Goal: Task Accomplishment & Management: Manage account settings

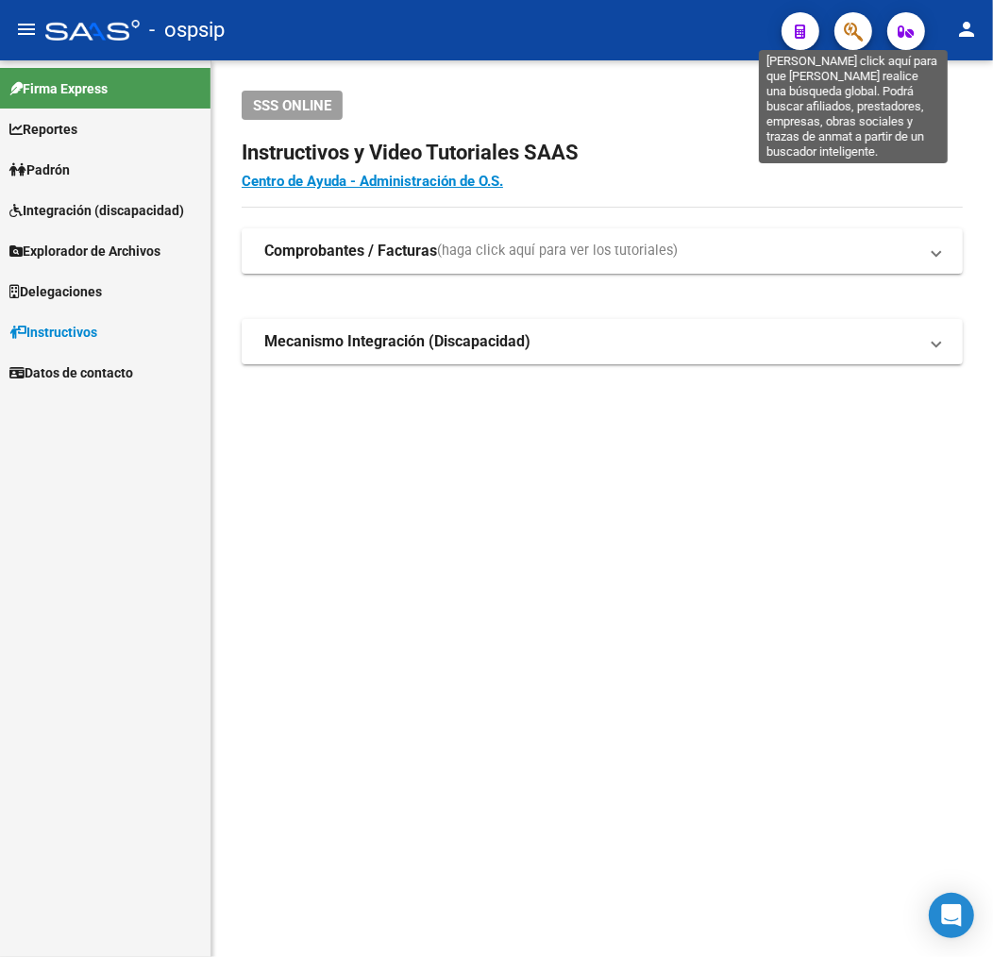
click at [860, 29] on icon "button" at bounding box center [852, 32] width 19 height 22
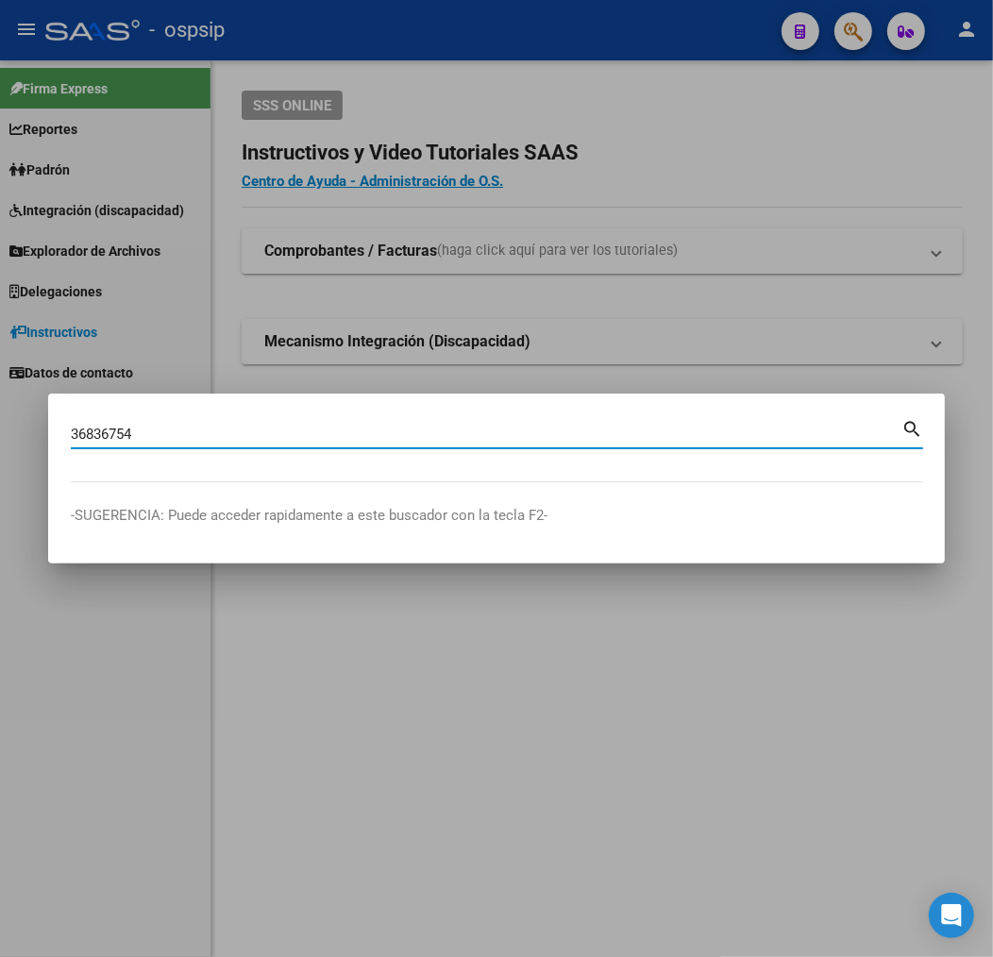
type input "36836754"
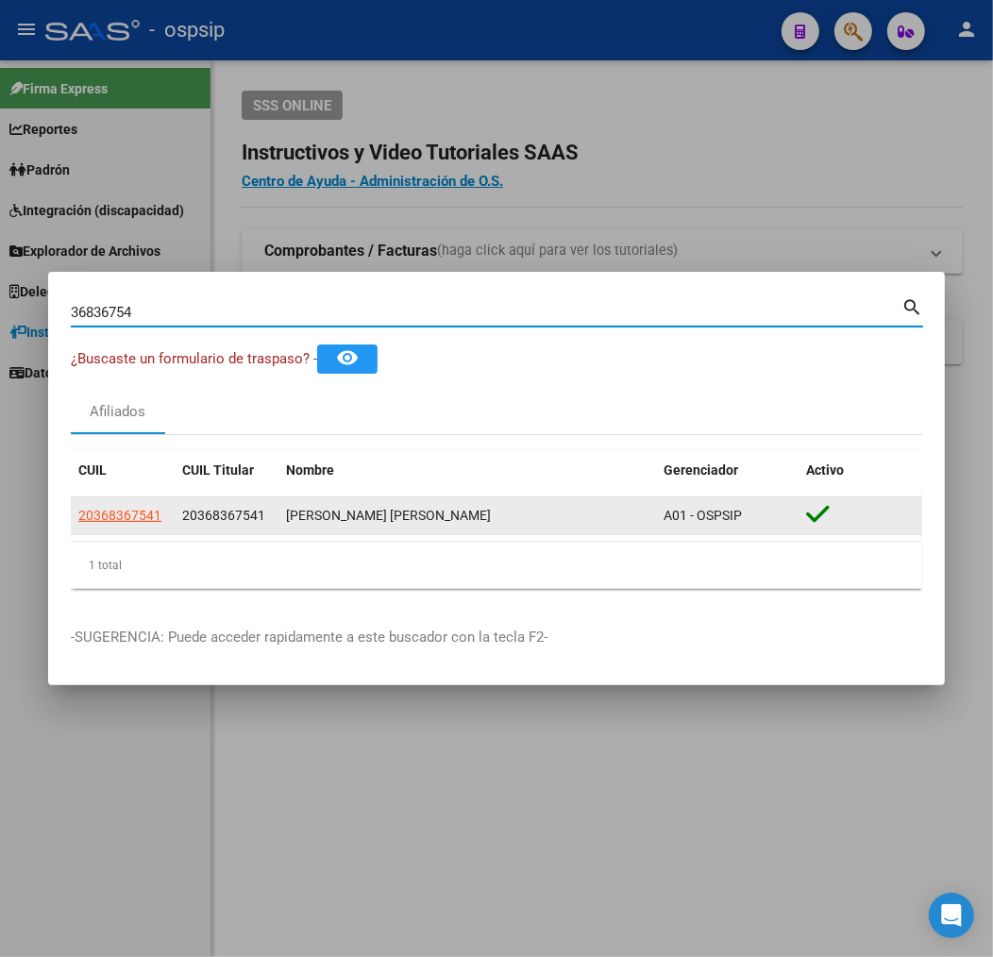
click at [163, 516] on div "20368367541" at bounding box center [122, 516] width 89 height 22
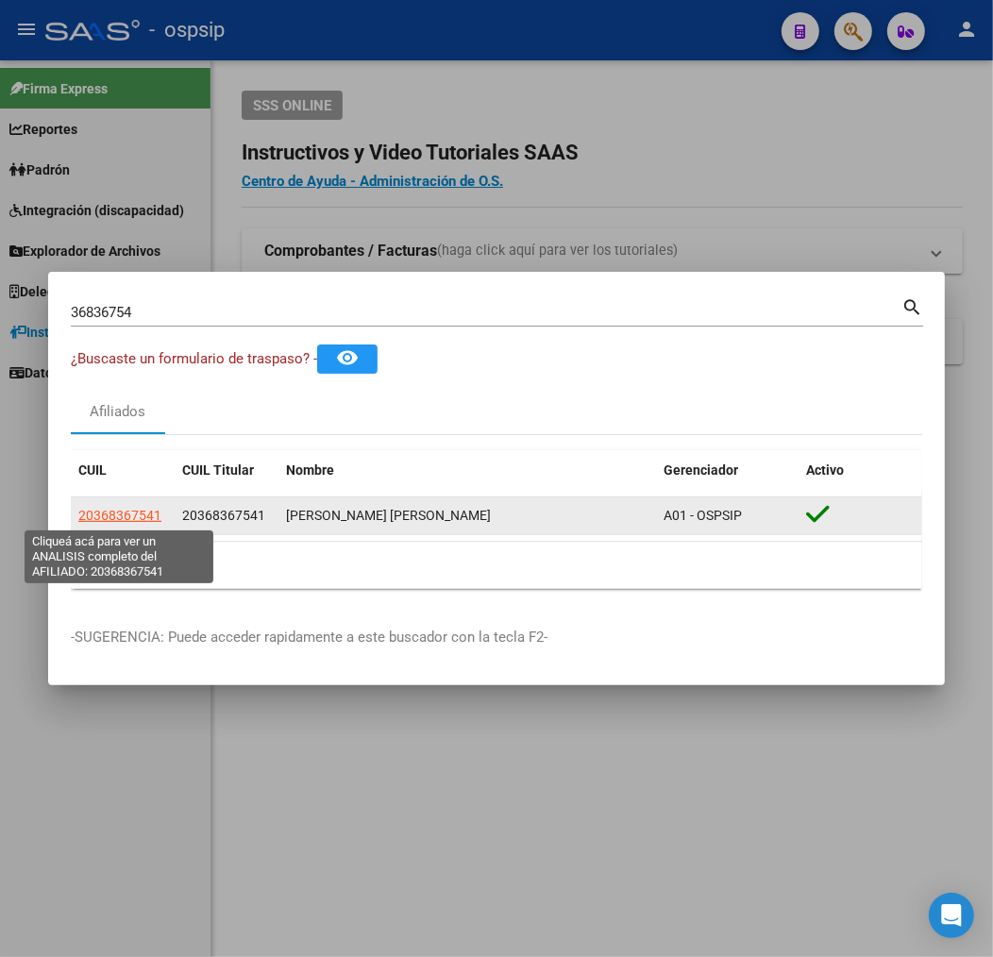
click at [109, 508] on span "20368367541" at bounding box center [119, 515] width 83 height 15
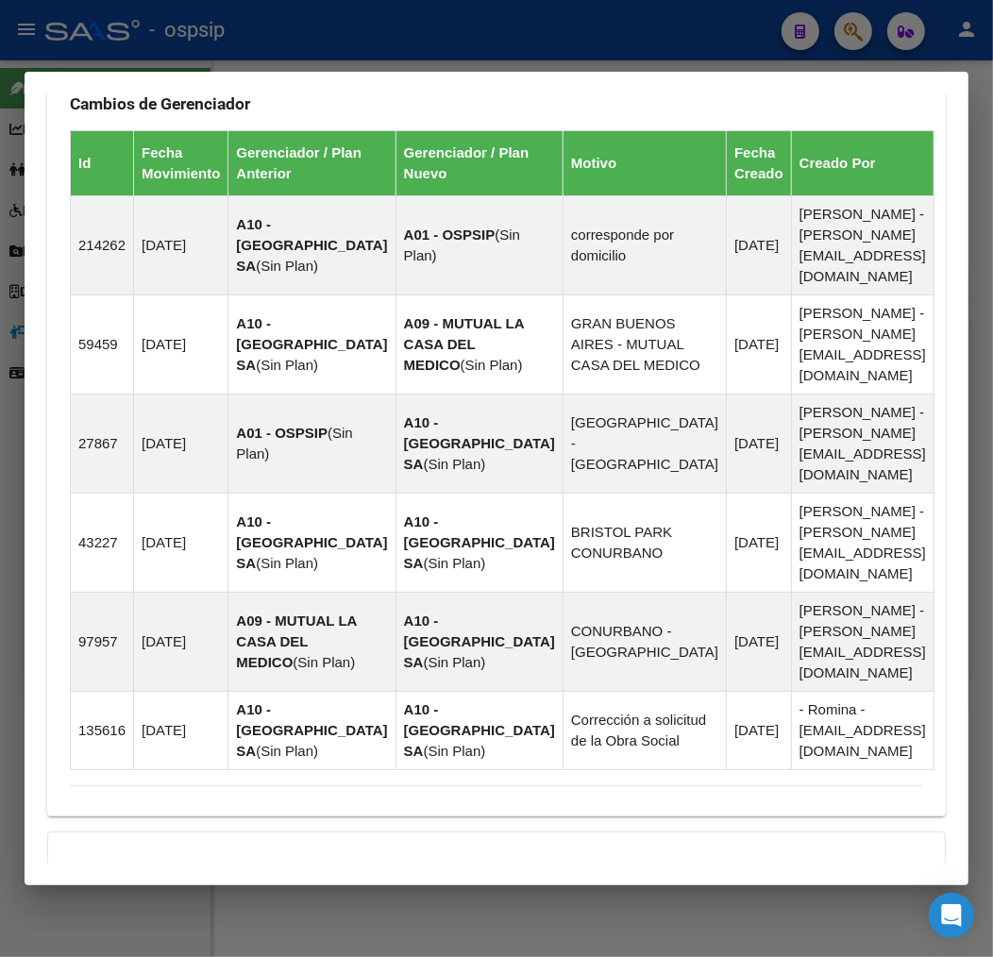
scroll to position [1460, 0]
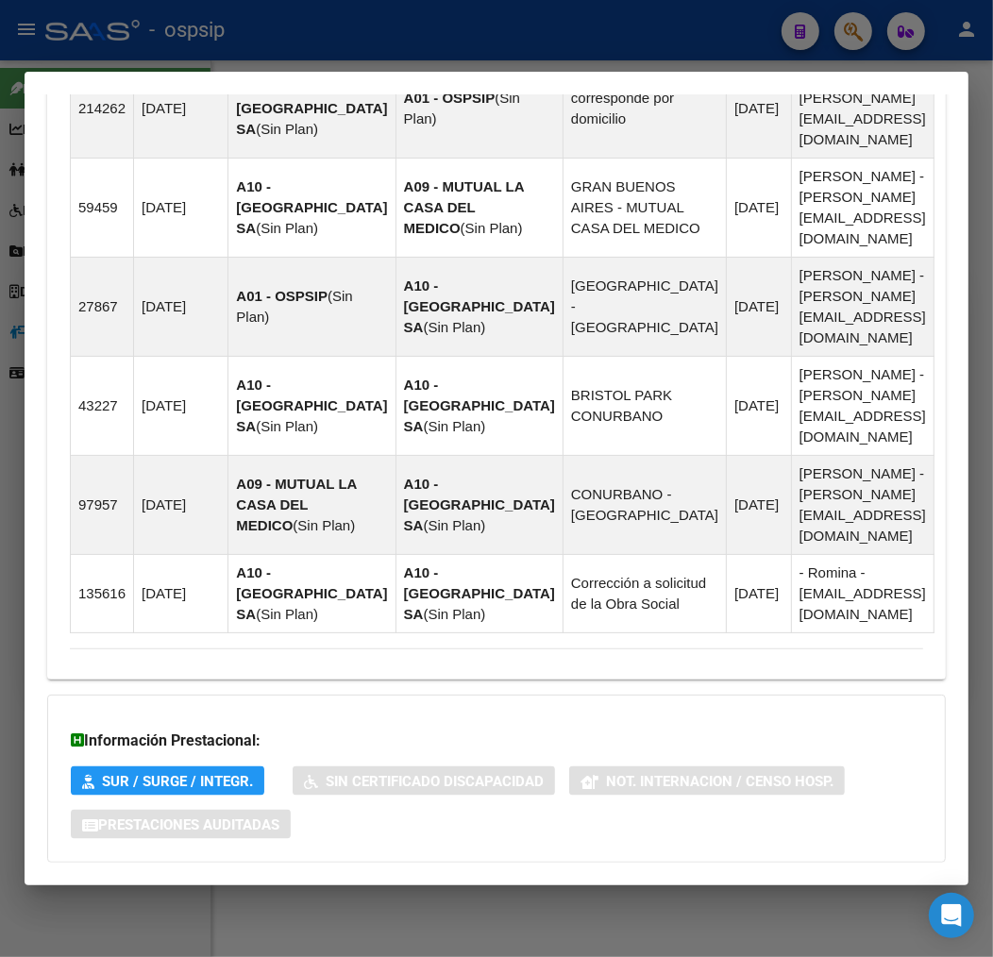
click at [541, 889] on mat-panel-title "Aportes y Contribuciones del Afiliado: 20368367541" at bounding box center [485, 900] width 830 height 23
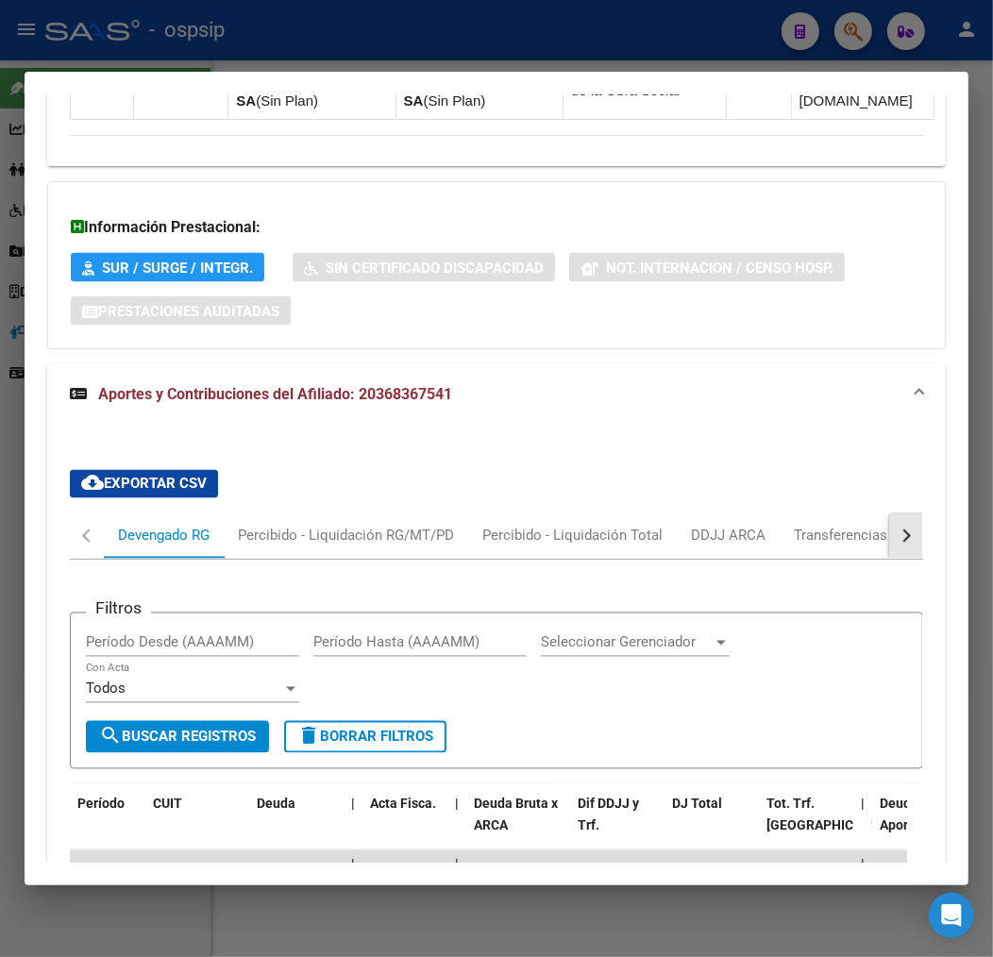
click at [903, 513] on button "button" at bounding box center [906, 535] width 34 height 45
click at [819, 526] on div "ARCA Relaciones Laborales" at bounding box center [776, 536] width 176 height 21
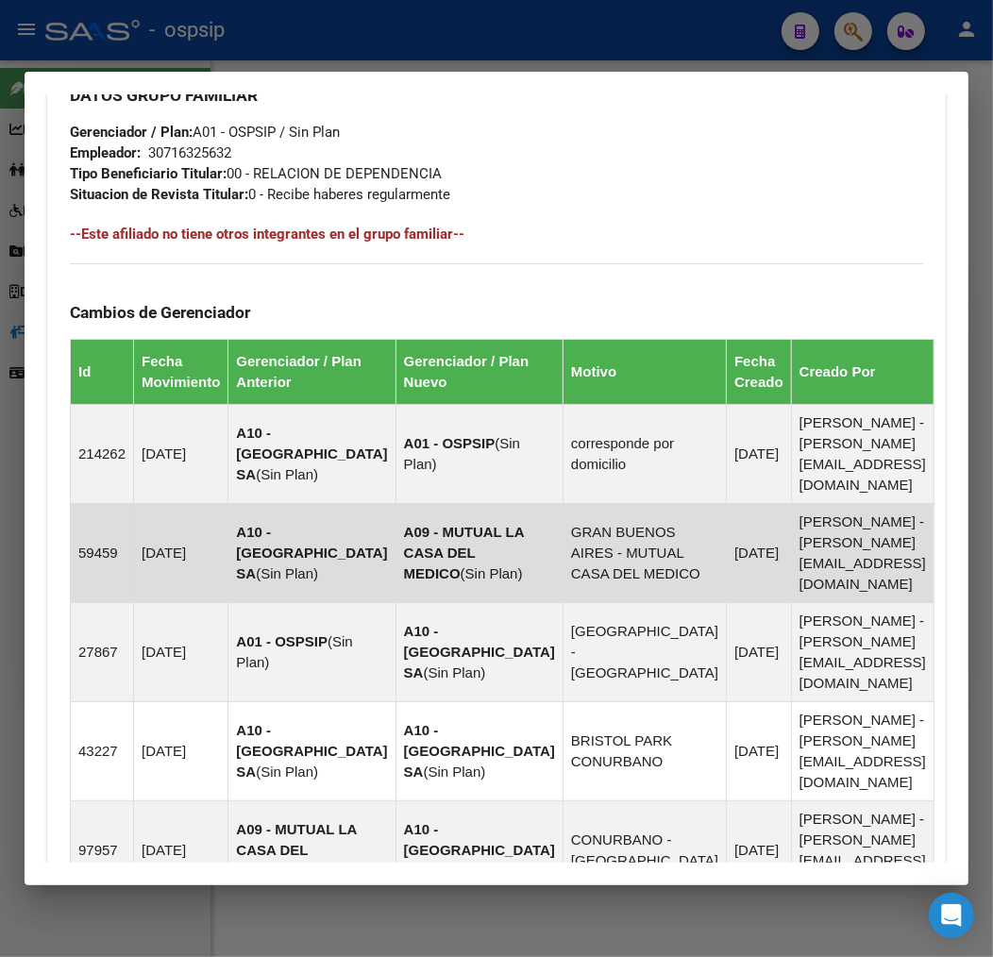
scroll to position [1847, 0]
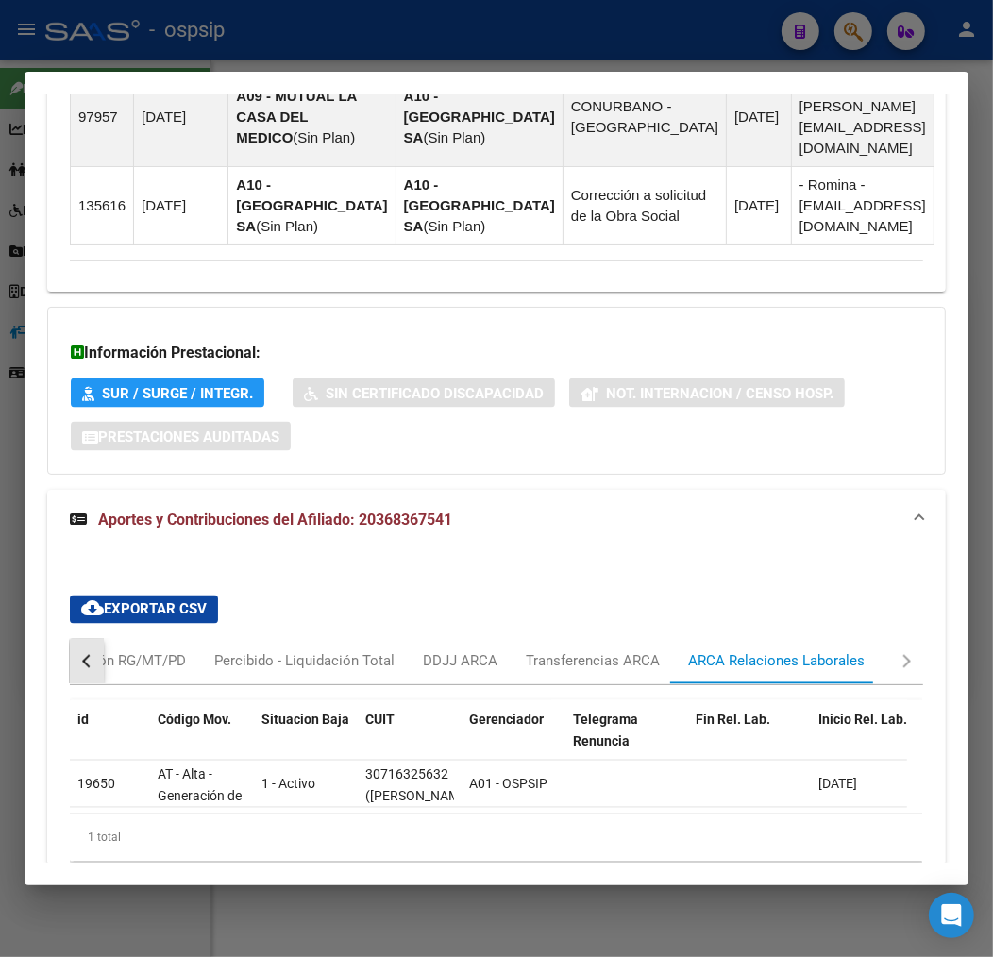
click at [91, 639] on button "button" at bounding box center [87, 661] width 34 height 45
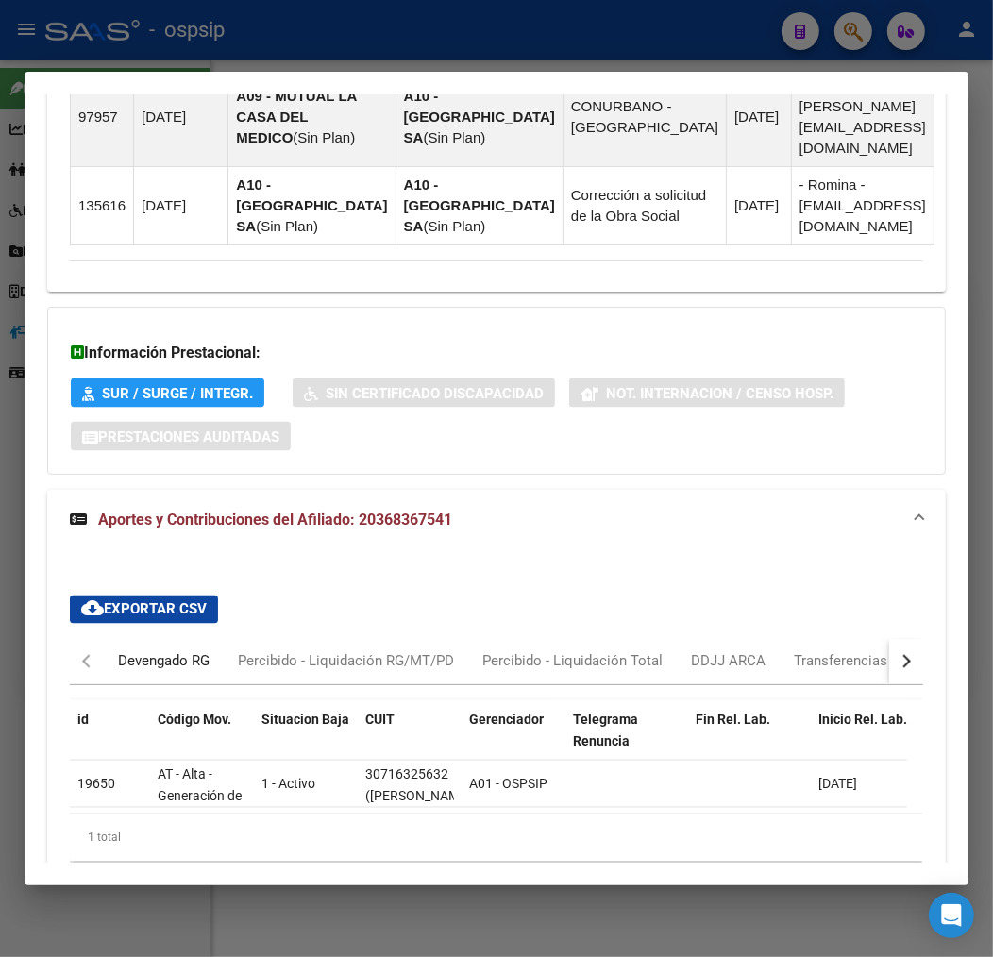
click at [105, 639] on div "Devengado RG" at bounding box center [164, 661] width 120 height 45
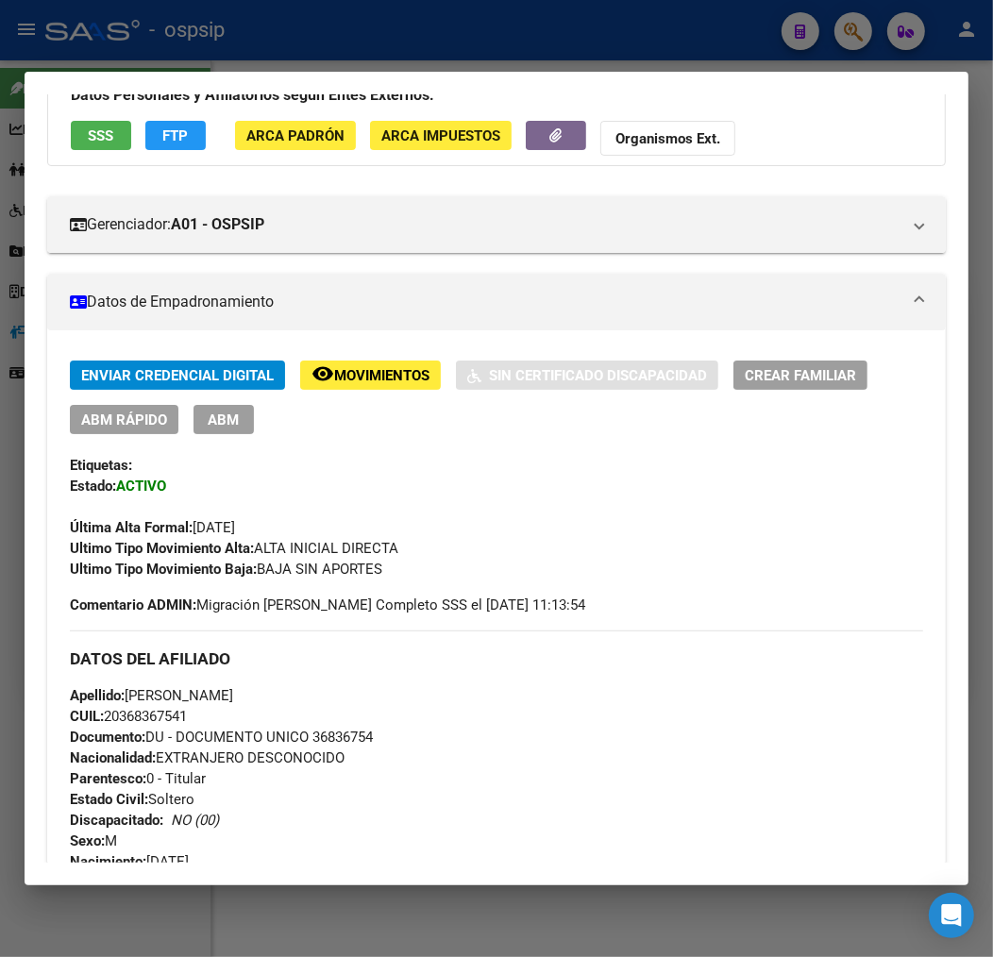
scroll to position [0, 0]
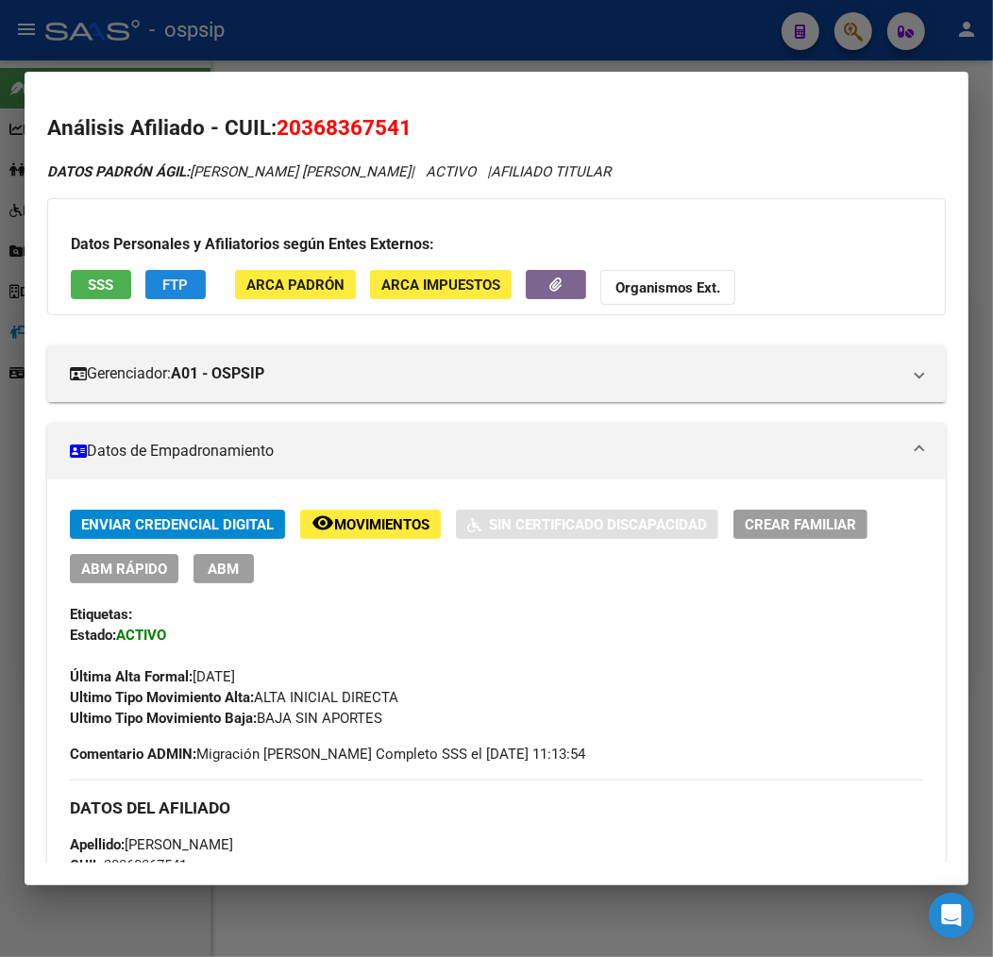
click at [184, 280] on span "FTP" at bounding box center [175, 284] width 25 height 17
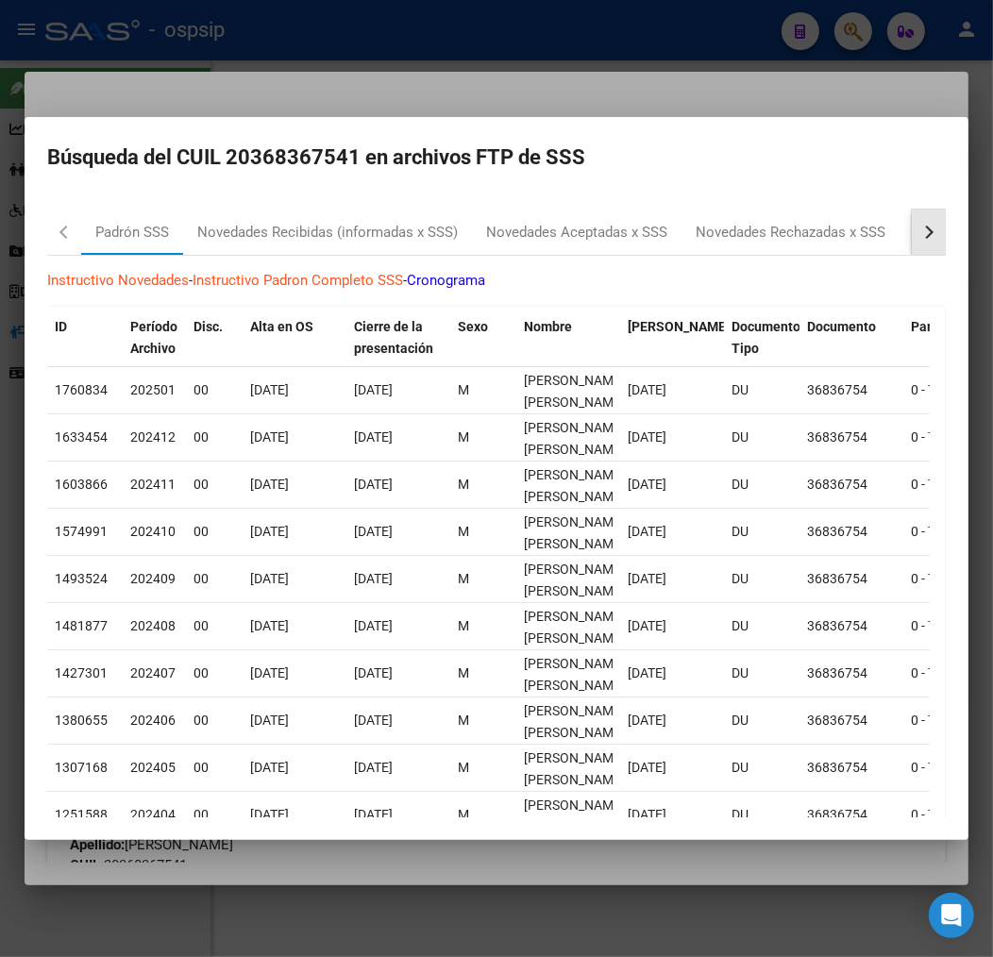
click at [921, 228] on button "button" at bounding box center [928, 231] width 34 height 45
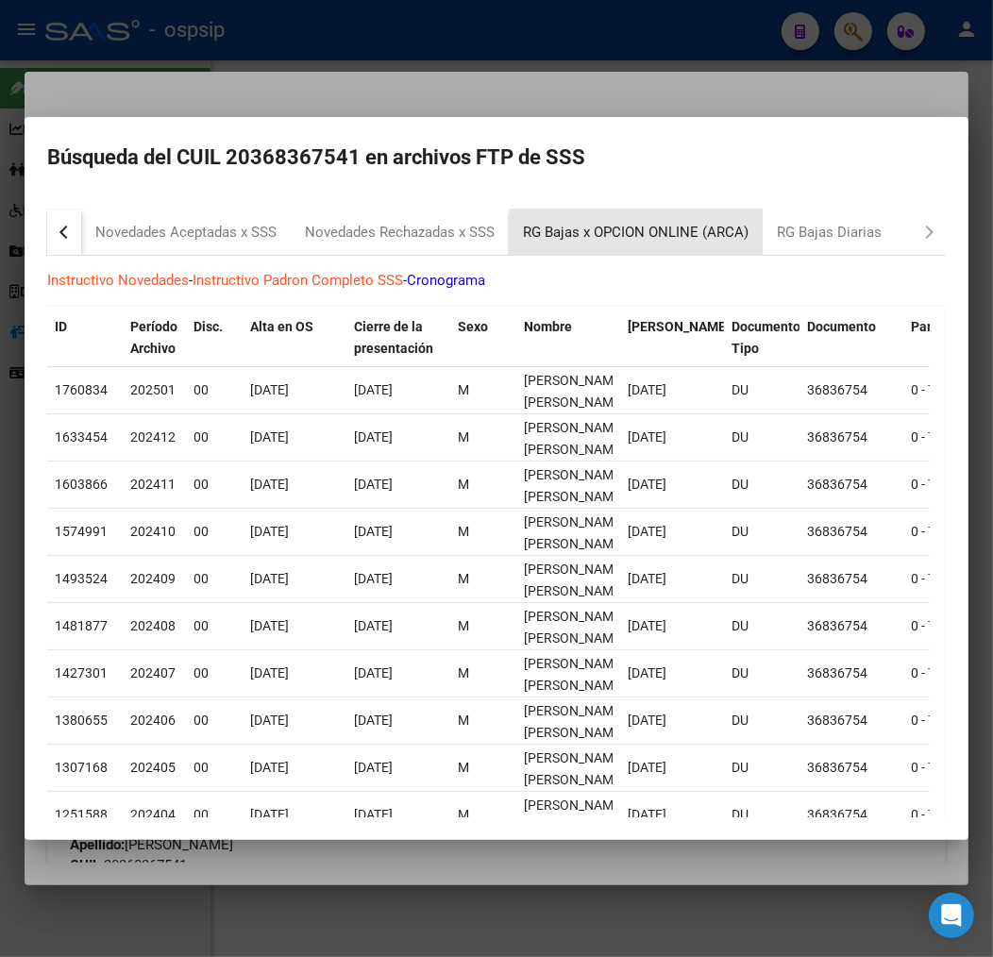
click at [689, 242] on div "RG Bajas x OPCION ONLINE (ARCA)" at bounding box center [636, 231] width 254 height 45
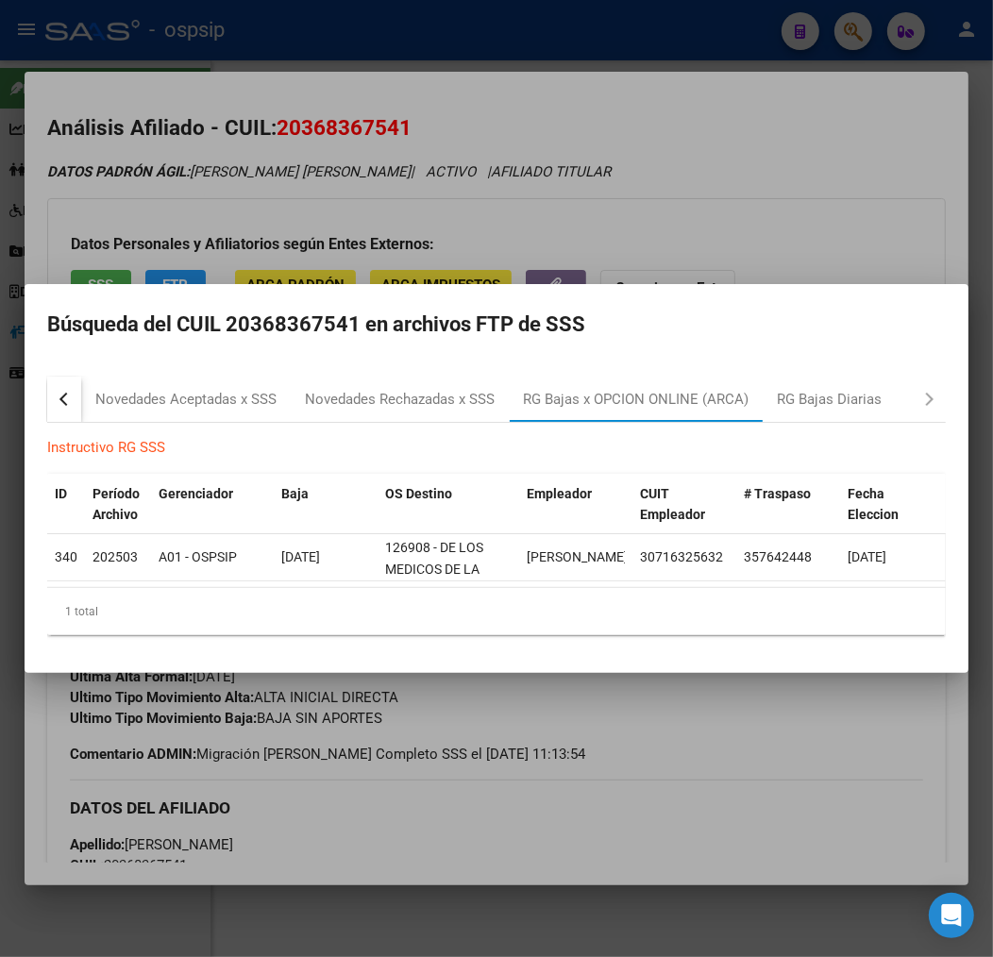
click at [539, 196] on div at bounding box center [496, 478] width 993 height 957
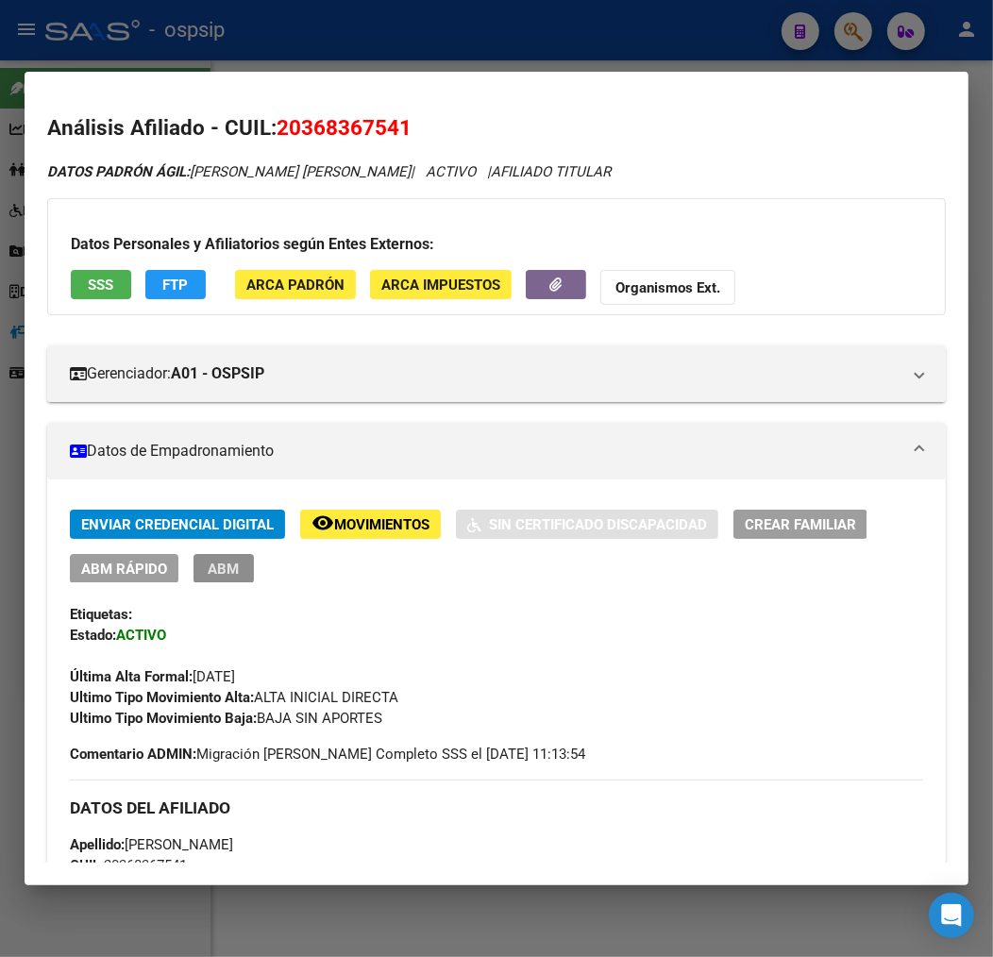
click at [246, 567] on button "ABM" at bounding box center [223, 568] width 60 height 29
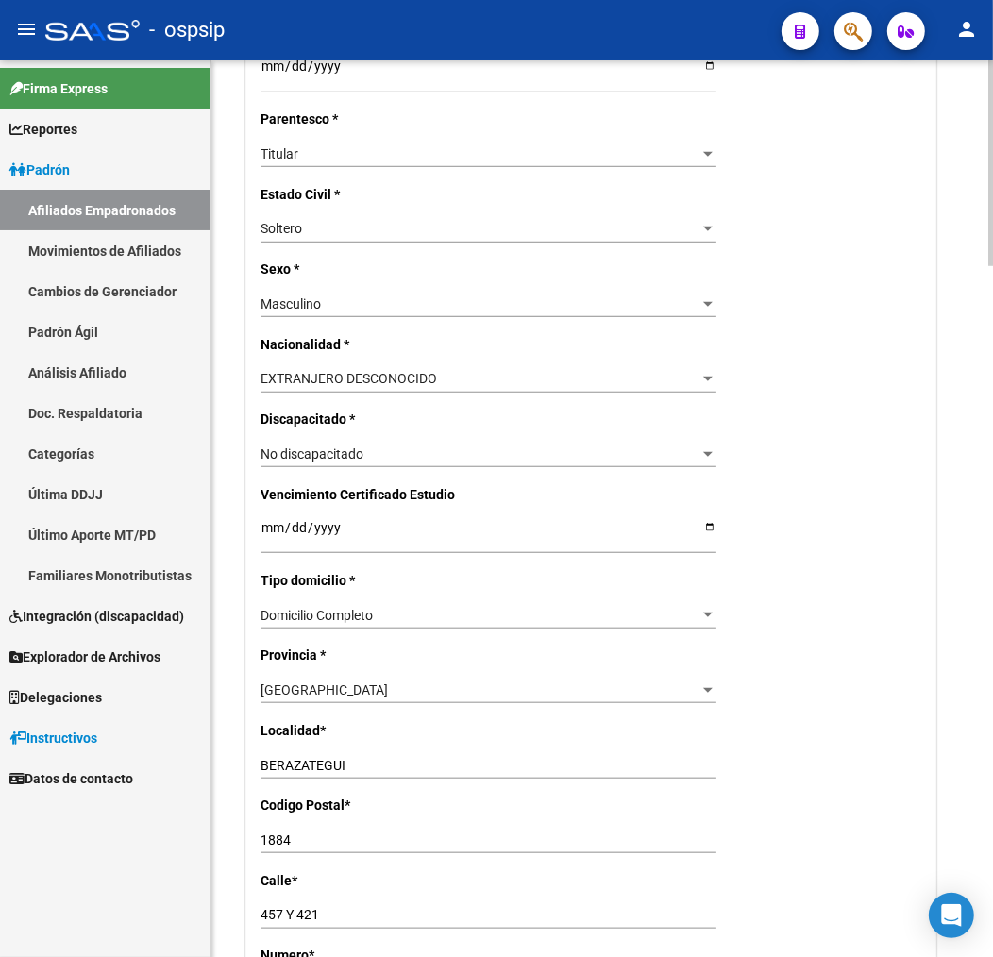
radio input "true"
type input "30-71632563-2"
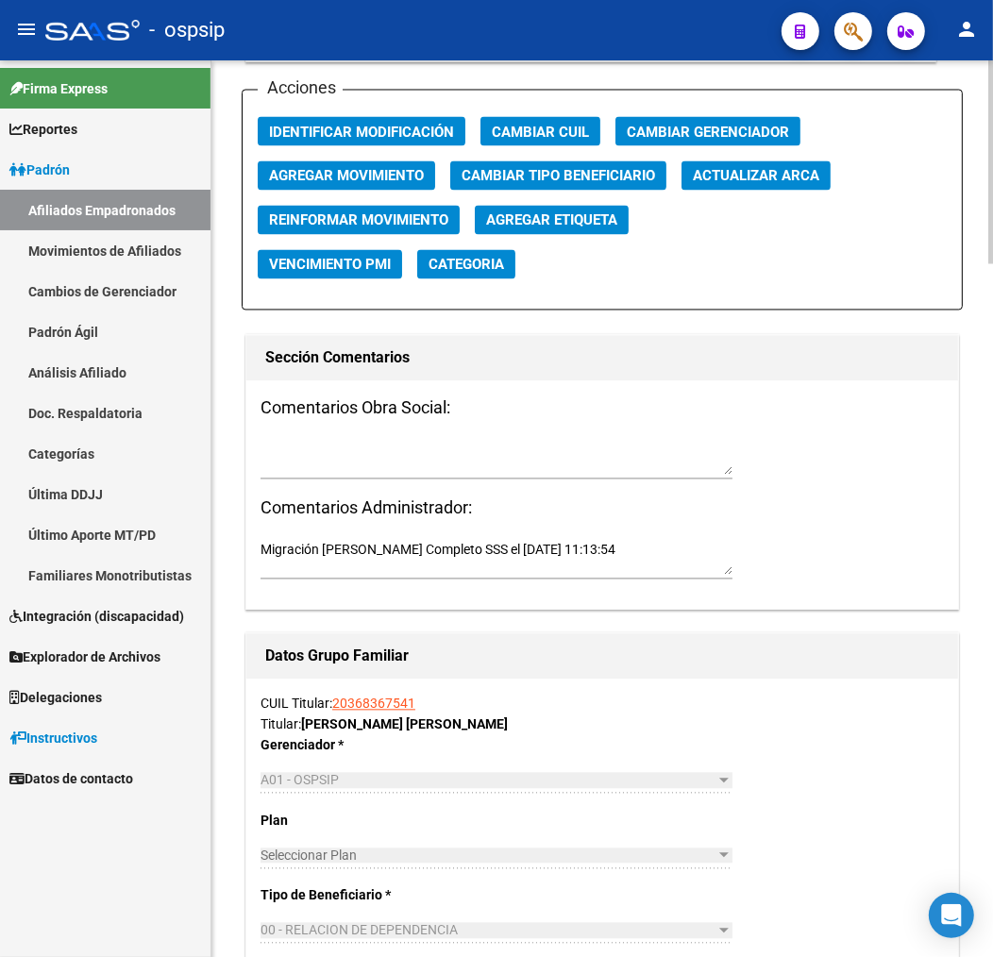
scroll to position [2201, 0]
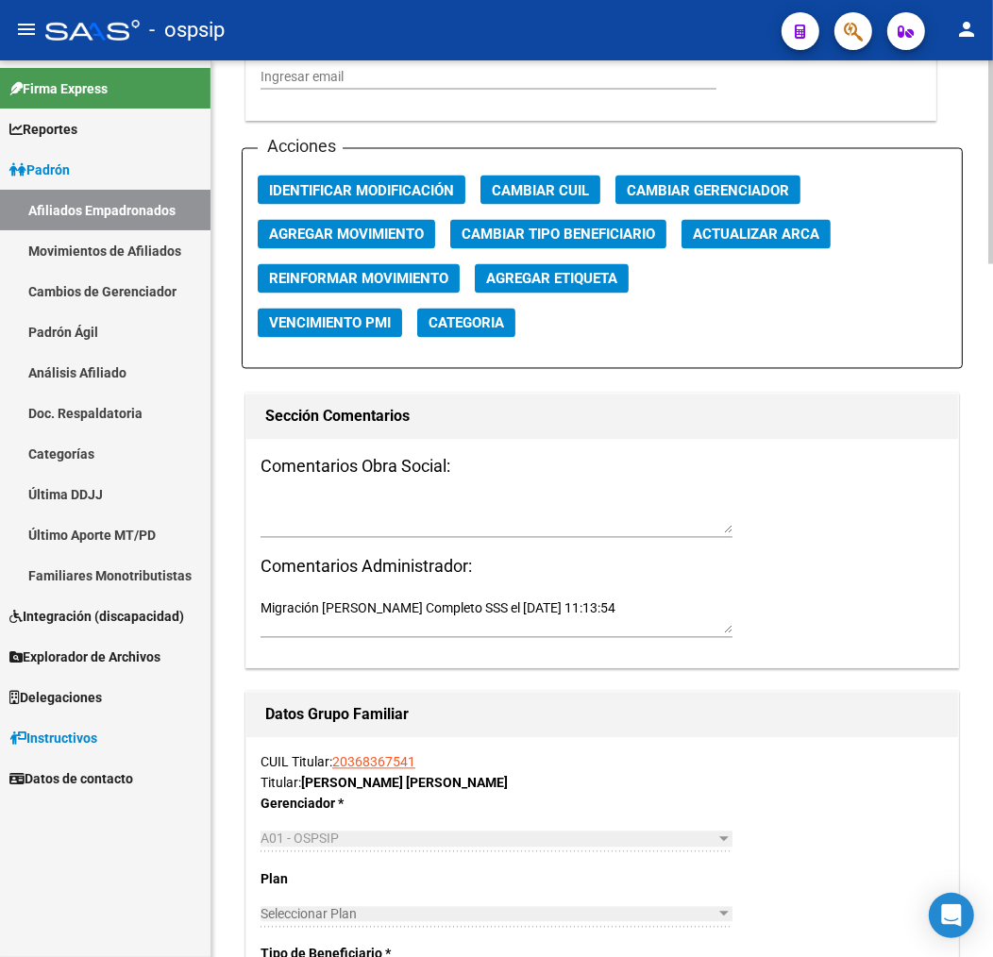
click at [421, 239] on span "Agregar Movimiento" at bounding box center [346, 234] width 155 height 17
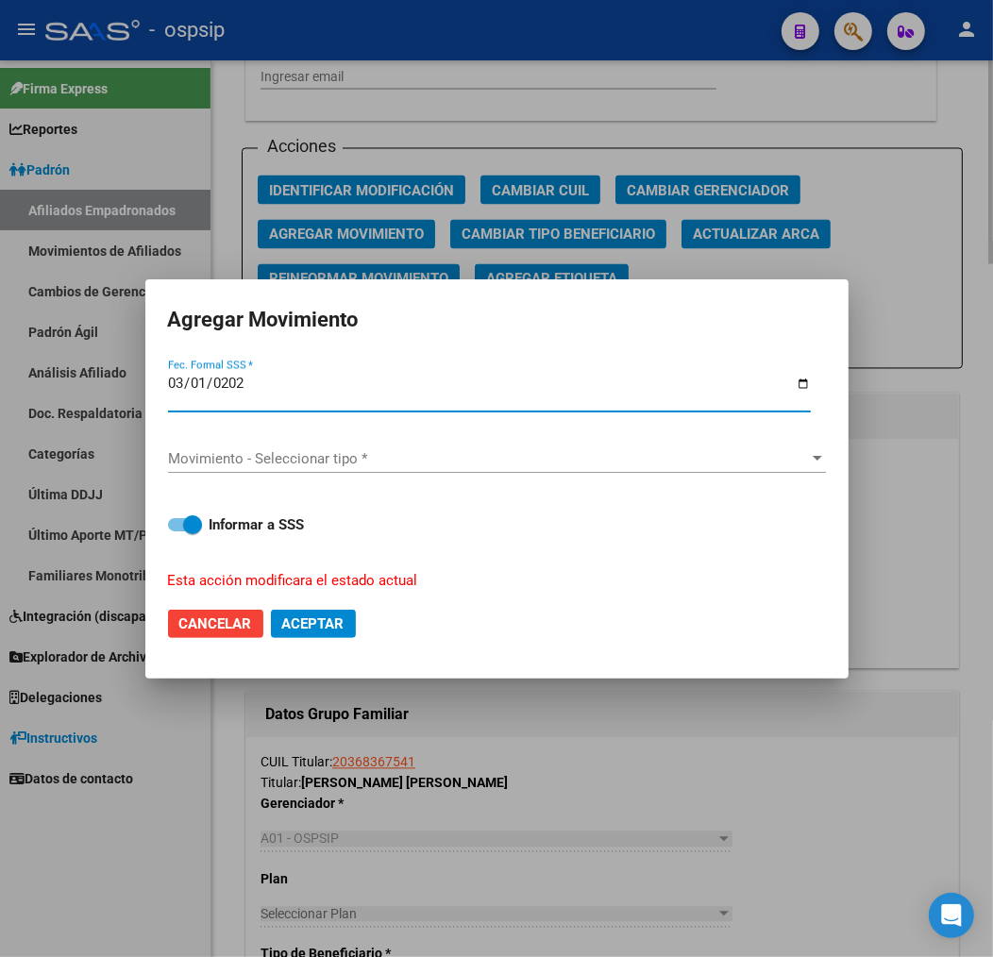
type input "2025-03-01"
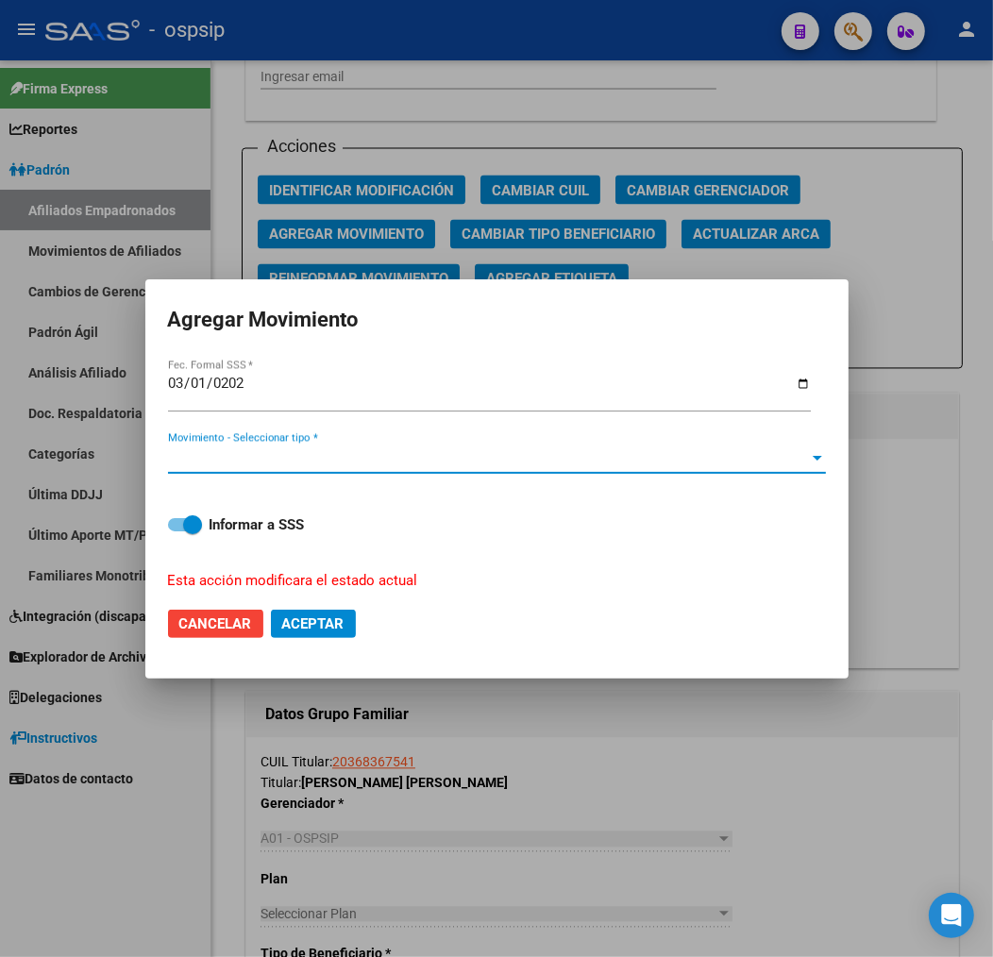
click at [380, 464] on span "Movimiento - Seleccionar tipo *" at bounding box center [488, 458] width 641 height 17
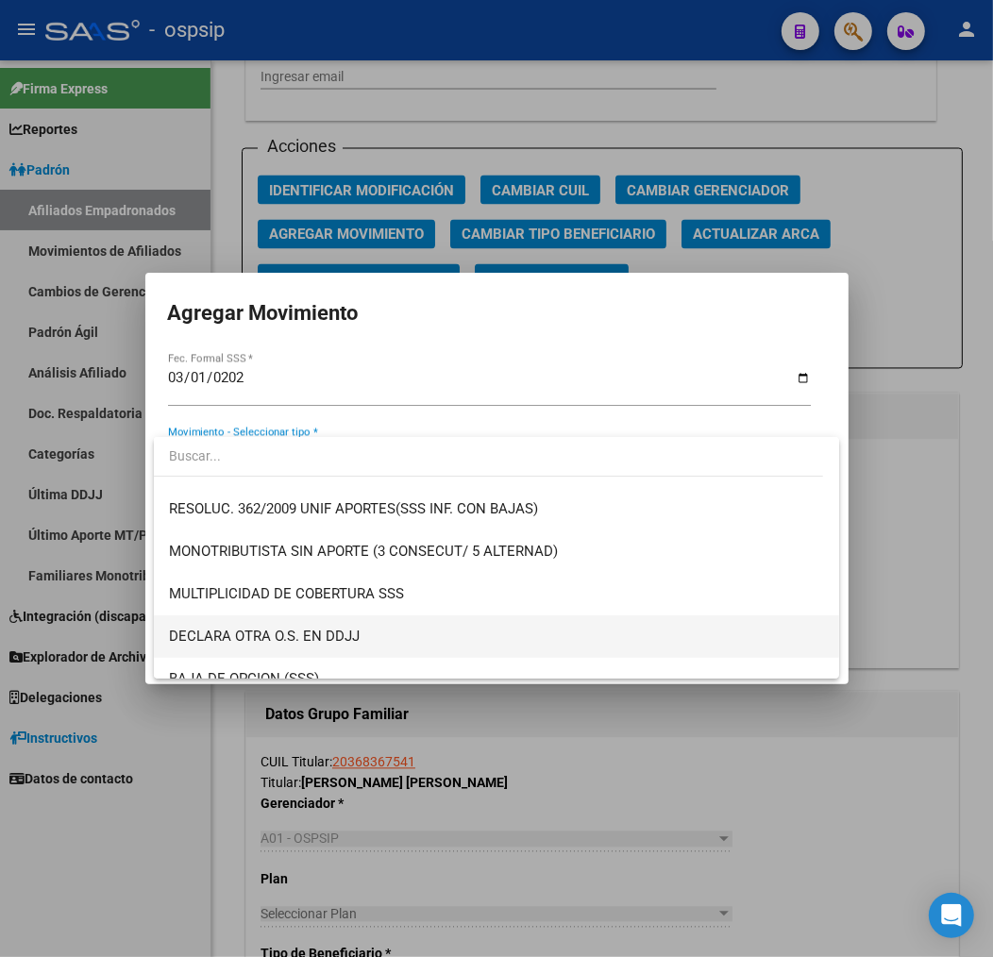
scroll to position [733, 0]
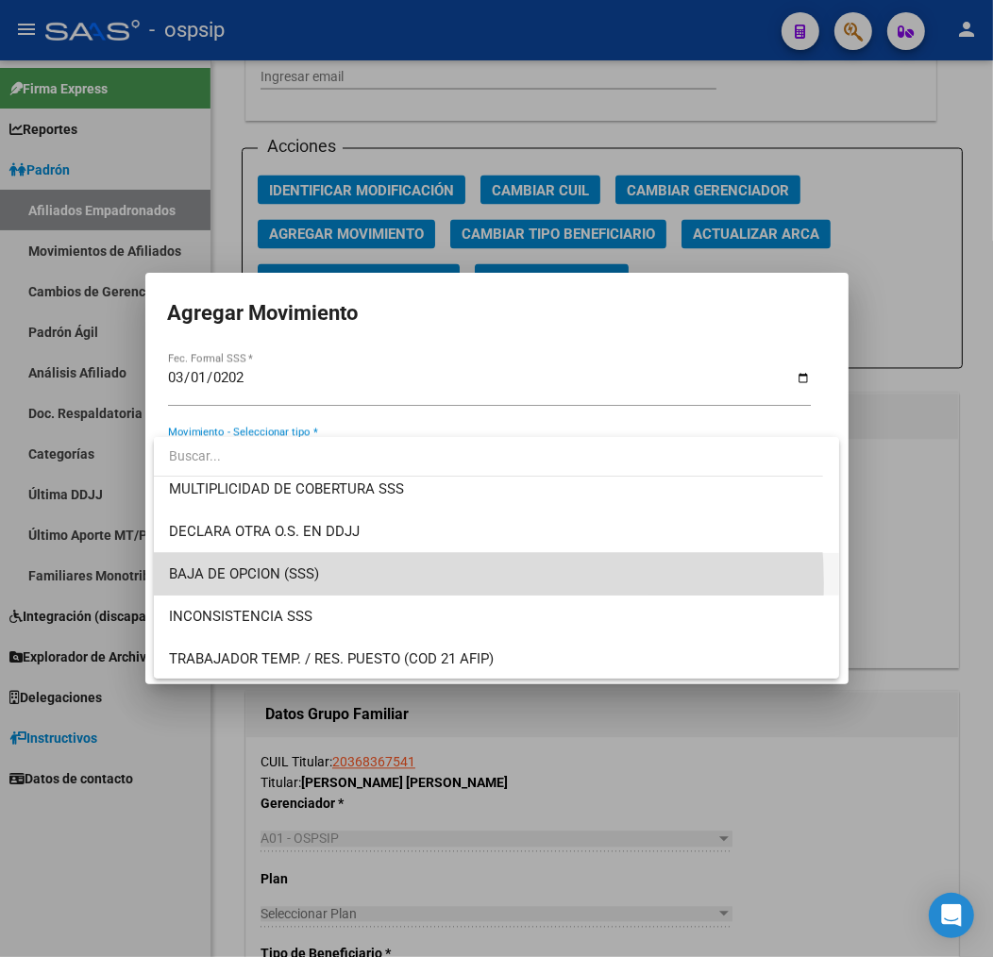
click at [378, 582] on span "BAJA DE OPCION (SSS)" at bounding box center [496, 574] width 655 height 42
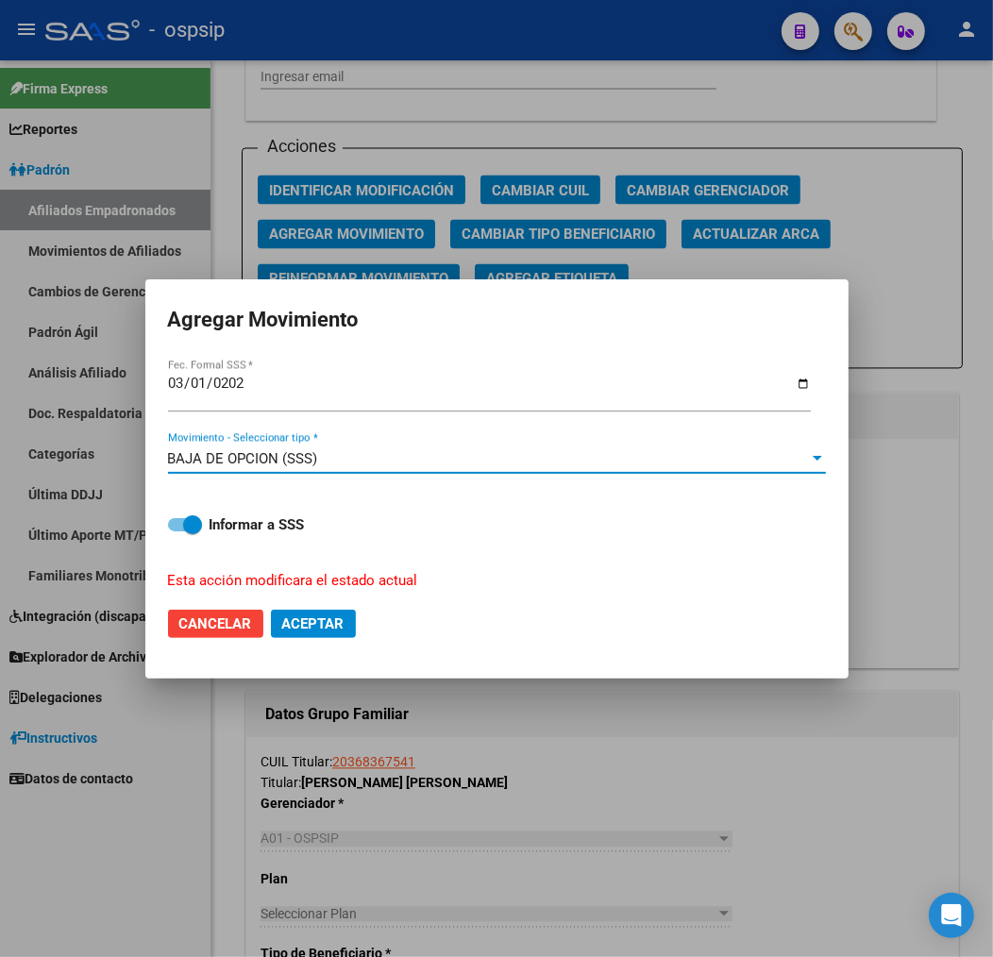
click at [336, 629] on span "Aceptar" at bounding box center [313, 623] width 62 height 17
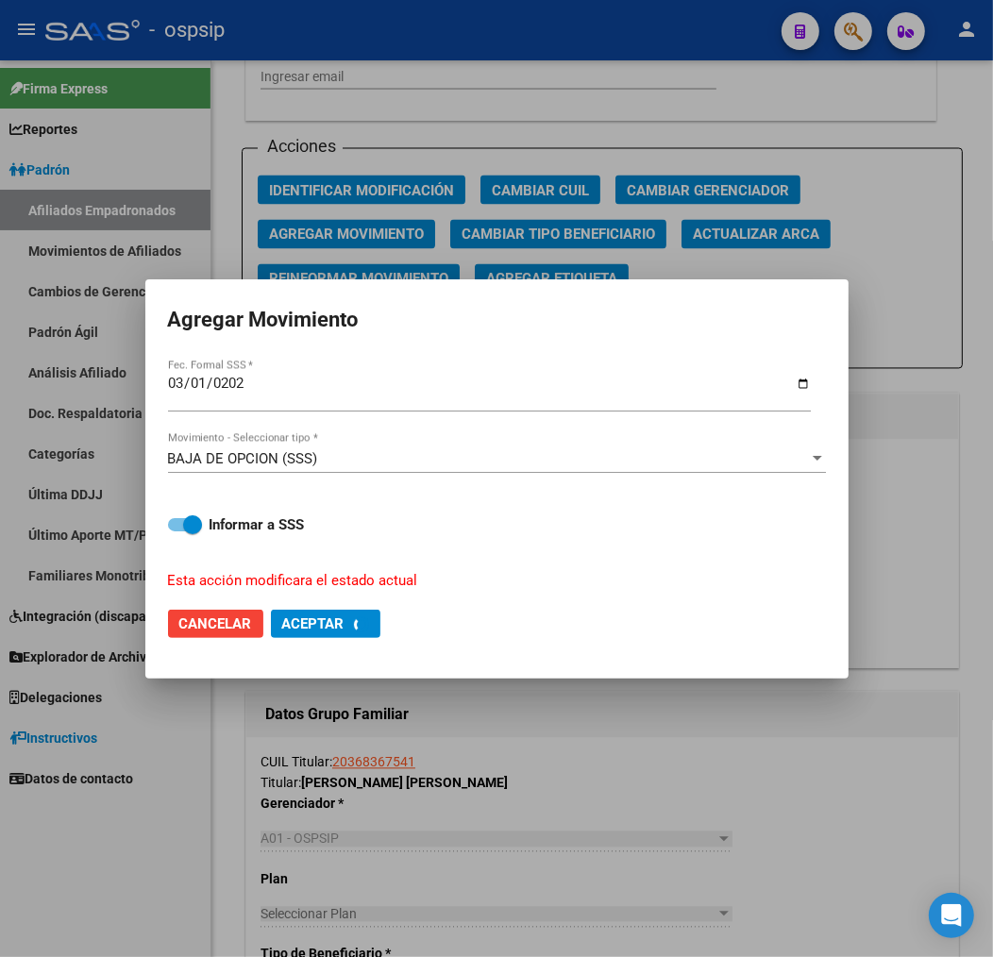
checkbox input "false"
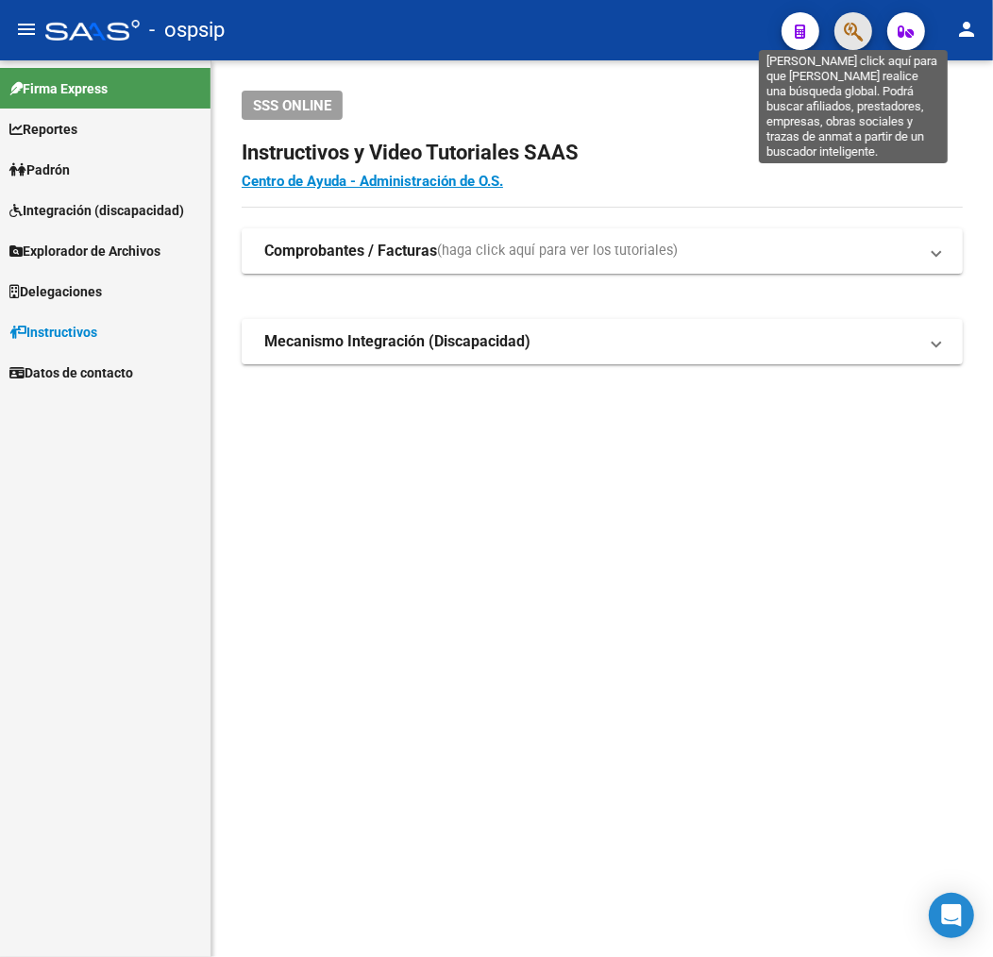
click at [855, 32] on icon "button" at bounding box center [852, 32] width 19 height 22
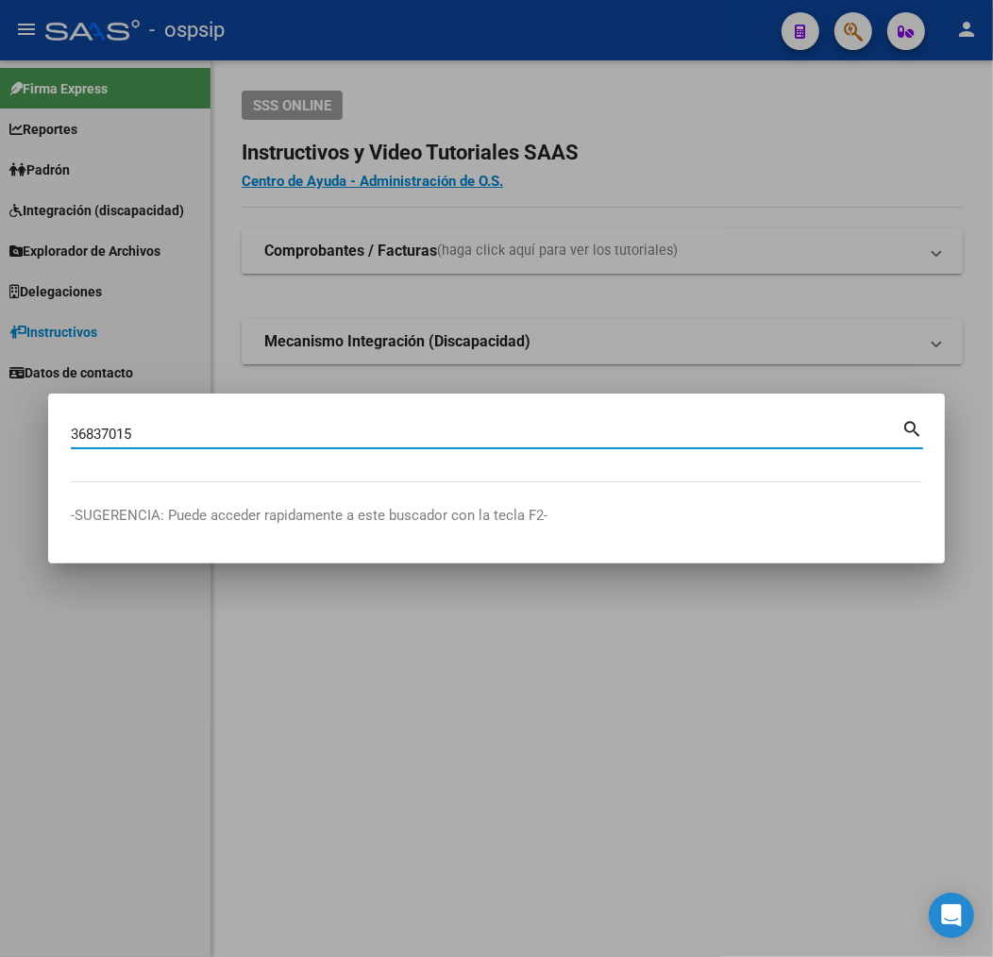
type input "36837015"
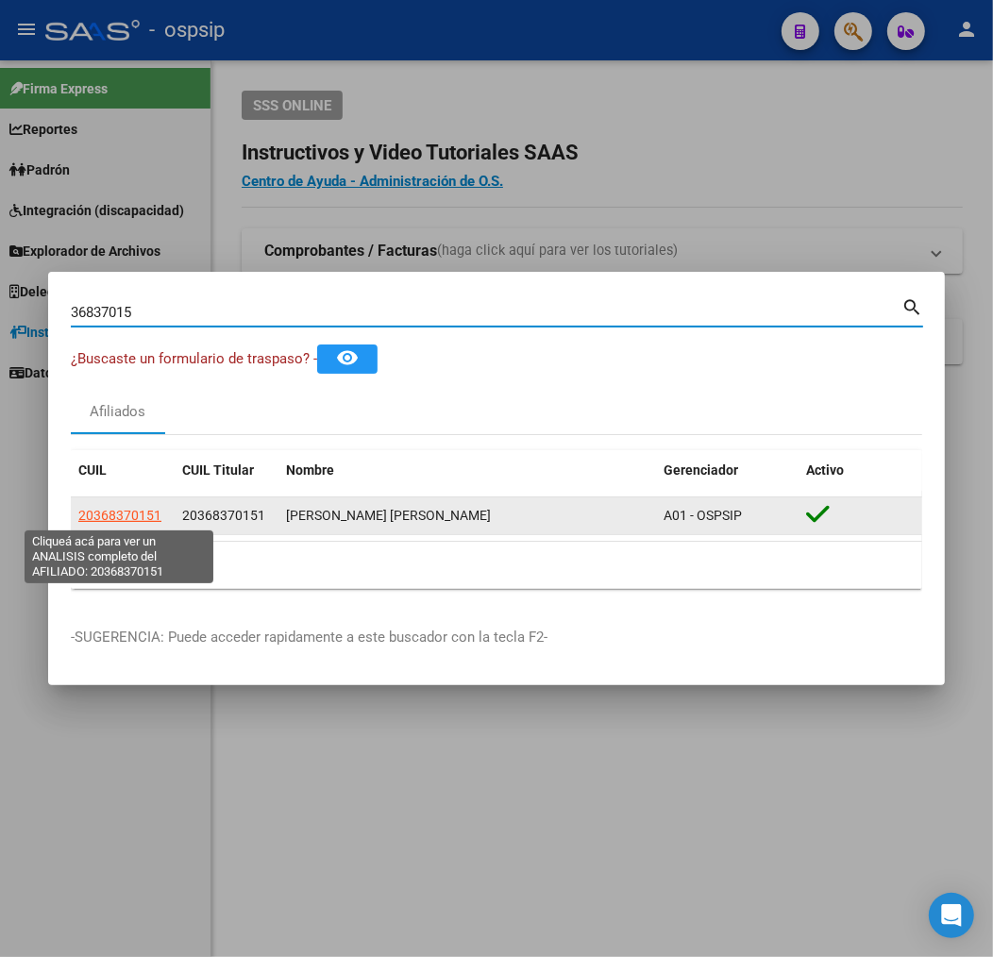
click at [133, 509] on span "20368370151" at bounding box center [119, 515] width 83 height 15
type textarea "20368370151"
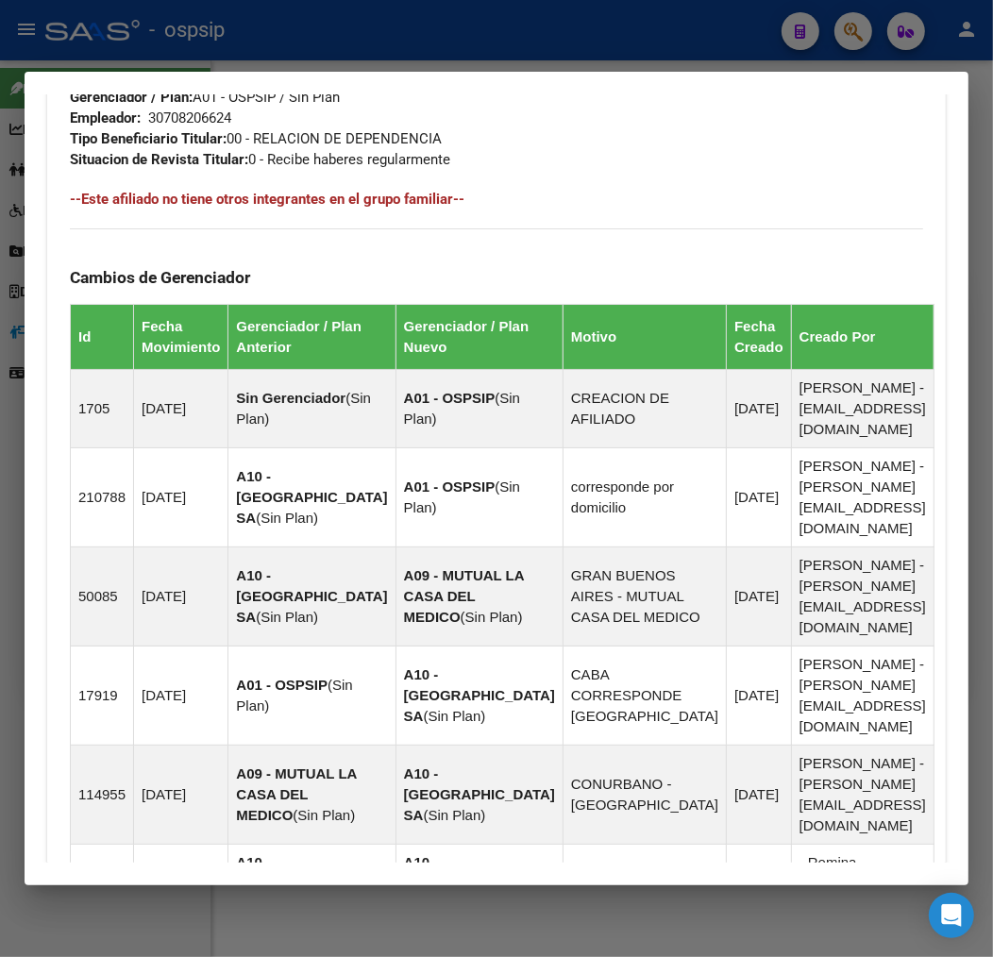
scroll to position [1439, 0]
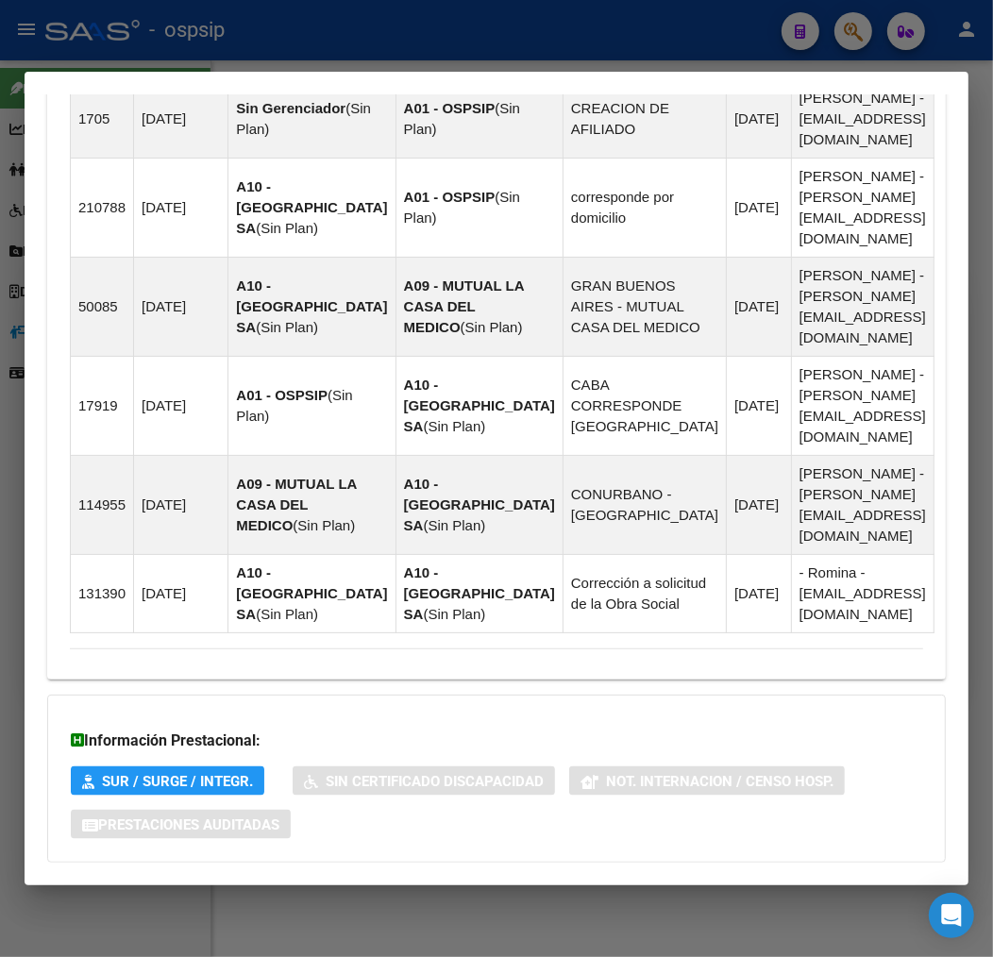
click at [522, 889] on mat-panel-title "Aportes y Contribuciones del Afiliado: 20368370151" at bounding box center [485, 900] width 830 height 23
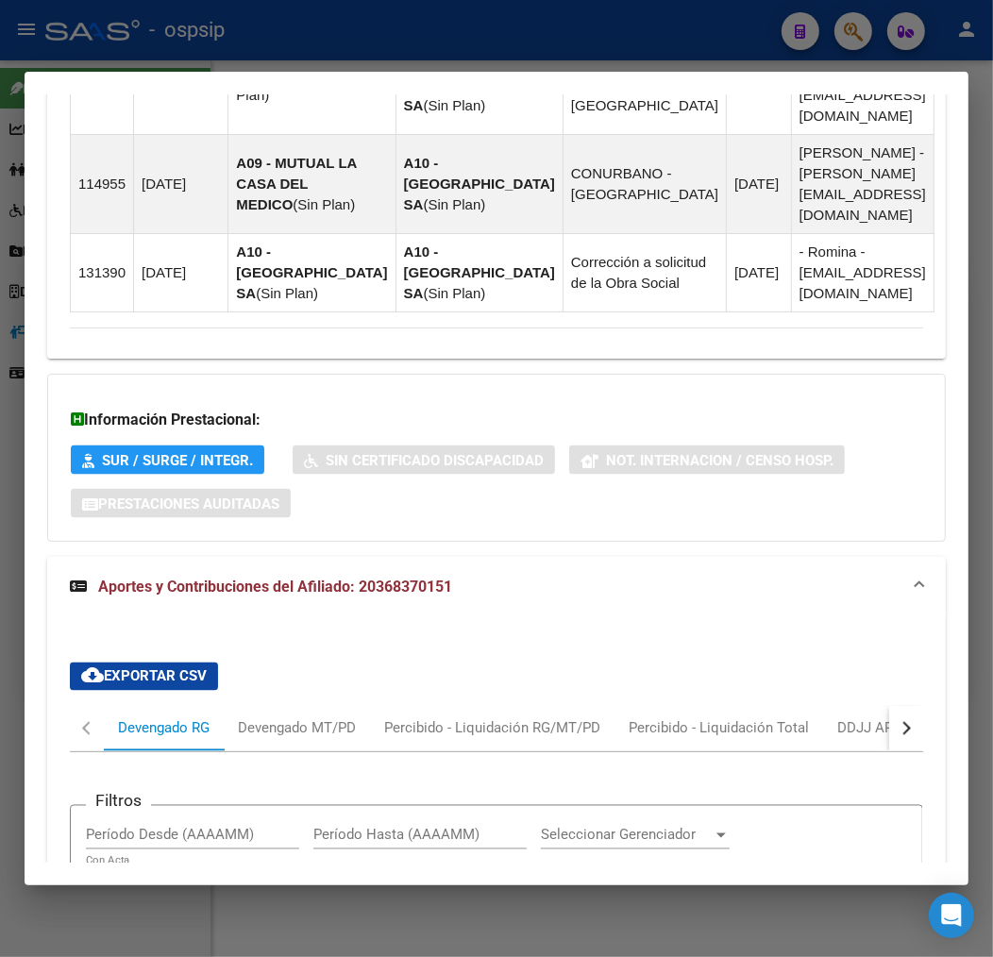
scroll to position [1969, 0]
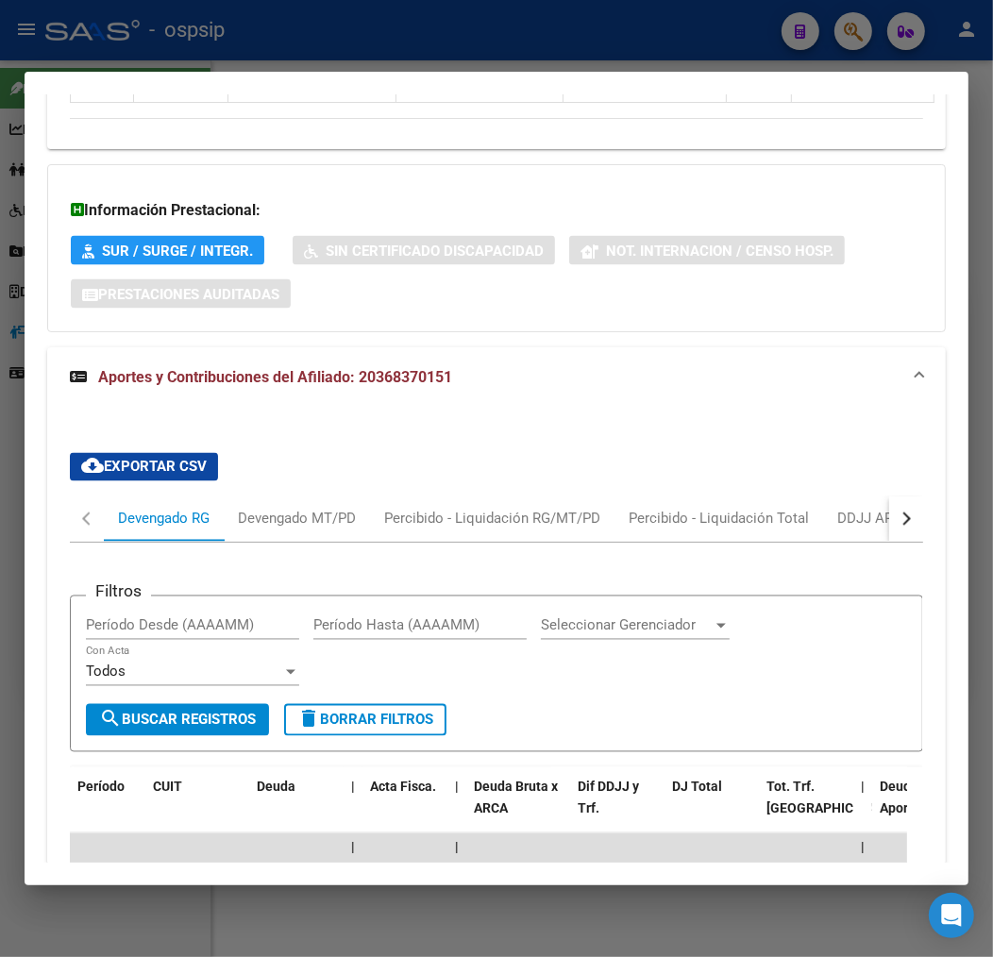
click at [909, 438] on div "cloud_download Exportar CSV Devengado RG Devengado MT/PD Percibido - Liquidació…" at bounding box center [496, 880] width 898 height 884
click at [897, 496] on button "button" at bounding box center [906, 518] width 34 height 45
click at [838, 509] on div "ARCA Relaciones Laborales" at bounding box center [775, 519] width 176 height 21
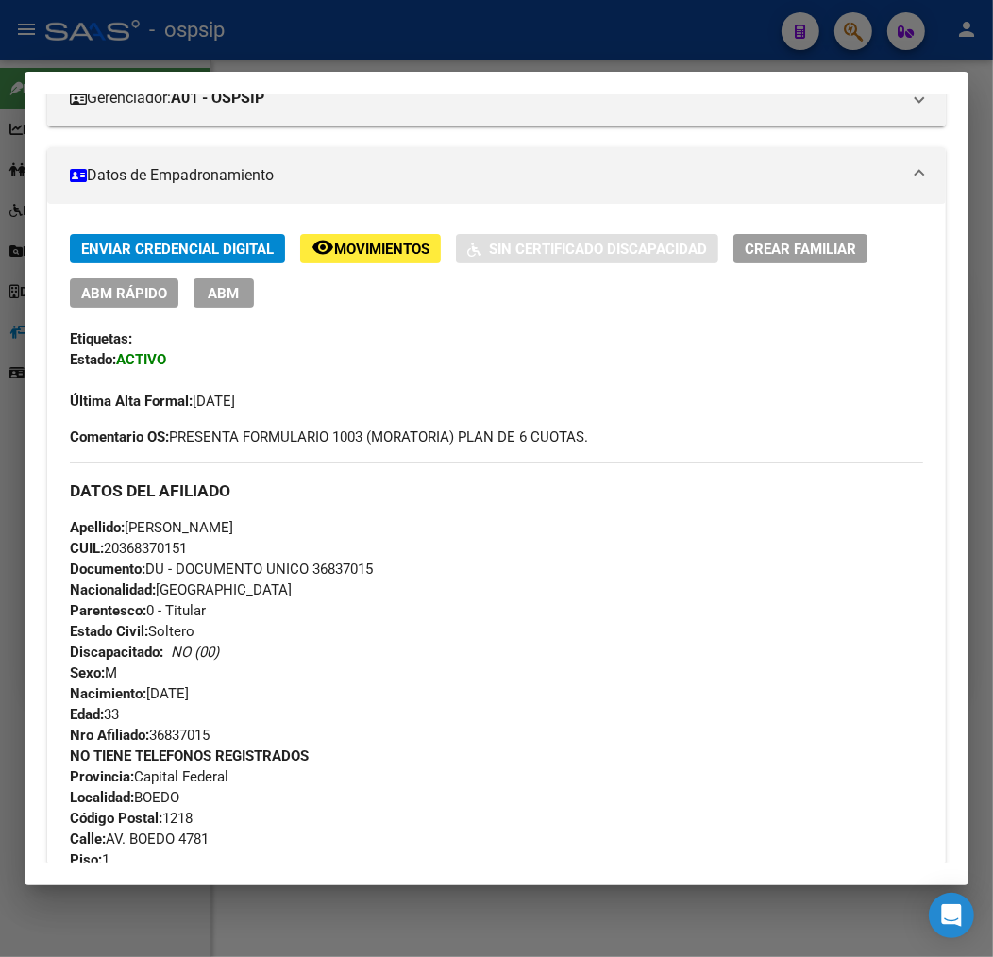
scroll to position [0, 0]
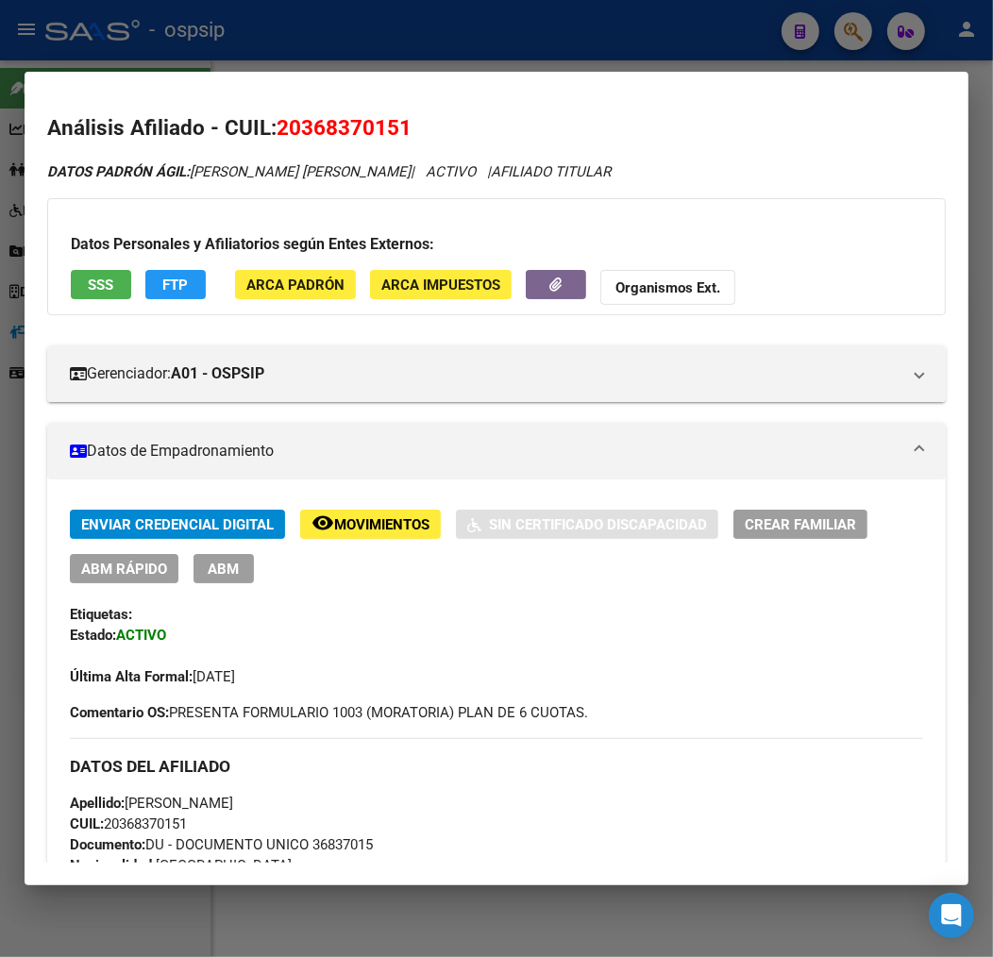
click at [177, 252] on h3 "Datos Personales y Afiliatorios según Entes Externos:" at bounding box center [496, 244] width 851 height 23
click at [179, 277] on span "FTP" at bounding box center [175, 284] width 25 height 17
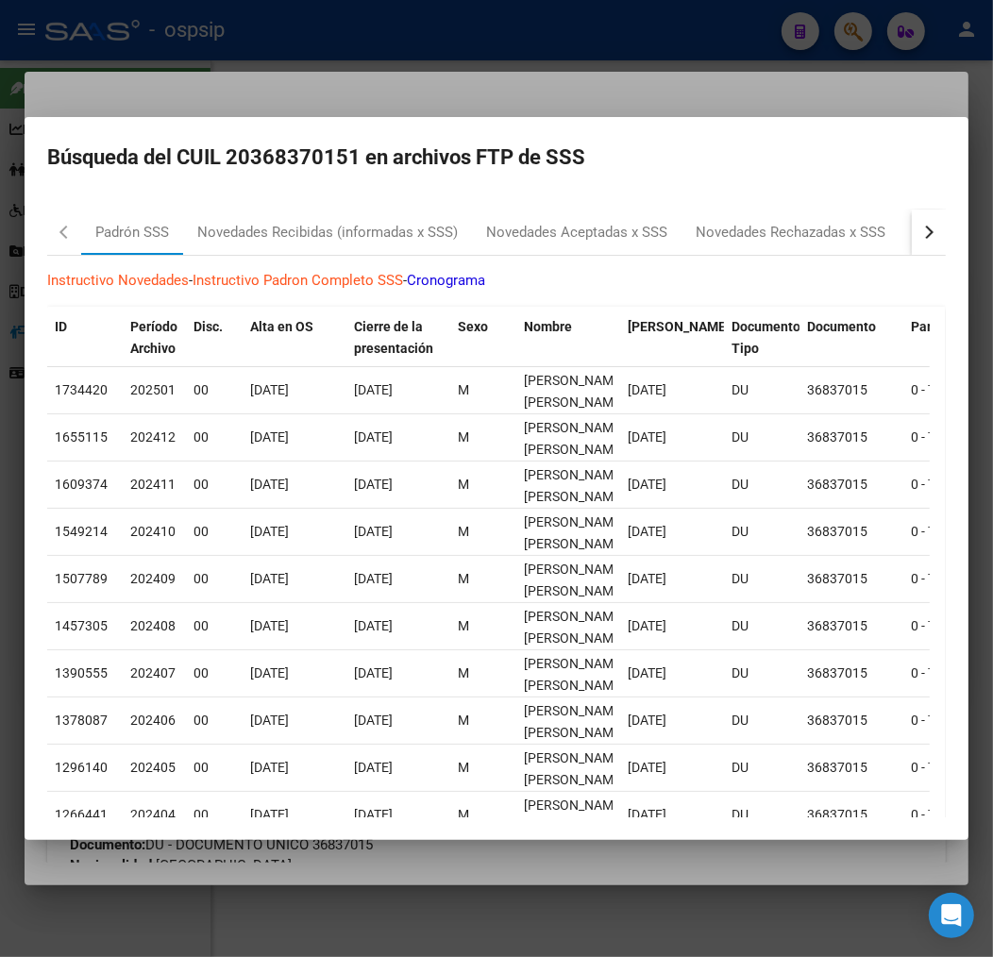
click at [911, 227] on button "button" at bounding box center [928, 231] width 34 height 45
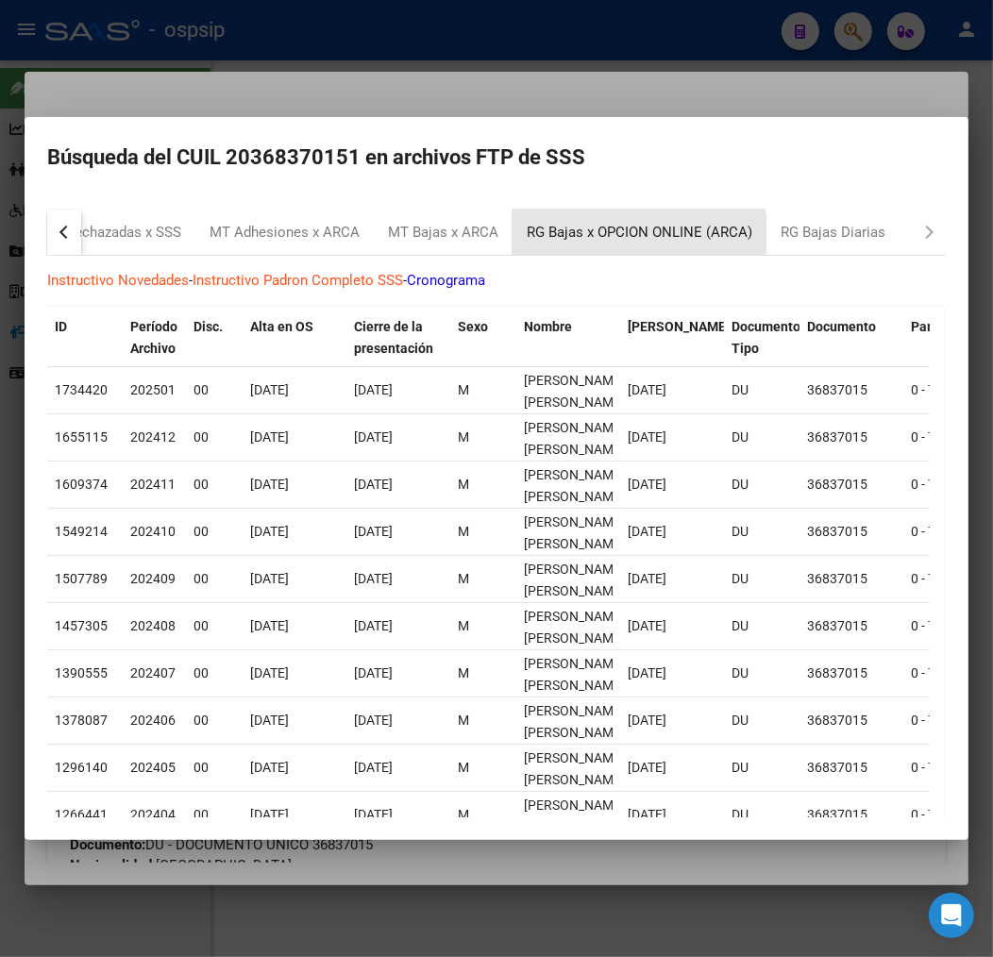
click at [580, 234] on div "RG Bajas x OPCION ONLINE (ARCA)" at bounding box center [638, 233] width 225 height 22
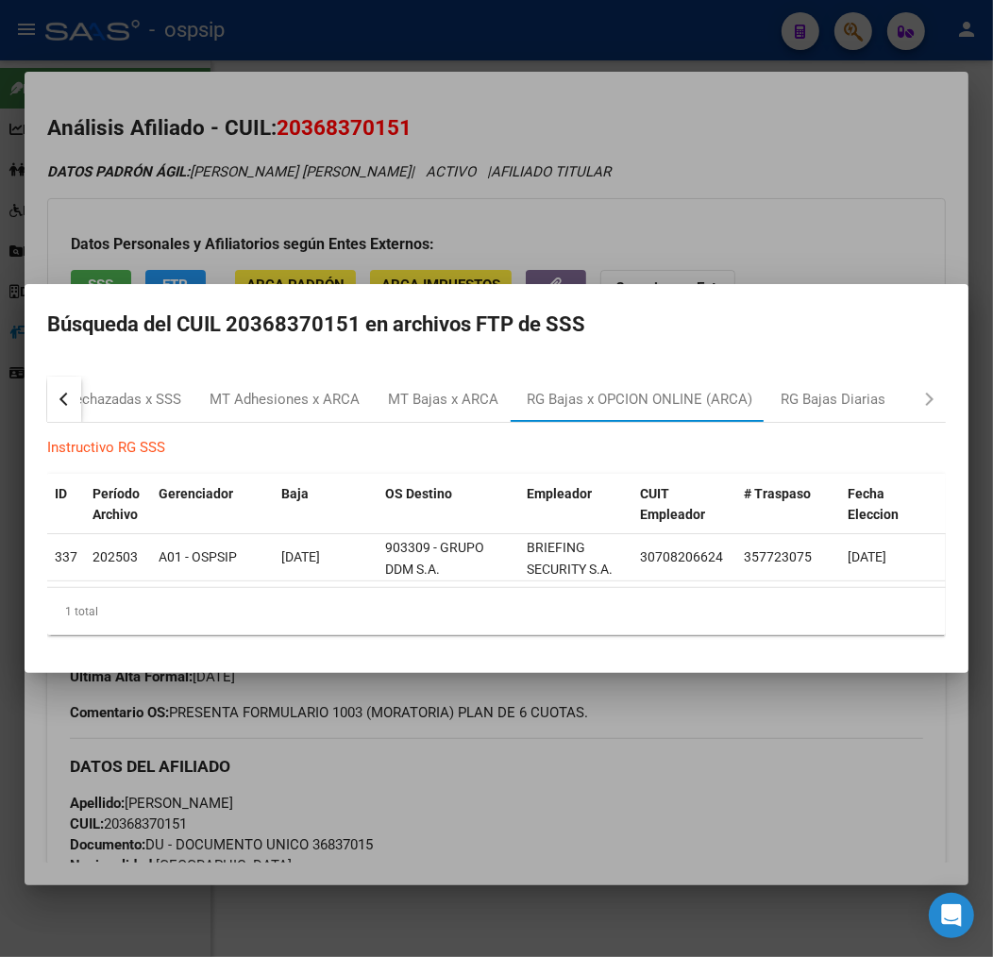
click at [626, 816] on div at bounding box center [496, 478] width 993 height 957
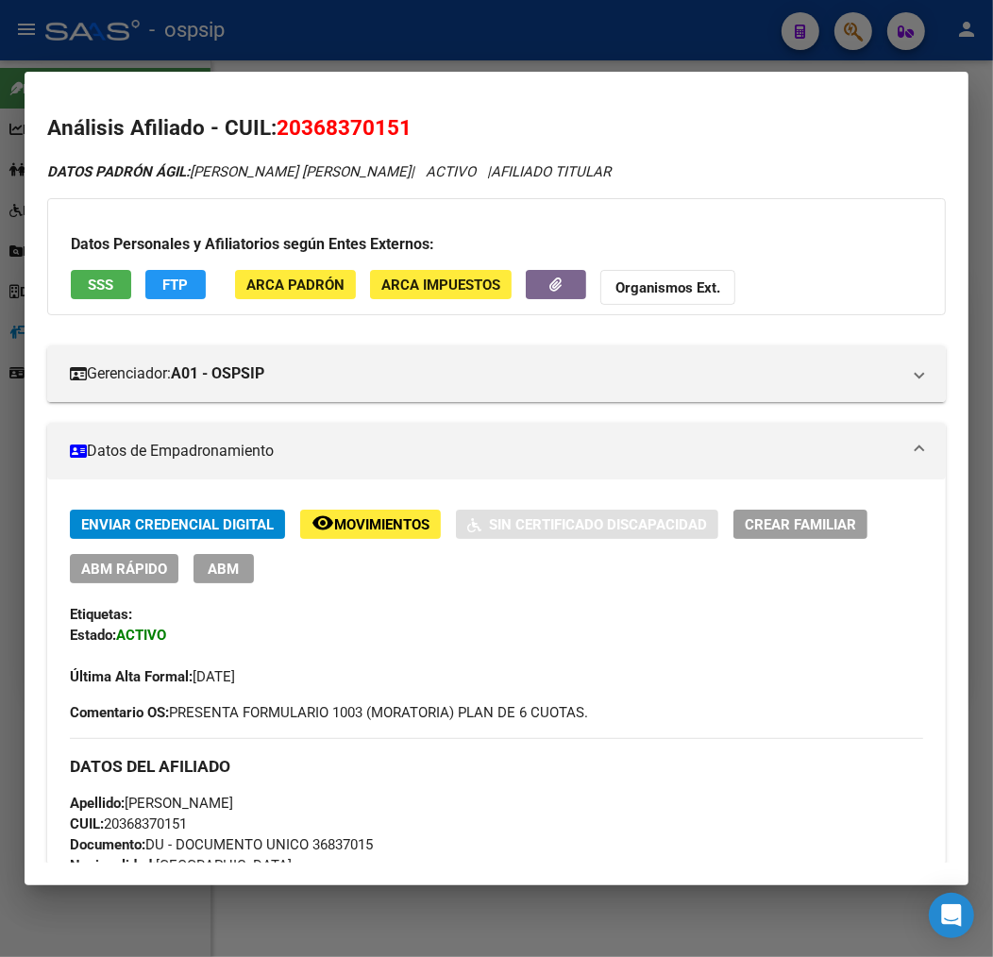
click at [222, 571] on span "ABM" at bounding box center [224, 568] width 31 height 17
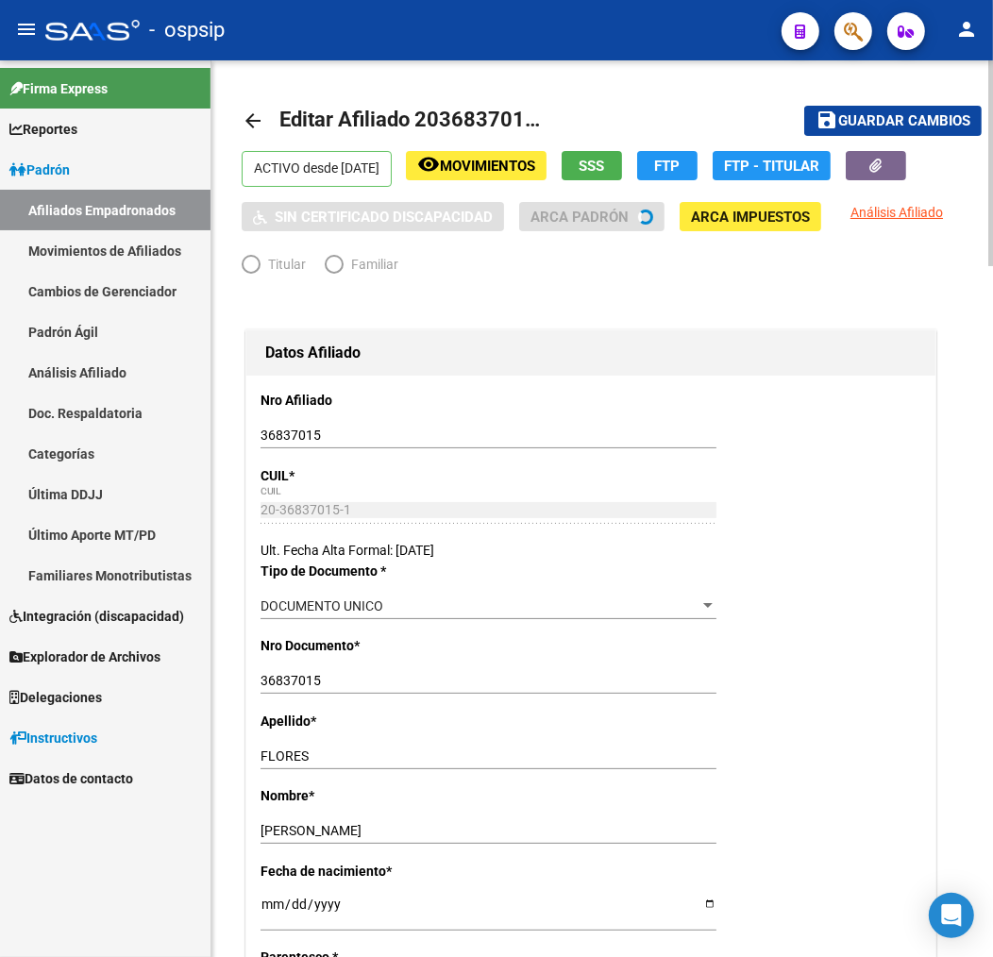
radio input "true"
type input "30-70820662-4"
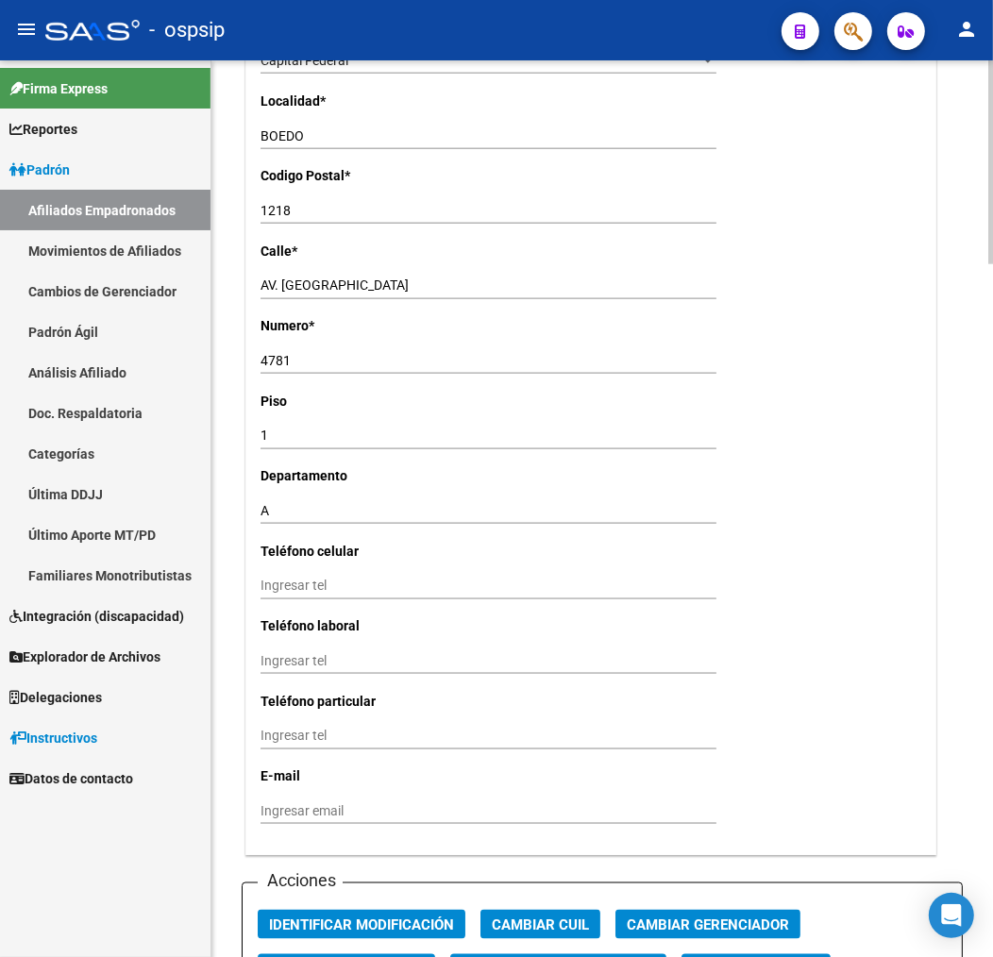
scroll to position [2201, 0]
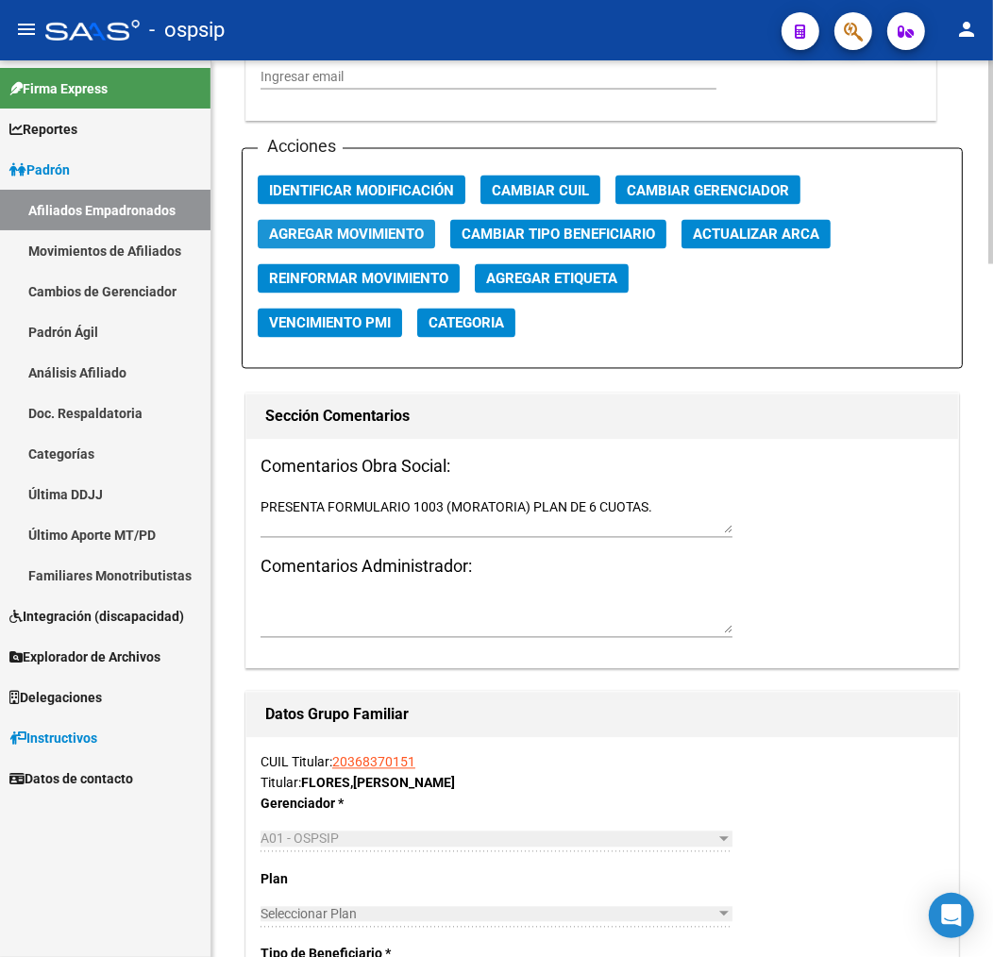
click at [365, 239] on span "Agregar Movimiento" at bounding box center [346, 234] width 155 height 17
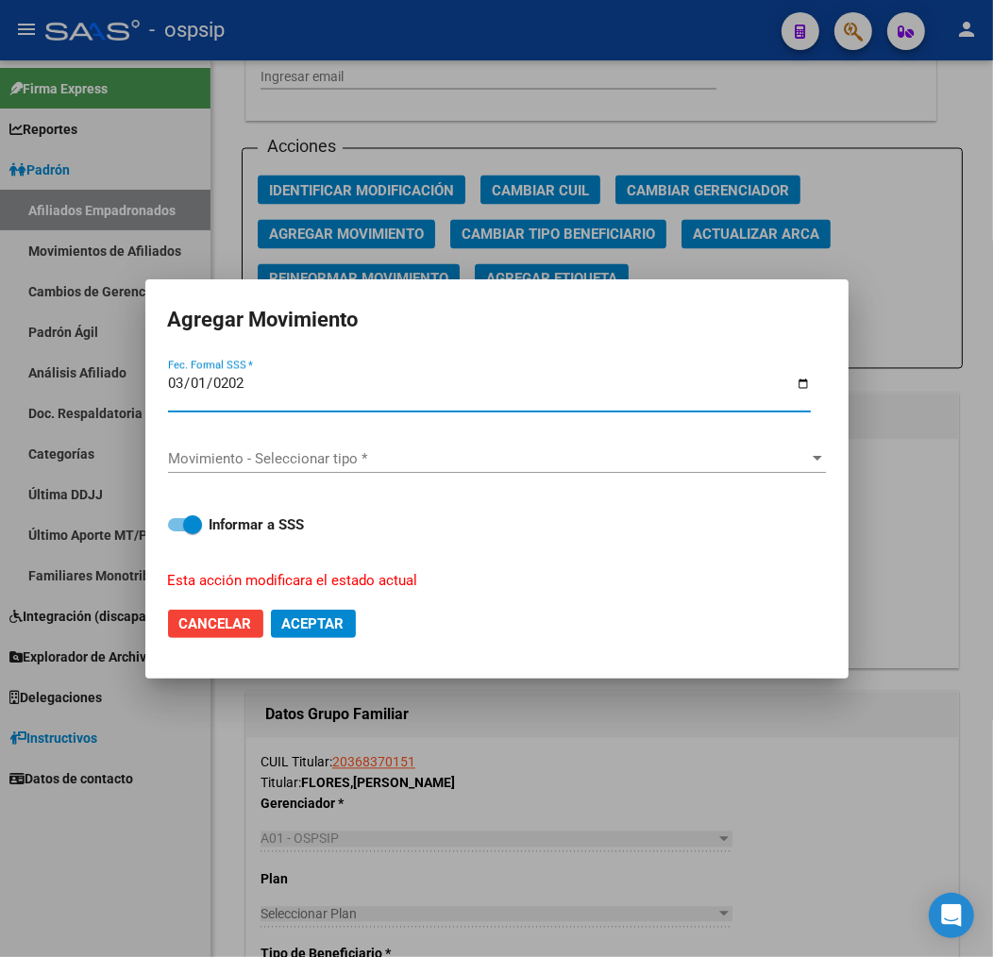
type input "2025-03-01"
click at [370, 465] on span "Movimiento - Seleccionar tipo *" at bounding box center [488, 458] width 641 height 17
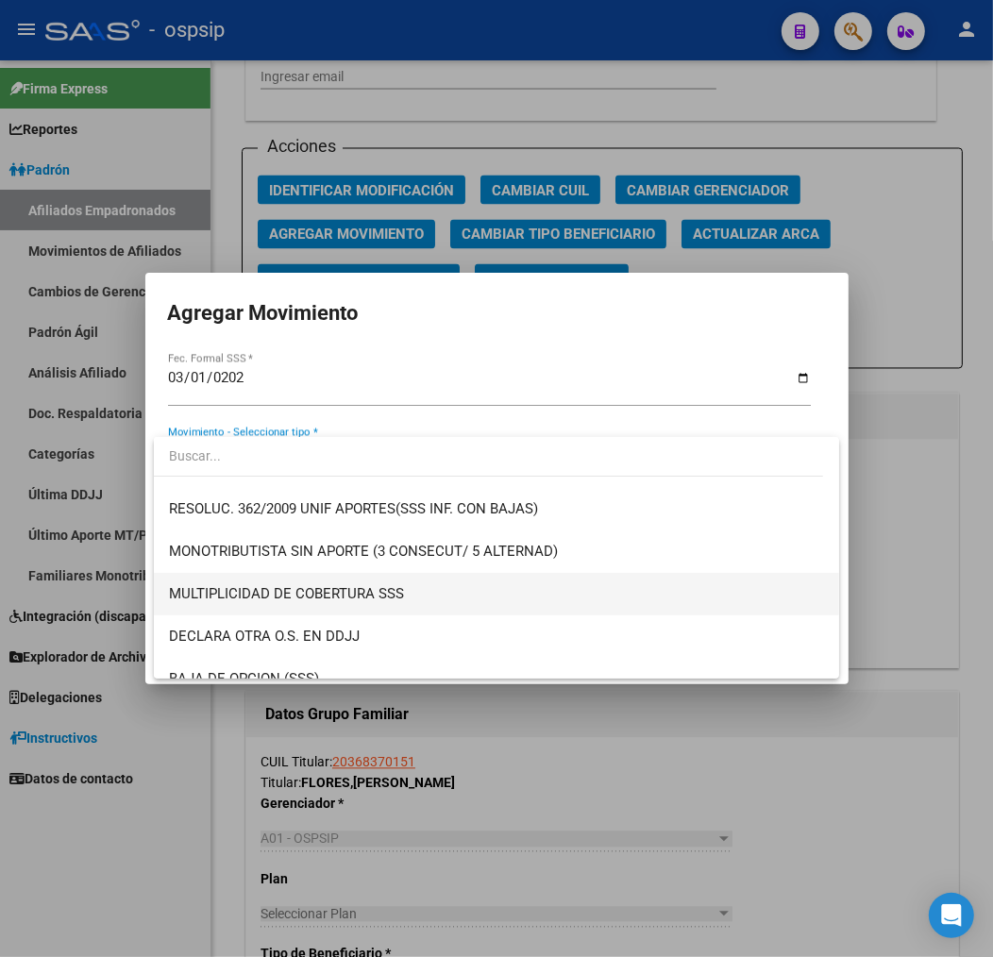
scroll to position [733, 0]
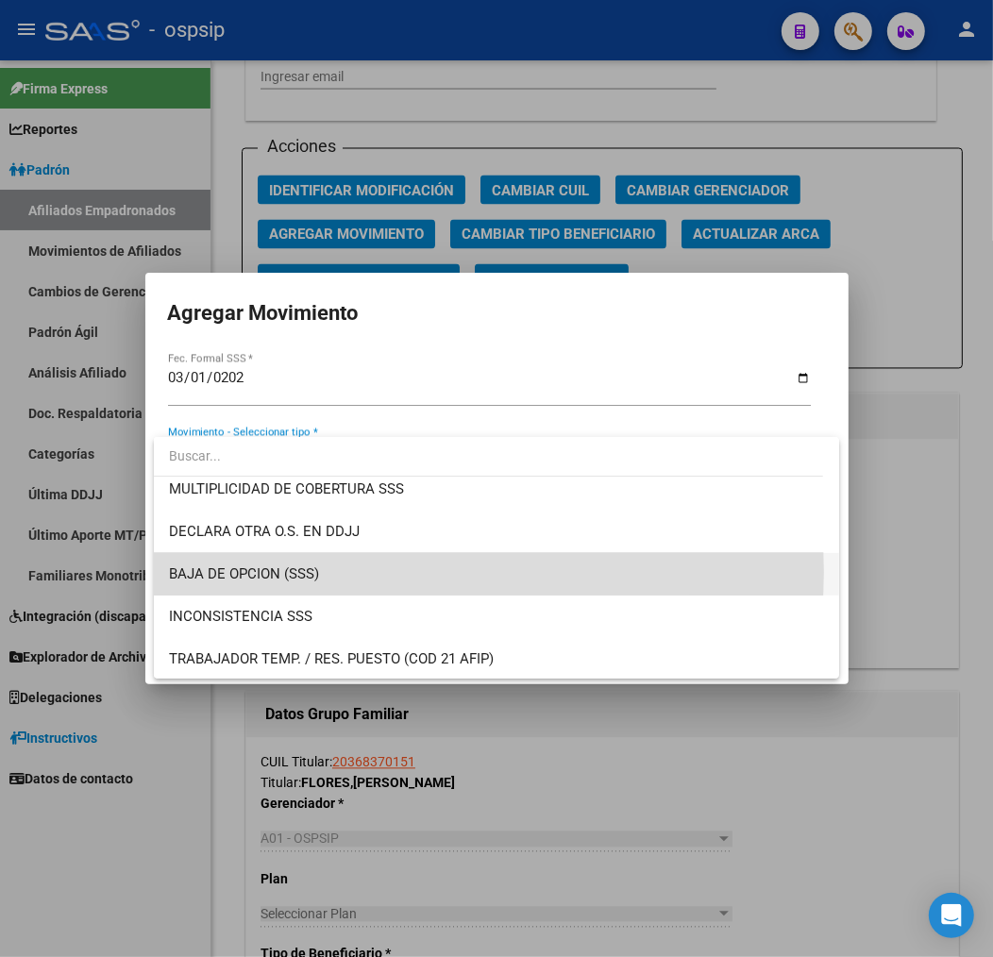
click at [396, 571] on span "BAJA DE OPCION (SSS)" at bounding box center [496, 574] width 655 height 42
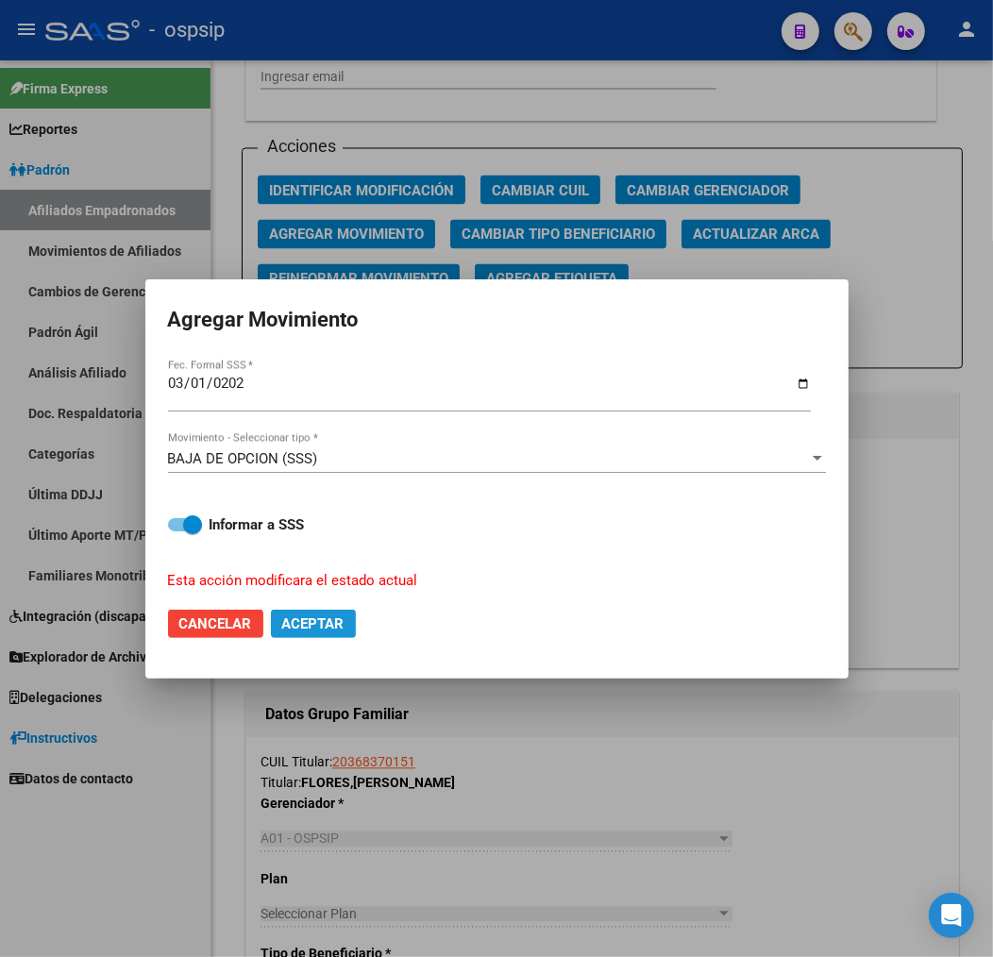
click at [326, 623] on span "Aceptar" at bounding box center [313, 623] width 62 height 17
checkbox input "false"
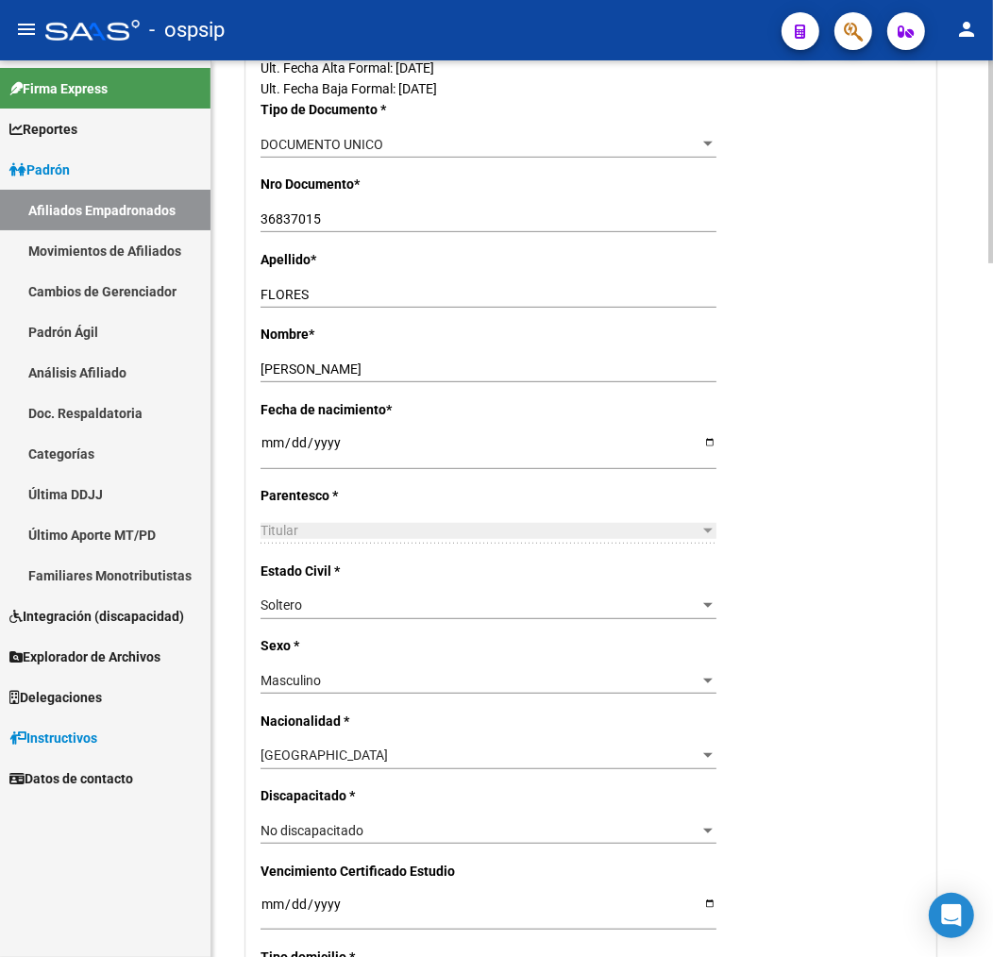
scroll to position [419, 0]
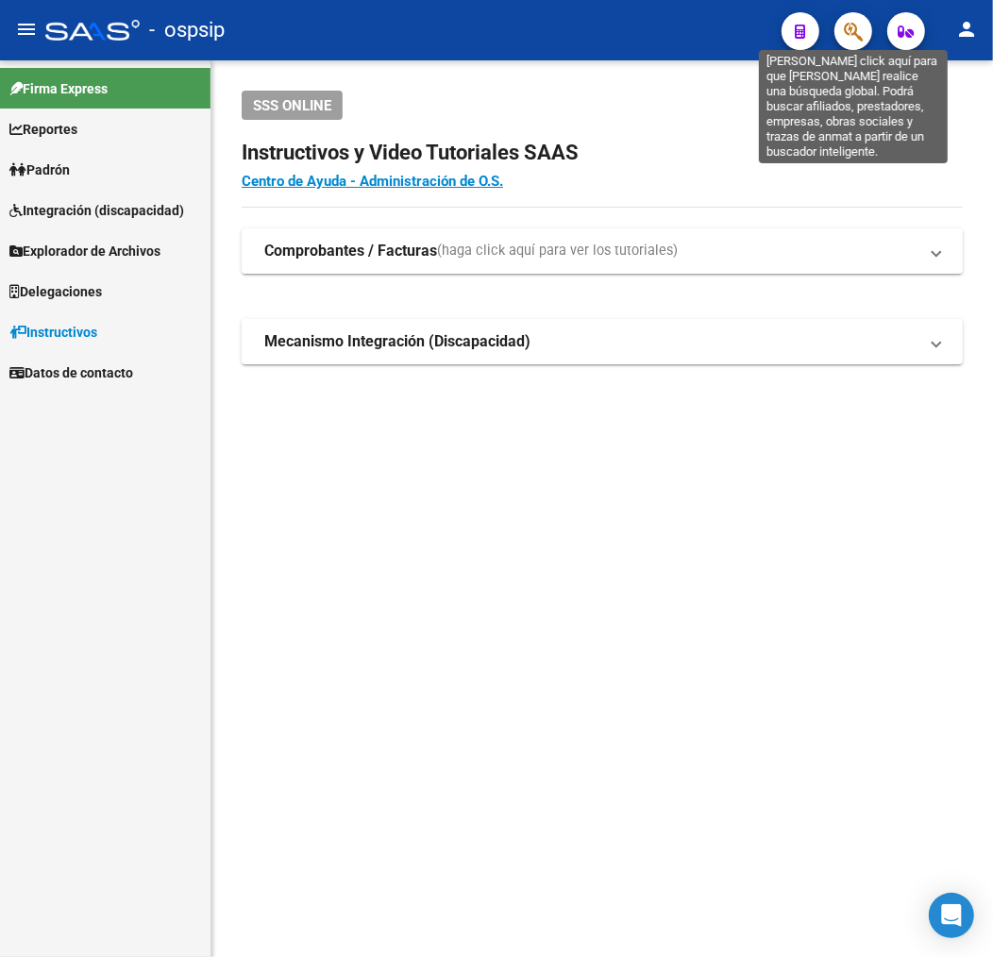
click at [860, 31] on icon "button" at bounding box center [852, 32] width 19 height 22
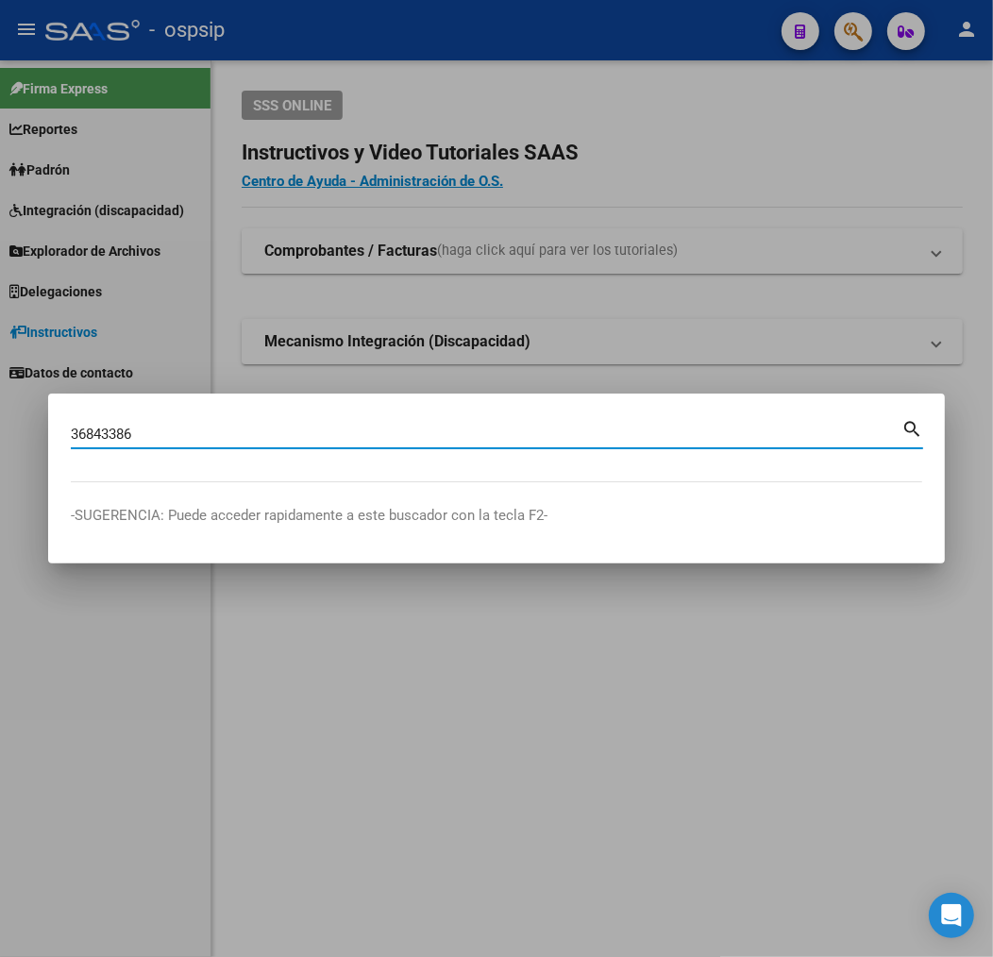
type input "36843386"
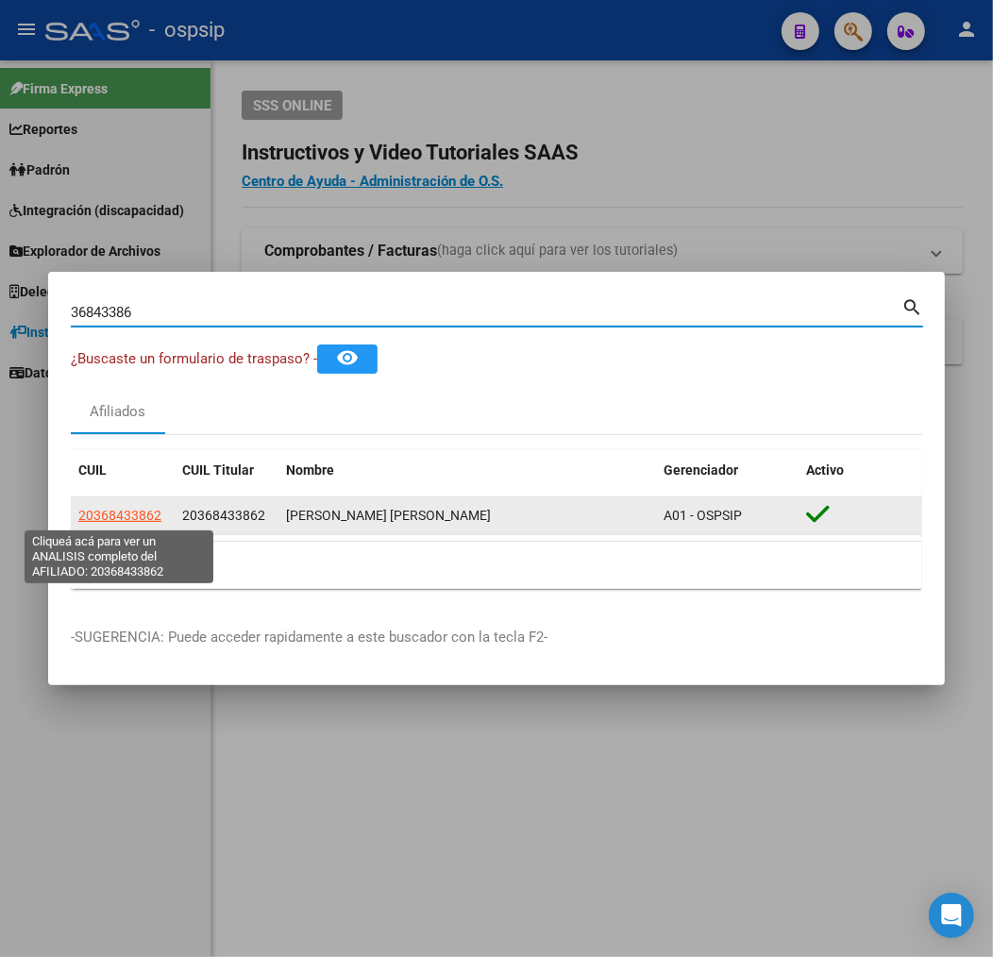
click at [143, 517] on span "20368433862" at bounding box center [119, 515] width 83 height 15
type textarea "20368433862"
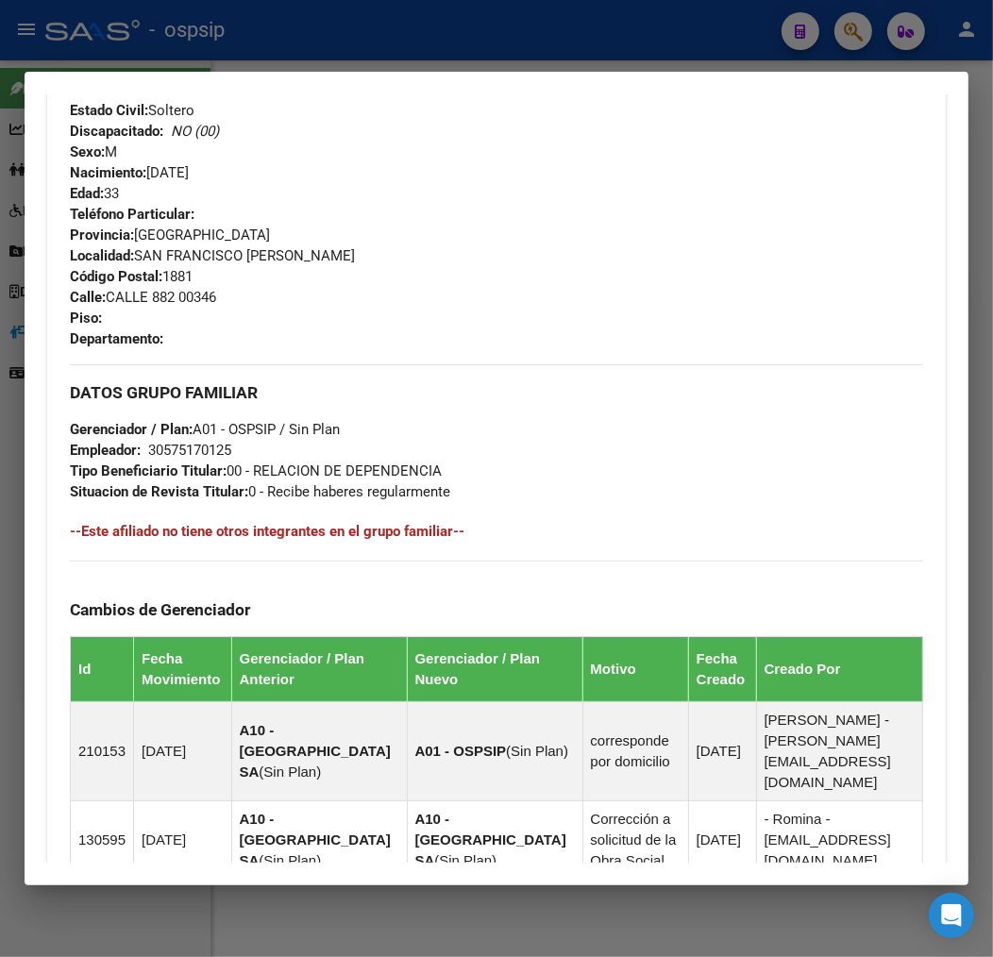
scroll to position [1167, 0]
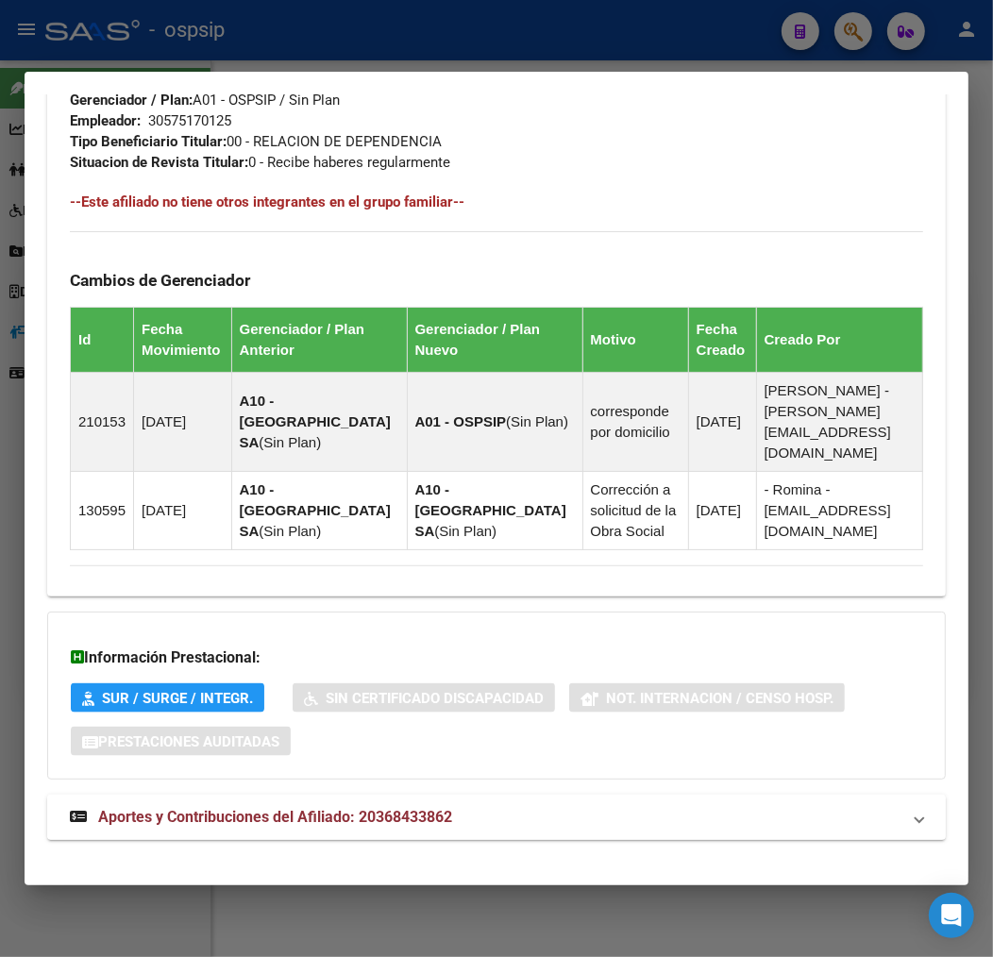
click at [459, 806] on mat-panel-title "Aportes y Contribuciones del Afiliado: 20368433862" at bounding box center [485, 817] width 830 height 23
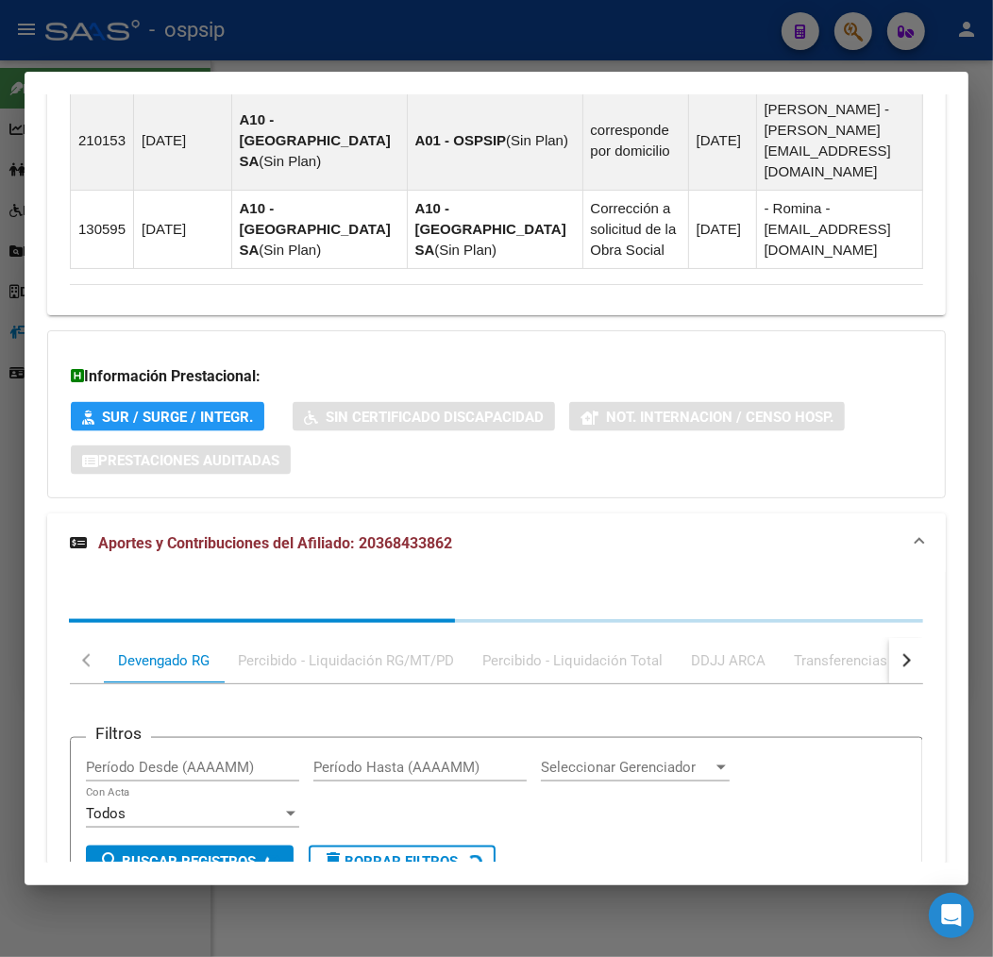
scroll to position [1679, 0]
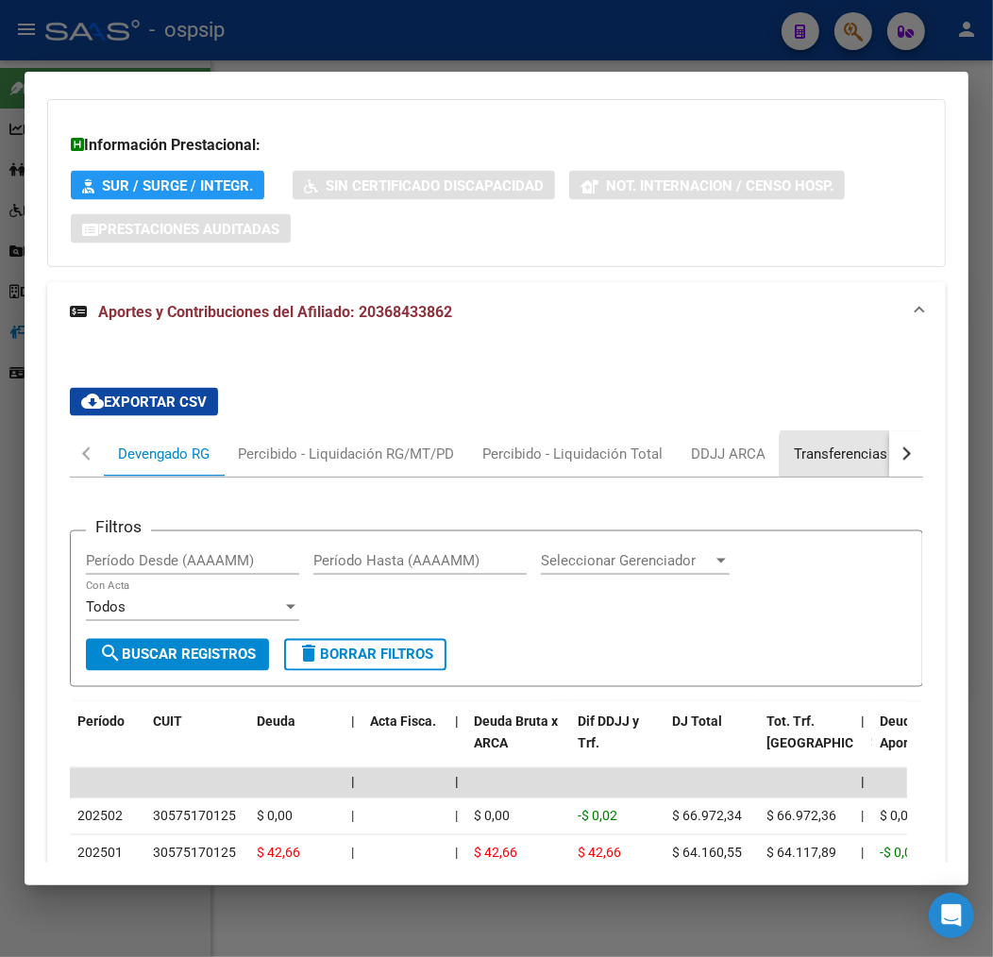
click at [871, 446] on div "Transferencias ARCA" at bounding box center [860, 453] width 162 height 45
click at [0, 0] on div at bounding box center [0, 0] width 0 height 0
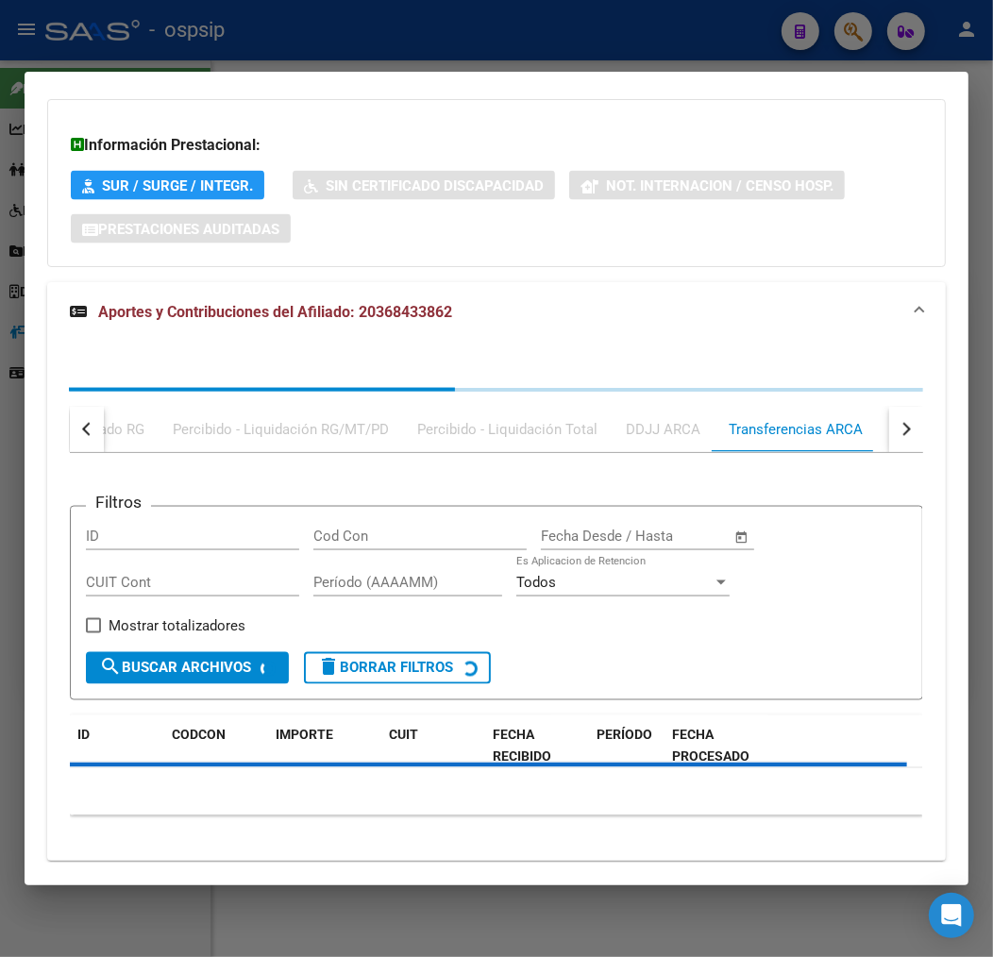
click at [871, 453] on div "Filtros ID Cod Con Start date – End date Fecha Desde / Hasta CUIT Cont Período …" at bounding box center [496, 641] width 853 height 377
click at [871, 446] on mat-tab-group "Devengado RG Percibido - Liquidación RG/MT/PD Percibido - Liquidación Total DDJ…" at bounding box center [496, 619] width 853 height 424
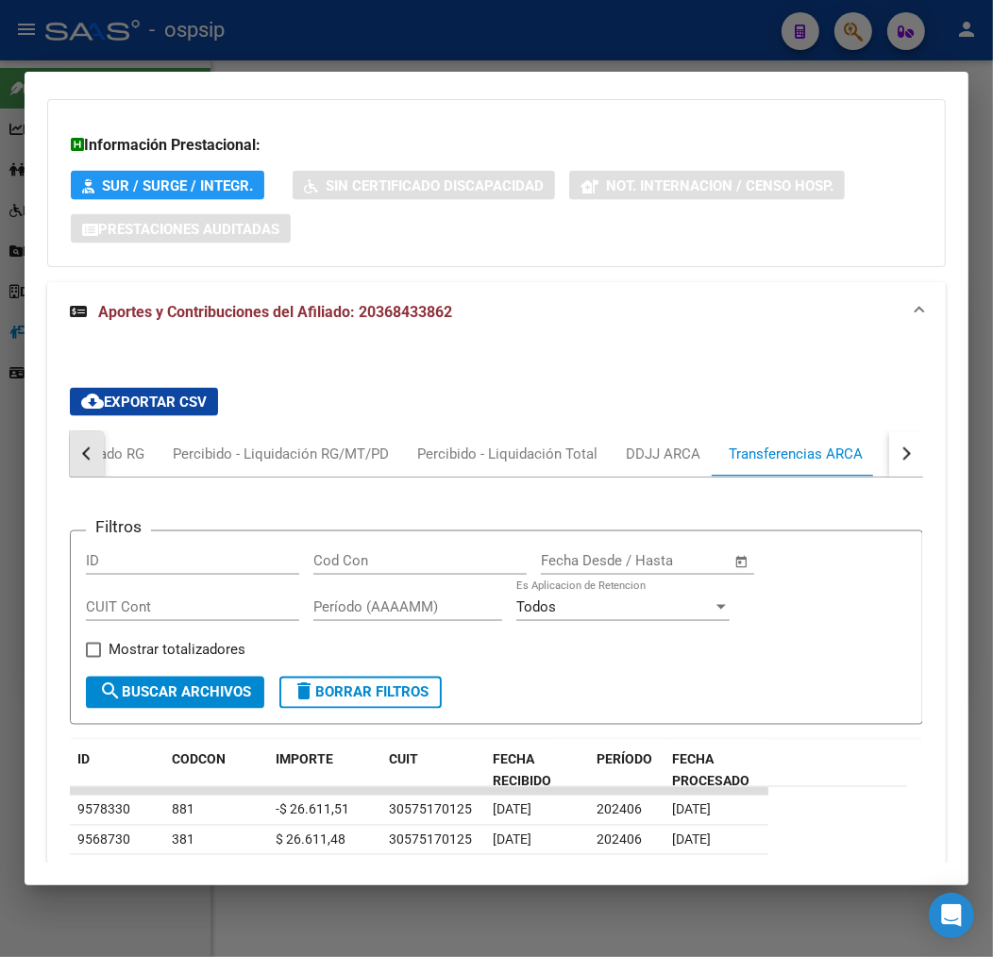
click at [82, 445] on button "button" at bounding box center [87, 453] width 34 height 45
click at [182, 443] on div "Devengado RG" at bounding box center [164, 453] width 92 height 21
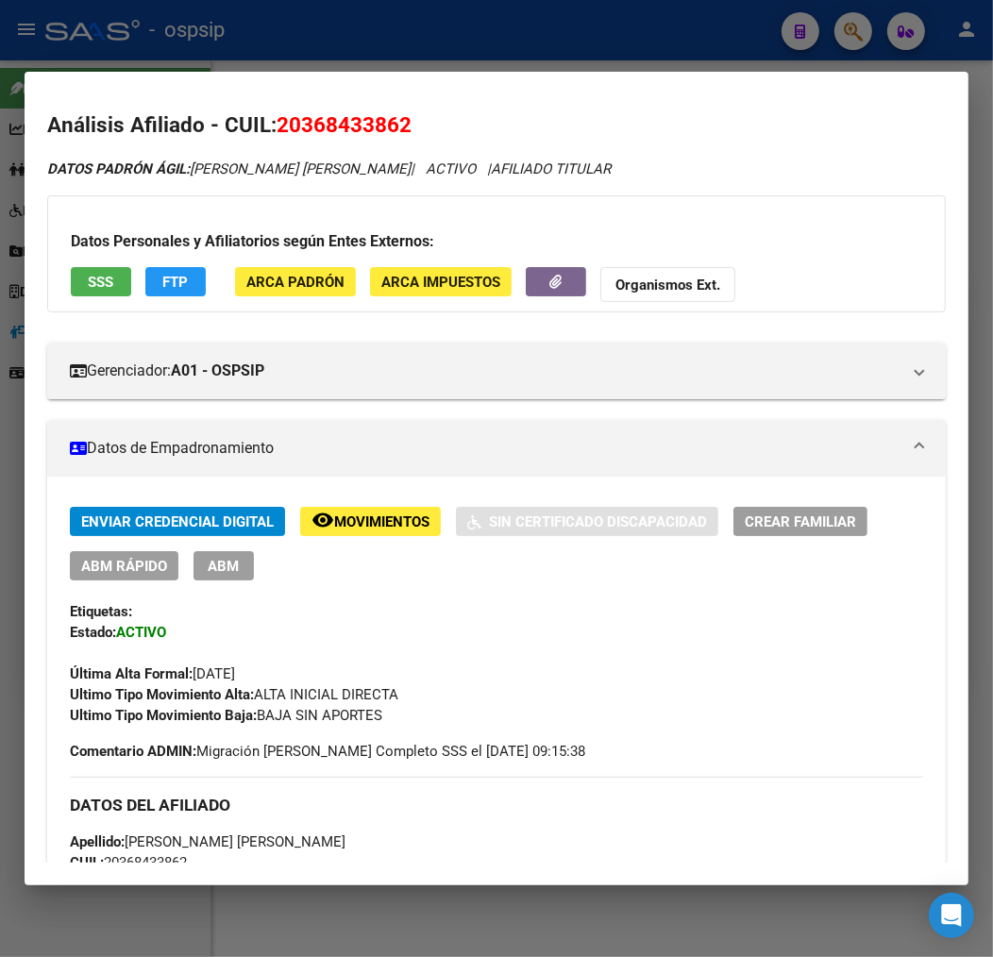
scroll to position [2, 0]
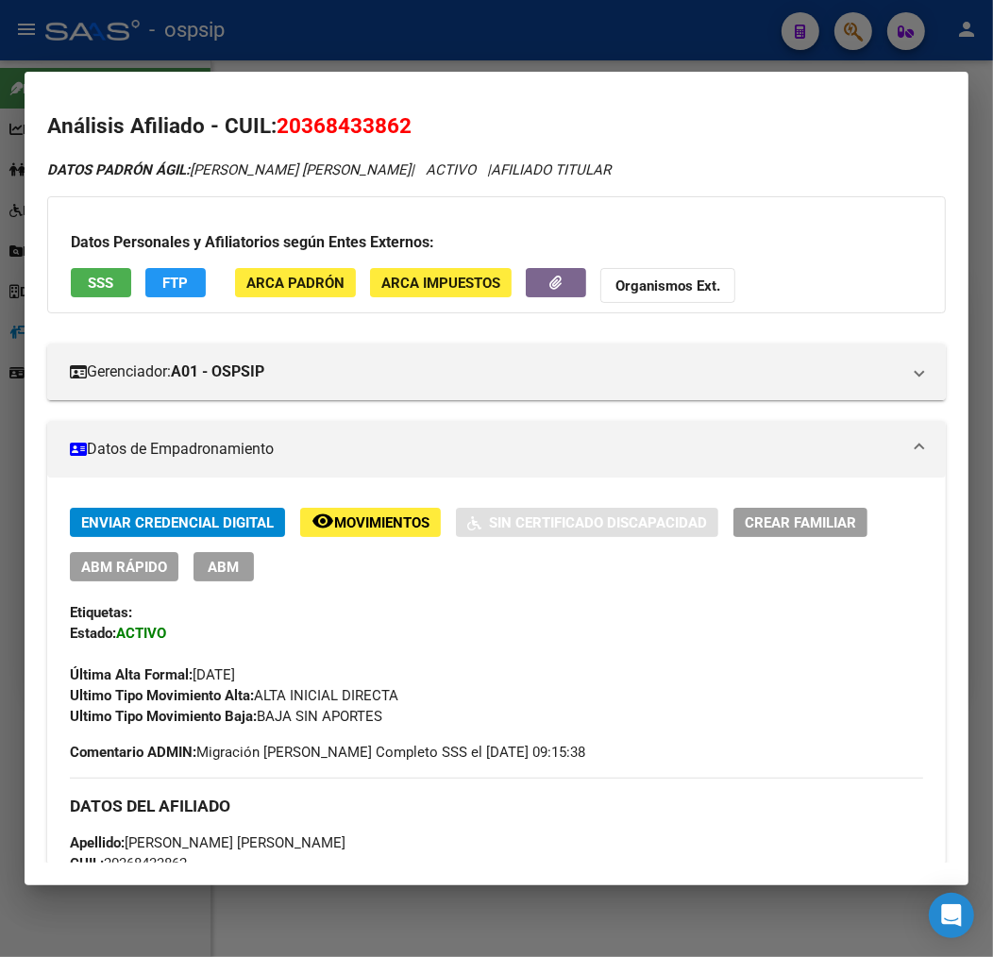
click at [167, 269] on button "FTP" at bounding box center [175, 282] width 60 height 29
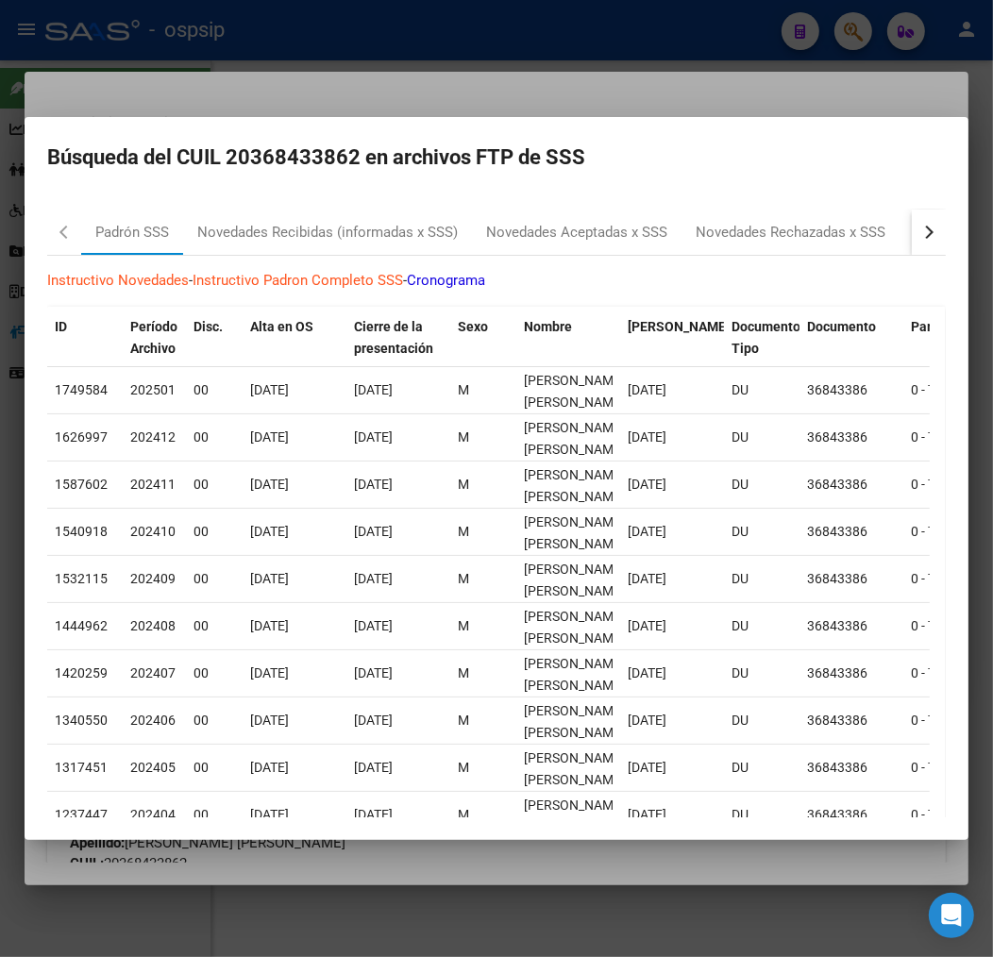
click at [911, 236] on button "button" at bounding box center [928, 231] width 34 height 45
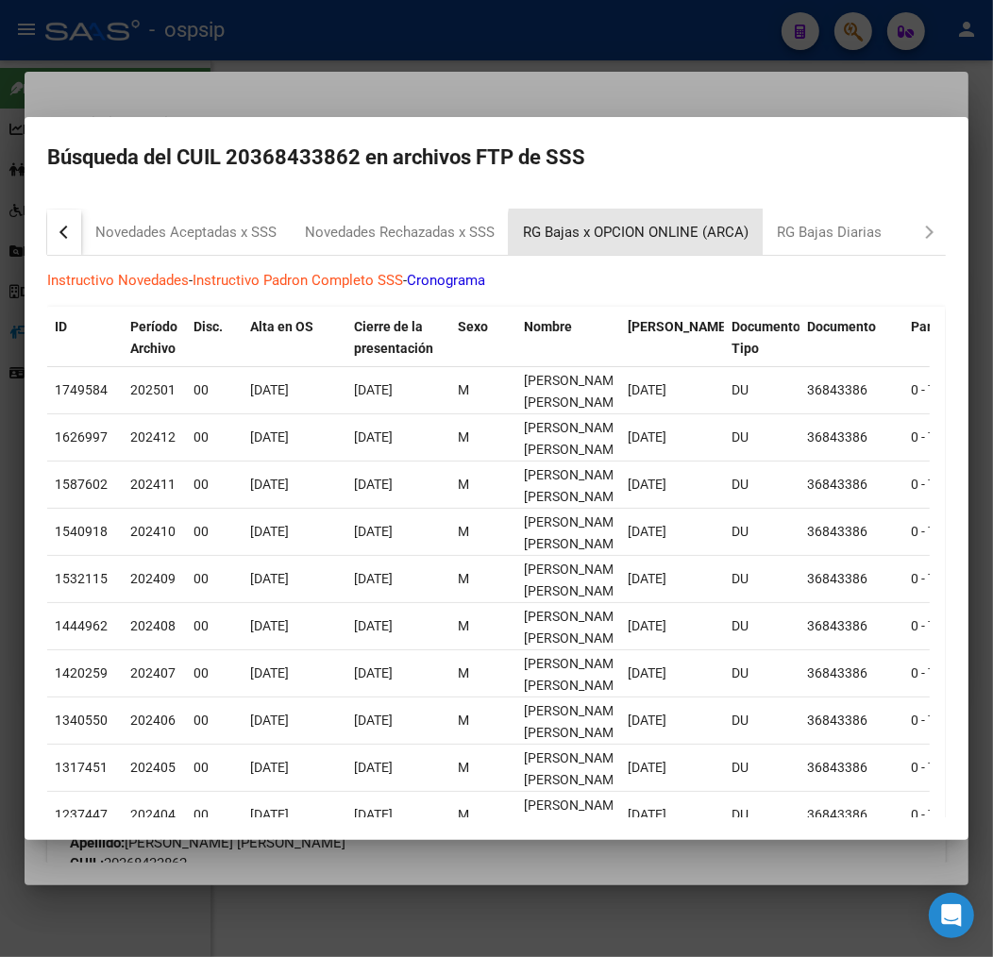
click at [713, 247] on div "RG Bajas x OPCION ONLINE (ARCA)" at bounding box center [636, 231] width 254 height 45
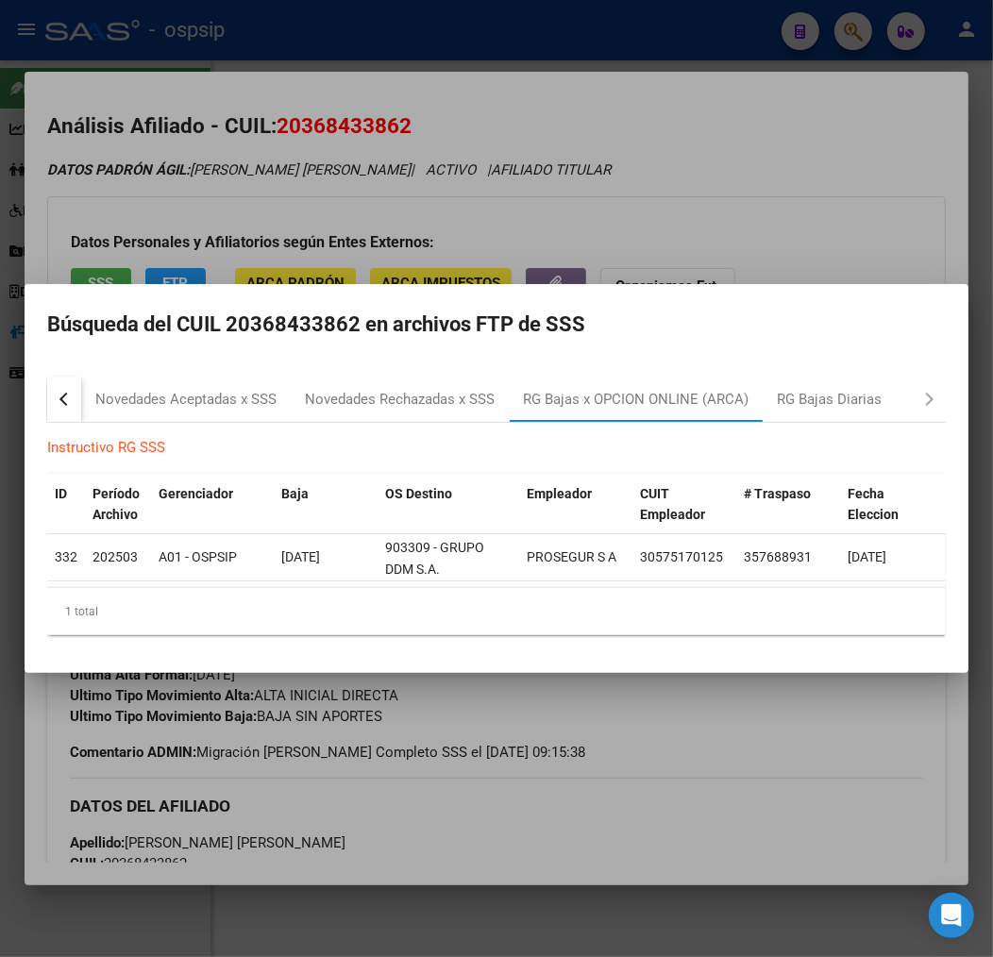
drag, startPoint x: 561, startPoint y: 793, endPoint x: 252, endPoint y: 832, distance: 311.9
click at [560, 803] on div at bounding box center [496, 478] width 993 height 957
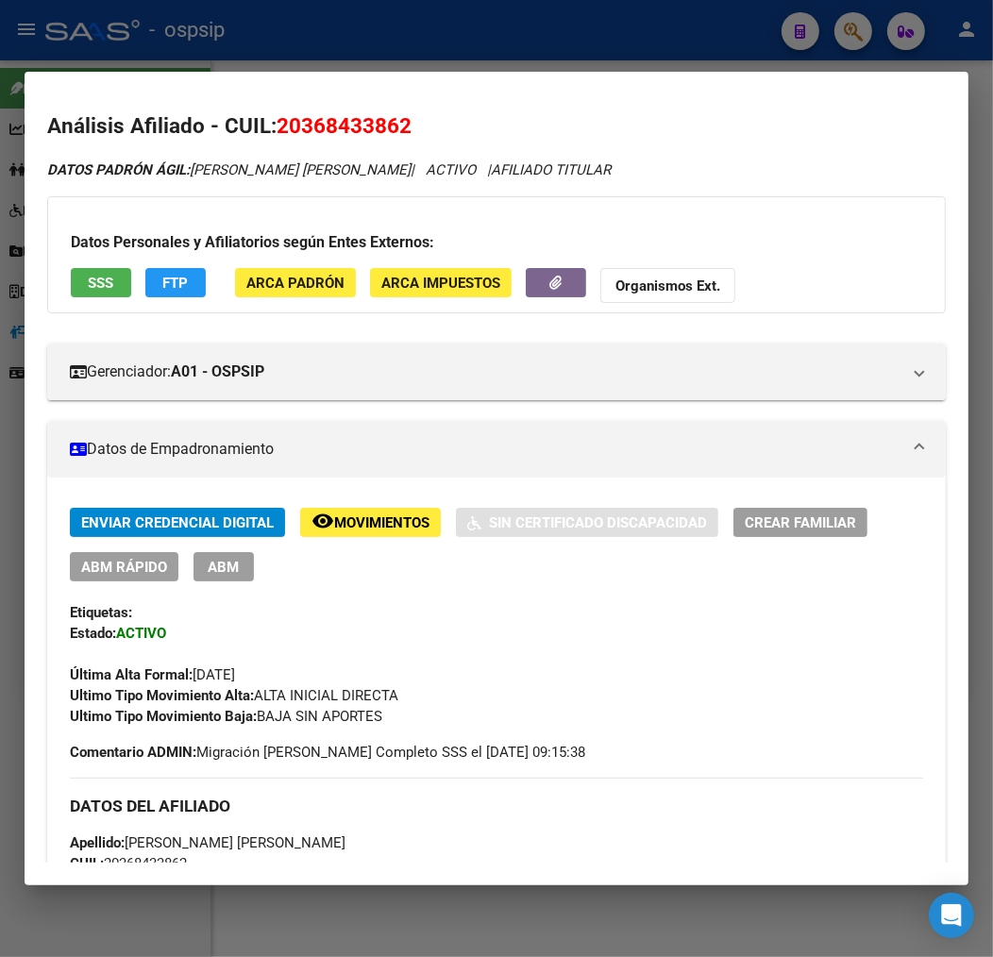
click at [209, 553] on button "ABM" at bounding box center [223, 566] width 60 height 29
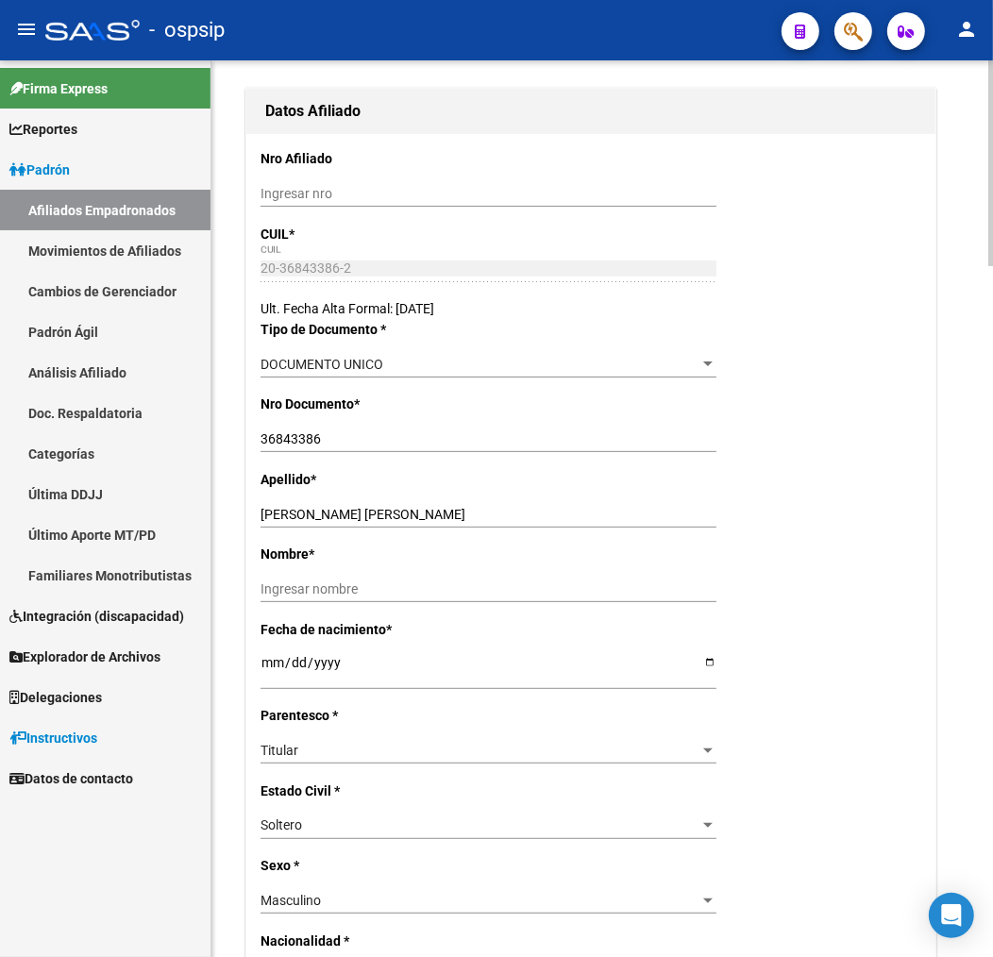
radio input "true"
type input "30-57517012-5"
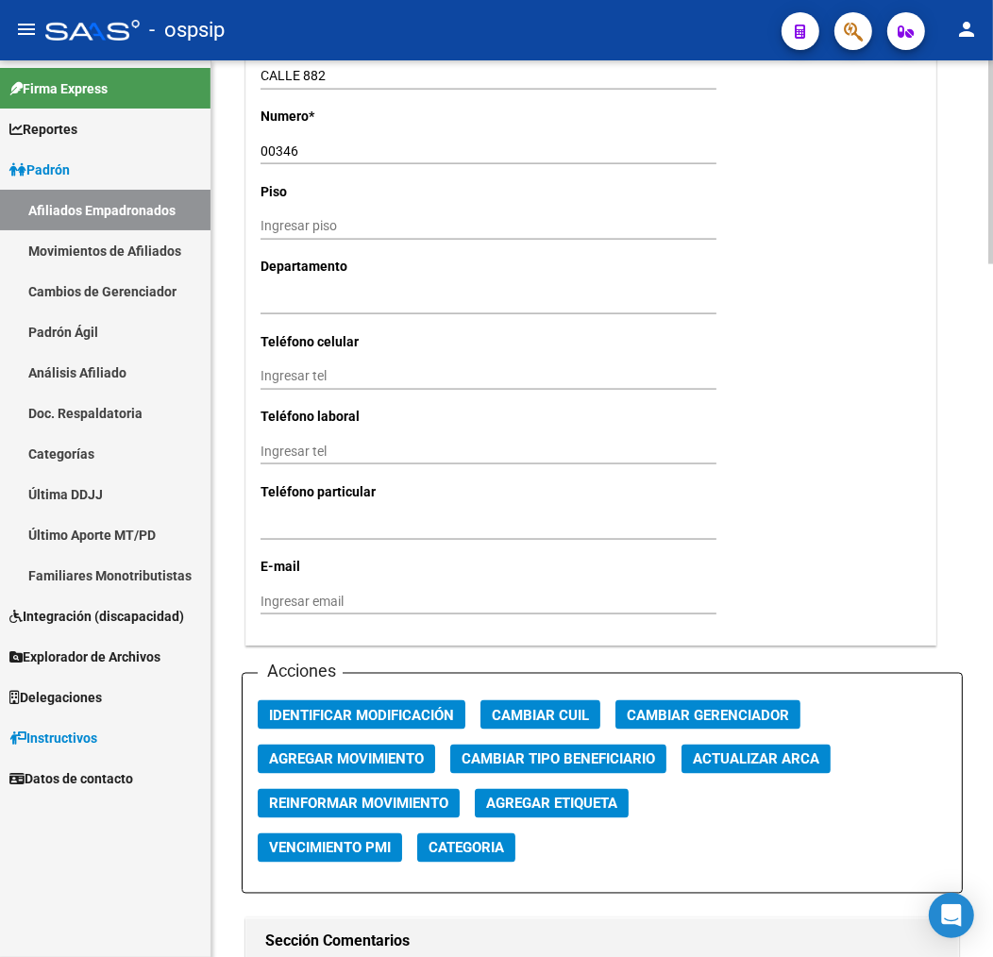
scroll to position [2306, 0]
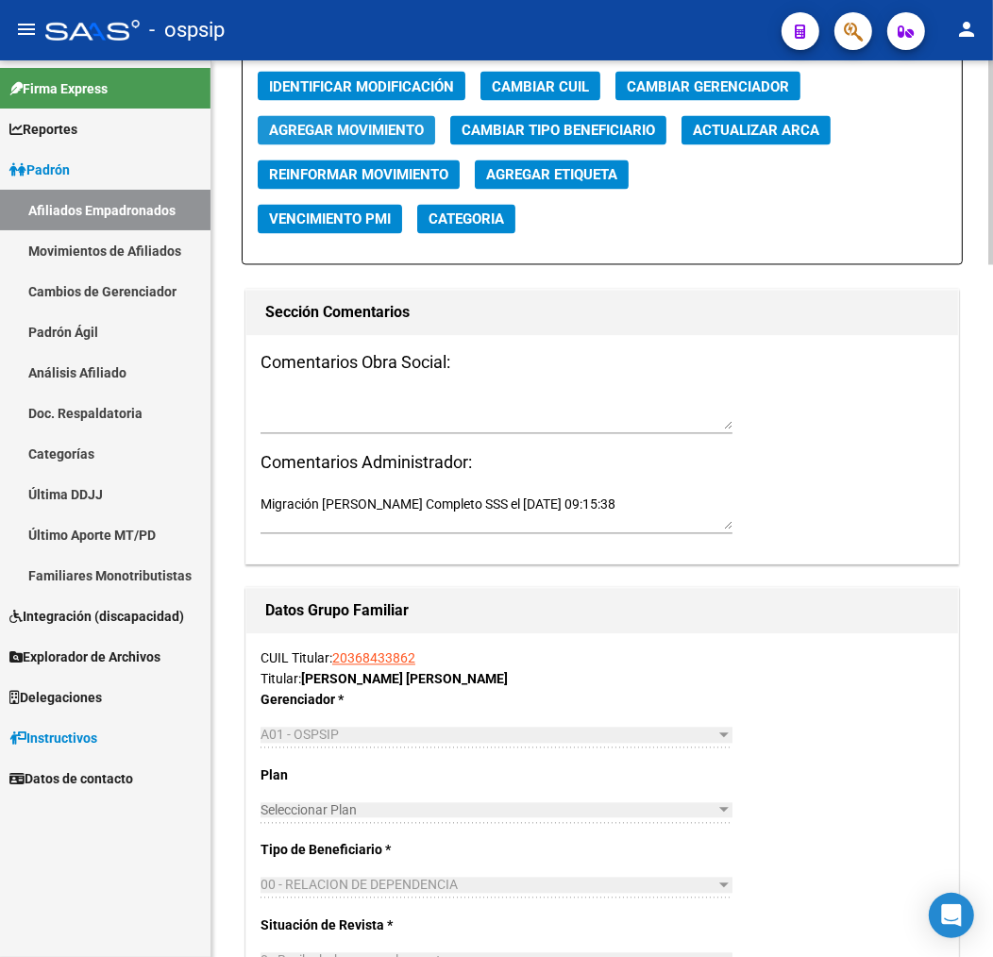
click at [412, 134] on span "Agregar Movimiento" at bounding box center [346, 130] width 155 height 17
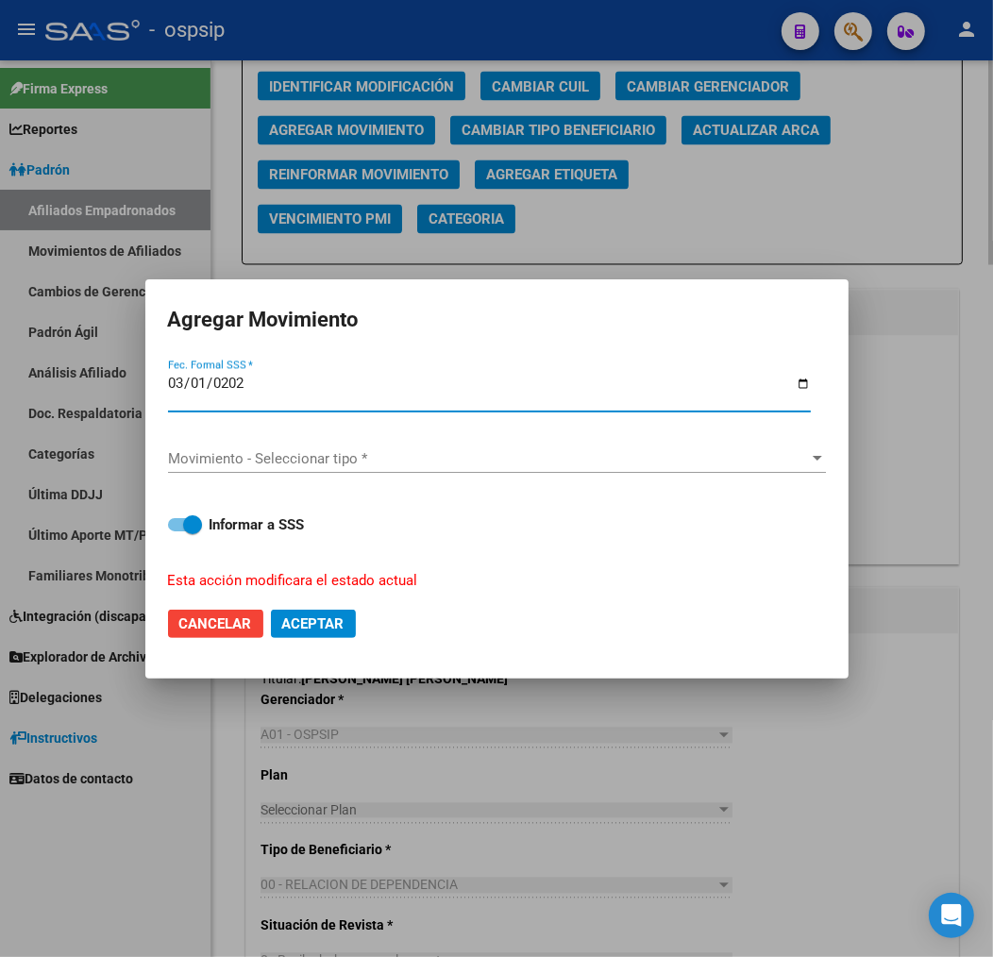
type input "2025-03-01"
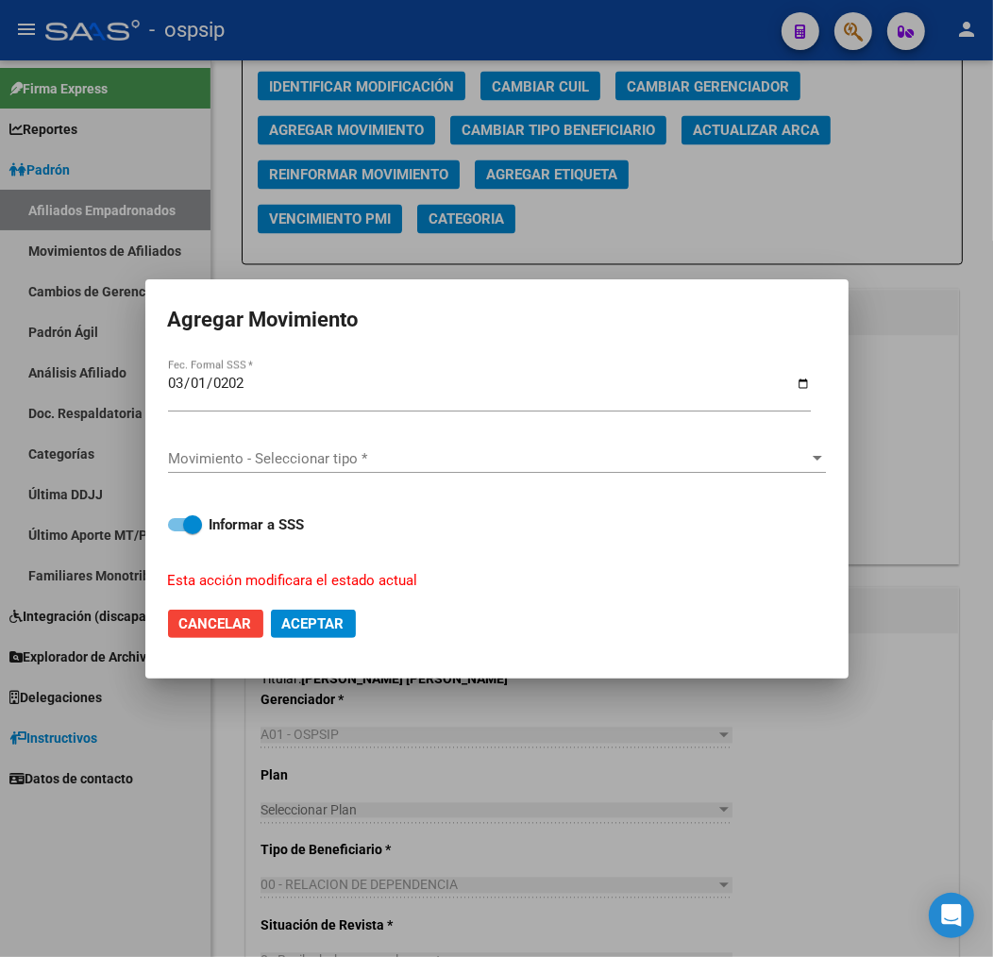
click at [409, 470] on div "Movimiento - Seleccionar tipo * Movimiento - Seleccionar tipo *" at bounding box center [497, 458] width 658 height 28
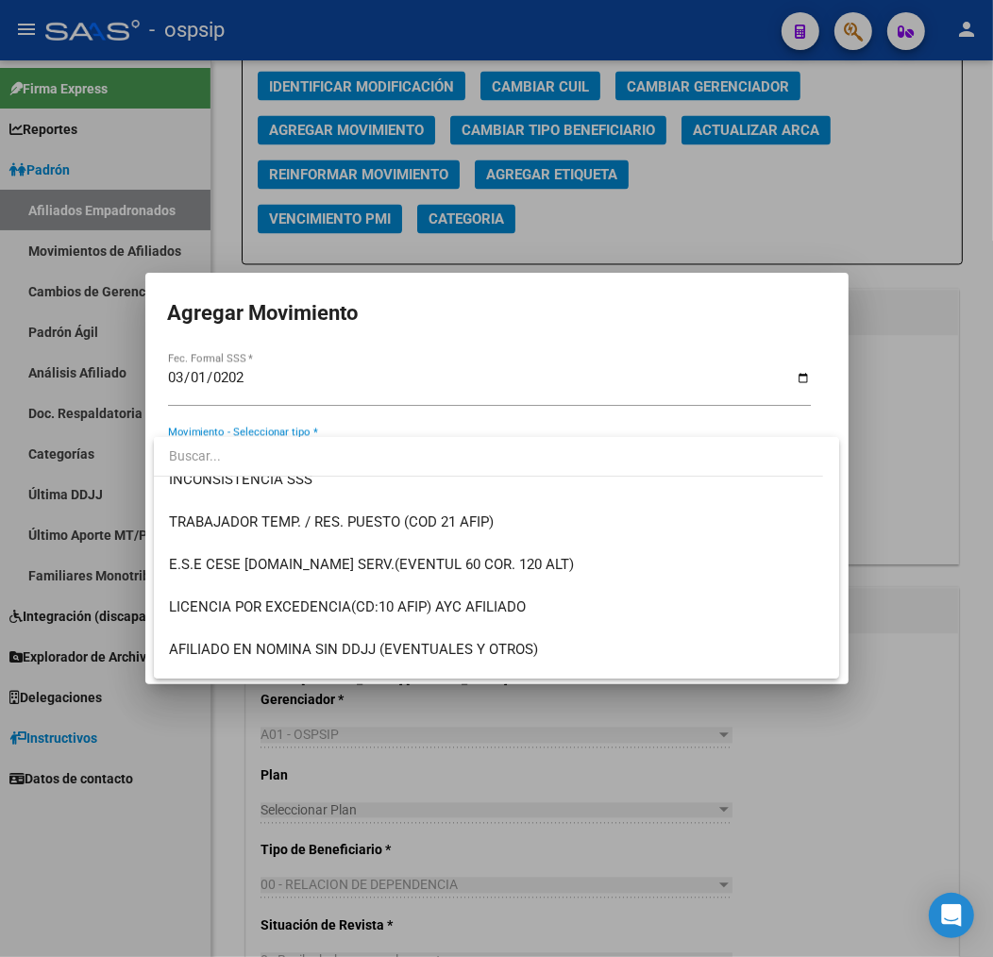
scroll to position [733, 0]
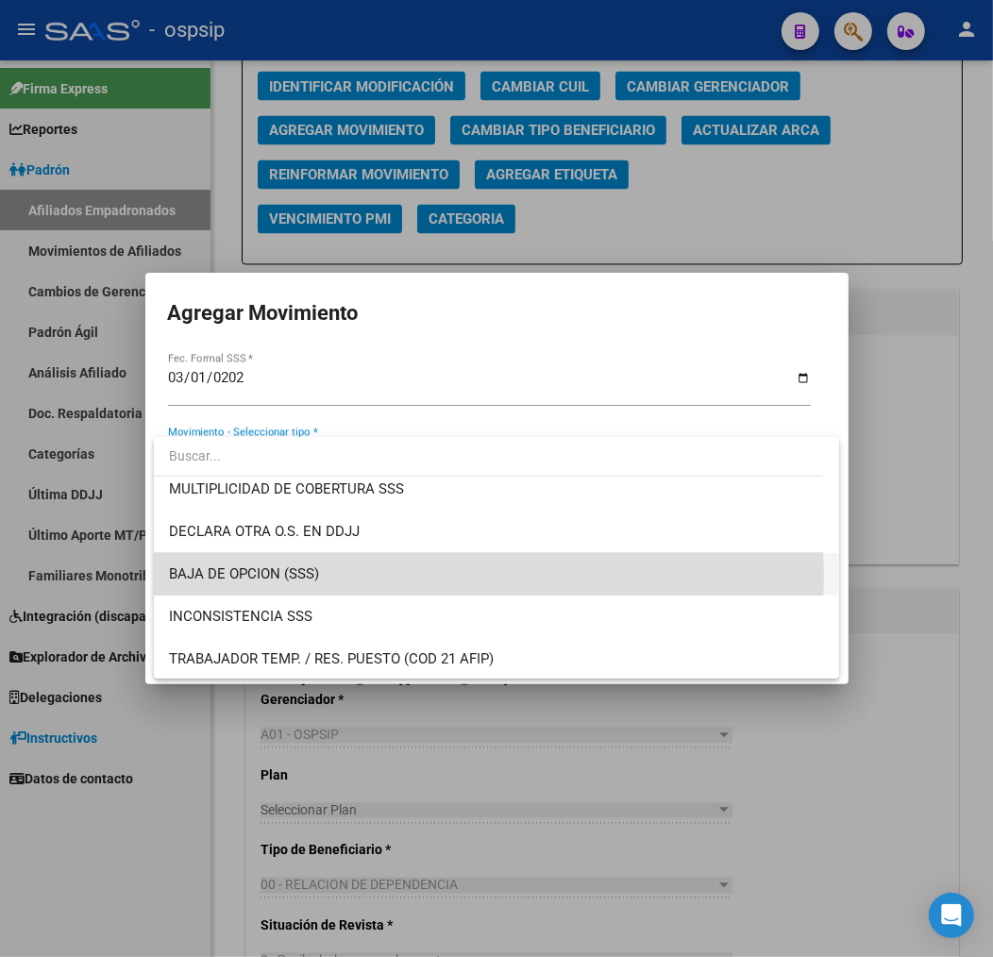
click at [454, 576] on span "BAJA DE OPCION (SSS)" at bounding box center [496, 574] width 655 height 42
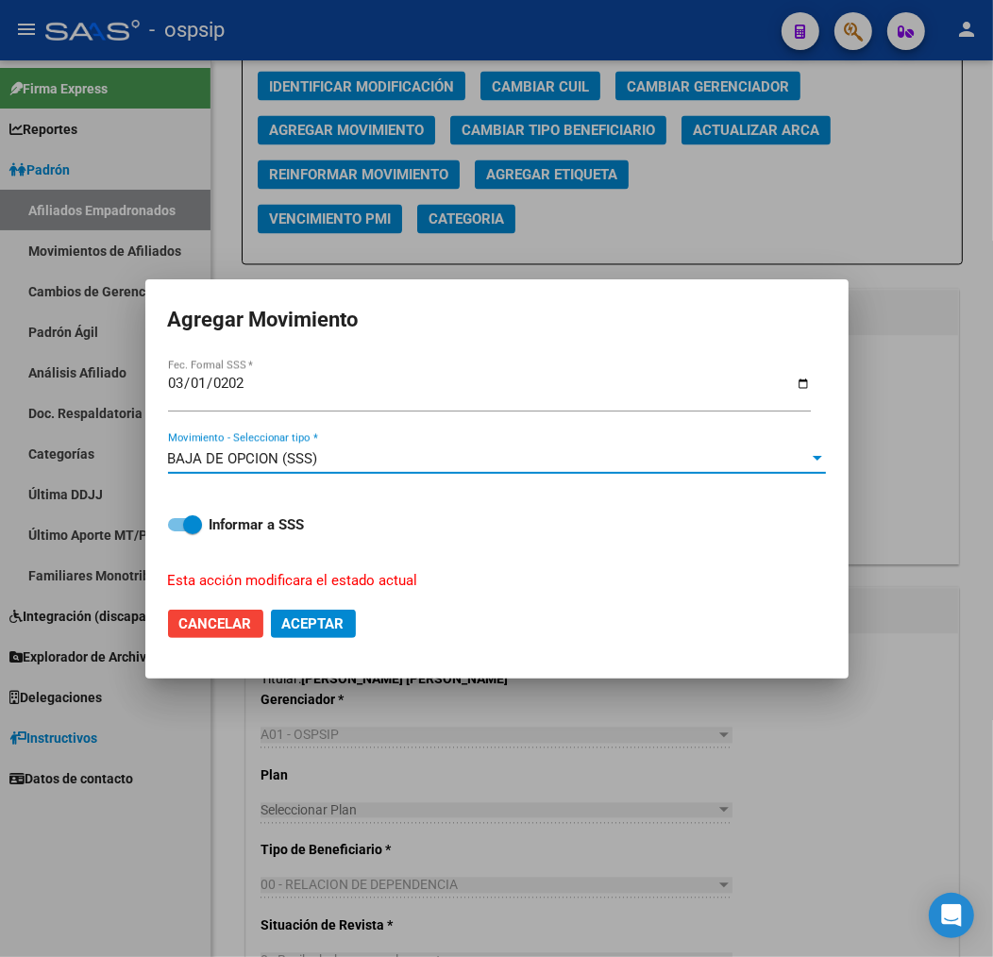
click at [344, 623] on span "Aceptar" at bounding box center [313, 623] width 62 height 17
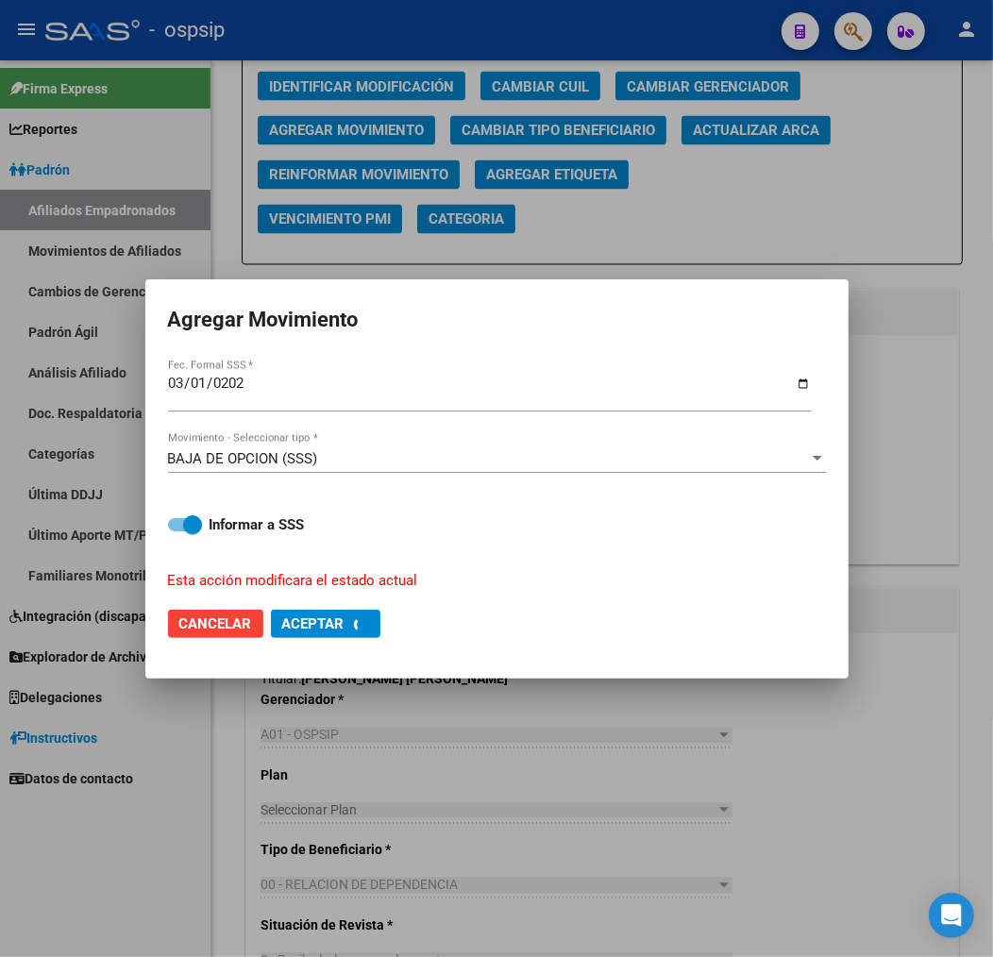
checkbox input "false"
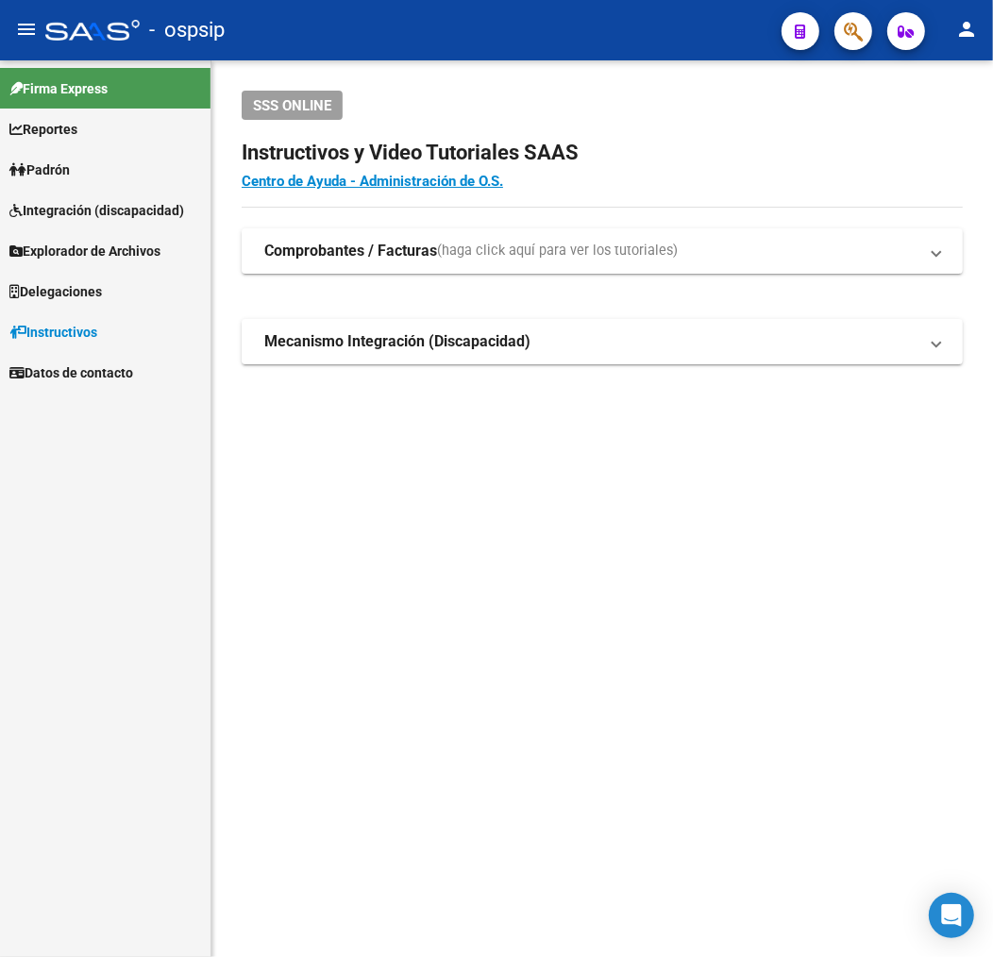
drag, startPoint x: 833, startPoint y: 19, endPoint x: 834, endPoint y: 30, distance: 11.4
click at [833, 29] on div at bounding box center [845, 30] width 53 height 39
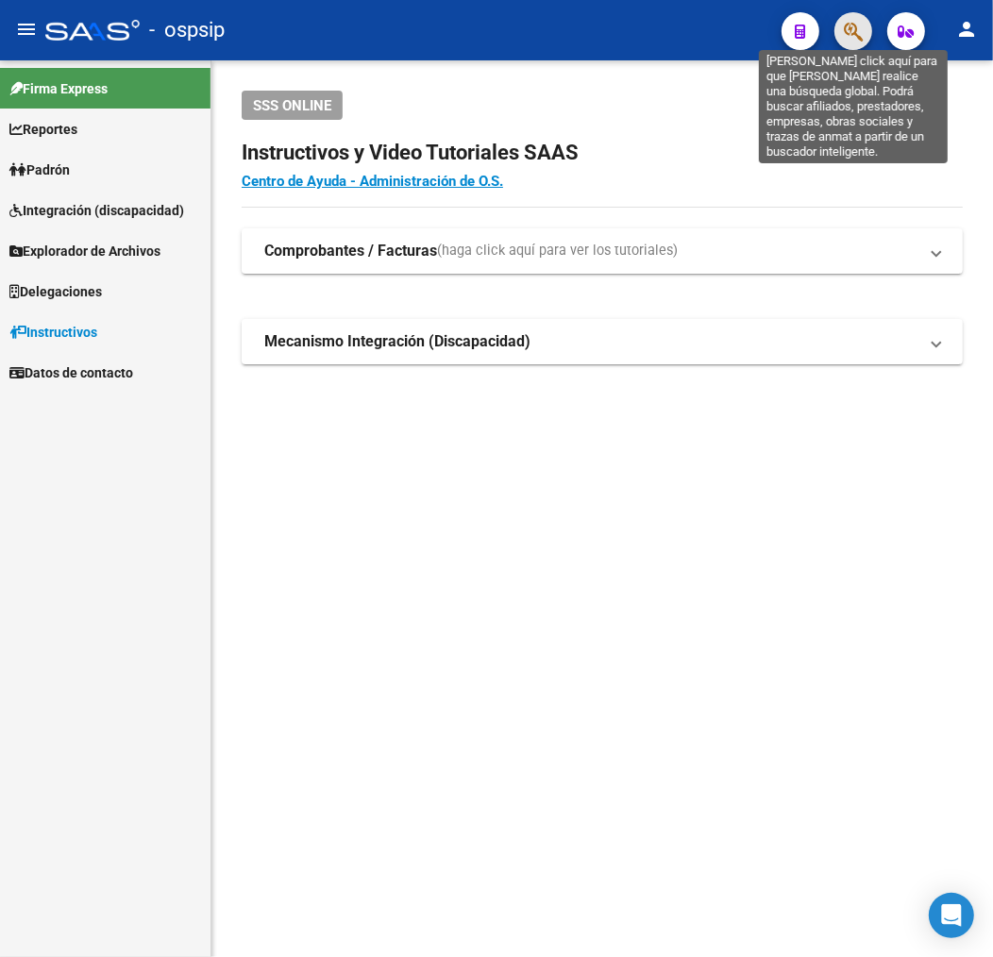
click at [843, 35] on button "button" at bounding box center [853, 31] width 38 height 38
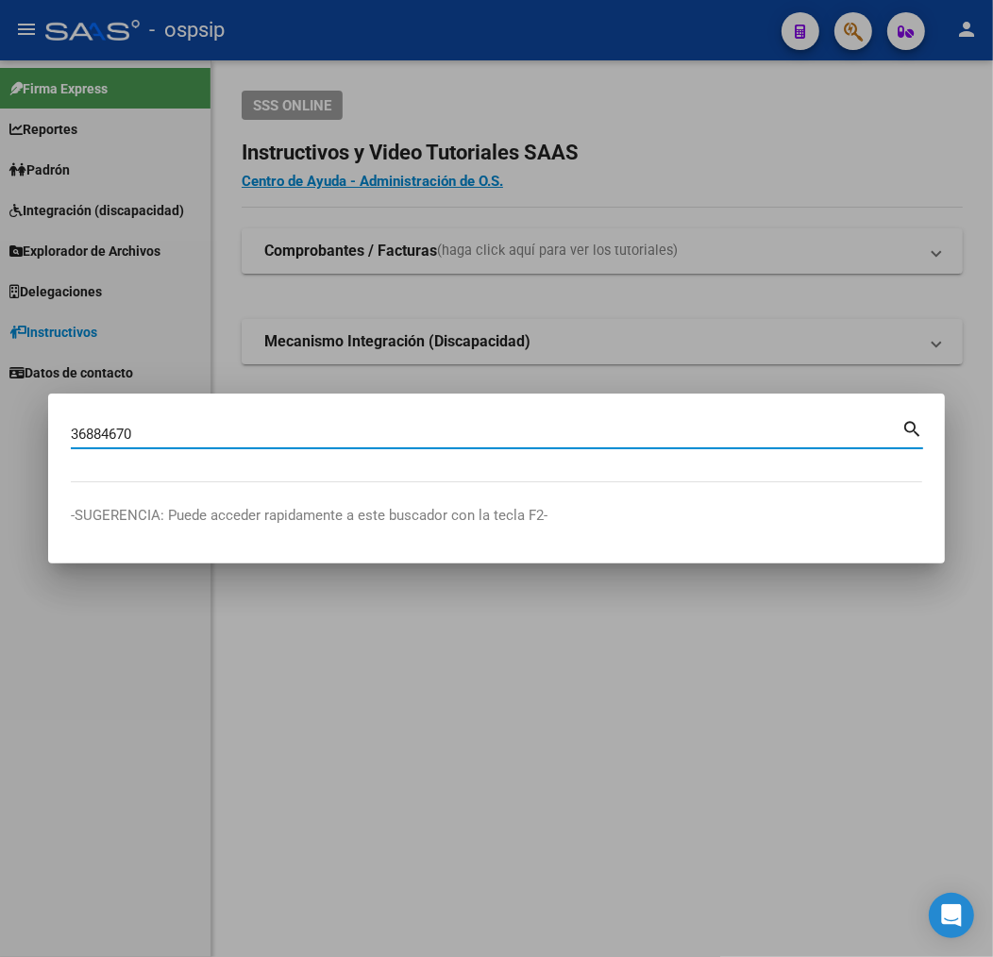
type input "36884670"
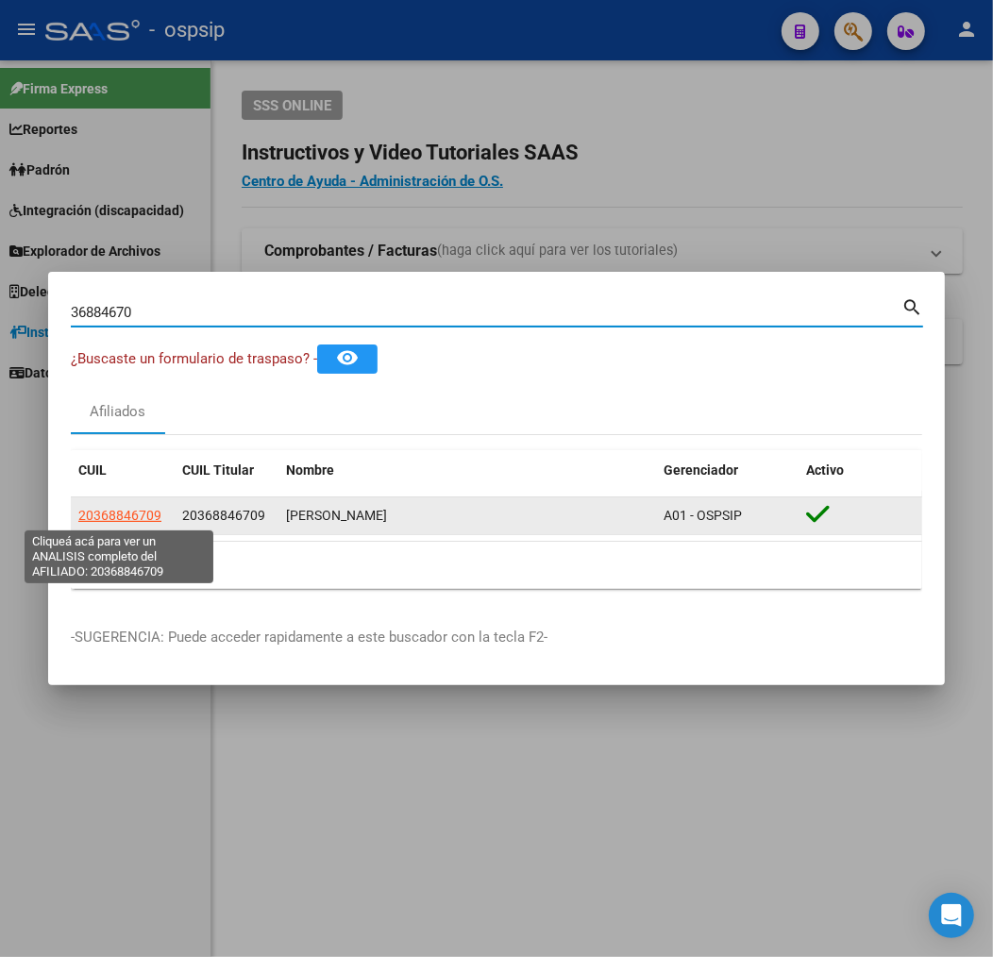
click at [106, 510] on span "20368846709" at bounding box center [119, 515] width 83 height 15
type textarea "20368846709"
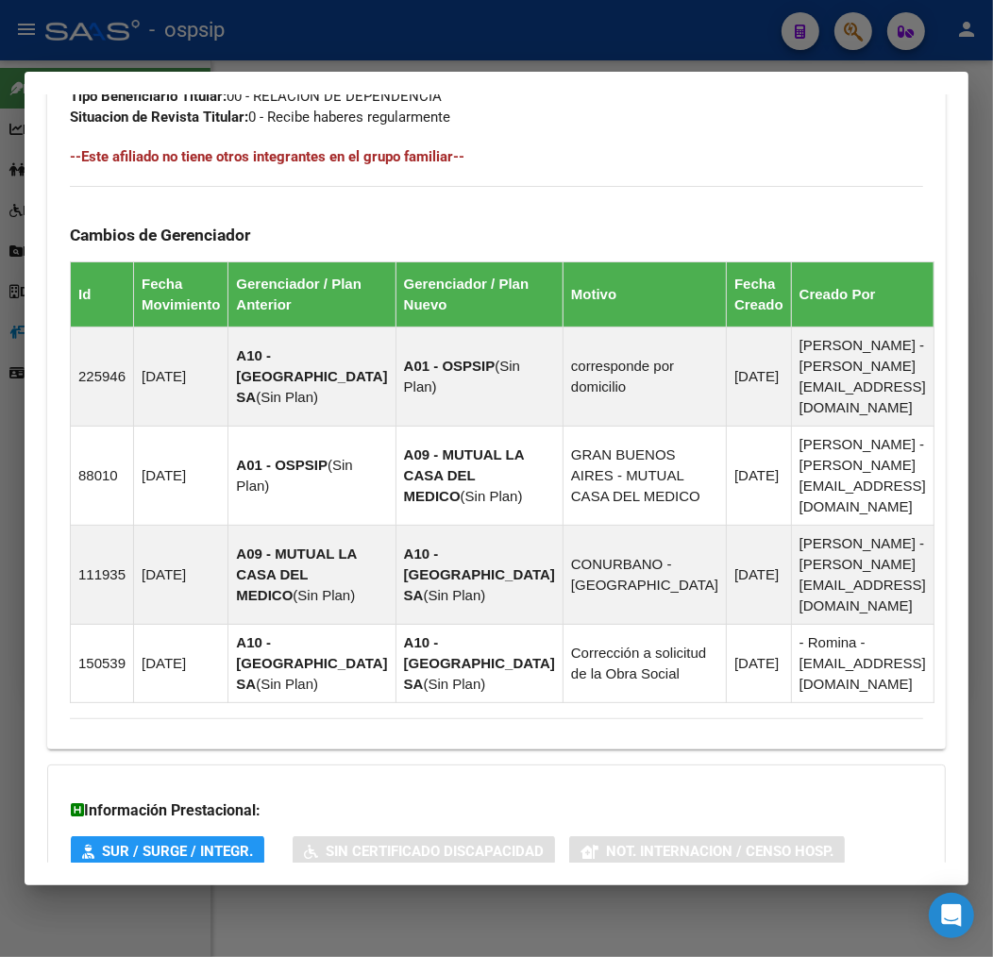
scroll to position [1283, 0]
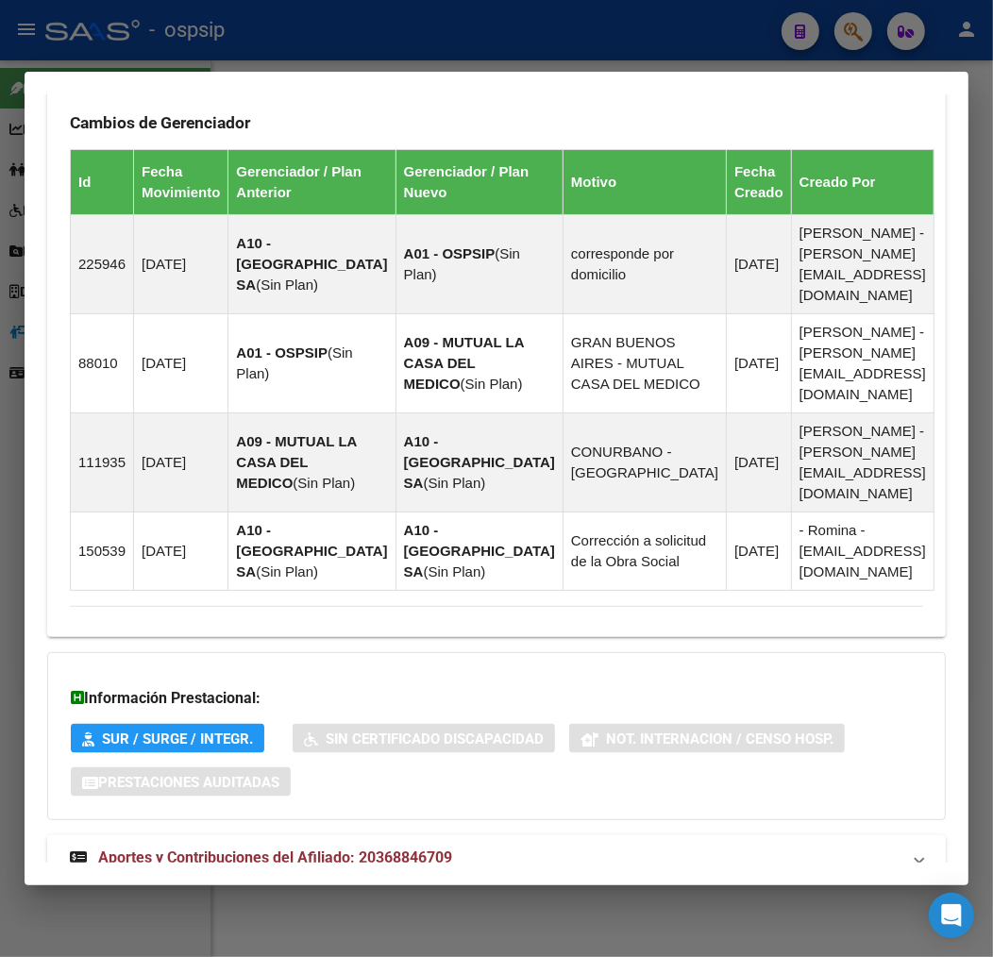
click at [581, 846] on mat-panel-title "Aportes y Contribuciones del Afiliado: 20368846709" at bounding box center [485, 857] width 830 height 23
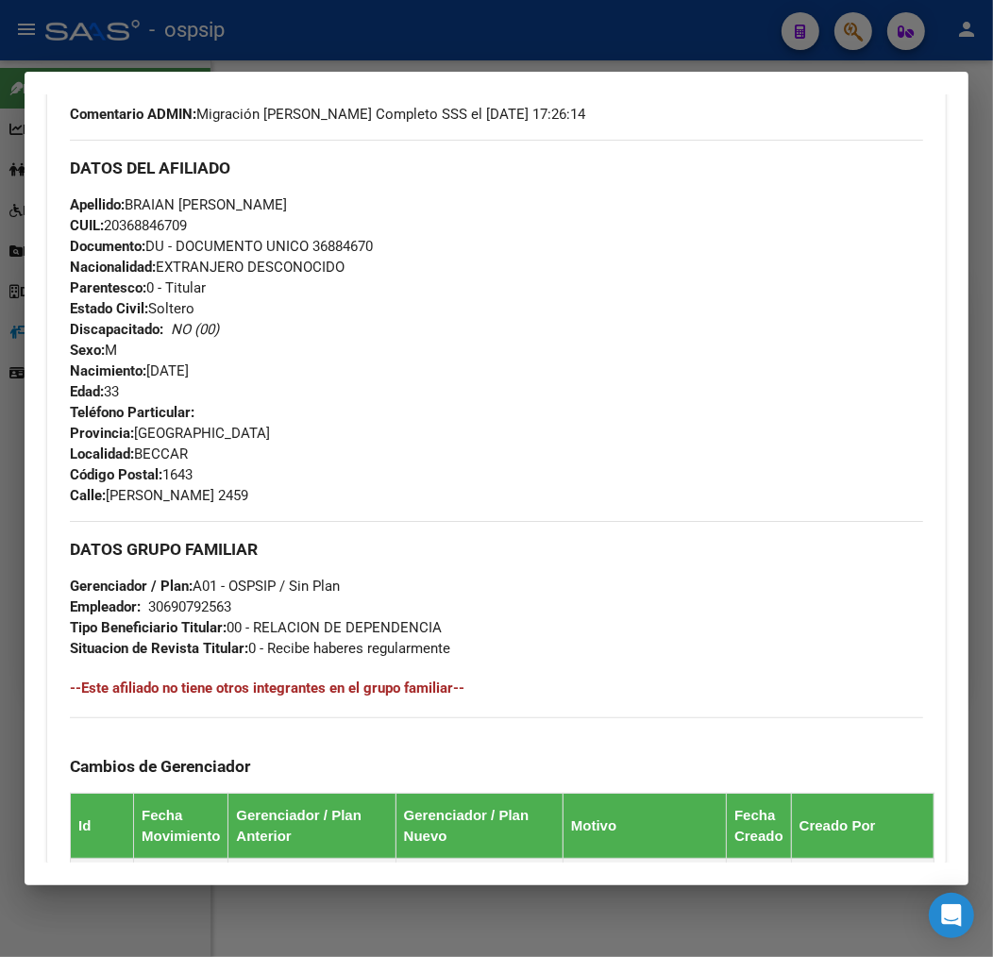
scroll to position [12, 0]
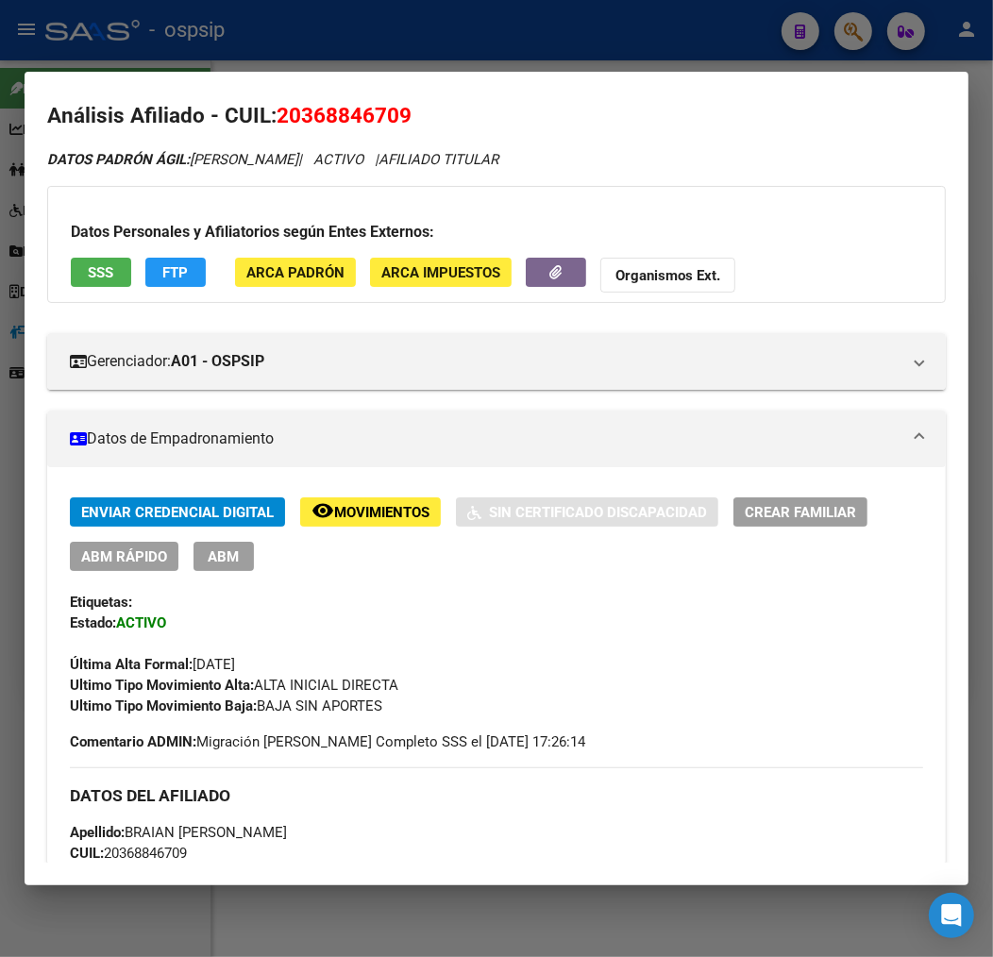
click at [196, 269] on button "FTP" at bounding box center [175, 272] width 60 height 29
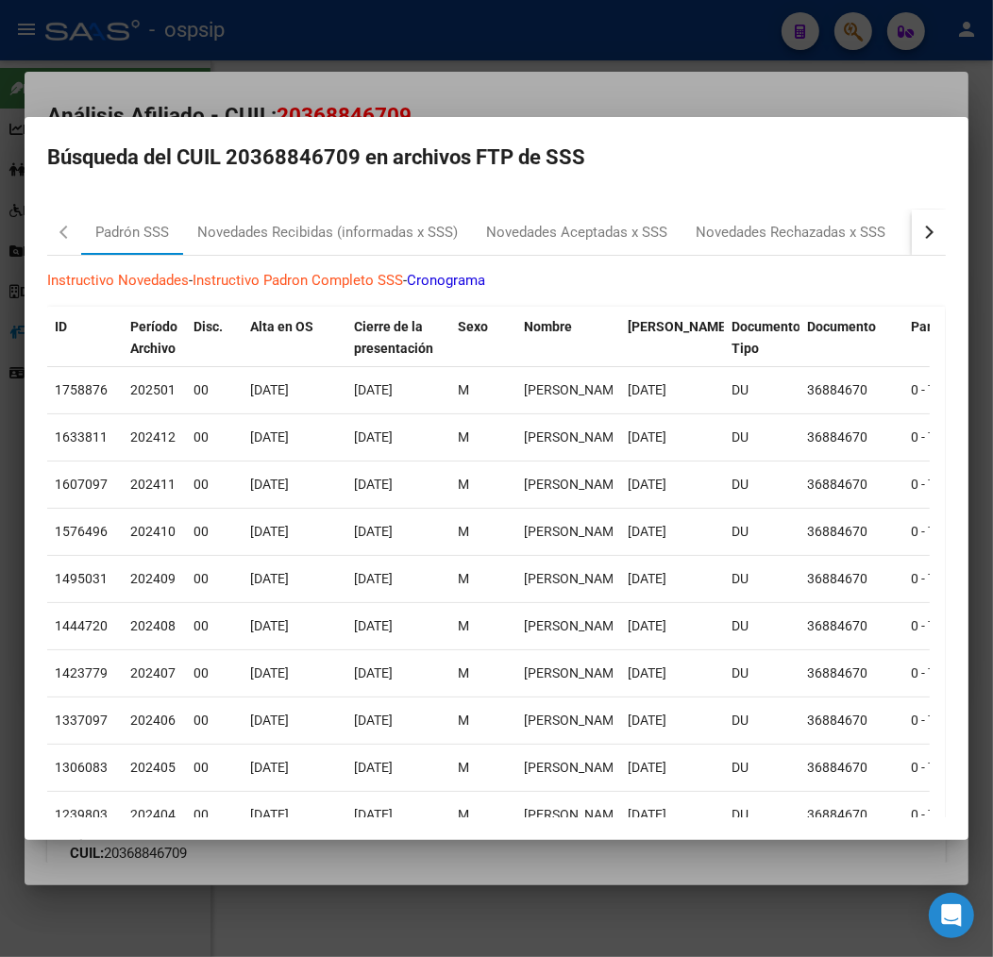
click at [911, 240] on button "button" at bounding box center [928, 231] width 34 height 45
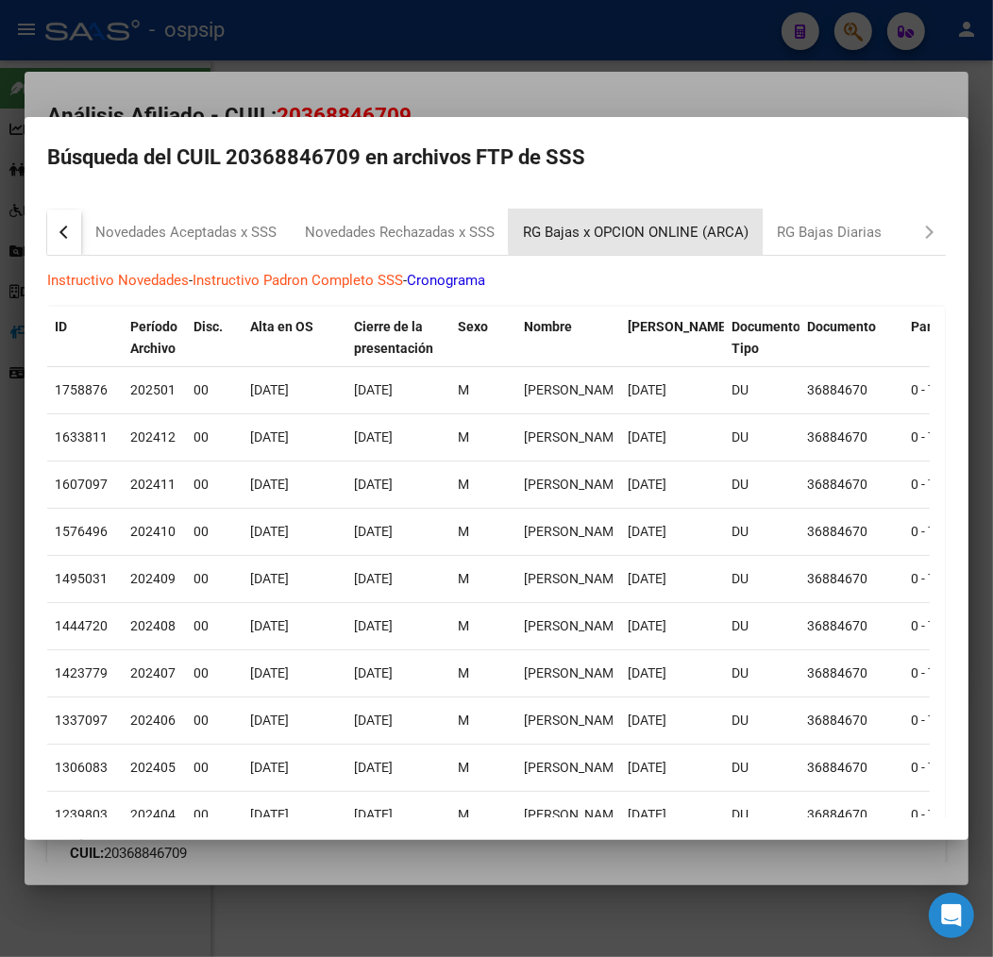
click at [651, 228] on div "RG Bajas x OPCION ONLINE (ARCA)" at bounding box center [635, 233] width 225 height 22
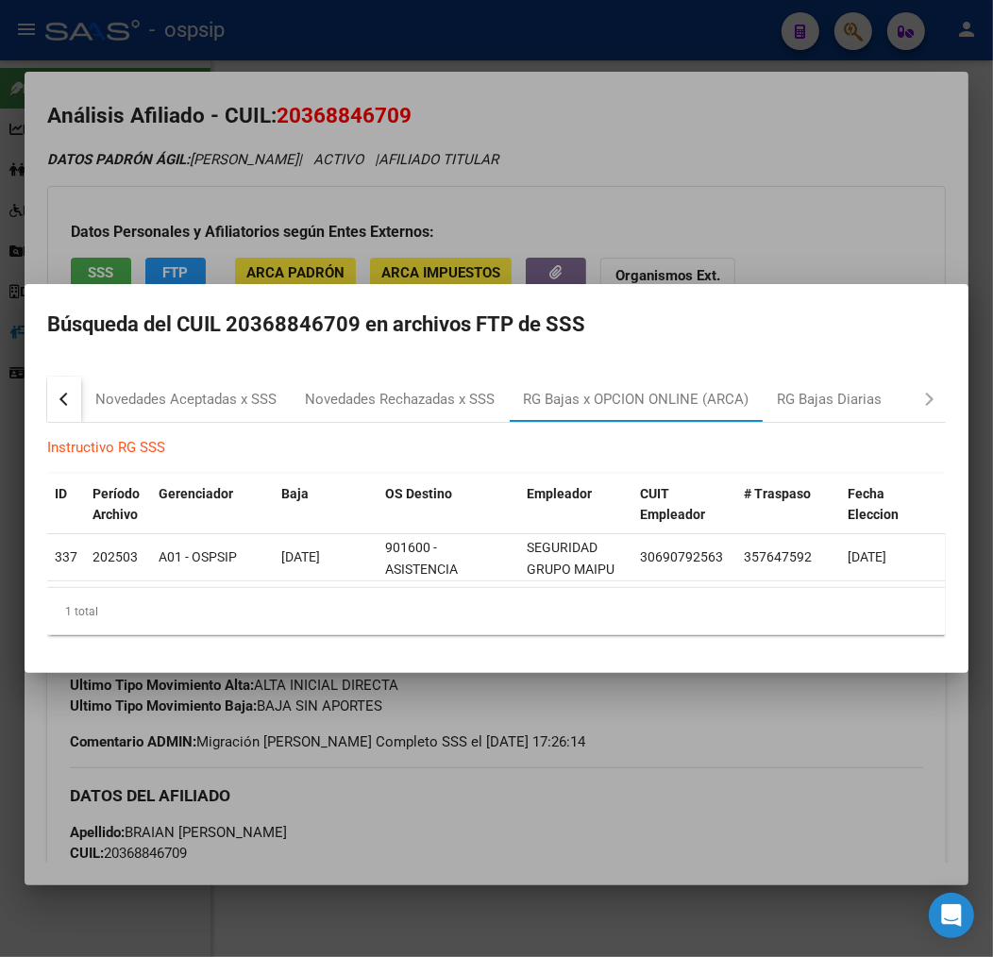
click at [252, 757] on div at bounding box center [496, 478] width 993 height 957
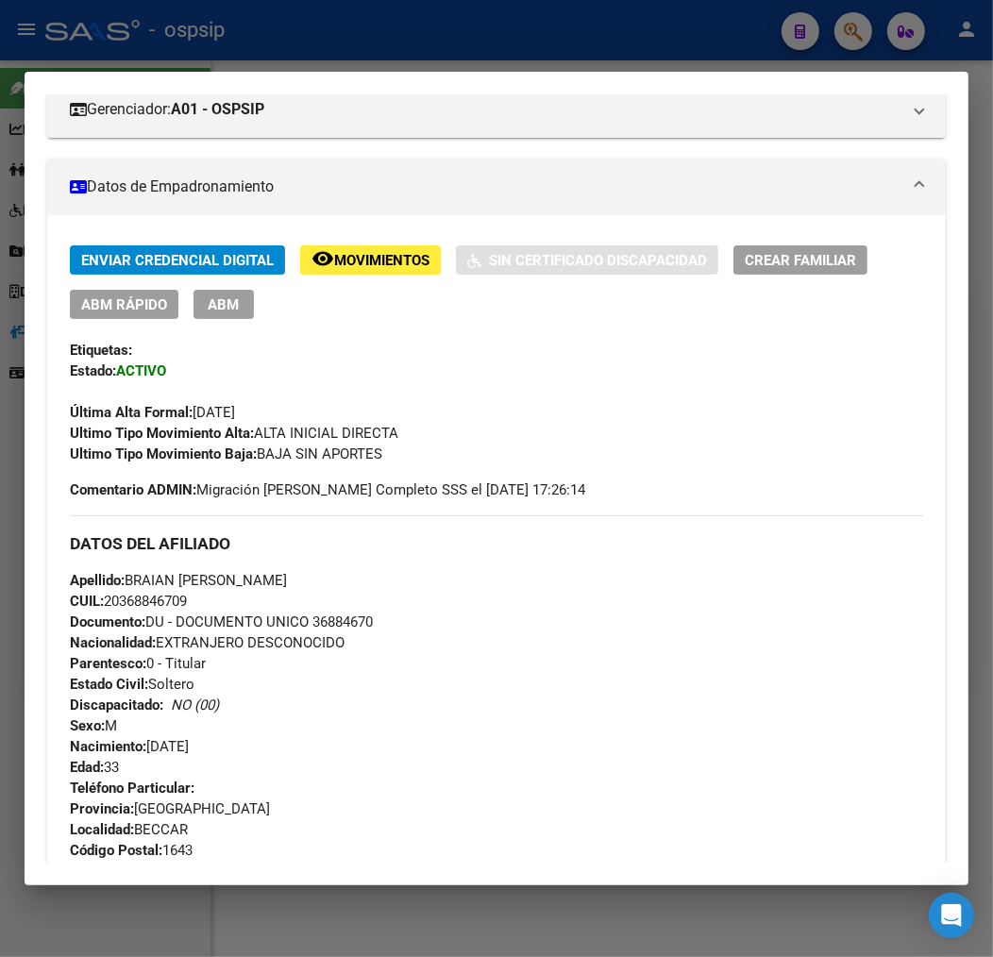
scroll to position [222, 0]
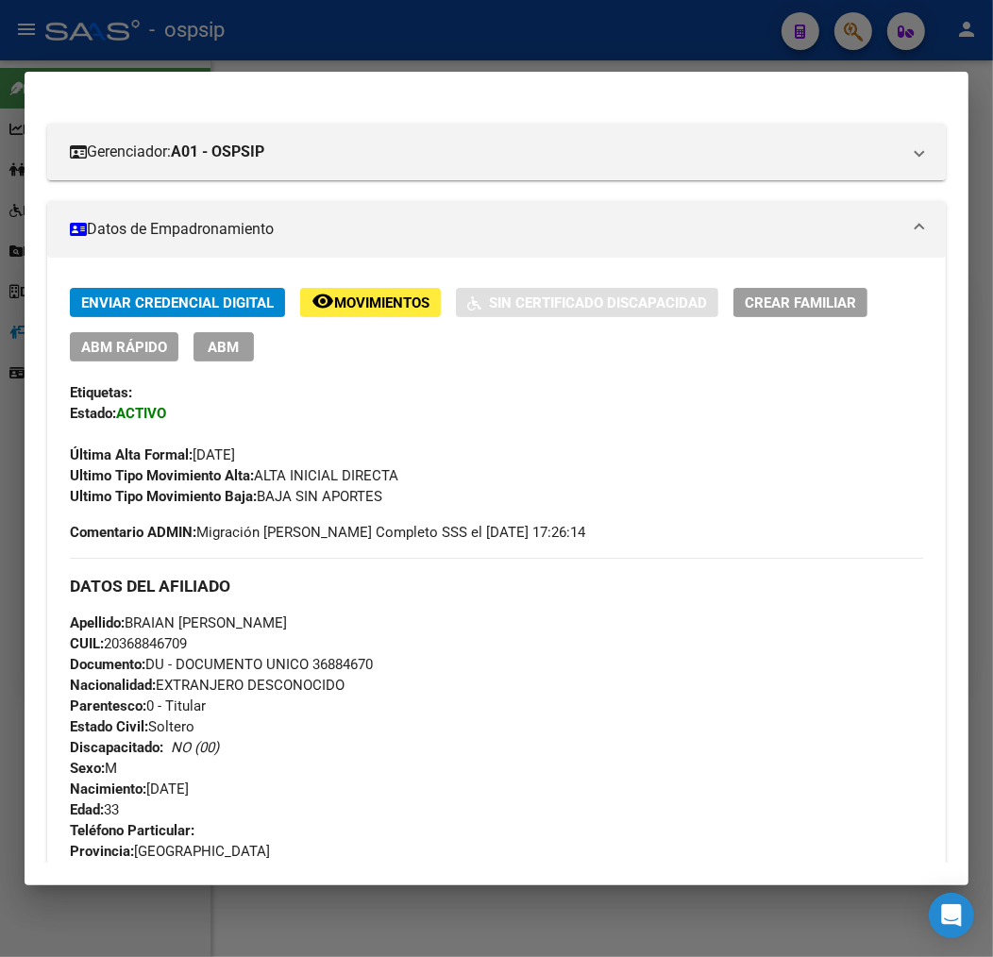
click at [215, 350] on span "ABM" at bounding box center [224, 347] width 31 height 17
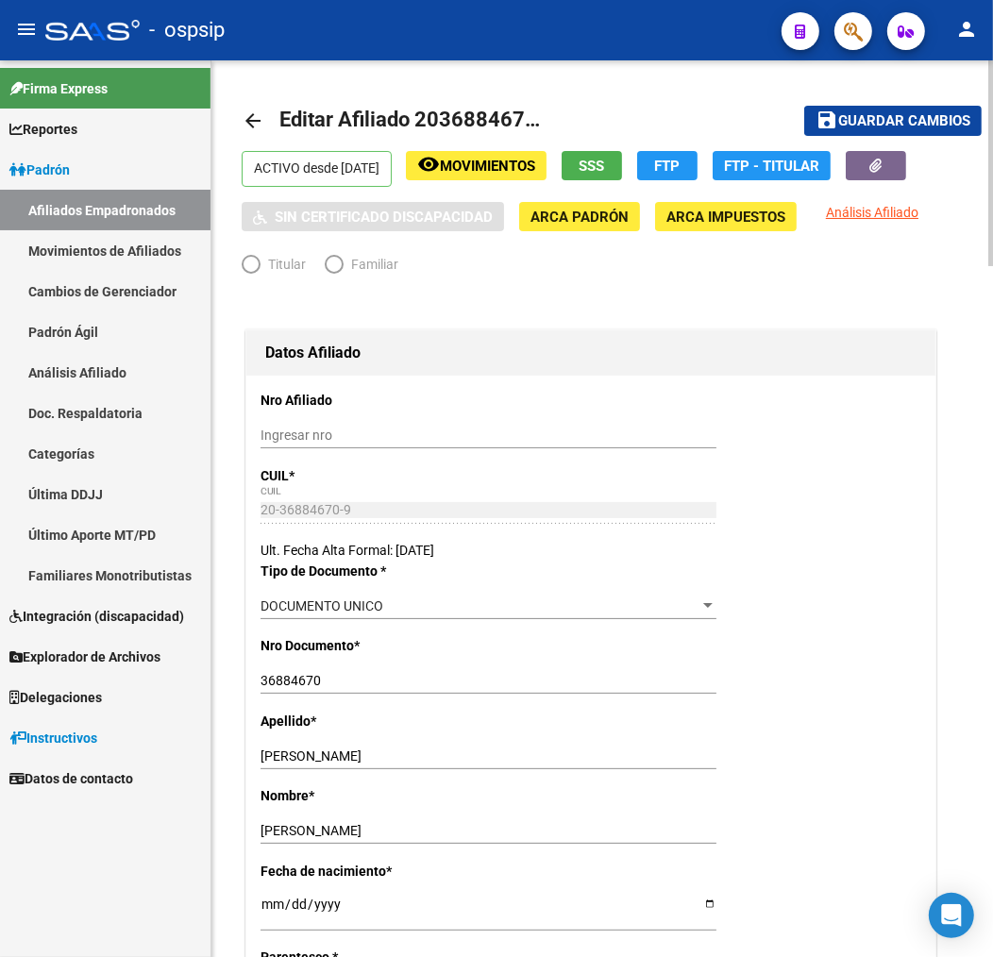
radio input "true"
type input "30-69079256-3"
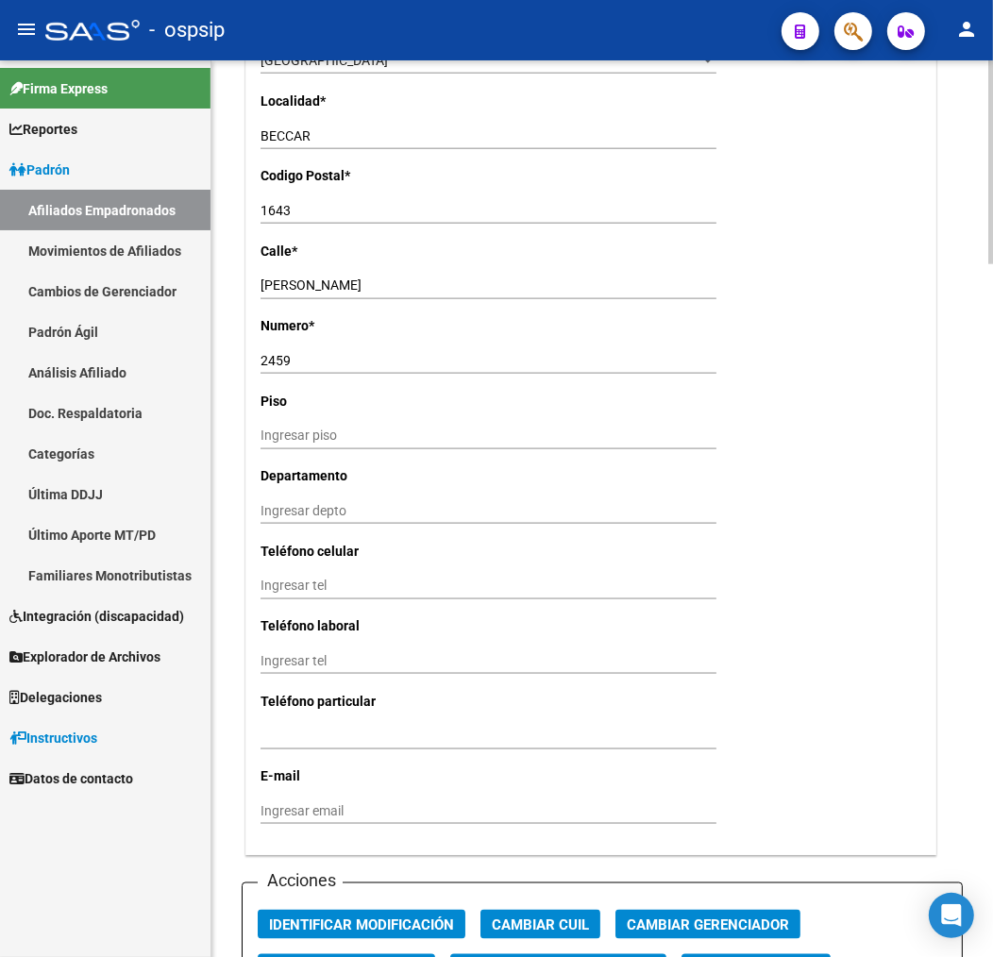
scroll to position [2201, 0]
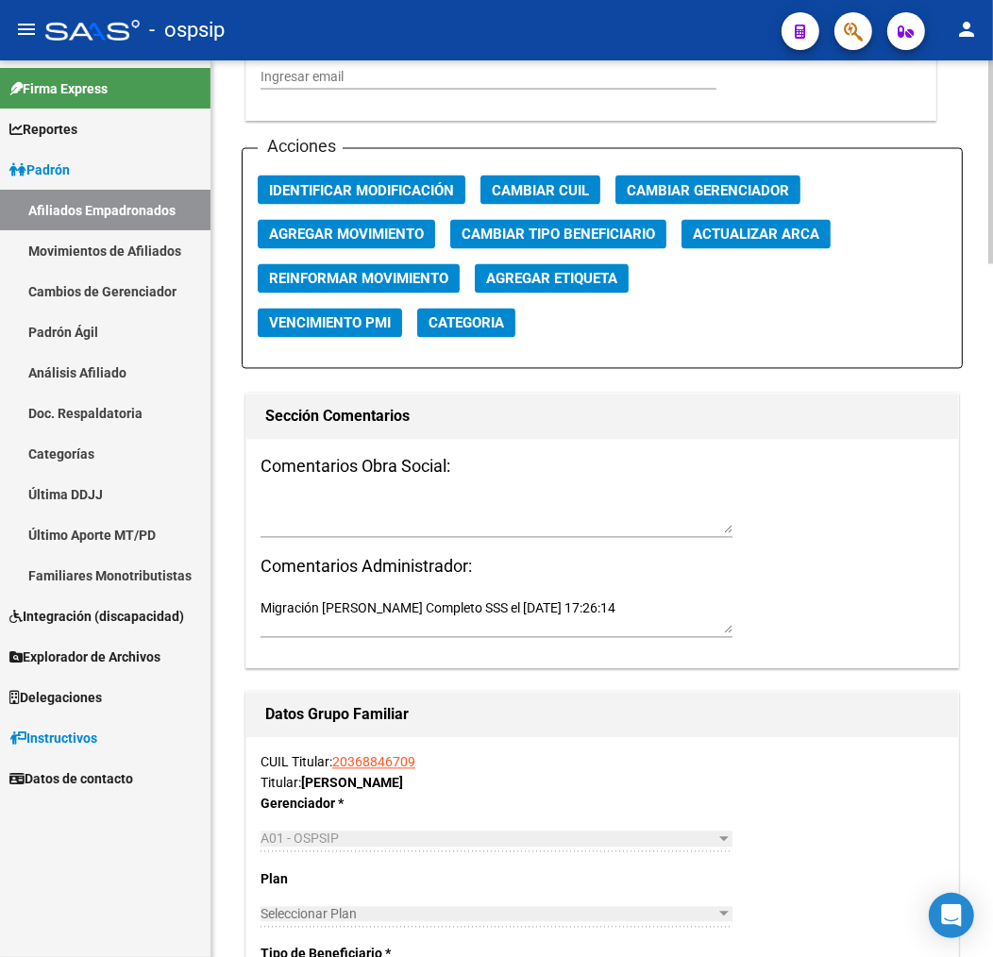
click at [319, 239] on span "Agregar Movimiento" at bounding box center [346, 234] width 155 height 17
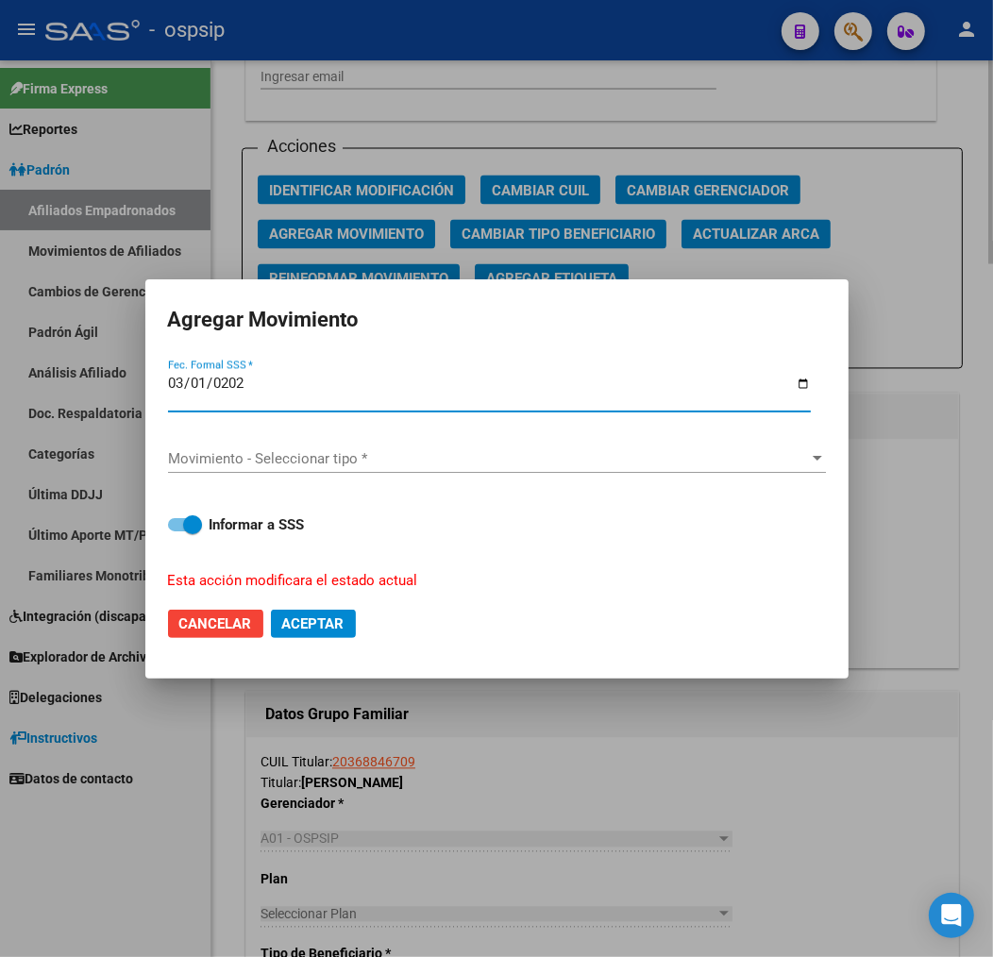
type input "2025-03-01"
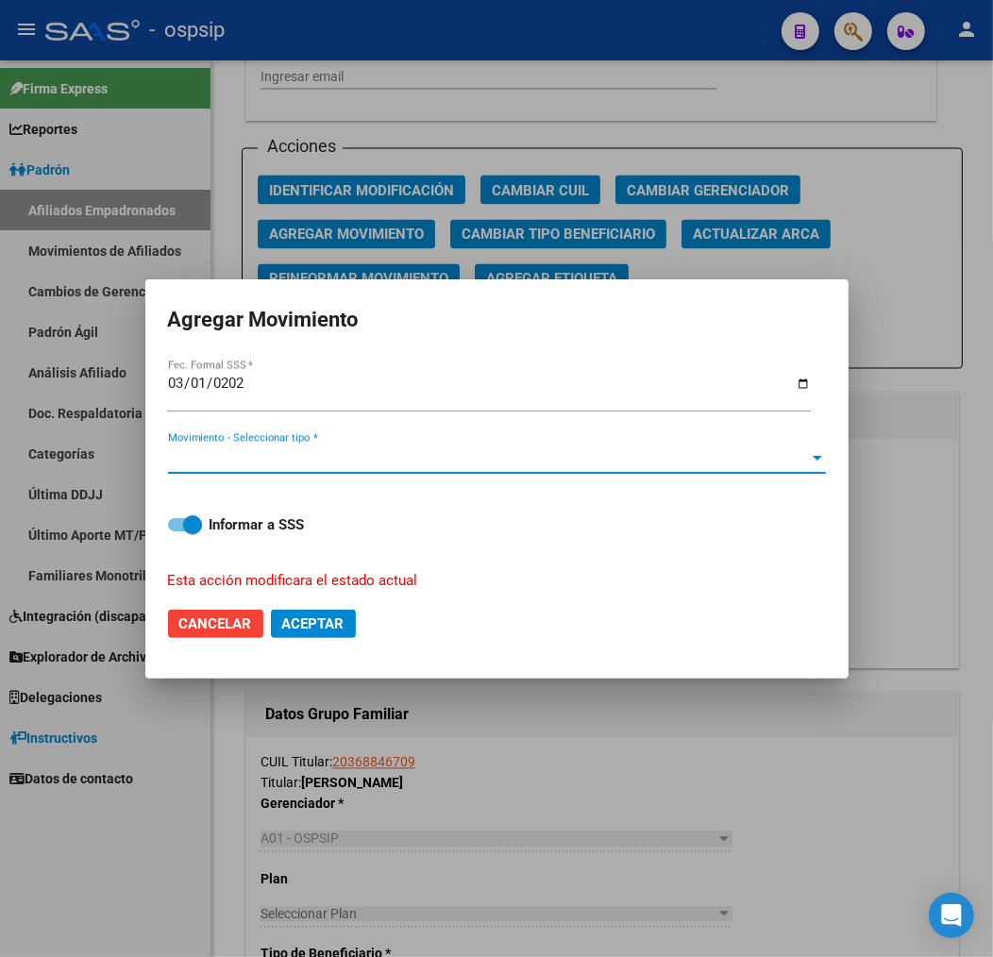
click at [357, 456] on span "Movimiento - Seleccionar tipo *" at bounding box center [488, 458] width 641 height 17
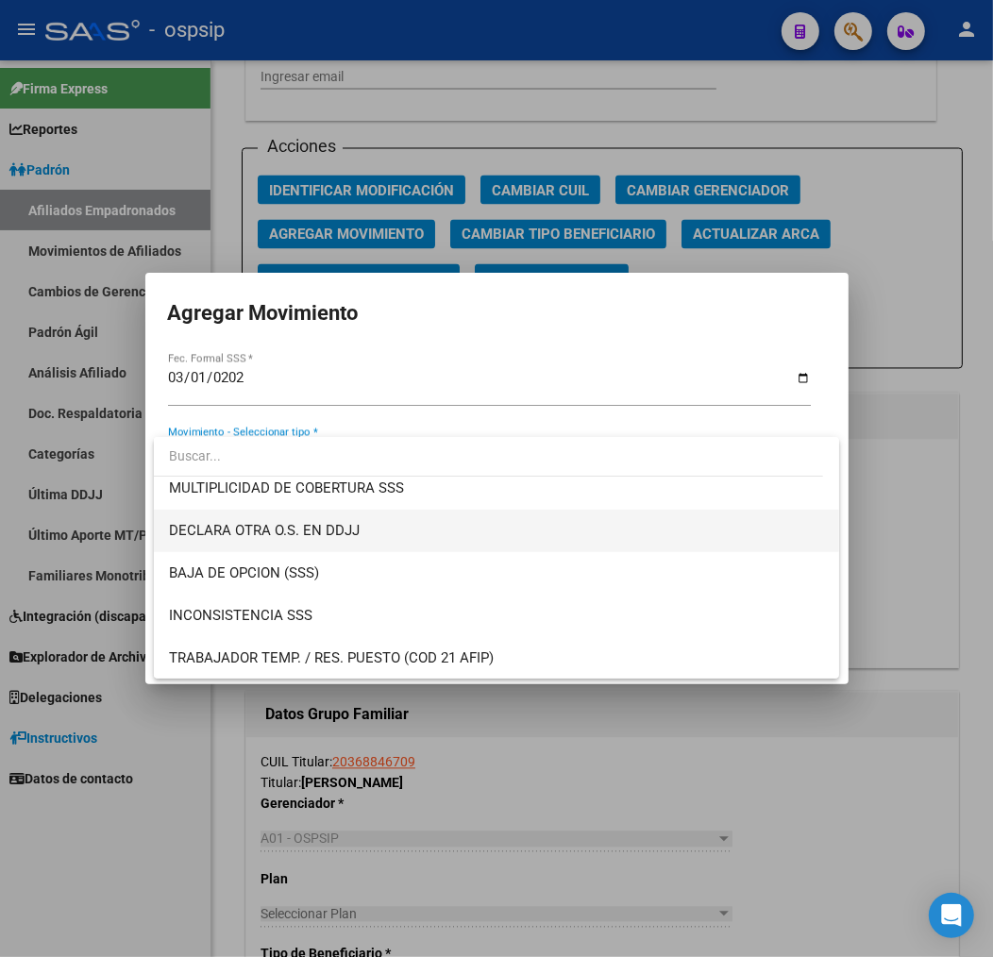
scroll to position [733, 0]
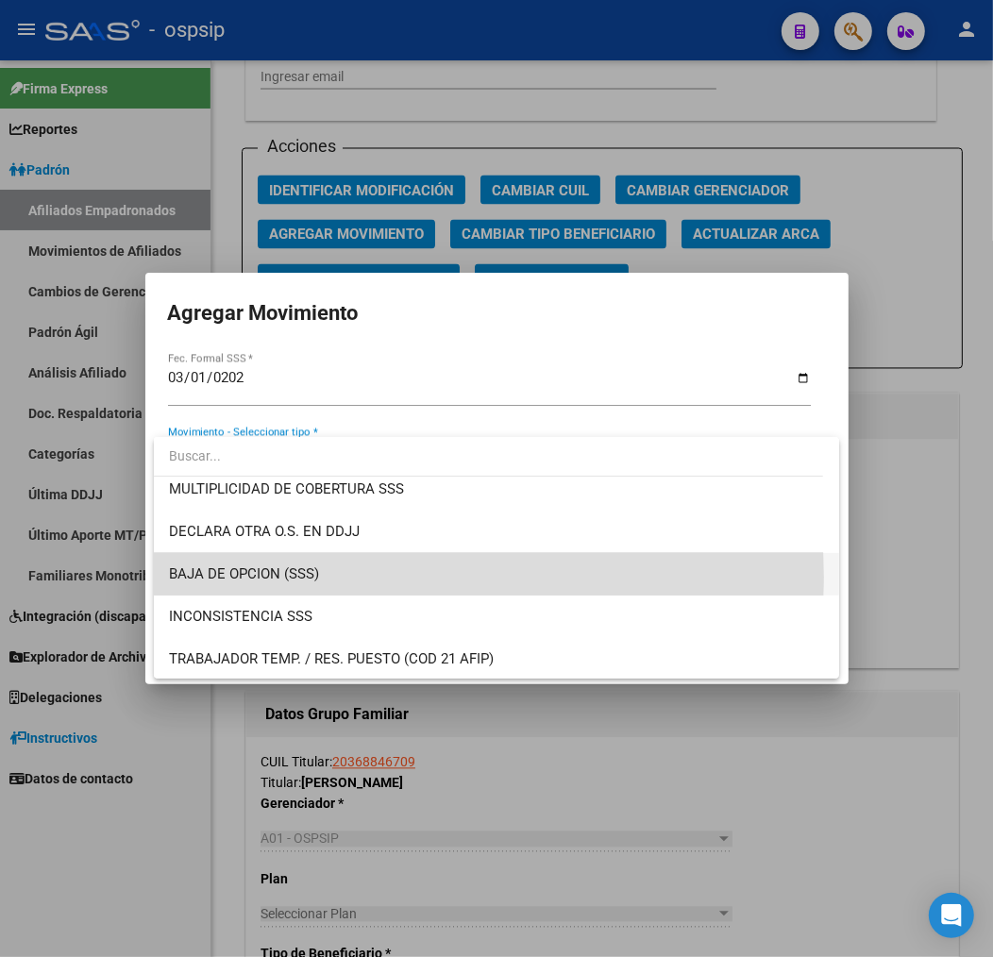
click at [354, 573] on span "BAJA DE OPCION (SSS)" at bounding box center [496, 574] width 655 height 42
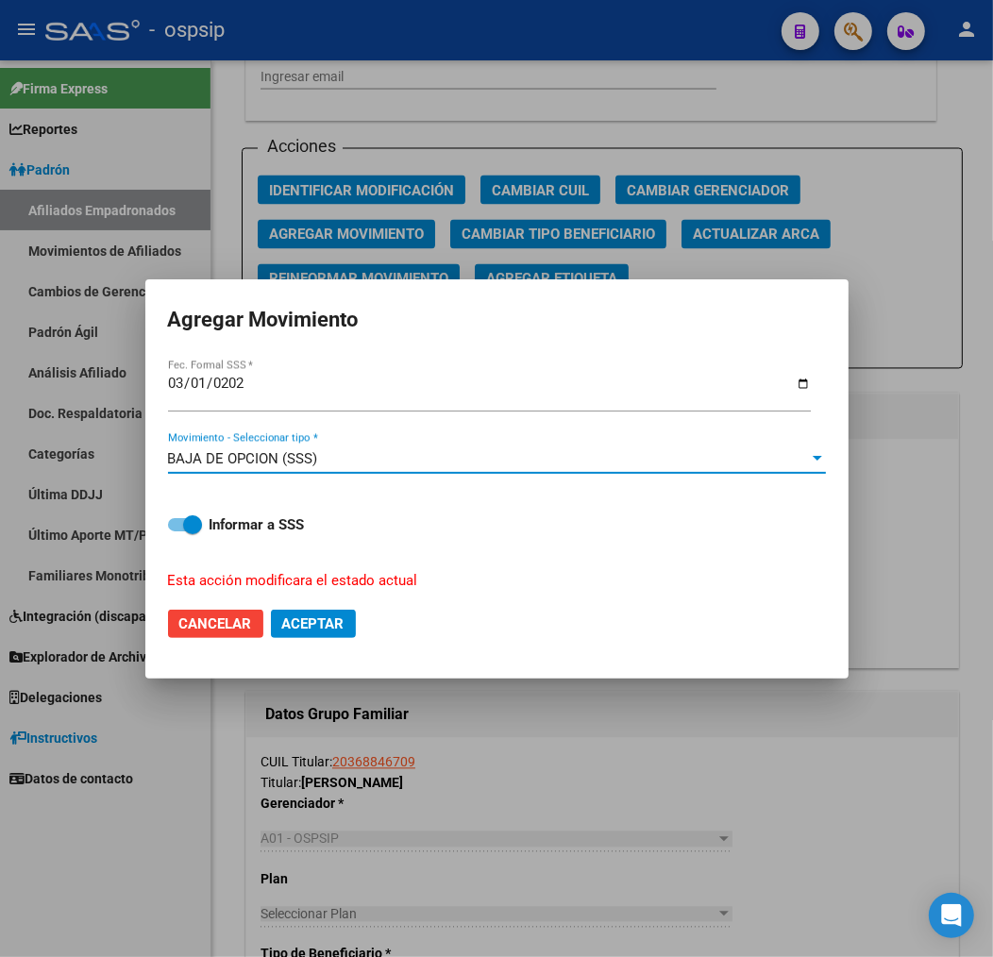
click at [341, 626] on span "Aceptar" at bounding box center [313, 623] width 62 height 17
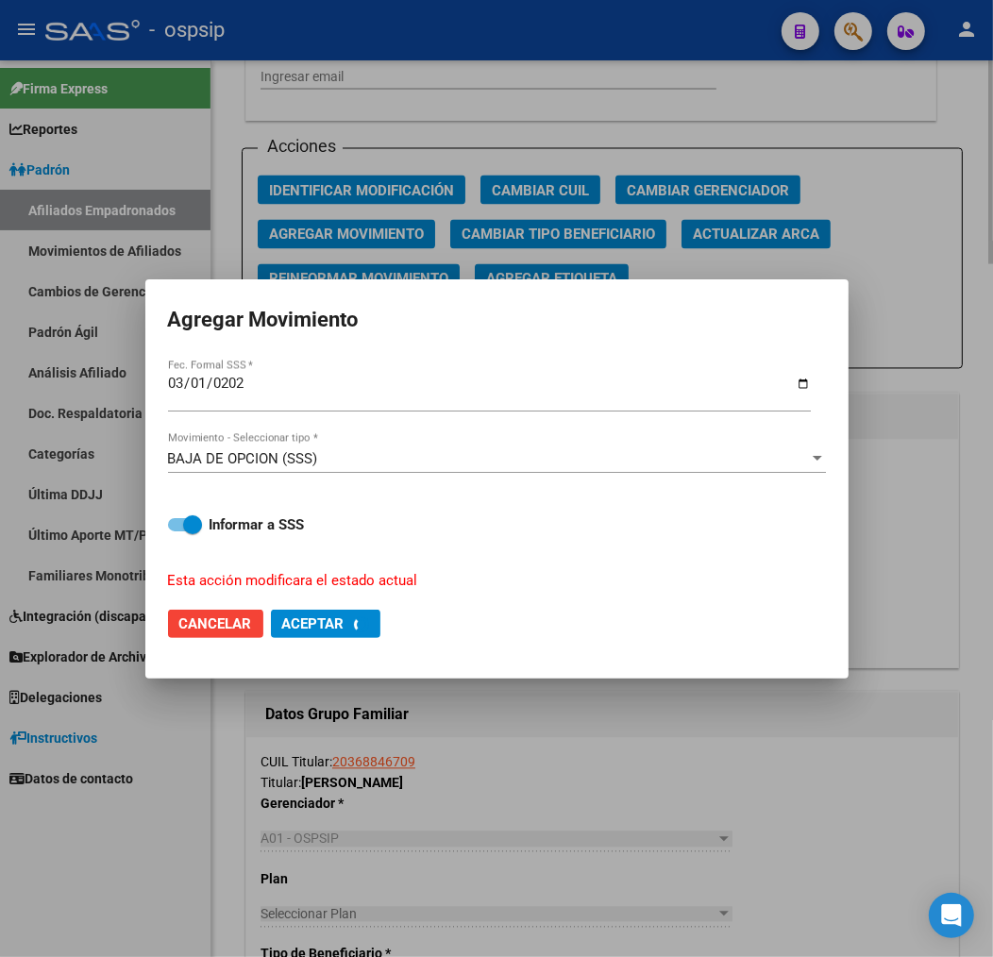
checkbox input "false"
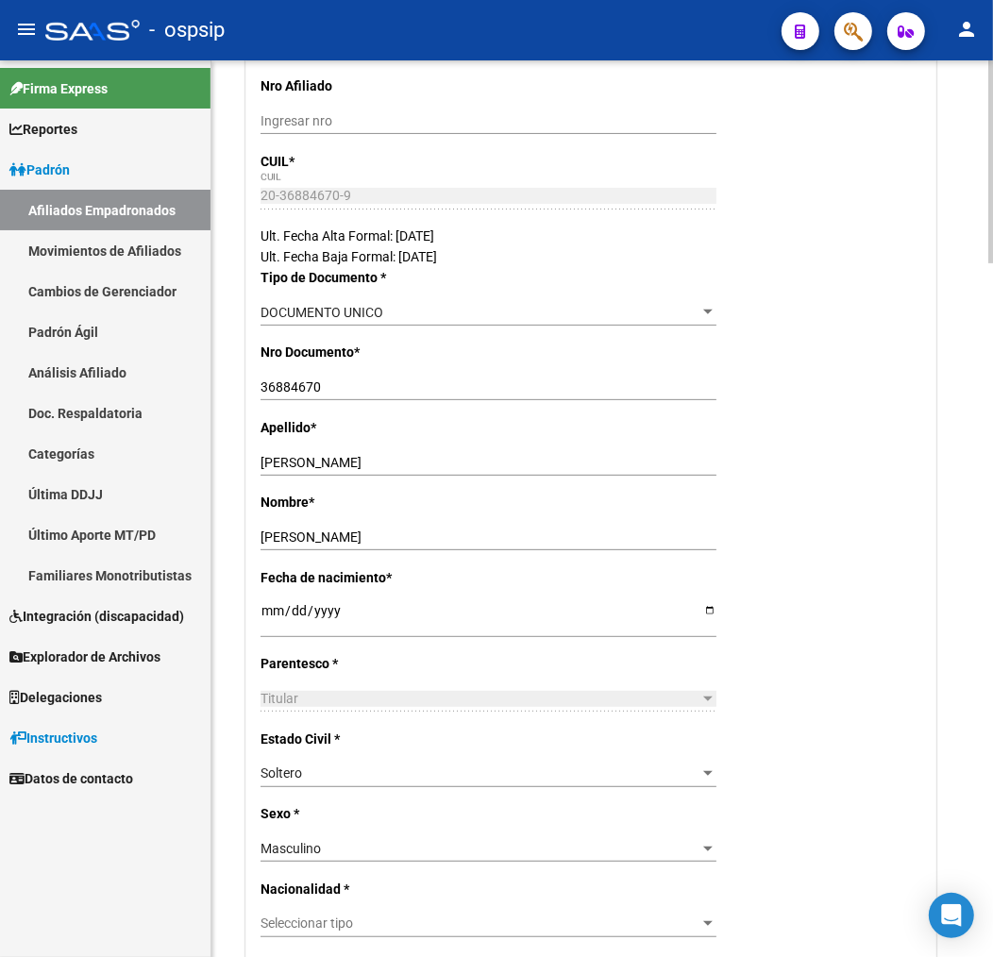
scroll to position [0, 0]
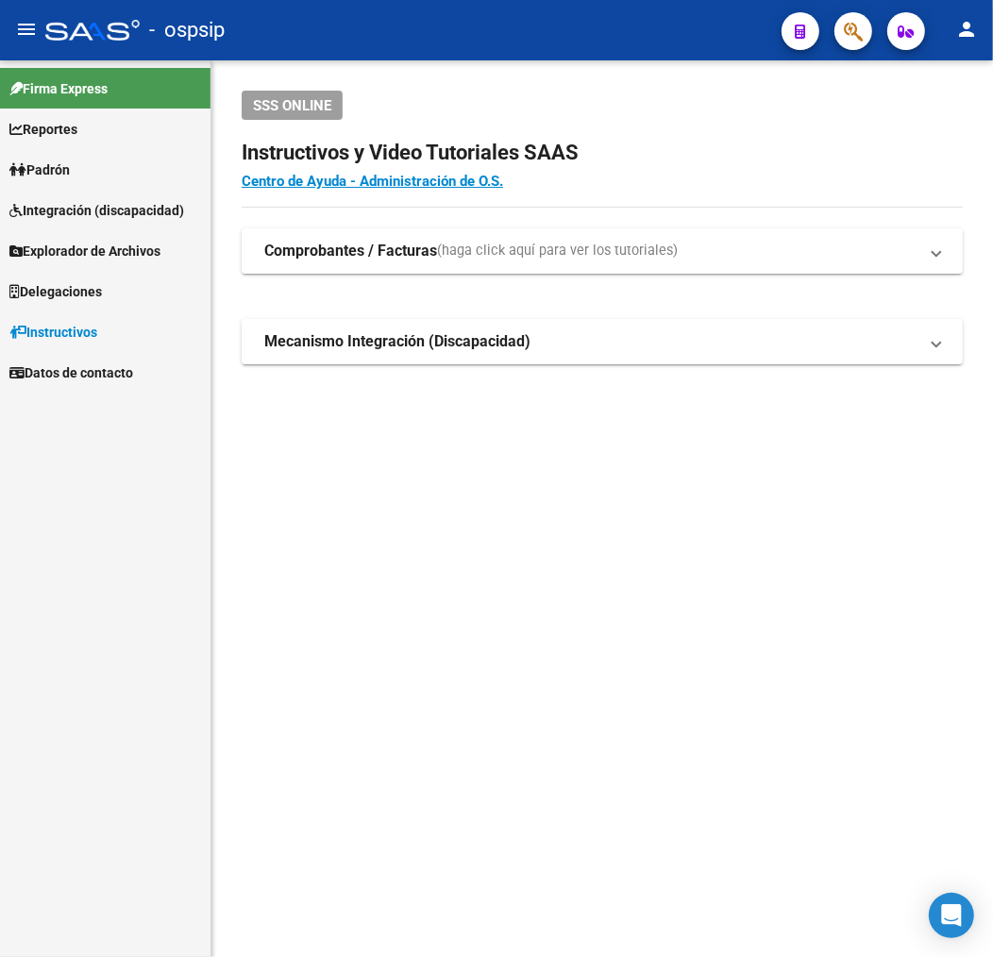
click at [830, 30] on div at bounding box center [845, 30] width 53 height 39
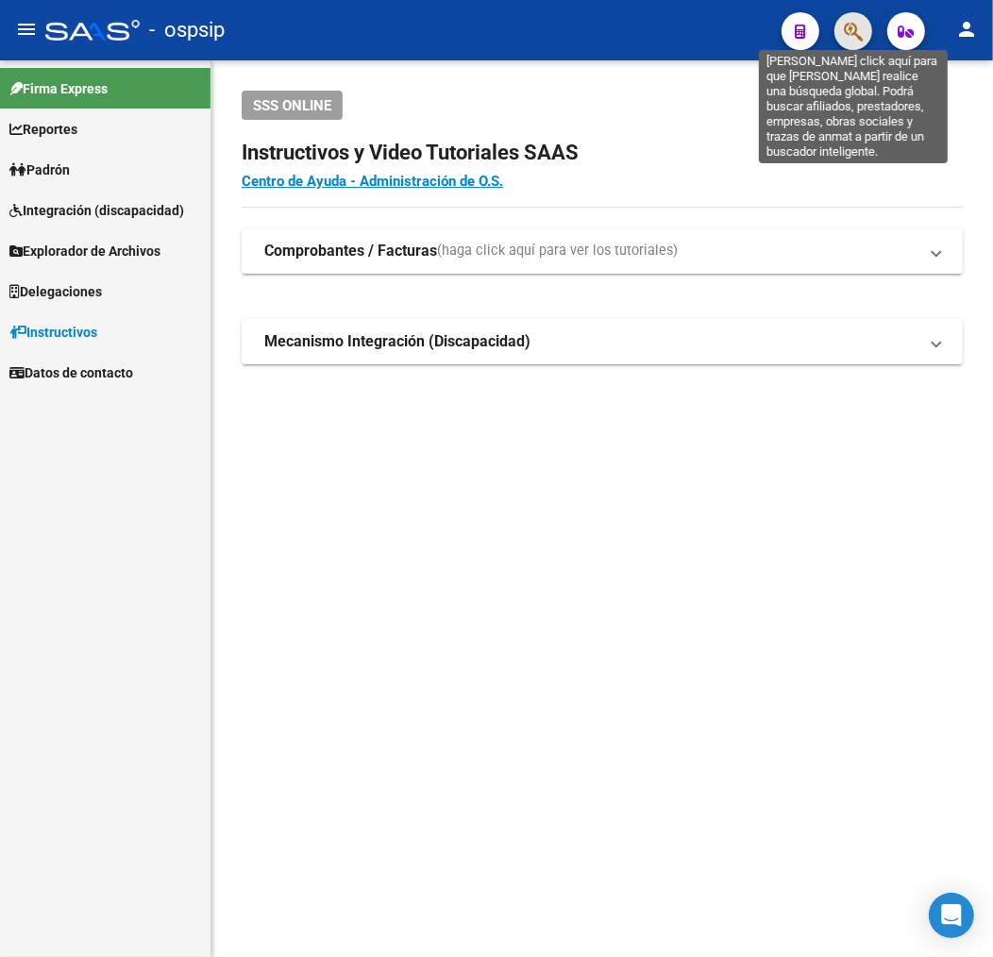
click at [844, 28] on icon "button" at bounding box center [852, 32] width 19 height 22
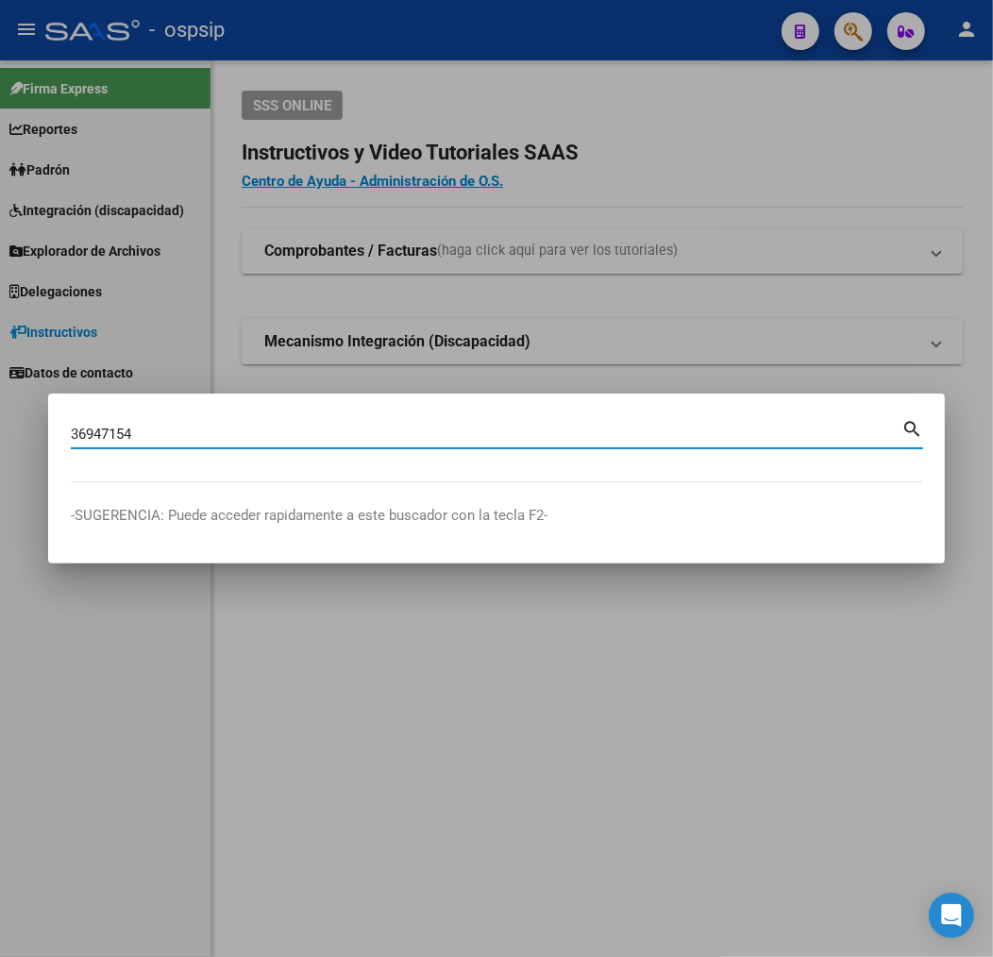
type input "36947154"
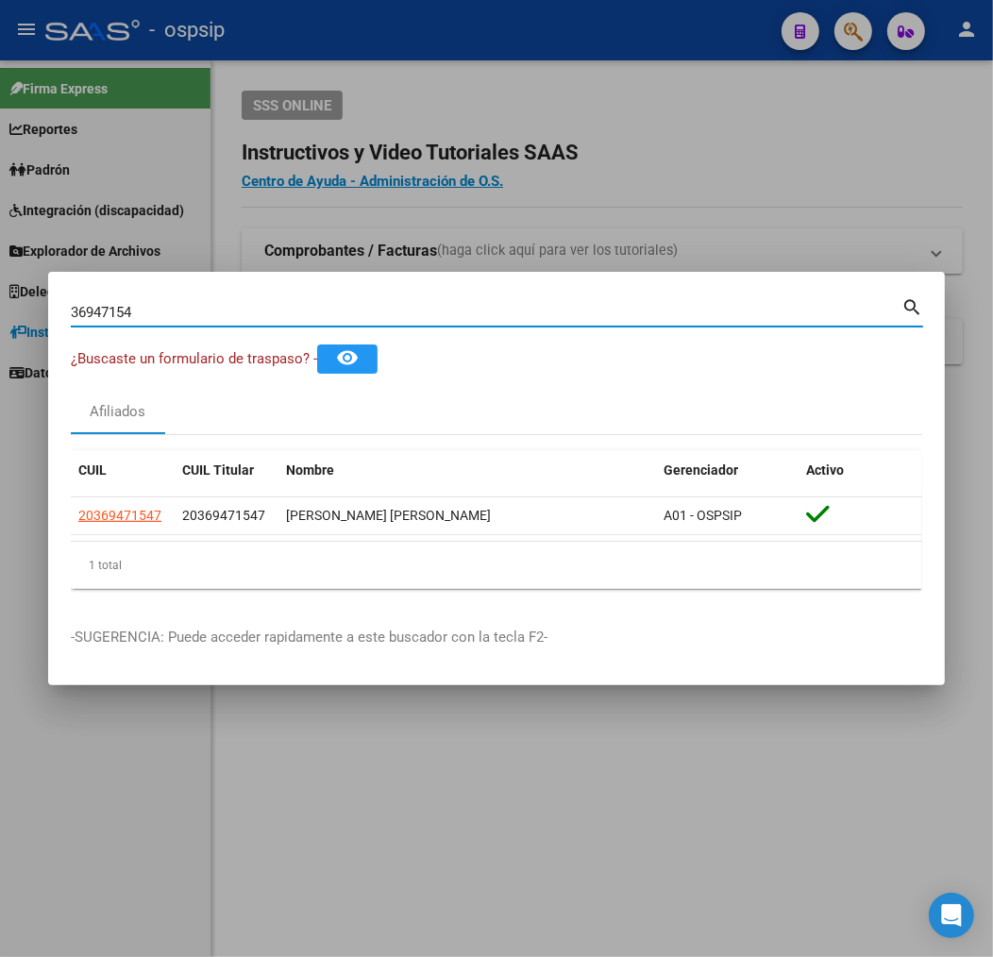
click at [149, 540] on datatable-body "20369471547 20369471547 GONZALEZ MARIANO ALEJANDRO A01 - OSPSIP" at bounding box center [496, 518] width 851 height 43
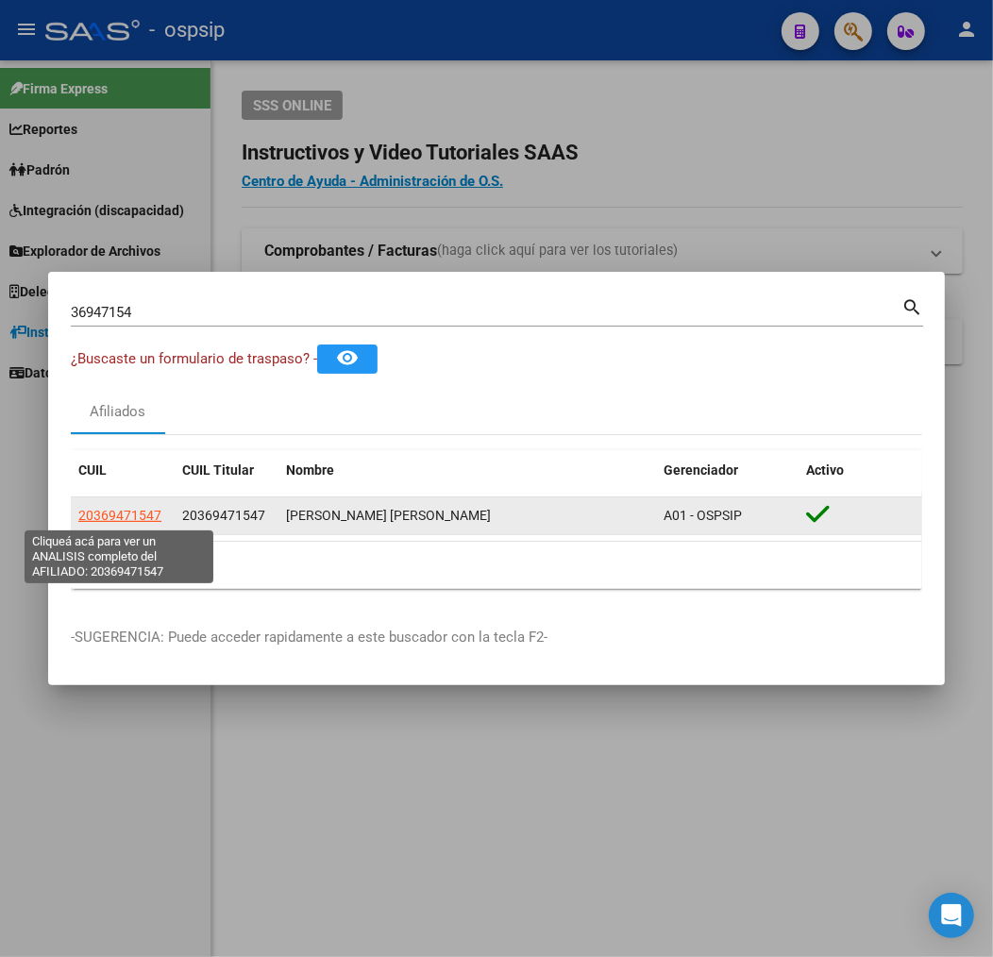
click at [148, 515] on span "20369471547" at bounding box center [119, 515] width 83 height 15
type textarea "20369471547"
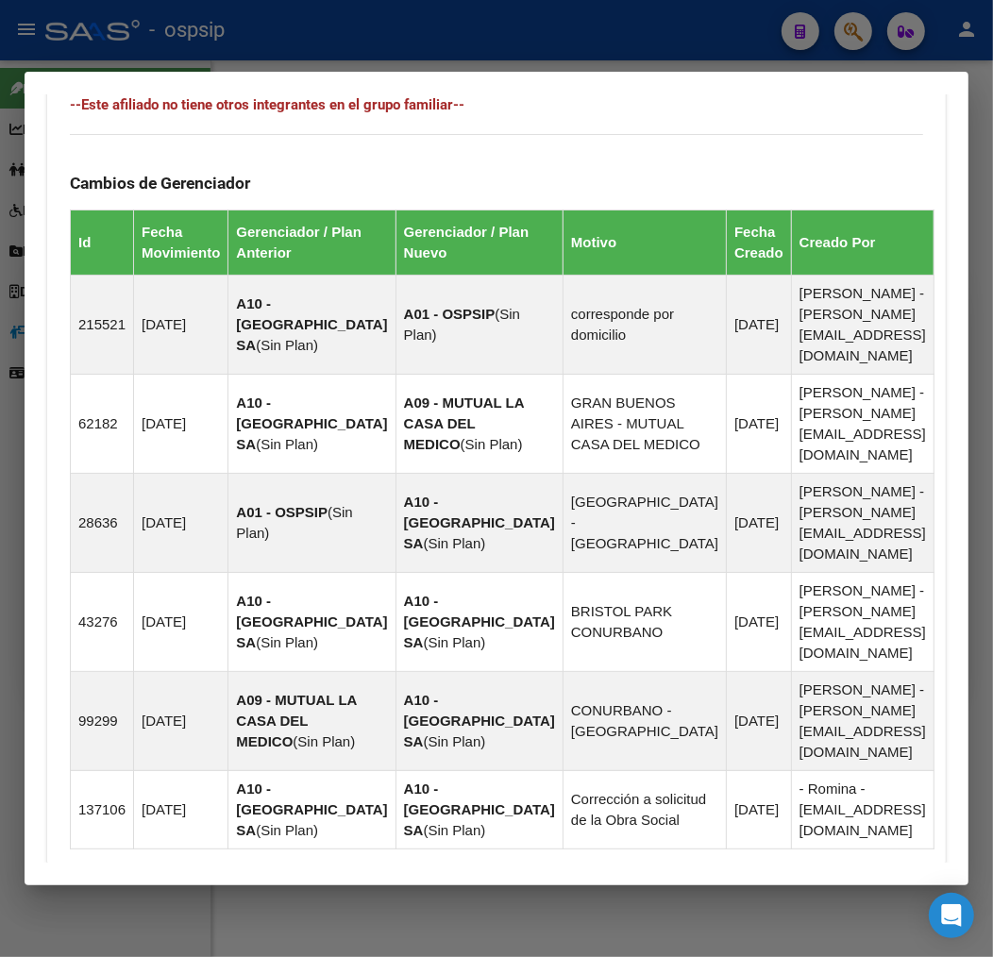
scroll to position [1439, 0]
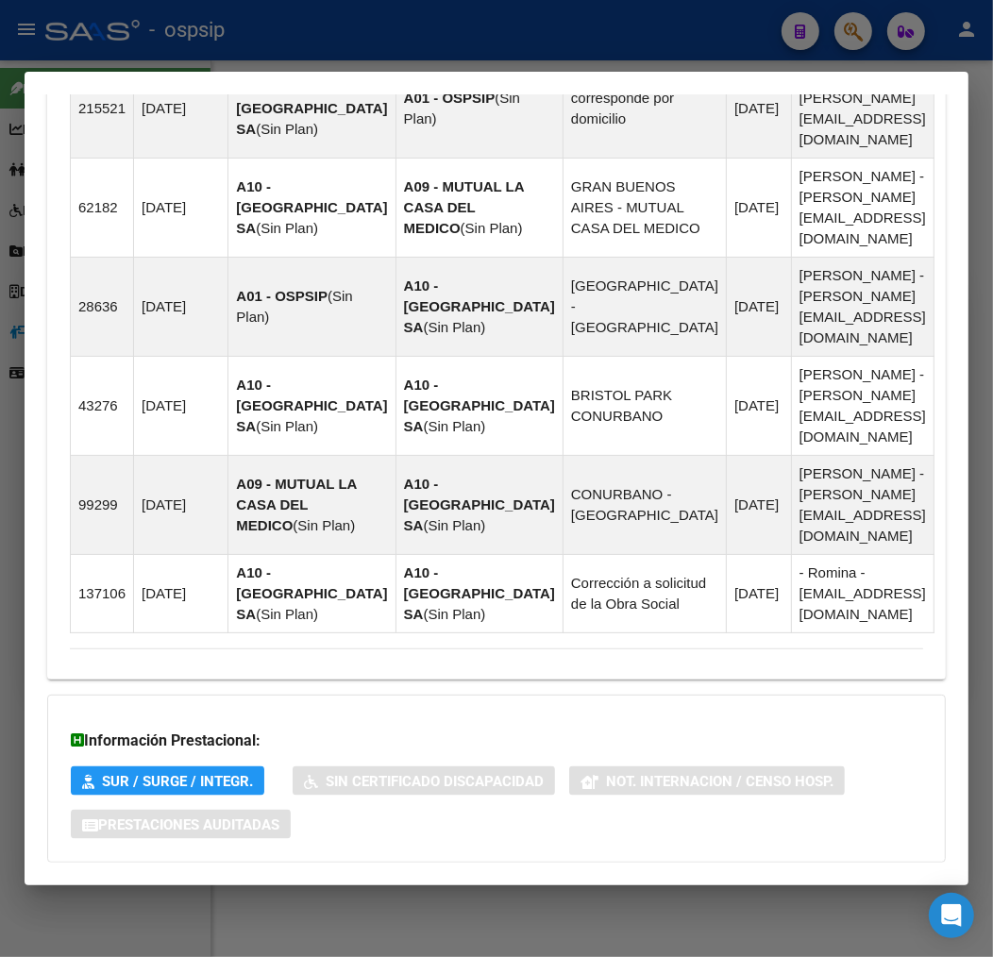
click at [511, 889] on mat-panel-title "Aportes y Contribuciones del Afiliado: 20369471547" at bounding box center [485, 900] width 830 height 23
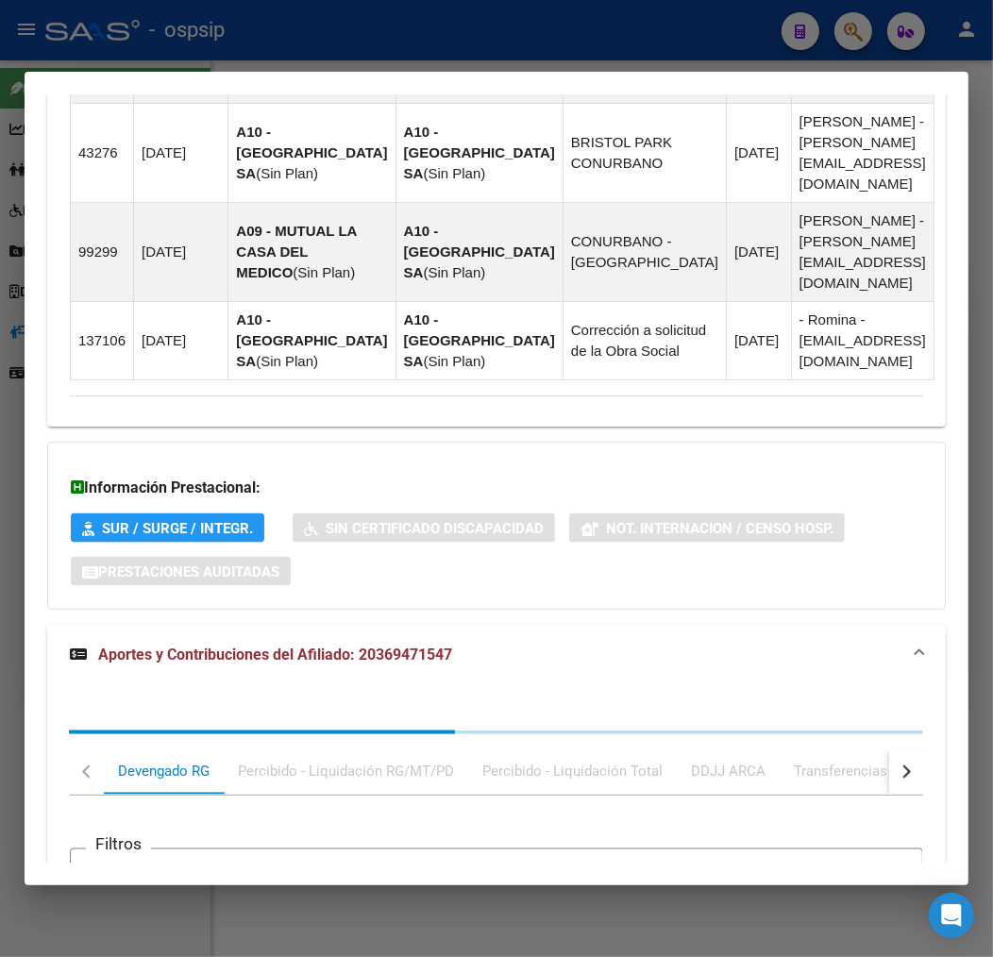
scroll to position [1951, 0]
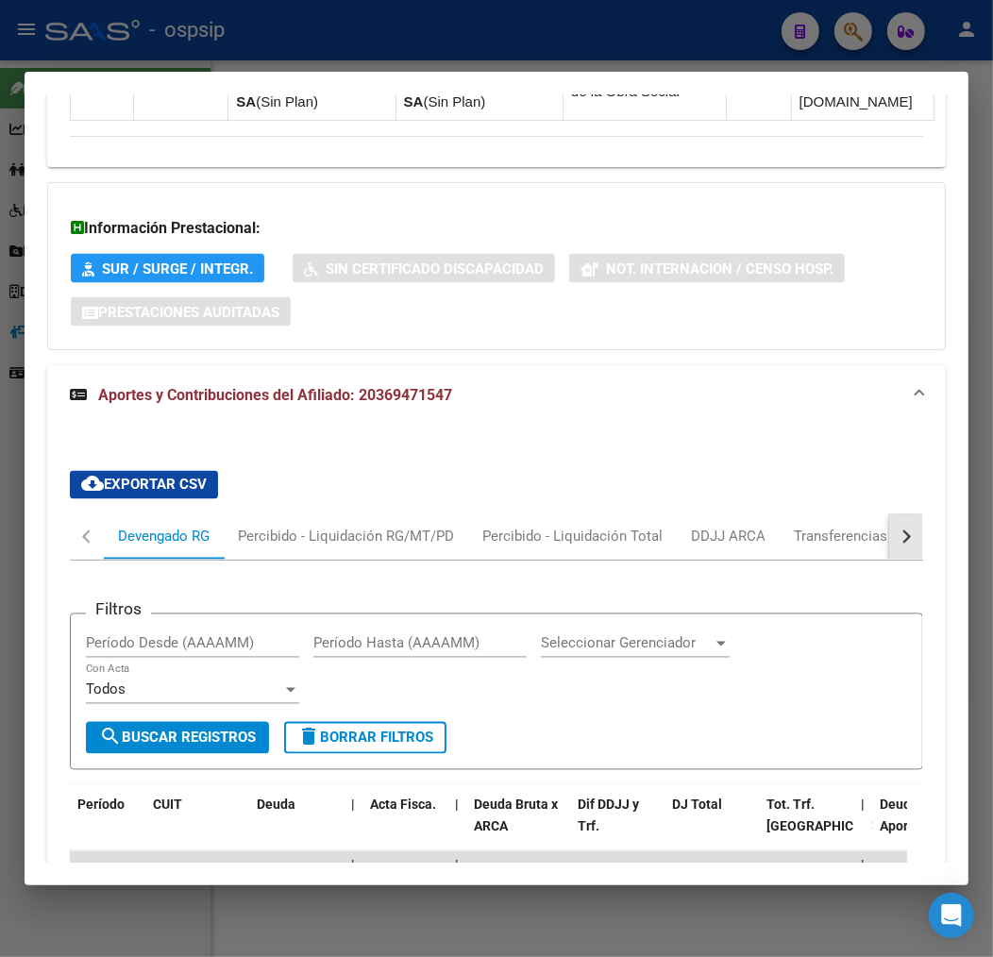
click at [889, 514] on button "button" at bounding box center [906, 536] width 34 height 45
click at [826, 514] on mat-tab-header "Devengado RG Percibido - Liquidación RG/MT/PD Percibido - Liquidación Total DDJ…" at bounding box center [496, 537] width 853 height 46
click at [785, 514] on div "ARCA Relaciones Laborales" at bounding box center [776, 536] width 205 height 45
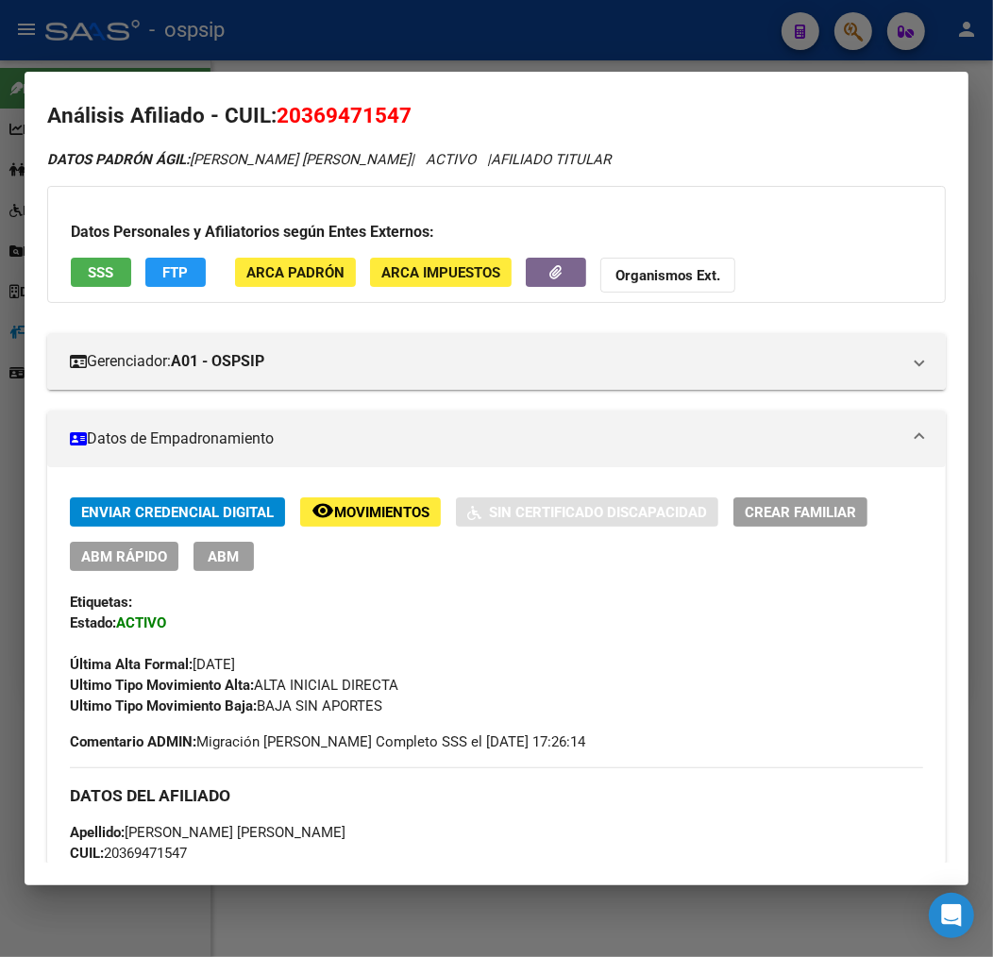
scroll to position [0, 0]
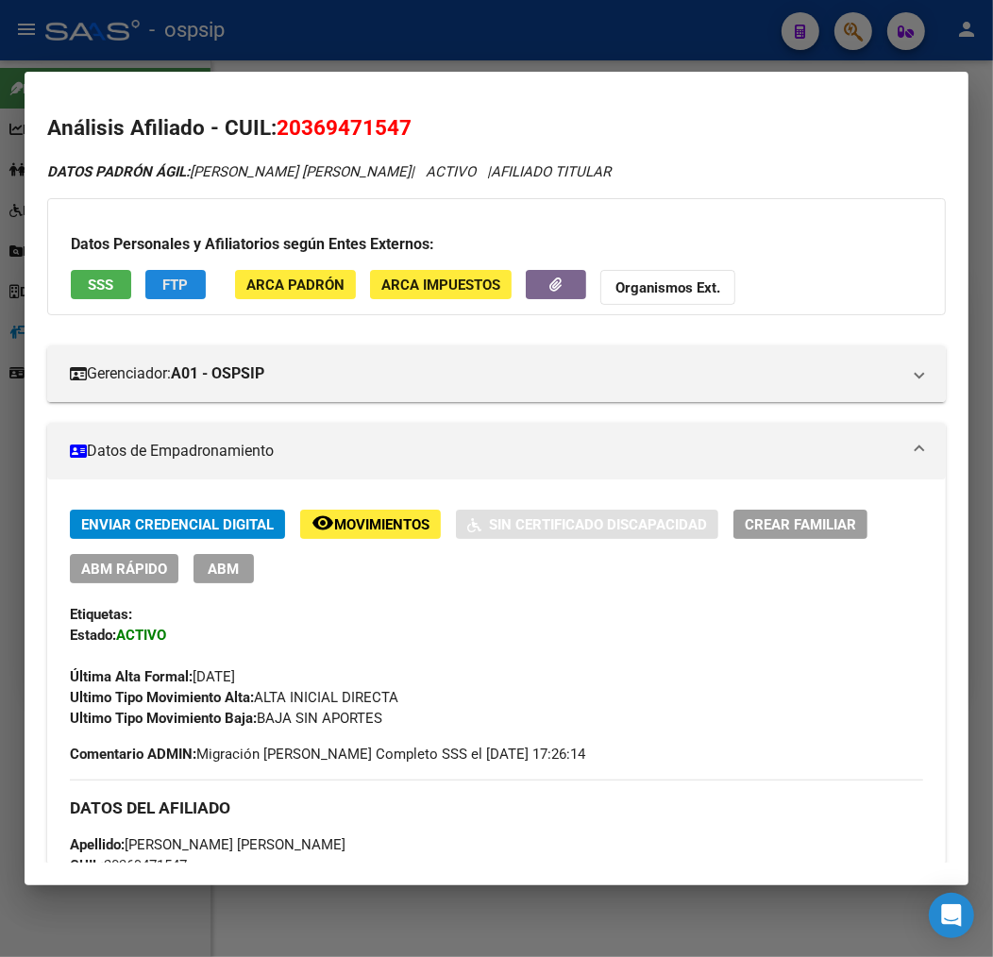
click at [164, 276] on span "FTP" at bounding box center [175, 284] width 25 height 17
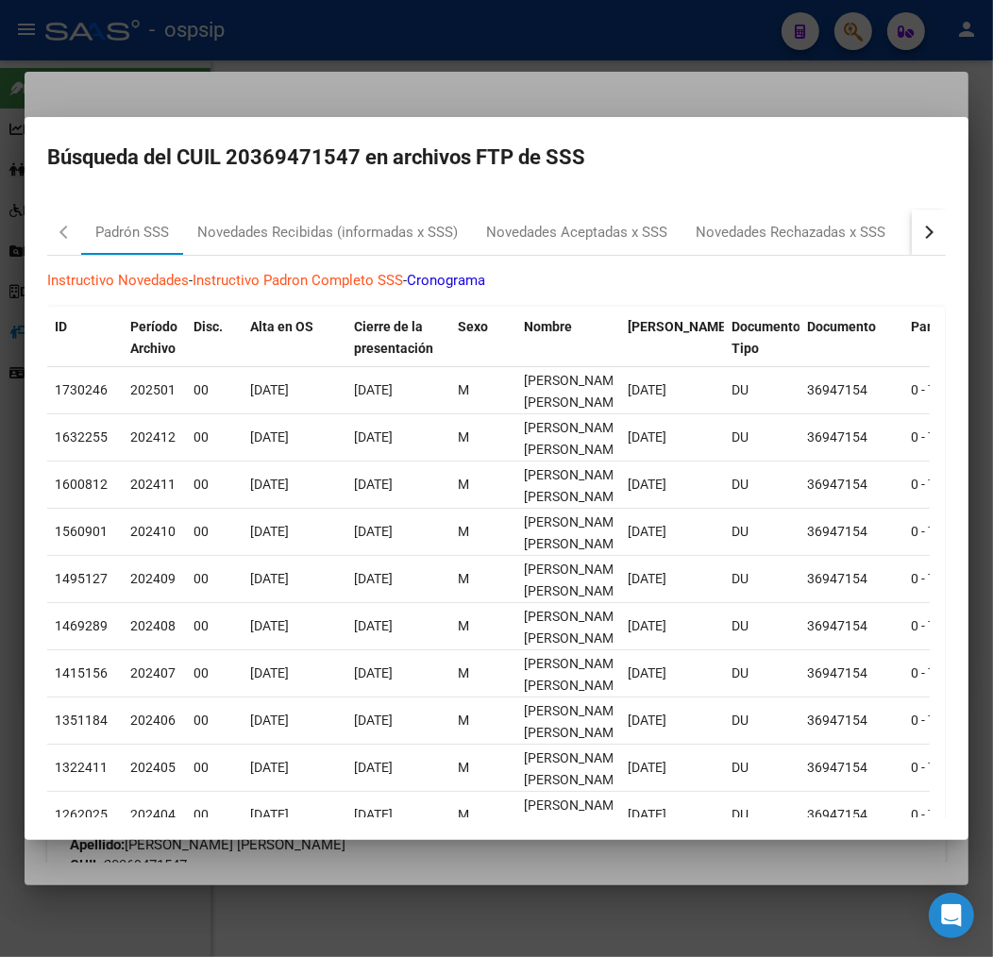
click at [911, 224] on button "button" at bounding box center [928, 231] width 34 height 45
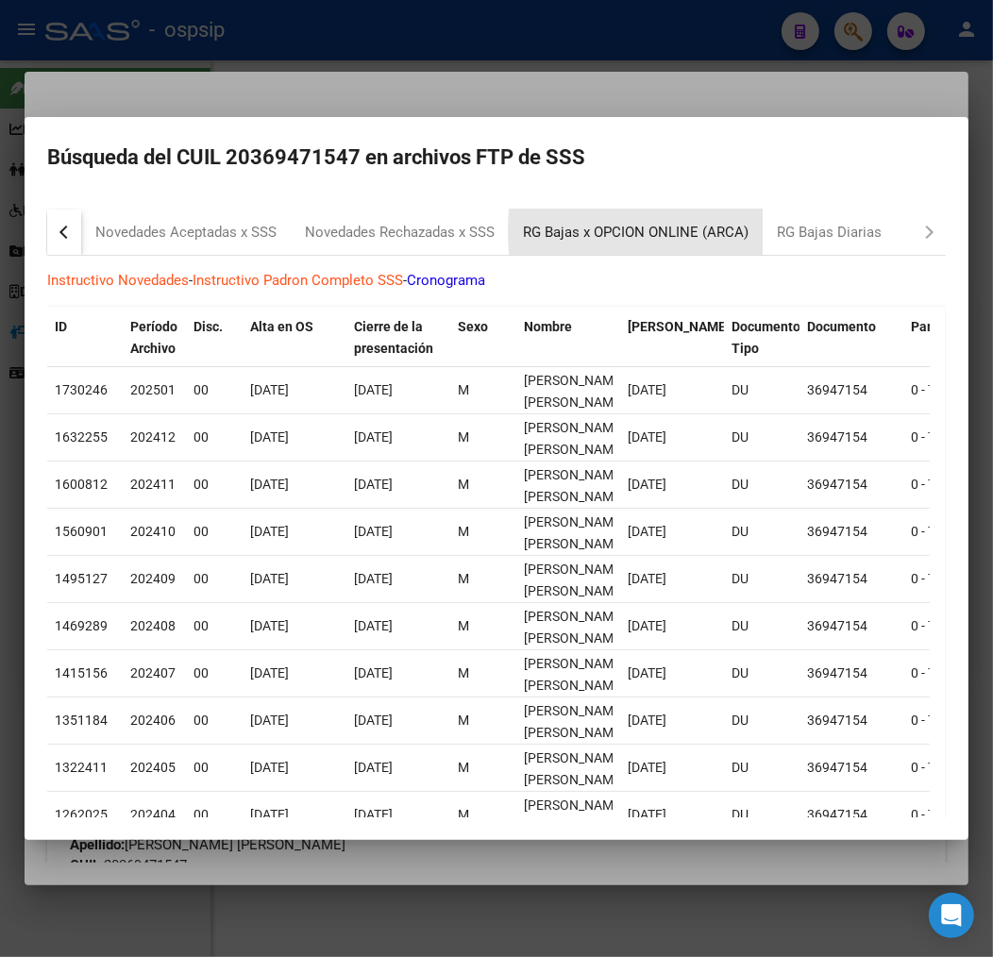
click at [750, 231] on div "RG Bajas x OPCION ONLINE (ARCA)" at bounding box center [636, 231] width 254 height 45
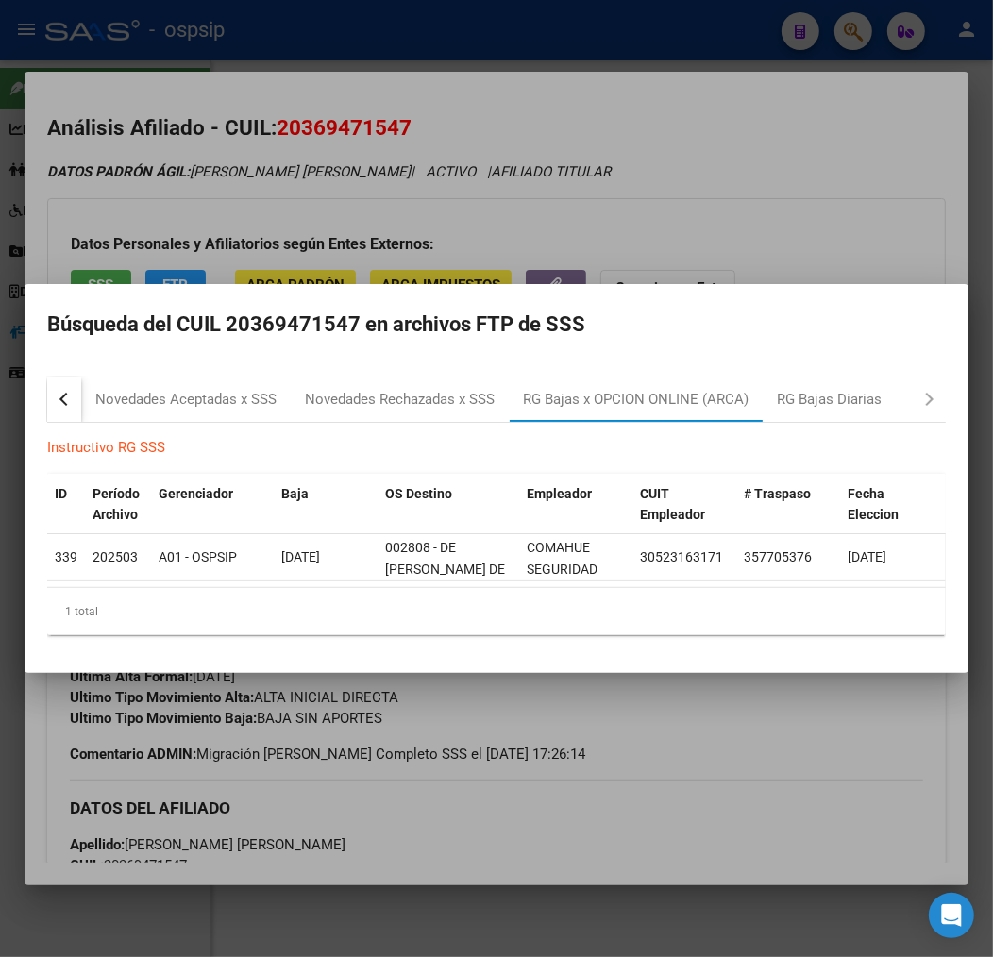
click at [653, 808] on div at bounding box center [496, 478] width 993 height 957
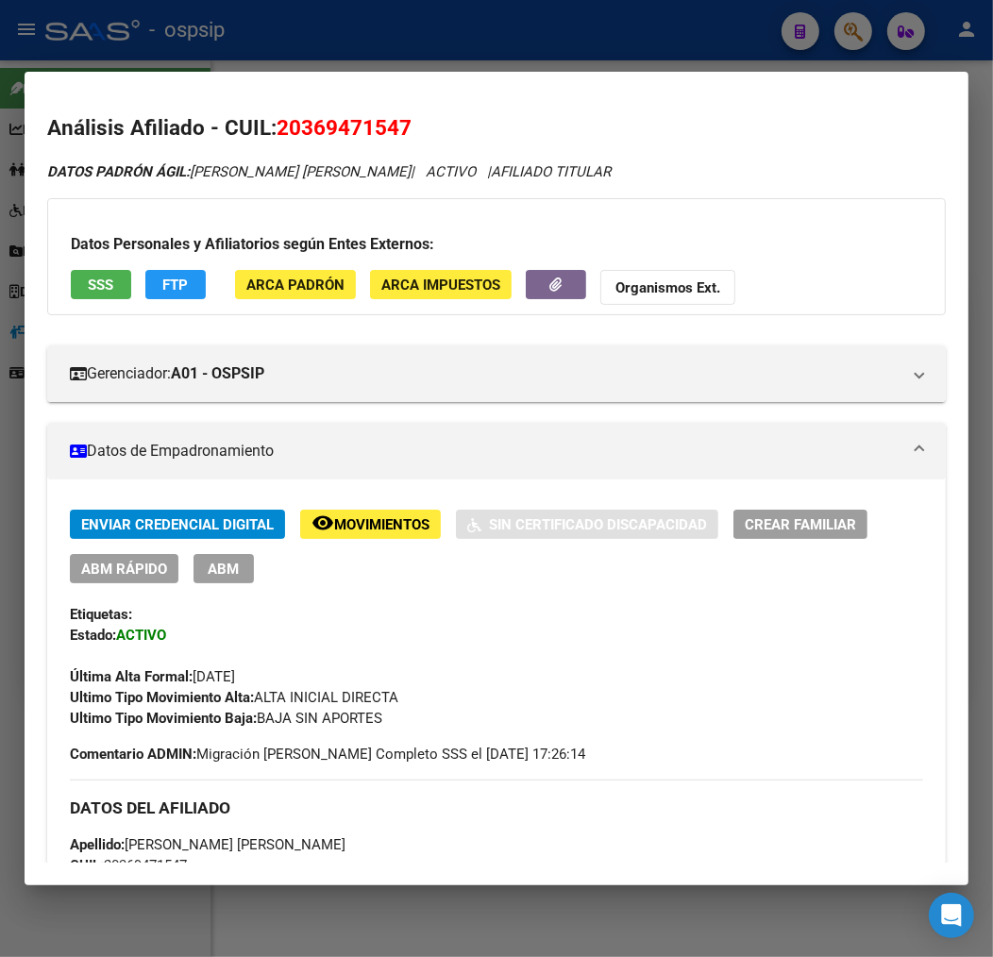
click at [232, 564] on span "ABM" at bounding box center [224, 568] width 31 height 17
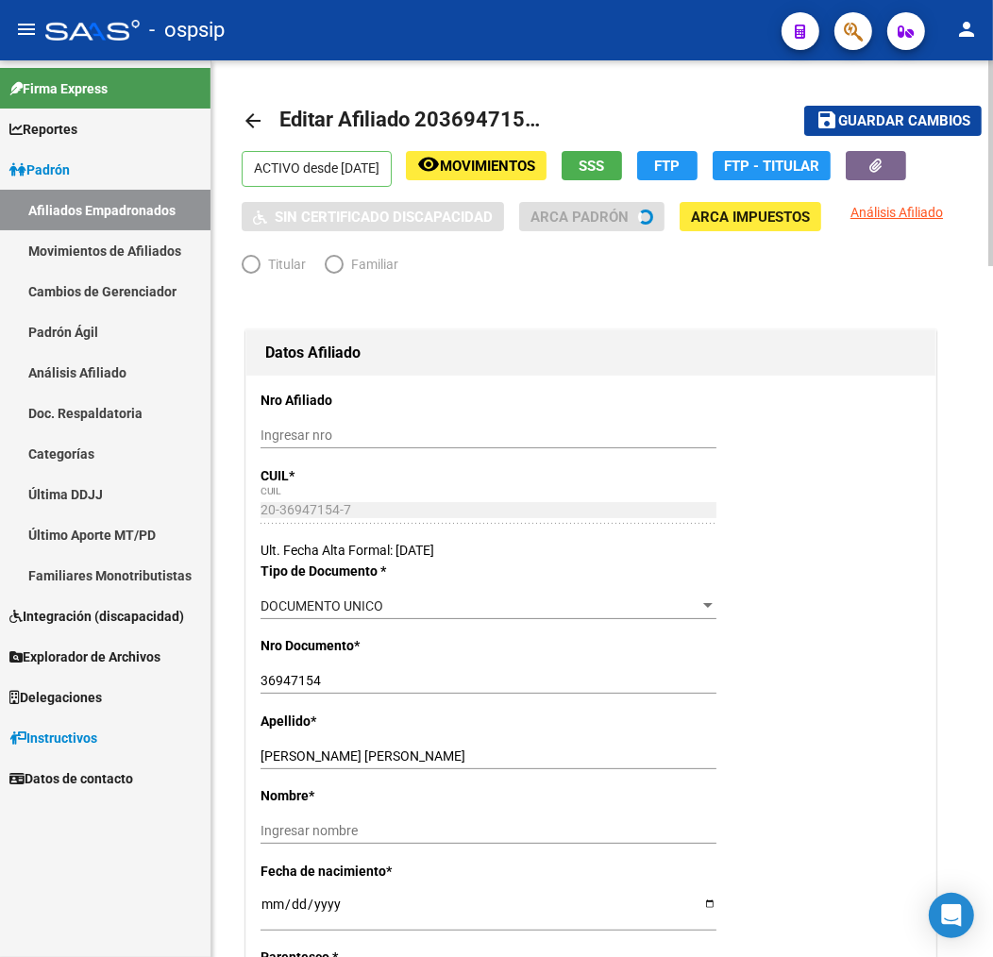
radio input "true"
type input "30-52316317-1"
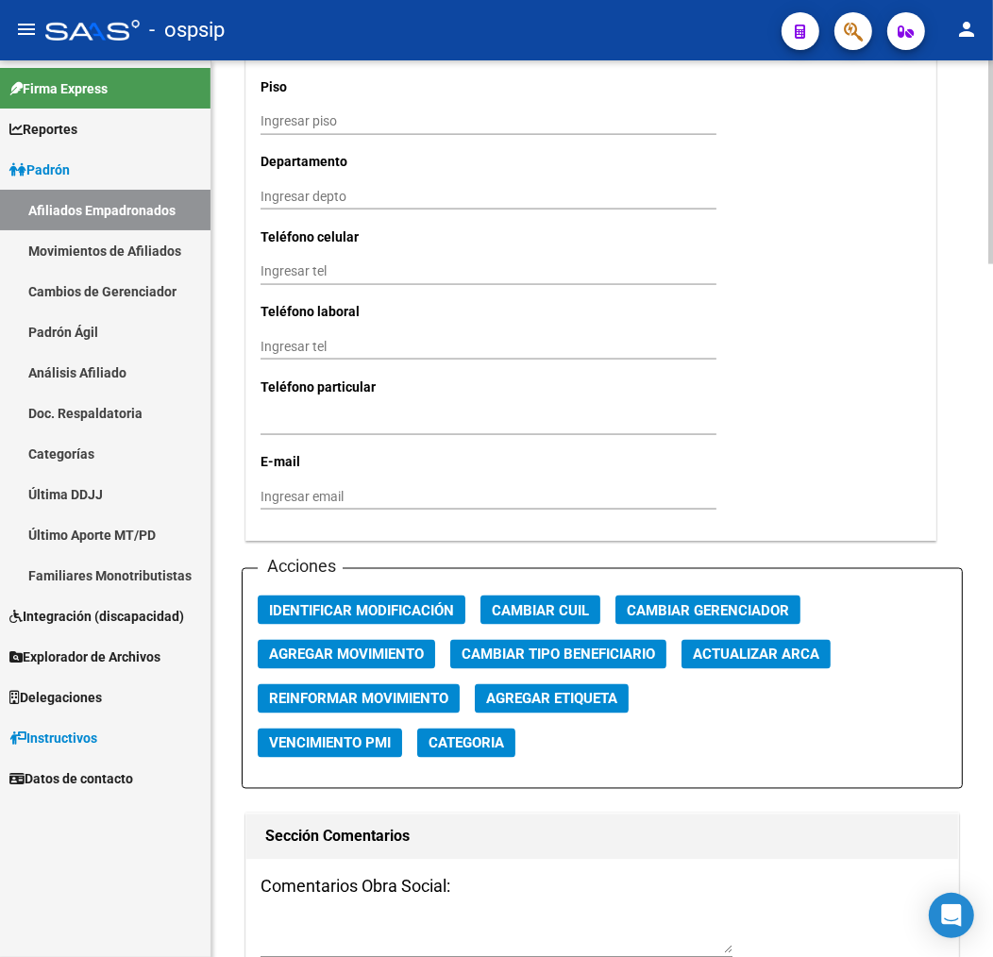
scroll to position [2096, 0]
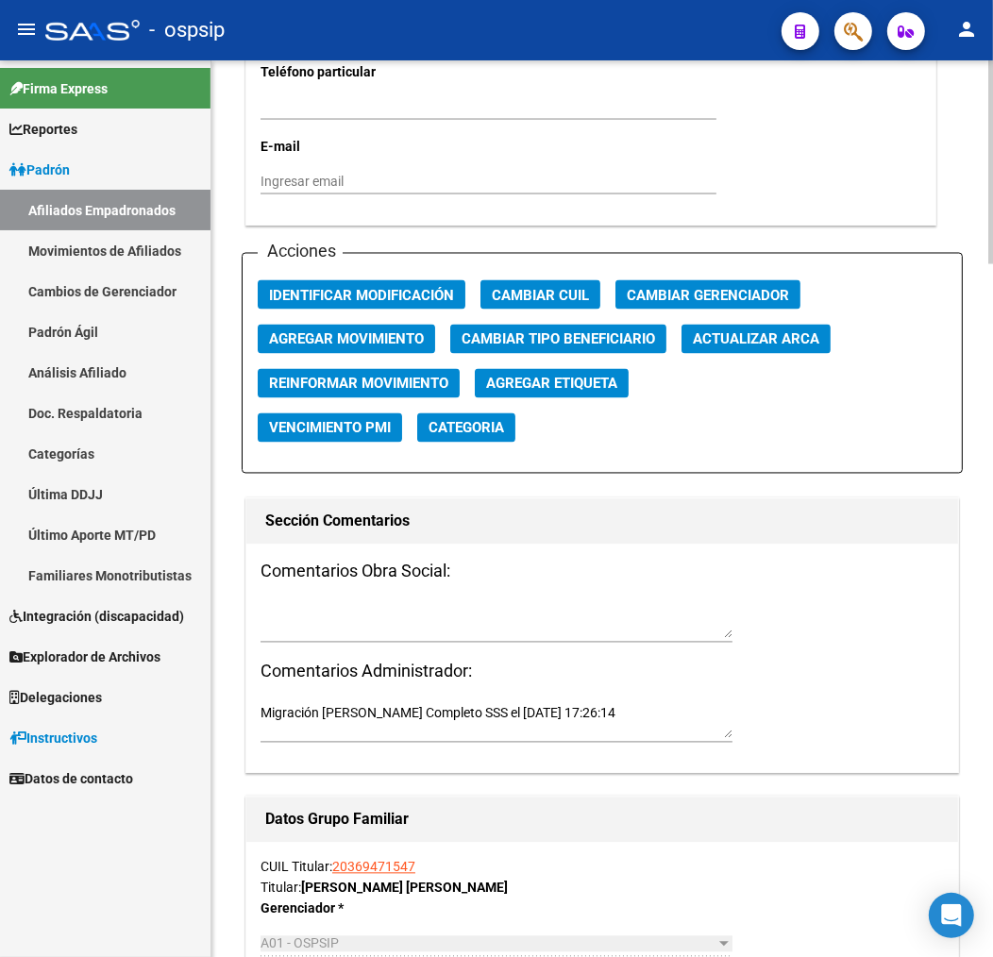
click at [377, 349] on button "Agregar Movimiento" at bounding box center [346, 339] width 177 height 29
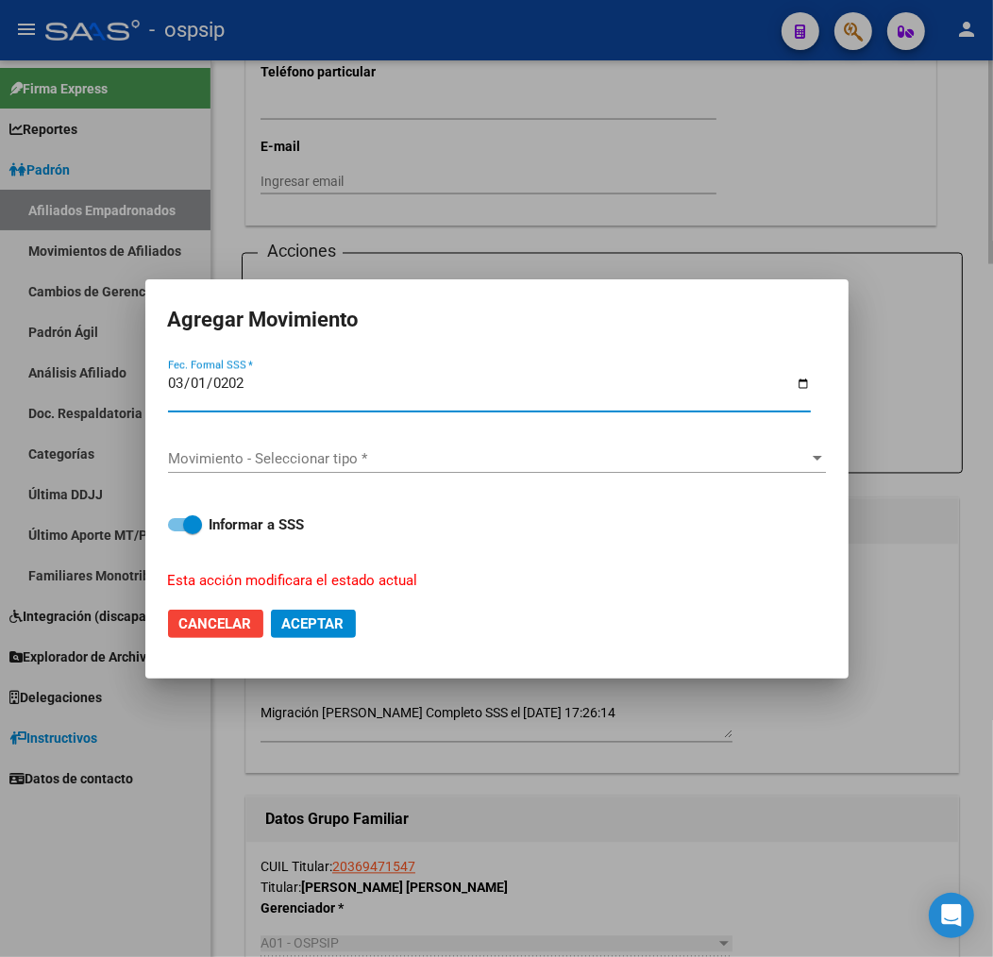
type input "2025-03-01"
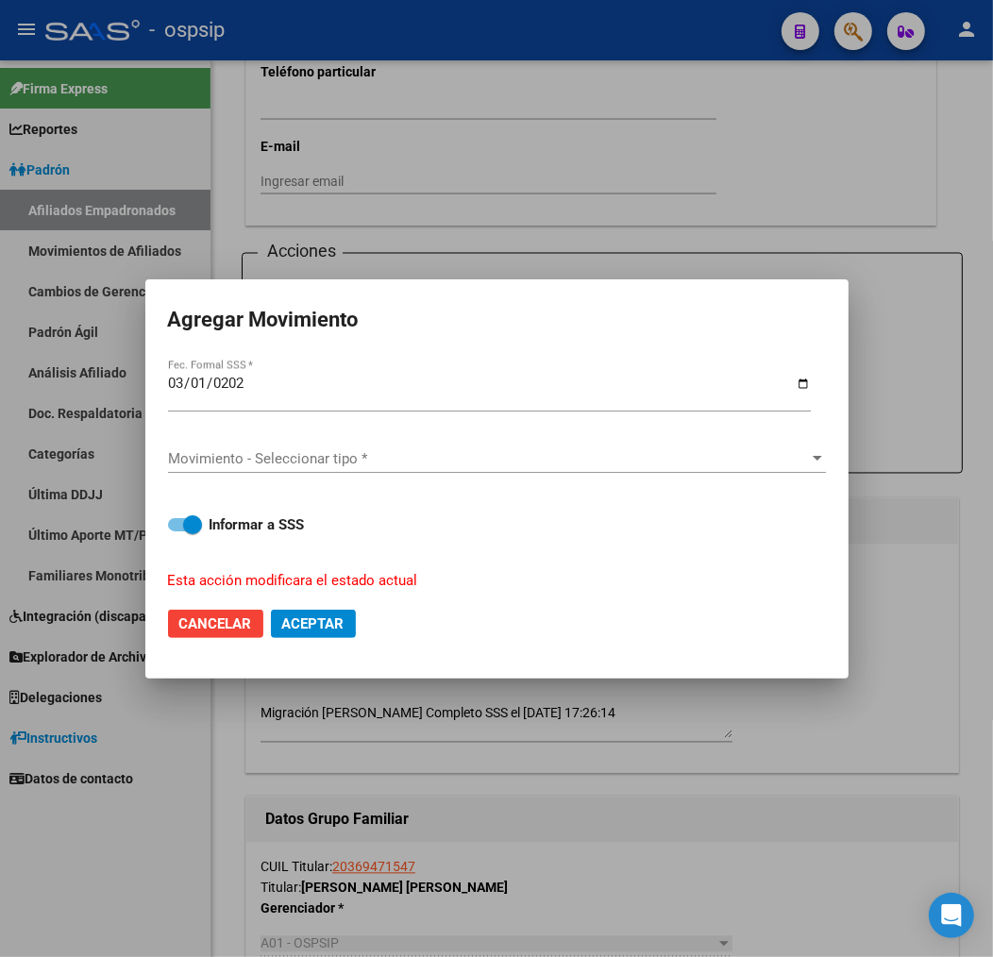
click at [396, 446] on div "Movimiento - Seleccionar tipo * Movimiento - Seleccionar tipo *" at bounding box center [497, 458] width 658 height 28
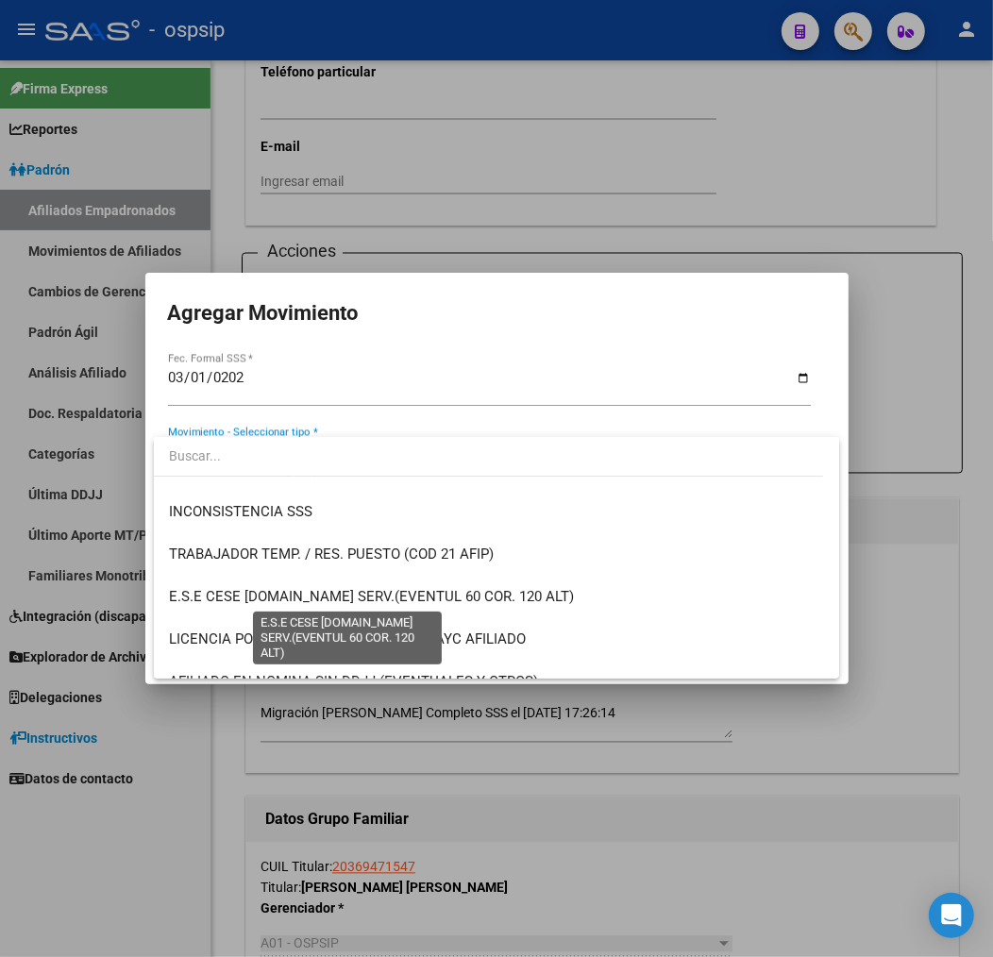
scroll to position [733, 0]
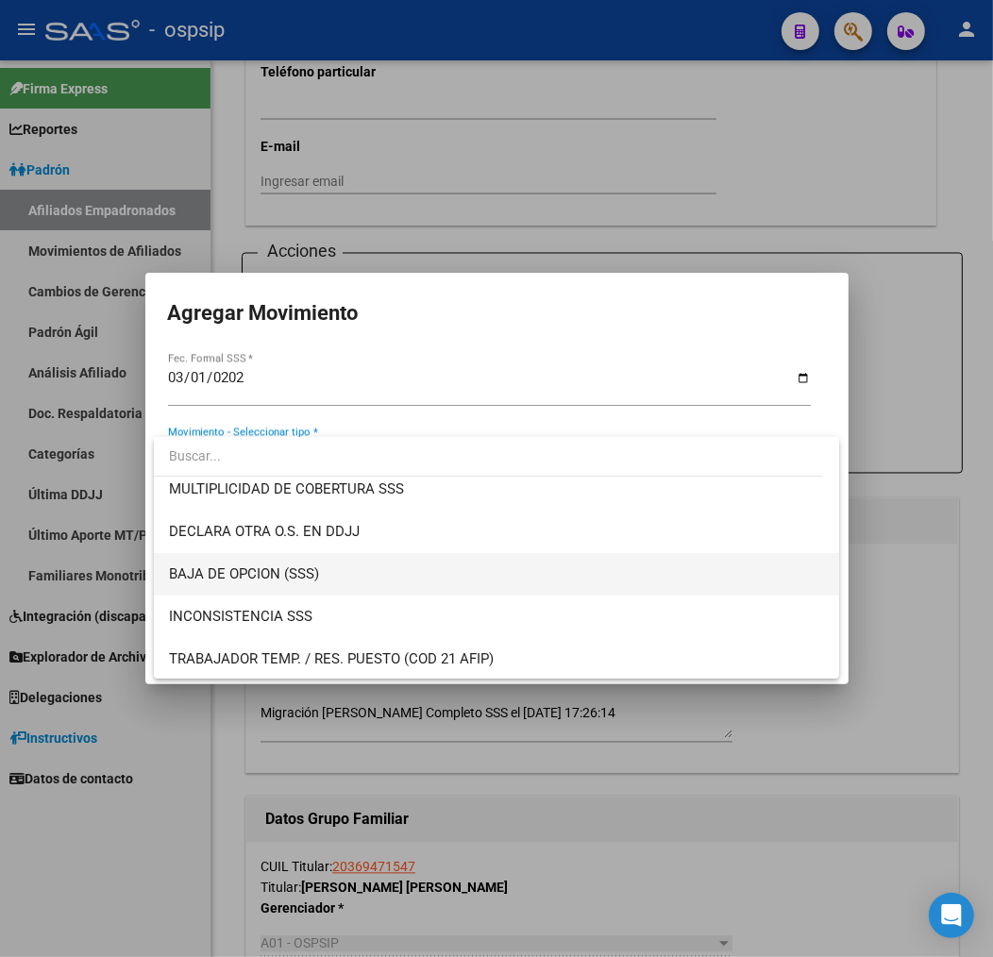
click at [363, 579] on span "BAJA DE OPCION (SSS)" at bounding box center [496, 574] width 655 height 42
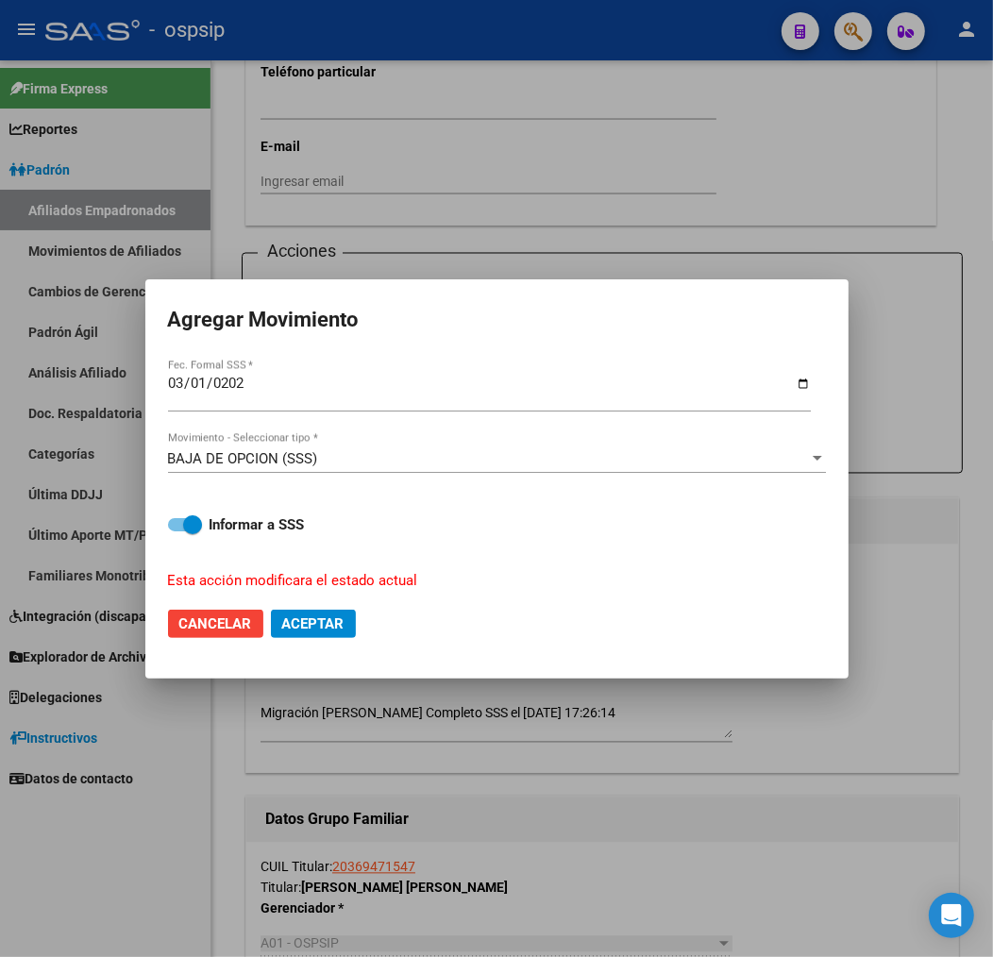
click at [338, 640] on mat-dialog-actions "Cancelar Aceptar" at bounding box center [497, 624] width 658 height 64
click at [342, 613] on button "Aceptar" at bounding box center [313, 623] width 85 height 28
checkbox input "false"
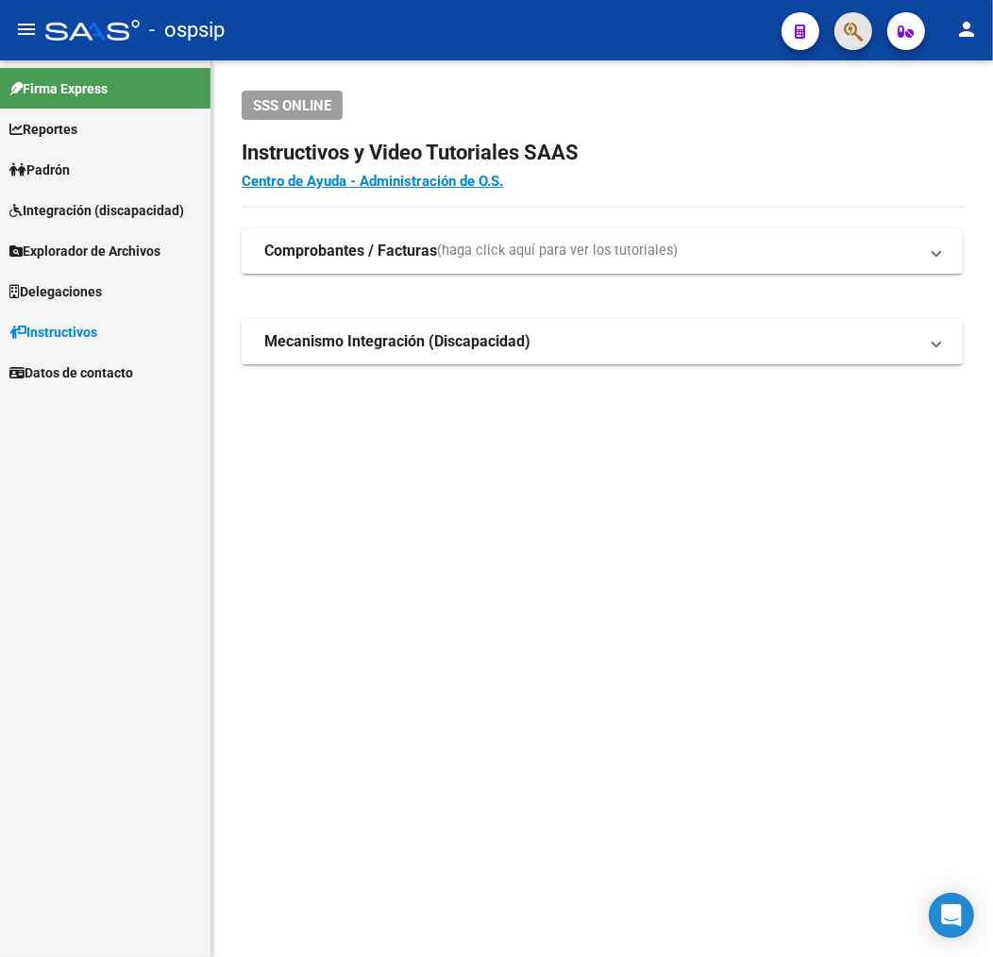
click at [864, 26] on button "button" at bounding box center [853, 31] width 38 height 38
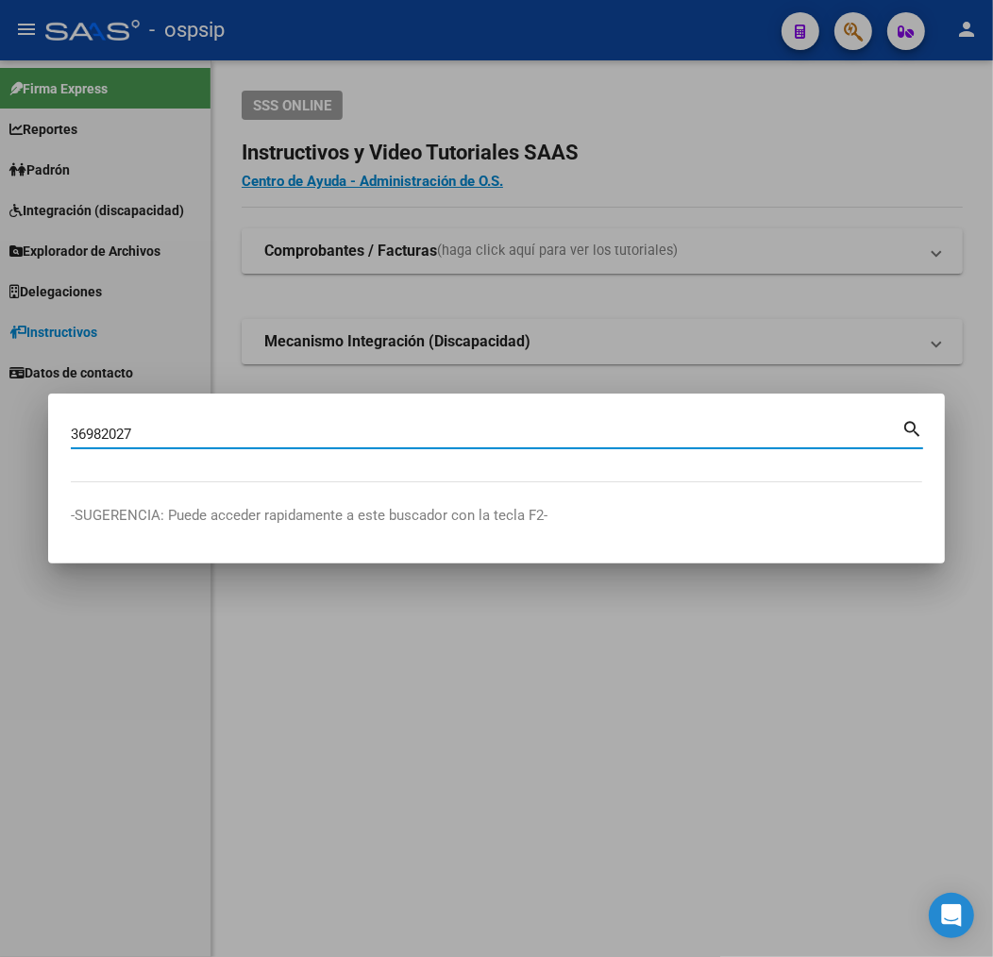
type input "36982027"
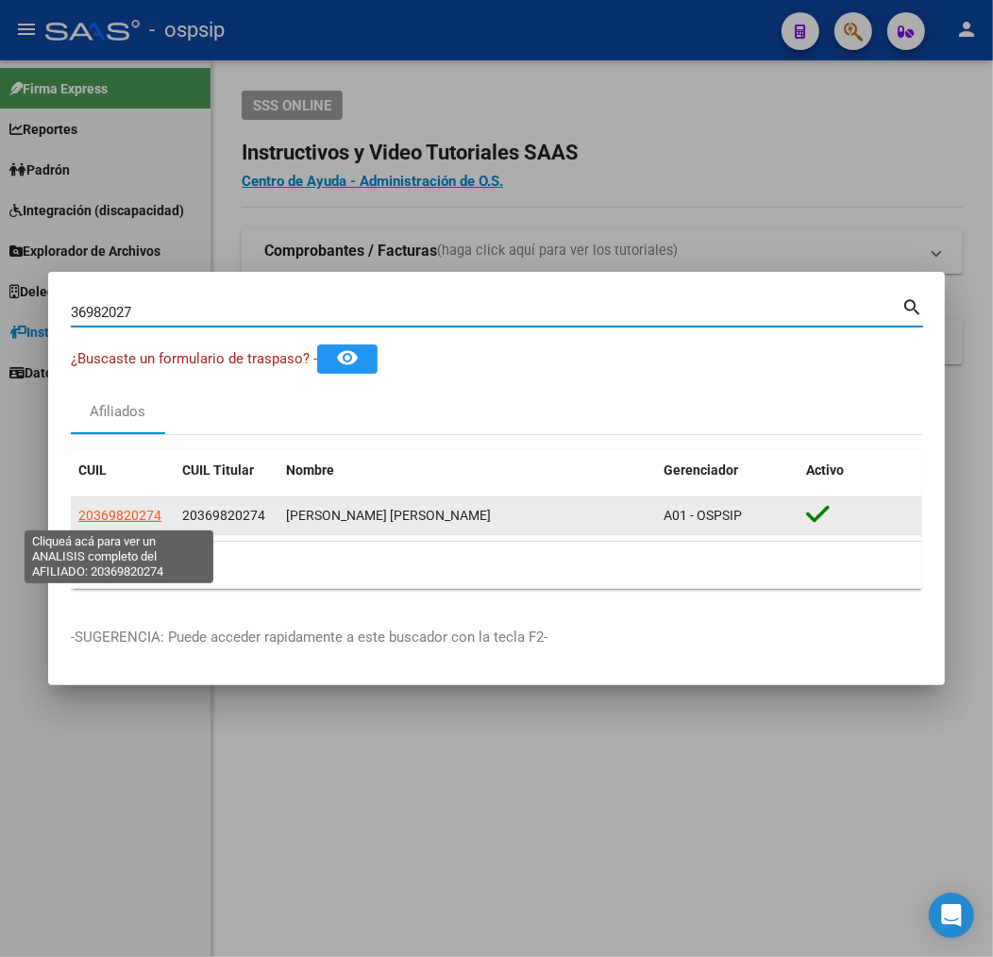
click at [124, 519] on span "20369820274" at bounding box center [119, 515] width 83 height 15
type textarea "20369820274"
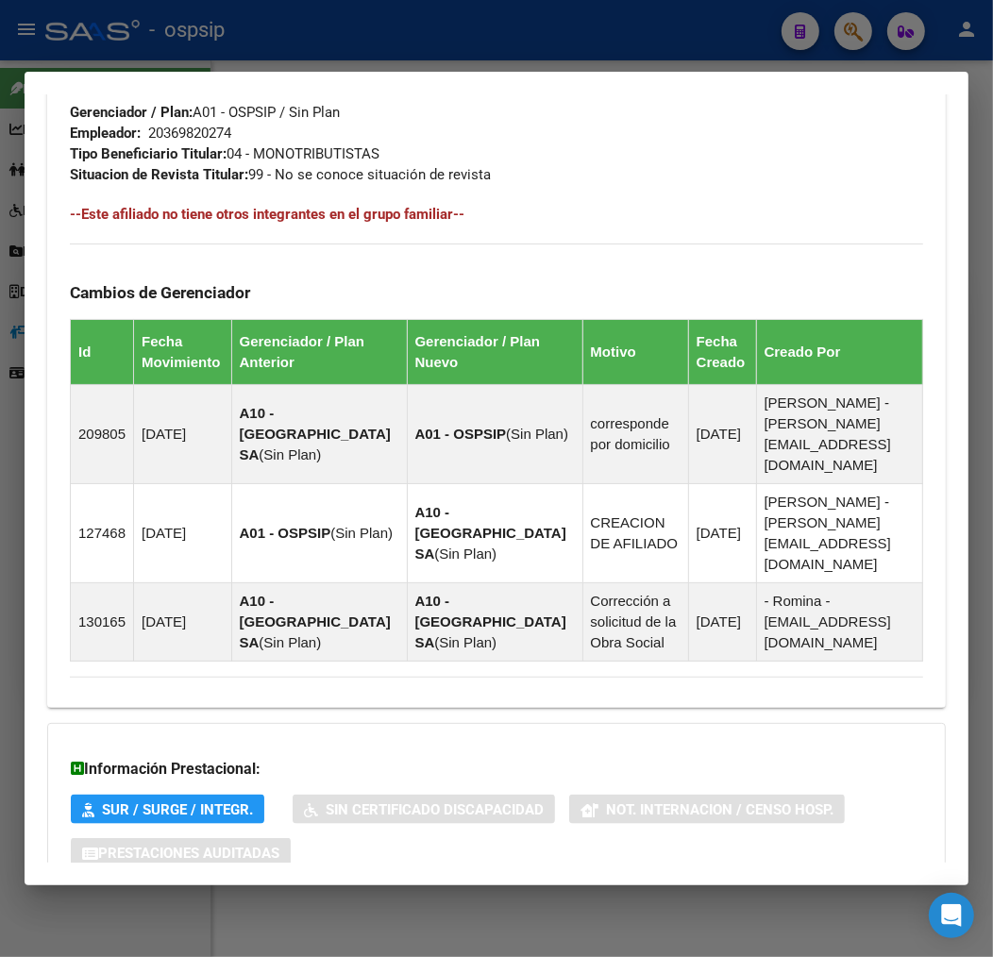
scroll to position [1147, 0]
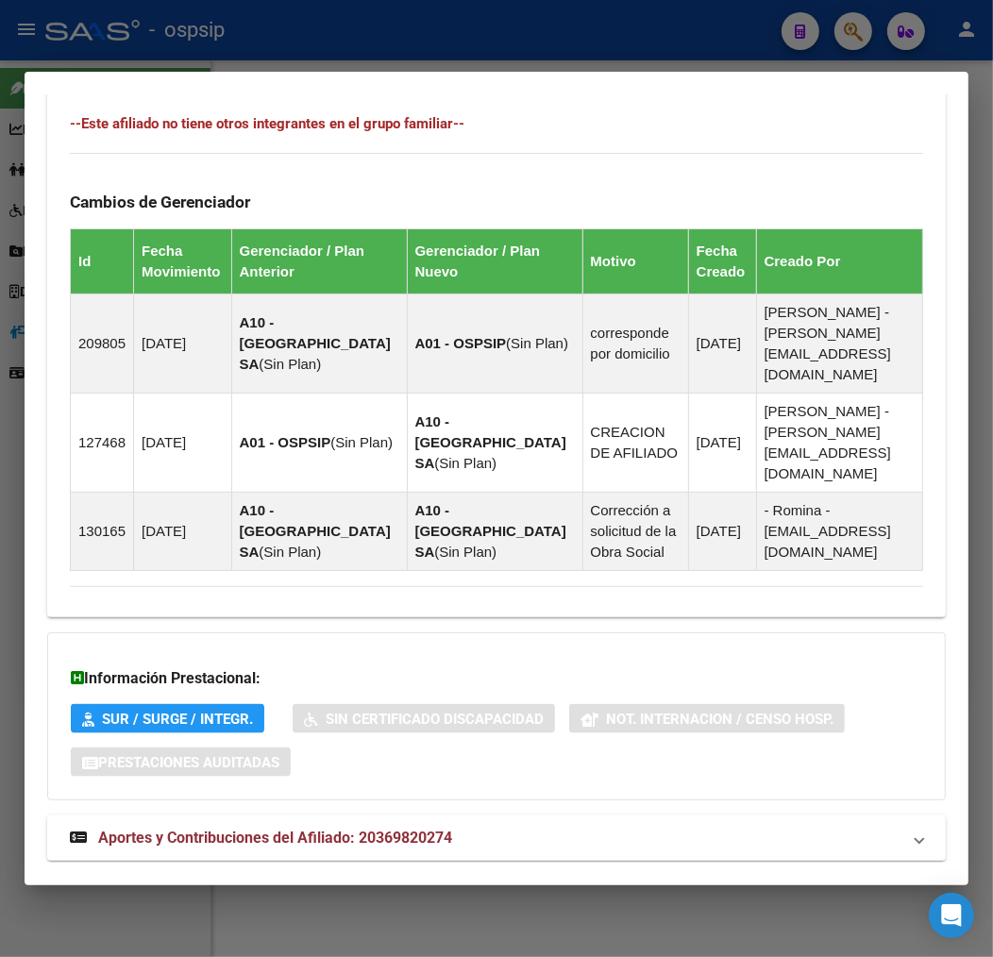
click at [528, 826] on mat-panel-title "Aportes y Contribuciones del Afiliado: 20369820274" at bounding box center [485, 837] width 830 height 23
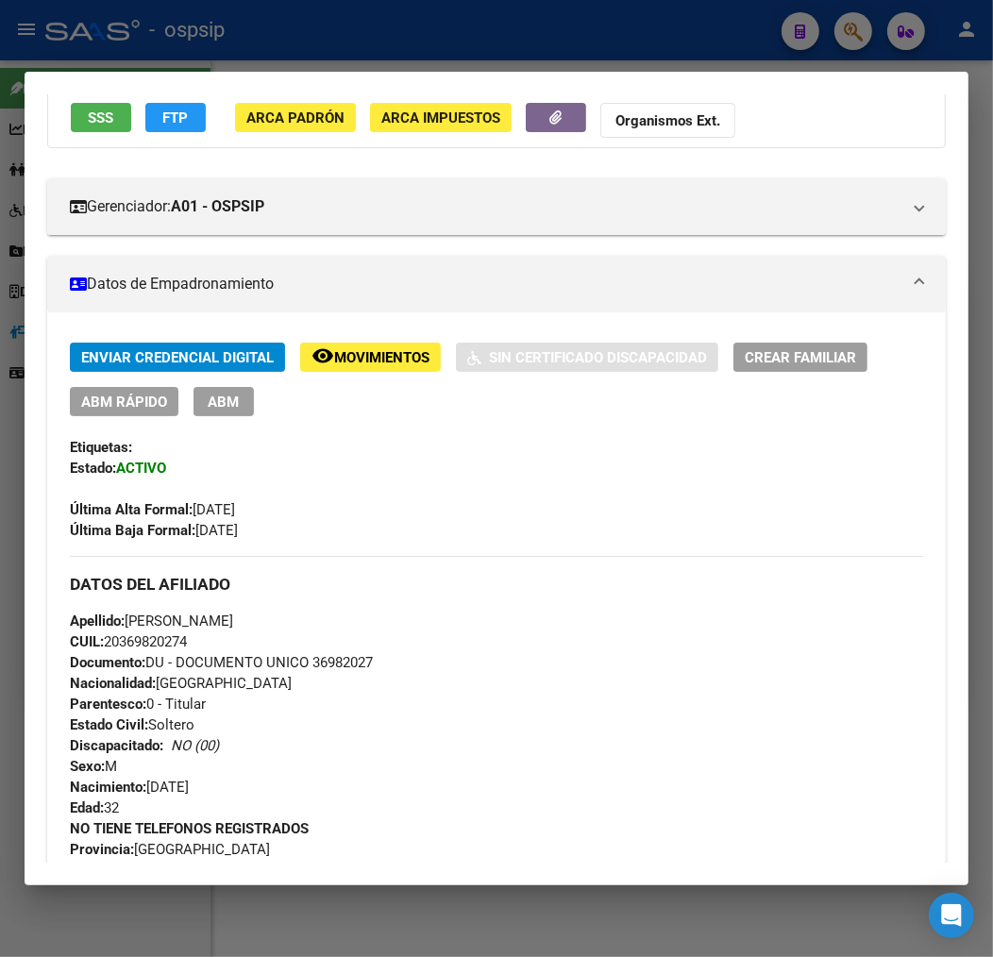
scroll to position [0, 0]
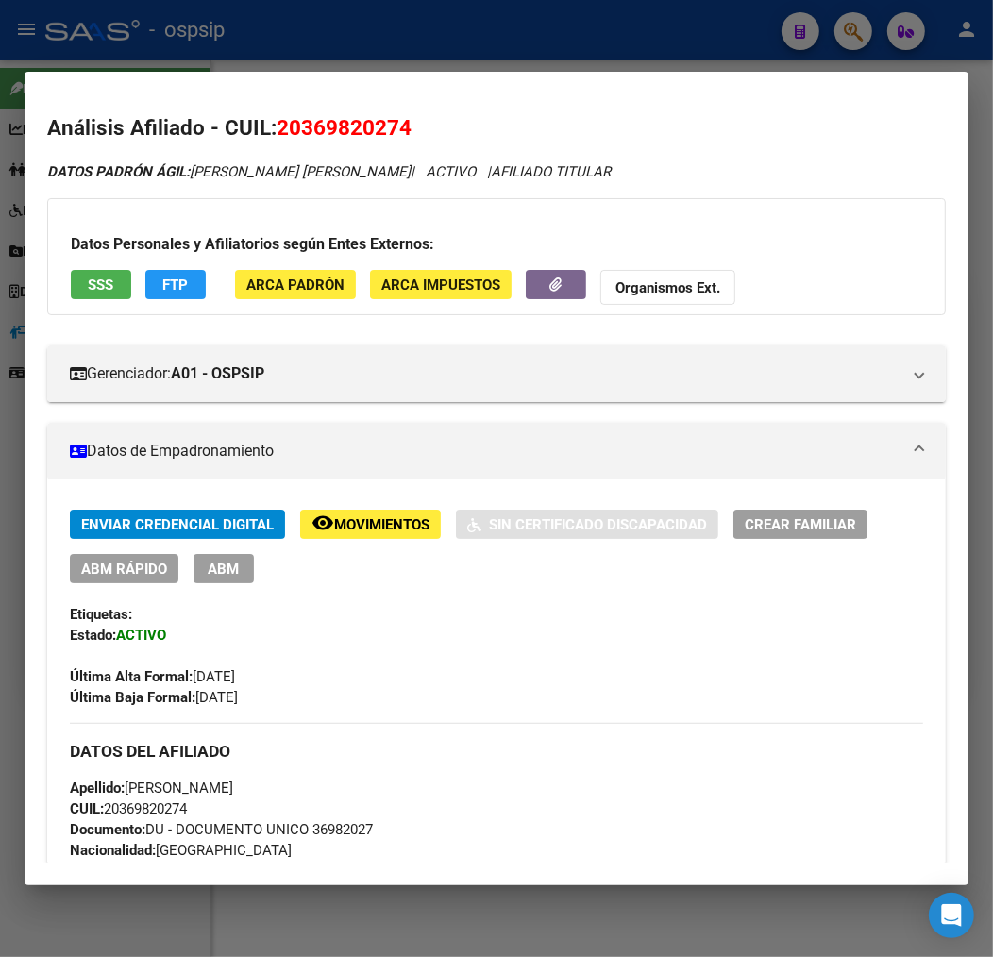
click at [305, 23] on div at bounding box center [496, 478] width 993 height 957
click at [307, 24] on div at bounding box center [496, 478] width 993 height 957
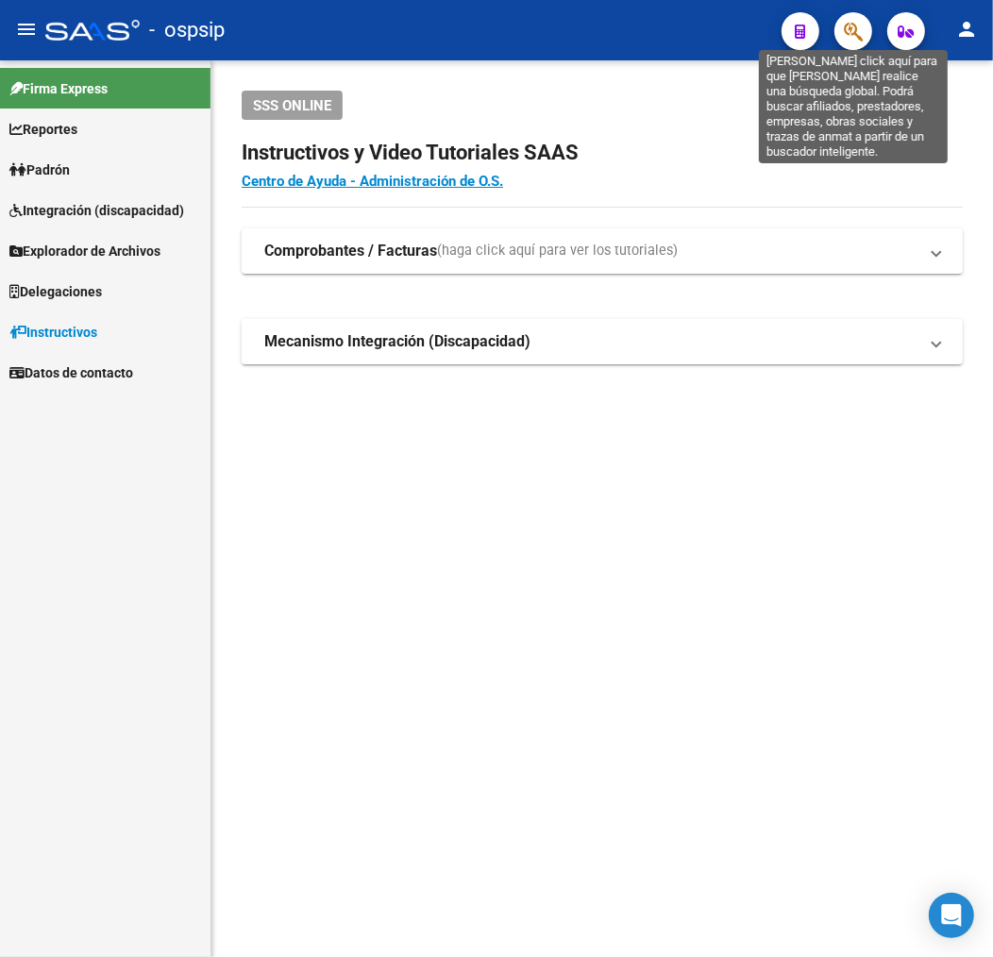
click at [846, 36] on icon "button" at bounding box center [852, 32] width 19 height 22
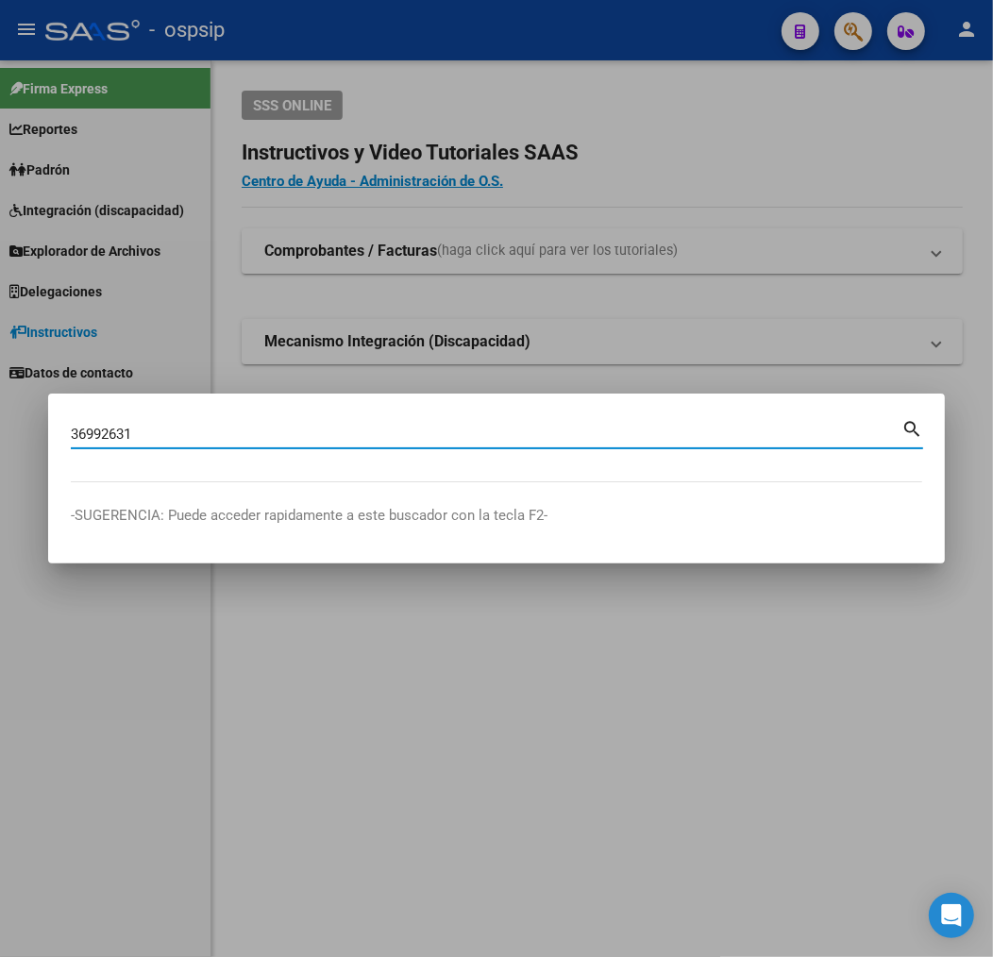
type input "36992631"
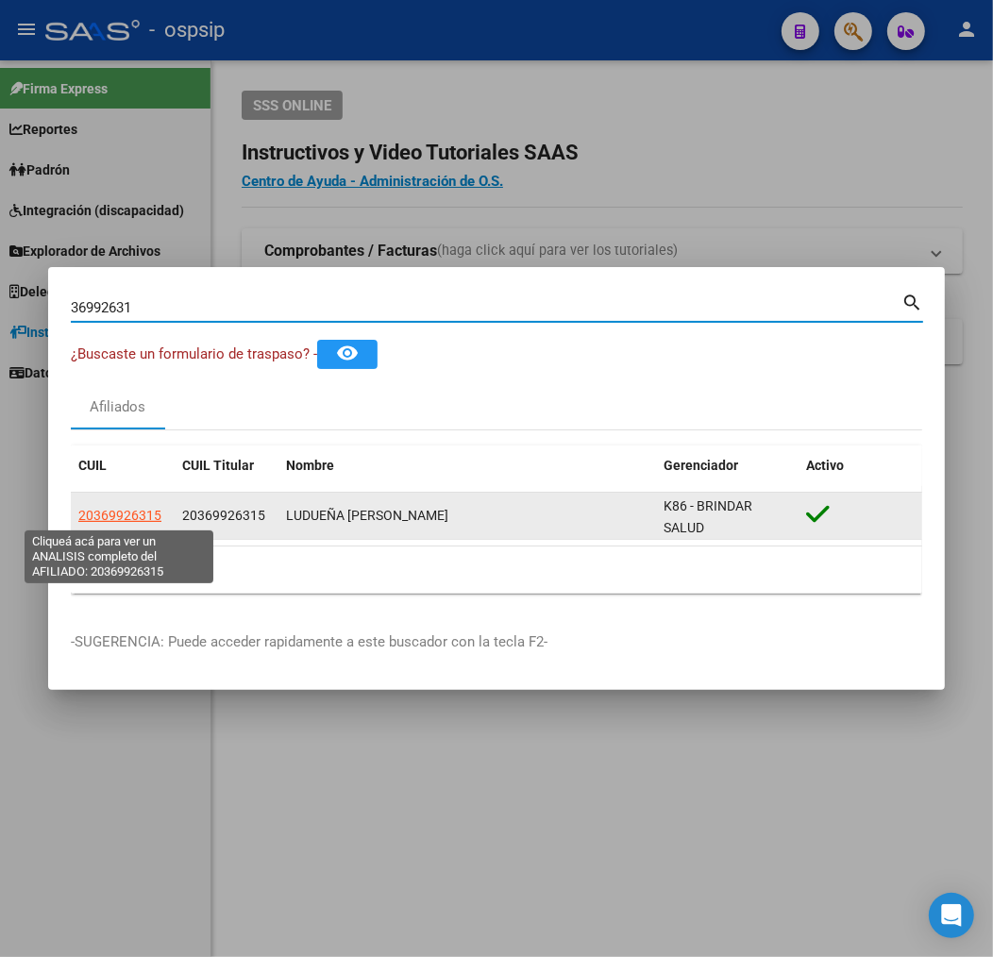
click at [133, 512] on span "20369926315" at bounding box center [119, 515] width 83 height 15
type textarea "20369926315"
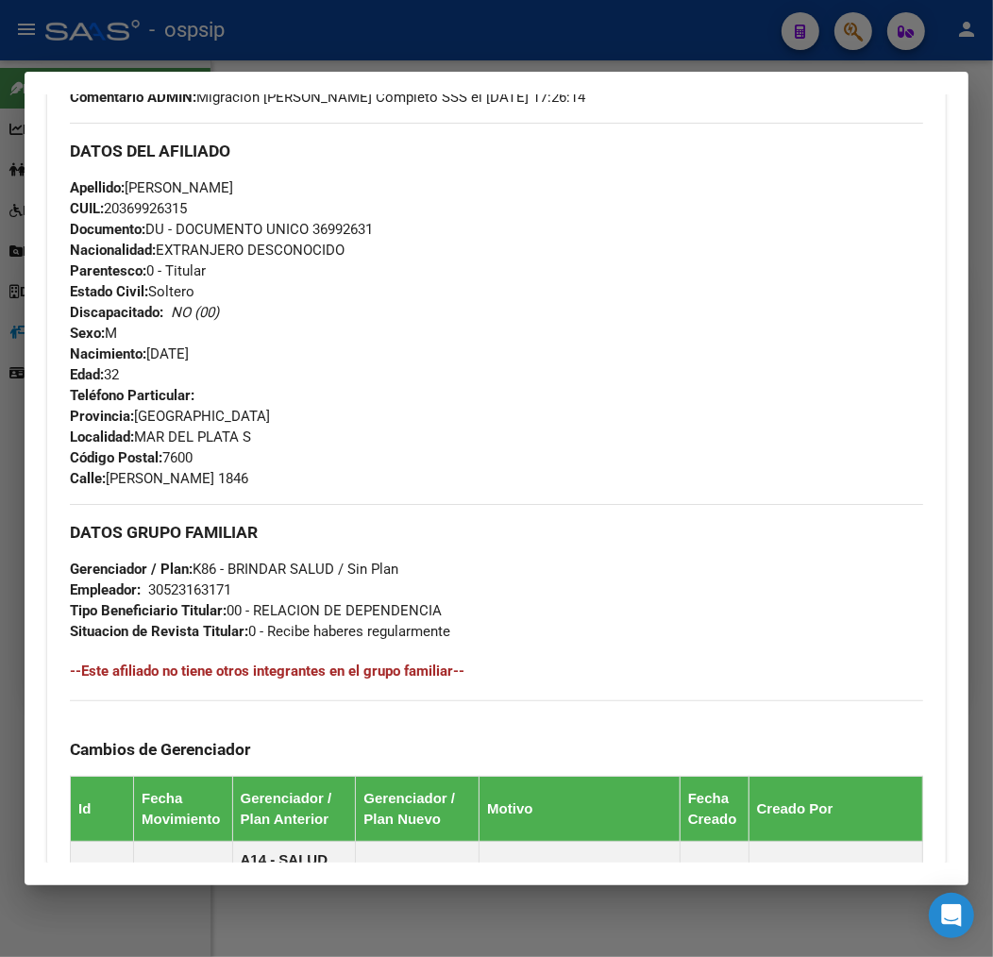
scroll to position [628, 0]
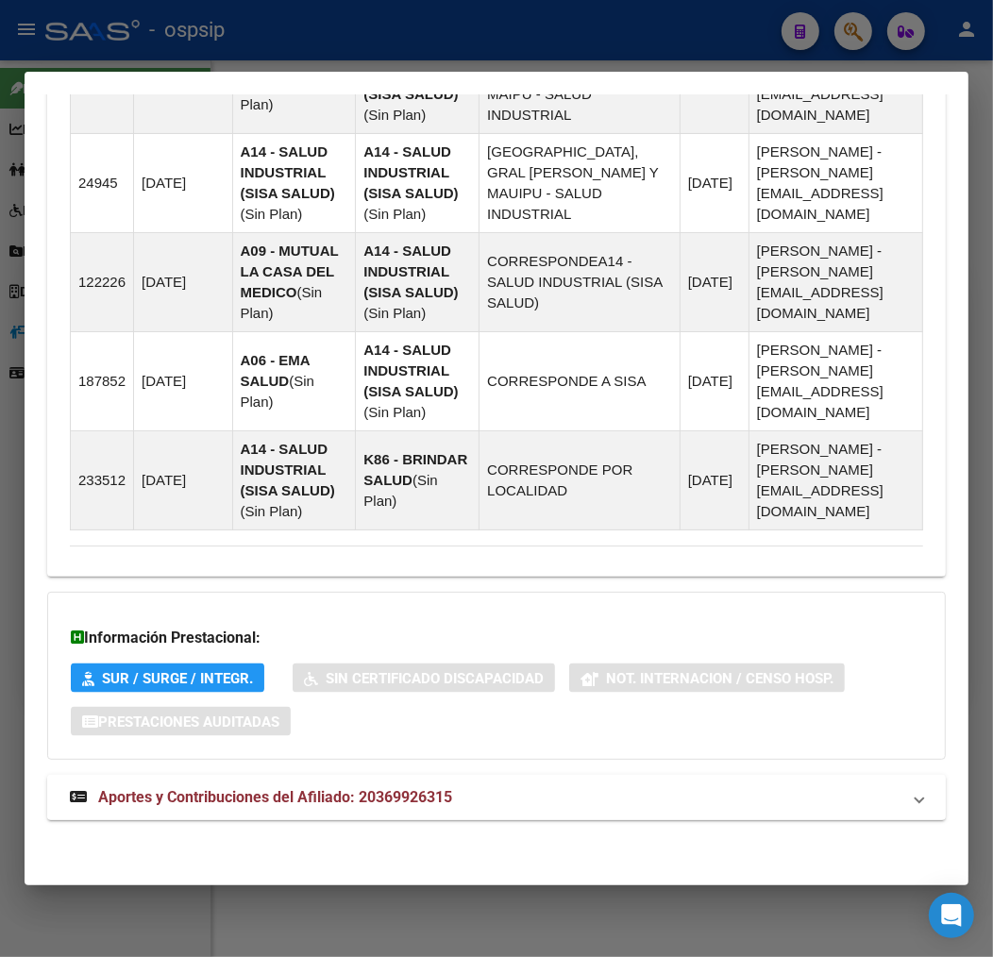
click at [576, 794] on mat-panel-title "Aportes y Contribuciones del Afiliado: 20369926315" at bounding box center [485, 797] width 830 height 23
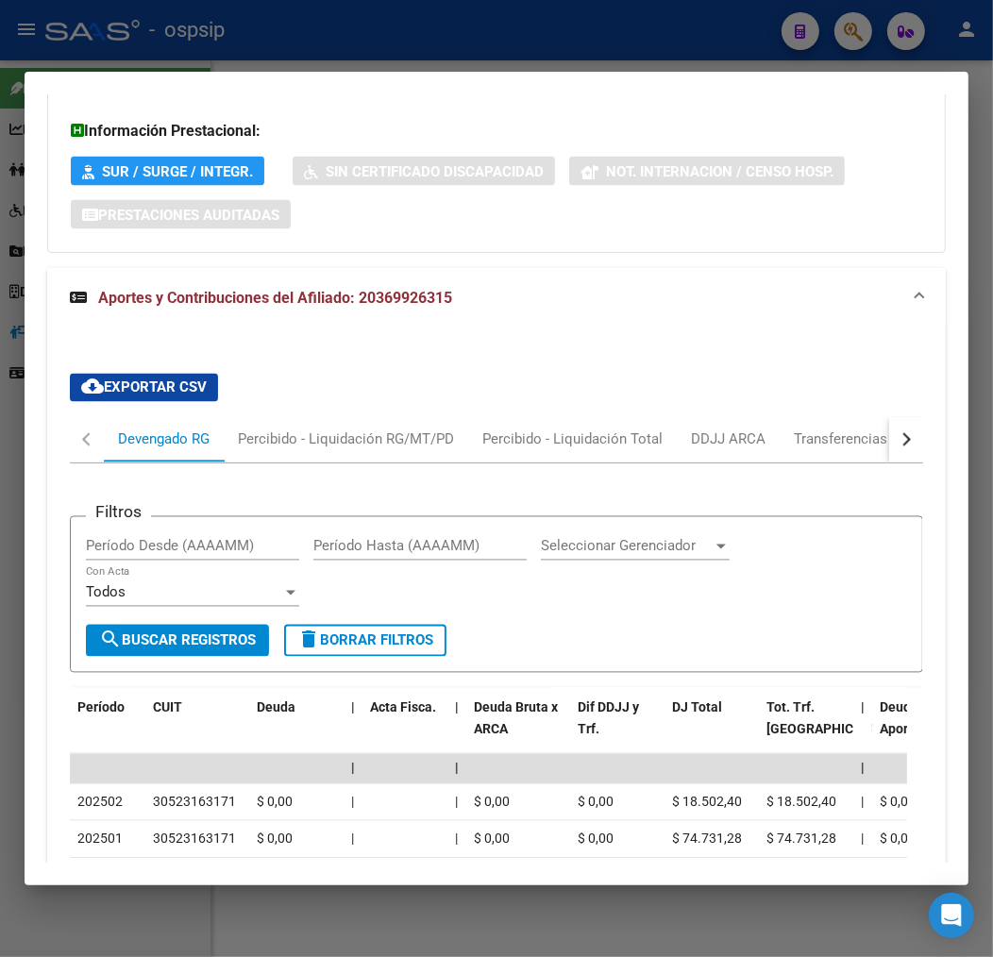
scroll to position [2134, 0]
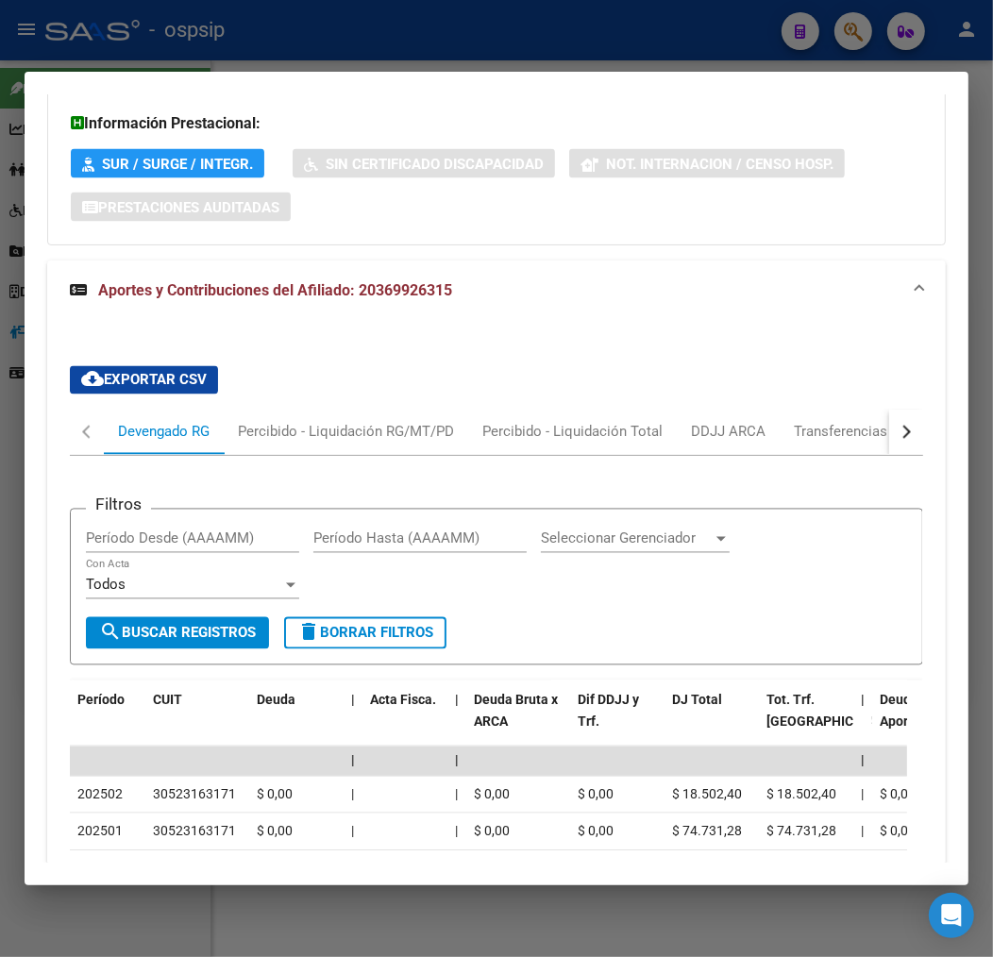
click at [889, 427] on button "button" at bounding box center [906, 431] width 34 height 45
click at [815, 458] on mat-tab-group "Devengado RG Percibido - Liquidación RG/MT/PD Percibido - Liquidación Total DDJ…" at bounding box center [496, 814] width 853 height 810
click at [809, 459] on div "Filtros Período Desde (AAAAMM) Período Hasta (AAAAMM) Seleccionar Gerenciador S…" at bounding box center [496, 838] width 853 height 764
click at [817, 430] on div "ARCA Relaciones Laborales" at bounding box center [776, 432] width 176 height 21
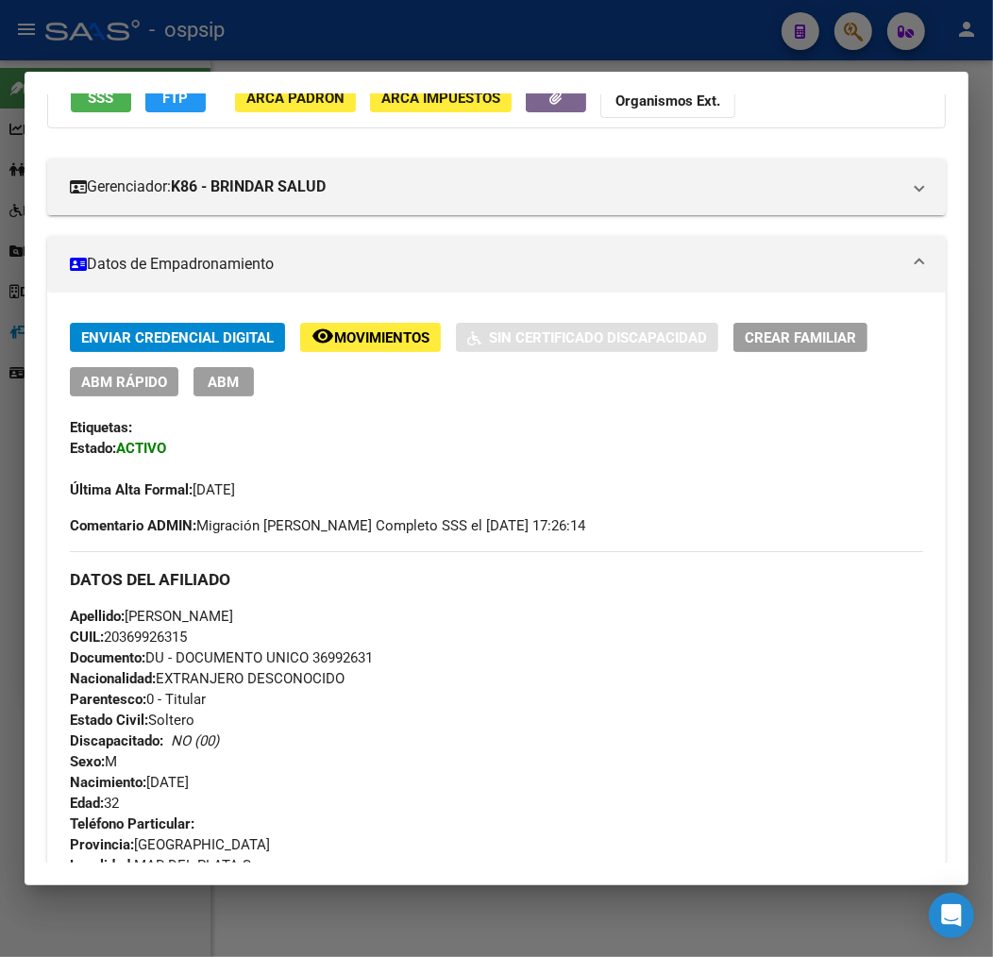
scroll to position [170, 0]
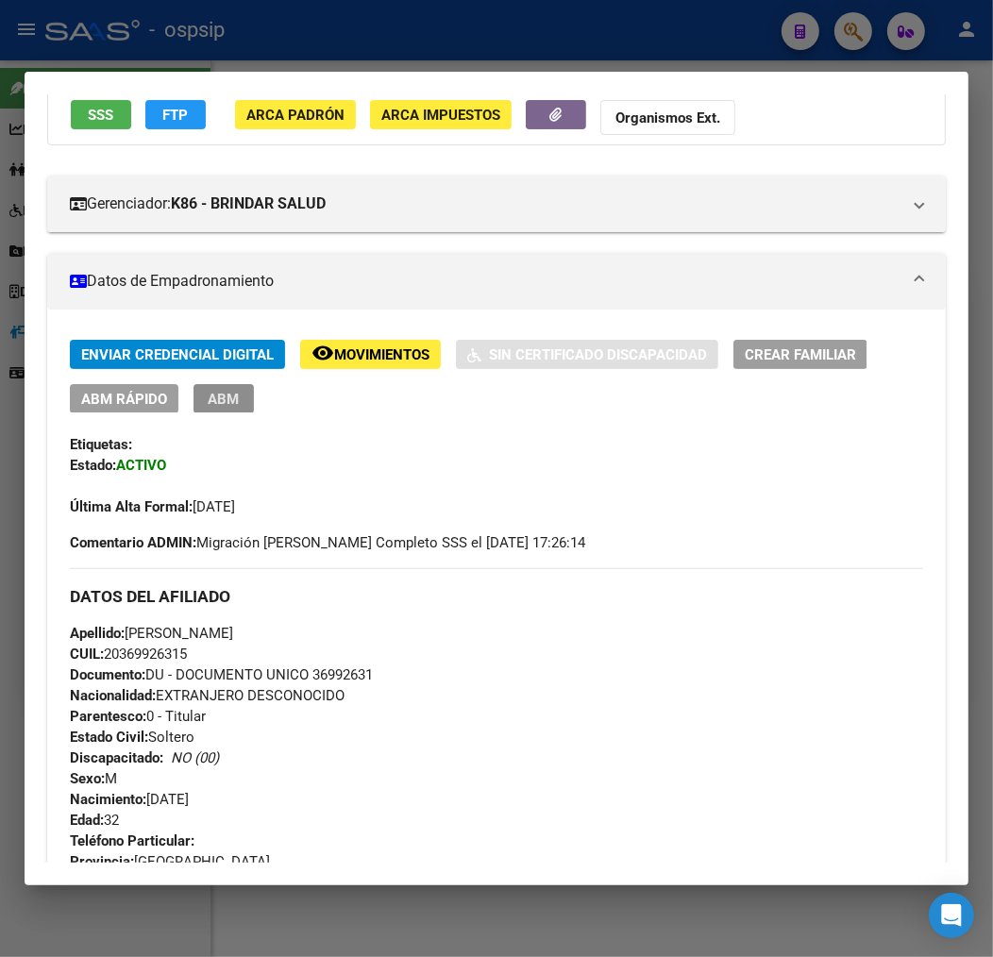
click at [223, 401] on span "ABM" at bounding box center [224, 399] width 31 height 17
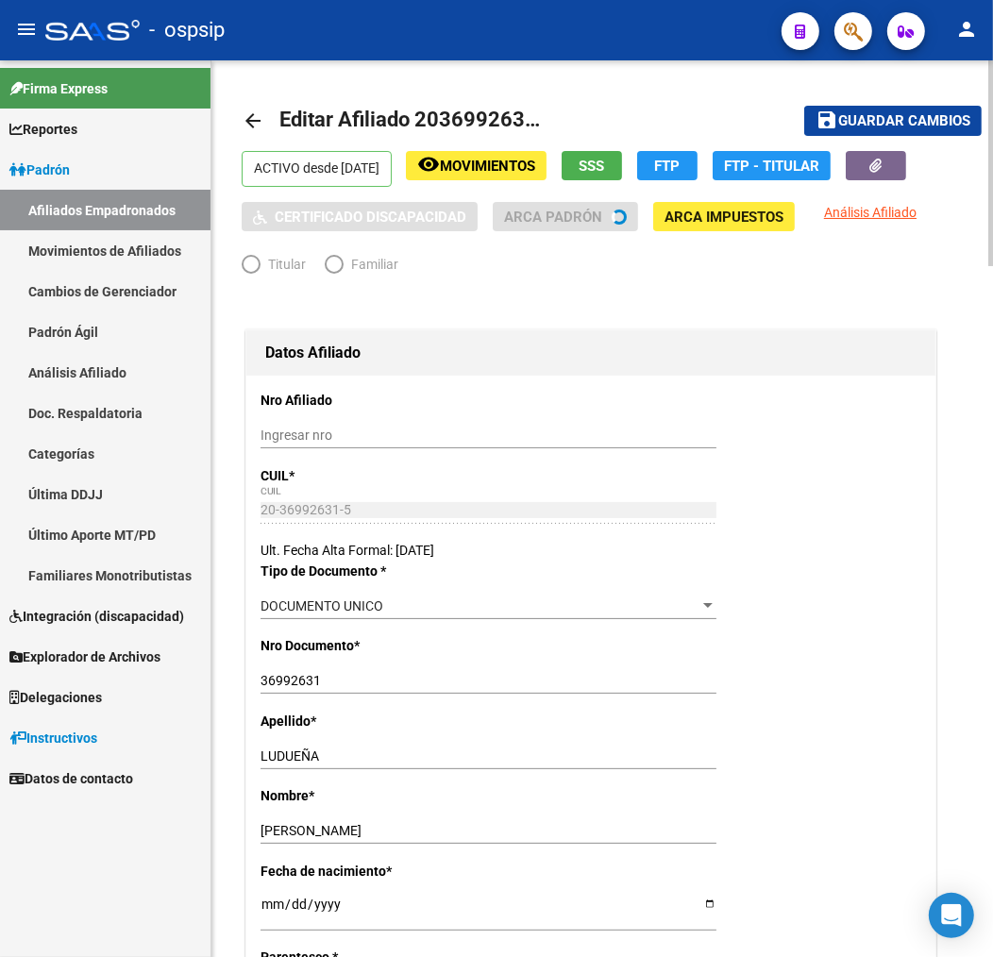
radio input "true"
type input "30-52316317-1"
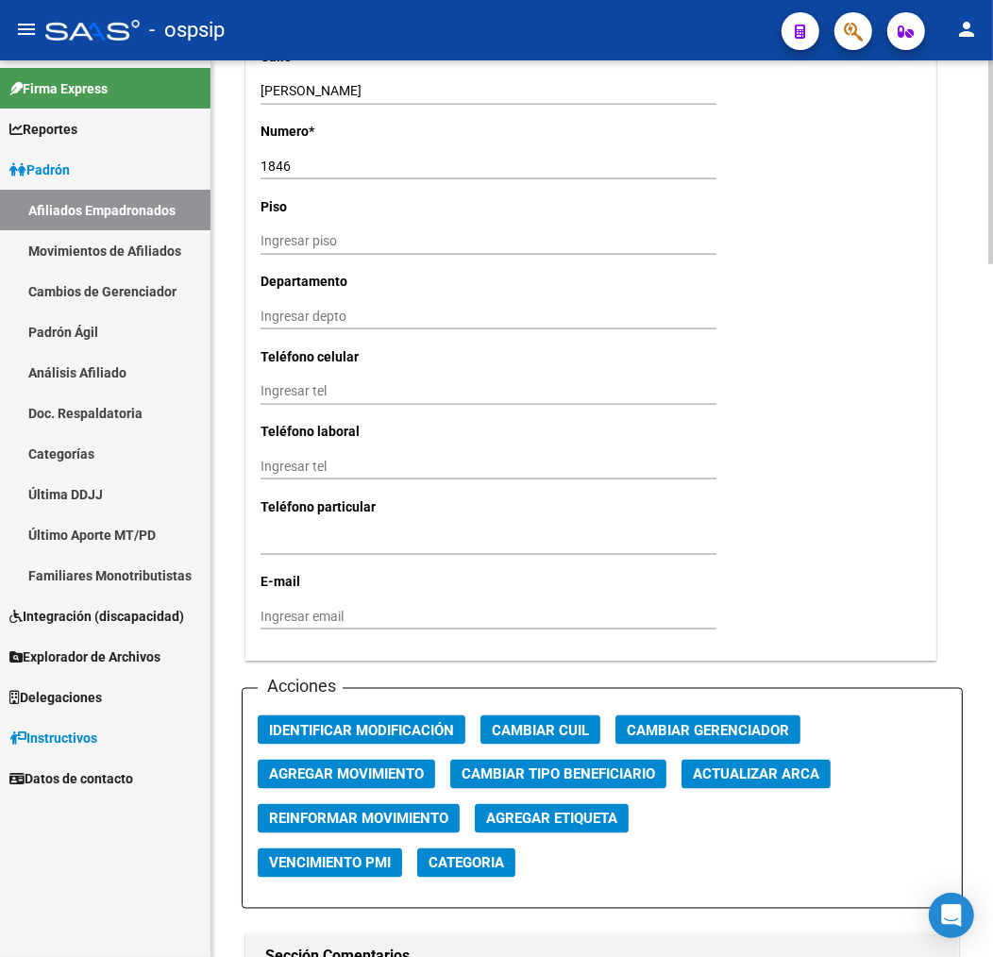
scroll to position [1887, 0]
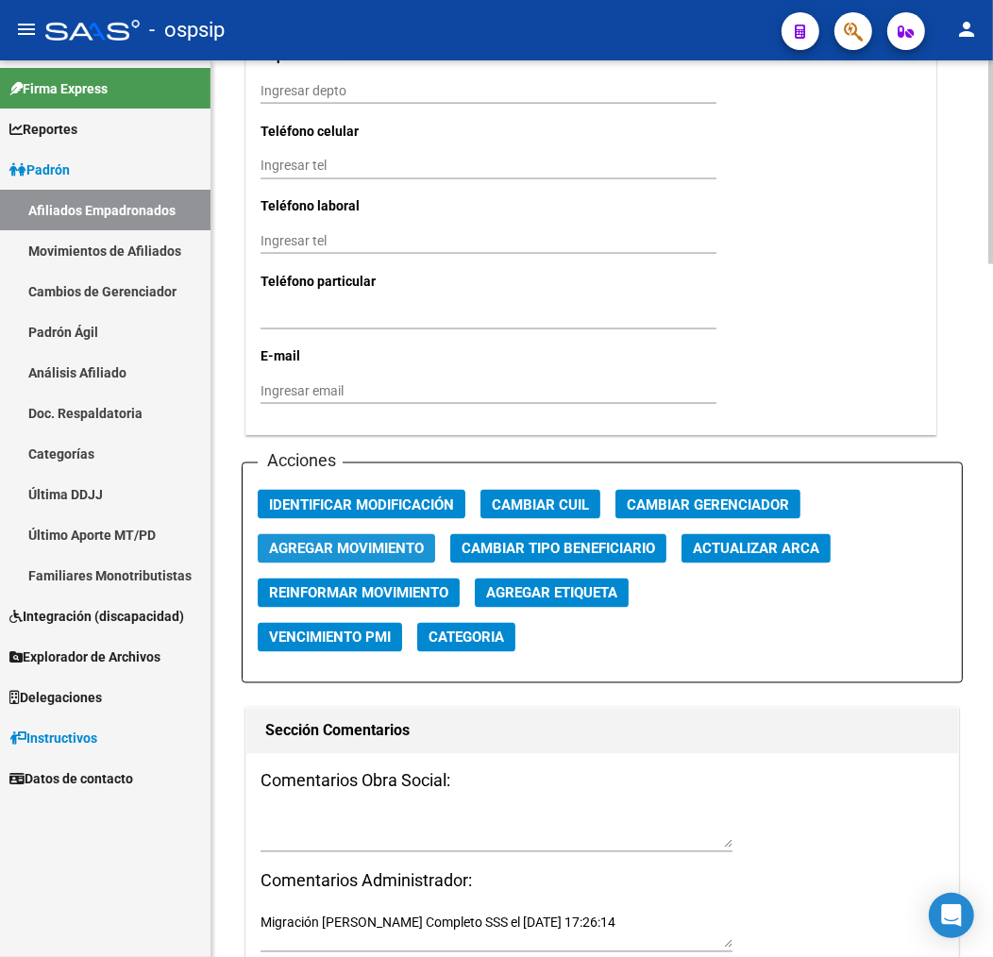
click at [331, 543] on span "Agregar Movimiento" at bounding box center [346, 549] width 155 height 17
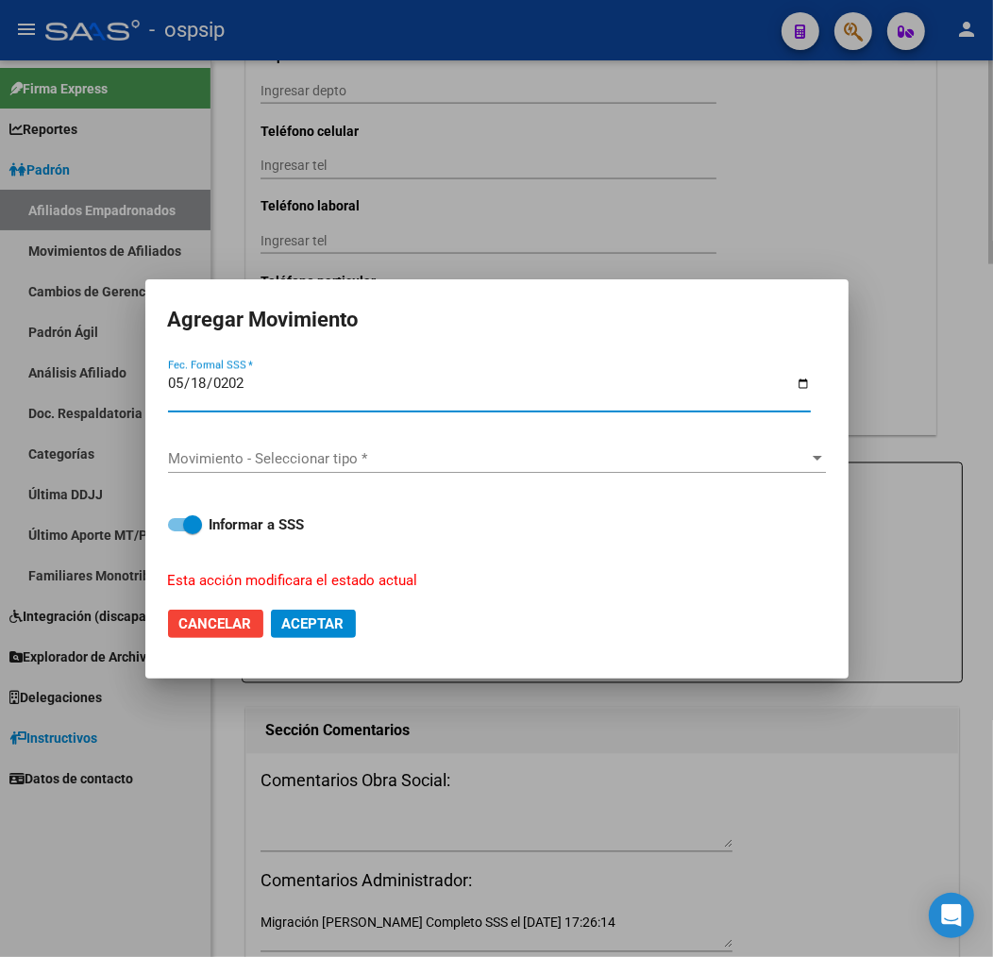
type input "2025-05-18"
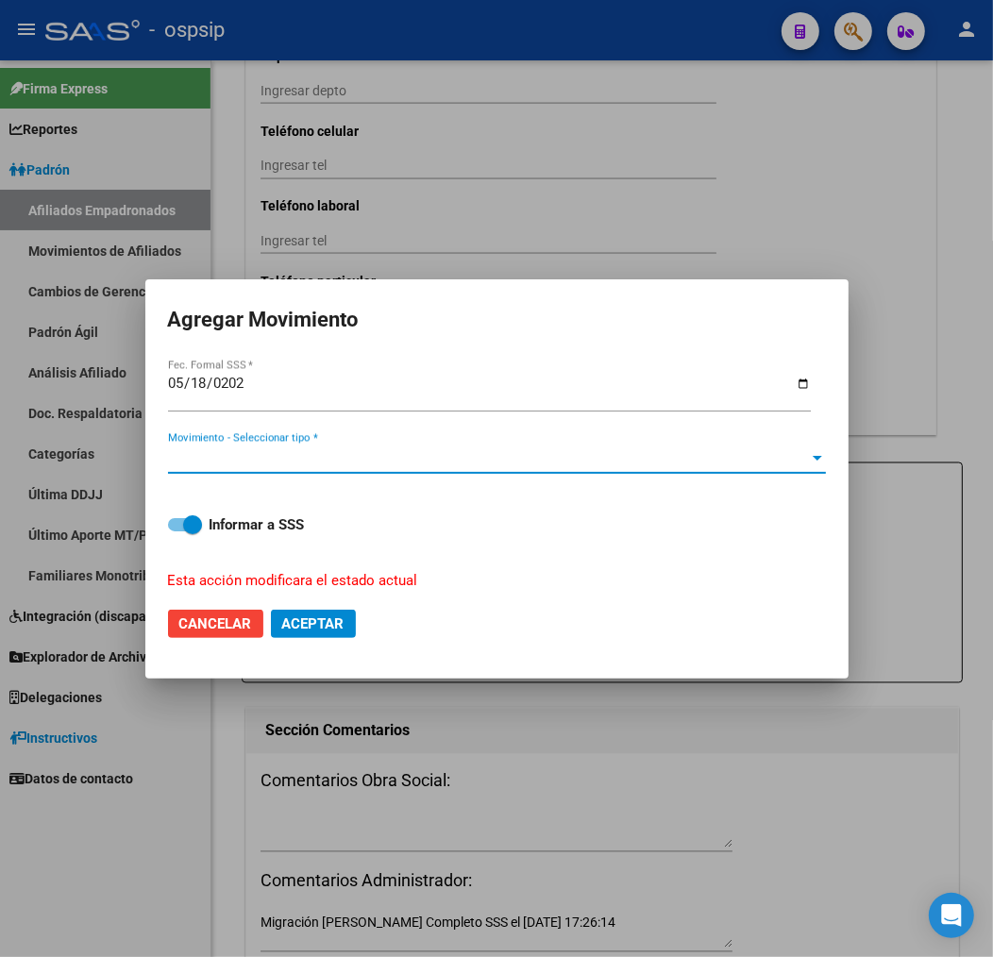
click at [363, 464] on span "Movimiento - Seleccionar tipo *" at bounding box center [488, 458] width 641 height 17
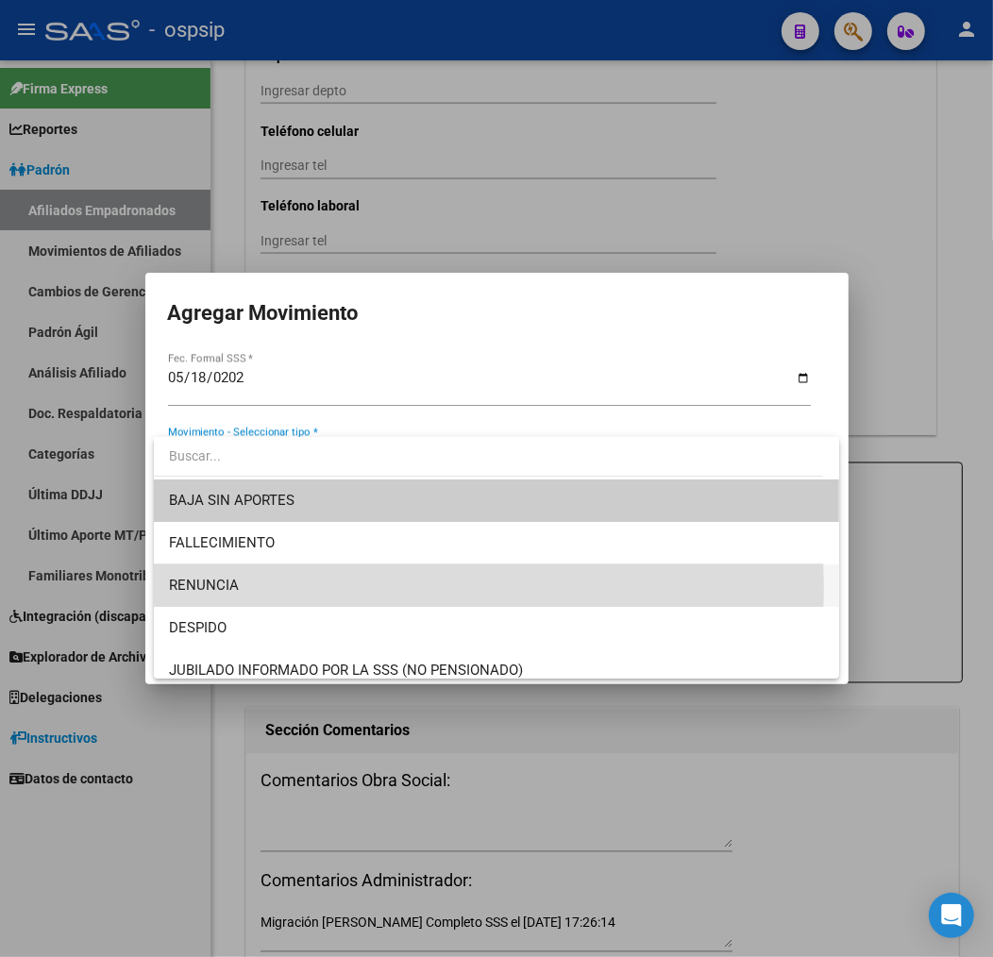
click at [342, 588] on span "RENUNCIA" at bounding box center [496, 585] width 655 height 42
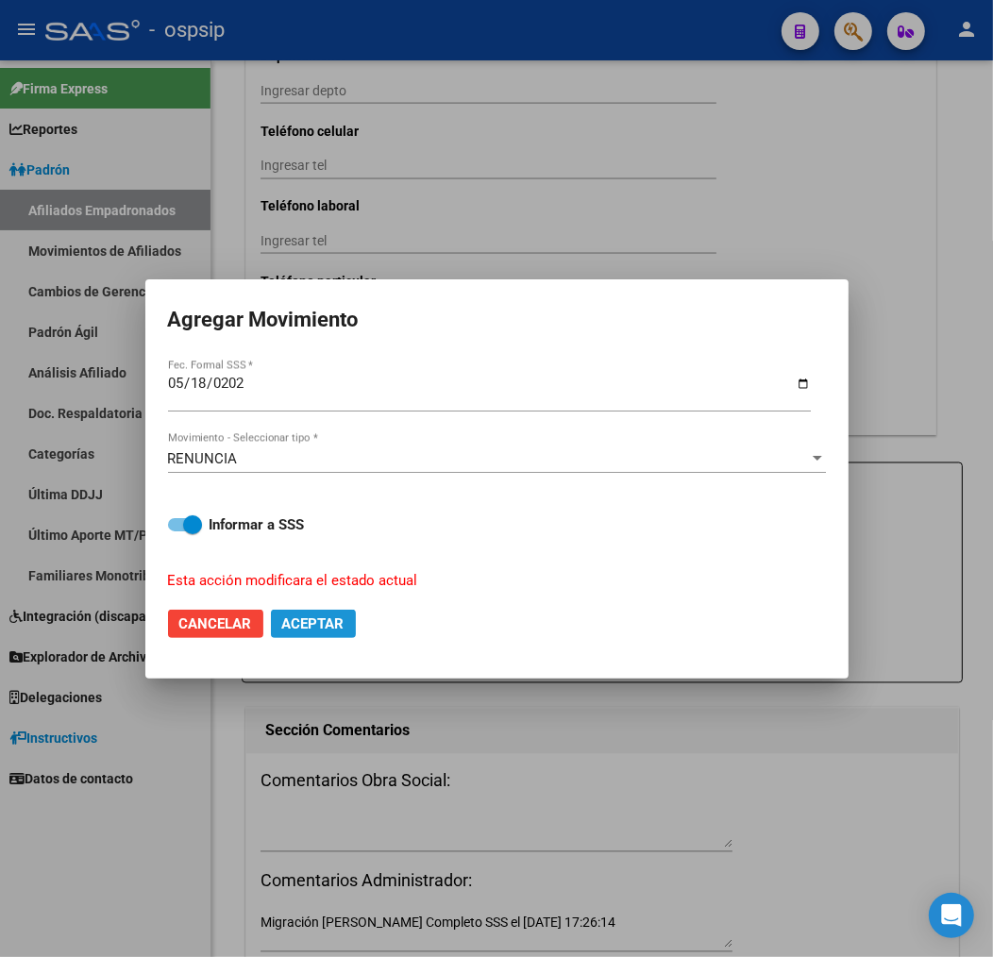
click at [292, 615] on span "Aceptar" at bounding box center [313, 623] width 62 height 17
checkbox input "false"
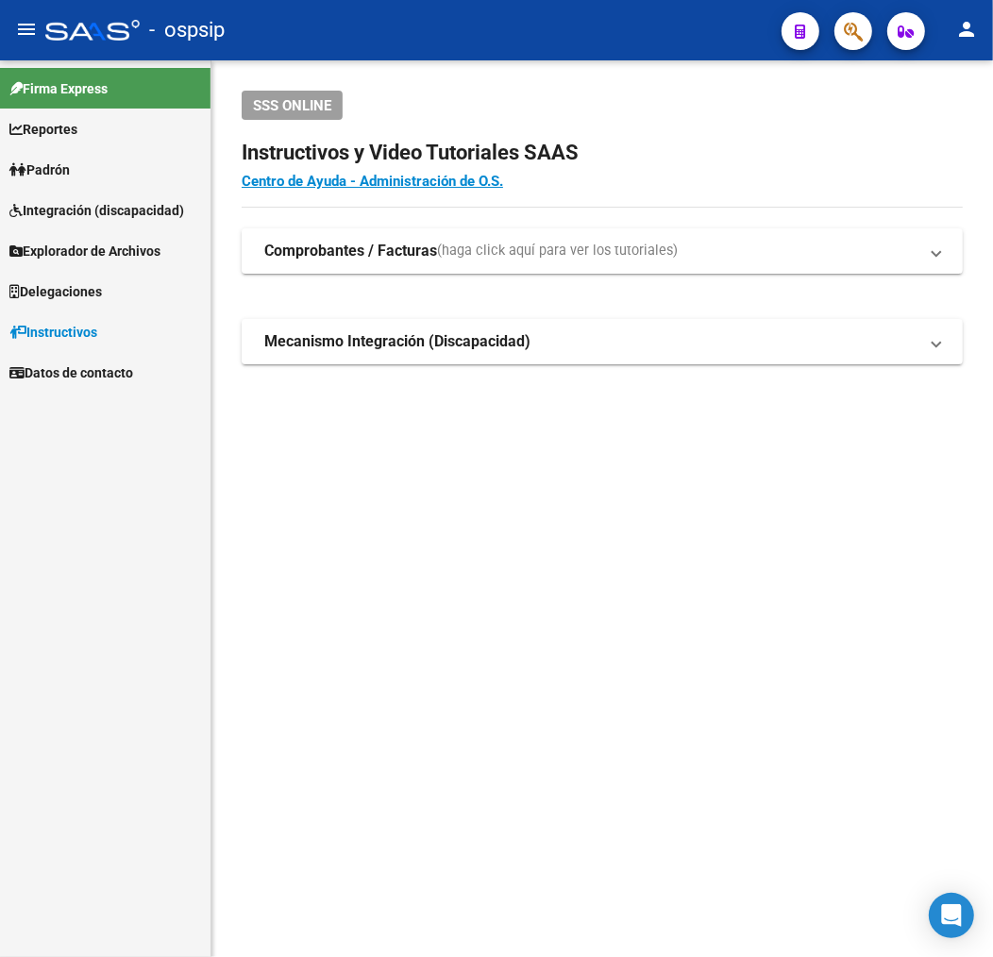
click at [866, 42] on button "button" at bounding box center [853, 31] width 38 height 38
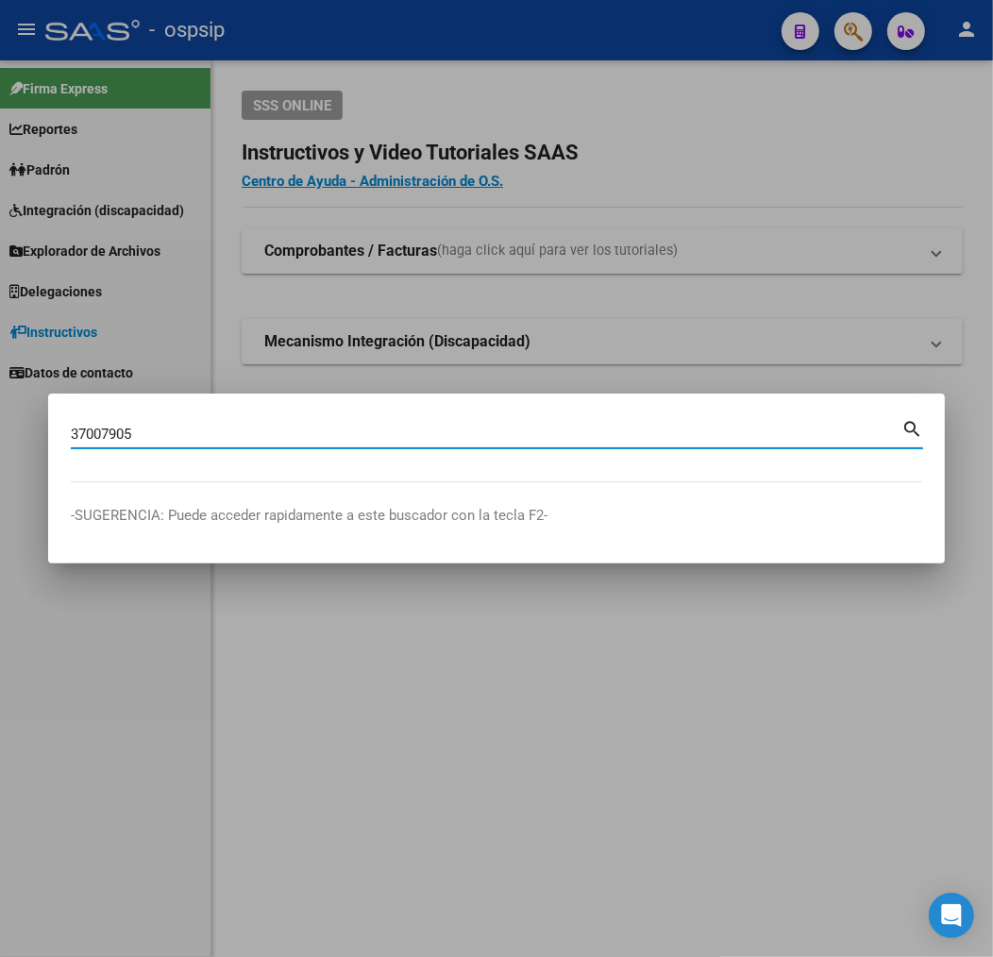
type input "37007905"
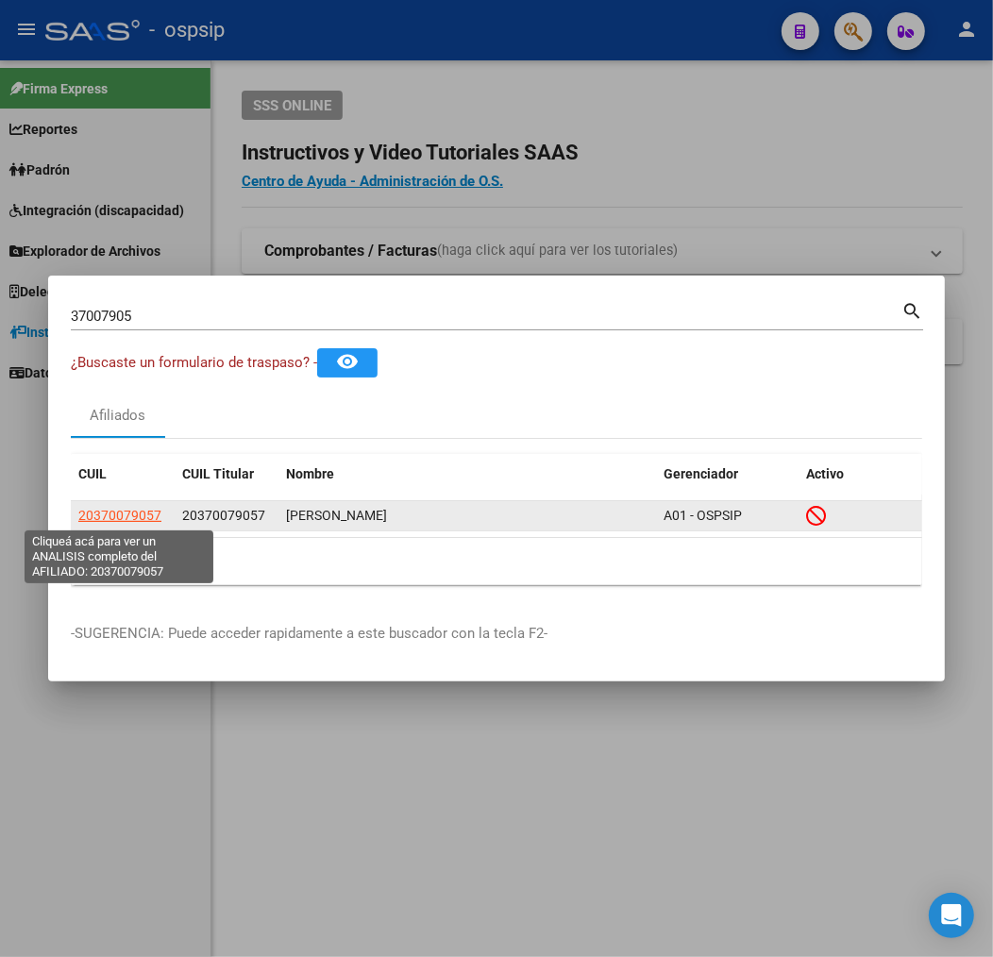
click at [135, 513] on span "20370079057" at bounding box center [119, 515] width 83 height 15
type textarea "20370079057"
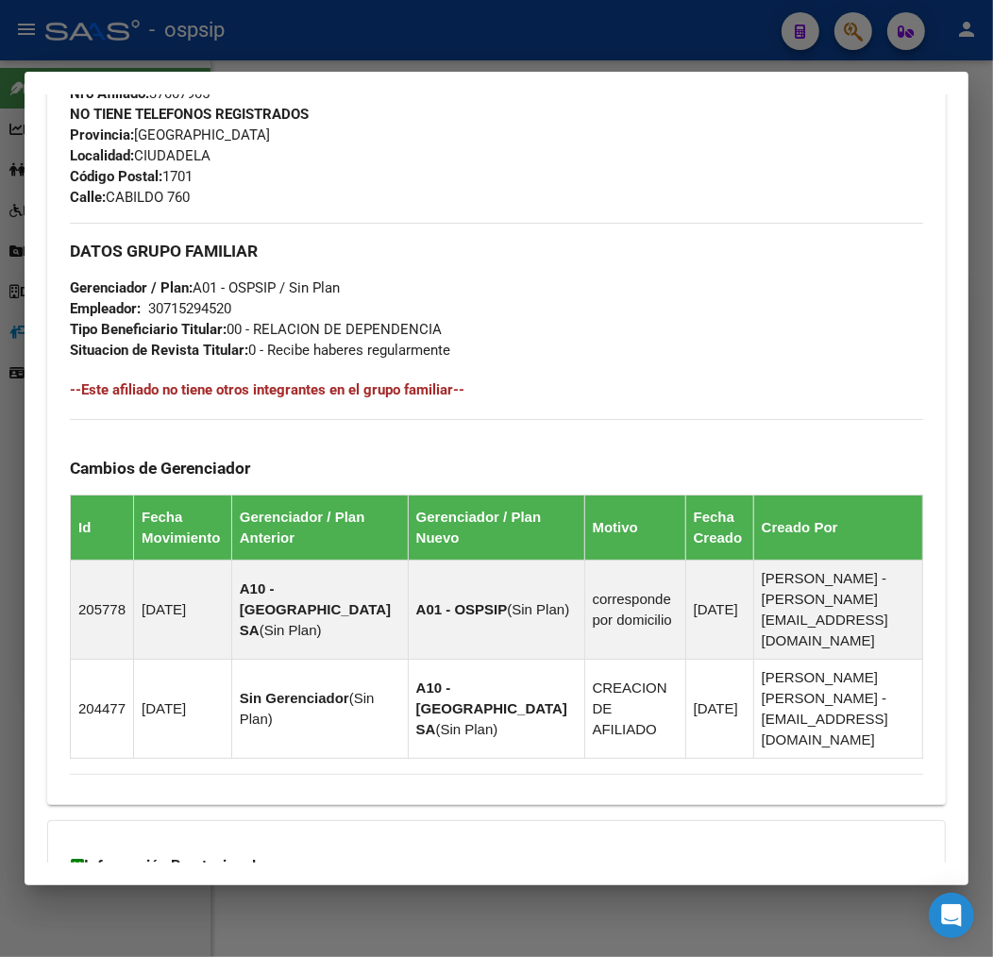
scroll to position [628, 0]
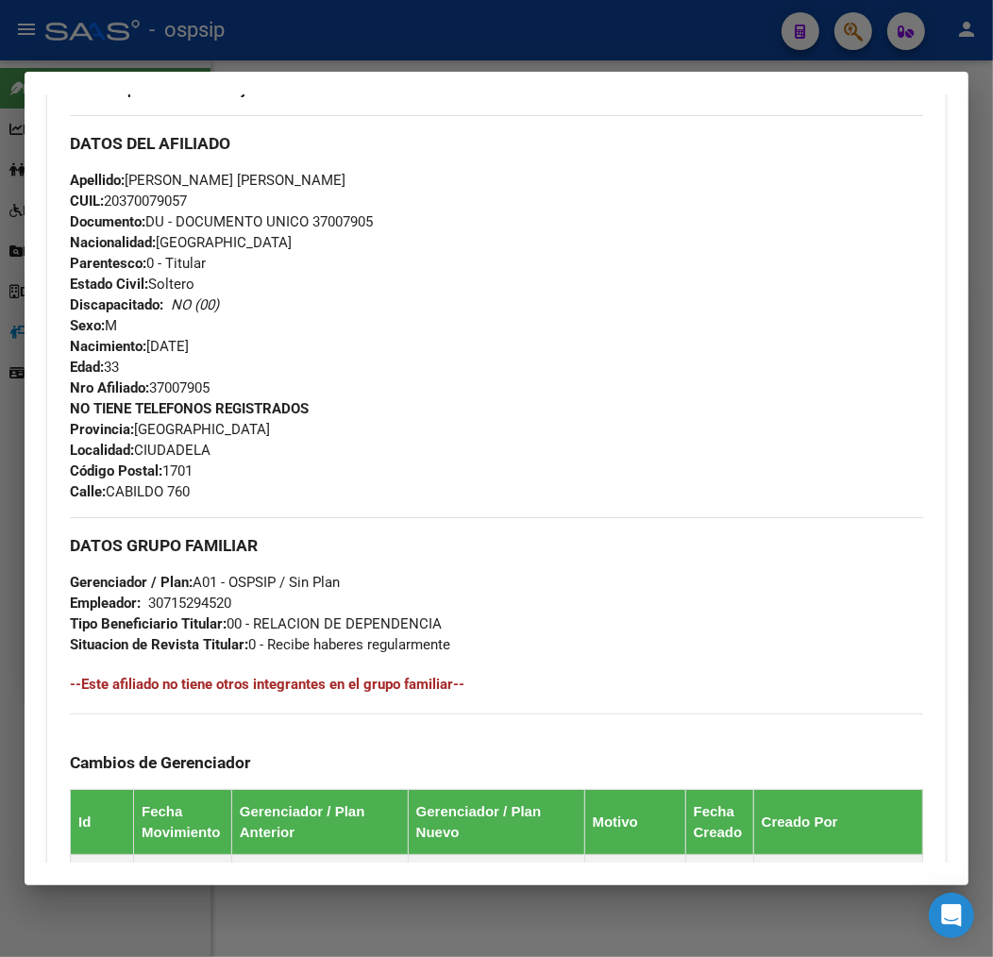
click at [357, 41] on div at bounding box center [496, 478] width 993 height 957
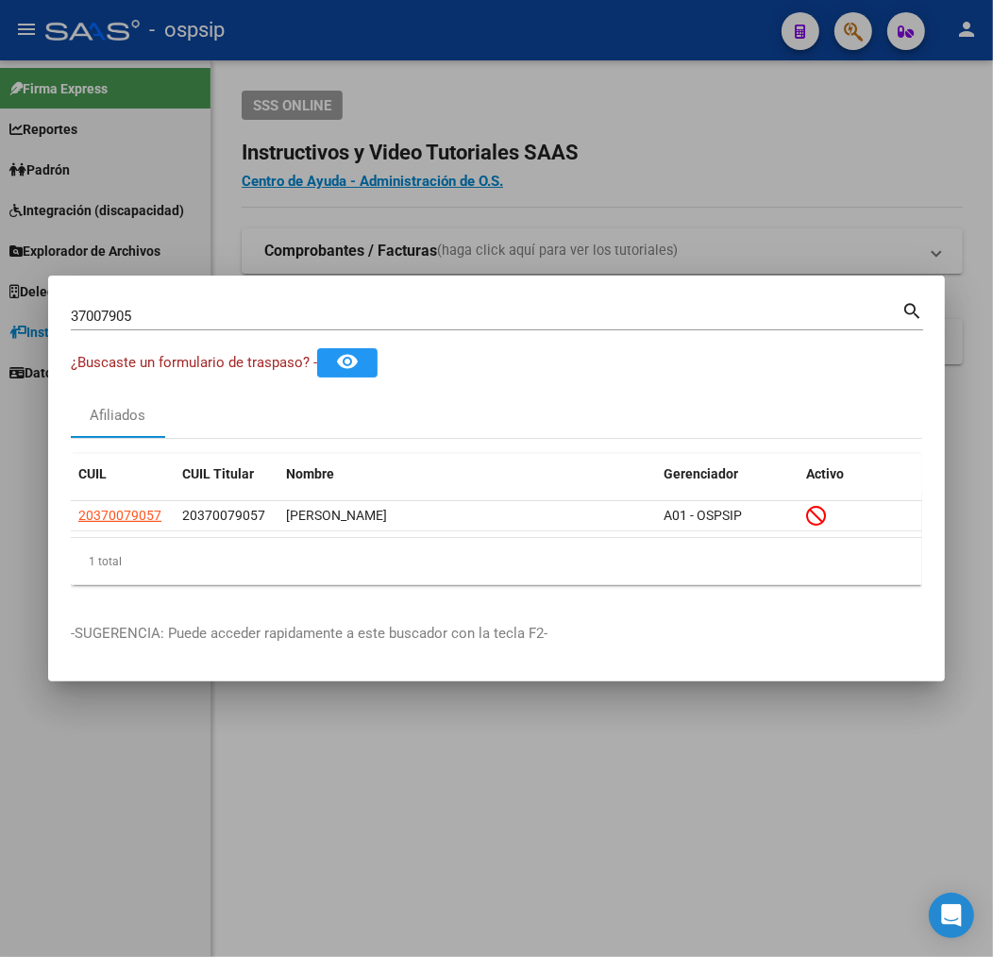
click at [357, 40] on div at bounding box center [496, 478] width 993 height 957
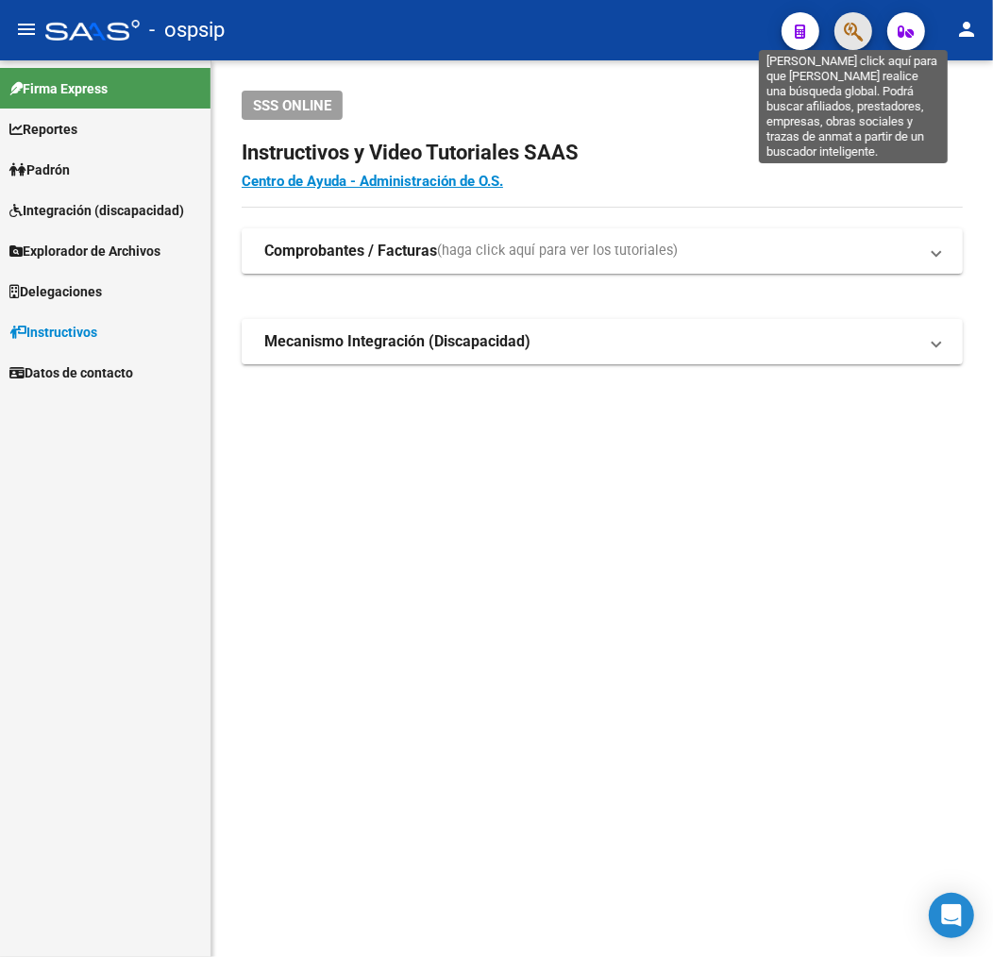
click at [856, 38] on icon "button" at bounding box center [852, 32] width 19 height 22
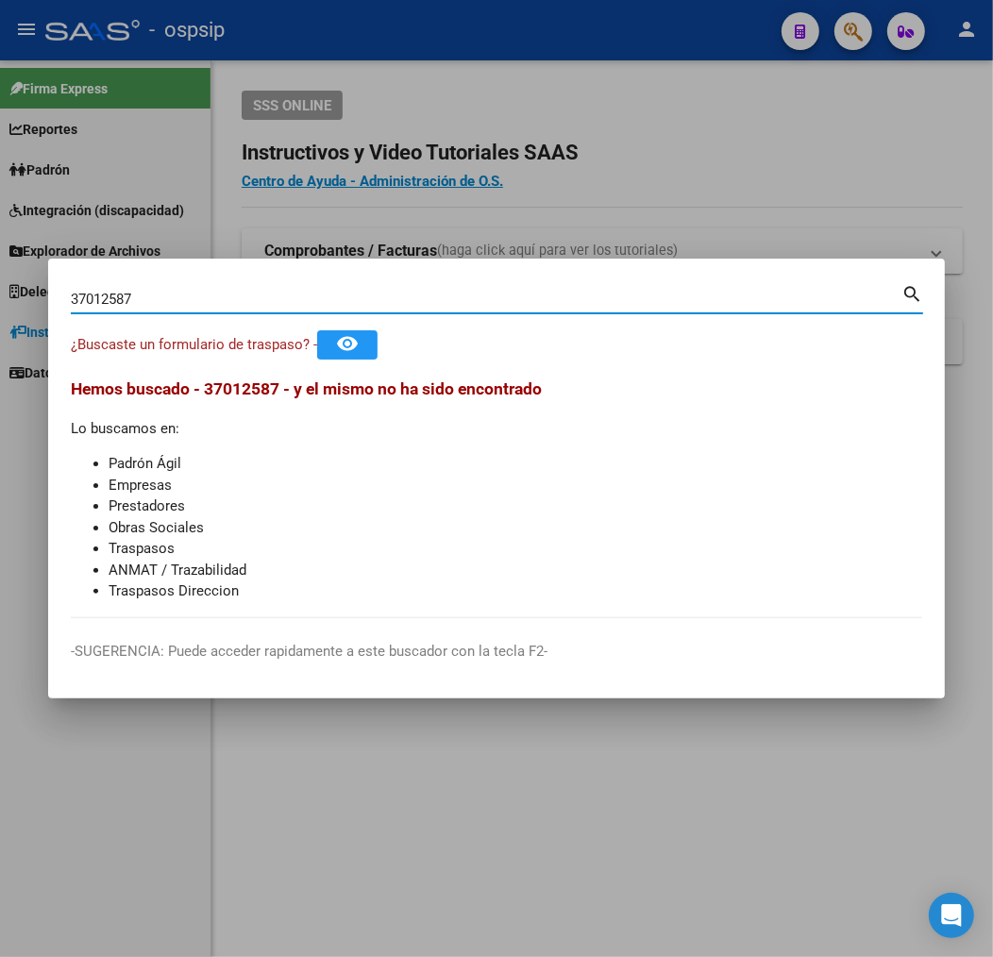
type input "37012587"
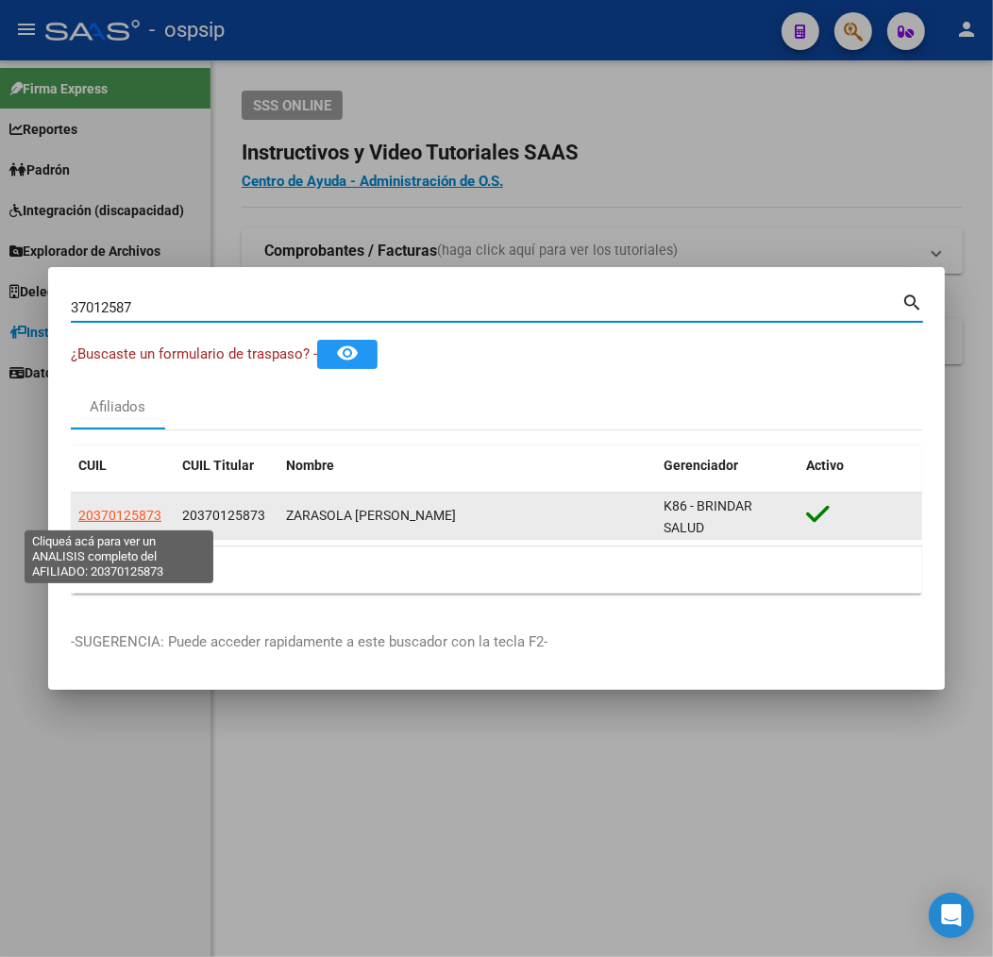
click at [108, 522] on span "20370125873" at bounding box center [119, 515] width 83 height 15
type textarea "20370125873"
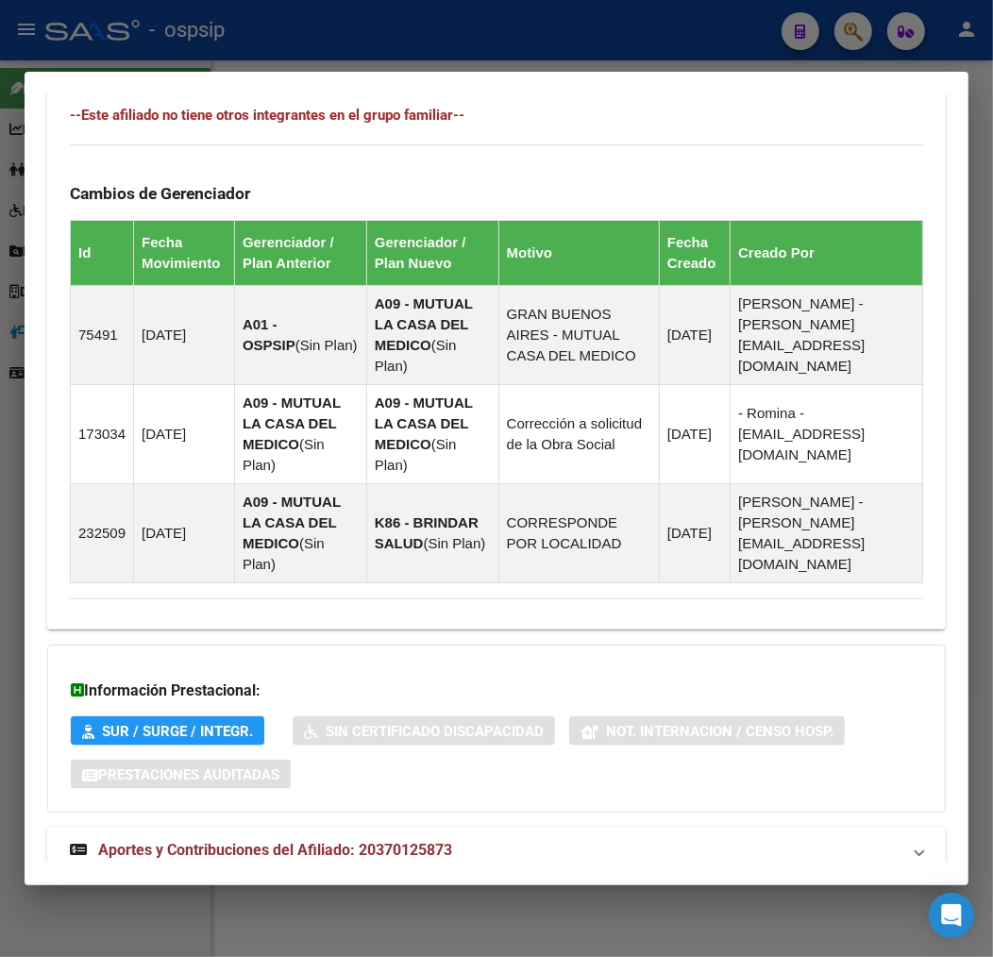
scroll to position [1266, 0]
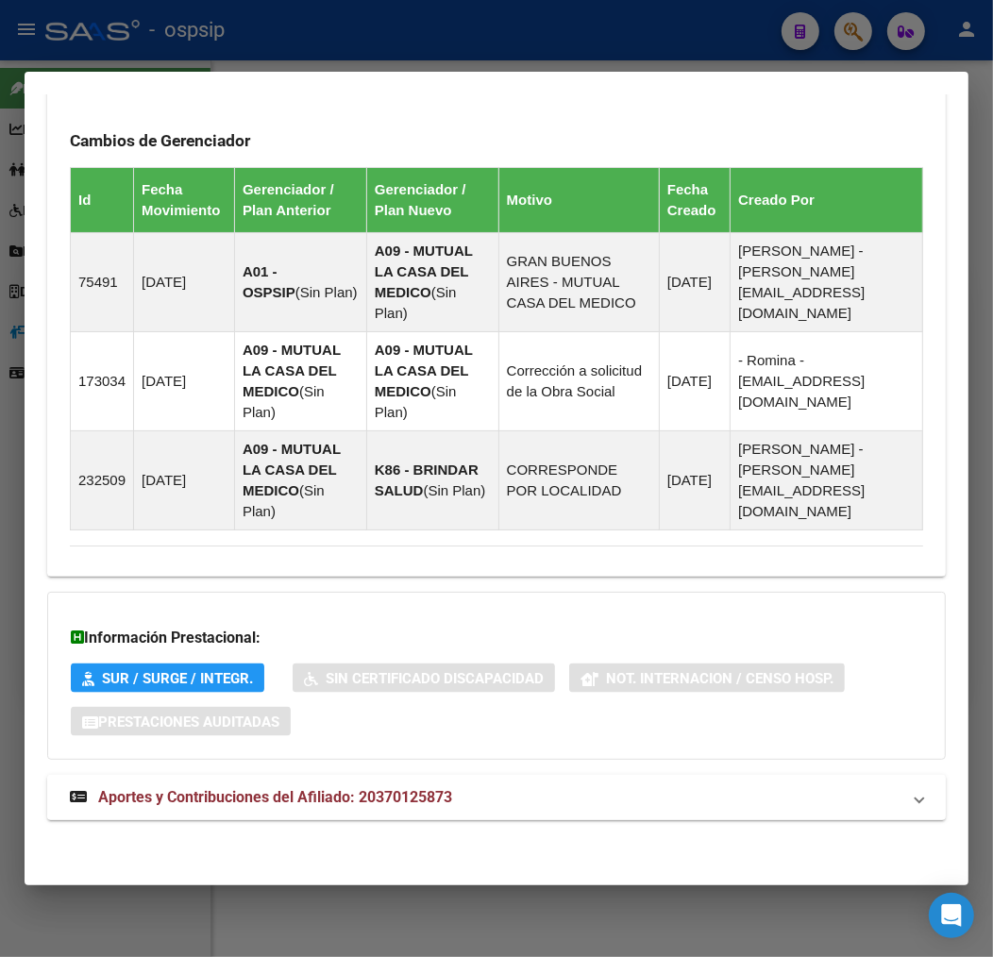
click at [525, 803] on mat-panel-title "Aportes y Contribuciones del Afiliado: 20370125873" at bounding box center [485, 797] width 830 height 23
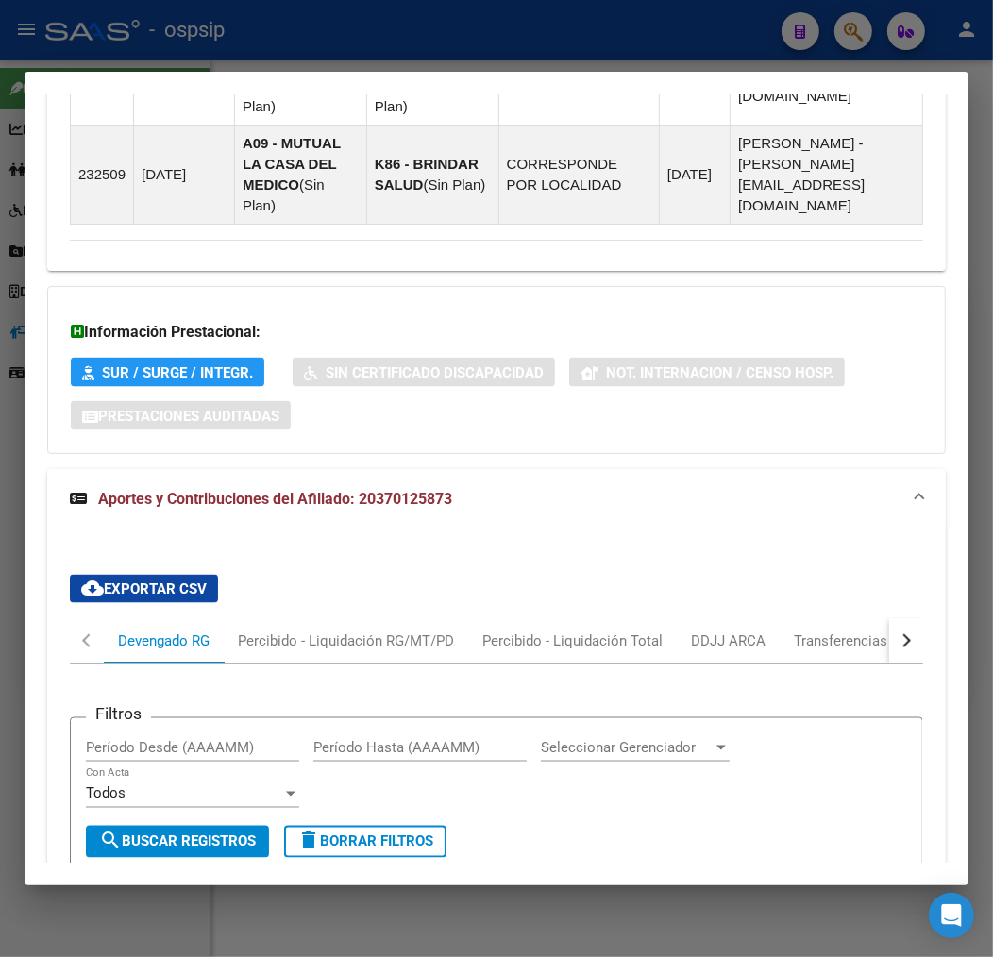
scroll to position [1572, 0]
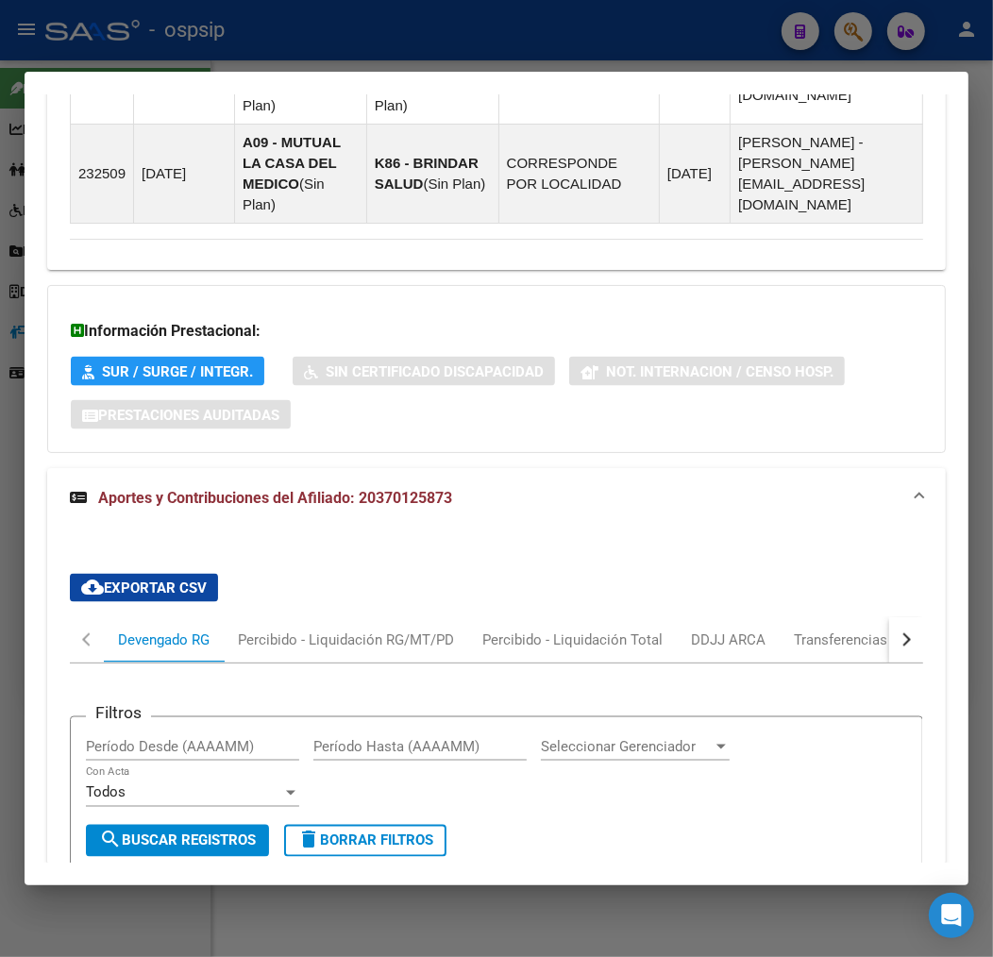
click at [897, 643] on div "button" at bounding box center [903, 639] width 13 height 13
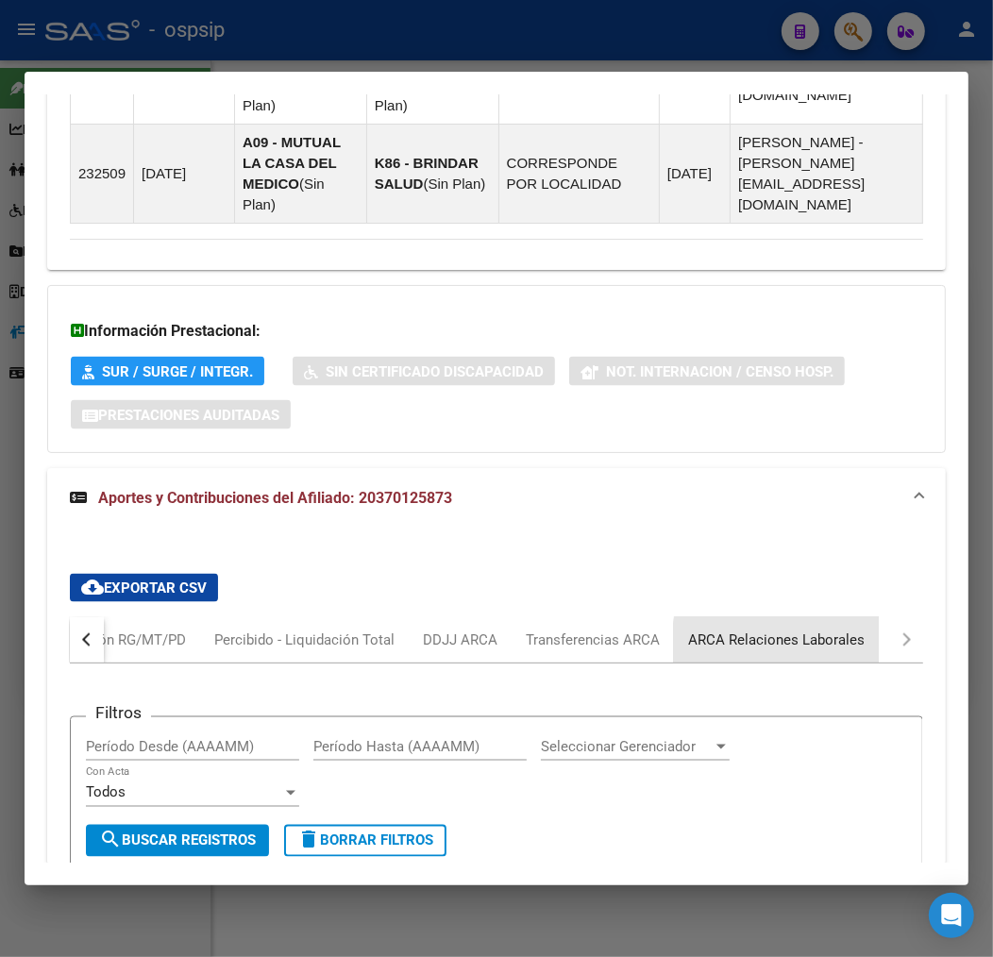
click at [846, 649] on div "ARCA Relaciones Laborales" at bounding box center [776, 639] width 176 height 21
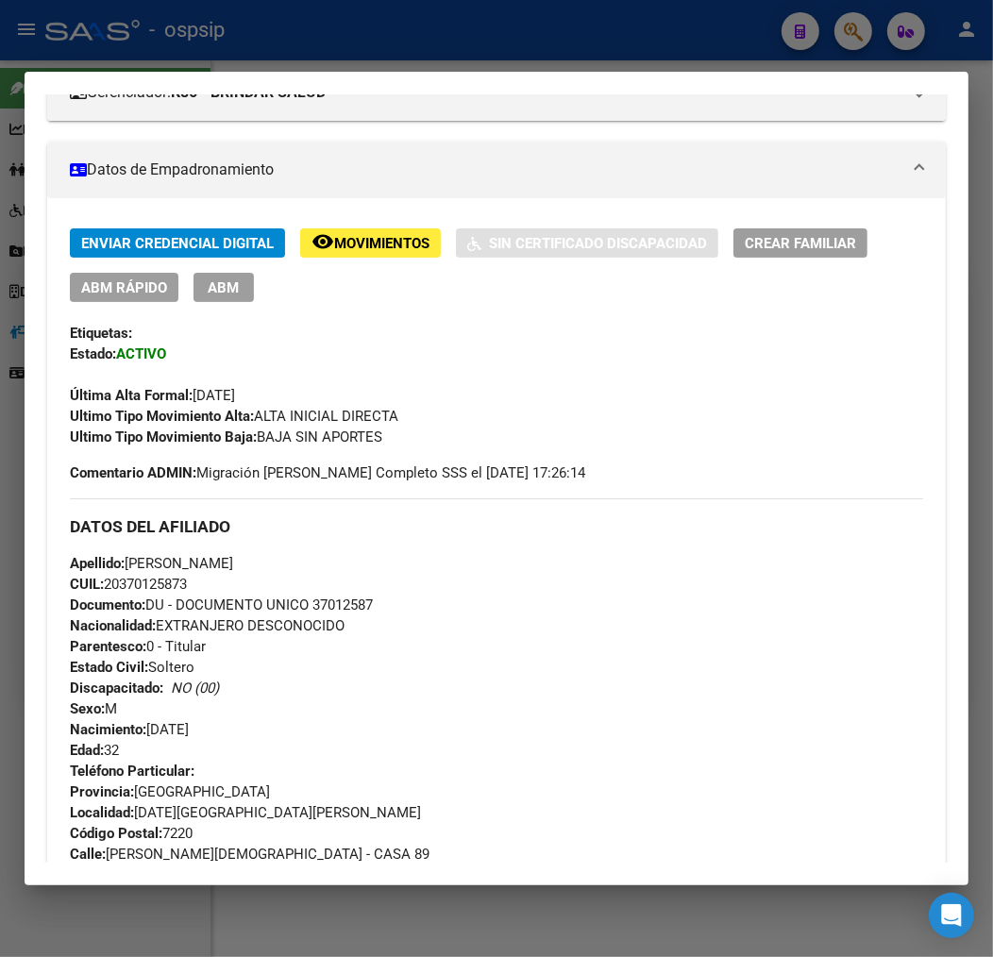
scroll to position [270, 0]
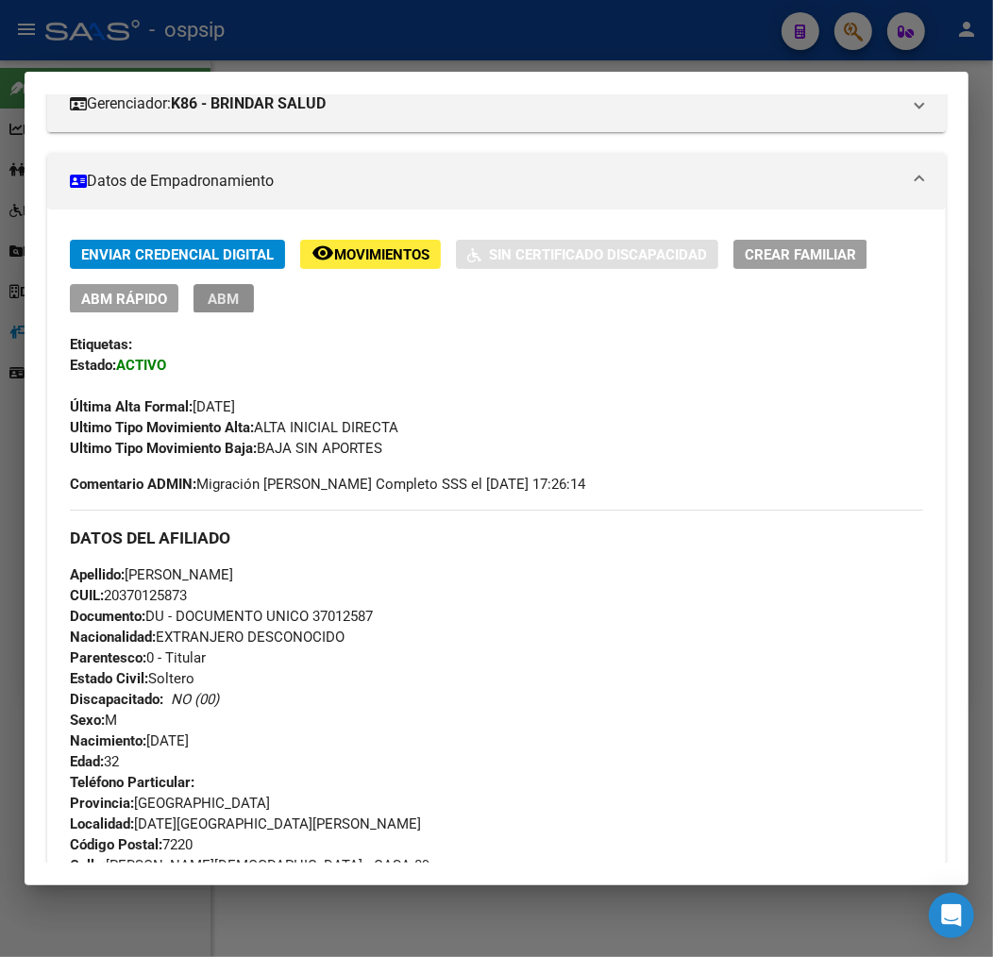
click at [249, 303] on button "ABM" at bounding box center [223, 298] width 60 height 29
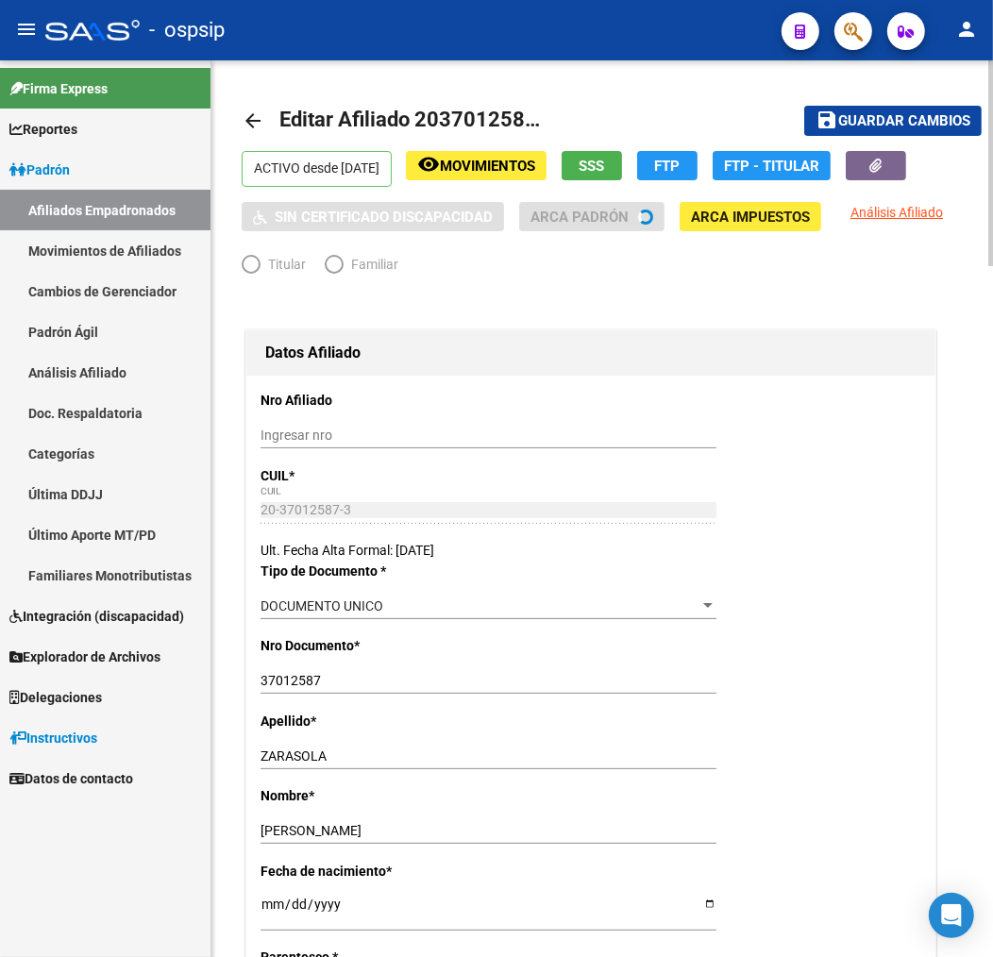
radio input "true"
type input "30-70747364-5"
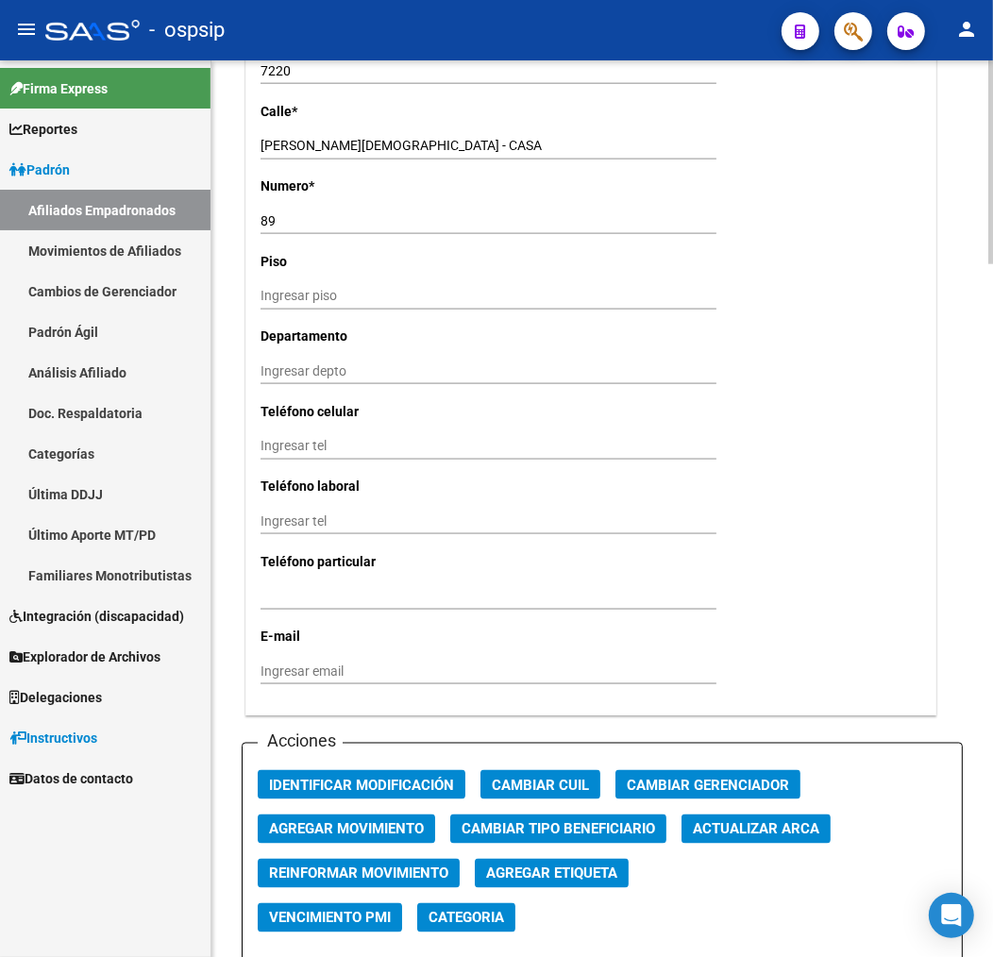
scroll to position [1781, 0]
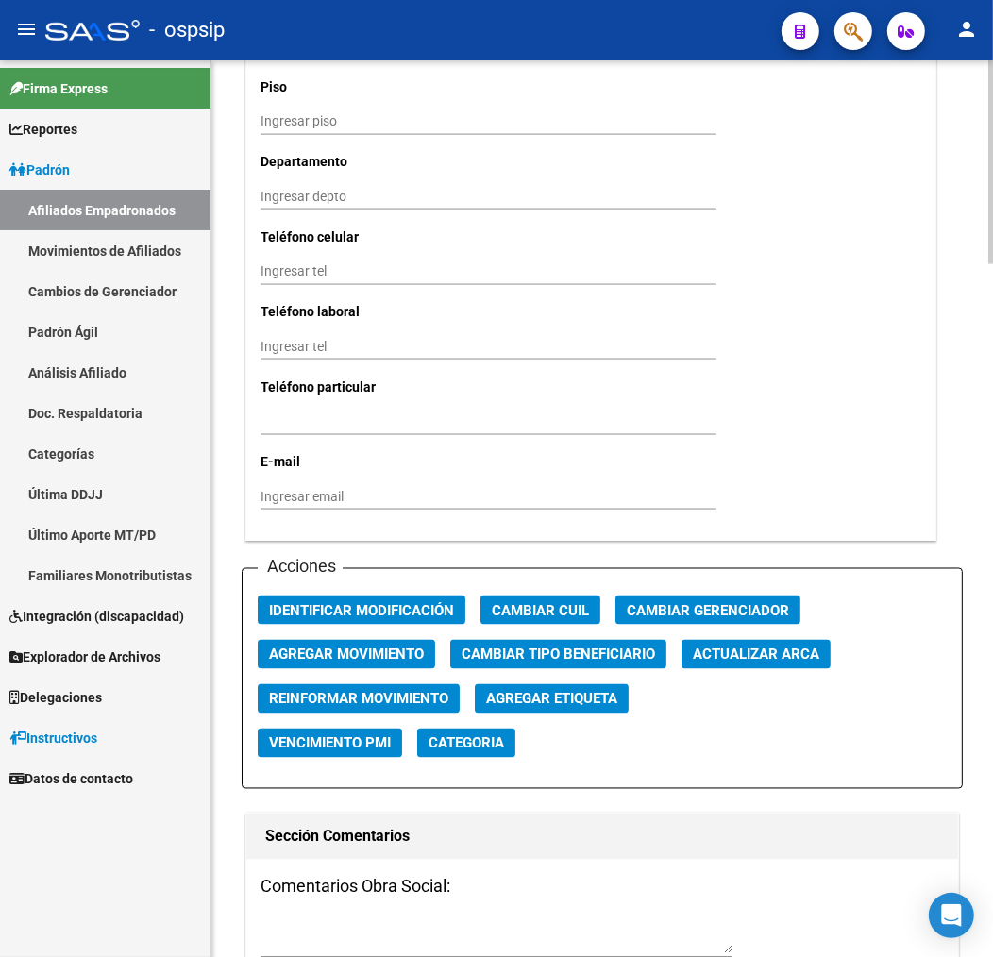
drag, startPoint x: 315, startPoint y: 651, endPoint x: 326, endPoint y: 643, distance: 14.2
click at [326, 643] on button "Agregar Movimiento" at bounding box center [346, 654] width 177 height 29
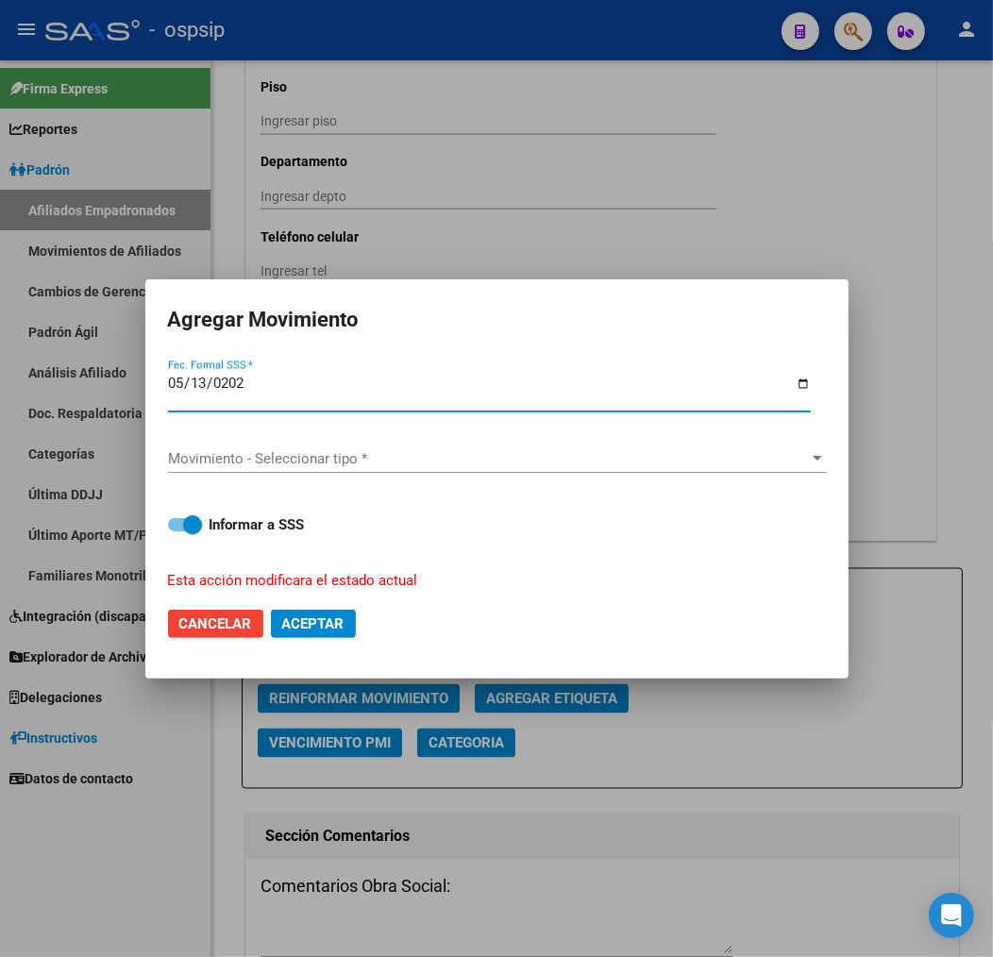
type input "2025-05-13"
click at [428, 459] on span "Movimiento - Seleccionar tipo *" at bounding box center [488, 458] width 641 height 17
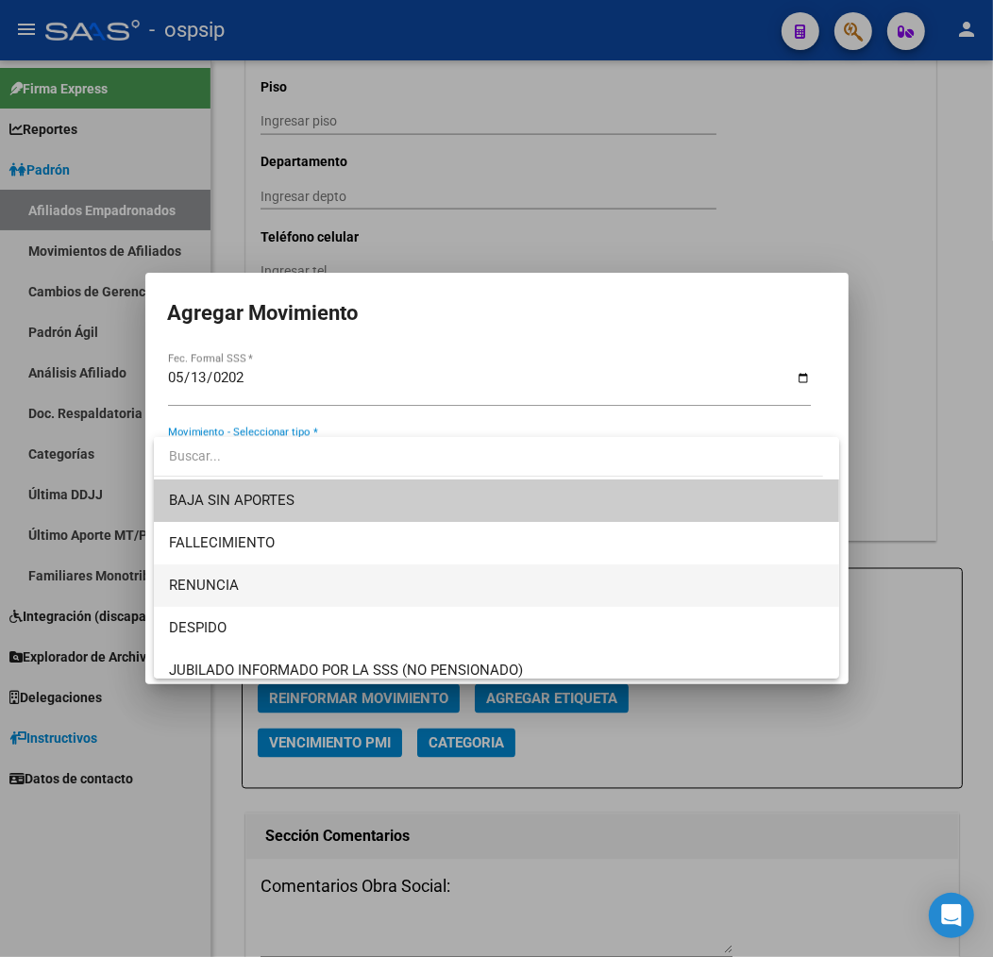
click at [459, 597] on span "RENUNCIA" at bounding box center [496, 585] width 655 height 42
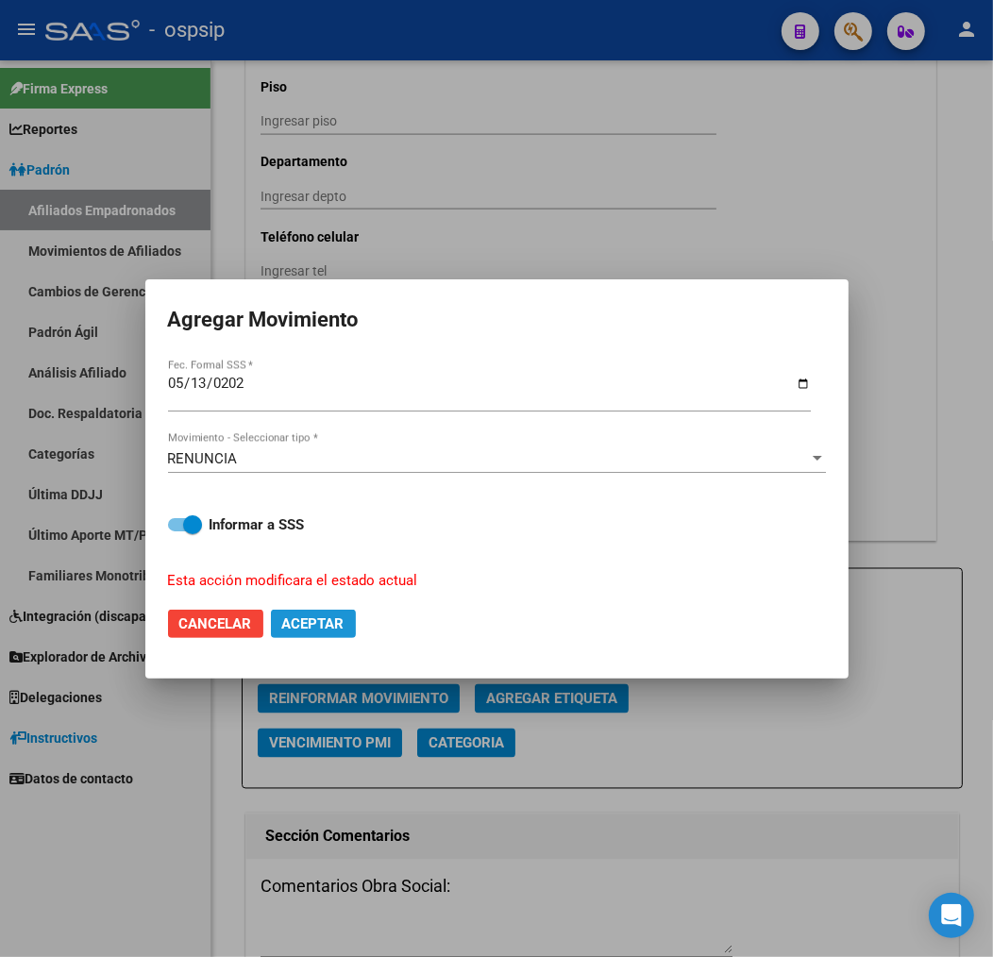
drag, startPoint x: 335, startPoint y: 609, endPoint x: 341, endPoint y: 620, distance: 11.8
click at [334, 609] on button "Aceptar" at bounding box center [313, 623] width 85 height 28
checkbox input "false"
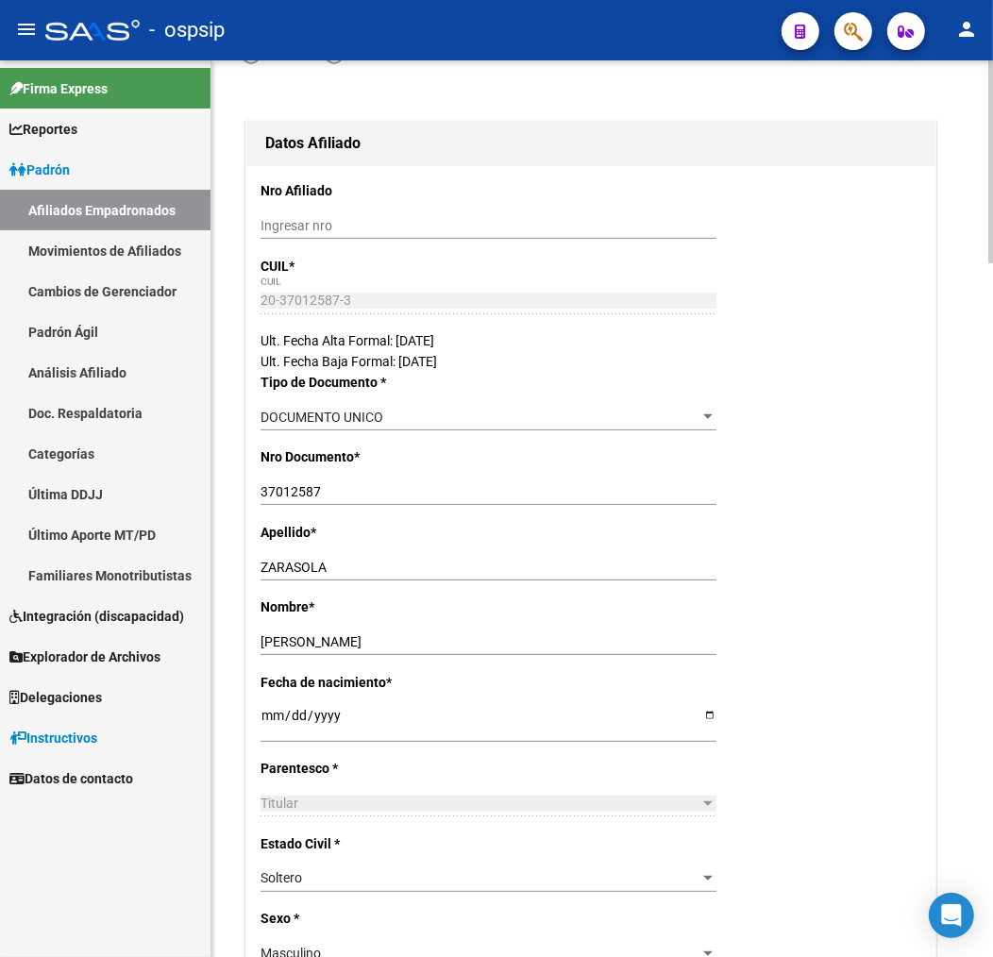
scroll to position [0, 0]
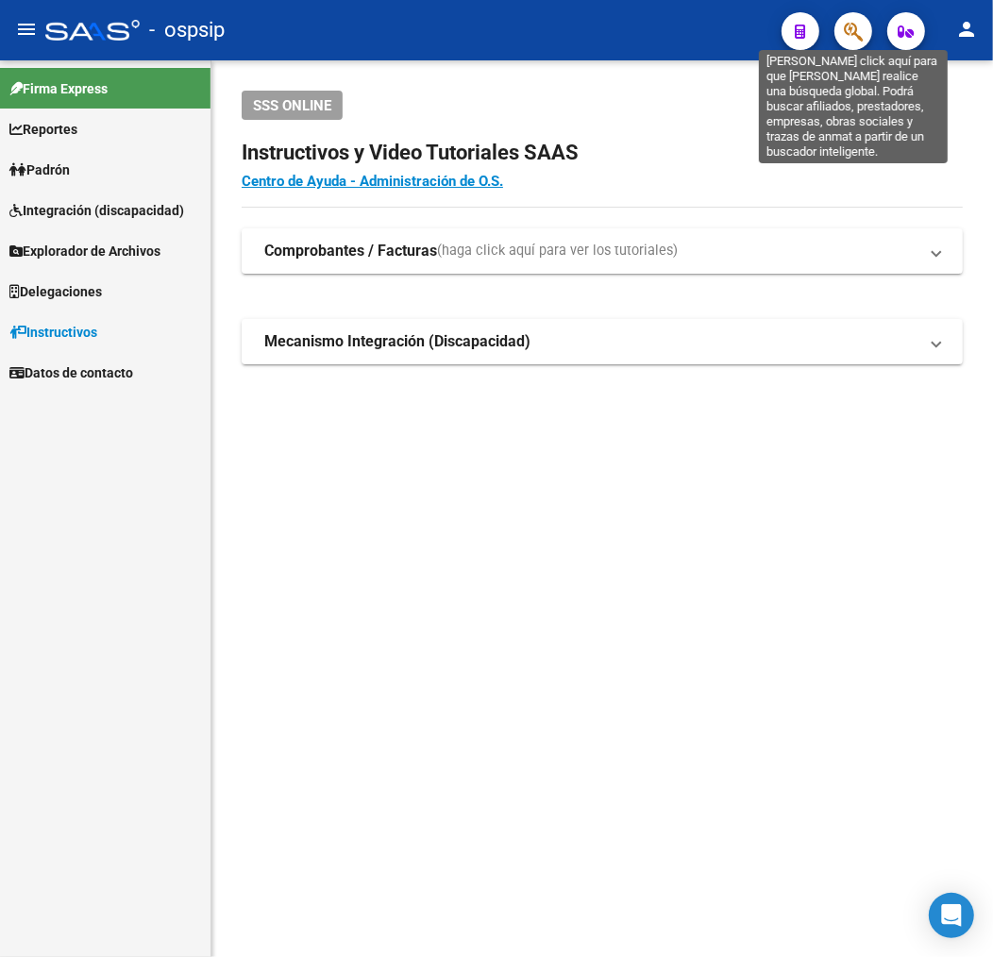
click at [843, 35] on icon "button" at bounding box center [852, 32] width 19 height 22
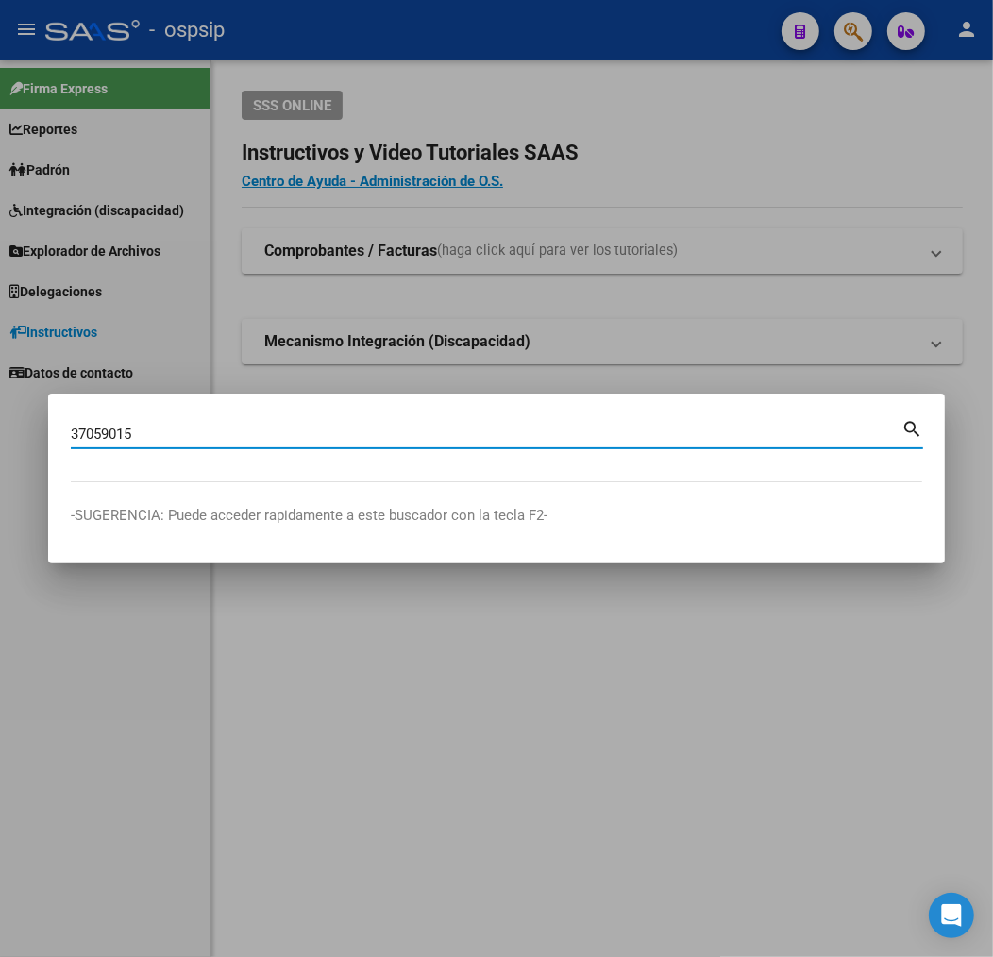
type input "37059015"
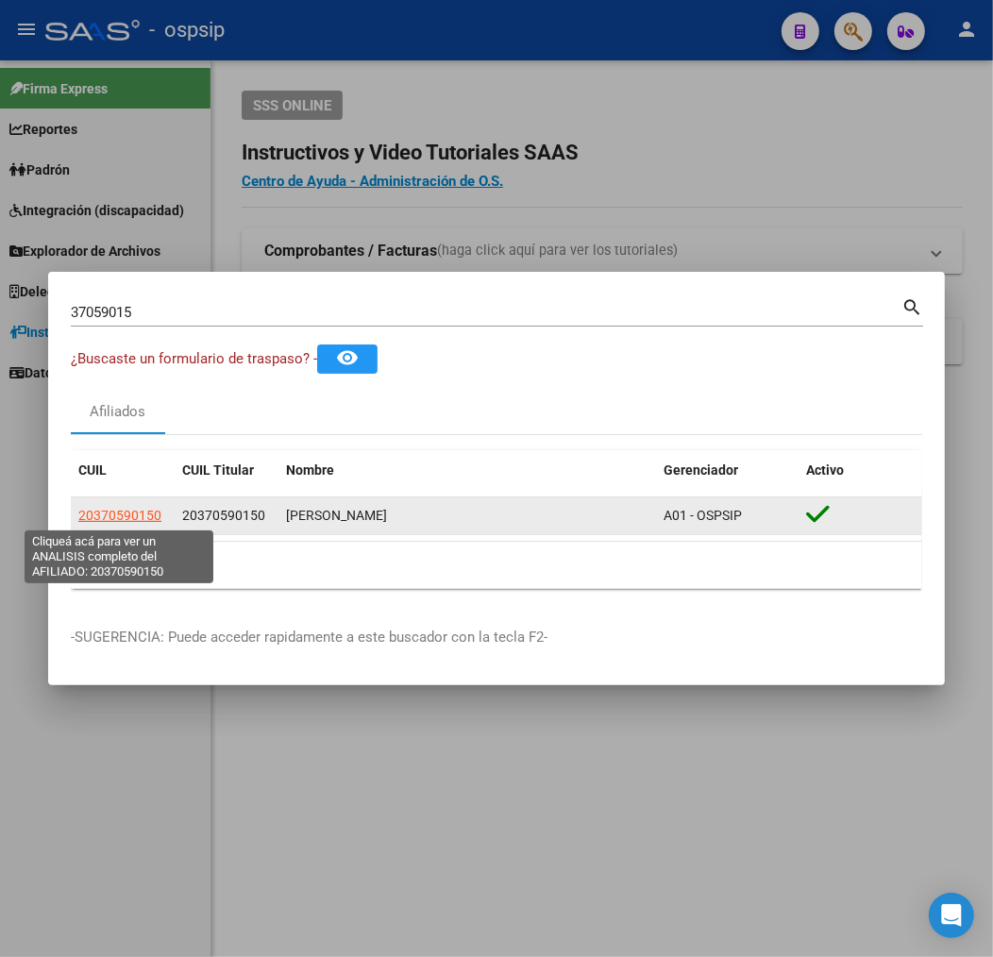
click at [108, 522] on span "20370590150" at bounding box center [119, 515] width 83 height 15
type textarea "20370590150"
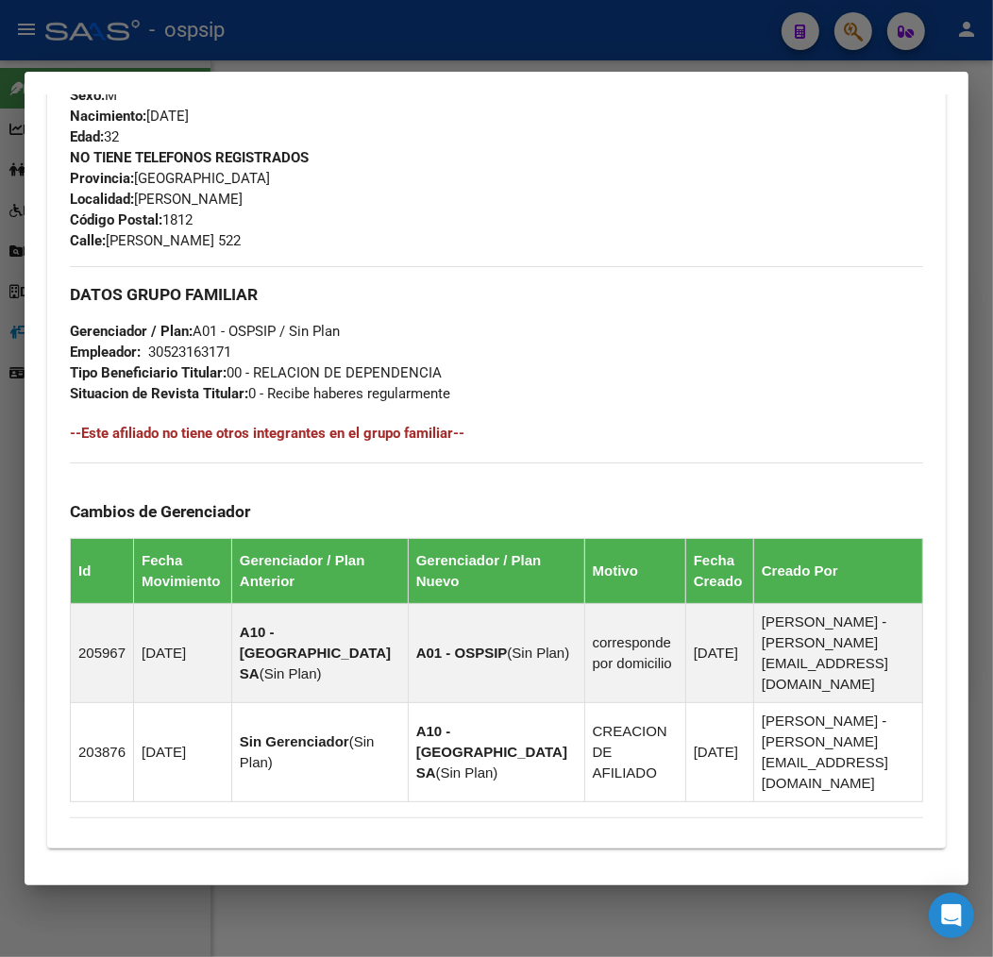
scroll to position [1069, 0]
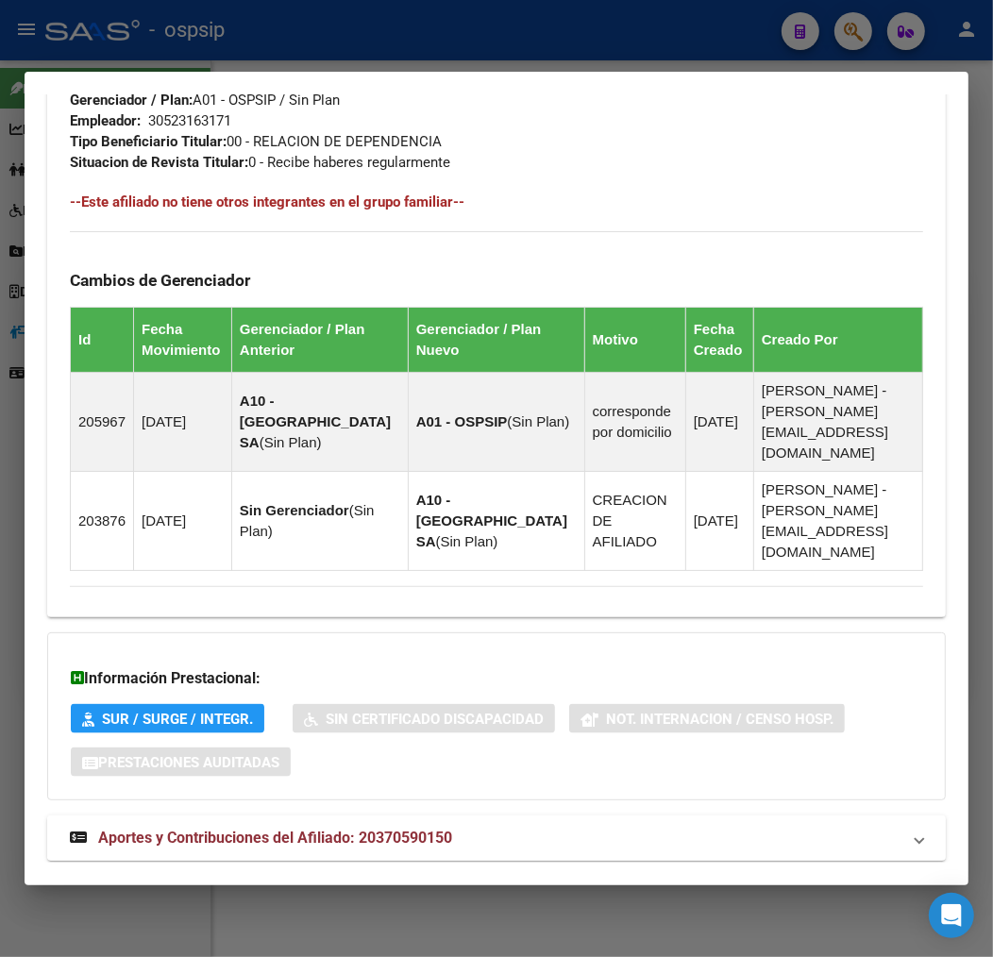
click at [581, 826] on mat-panel-title "Aportes y Contribuciones del Afiliado: 20370590150" at bounding box center [485, 837] width 830 height 23
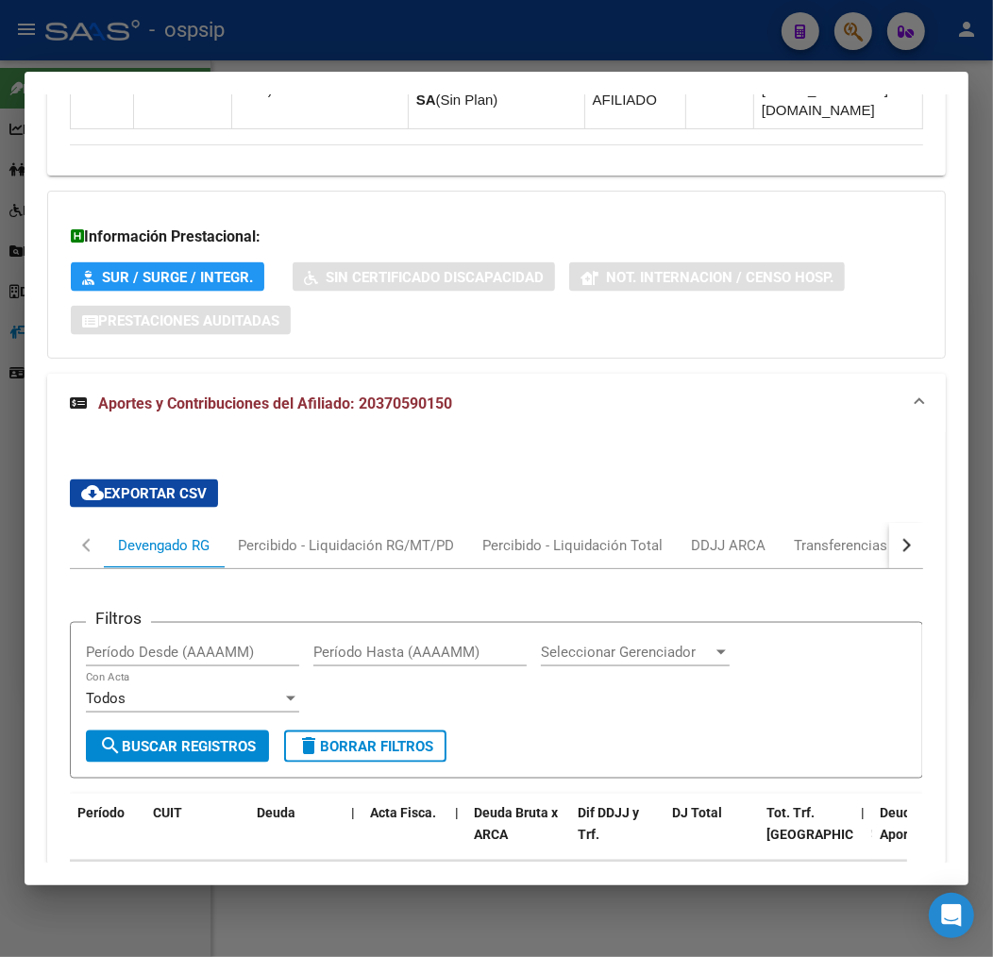
scroll to position [1494, 0]
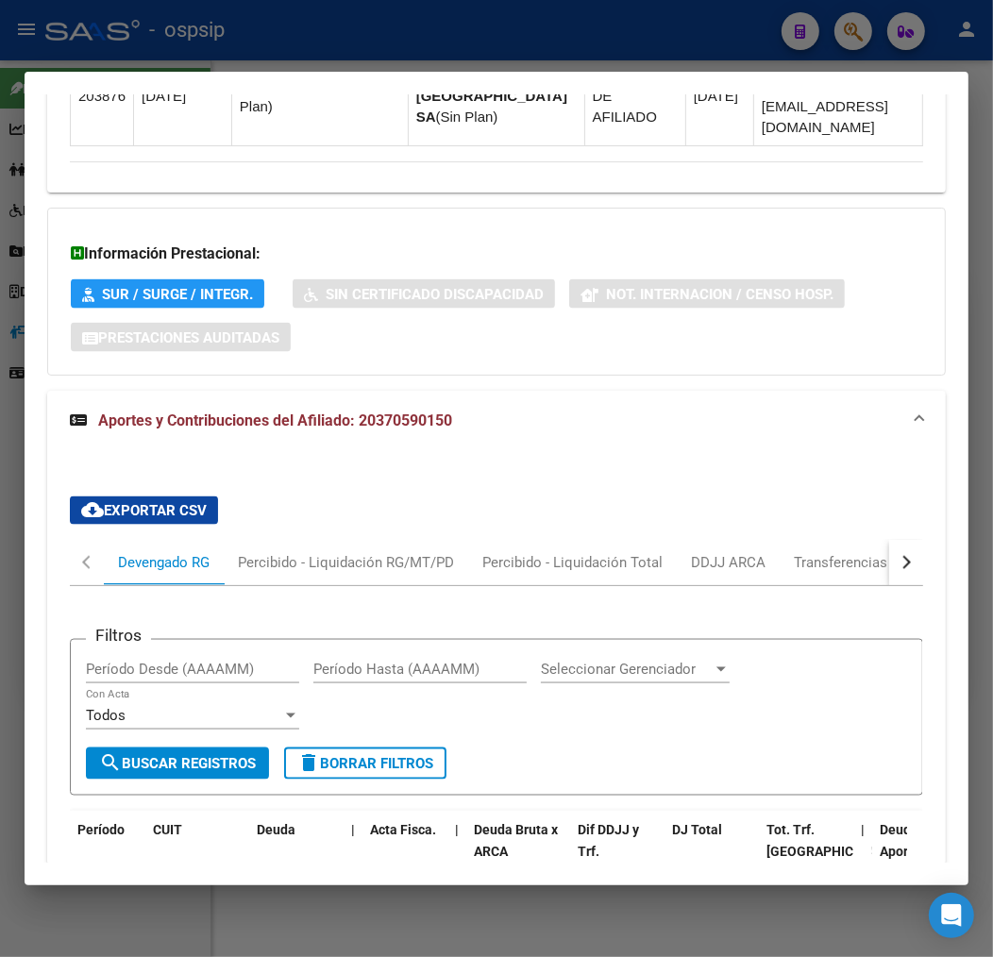
click at [899, 540] on button "button" at bounding box center [906, 562] width 34 height 45
click at [900, 540] on button "button" at bounding box center [906, 562] width 34 height 45
click at [852, 540] on mat-tab-header "Devengado RG Percibido - Liquidación RG/MT/PD Percibido - Liquidación Total DDJ…" at bounding box center [496, 563] width 853 height 46
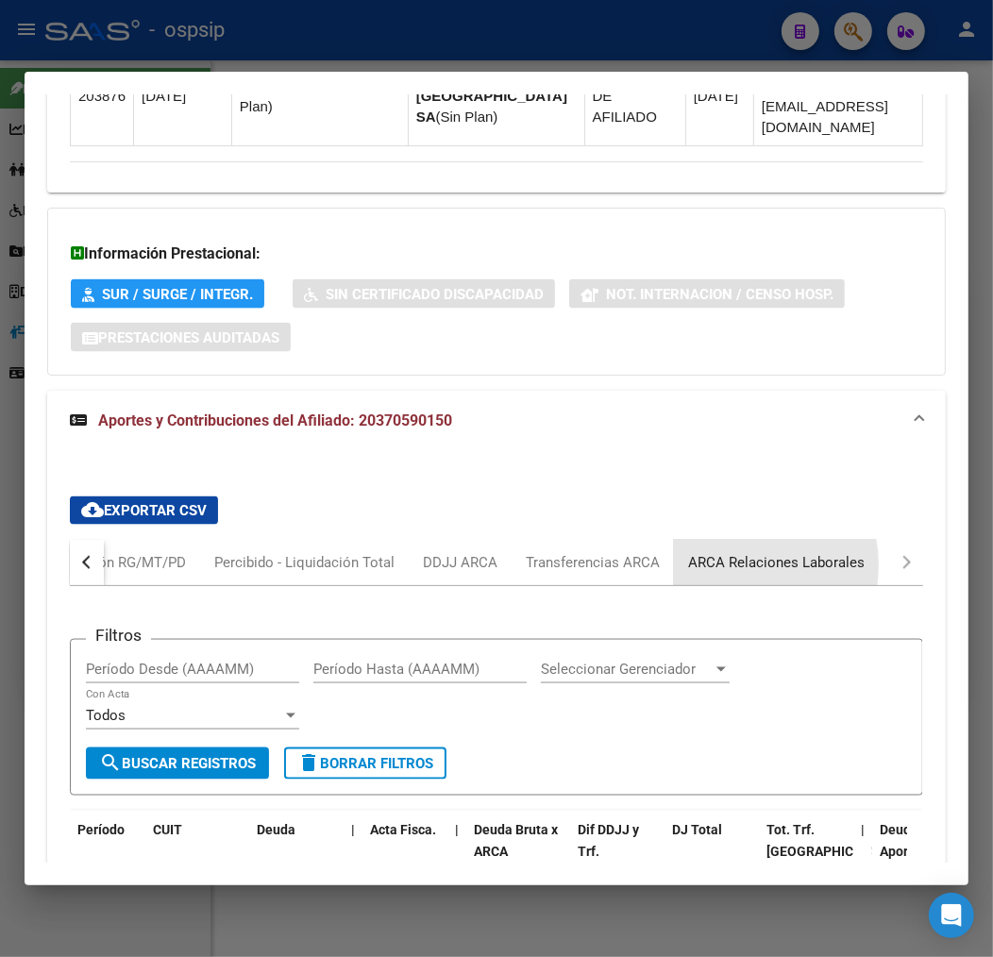
click at [723, 552] on div "ARCA Relaciones Laborales" at bounding box center [776, 562] width 176 height 21
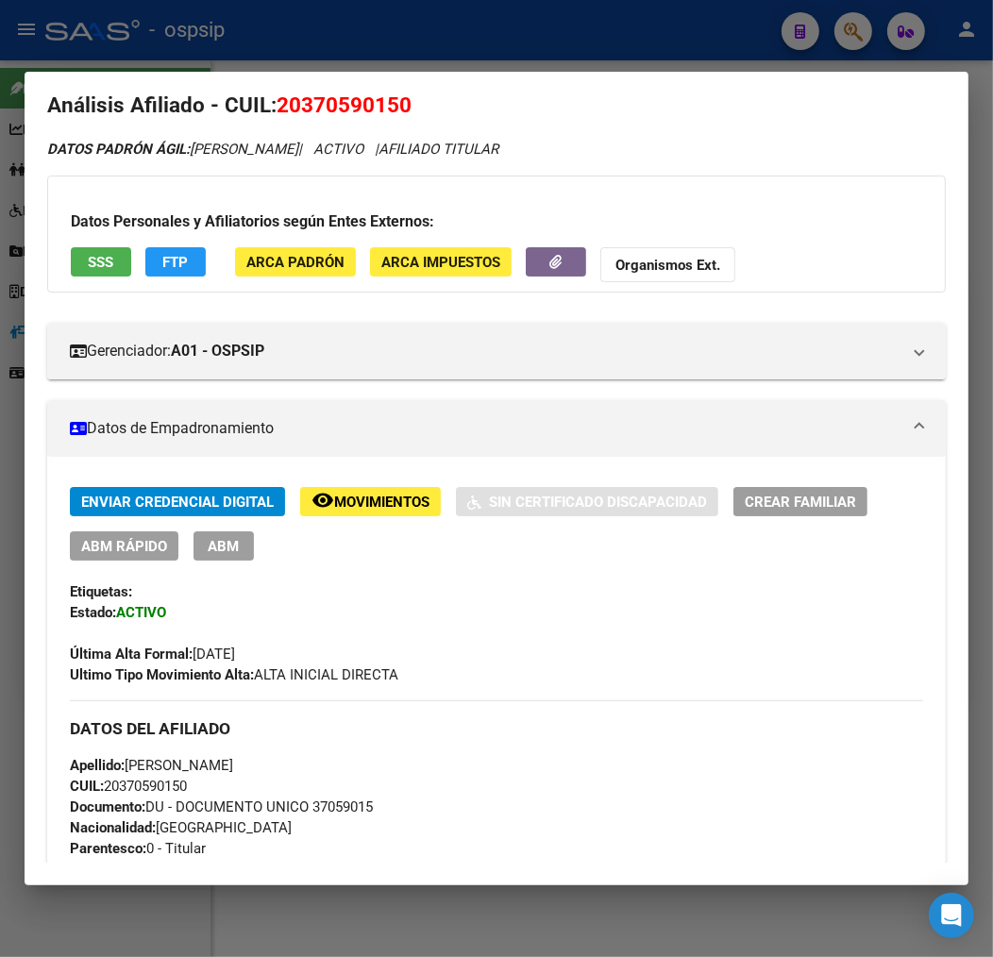
scroll to position [0, 0]
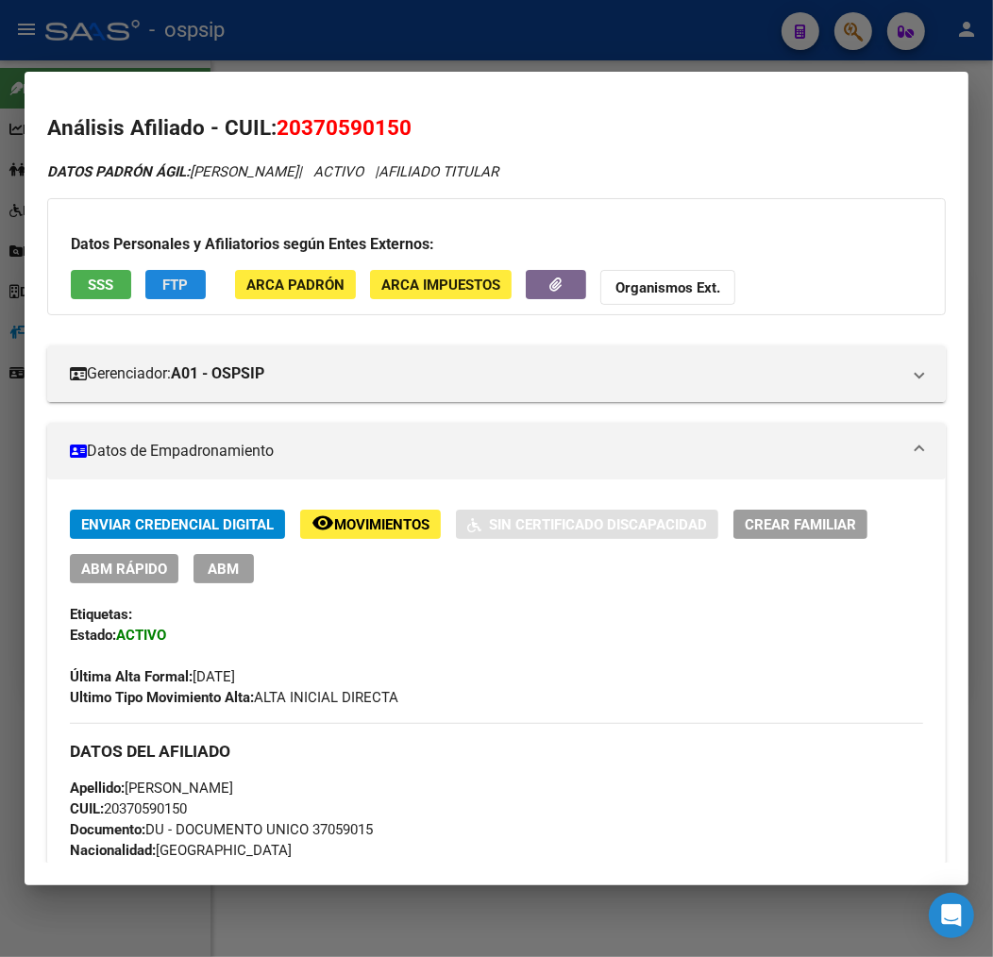
click at [149, 287] on button "FTP" at bounding box center [175, 284] width 60 height 29
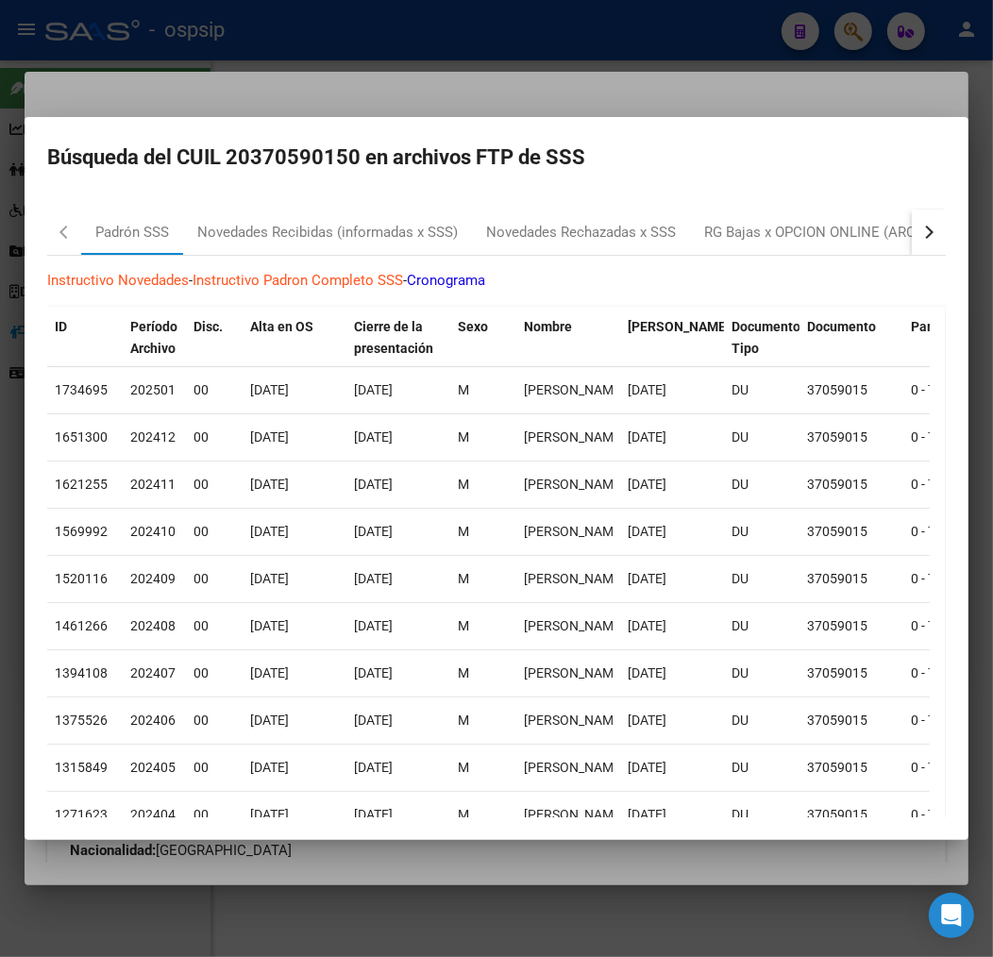
click at [911, 240] on button "button" at bounding box center [928, 231] width 34 height 45
click at [705, 232] on div "RG Bajas x OPCION ONLINE (ARCA)" at bounding box center [635, 233] width 225 height 22
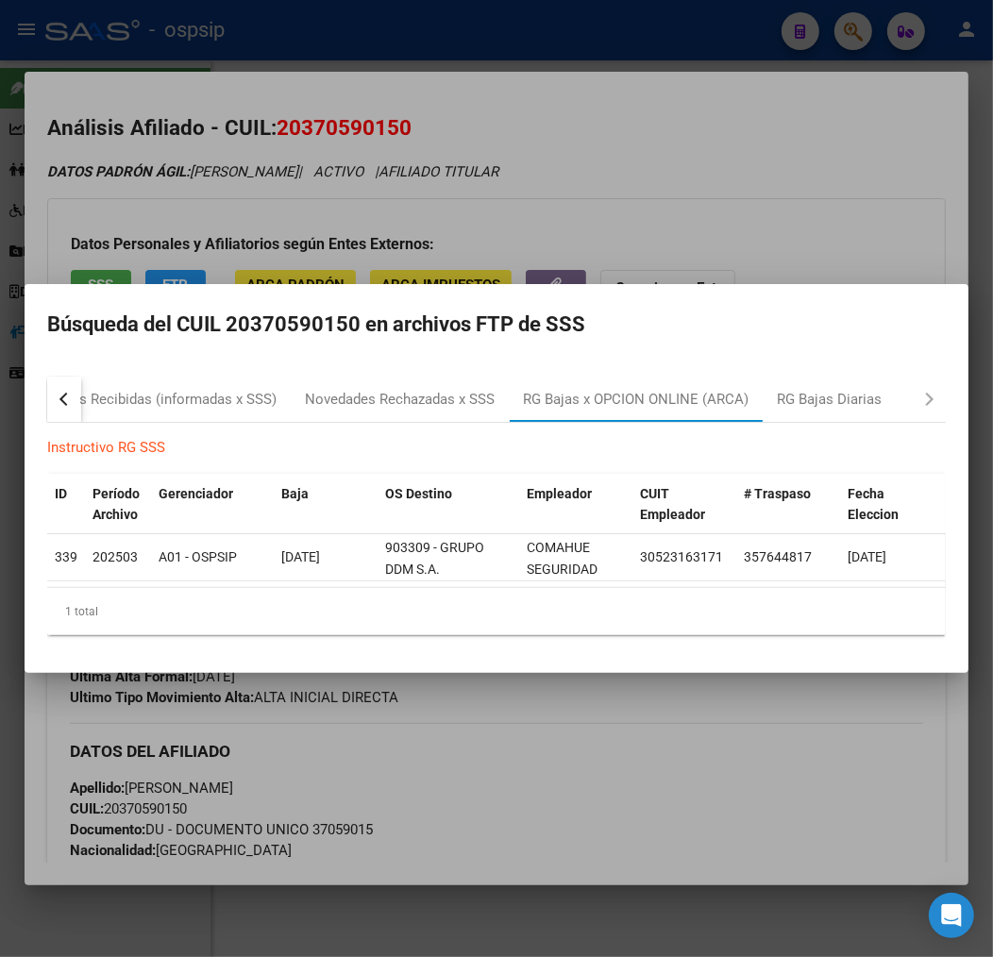
drag, startPoint x: 463, startPoint y: 811, endPoint x: 462, endPoint y: 864, distance: 52.8
click at [464, 810] on div at bounding box center [496, 478] width 993 height 957
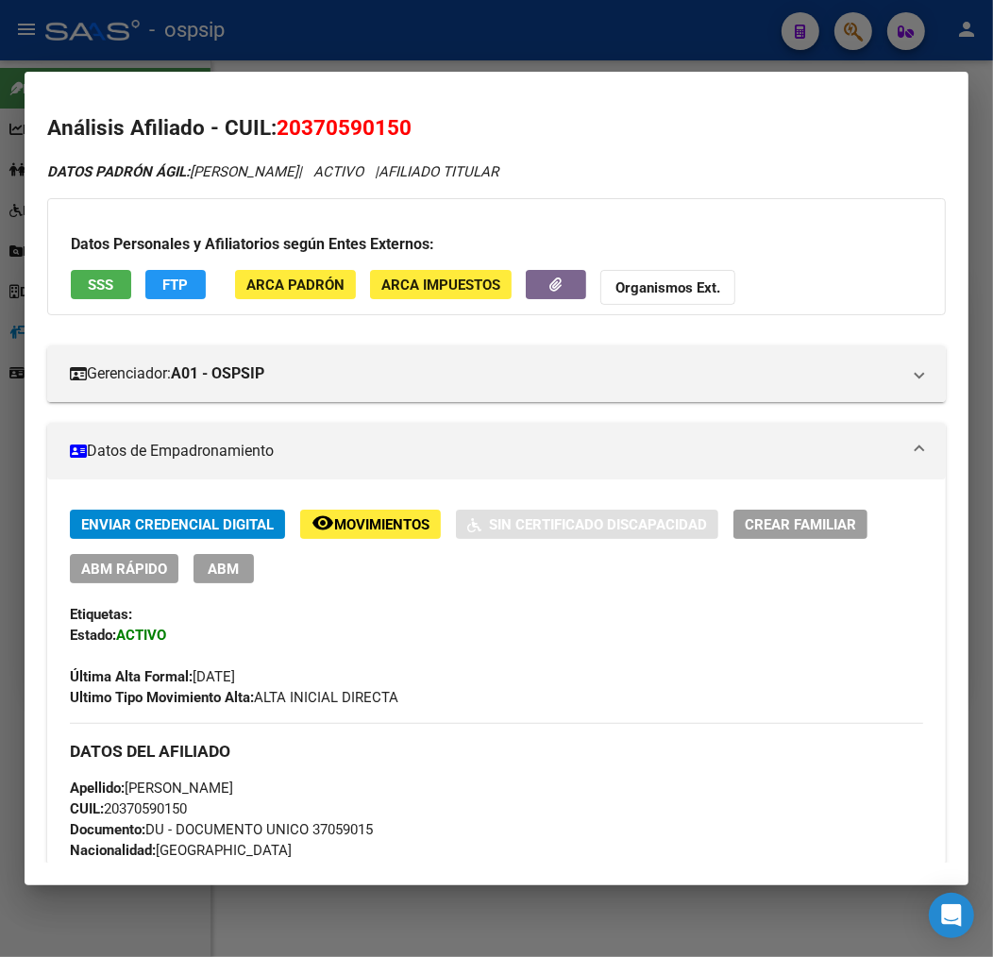
click at [234, 580] on button "ABM" at bounding box center [223, 568] width 60 height 29
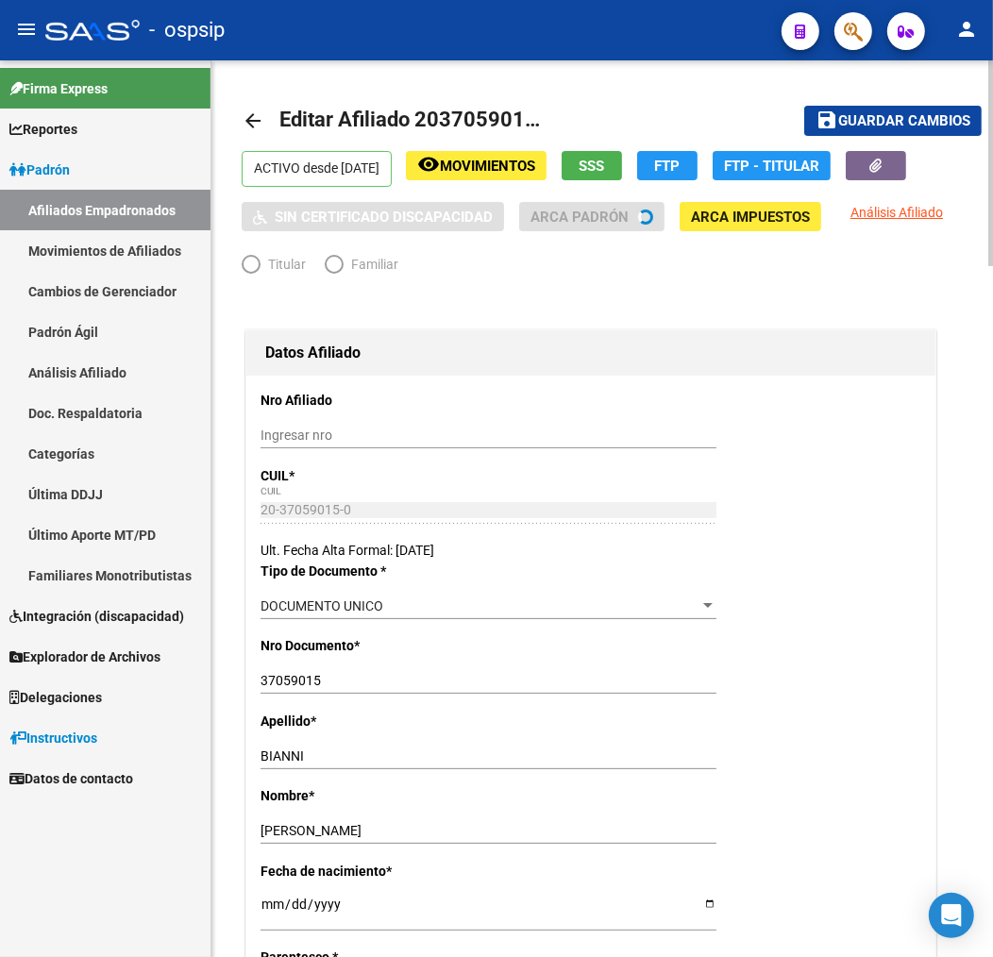
radio input "true"
type input "30-52316317-1"
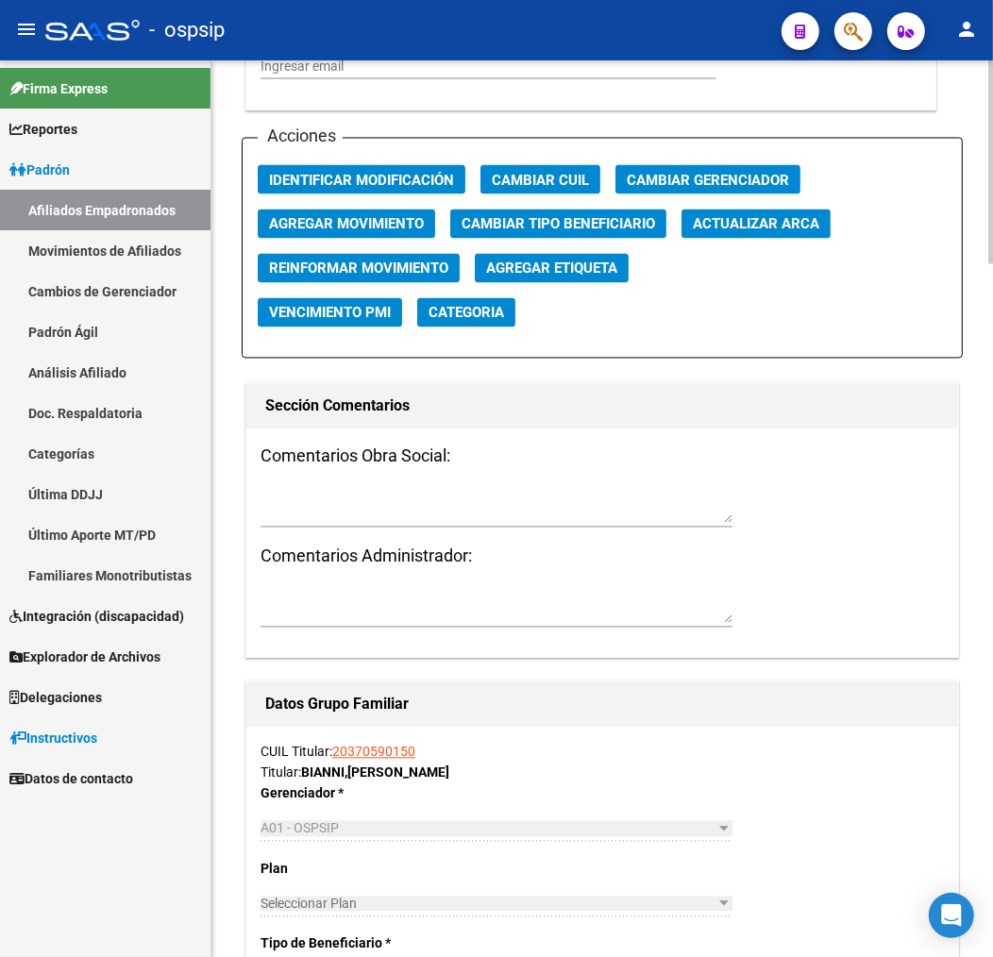
scroll to position [2002, 0]
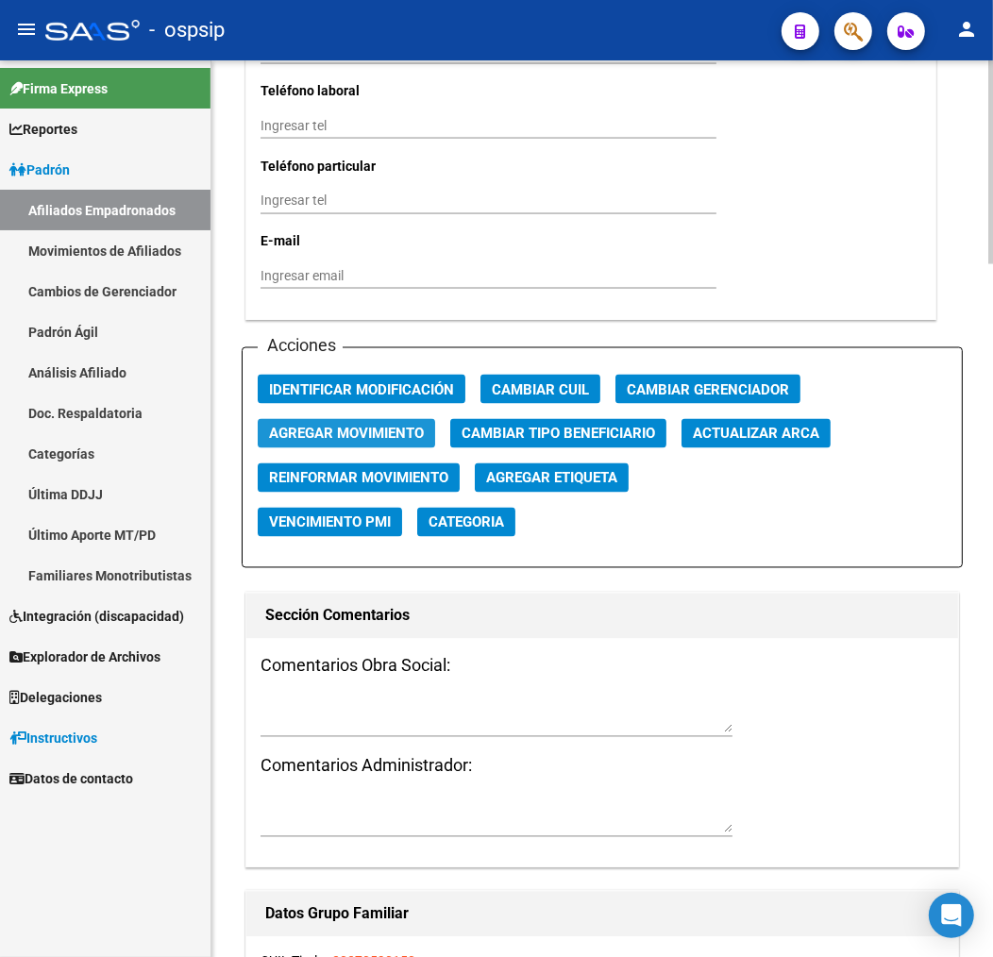
click at [327, 432] on span "Agregar Movimiento" at bounding box center [346, 434] width 155 height 17
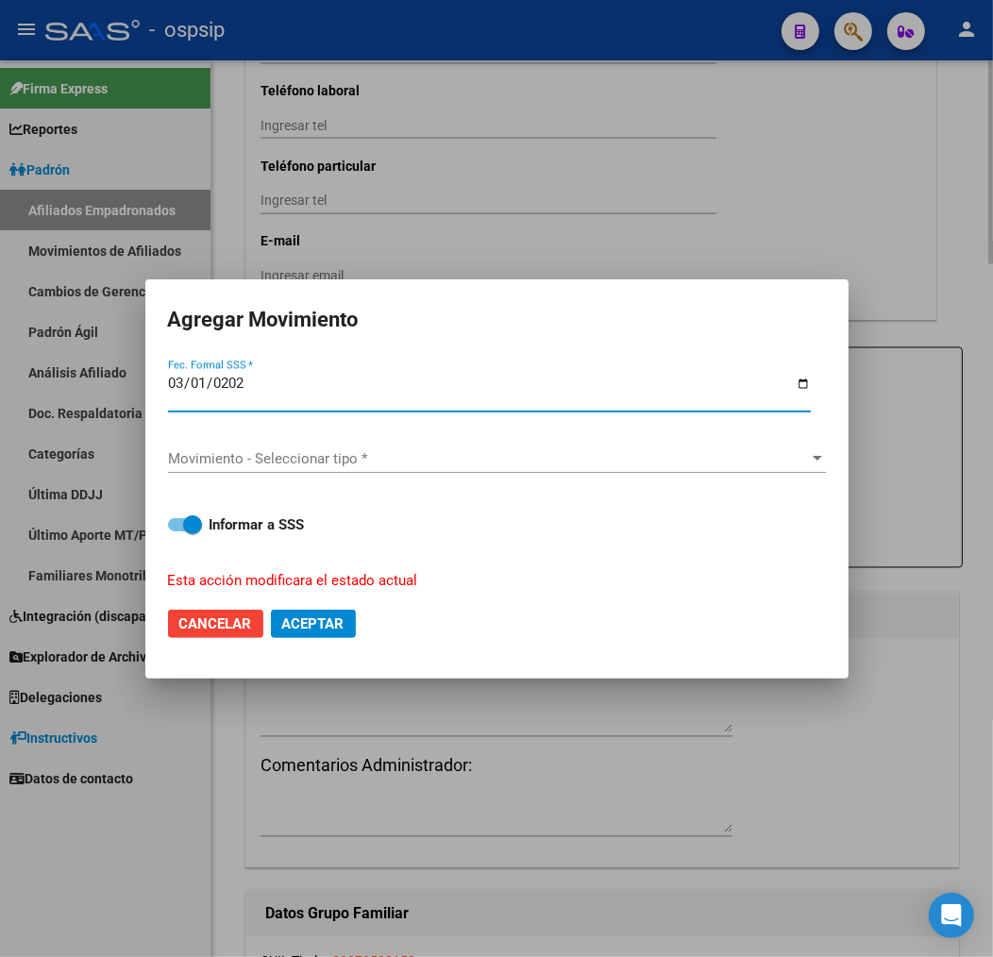
type input "2025-03-01"
click at [327, 432] on div "Movimiento - Seleccionar tipo * Movimiento - Seleccionar tipo *" at bounding box center [497, 459] width 658 height 61
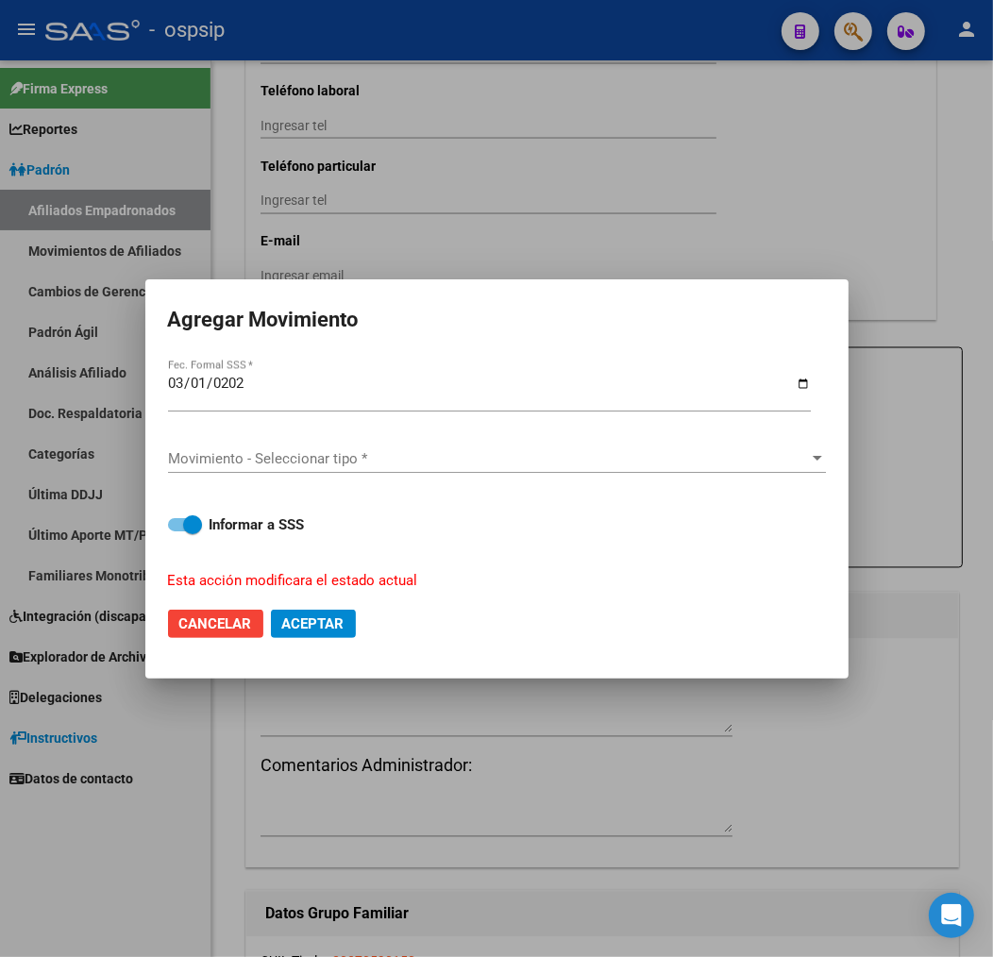
click at [338, 447] on div "Movimiento - Seleccionar tipo * Movimiento - Seleccionar tipo *" at bounding box center [497, 458] width 658 height 28
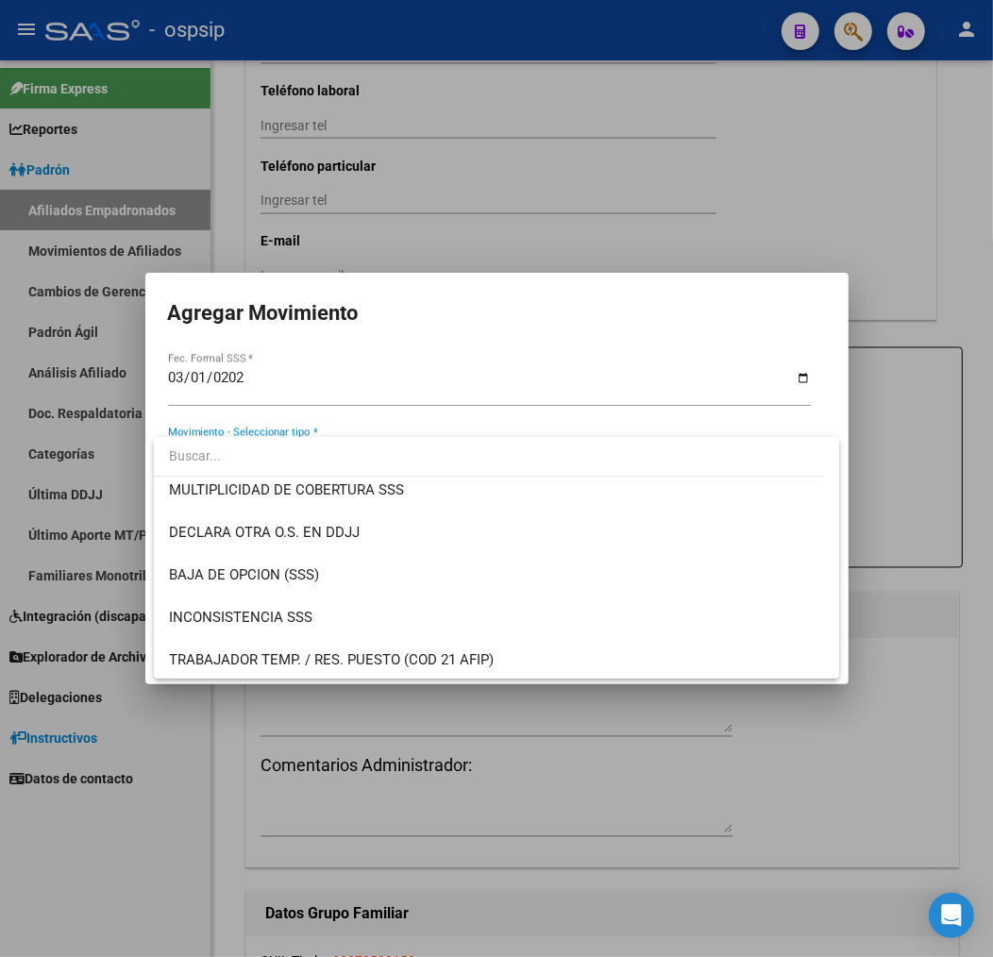
scroll to position [733, 0]
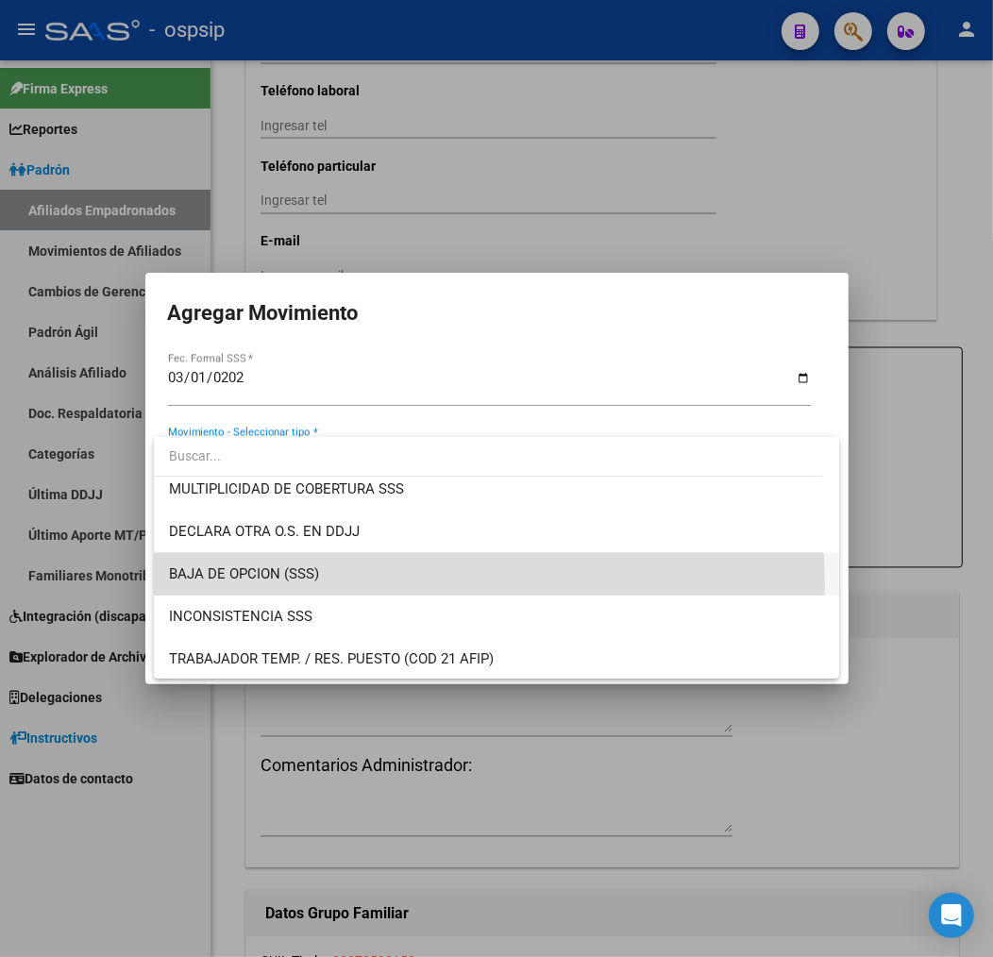
click at [427, 582] on span "BAJA DE OPCION (SSS)" at bounding box center [496, 574] width 655 height 42
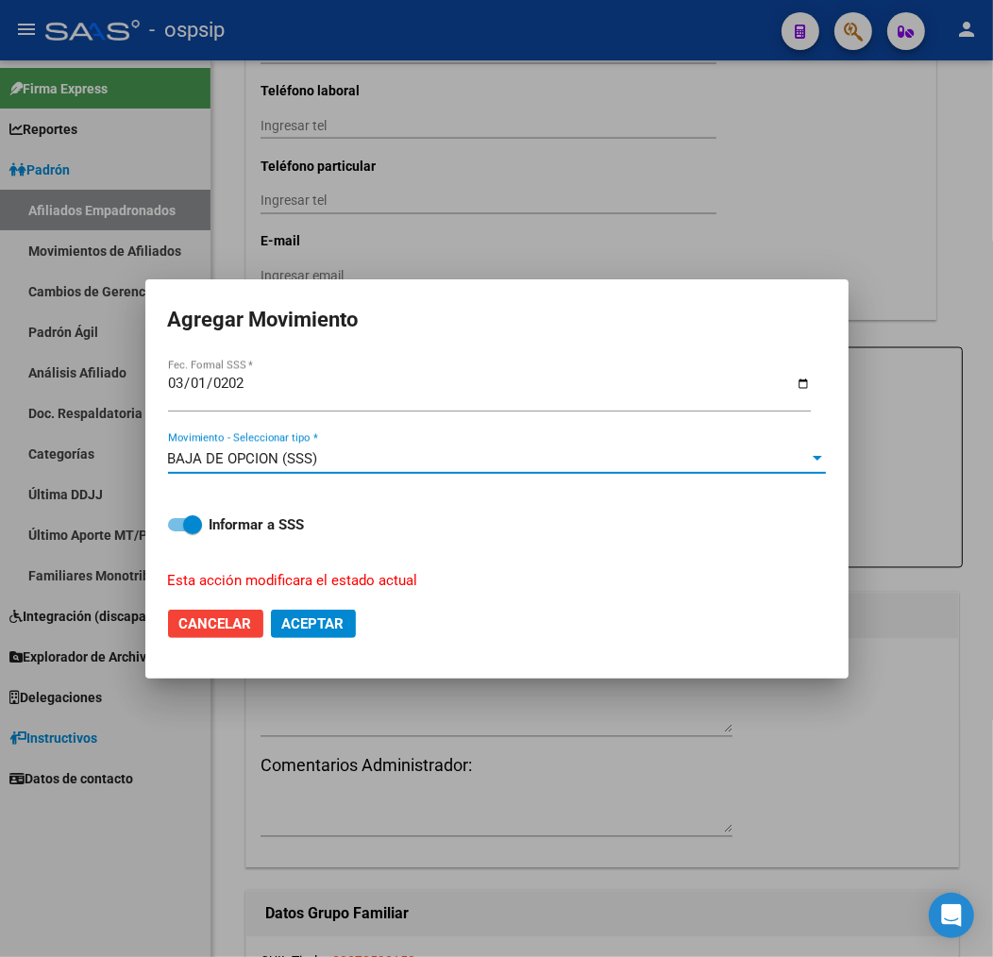
click at [306, 616] on span "Aceptar" at bounding box center [313, 623] width 62 height 17
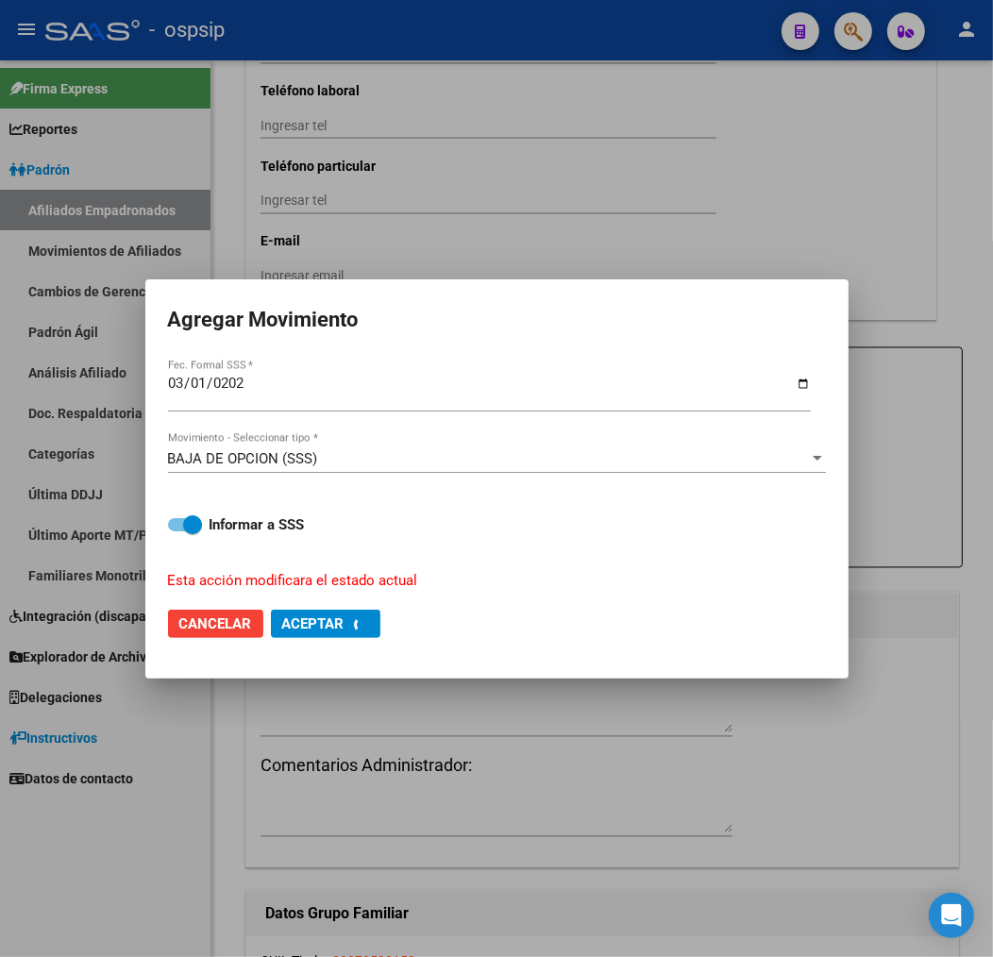
checkbox input "false"
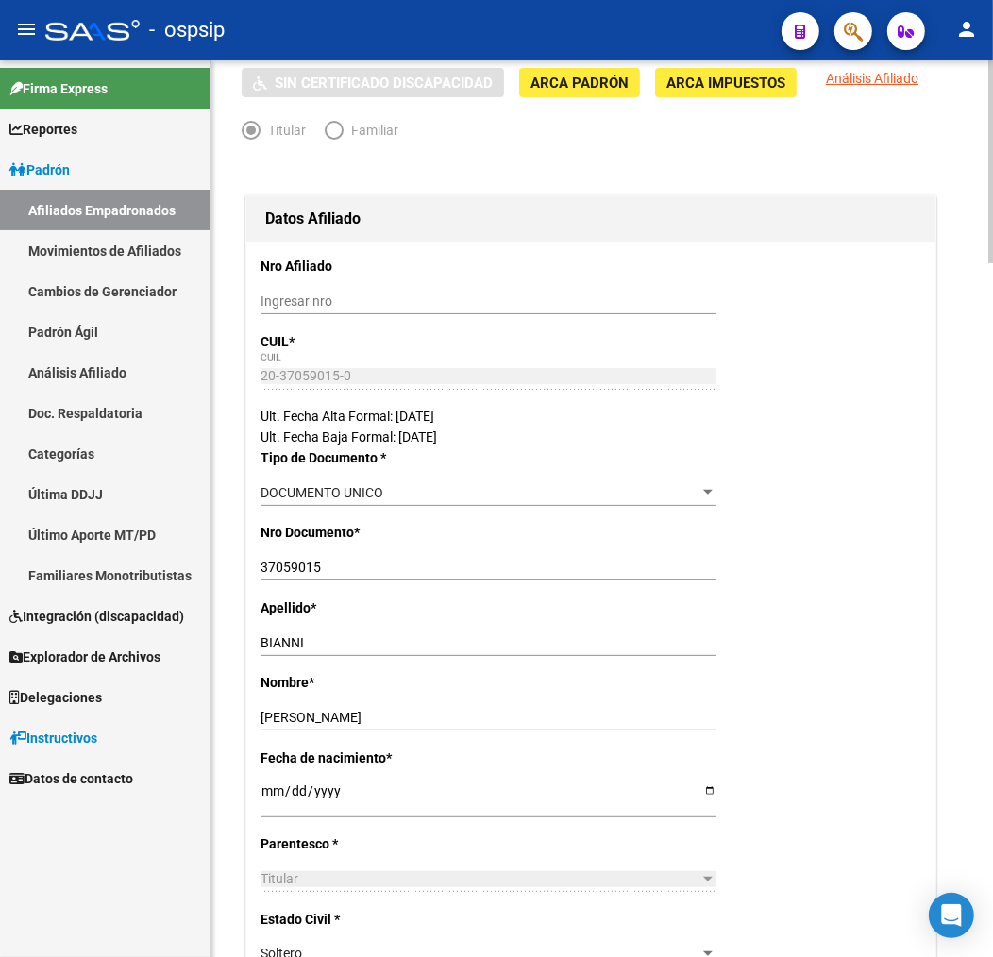
scroll to position [0, 0]
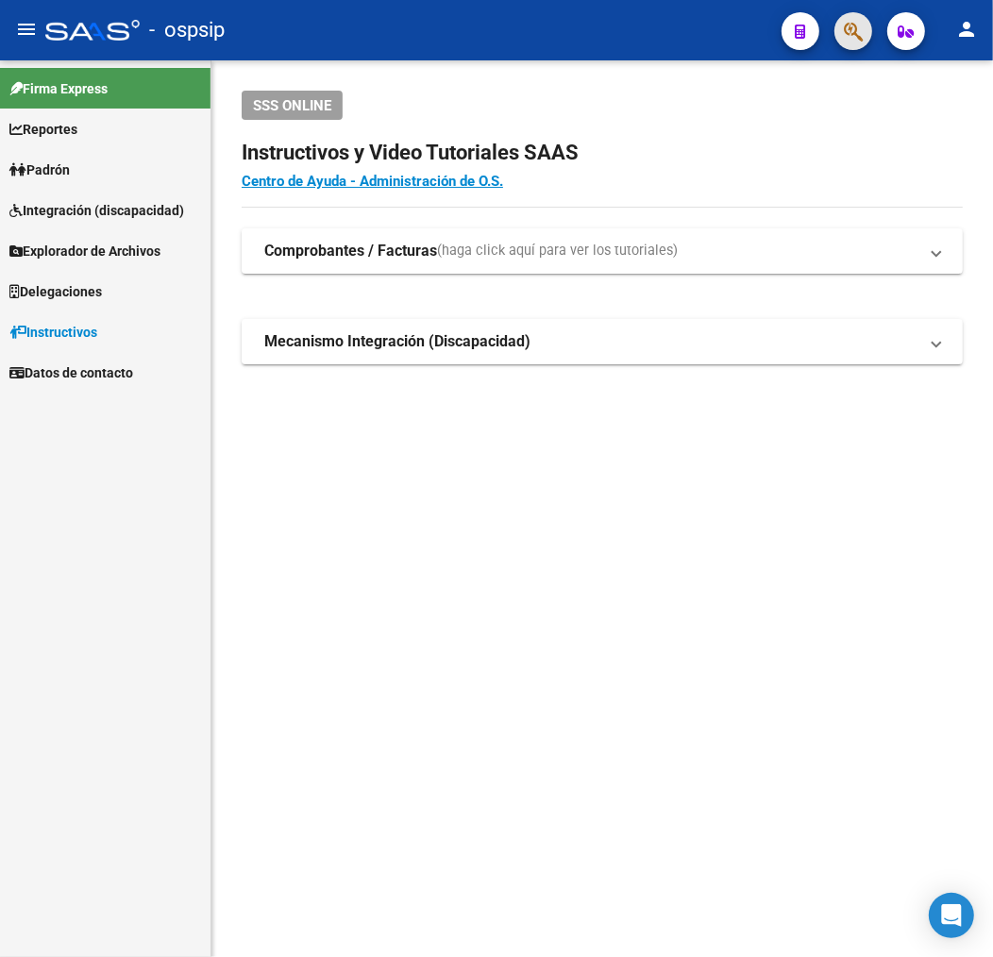
click at [834, 35] on button "button" at bounding box center [853, 31] width 38 height 38
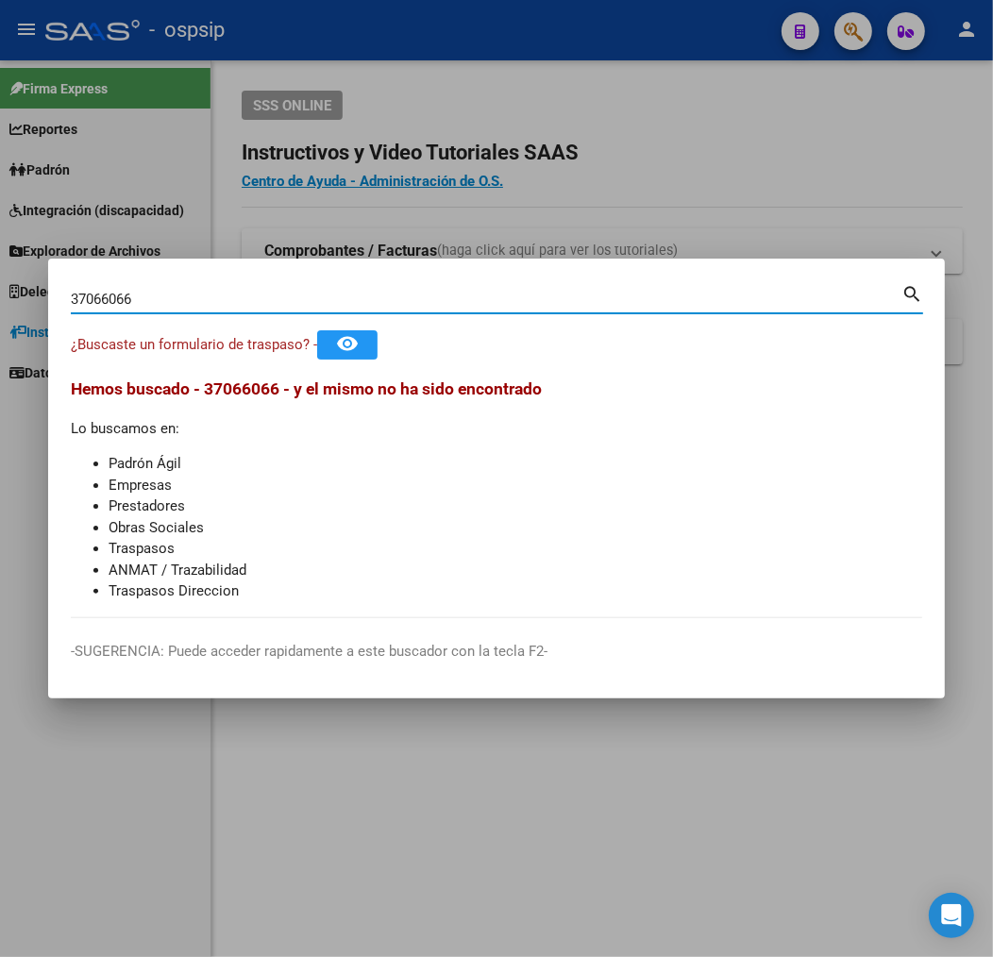
type input "37066066"
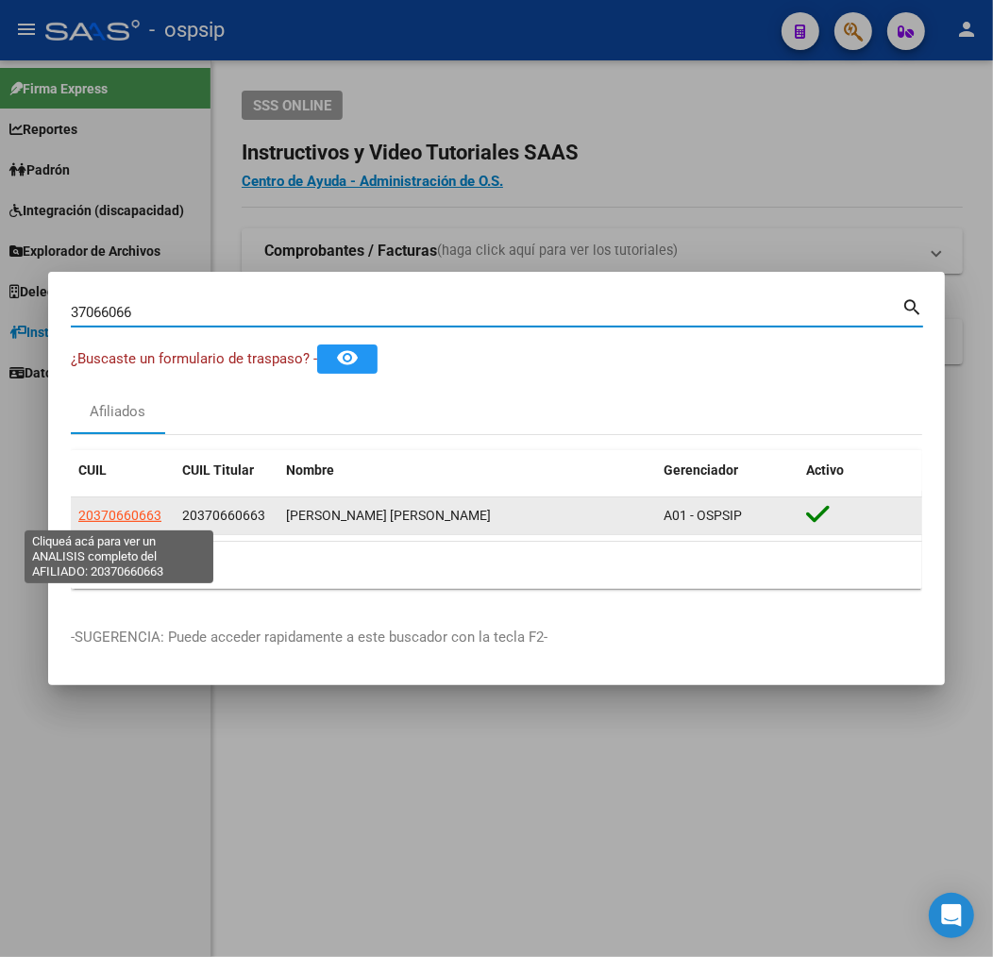
click at [101, 509] on span "20370660663" at bounding box center [119, 515] width 83 height 15
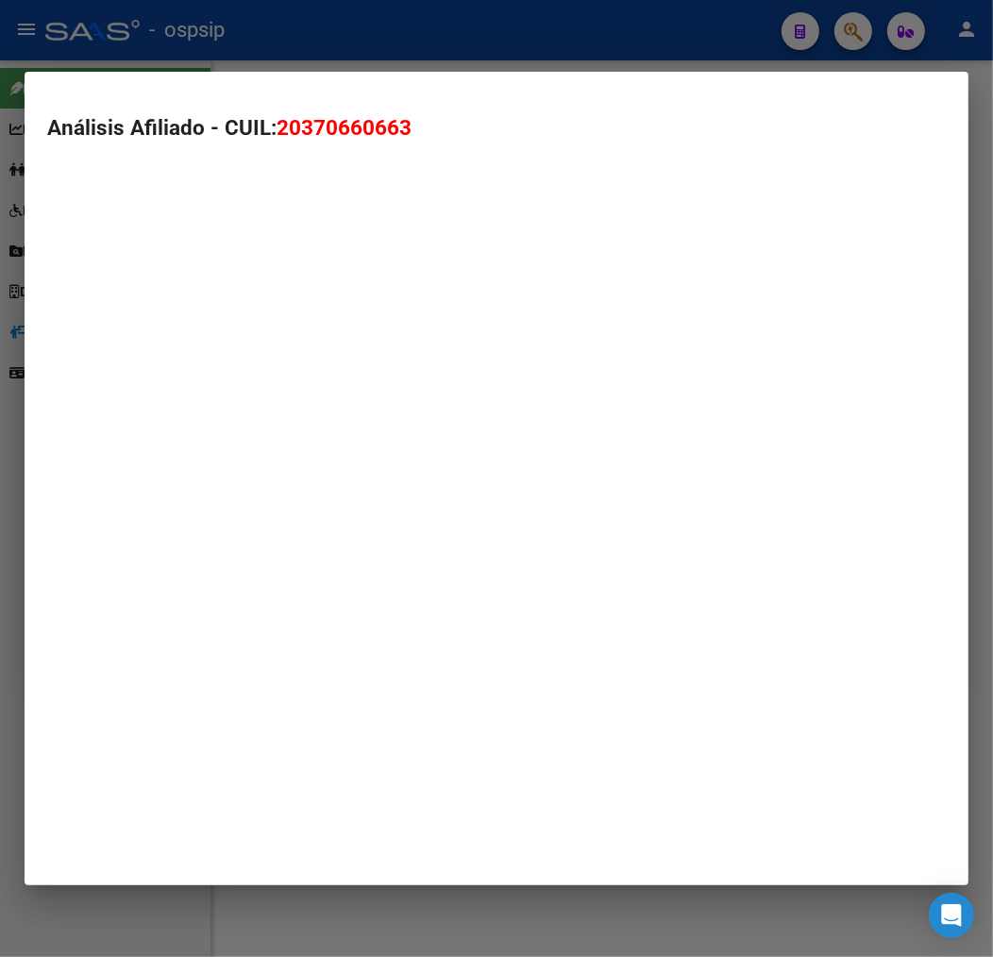
type textarea "20370660663"
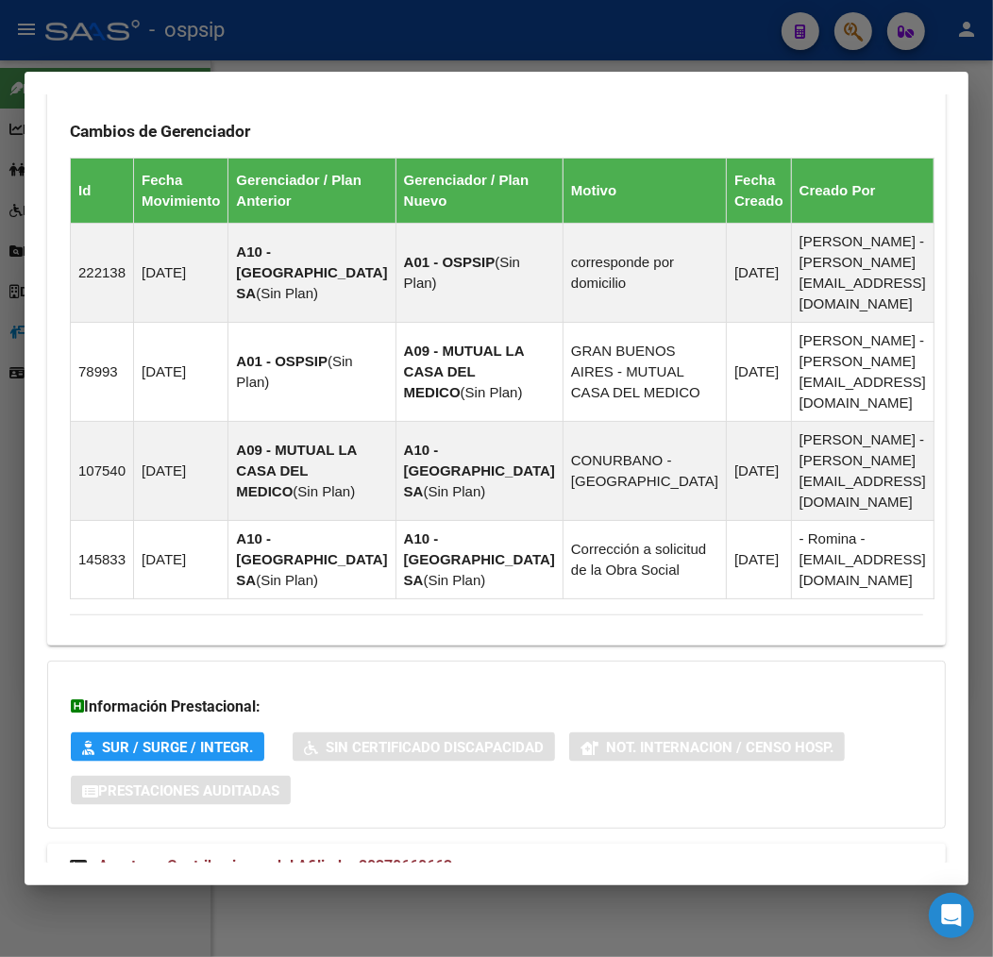
scroll to position [1324, 0]
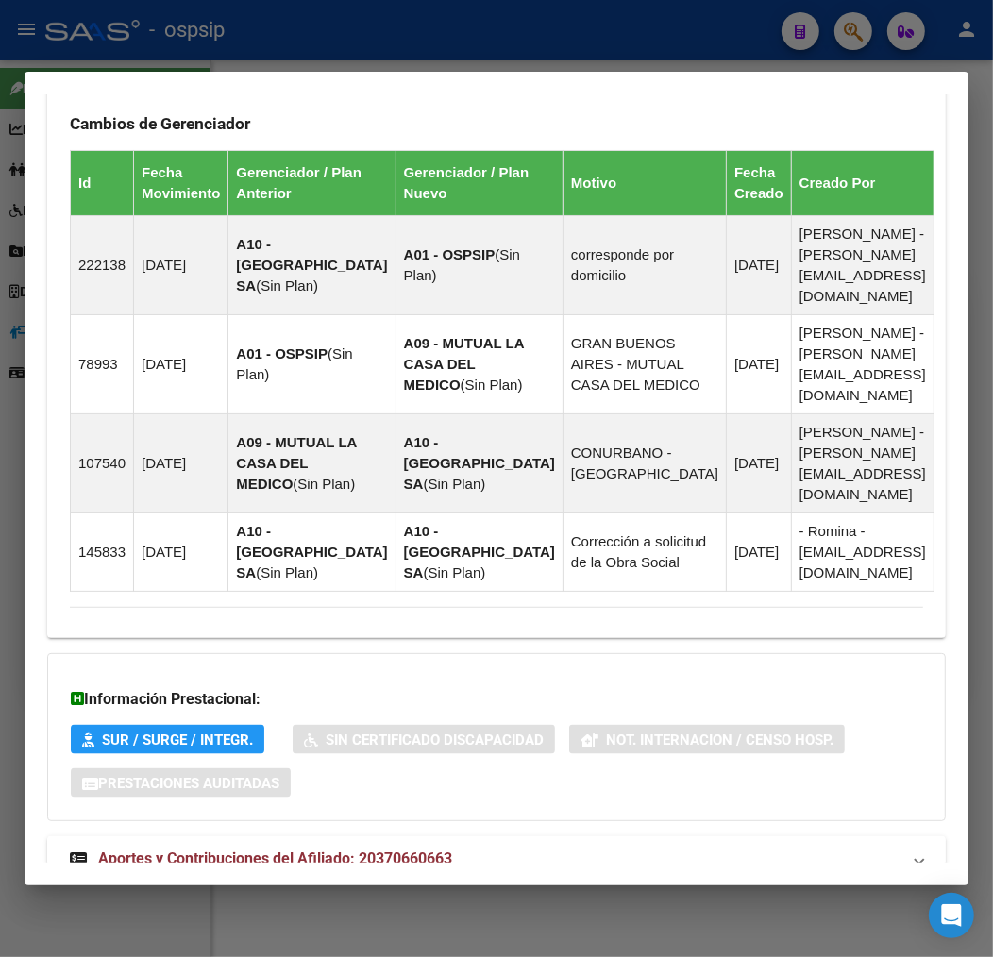
click at [502, 847] on mat-panel-title "Aportes y Contribuciones del Afiliado: 20370660663" at bounding box center [485, 858] width 830 height 23
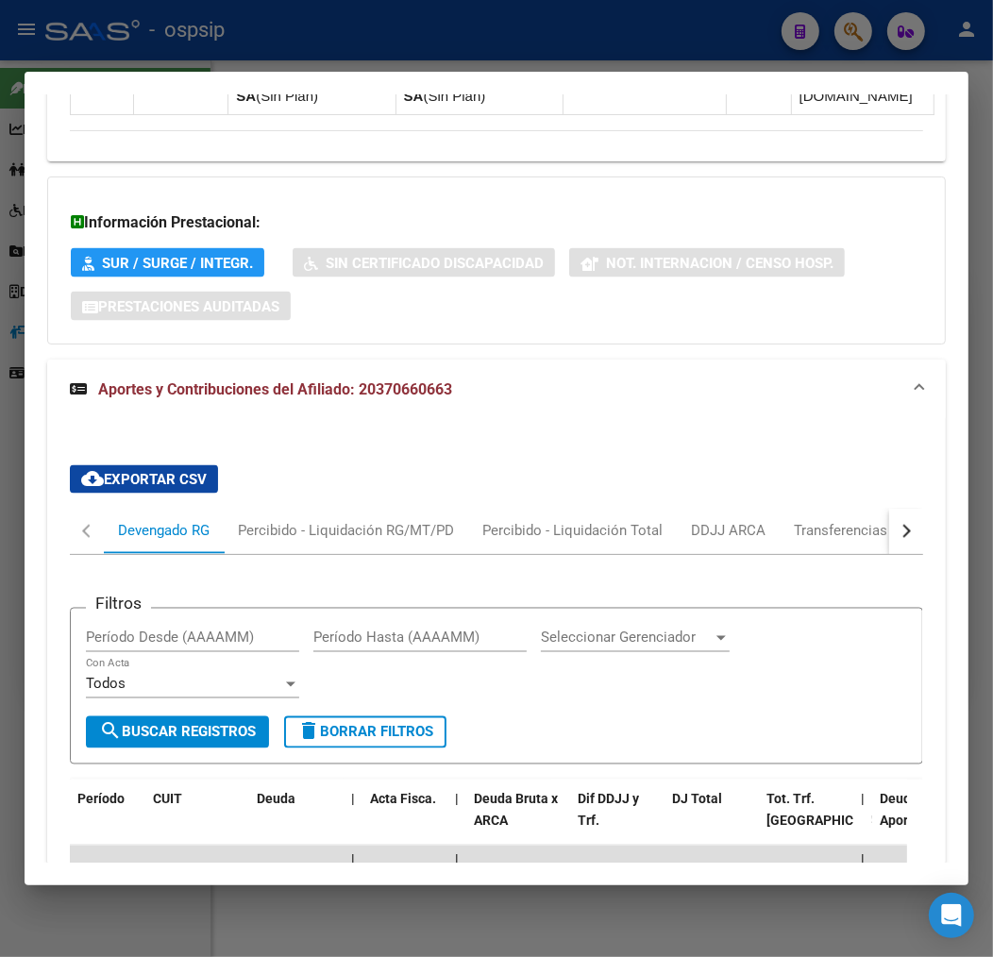
scroll to position [1749, 0]
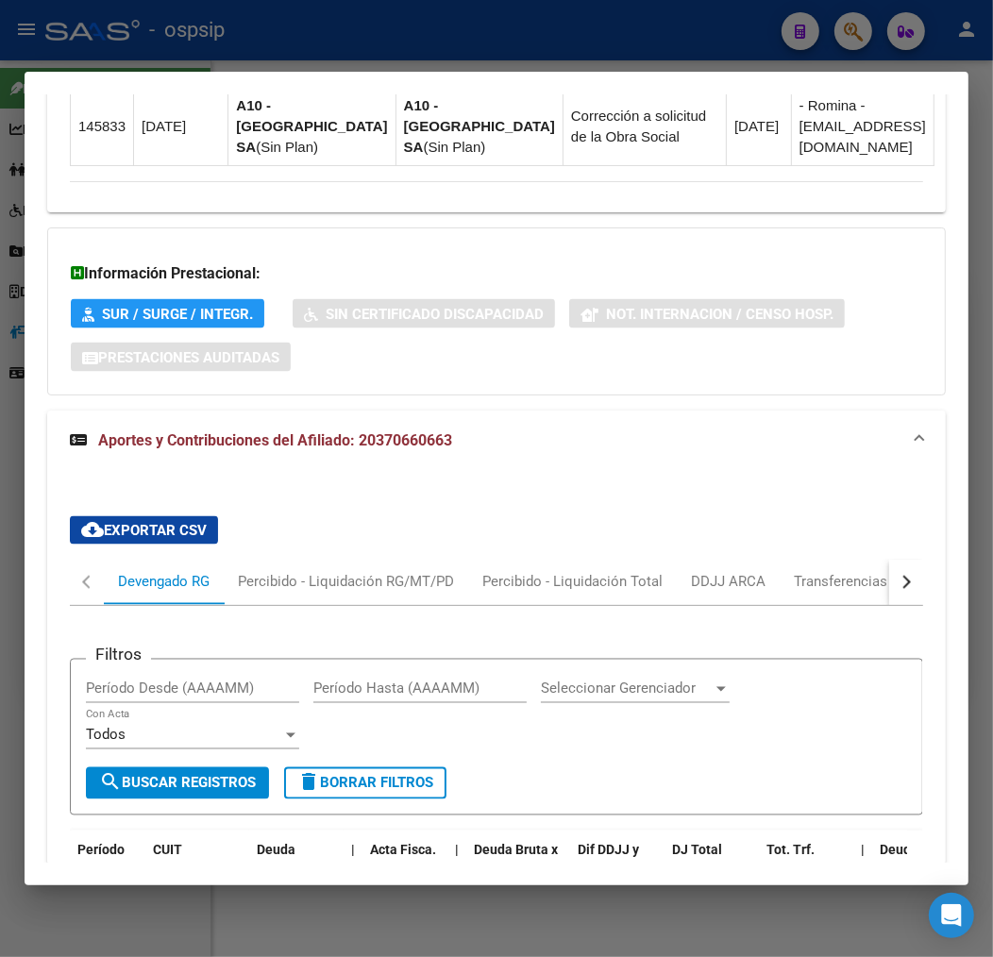
click at [897, 576] on div "button" at bounding box center [903, 582] width 13 height 13
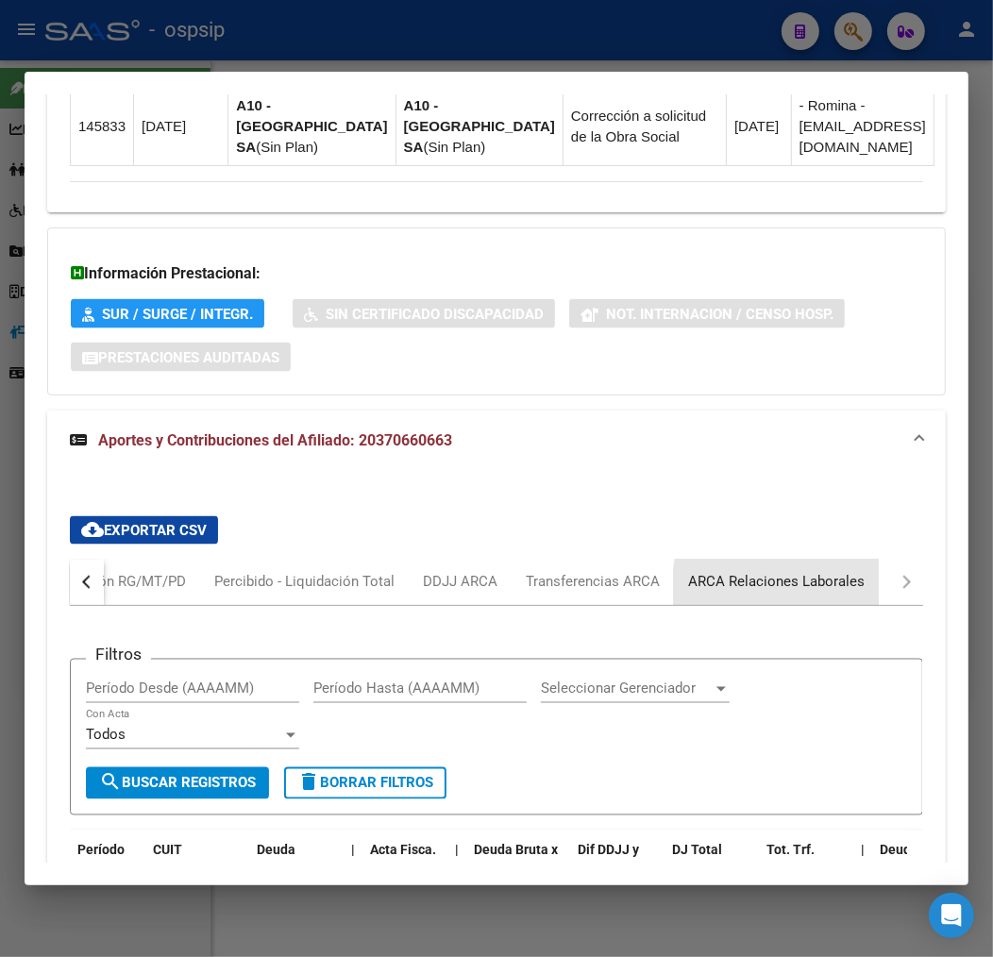
click at [827, 572] on div "ARCA Relaciones Laborales" at bounding box center [776, 582] width 176 height 21
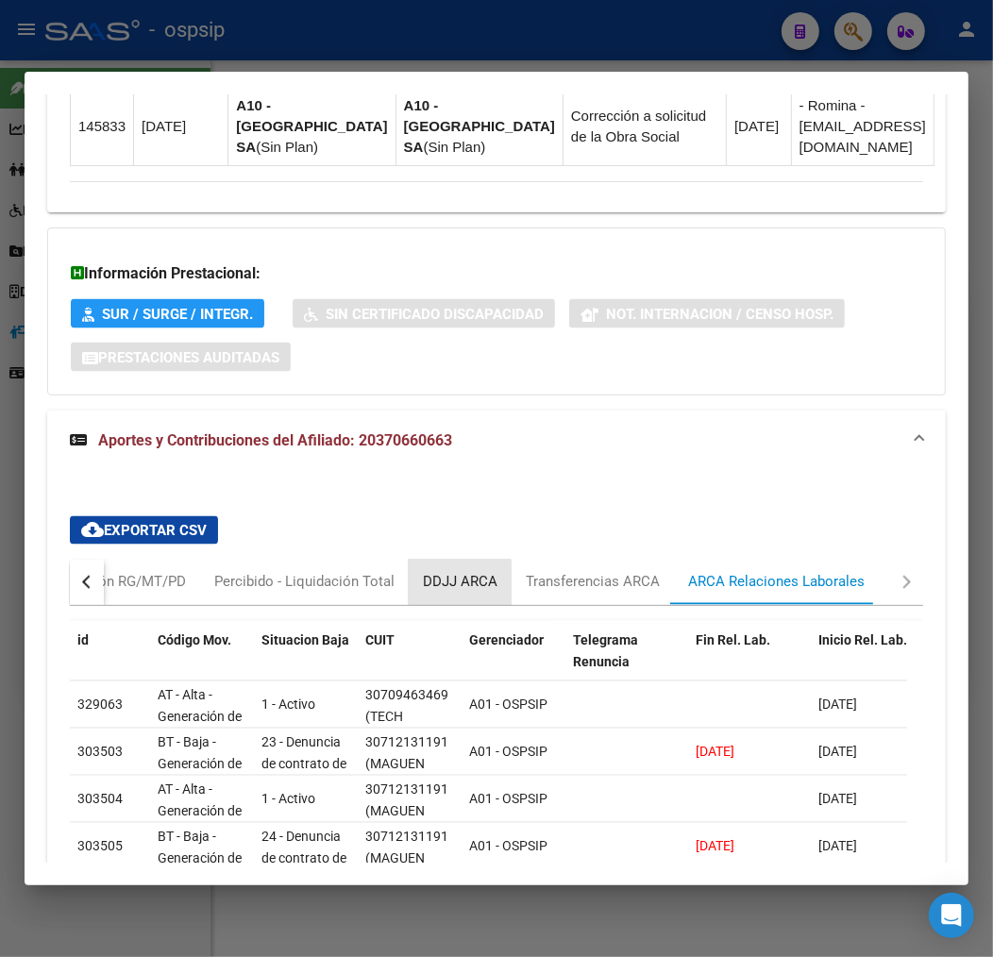
click at [426, 572] on div "DDJJ ARCA" at bounding box center [460, 582] width 75 height 21
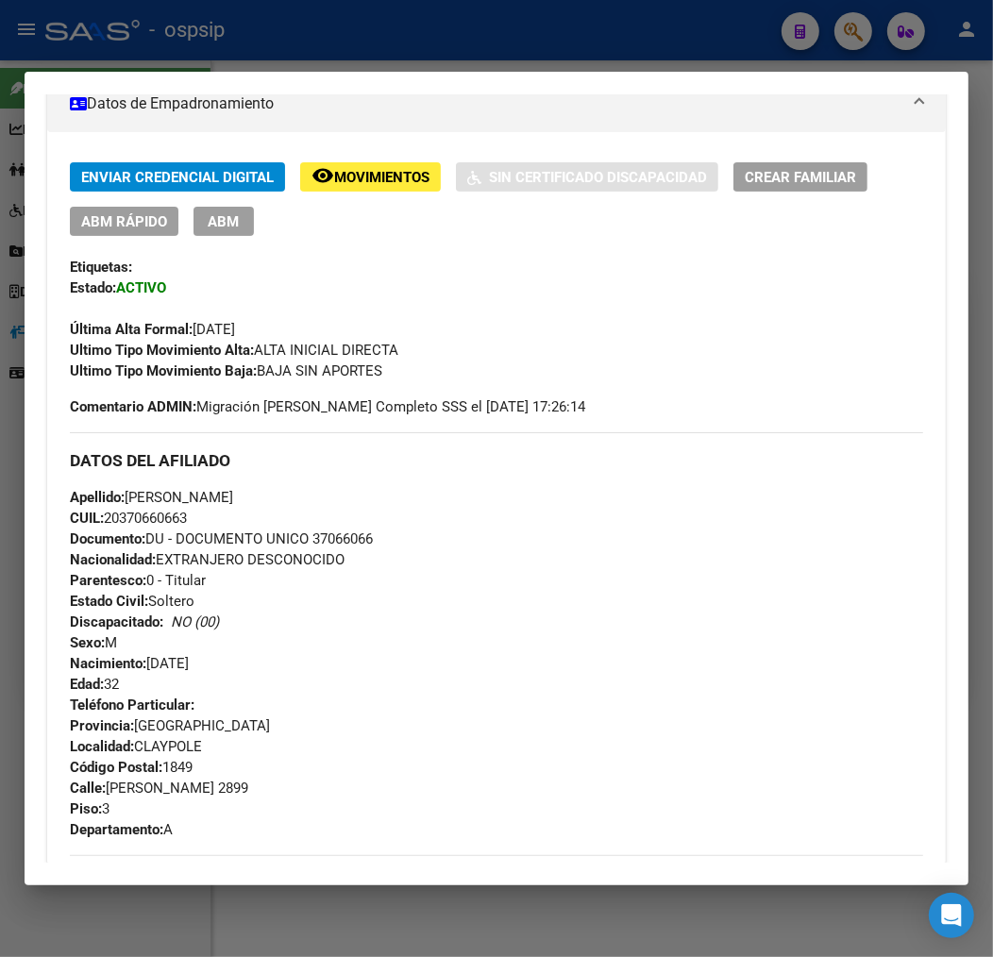
scroll to position [0, 0]
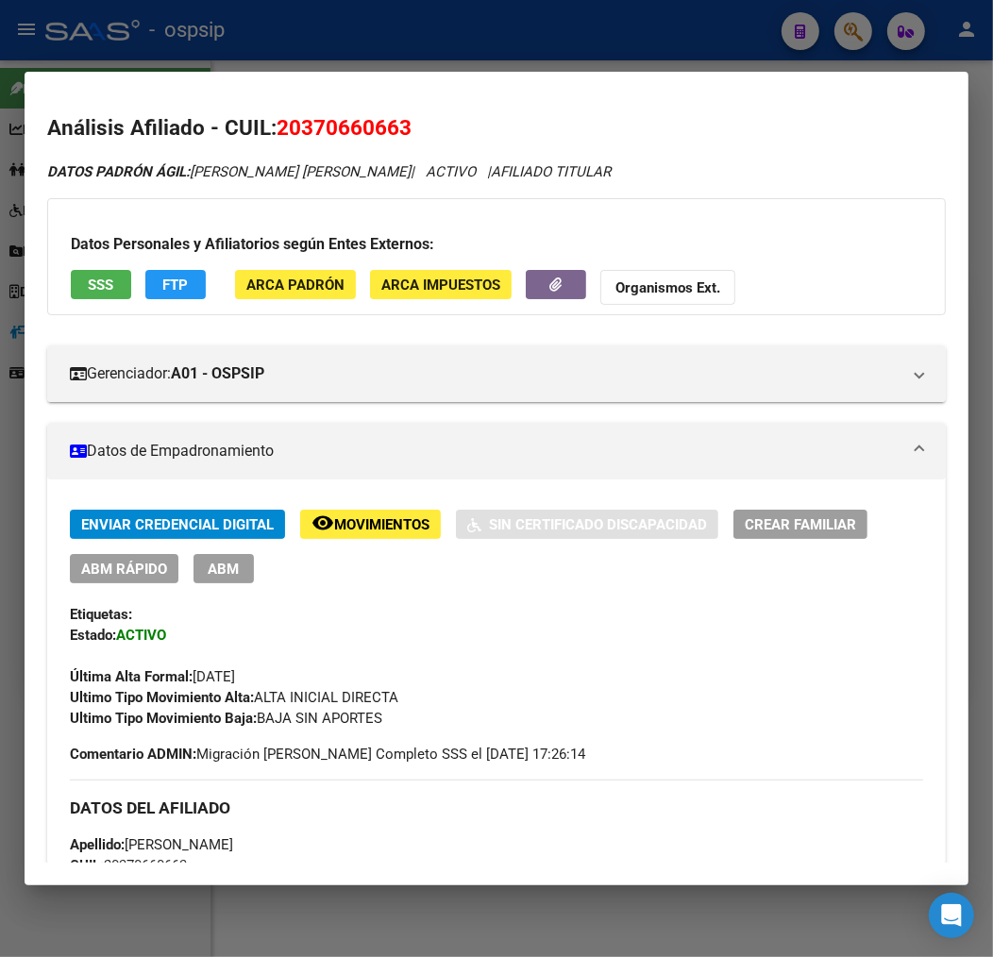
click at [185, 290] on span "FTP" at bounding box center [175, 284] width 25 height 17
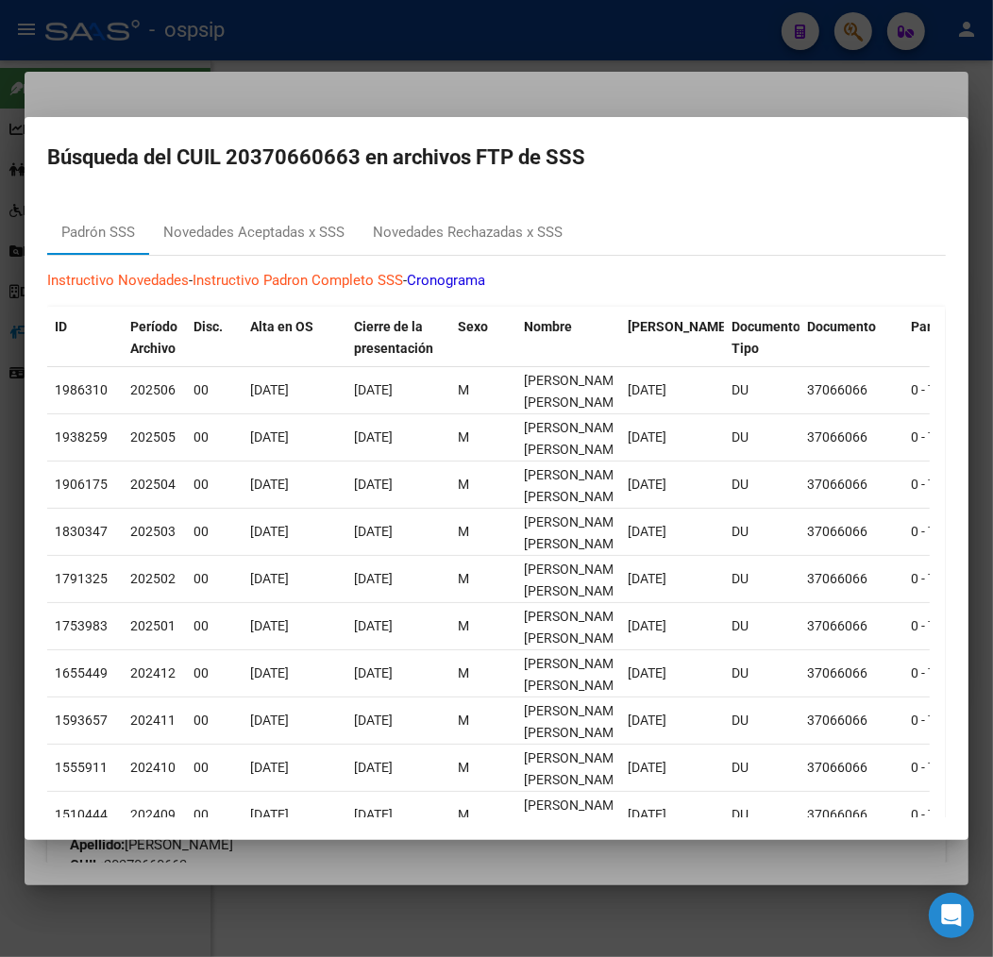
click at [695, 86] on div at bounding box center [496, 478] width 993 height 957
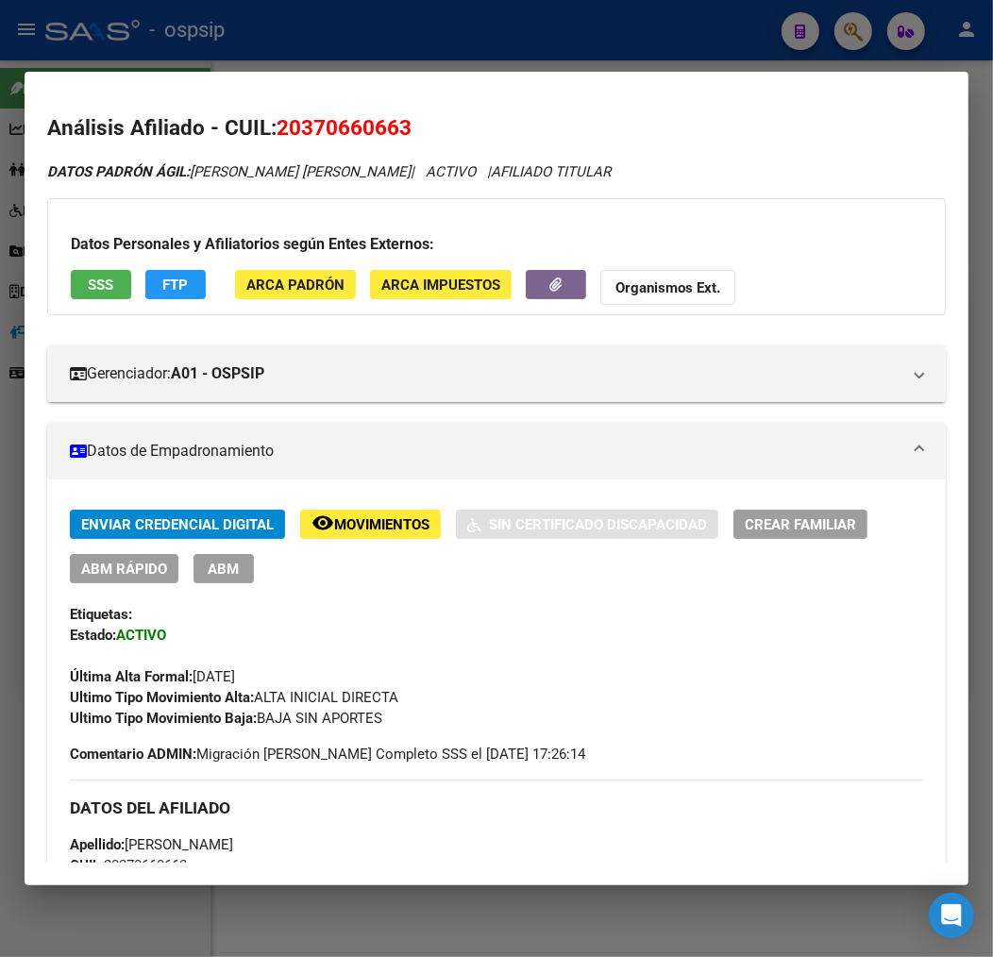
click at [360, 43] on div at bounding box center [496, 478] width 993 height 957
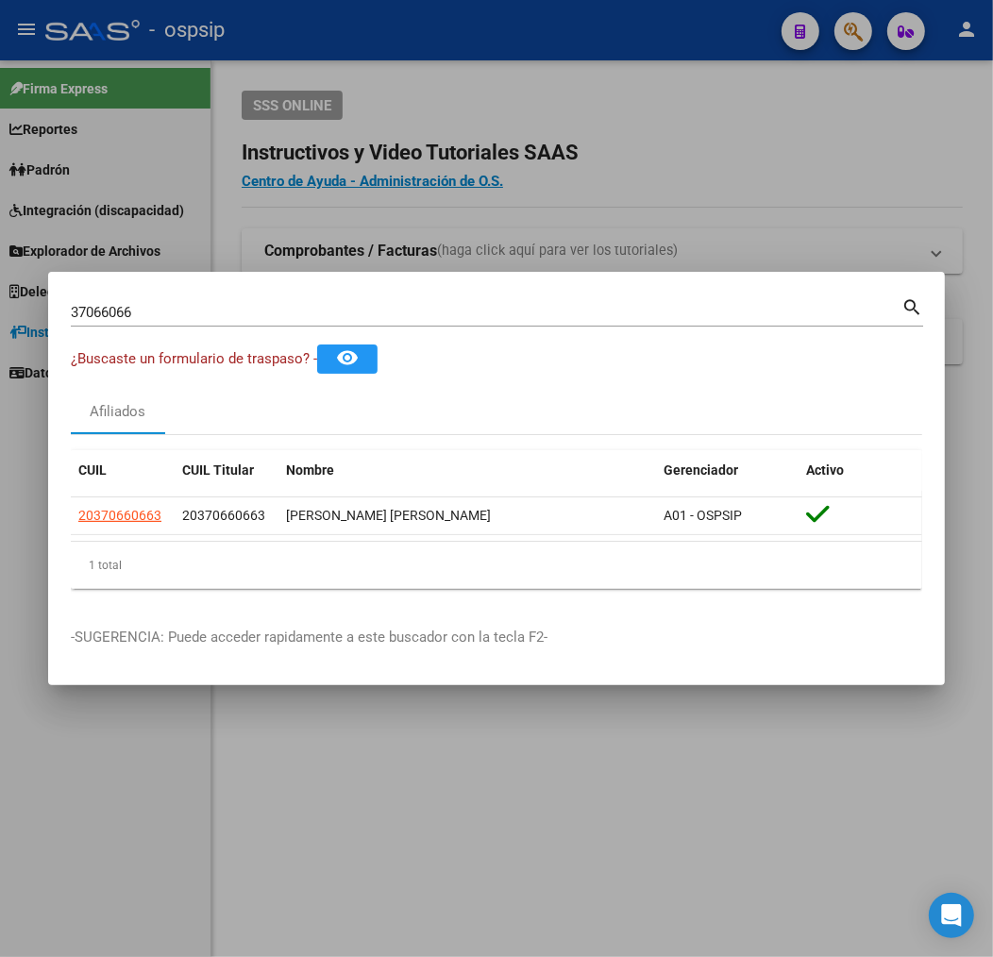
click at [360, 43] on div at bounding box center [496, 478] width 993 height 957
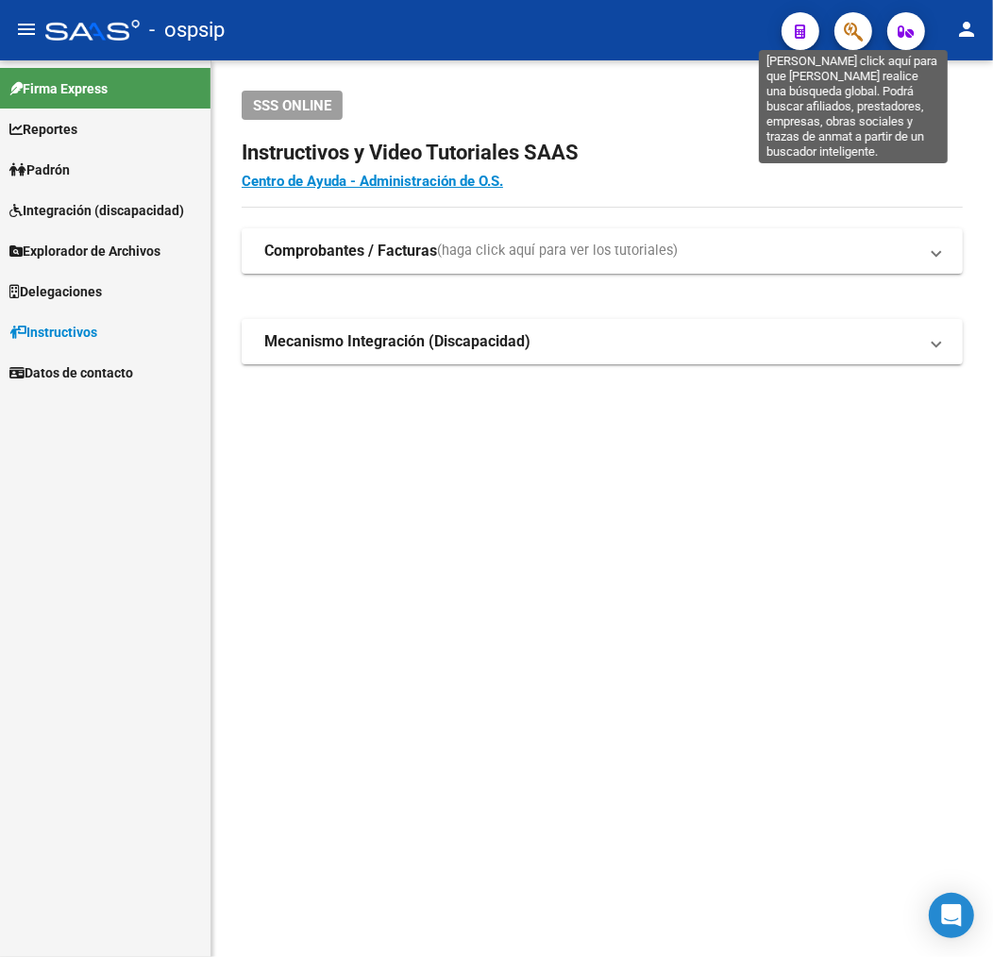
click at [845, 35] on icon "button" at bounding box center [852, 32] width 19 height 22
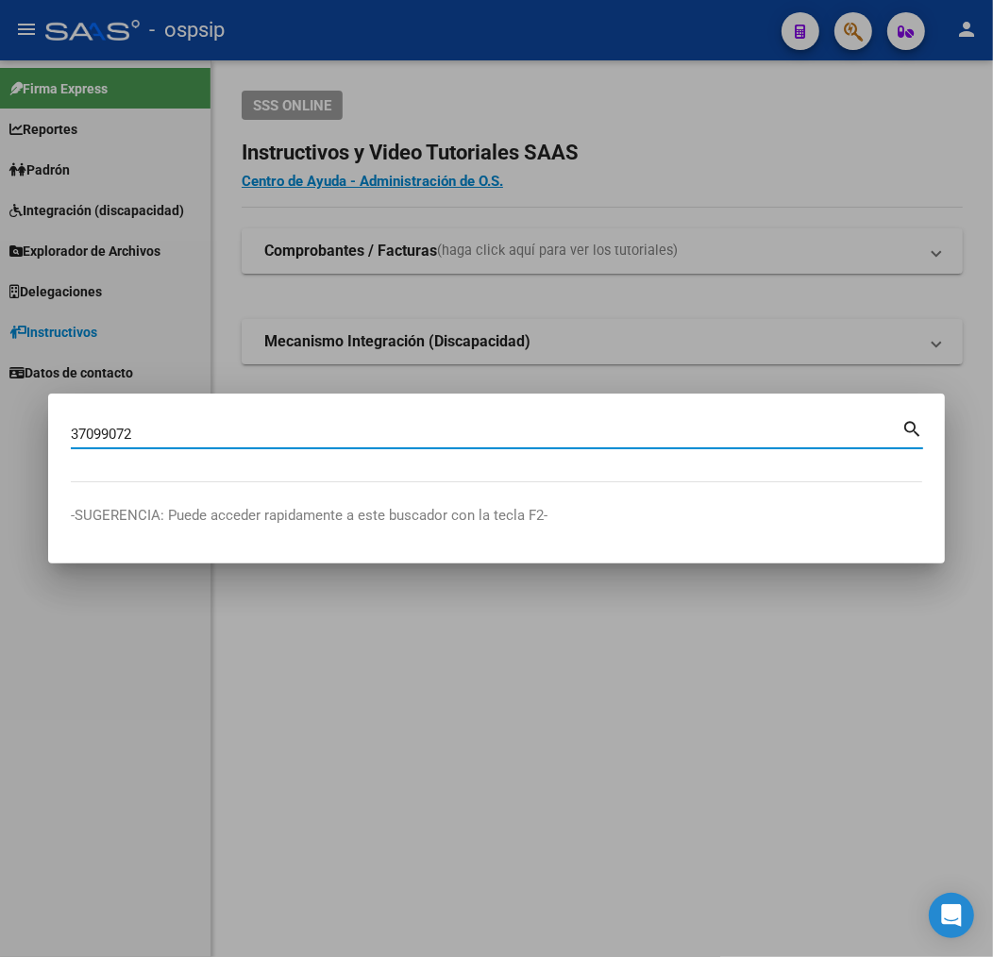
type input "37099072"
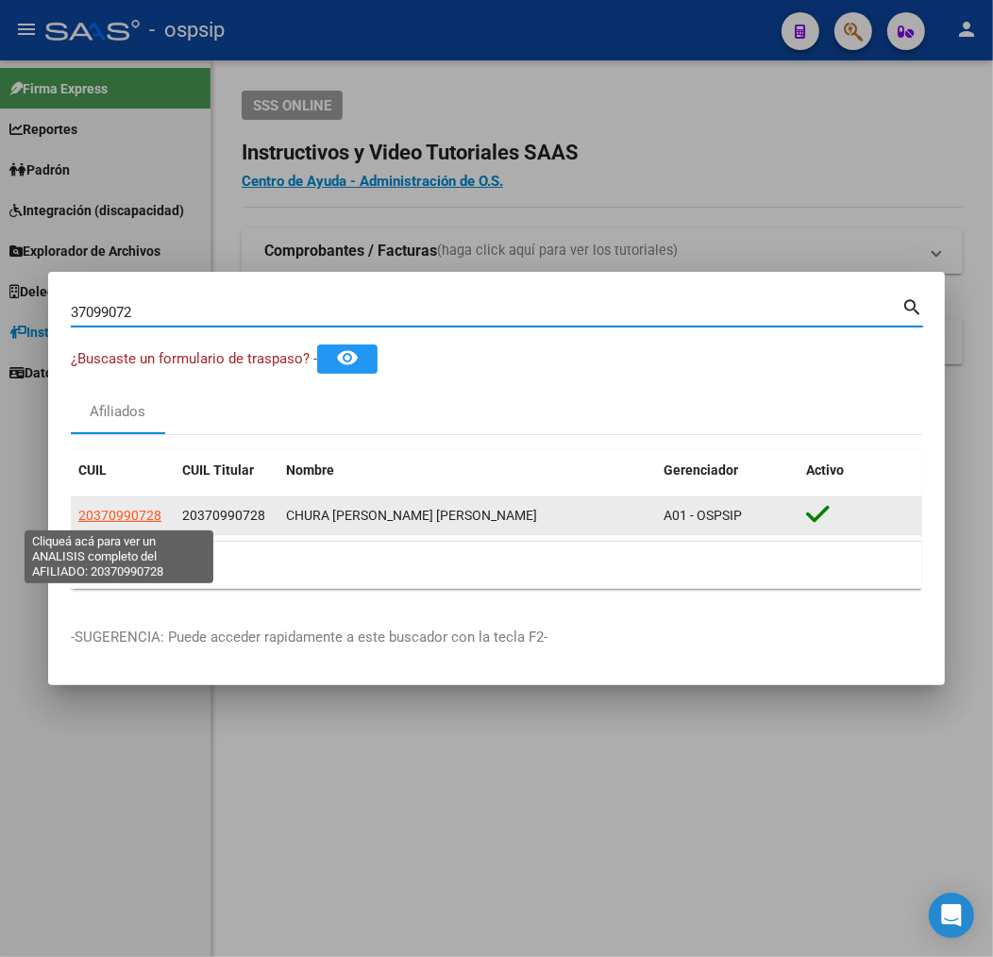
click at [137, 515] on span "20370990728" at bounding box center [119, 515] width 83 height 15
type textarea "20370990728"
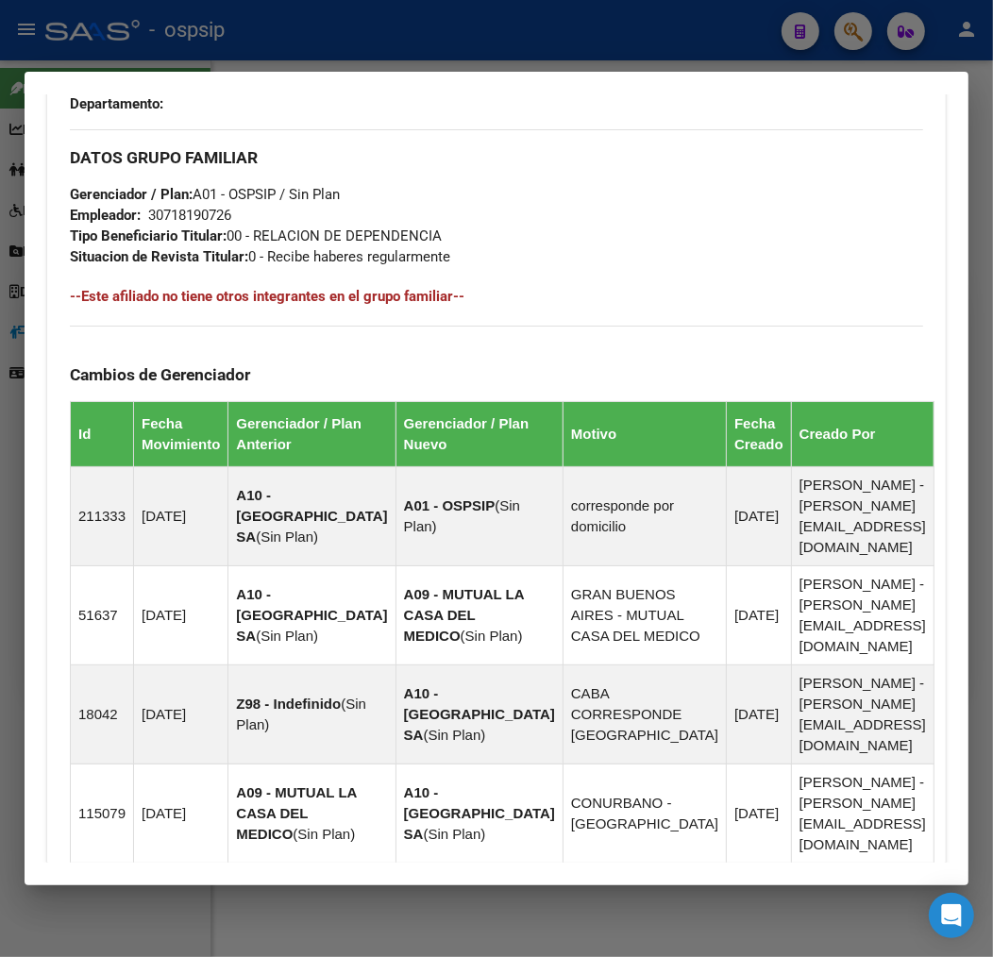
scroll to position [1402, 0]
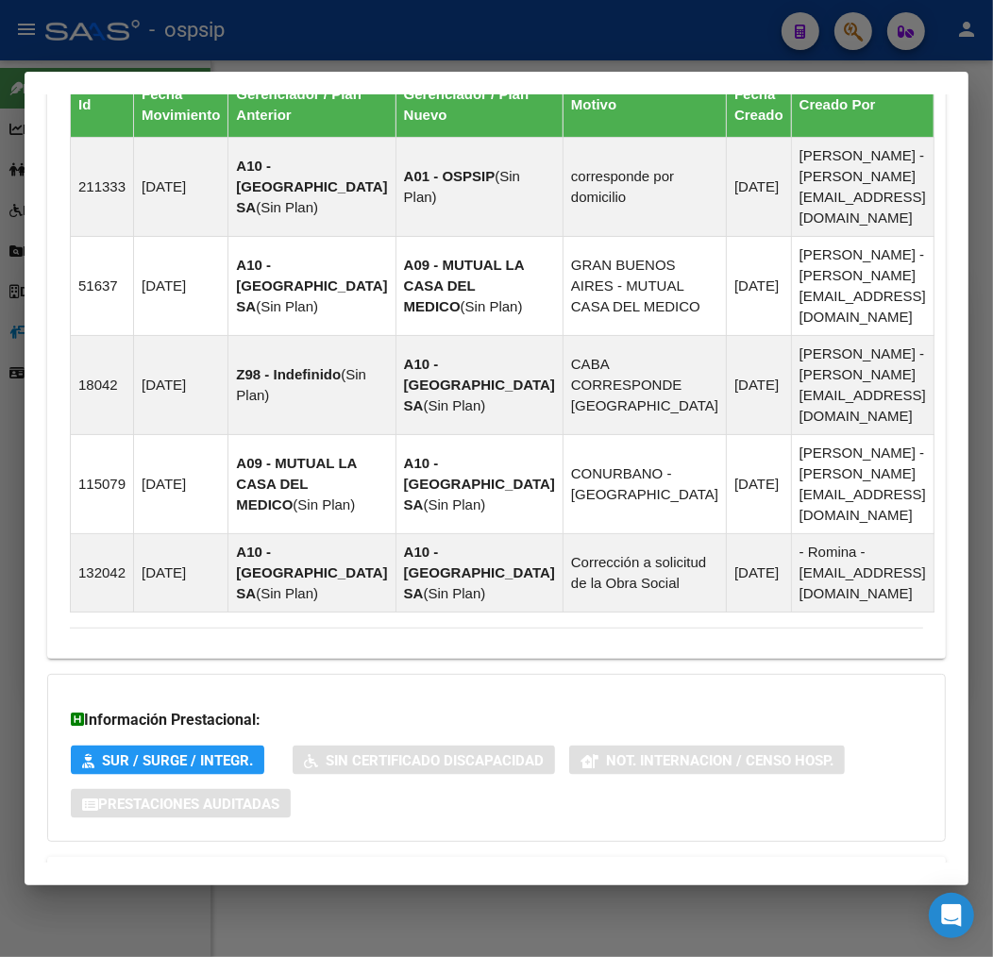
click at [512, 868] on mat-panel-title "Aportes y Contribuciones del Afiliado: 20370990728" at bounding box center [485, 879] width 830 height 23
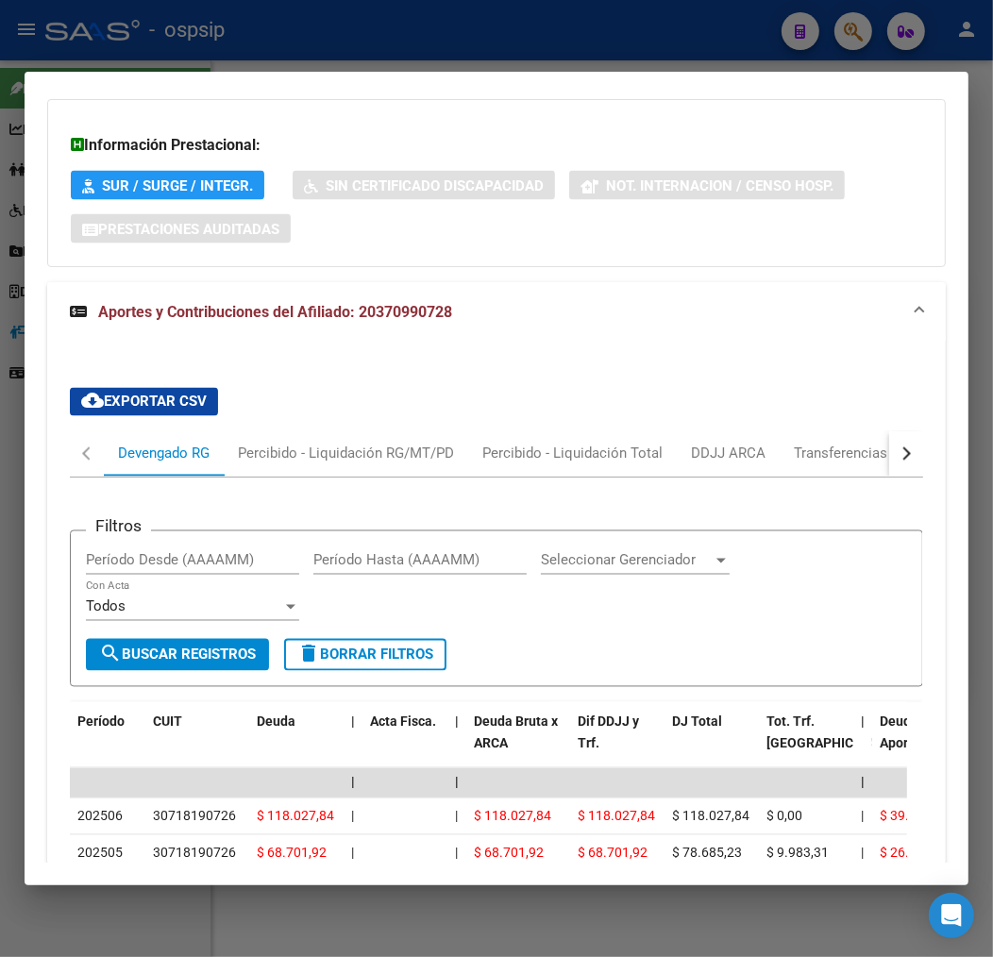
scroll to position [1915, 0]
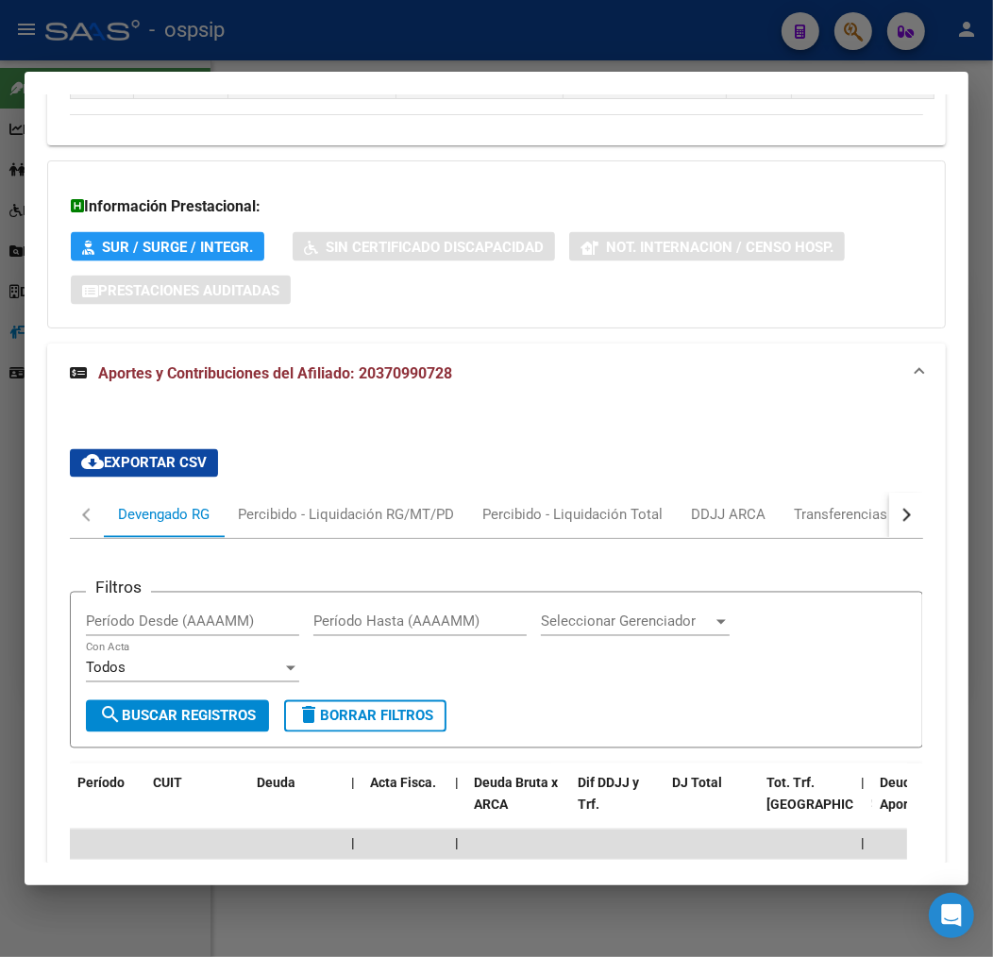
click at [889, 492] on button "button" at bounding box center [906, 514] width 34 height 45
click at [812, 505] on div "ARCA Relaciones Laborales" at bounding box center [776, 515] width 176 height 21
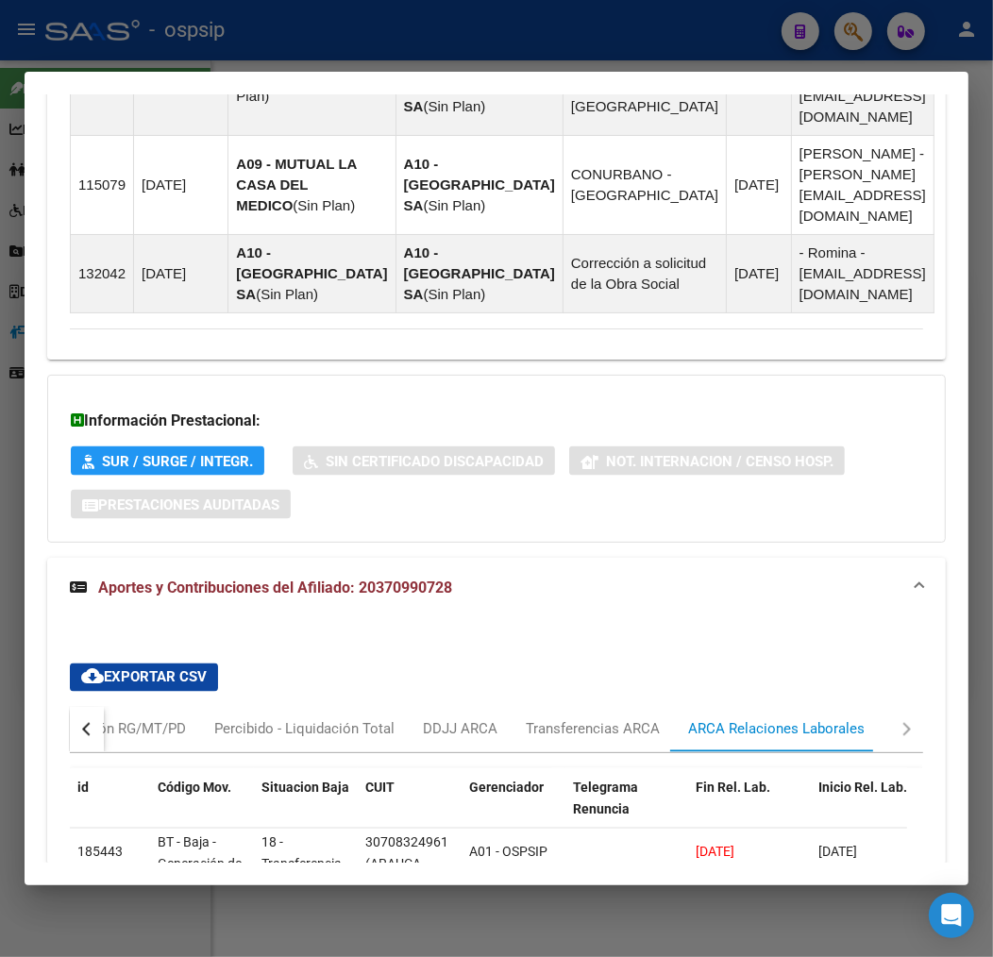
scroll to position [1884, 0]
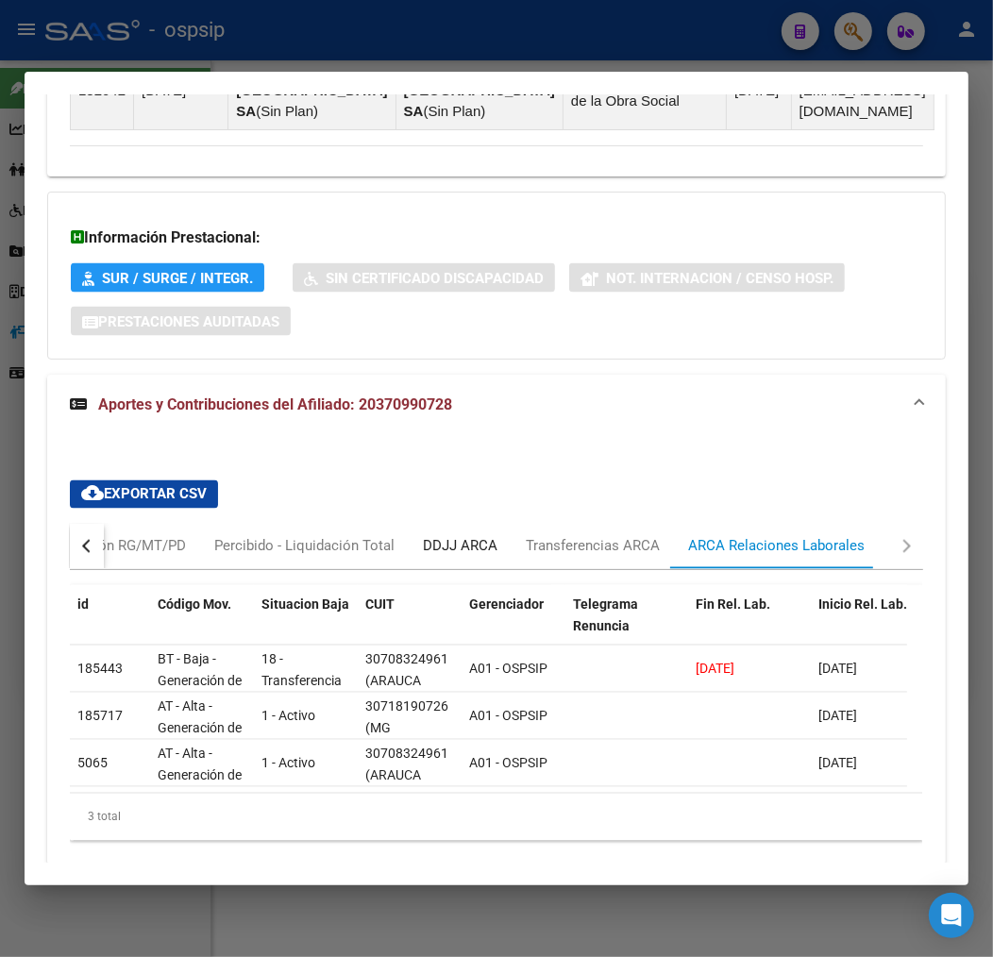
click at [441, 536] on div "DDJJ ARCA" at bounding box center [460, 546] width 75 height 21
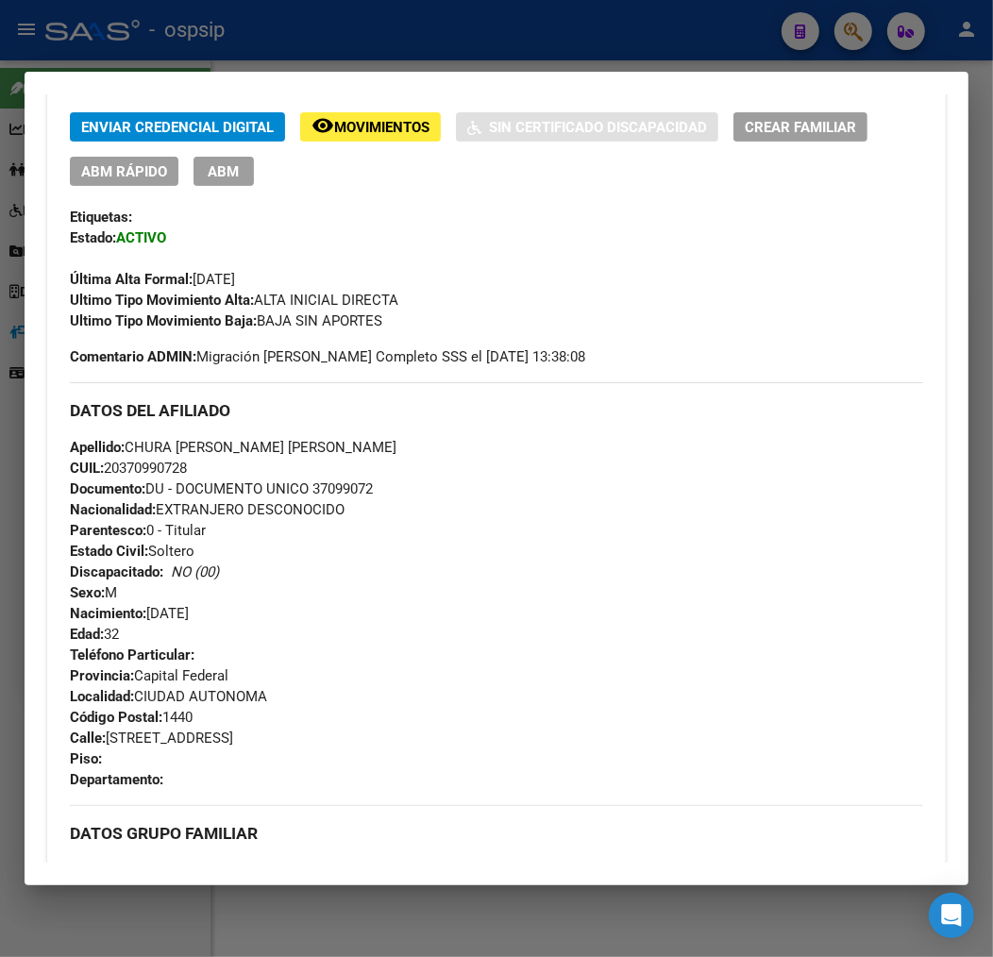
scroll to position [0, 0]
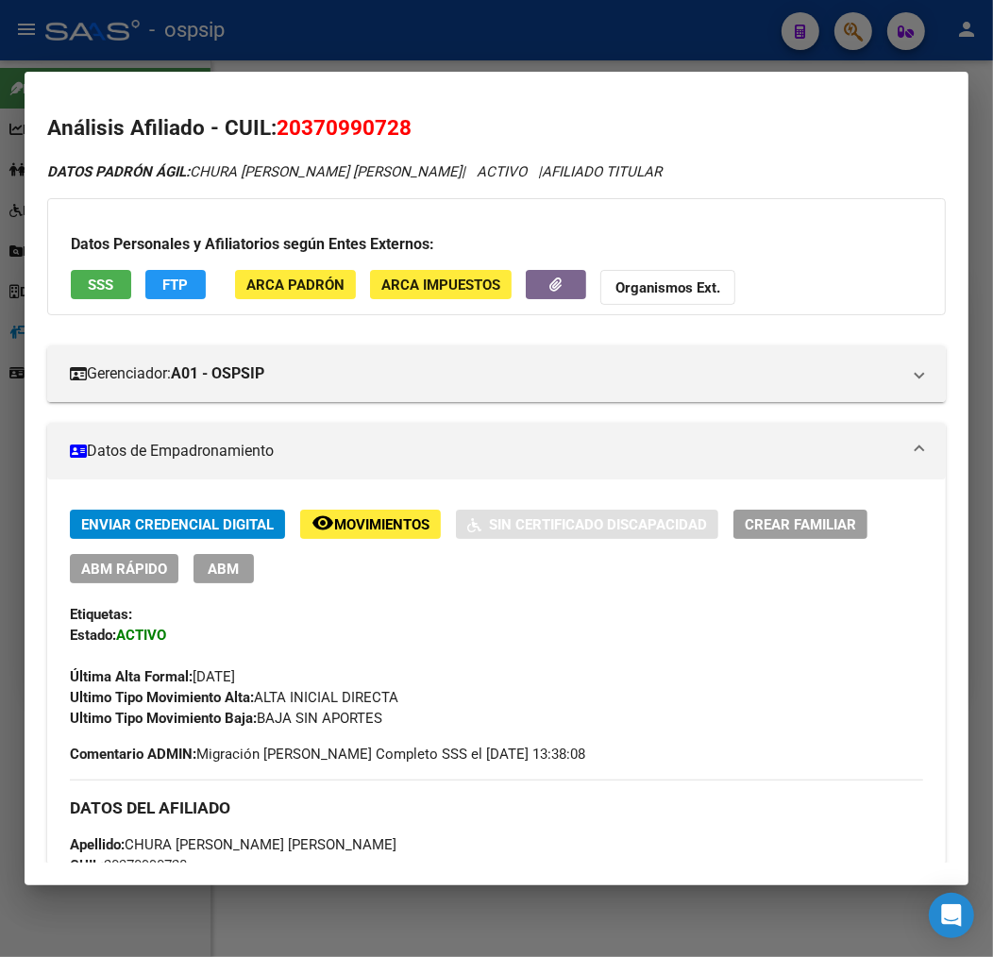
click at [158, 277] on button "FTP" at bounding box center [175, 284] width 60 height 29
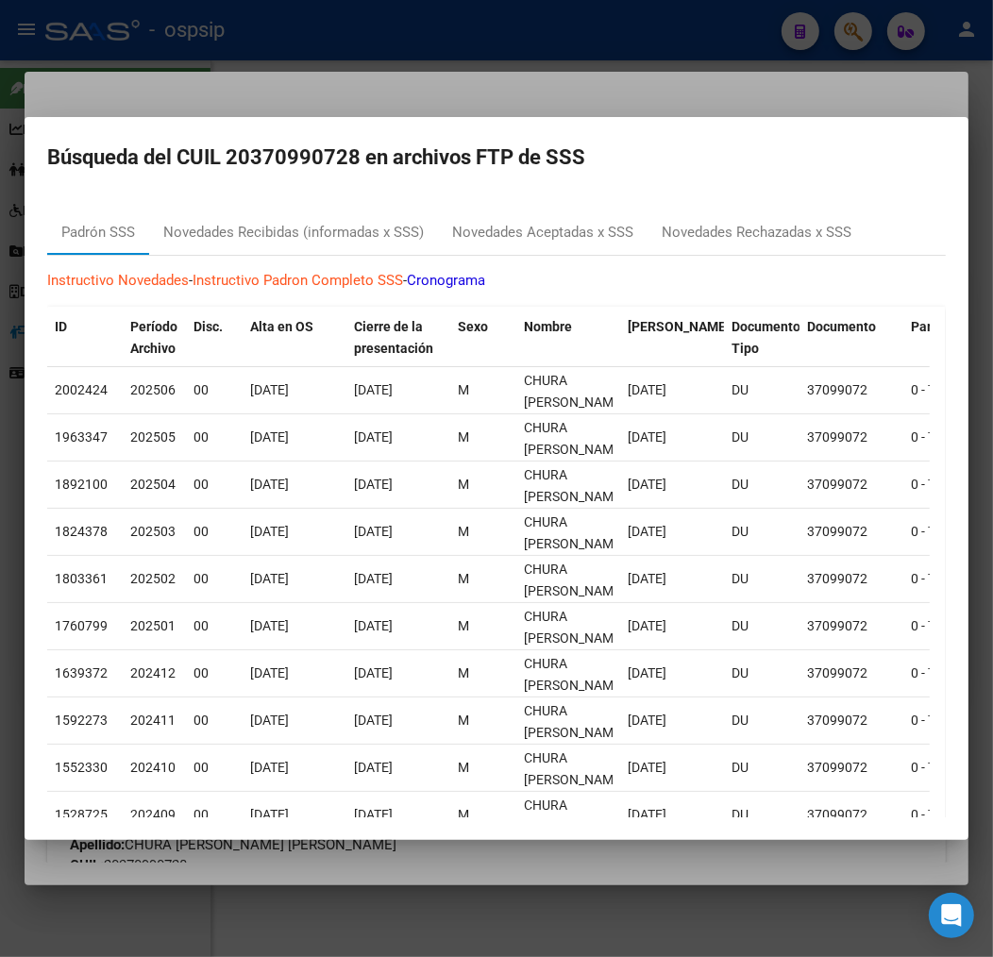
click at [700, 92] on div at bounding box center [496, 478] width 993 height 957
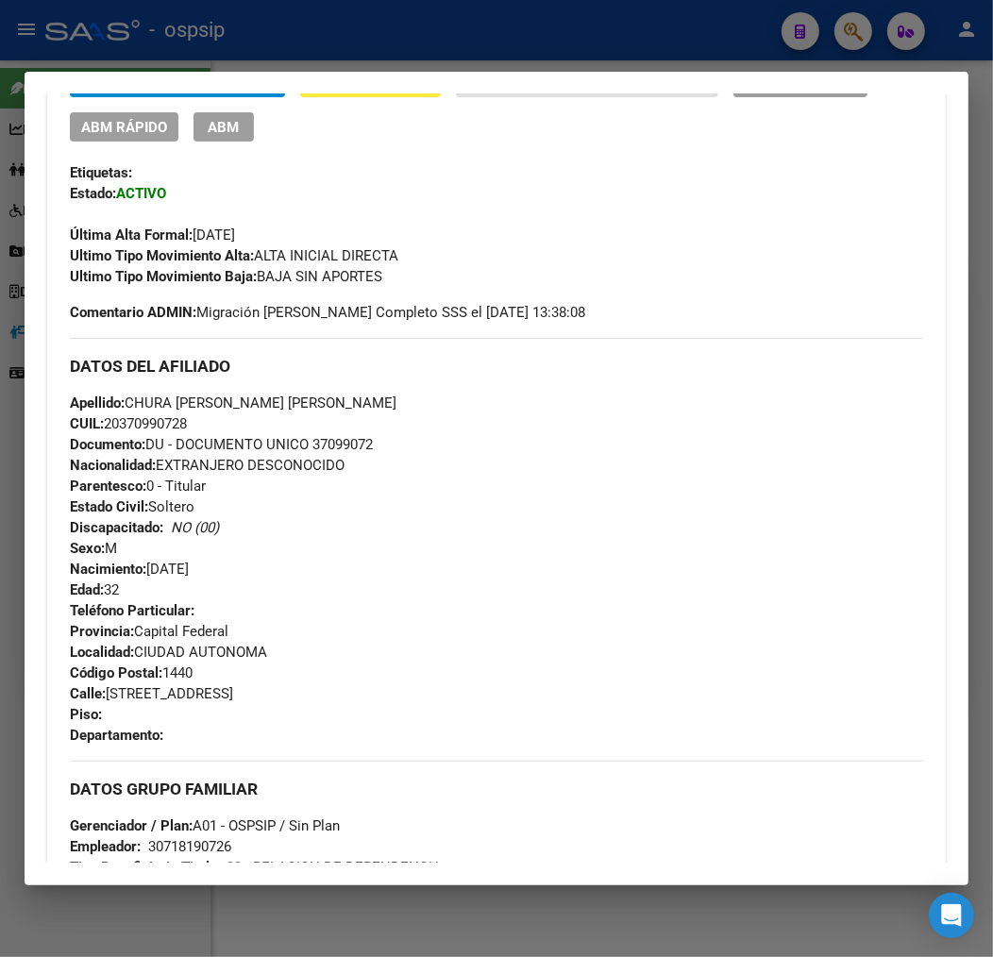
scroll to position [409, 0]
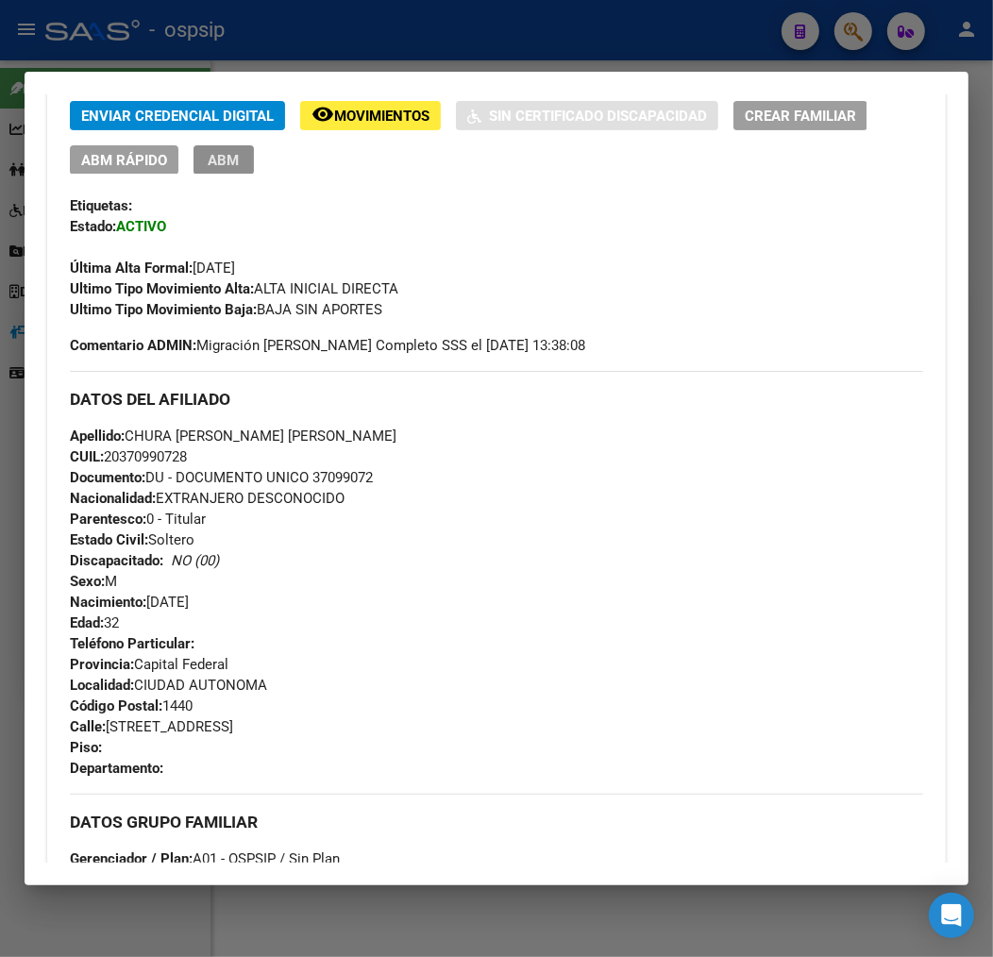
click at [243, 173] on button "ABM" at bounding box center [223, 159] width 60 height 29
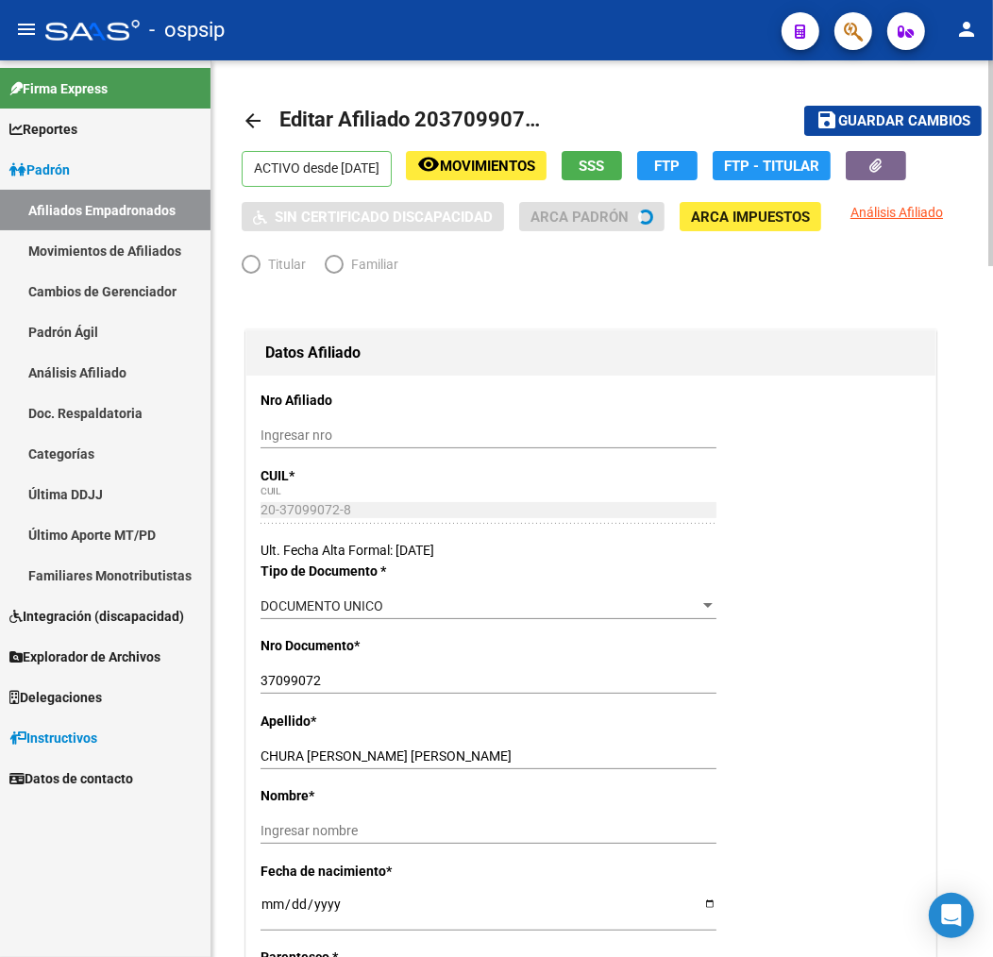
radio input "true"
type input "30-71819072-6"
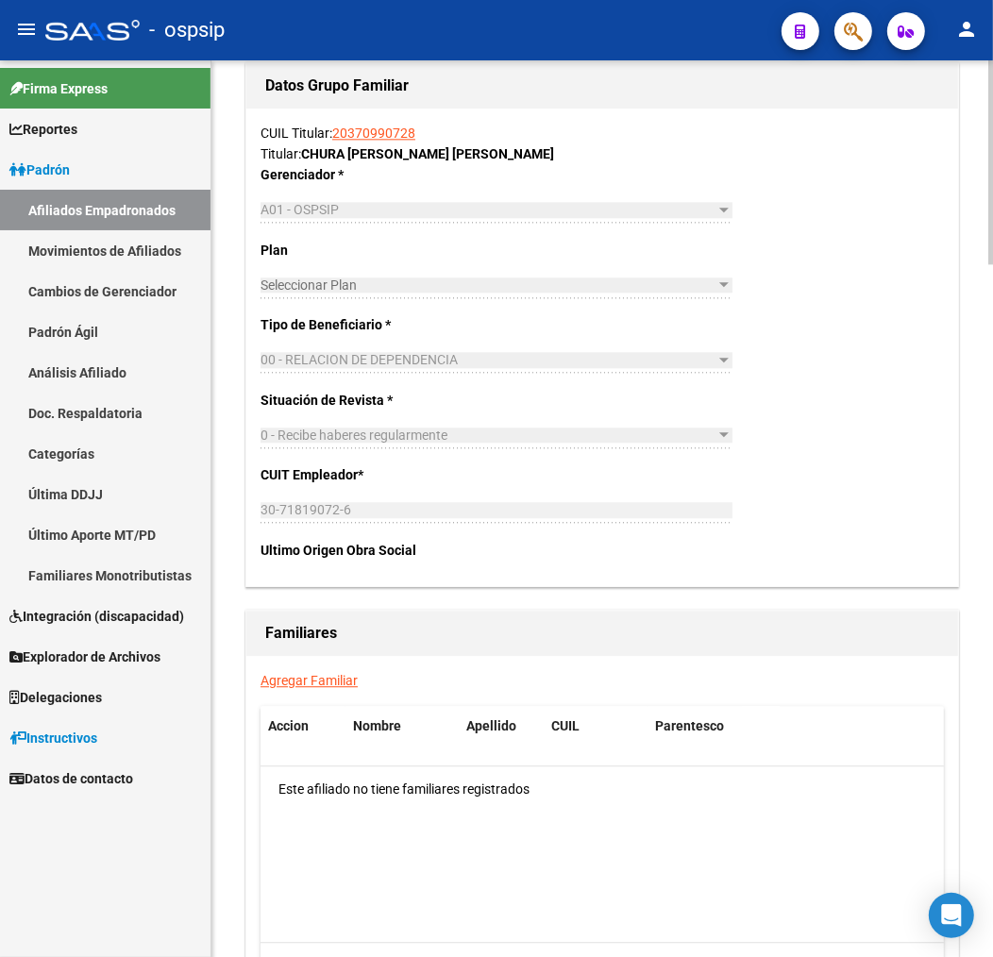
scroll to position [3050, 0]
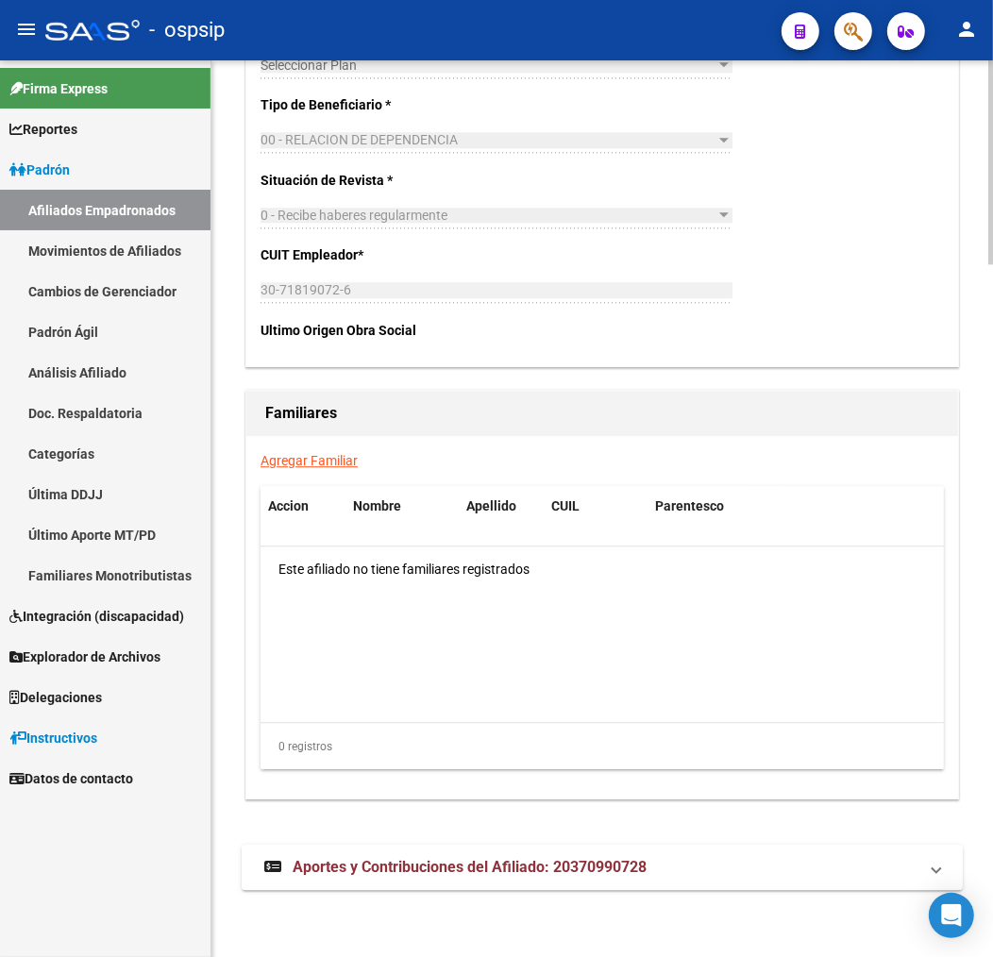
click at [569, 864] on span "Aportes y Contribuciones del Afiliado: 20370990728" at bounding box center [469, 867] width 354 height 18
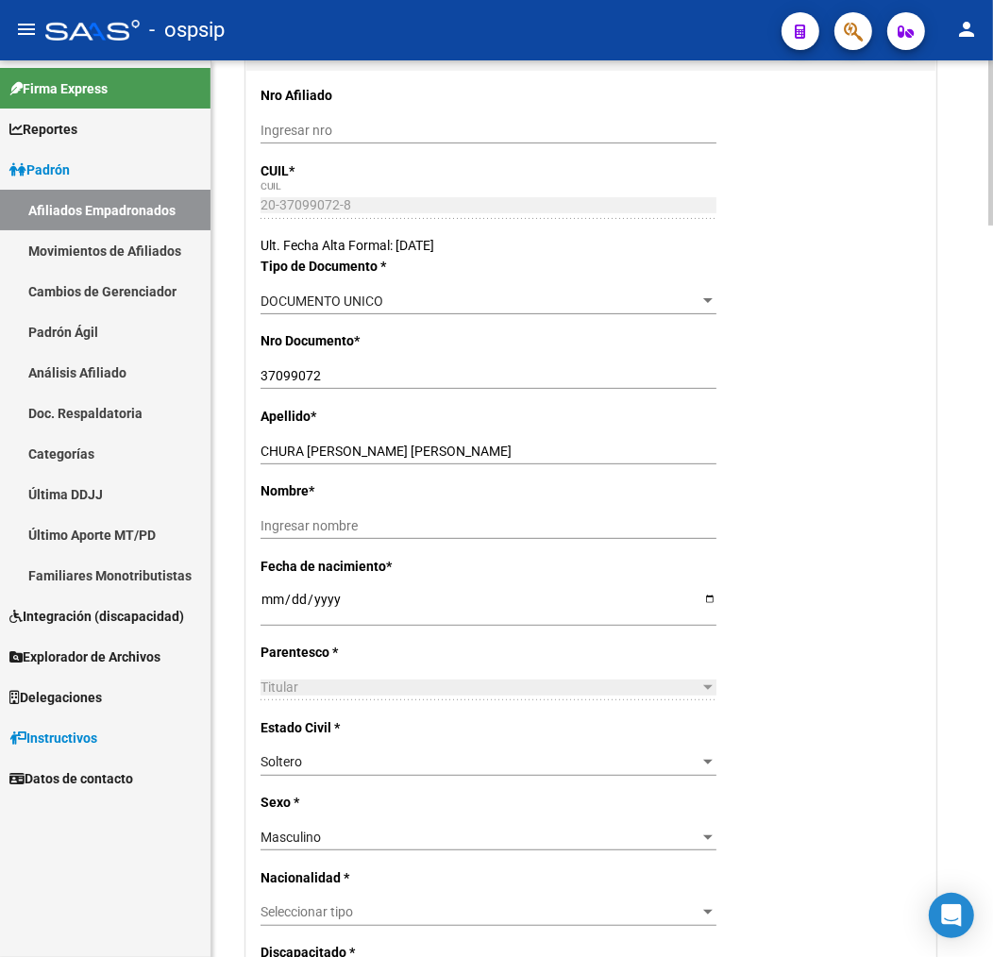
scroll to position [0, 0]
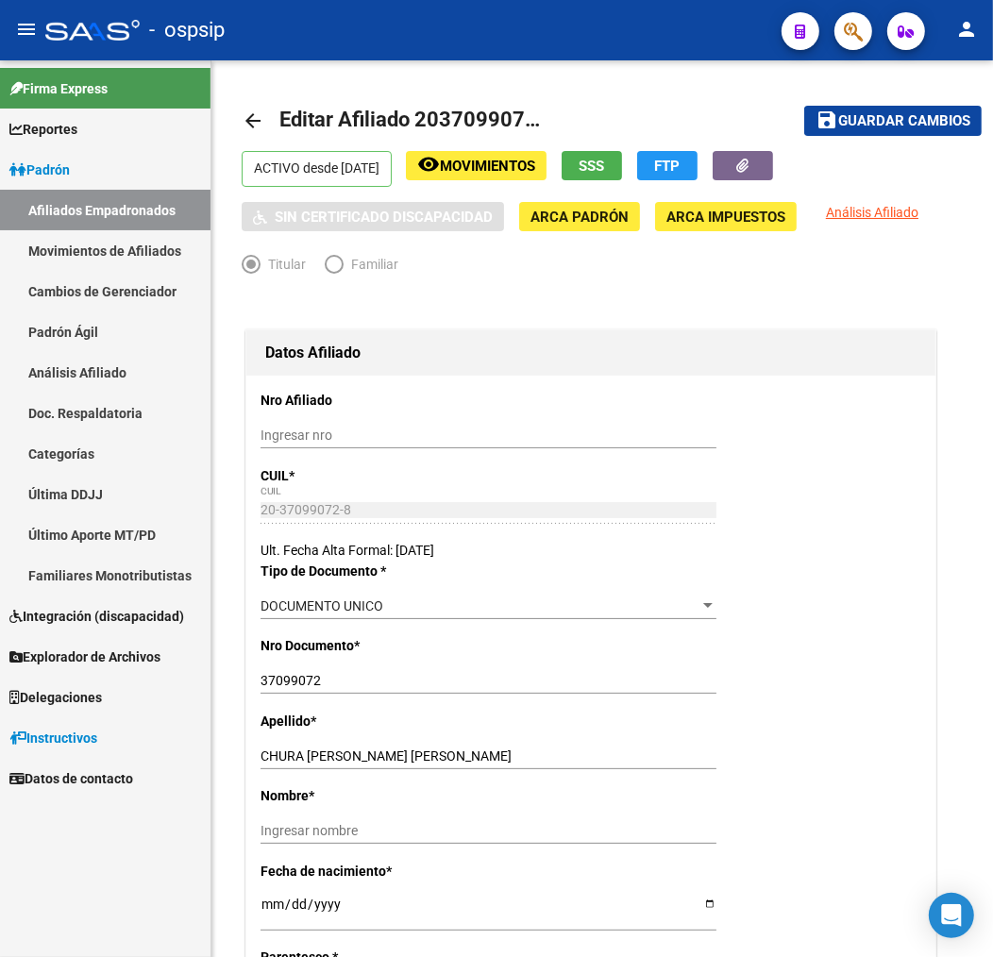
click at [292, 36] on div "- ospsip" at bounding box center [405, 30] width 721 height 42
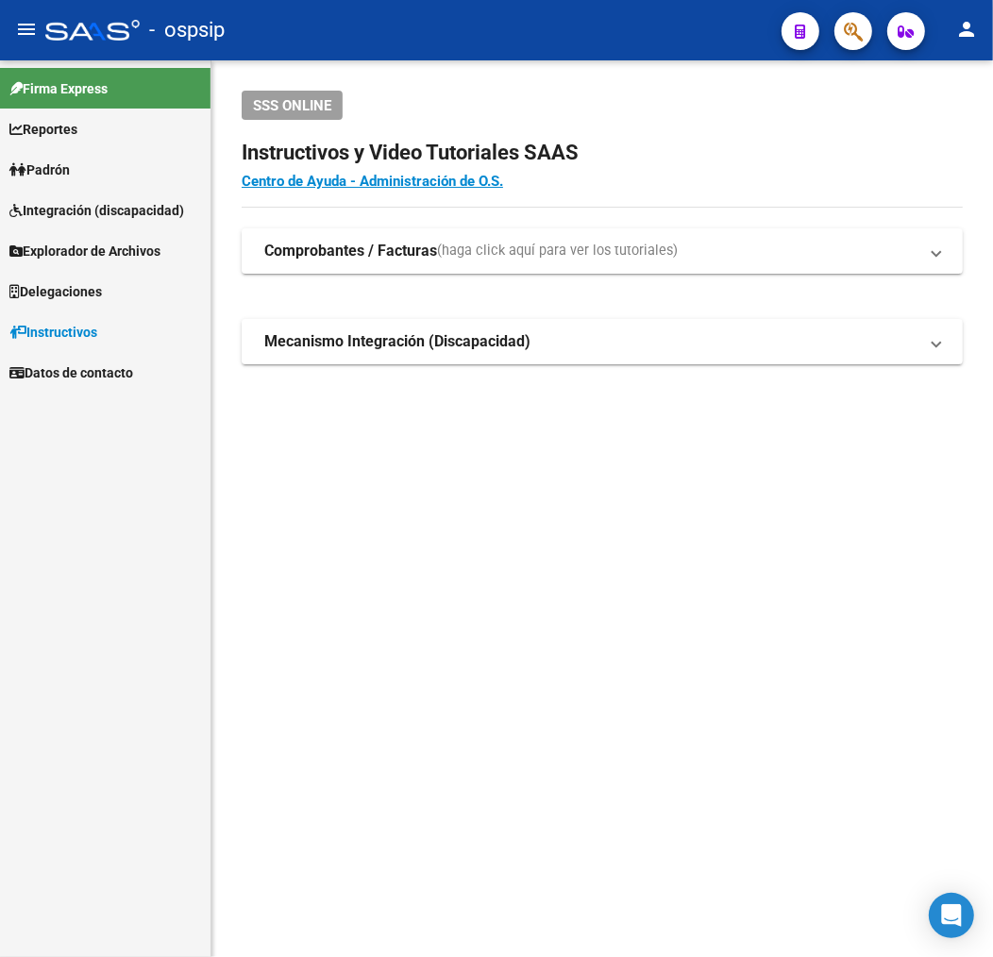
click at [830, 30] on div at bounding box center [845, 30] width 53 height 39
click at [840, 29] on button "button" at bounding box center [853, 31] width 38 height 38
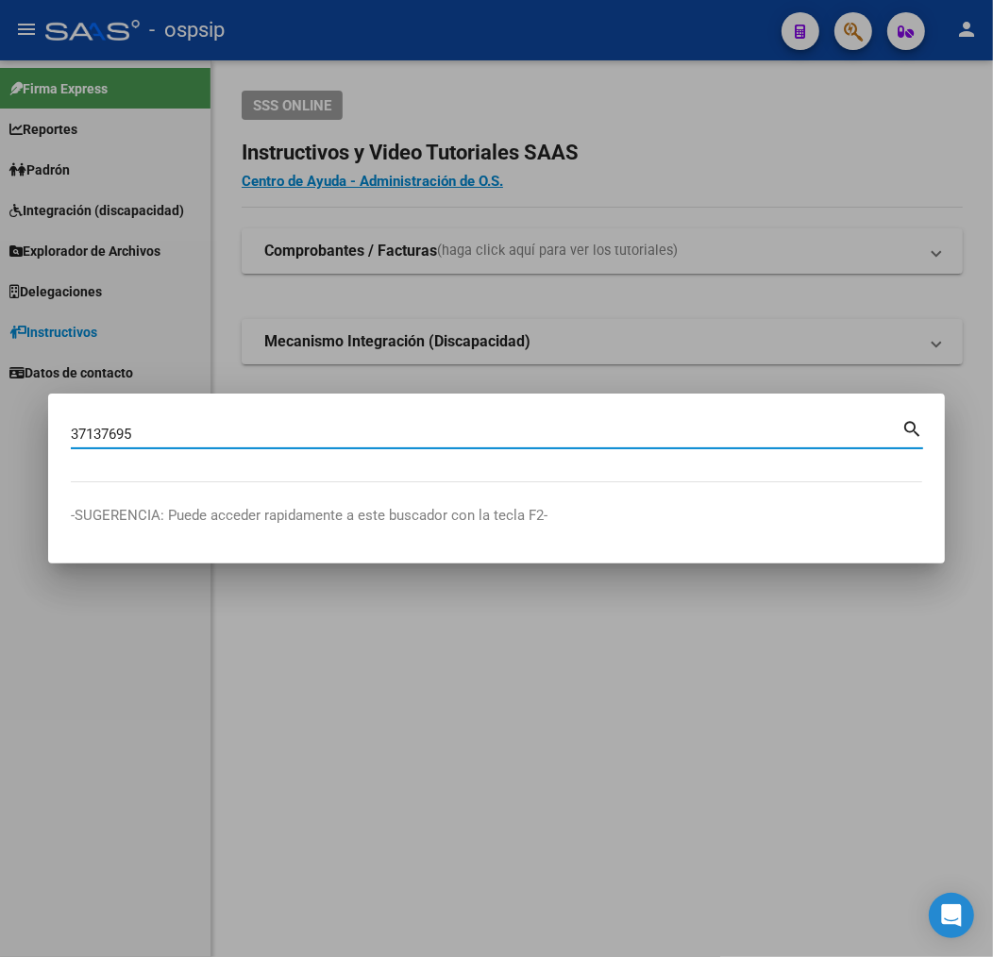
type input "37137695"
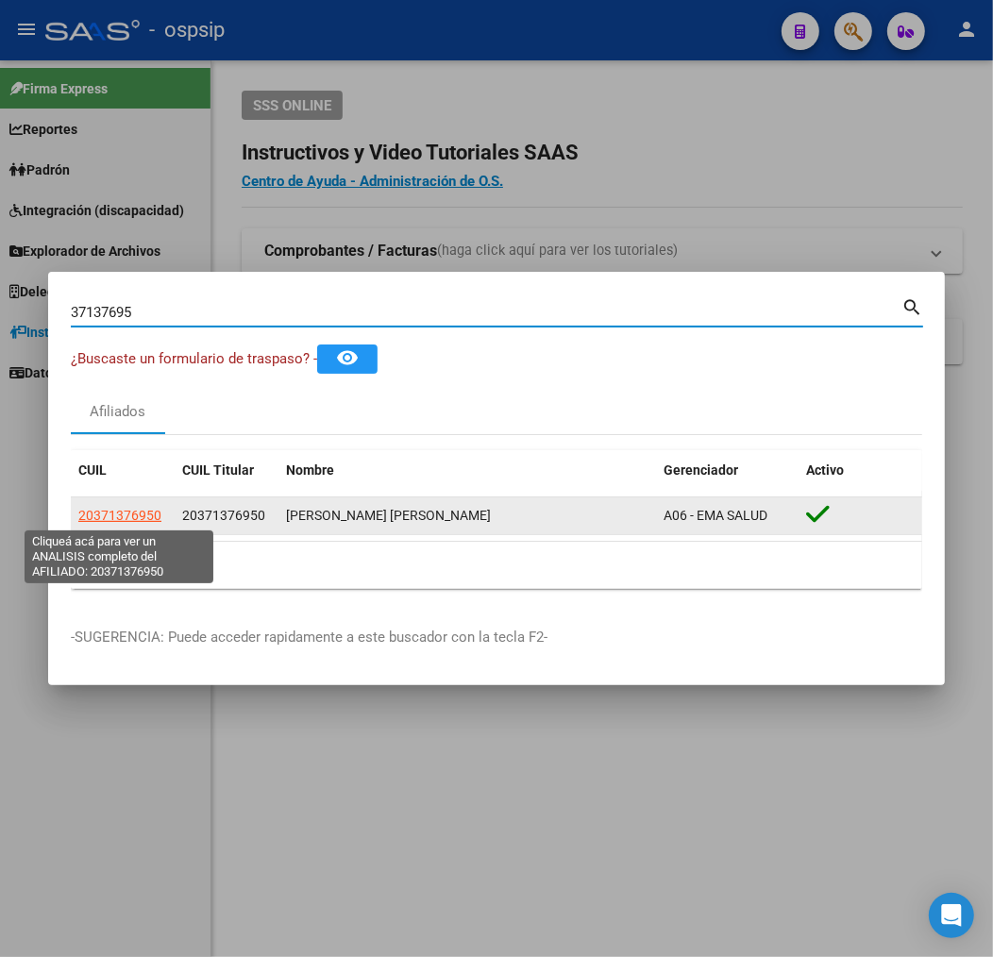
click at [133, 521] on span "20371376950" at bounding box center [119, 515] width 83 height 15
type textarea "20371376950"
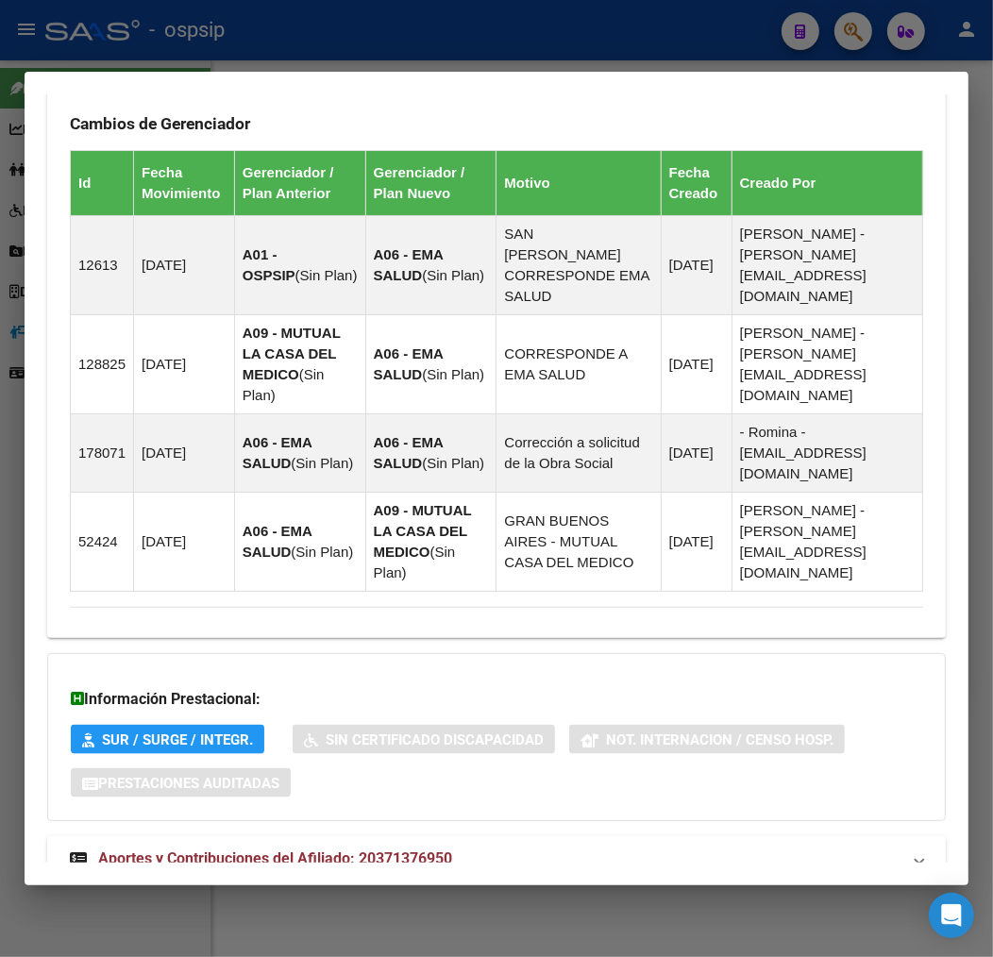
click at [615, 847] on mat-panel-title "Aportes y Contribuciones del Afiliado: 20371376950" at bounding box center [485, 858] width 830 height 23
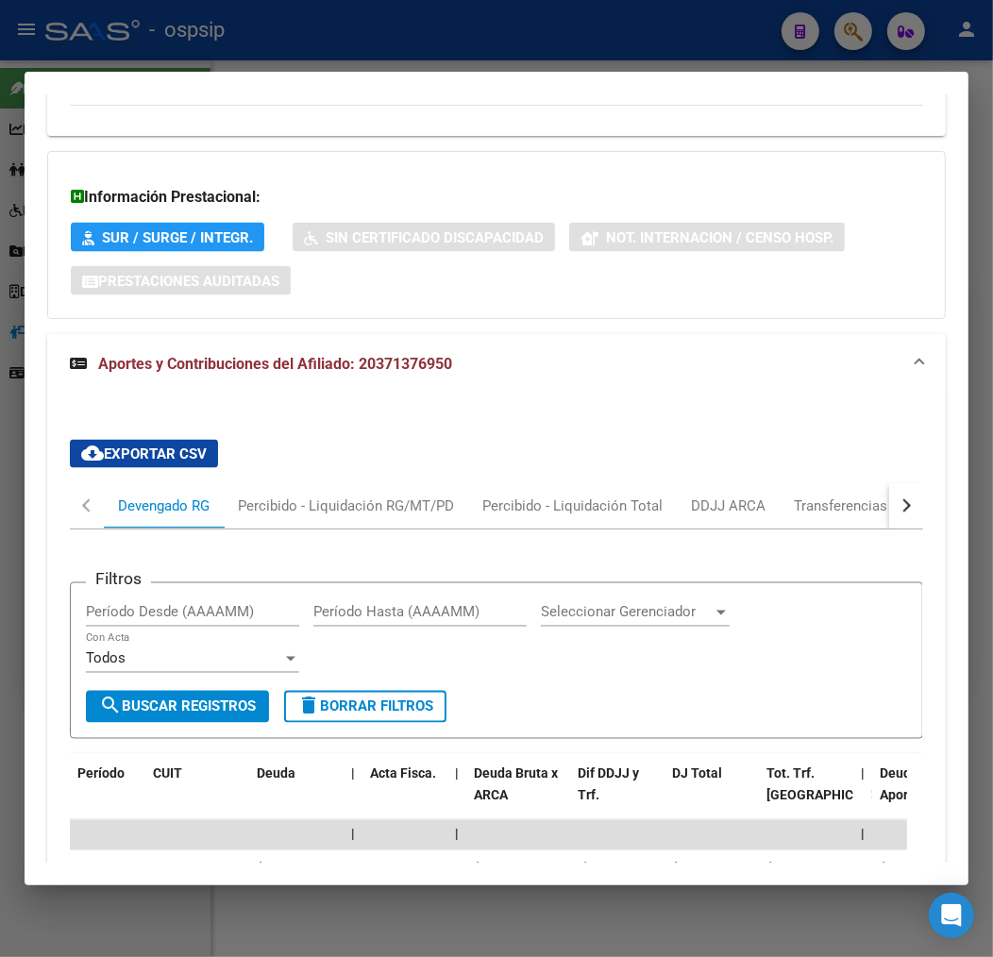
scroll to position [1753, 0]
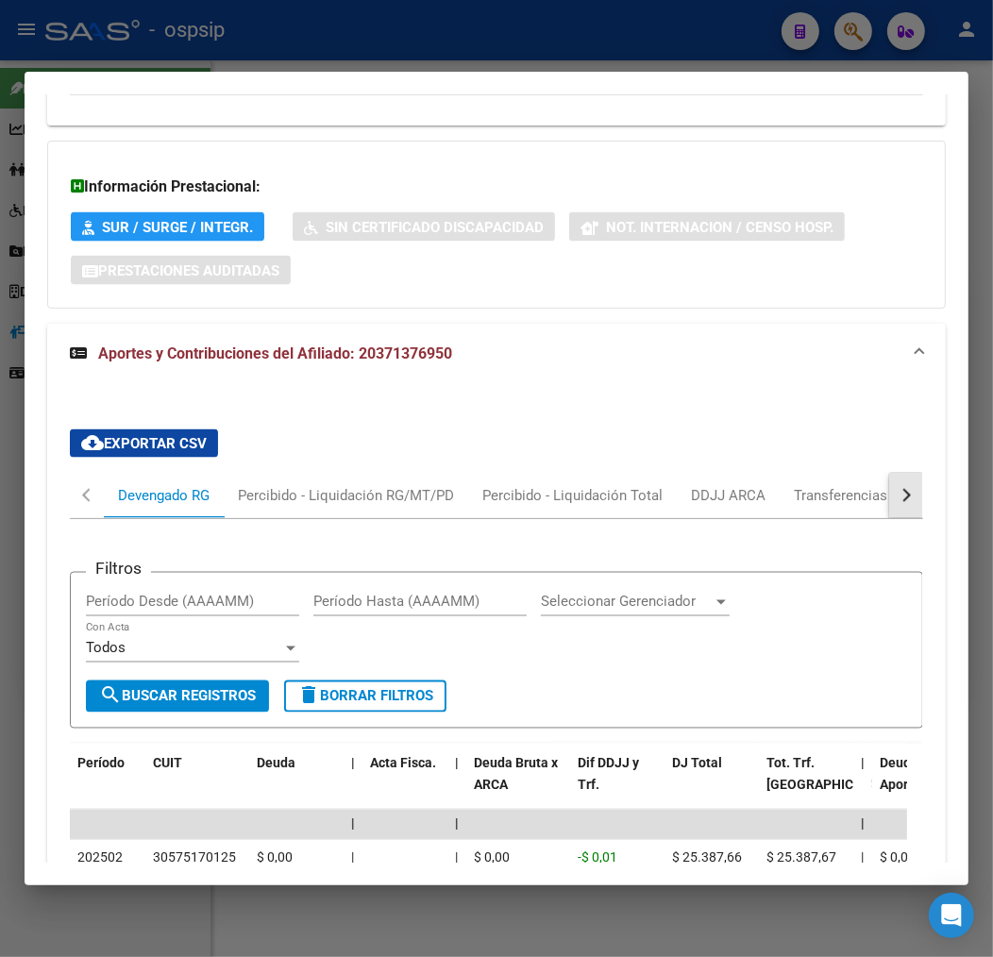
click at [904, 473] on button "button" at bounding box center [906, 495] width 34 height 45
click at [850, 473] on div "ARCA Relaciones Laborales" at bounding box center [776, 495] width 205 height 45
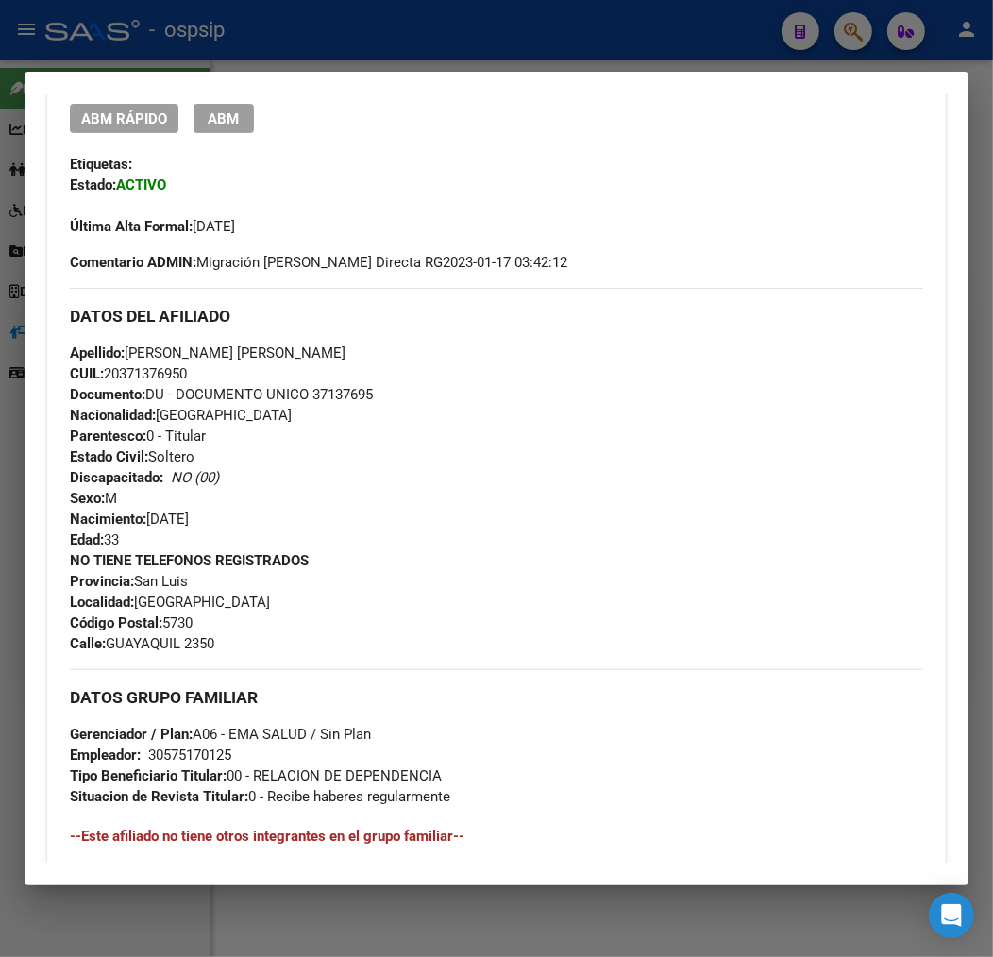
scroll to position [209, 0]
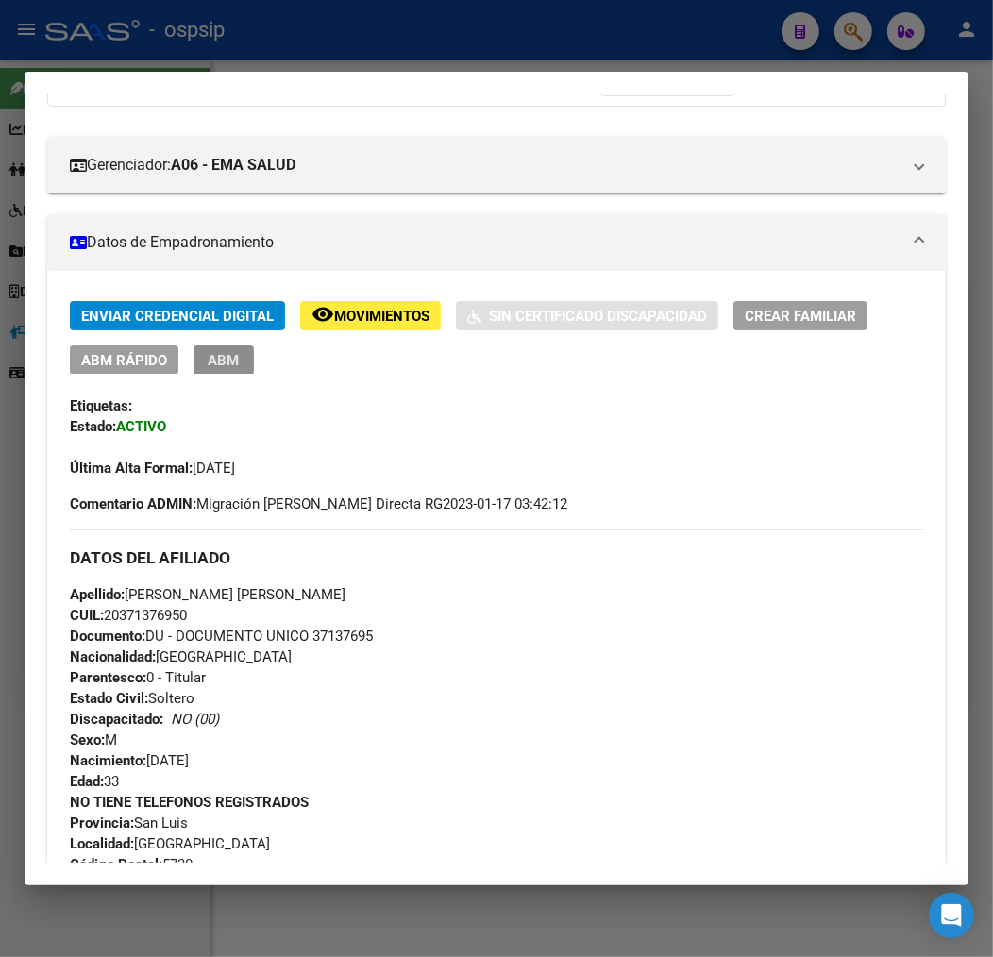
click at [225, 354] on span "ABM" at bounding box center [224, 360] width 31 height 17
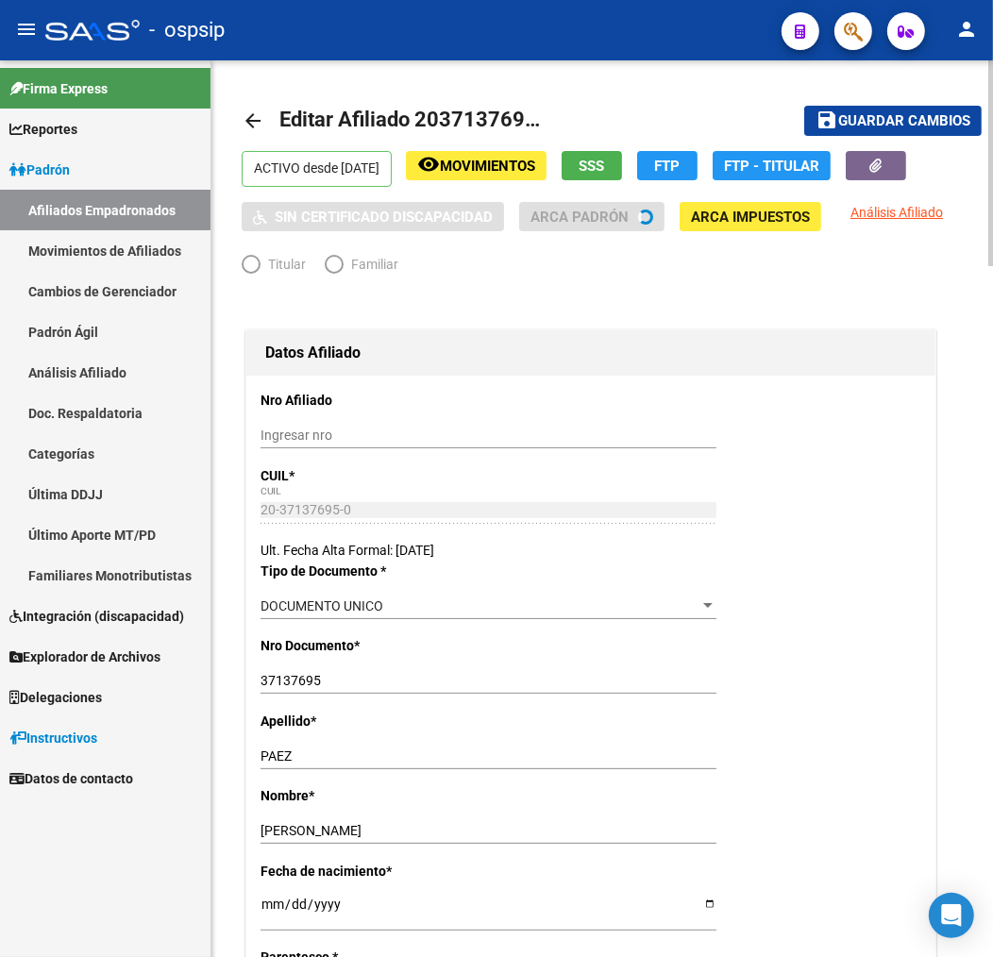
radio input "true"
type input "30-57517012-5"
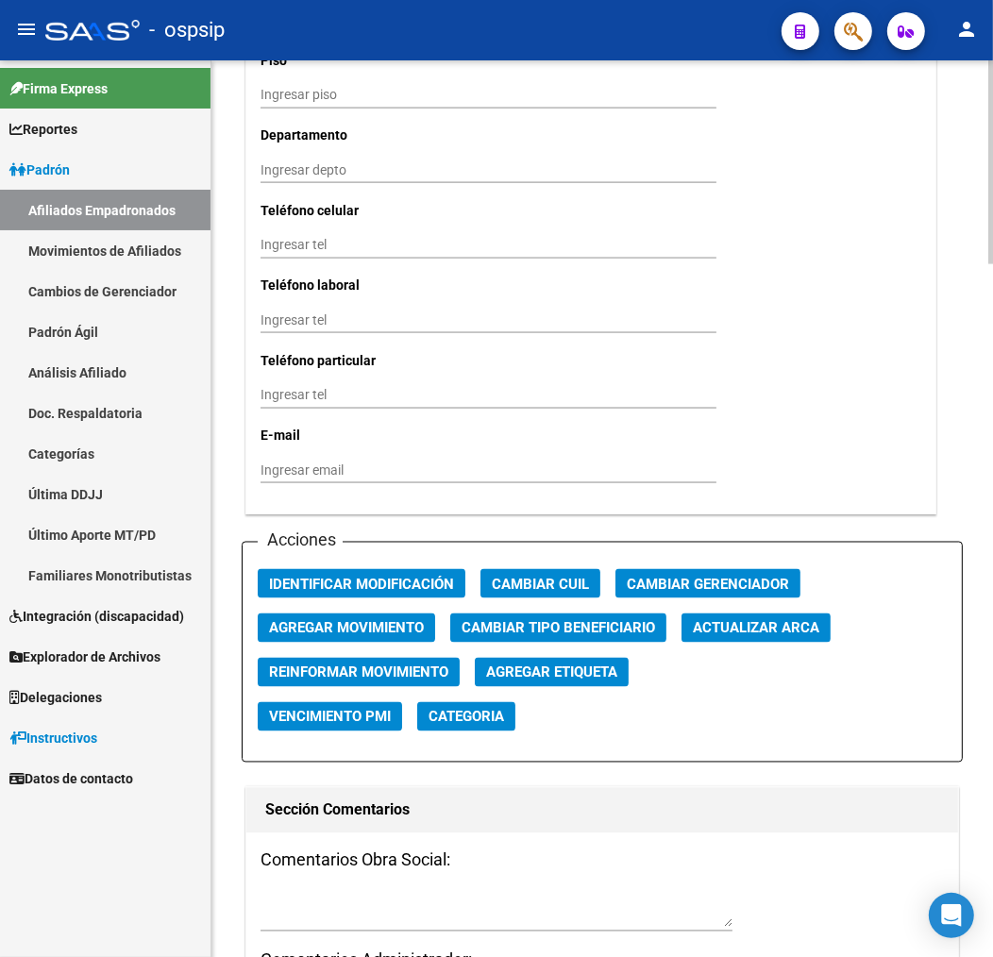
scroll to position [1992, 0]
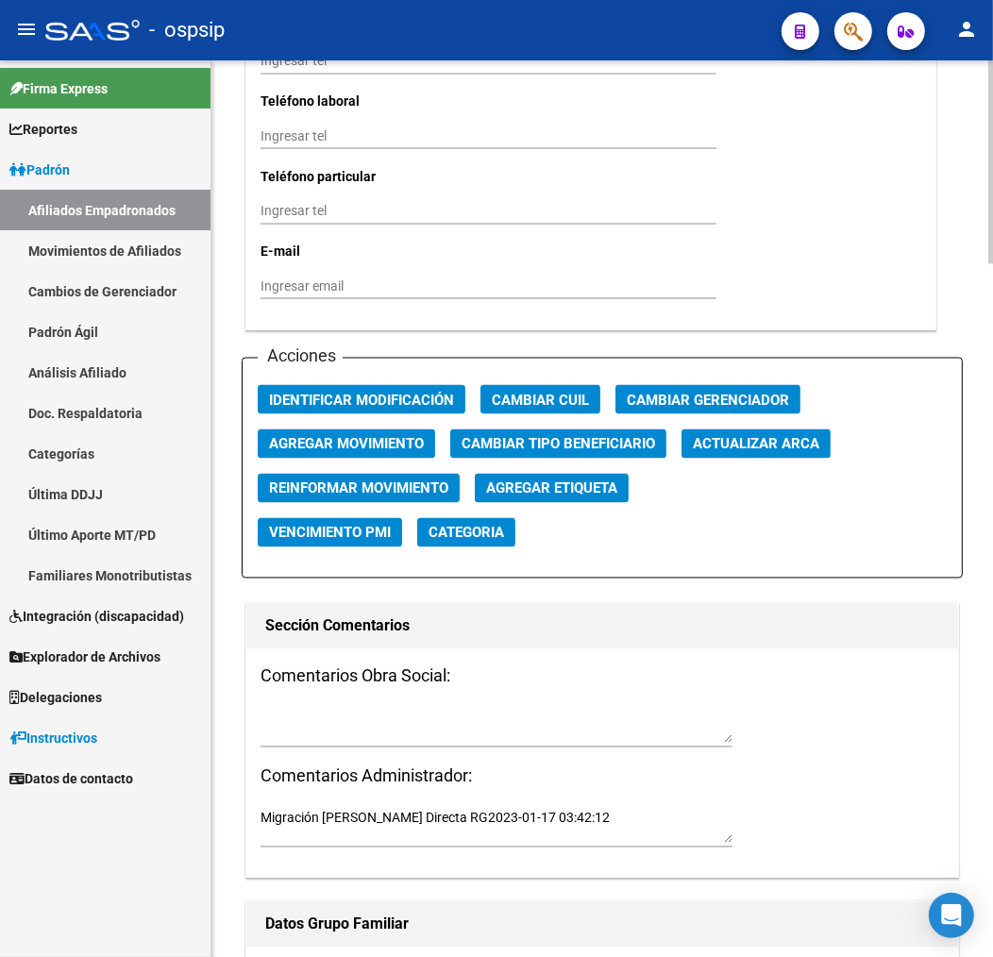
click at [401, 426] on div "Acciones Identificar Modificación Cambiar CUIL Cambiar Gerenciador Agregar Movi…" at bounding box center [602, 468] width 721 height 221
click at [407, 448] on span "Agregar Movimiento" at bounding box center [346, 444] width 155 height 17
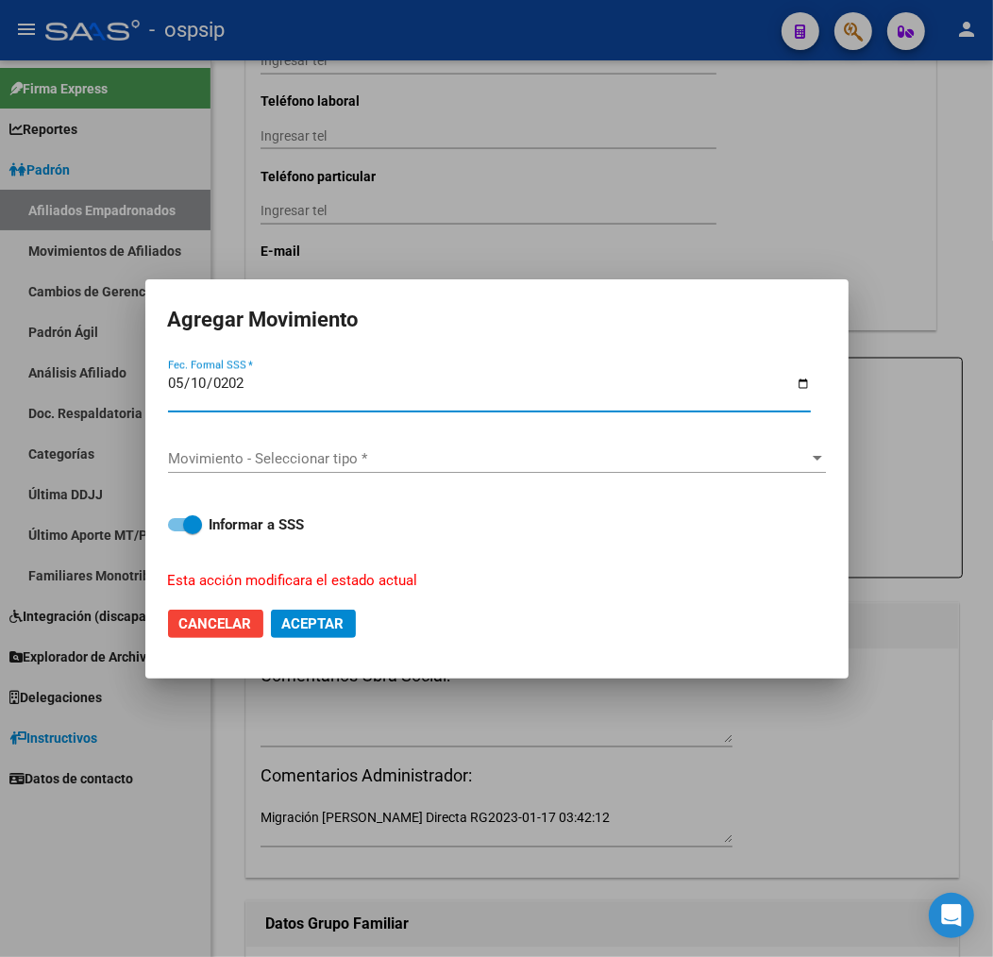
type input "2025-05-10"
click at [426, 459] on span "Movimiento - Seleccionar tipo *" at bounding box center [488, 458] width 641 height 17
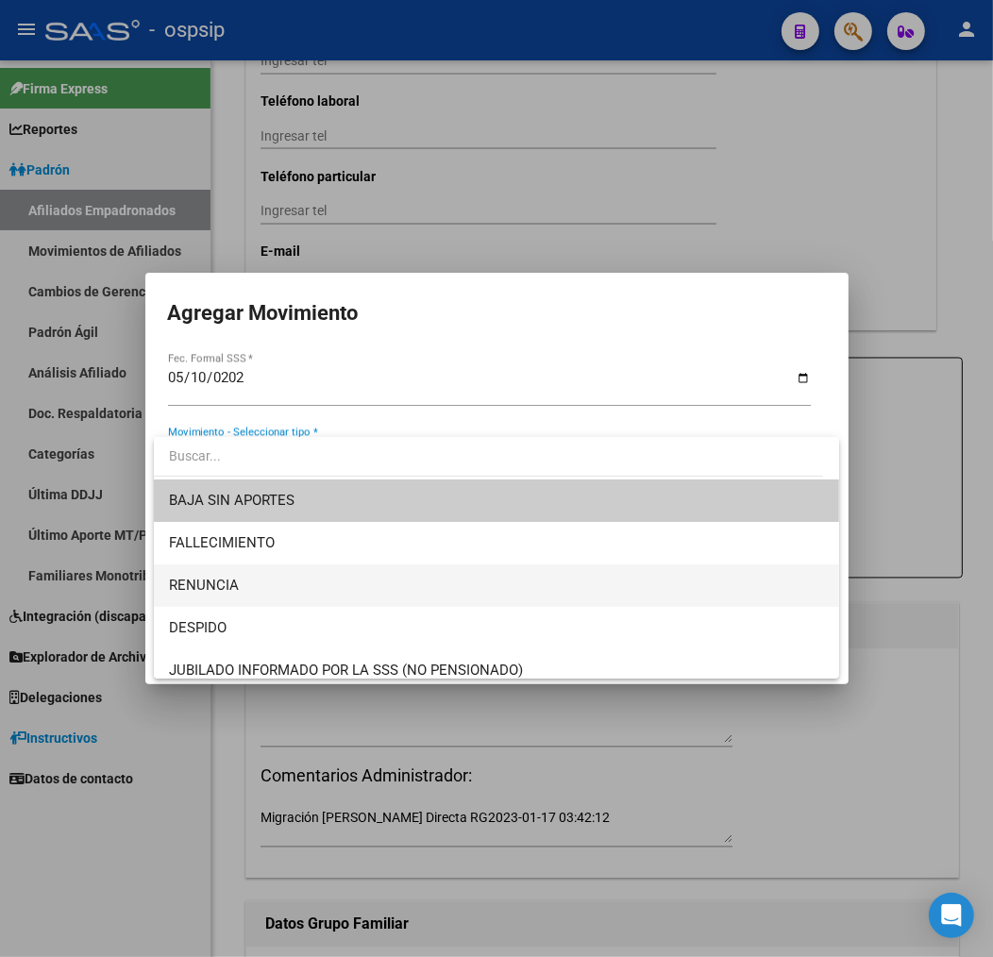
click at [426, 576] on span "RENUNCIA" at bounding box center [496, 585] width 655 height 42
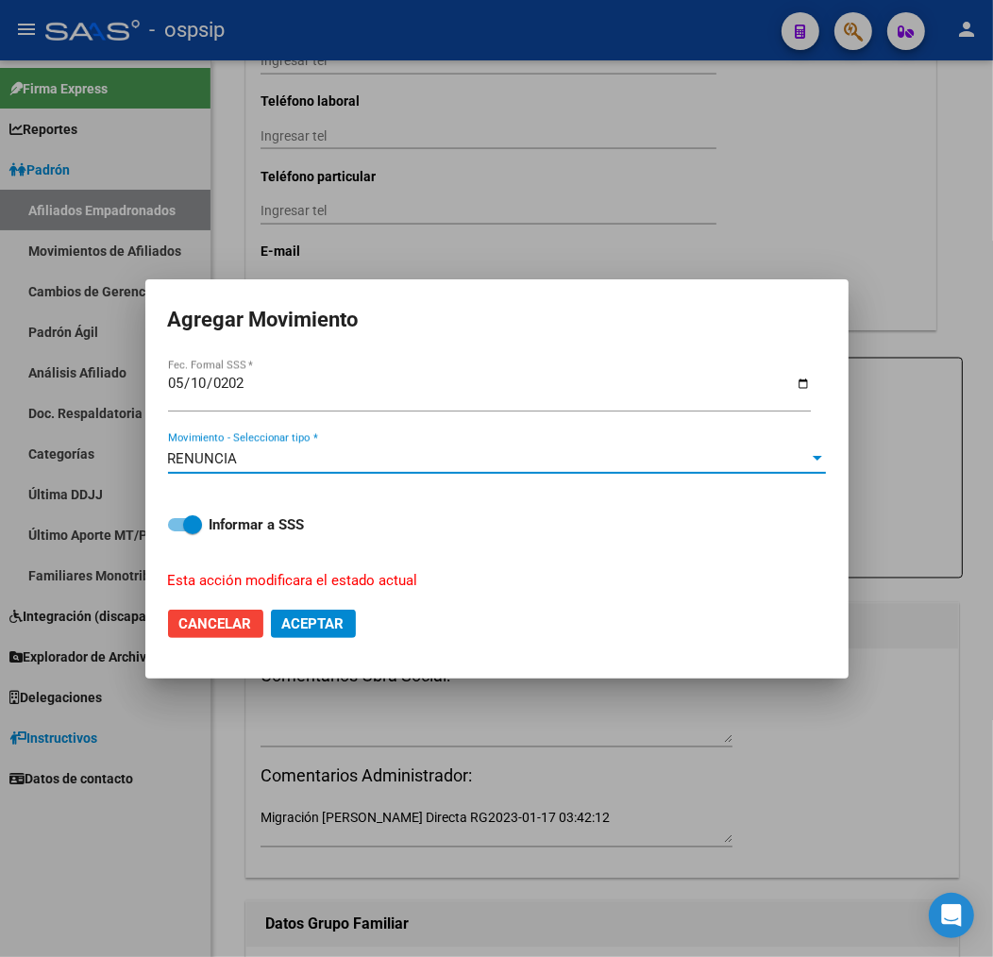
click at [326, 615] on span "Aceptar" at bounding box center [313, 623] width 62 height 17
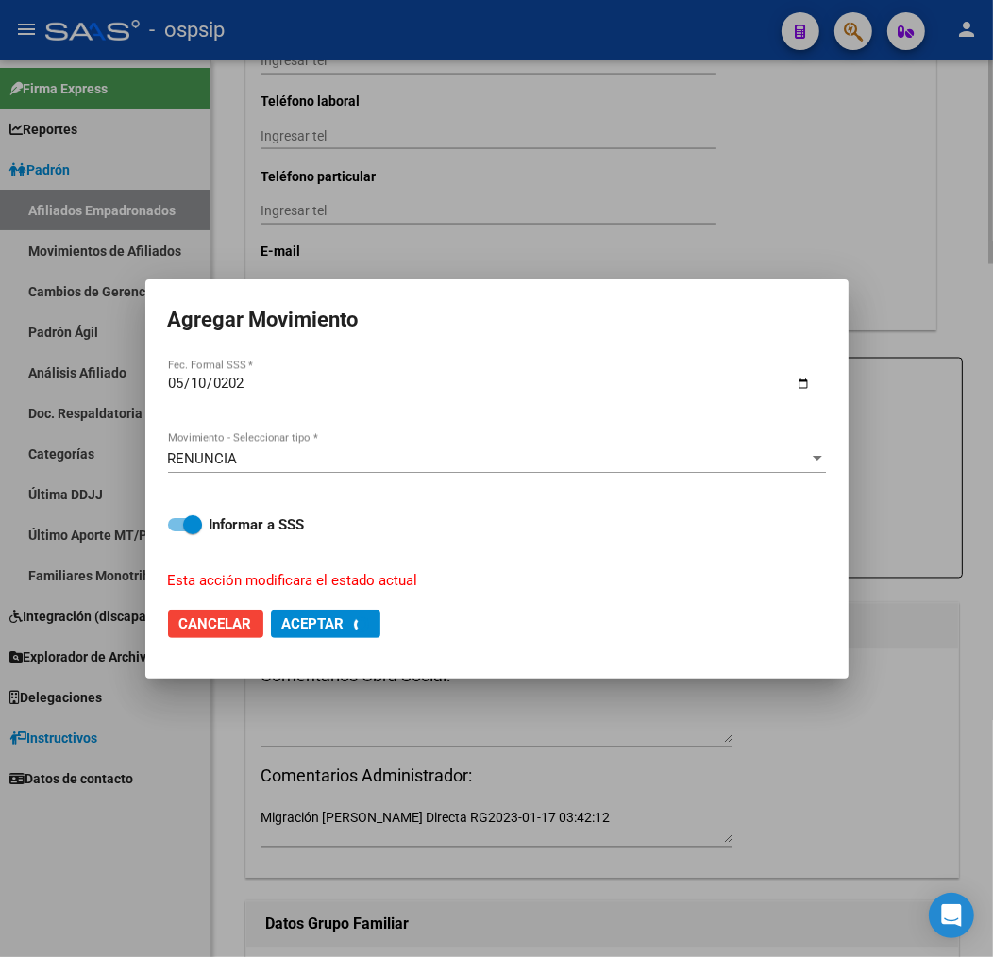
checkbox input "false"
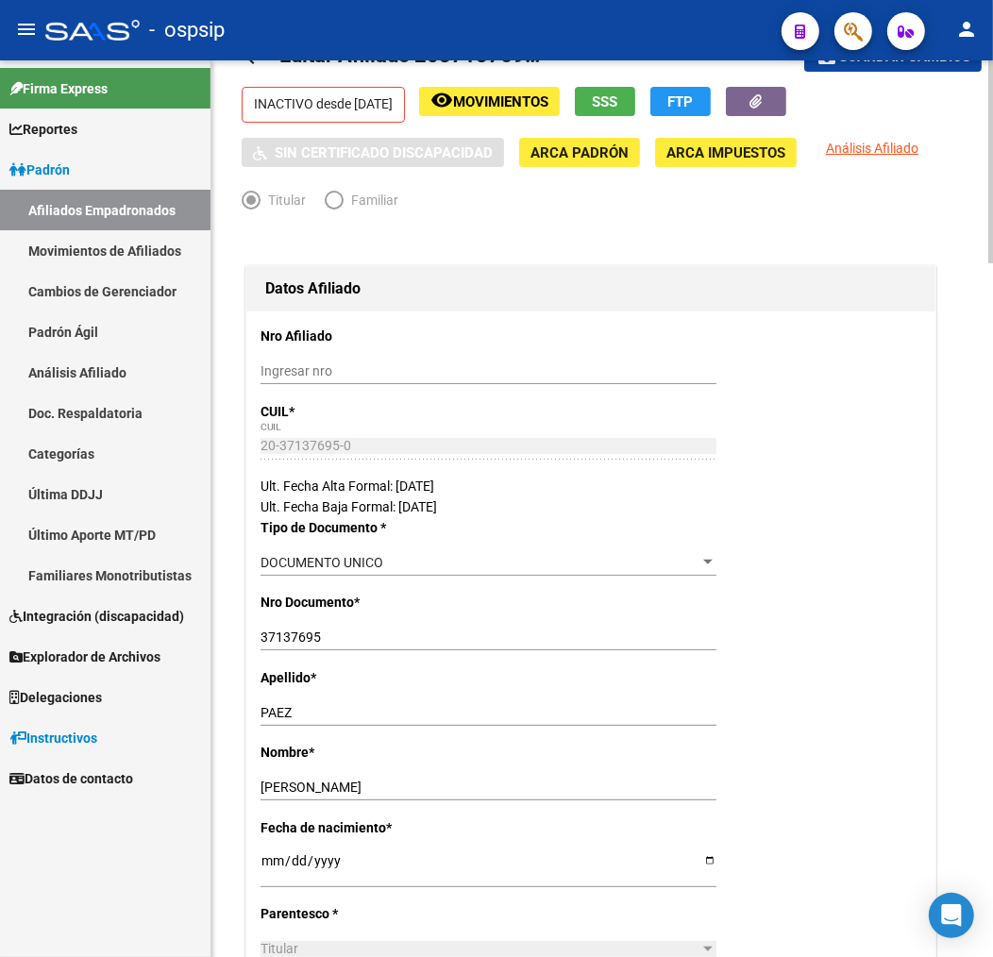
scroll to position [0, 0]
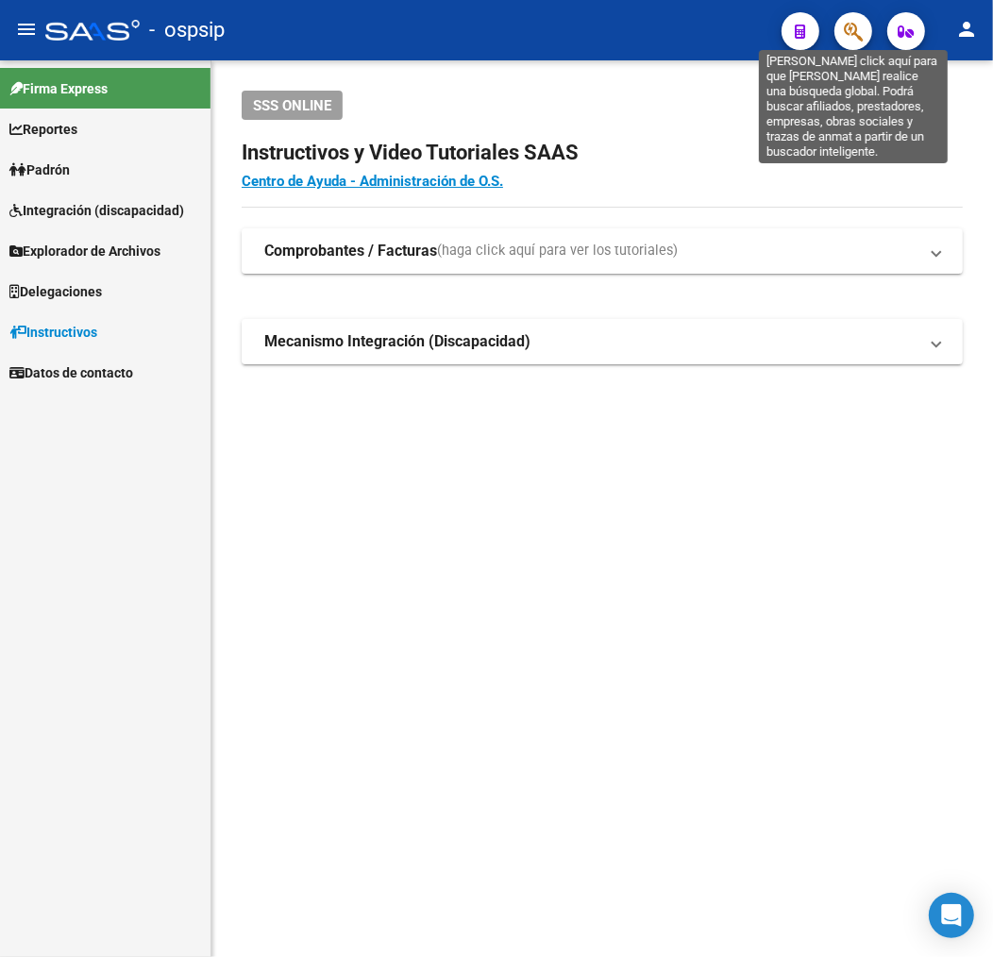
click at [859, 35] on icon "button" at bounding box center [852, 32] width 19 height 22
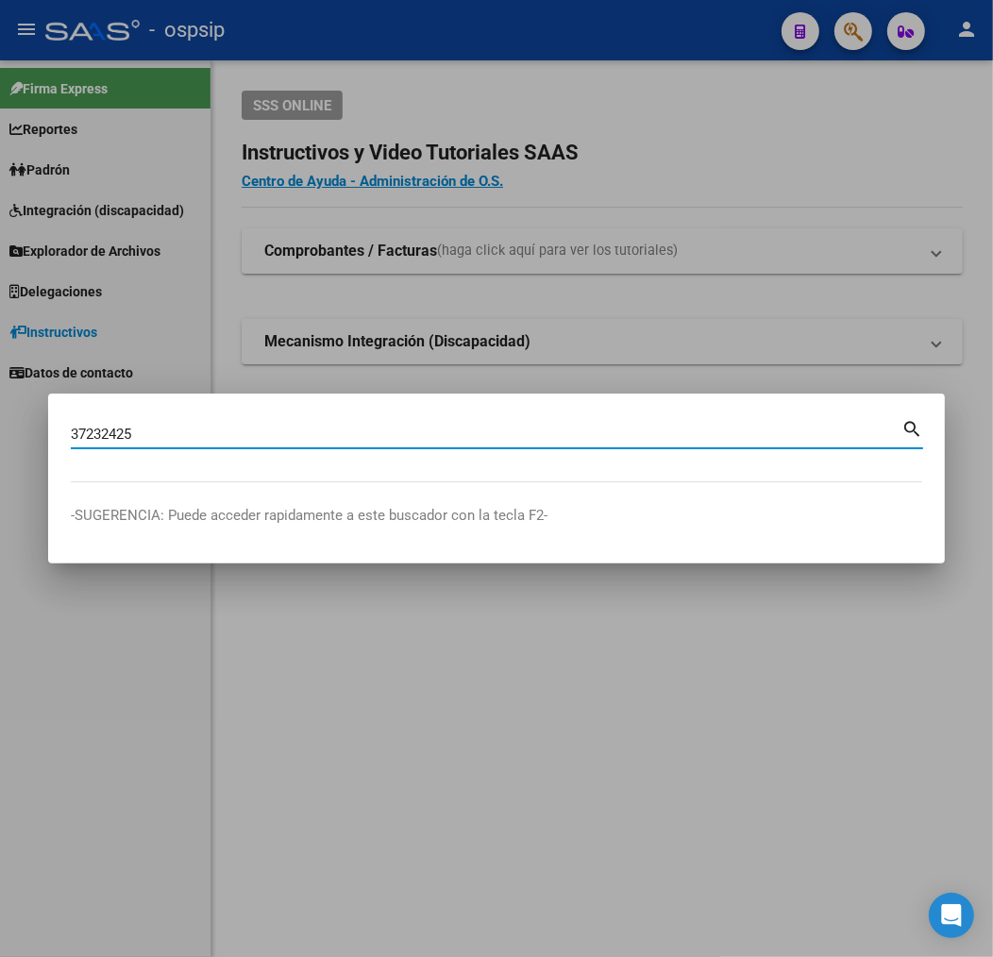
type input "37232425"
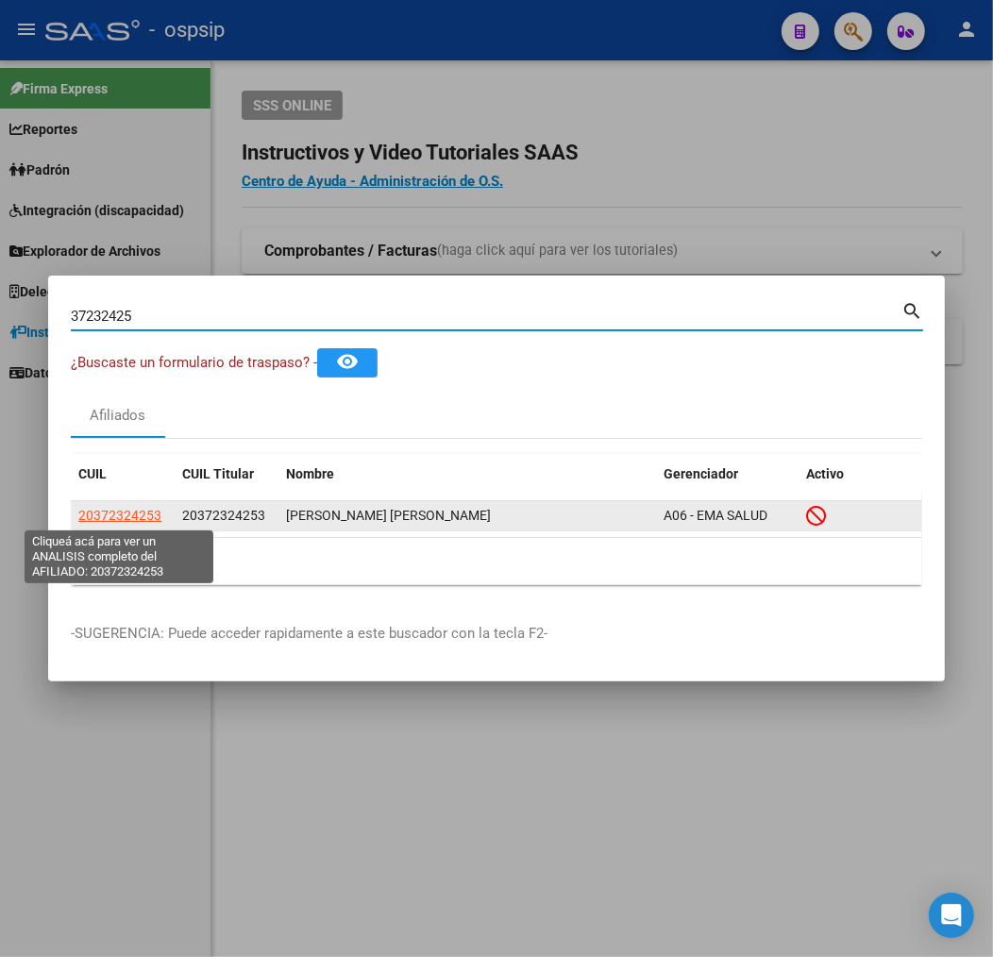
click at [147, 520] on span "20372324253" at bounding box center [119, 515] width 83 height 15
type textarea "20372324253"
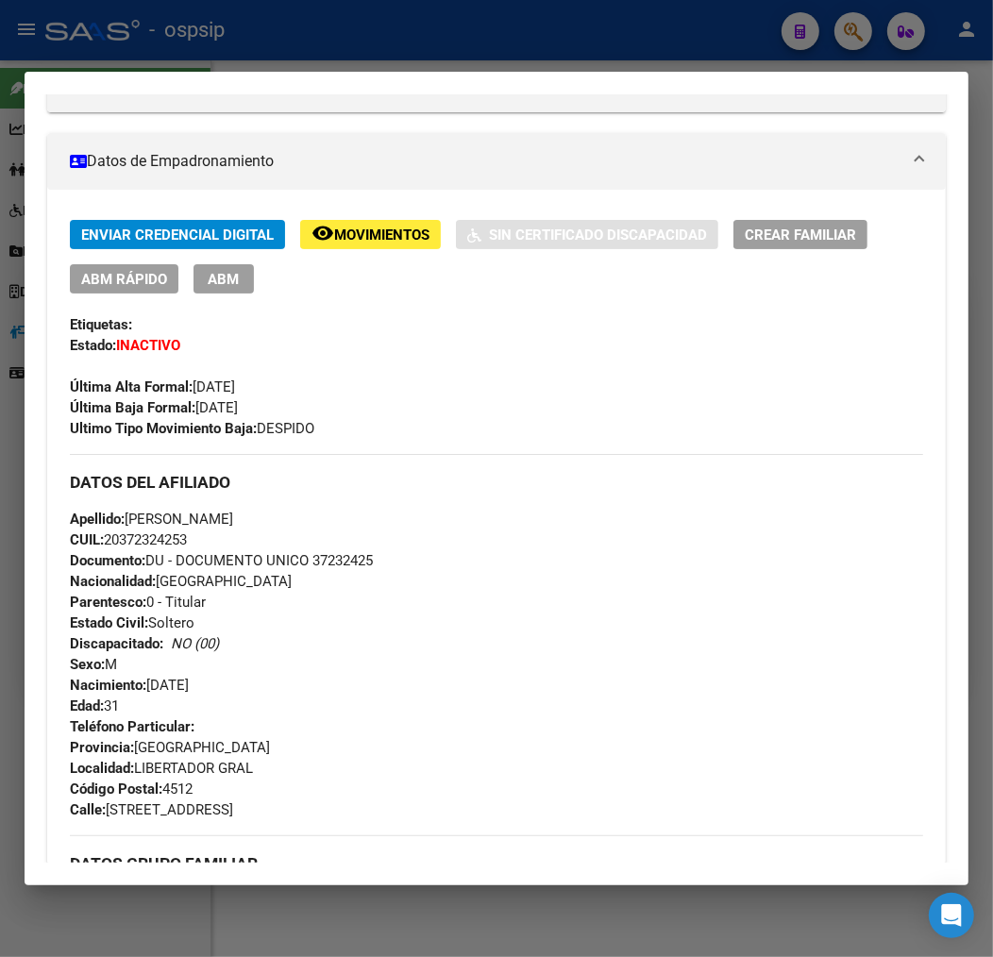
scroll to position [314, 0]
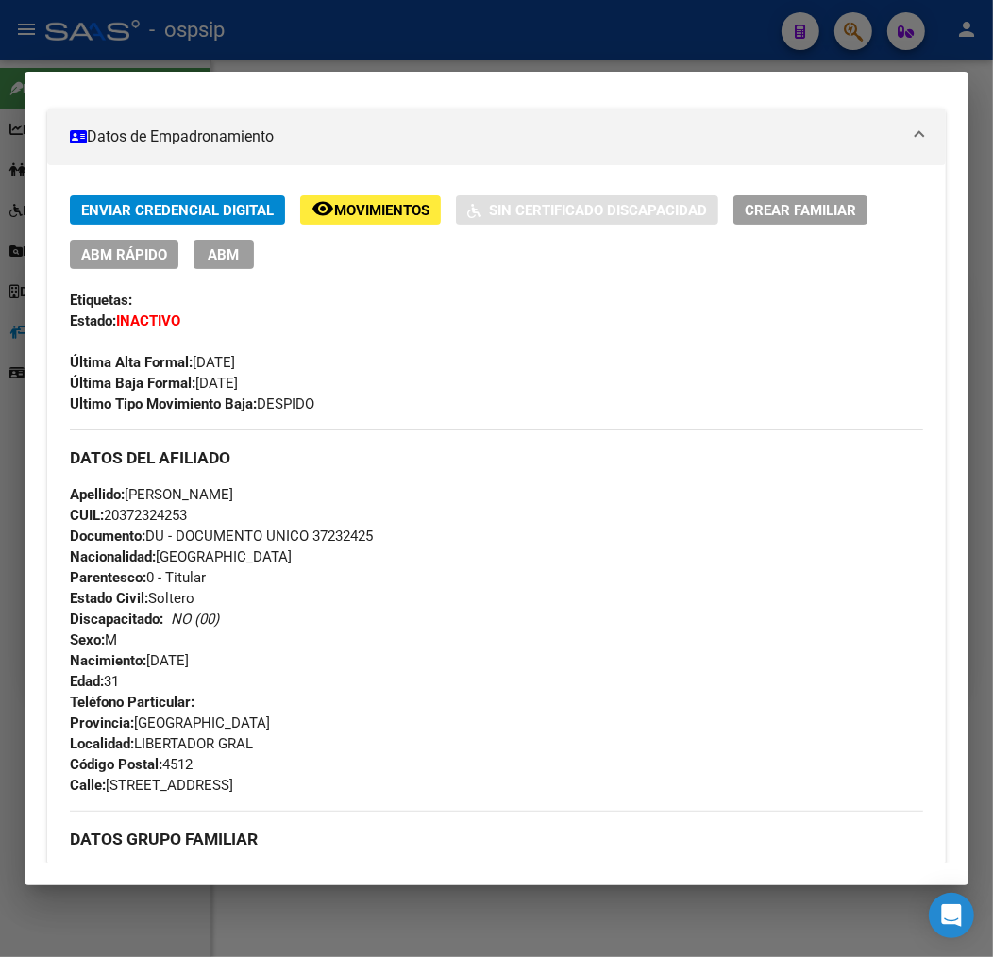
click at [361, 220] on button "remove_red_eye Movimientos" at bounding box center [370, 209] width 141 height 29
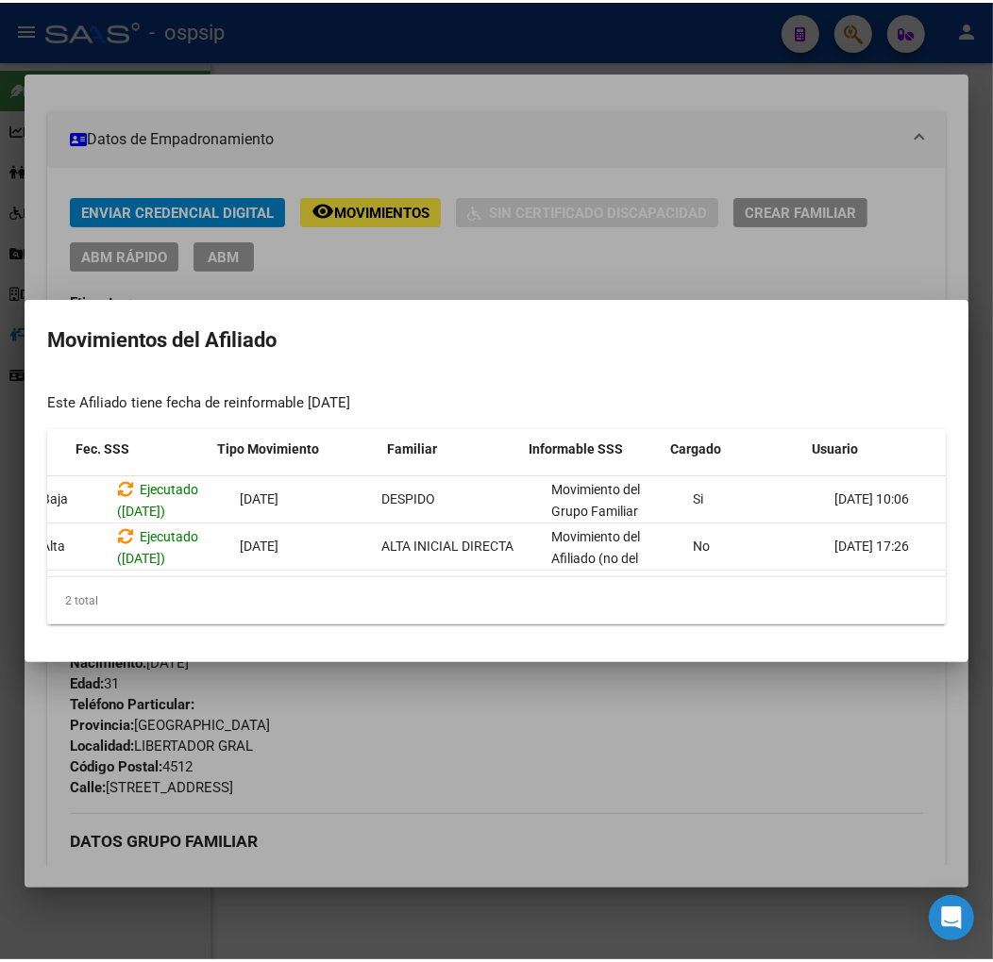
scroll to position [0, 309]
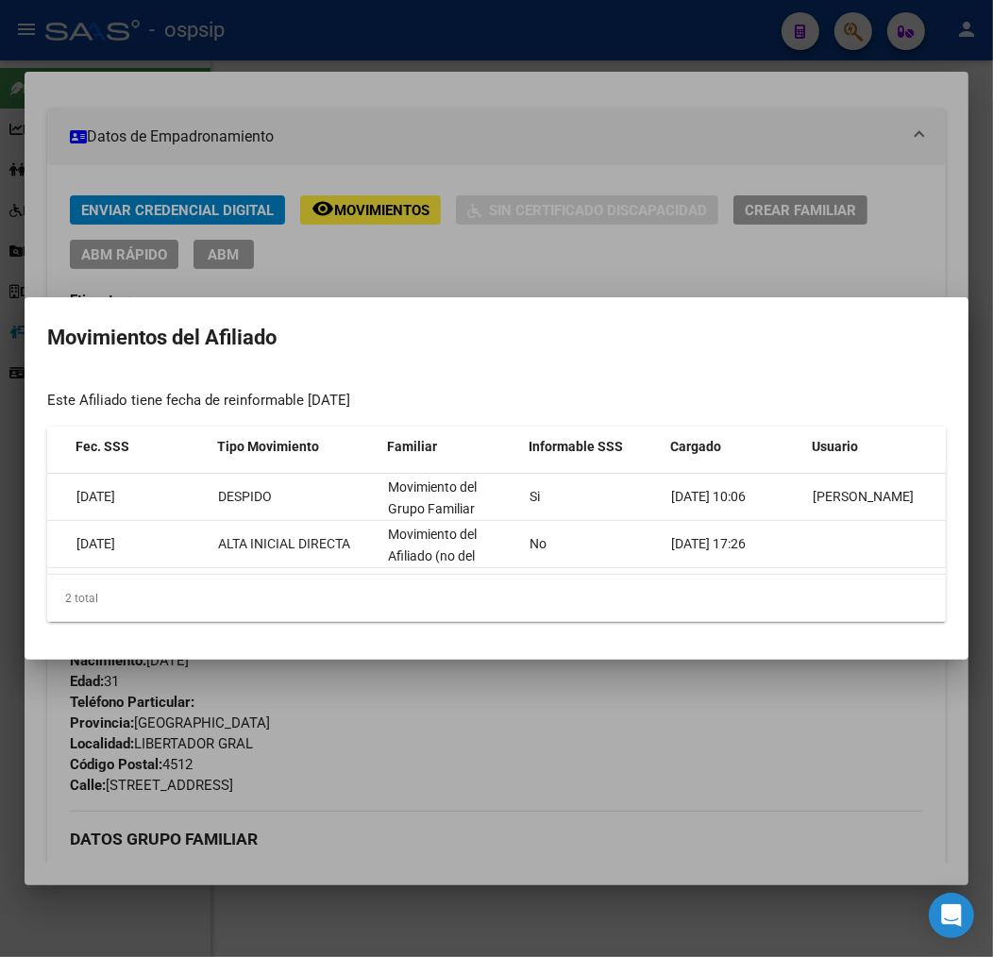
drag, startPoint x: 321, startPoint y: 44, endPoint x: 332, endPoint y: 4, distance: 42.1
click at [323, 41] on div at bounding box center [496, 478] width 993 height 957
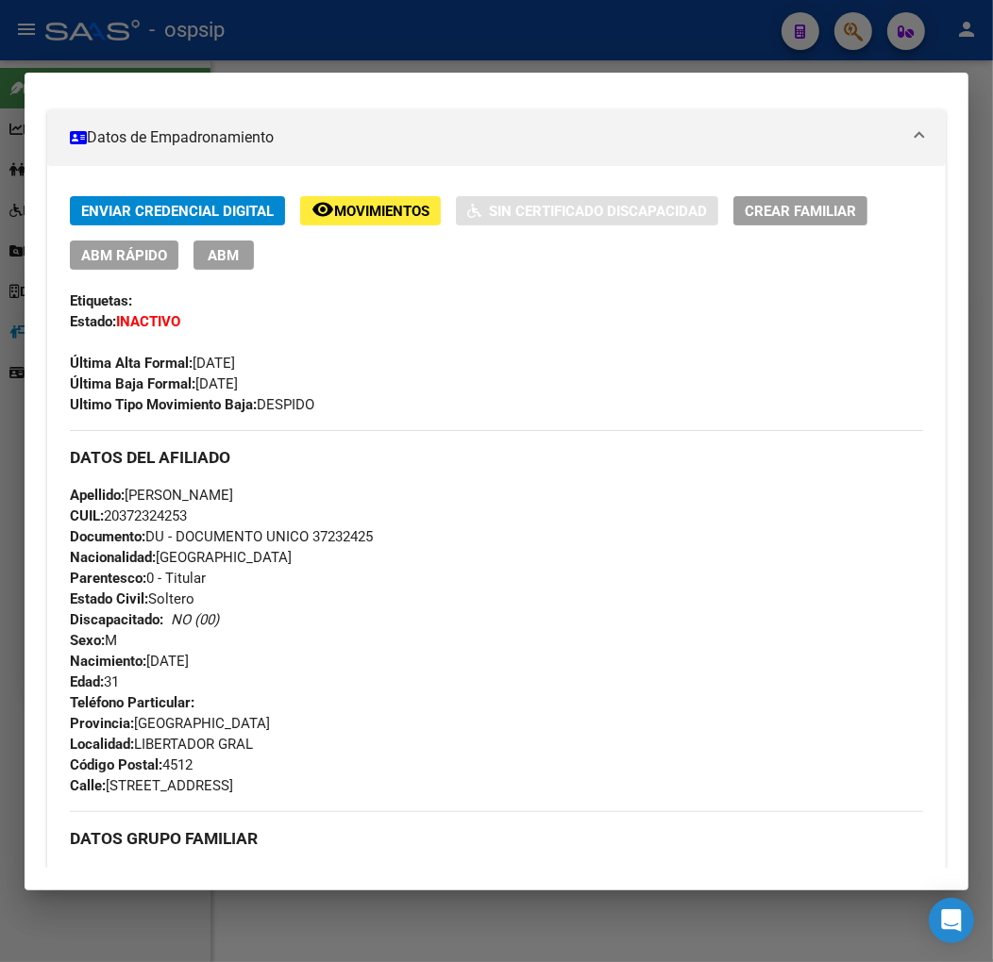
click at [408, 205] on span "Movimientos" at bounding box center [381, 211] width 95 height 17
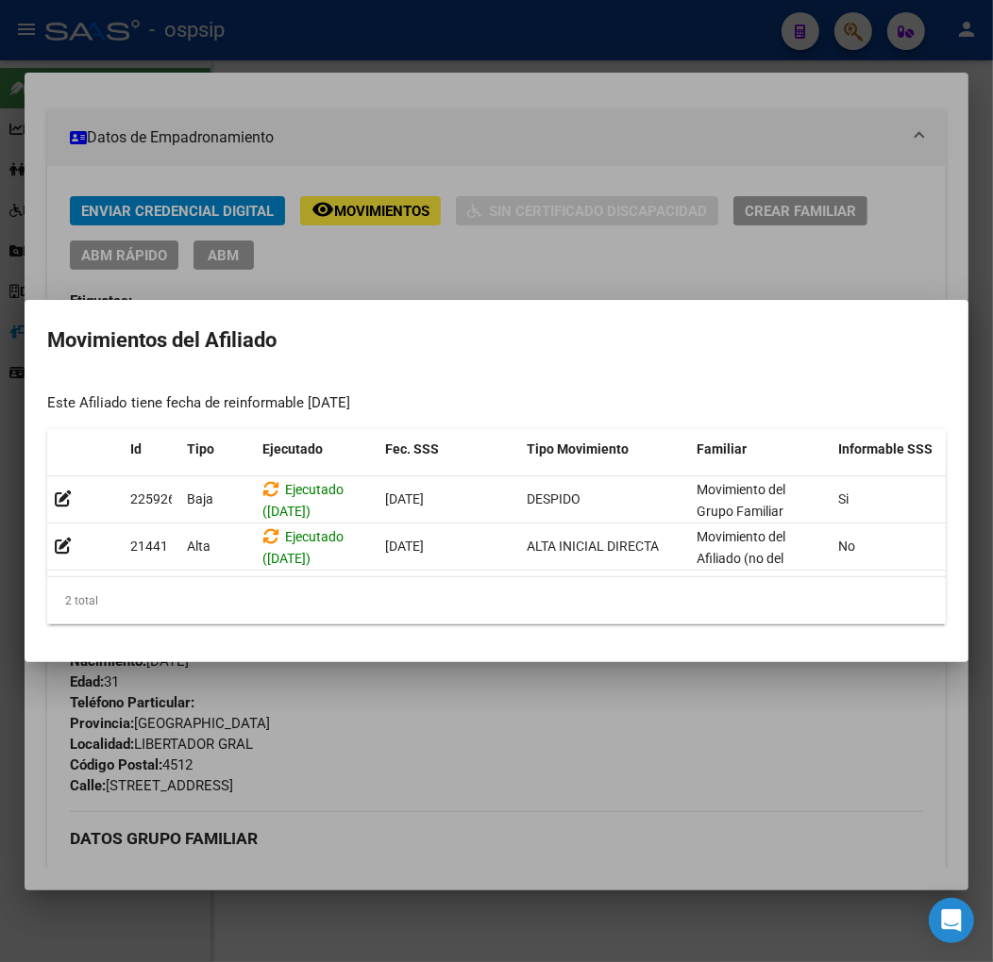
click at [670, 797] on div at bounding box center [496, 481] width 993 height 962
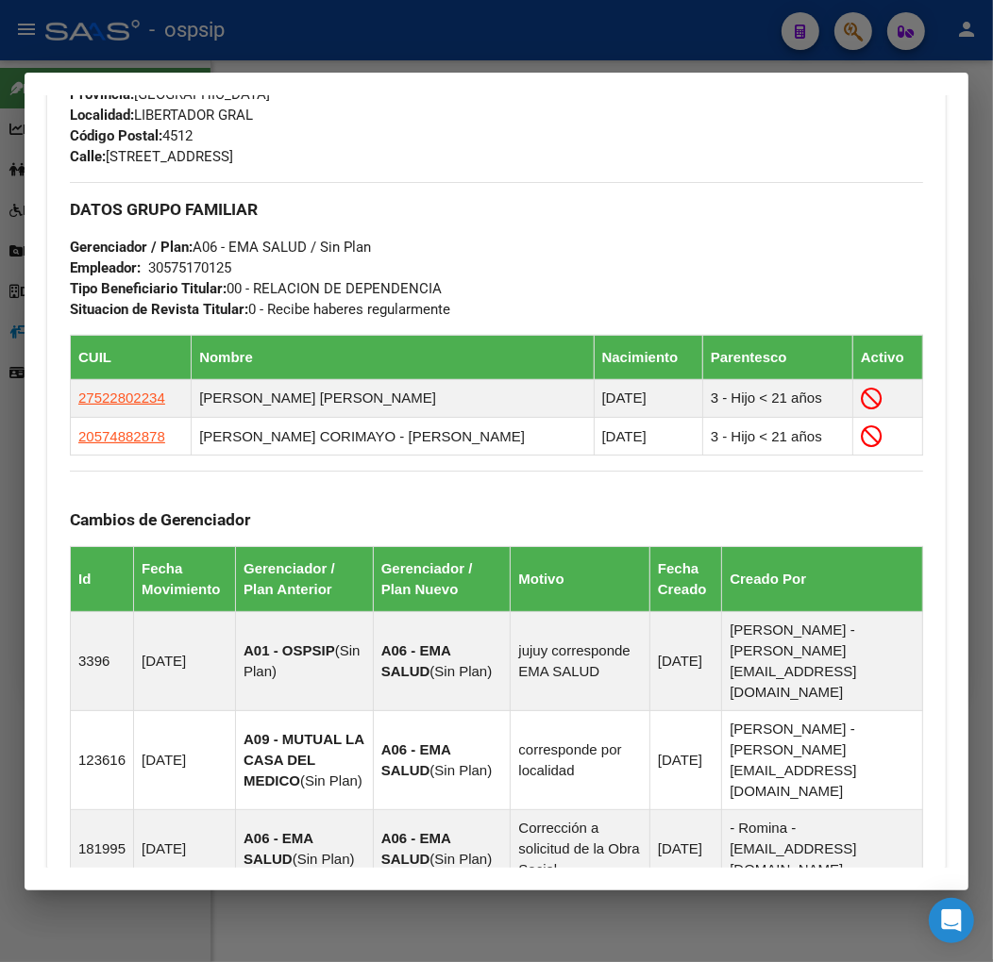
scroll to position [1336, 0]
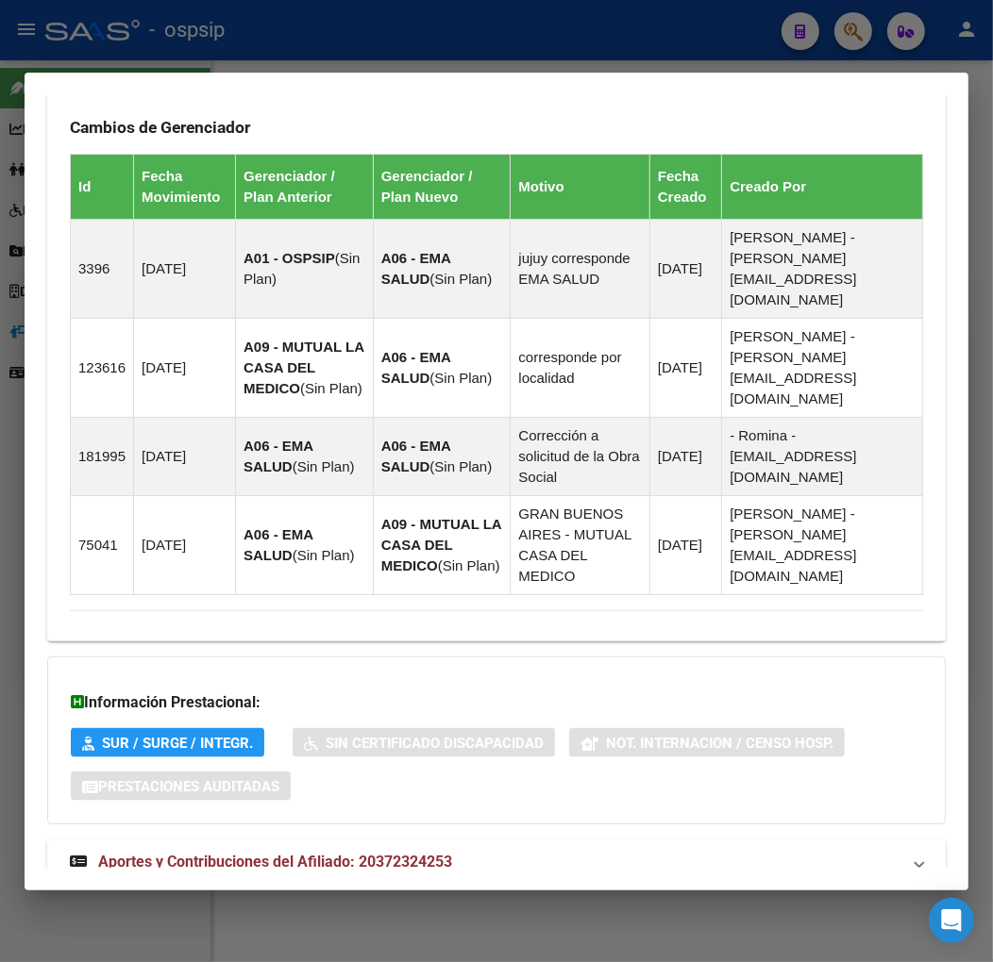
click at [553, 851] on mat-panel-title "Aportes y Contribuciones del Afiliado: 20372324253" at bounding box center [485, 862] width 830 height 23
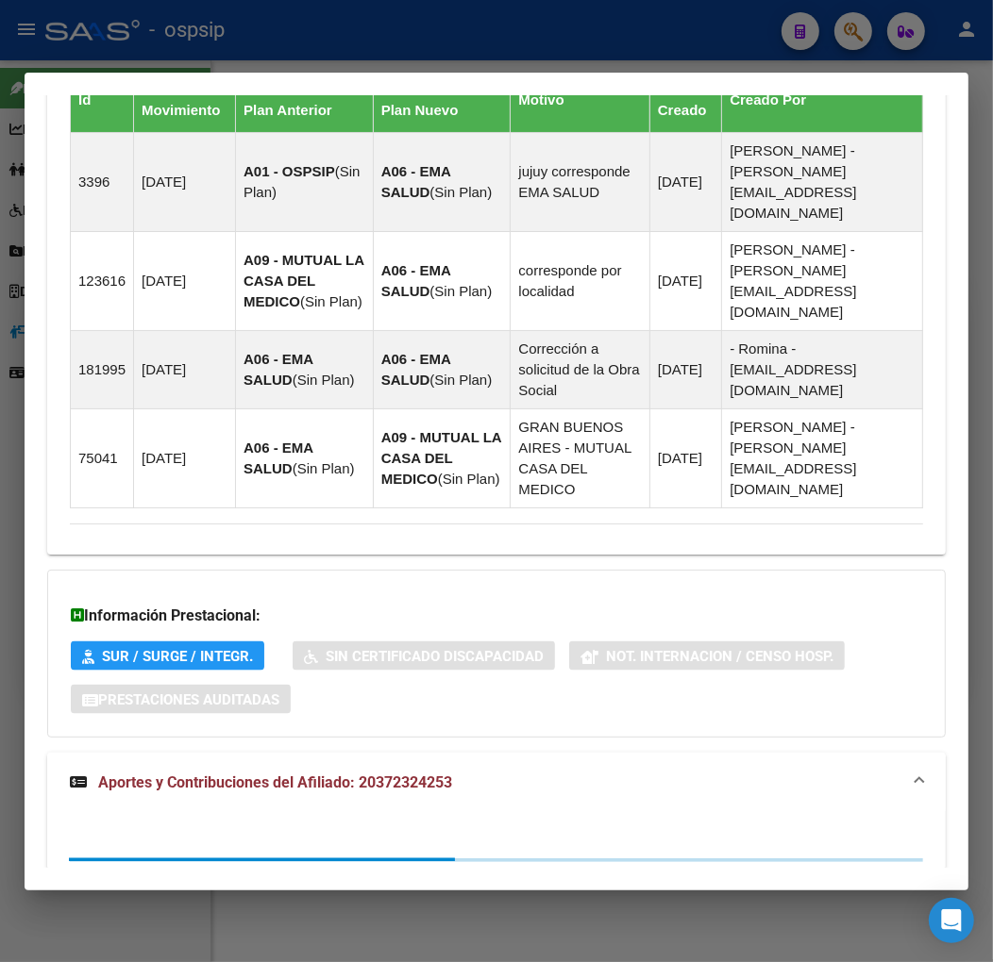
scroll to position [1551, 0]
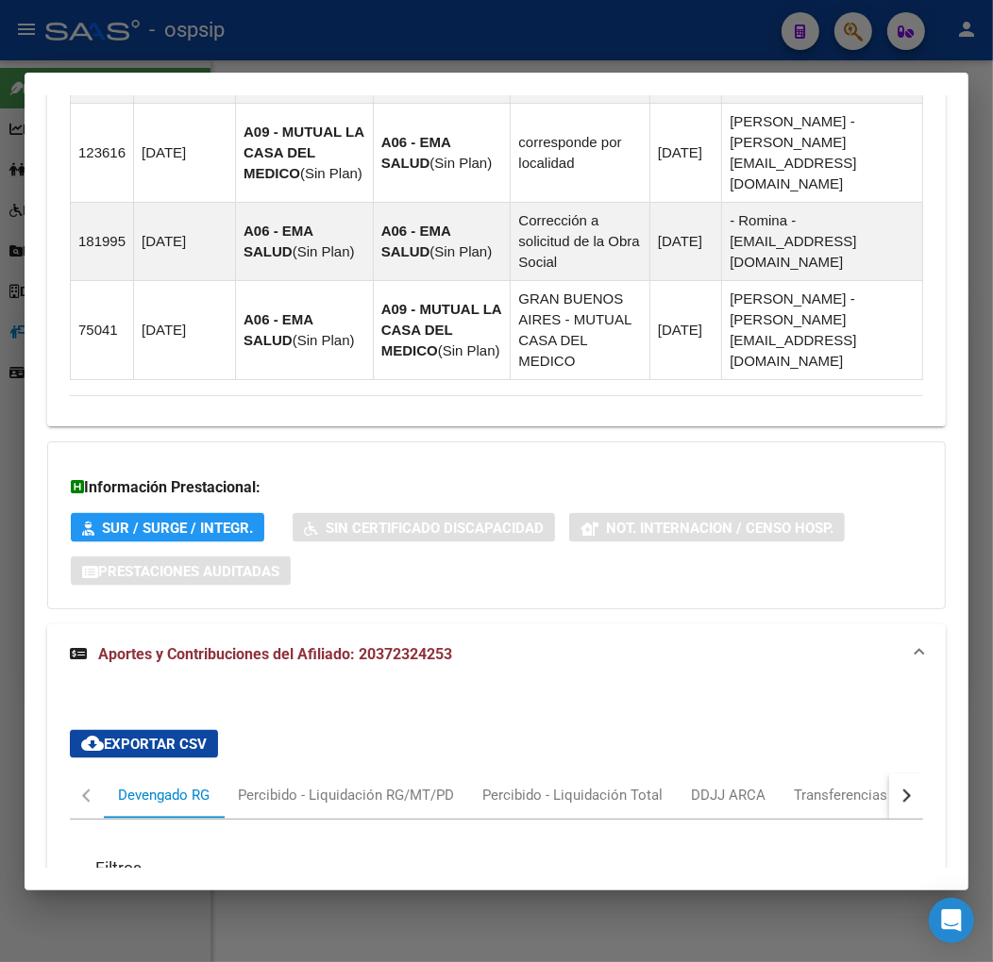
click at [902, 774] on button "button" at bounding box center [906, 796] width 34 height 45
click at [900, 774] on button "button" at bounding box center [906, 796] width 34 height 45
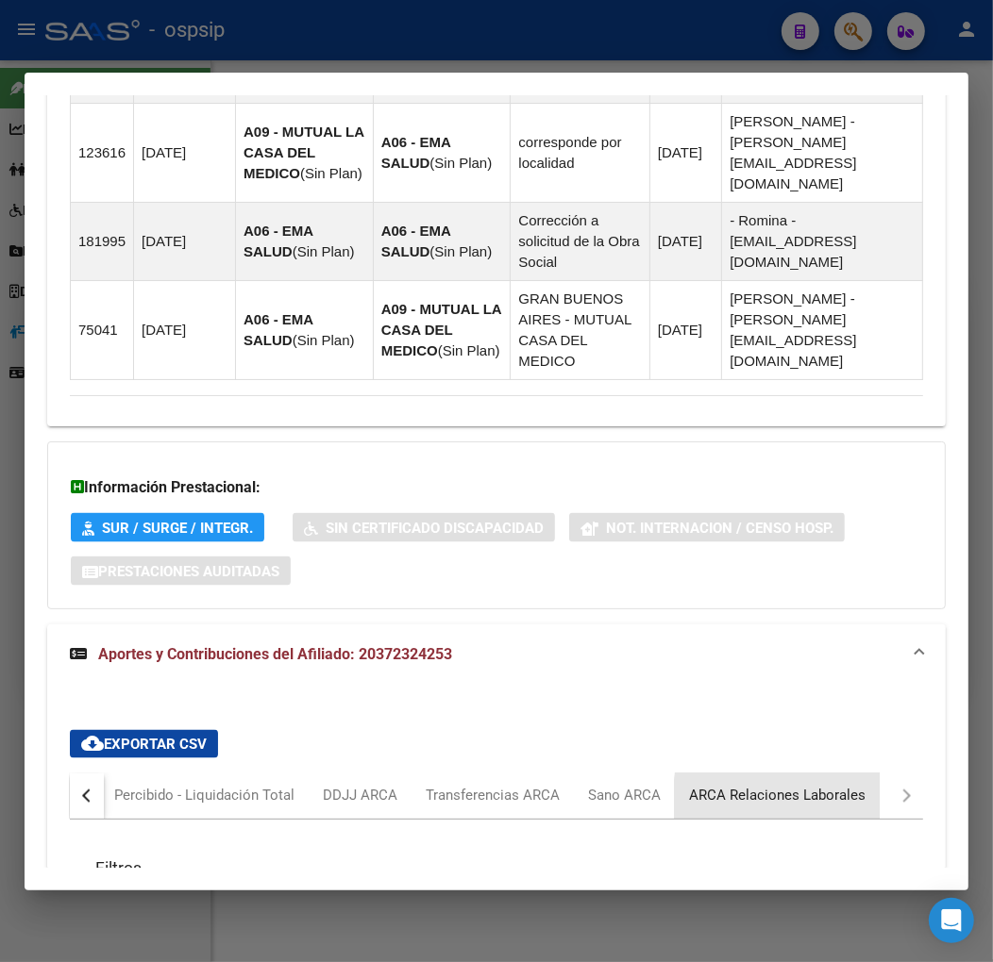
click at [814, 786] on div "ARCA Relaciones Laborales" at bounding box center [777, 796] width 176 height 21
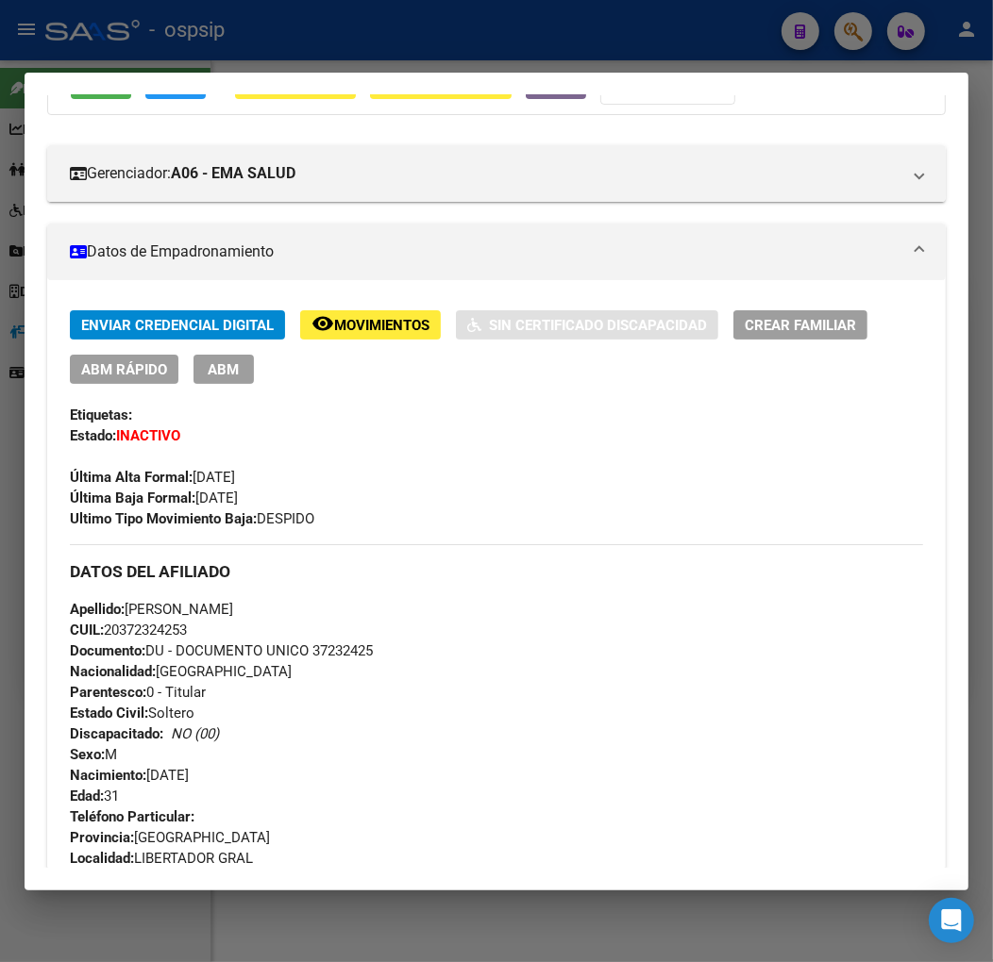
scroll to position [0, 0]
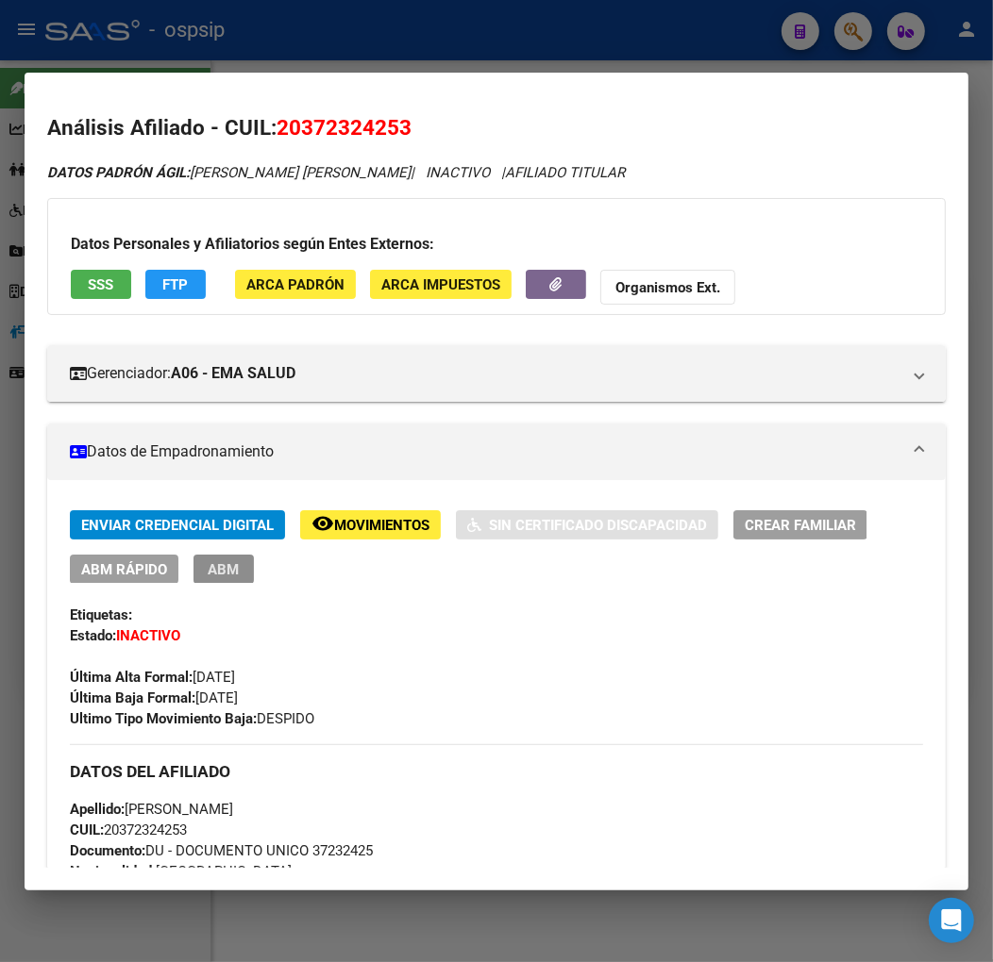
click at [231, 572] on span "ABM" at bounding box center [224, 569] width 31 height 17
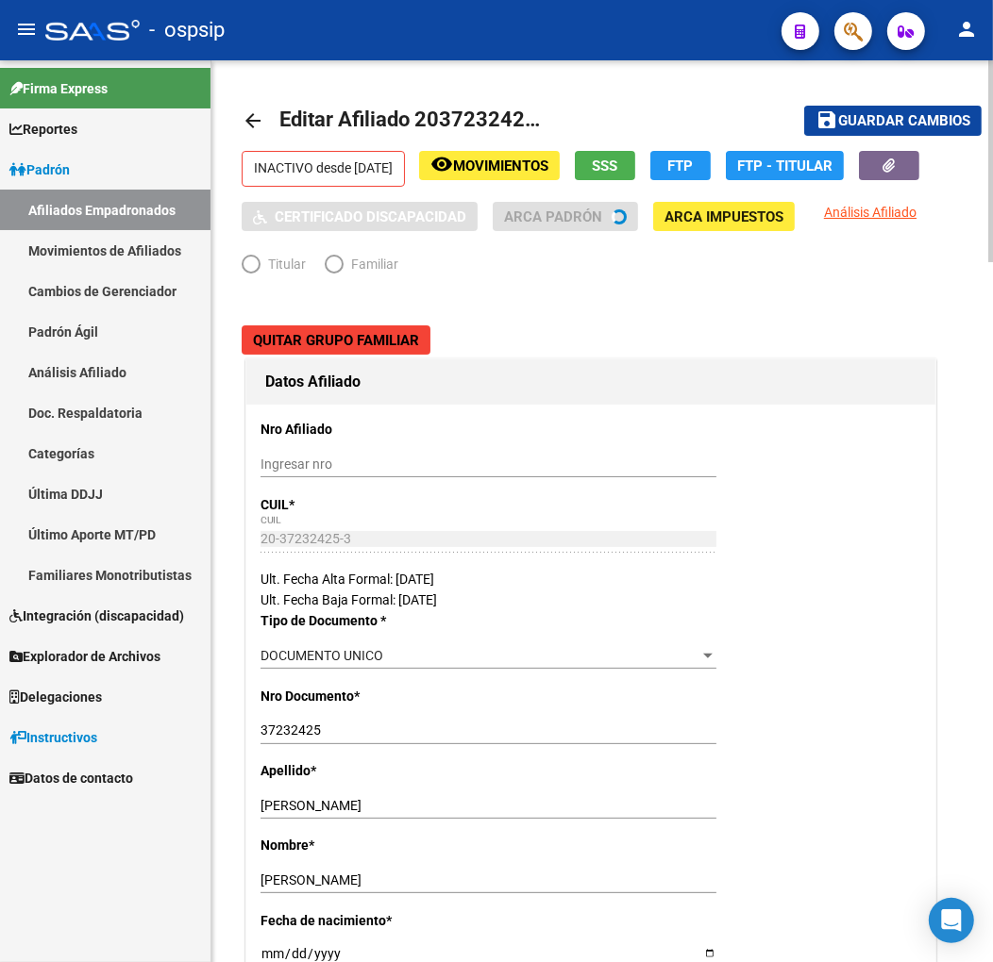
radio input "true"
type input "30-57517012-5"
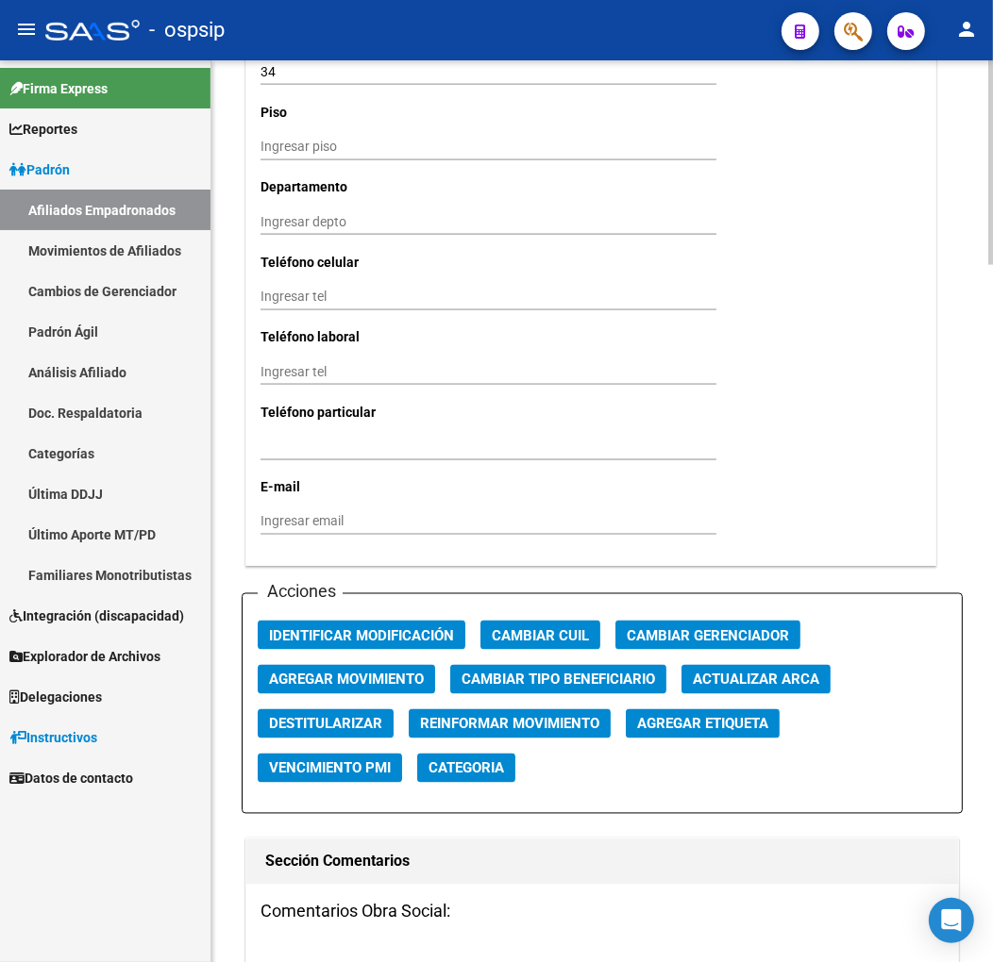
scroll to position [2201, 0]
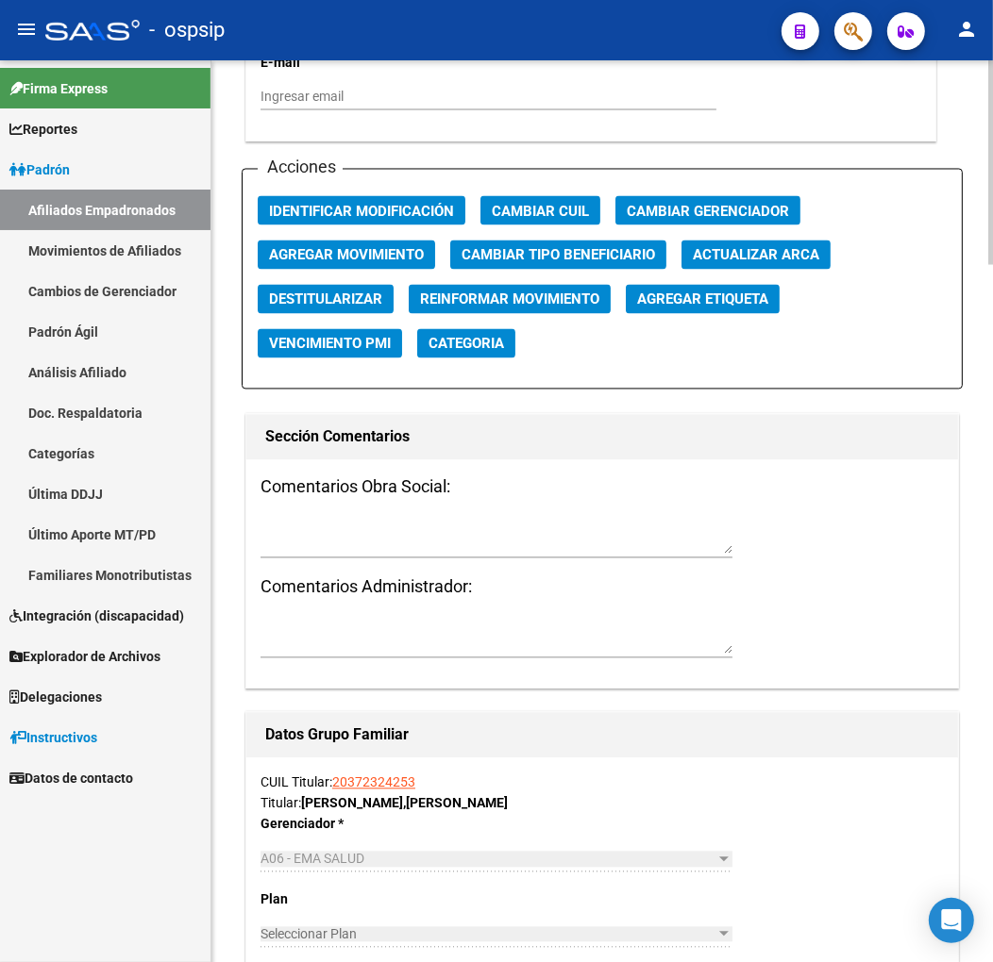
click at [388, 248] on span "Agregar Movimiento" at bounding box center [346, 255] width 155 height 17
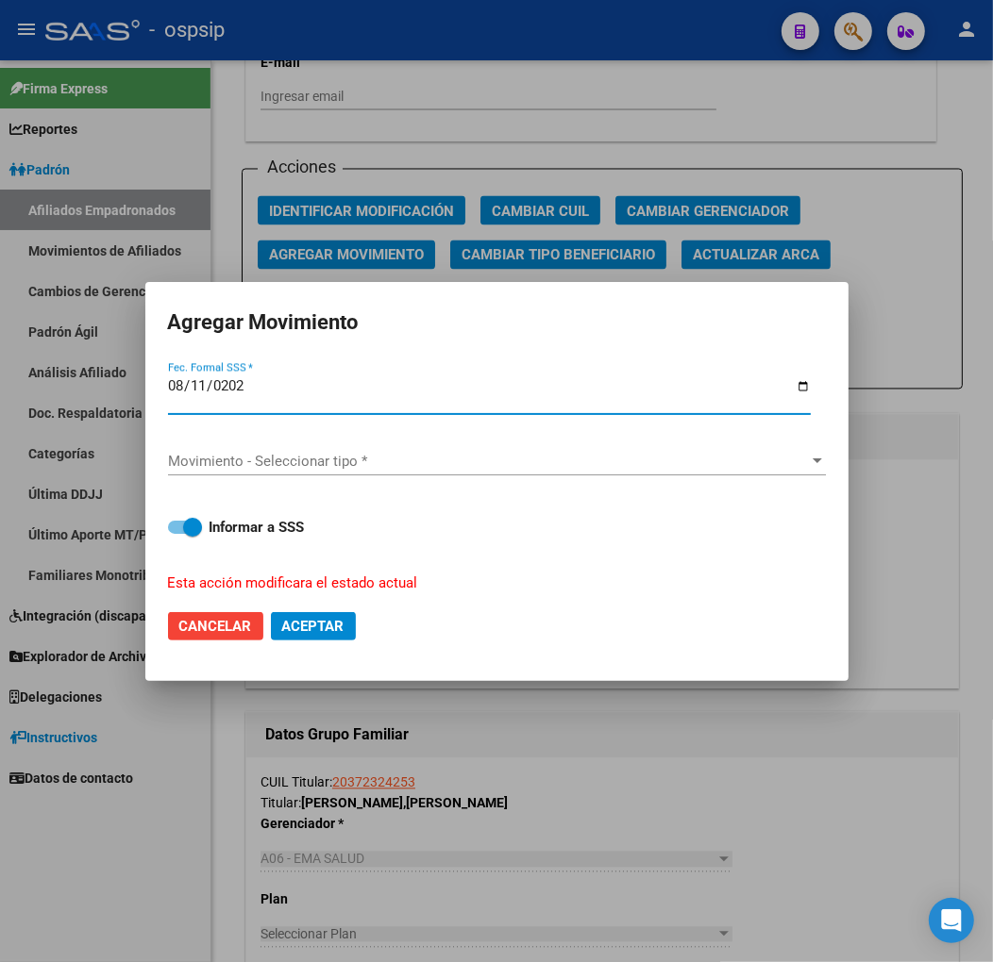
type input "2025-08-11"
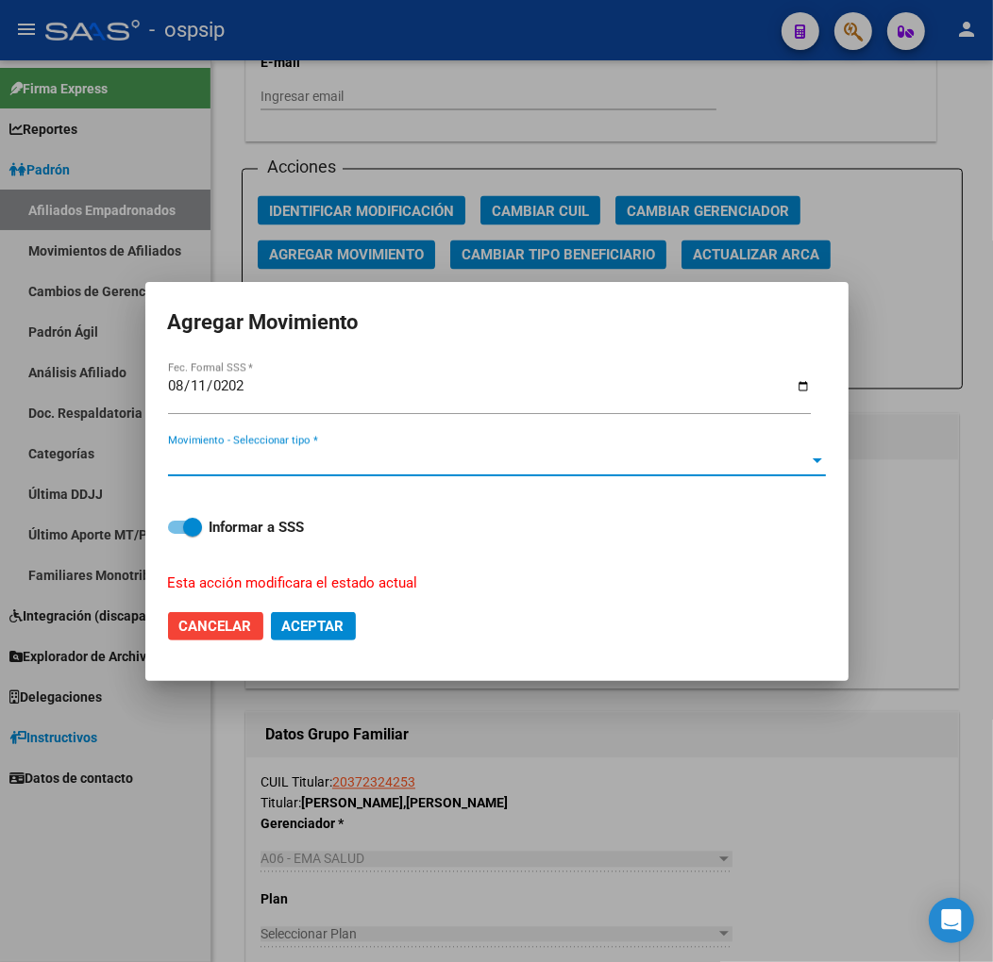
click at [628, 455] on span "Movimiento - Seleccionar tipo *" at bounding box center [488, 461] width 641 height 17
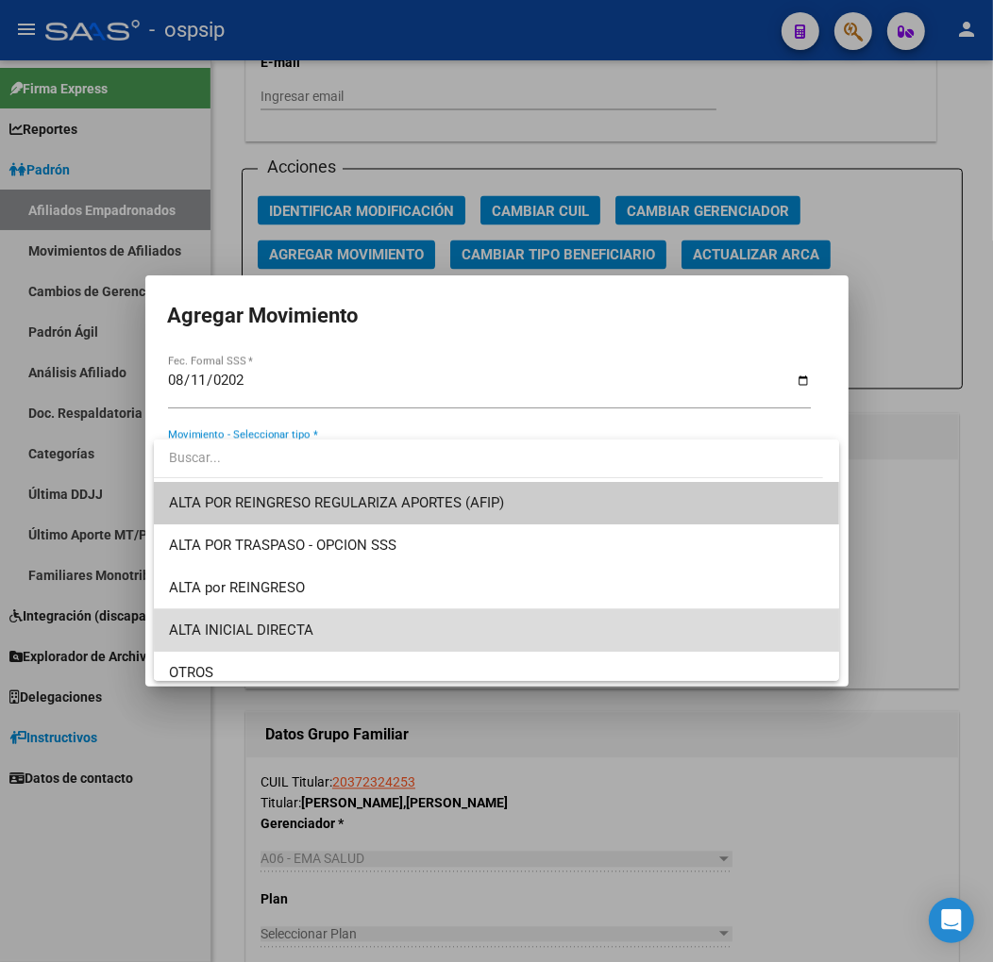
click at [570, 624] on span "ALTA INICIAL DIRECTA" at bounding box center [496, 630] width 655 height 42
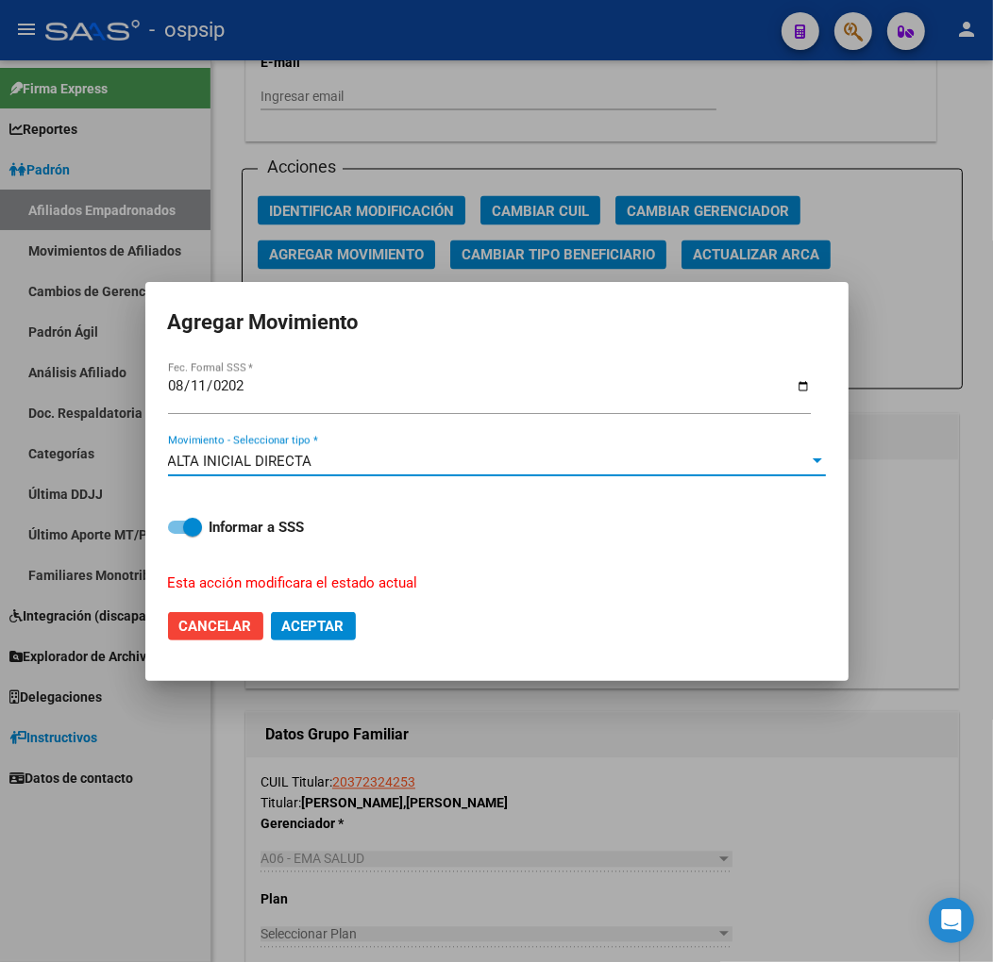
click at [331, 625] on span "Aceptar" at bounding box center [313, 626] width 62 height 17
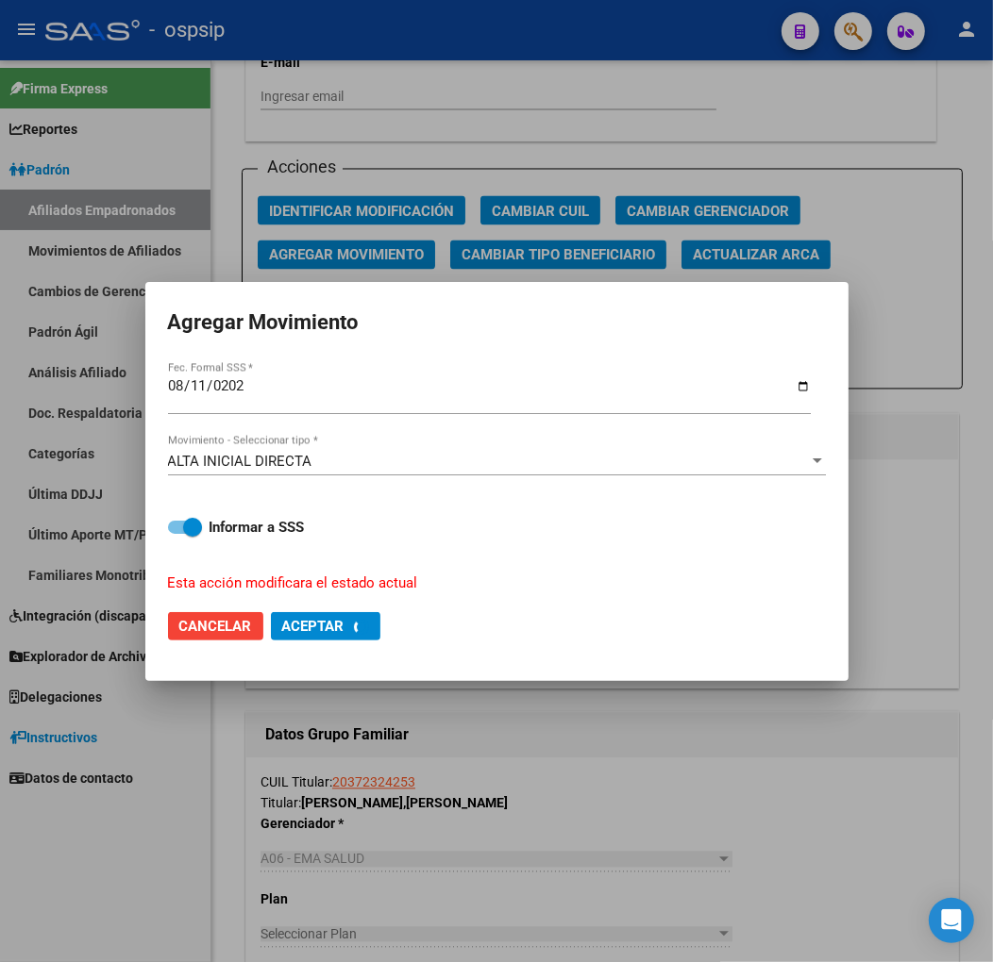
checkbox input "false"
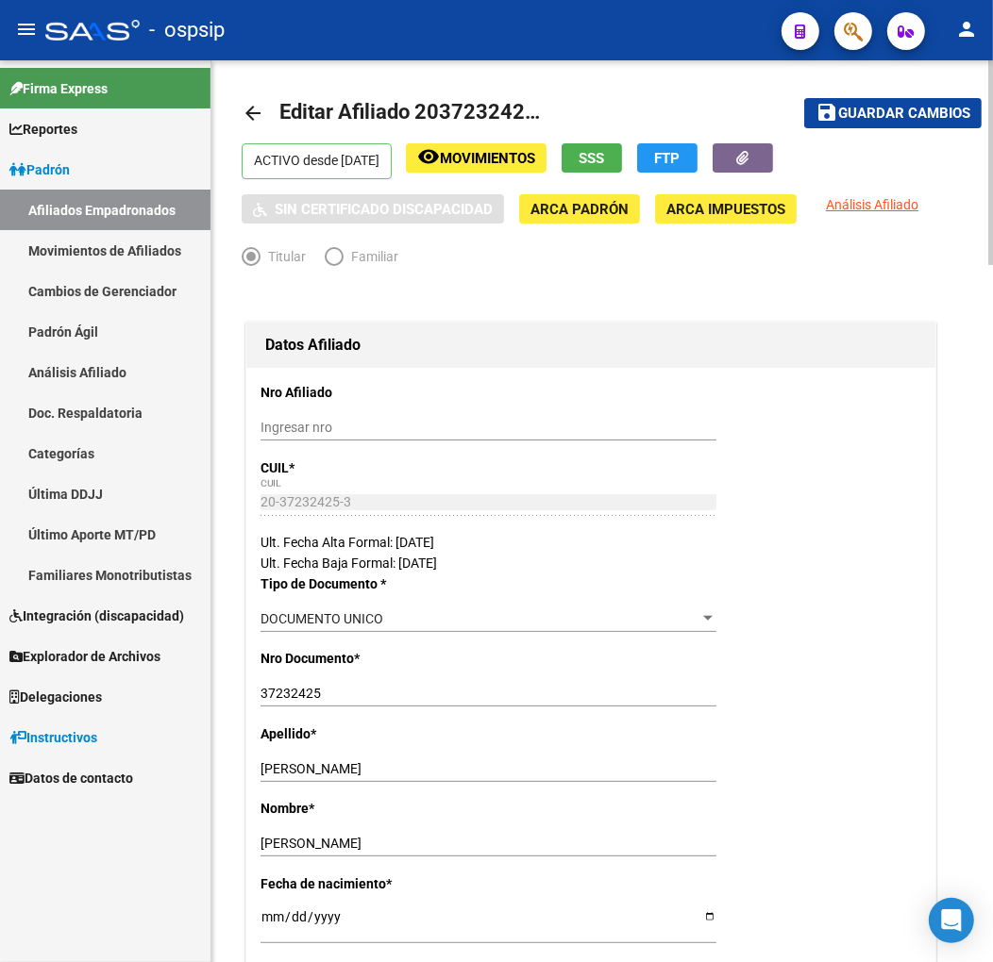
scroll to position [0, 0]
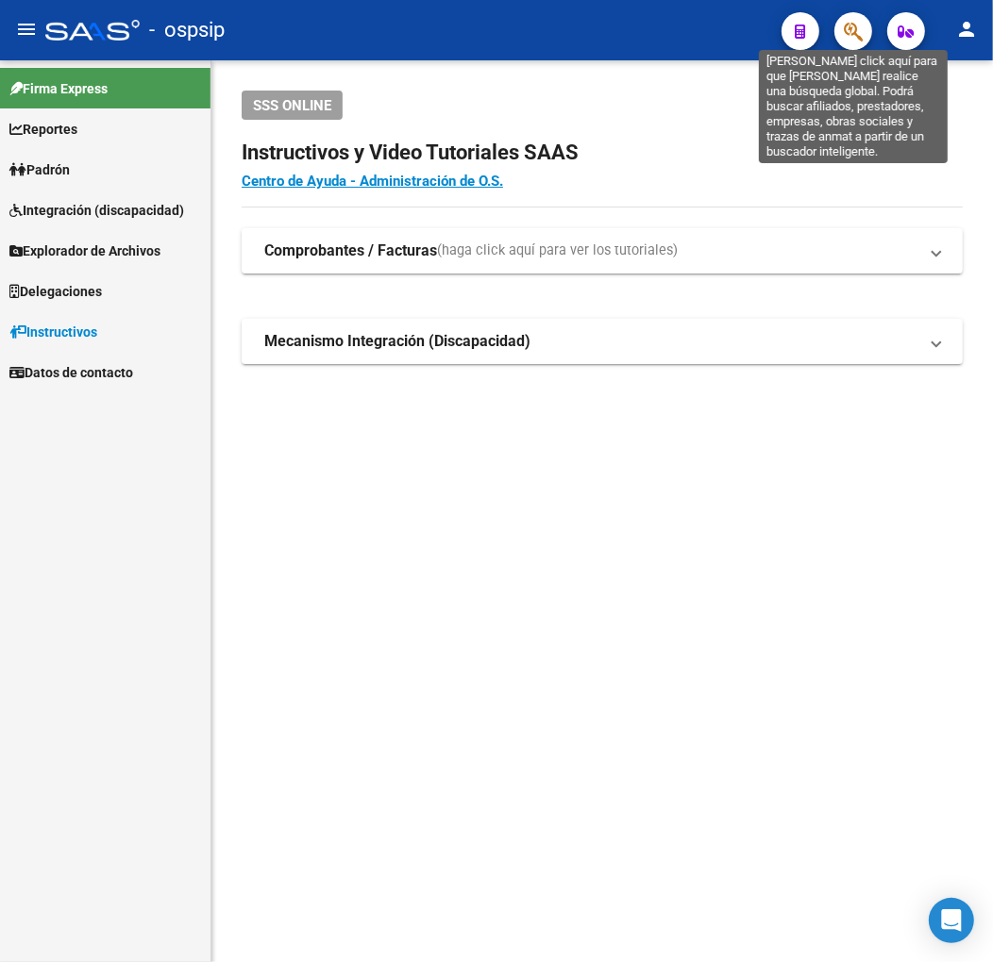
click at [846, 35] on icon "button" at bounding box center [852, 32] width 19 height 22
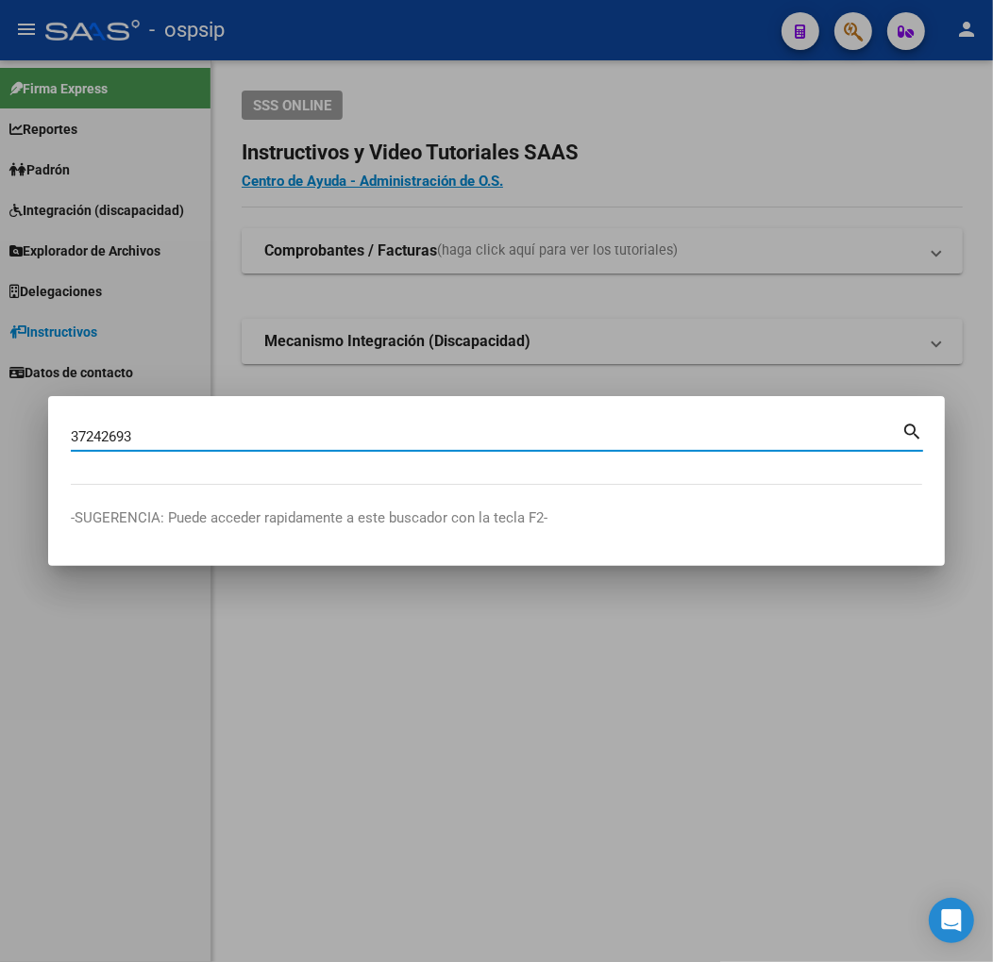
type input "37242693"
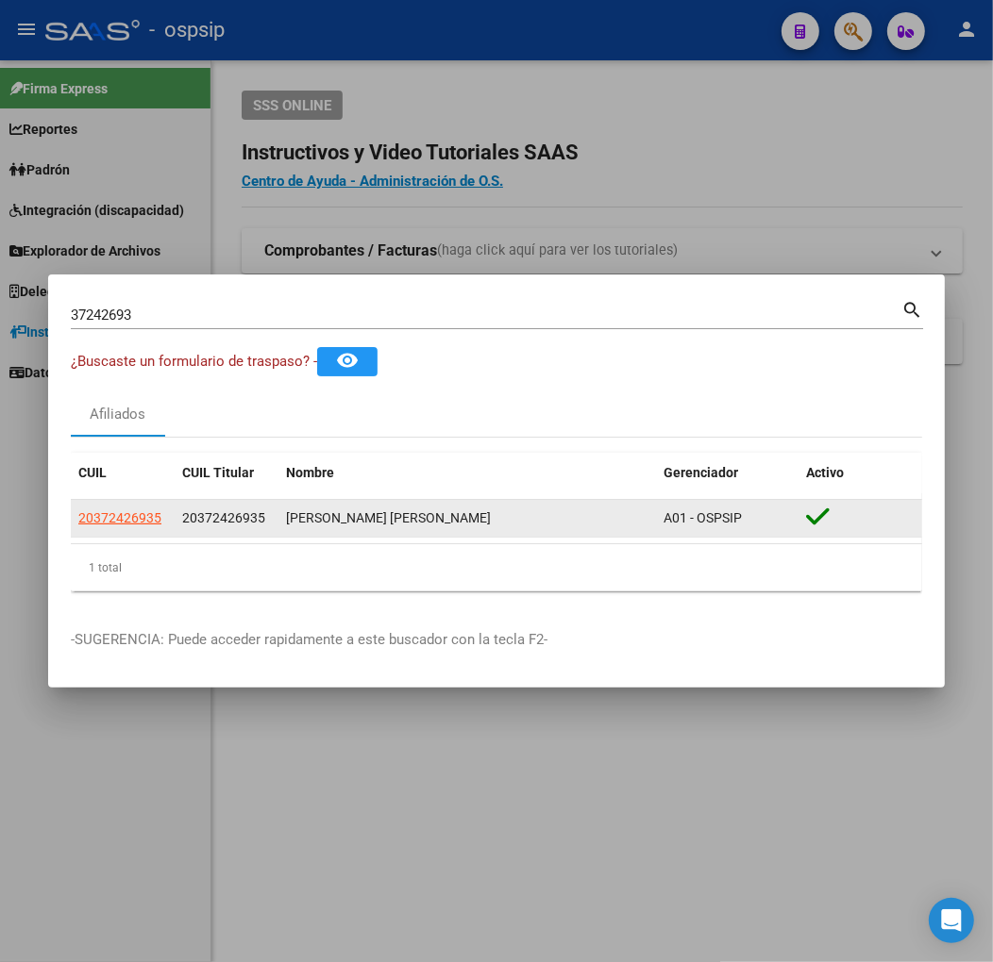
click at [147, 526] on app-link-go-to "20372426935" at bounding box center [119, 519] width 83 height 22
click at [147, 523] on span "20372426935" at bounding box center [119, 517] width 83 height 15
type textarea "20372426935"
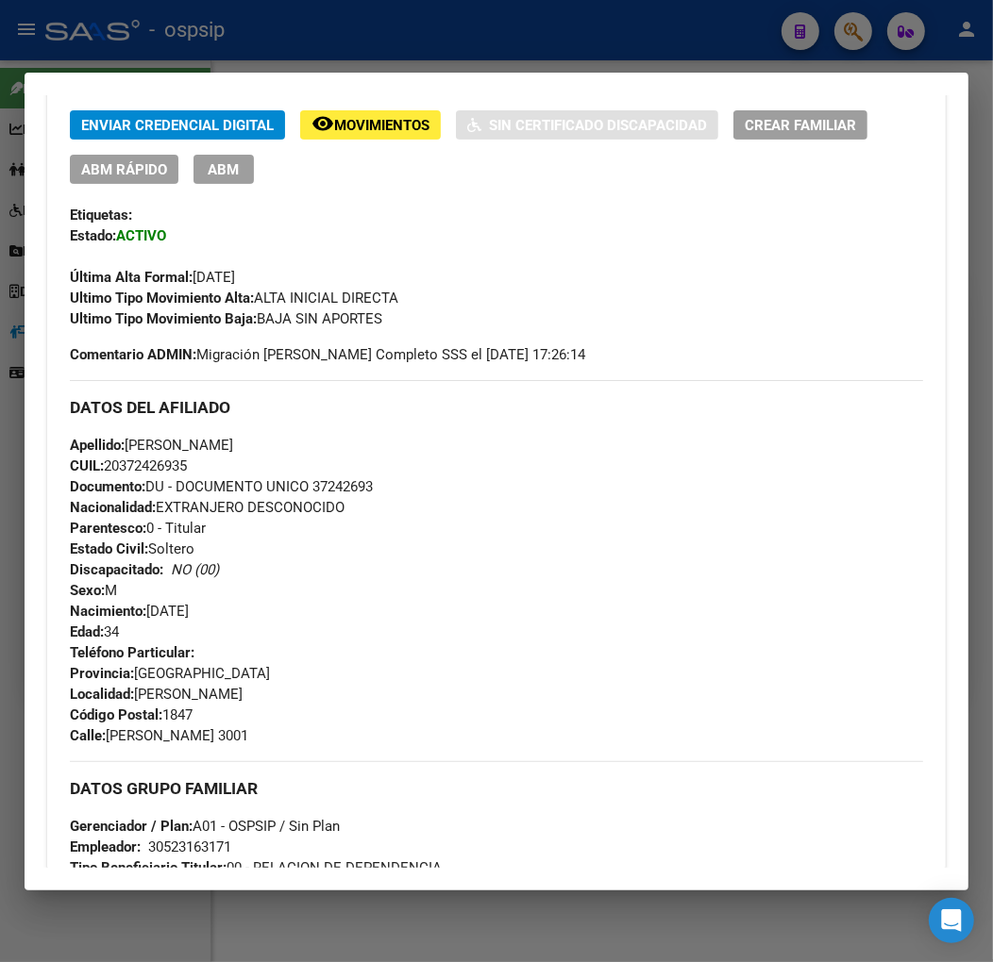
scroll to position [628, 0]
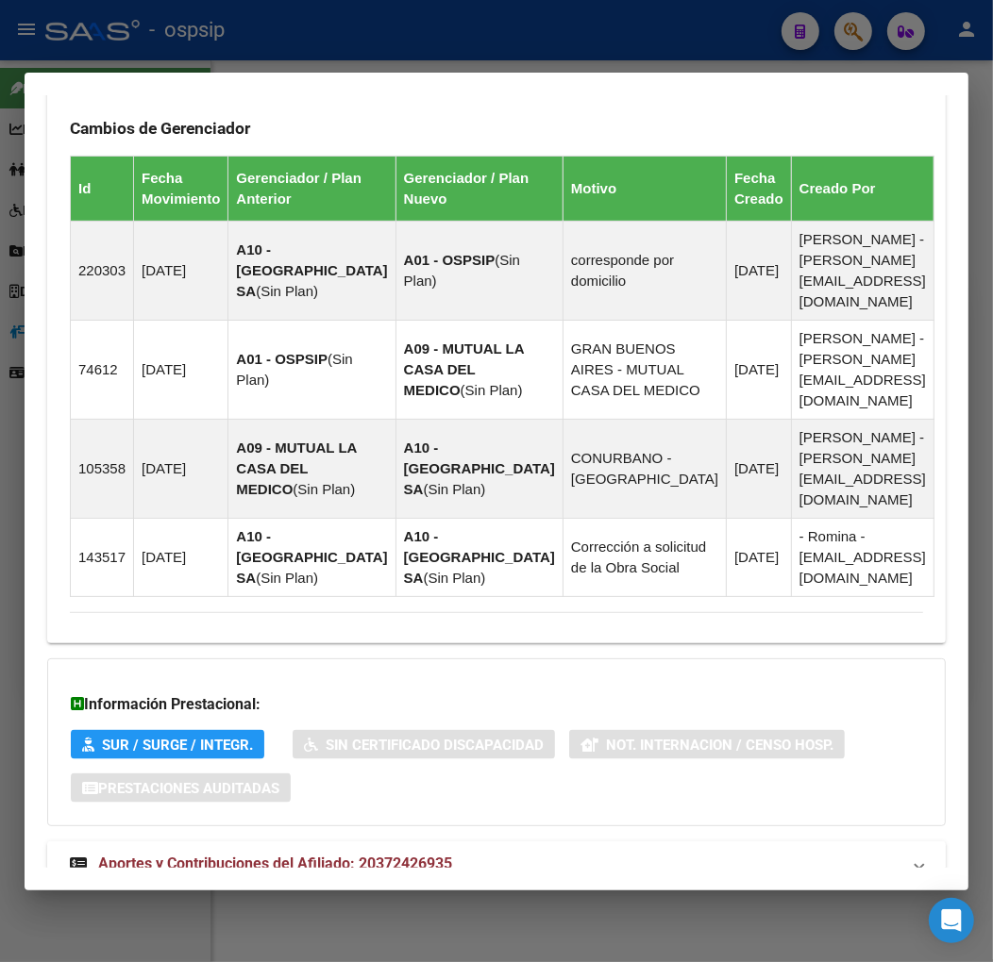
click at [562, 853] on mat-panel-title "Aportes y Contribuciones del Afiliado: 20372426935" at bounding box center [485, 864] width 830 height 23
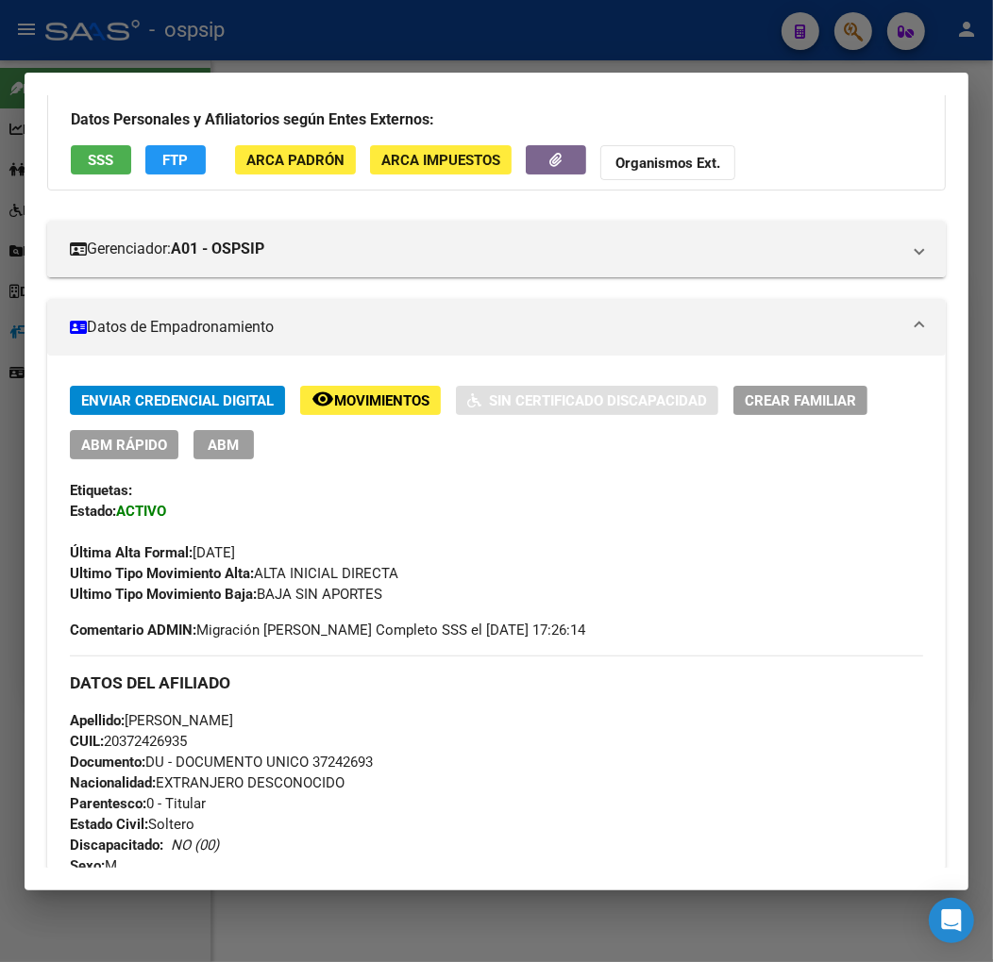
scroll to position [113, 0]
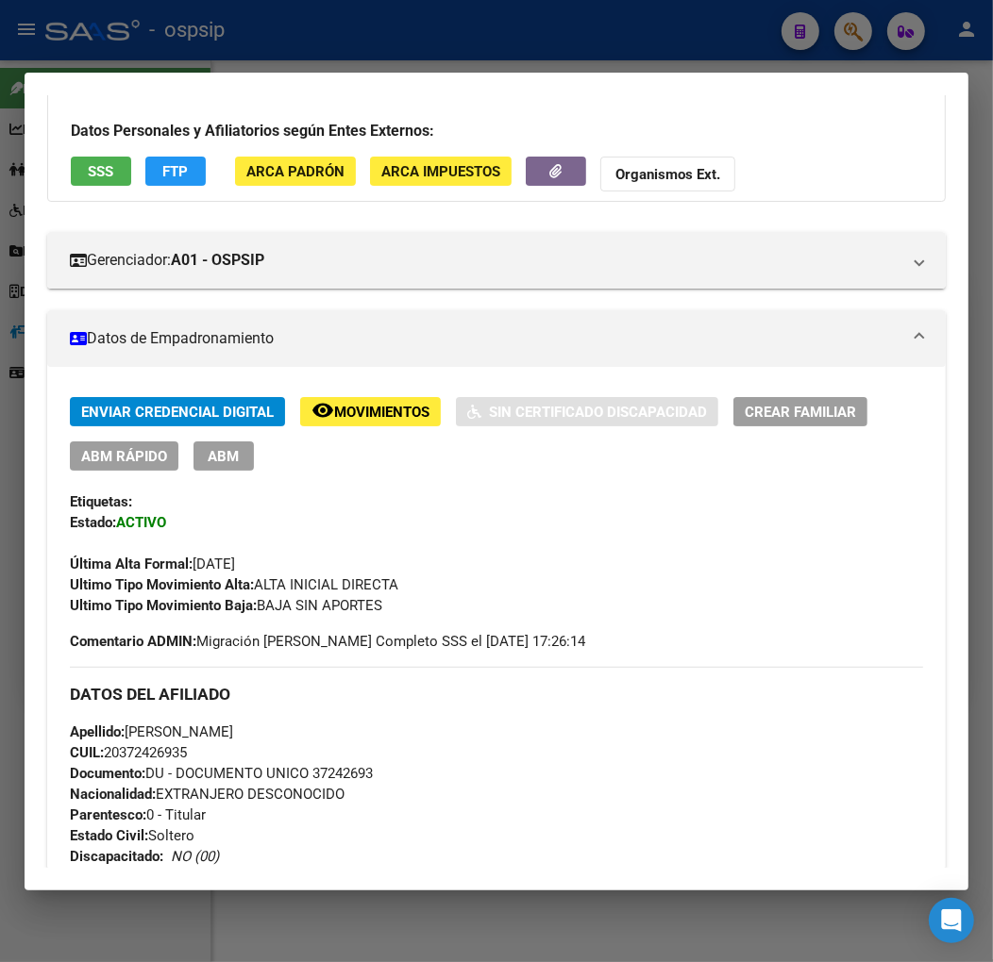
click at [149, 168] on button "FTP" at bounding box center [175, 171] width 60 height 29
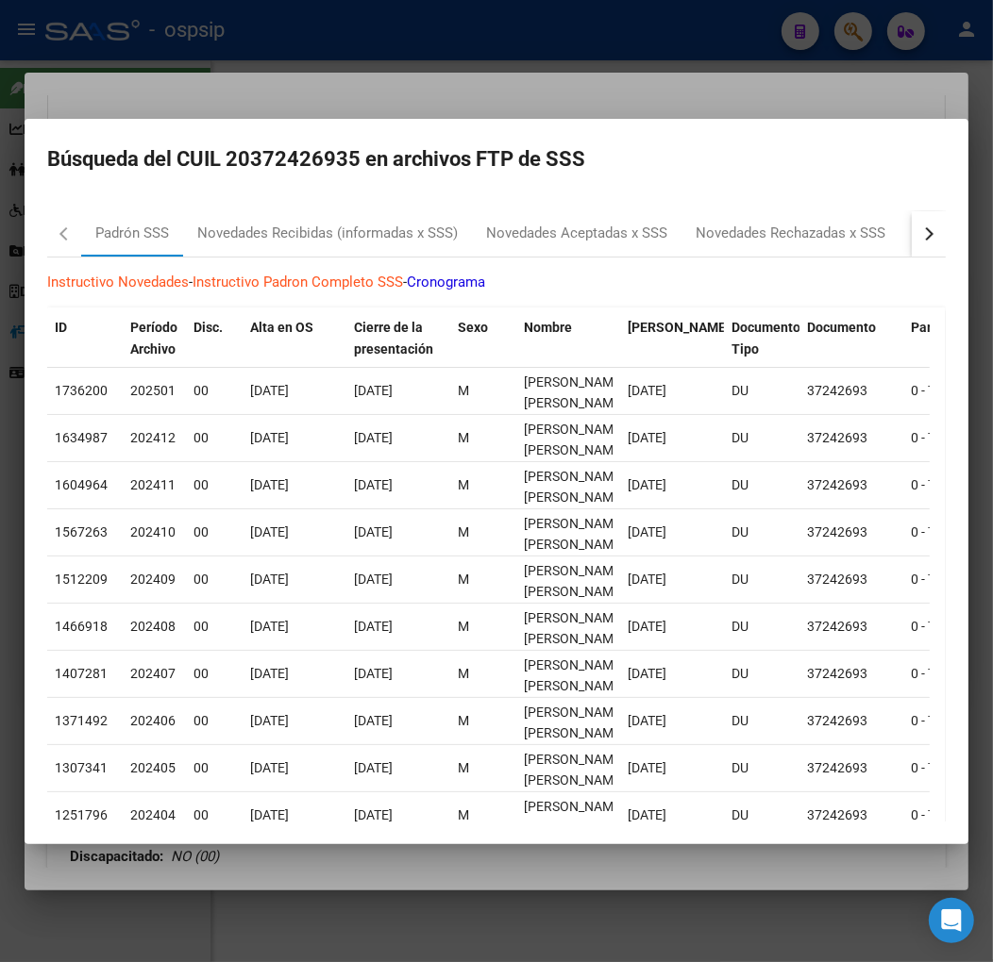
click at [920, 232] on div "button" at bounding box center [926, 232] width 13 height 13
click at [625, 259] on div "Instructivo Novedades - Instructivo Padron Completo SSS - Cronograma ID Período…" at bounding box center [496, 584] width 898 height 652
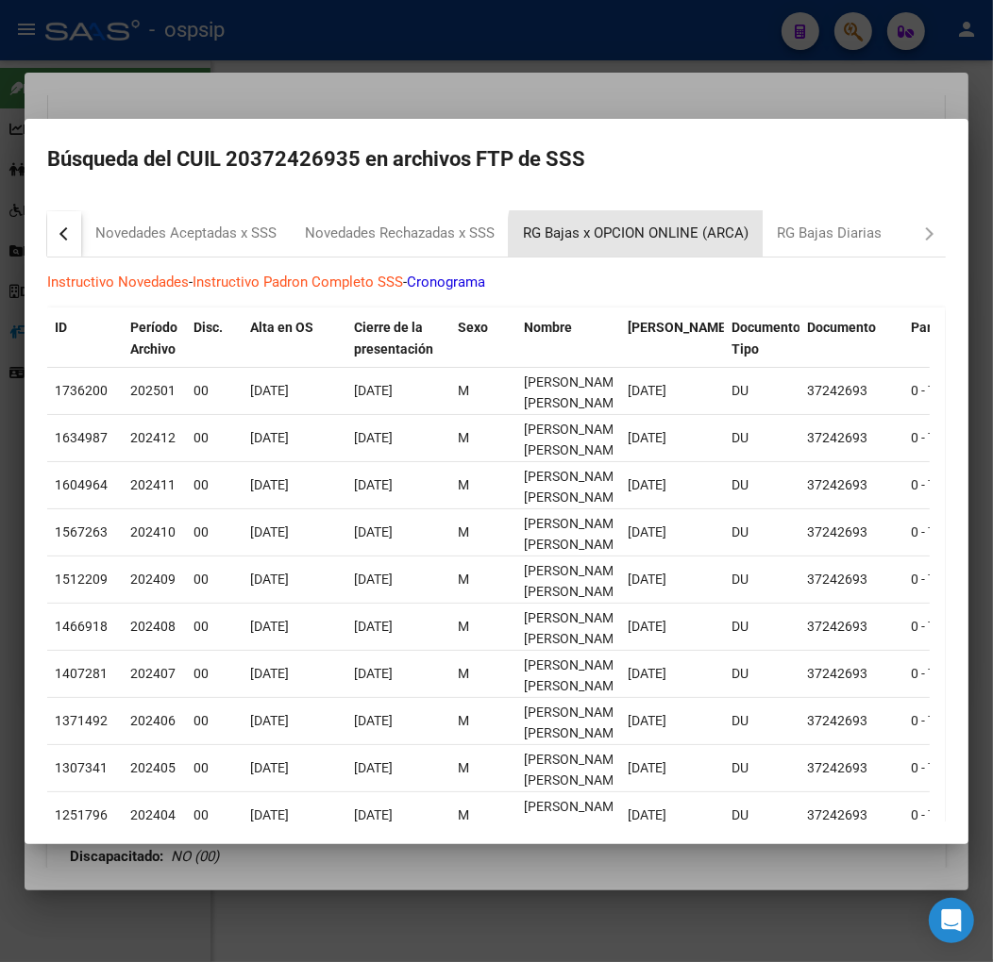
click at [642, 240] on div "RG Bajas x OPCION ONLINE (ARCA)" at bounding box center [635, 234] width 225 height 22
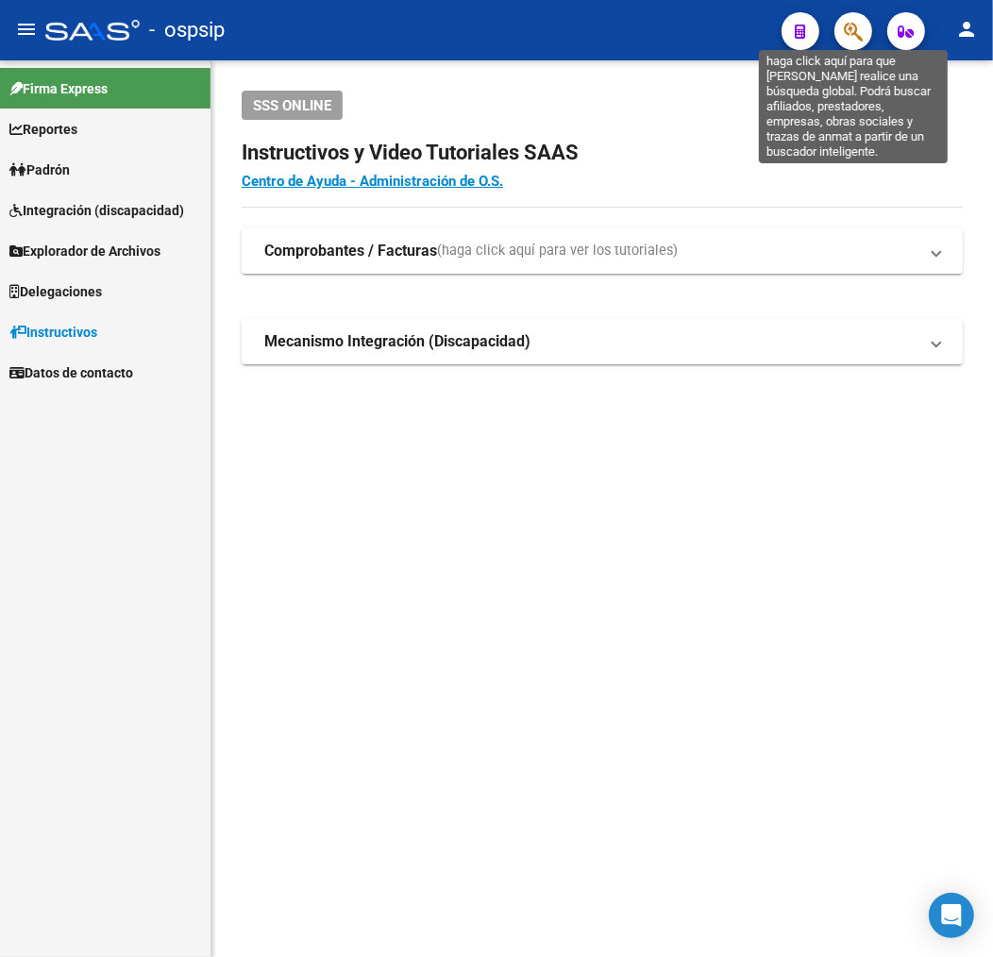
click at [861, 22] on icon "button" at bounding box center [852, 32] width 19 height 22
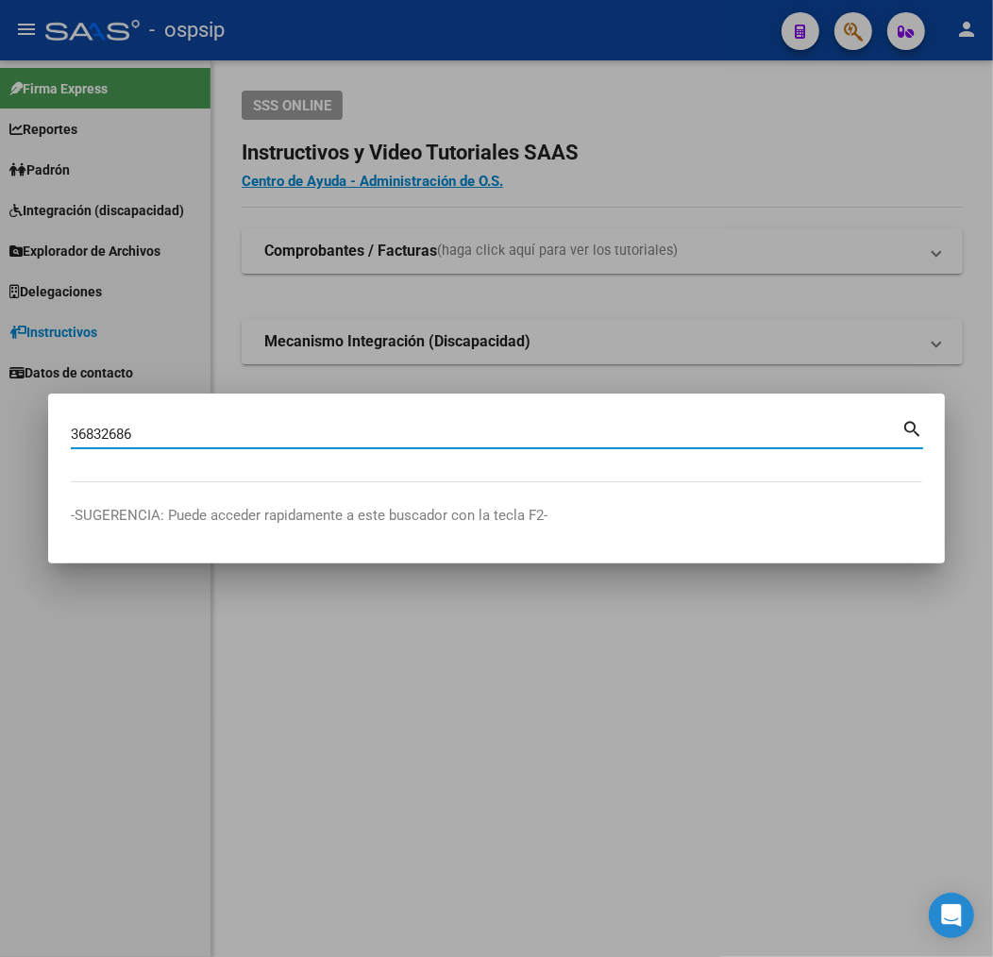
type input "36832686"
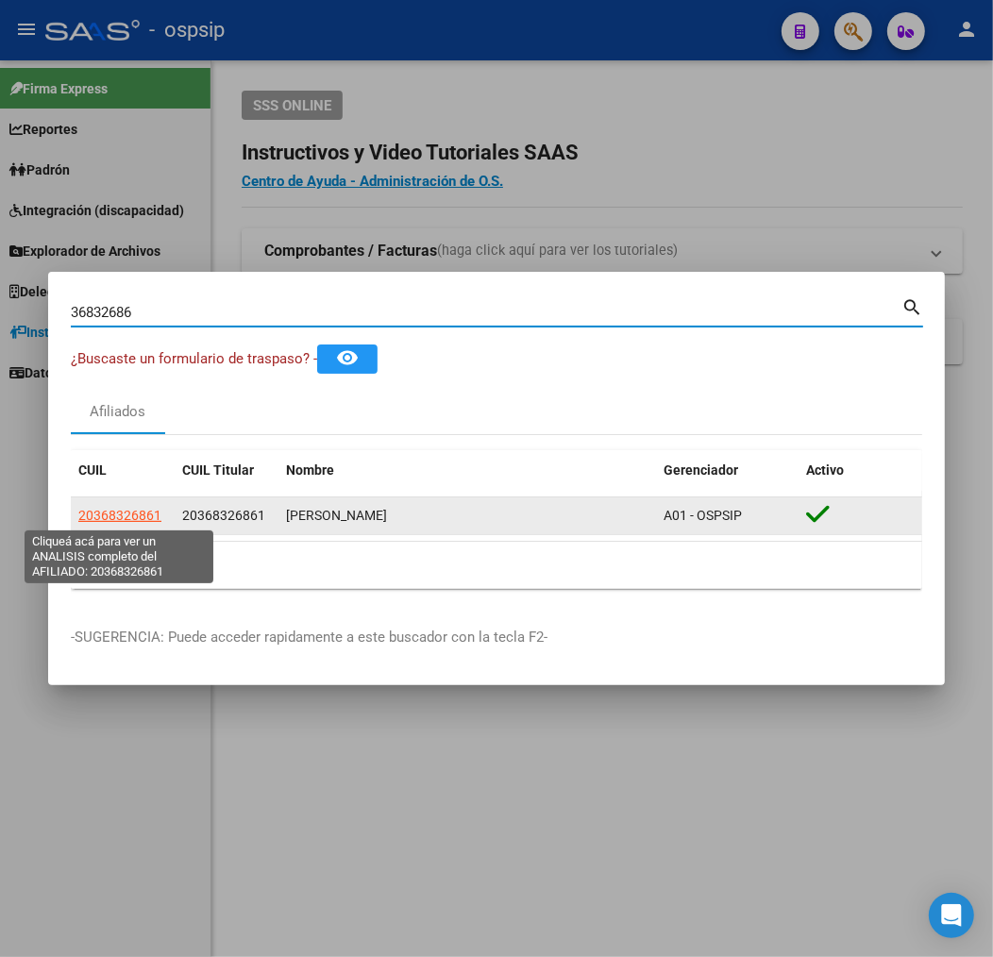
click at [107, 514] on span "20368326861" at bounding box center [119, 515] width 83 height 15
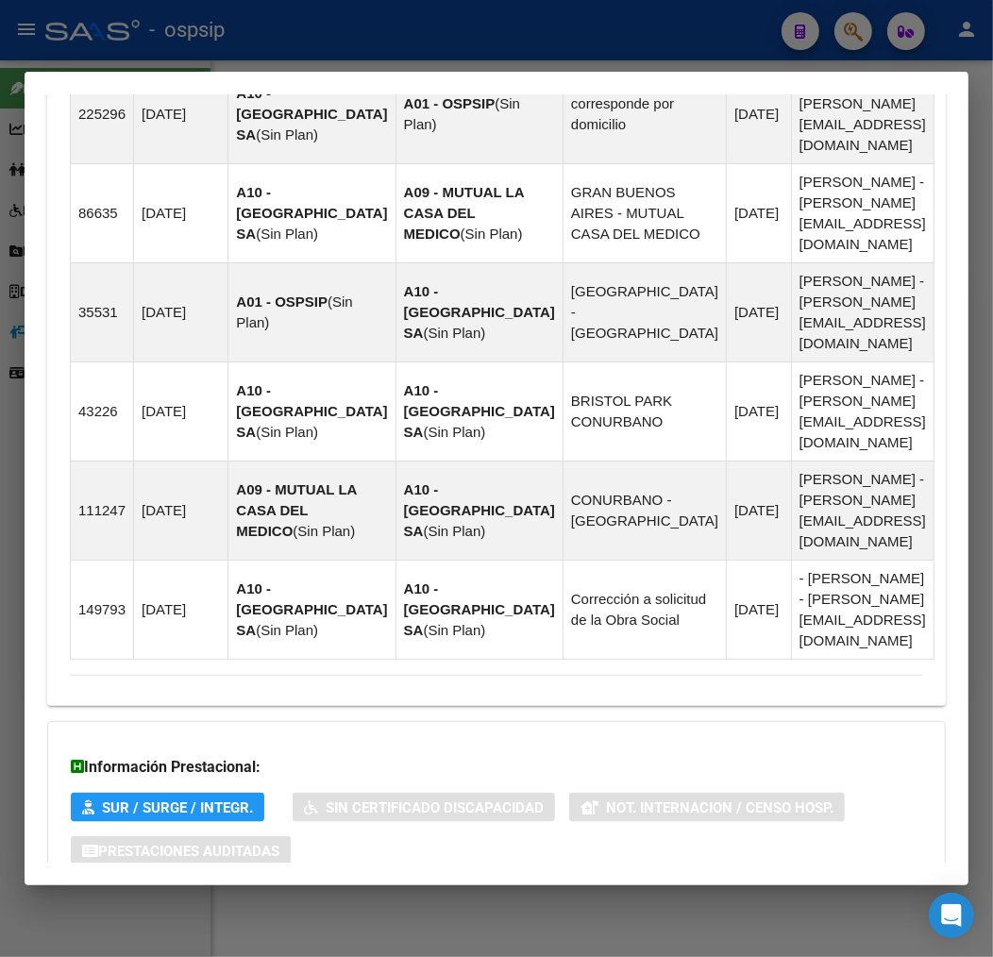
scroll to position [1454, 0]
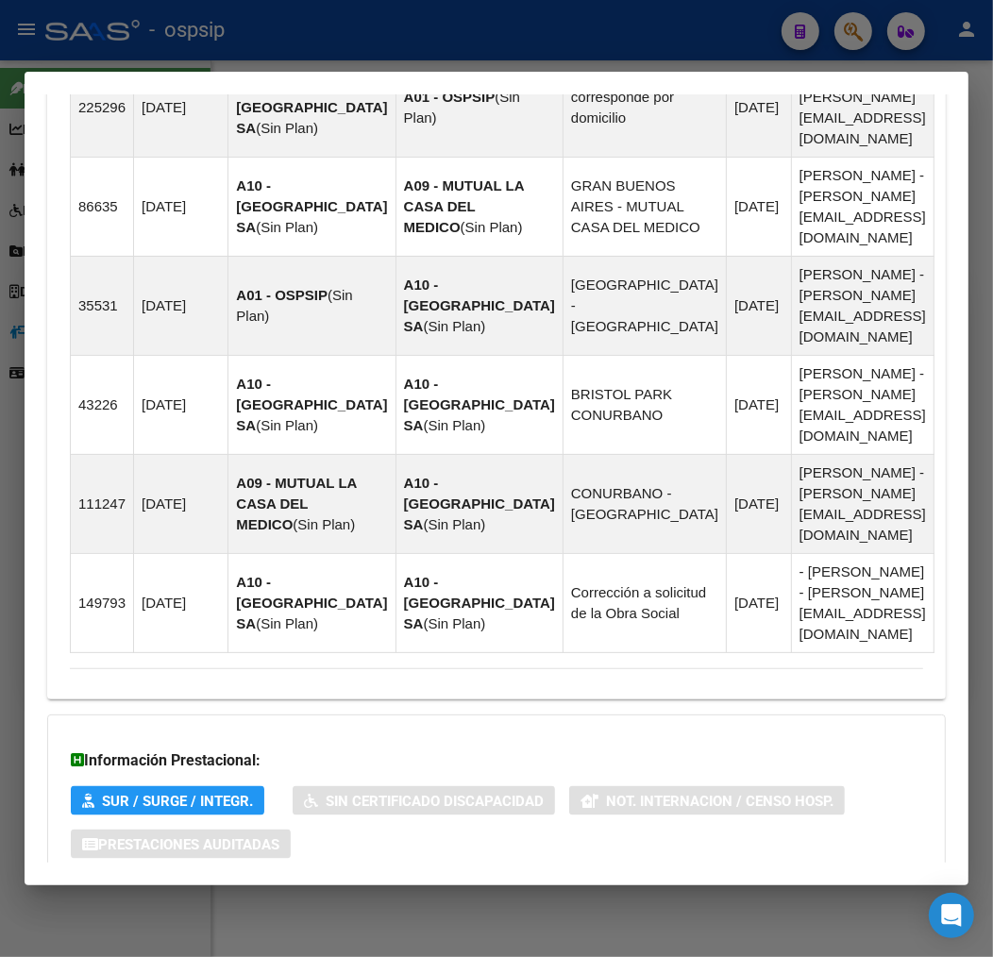
click at [623, 909] on mat-panel-title "Aportes y Contribuciones del Afiliado: 20368326861" at bounding box center [485, 920] width 830 height 23
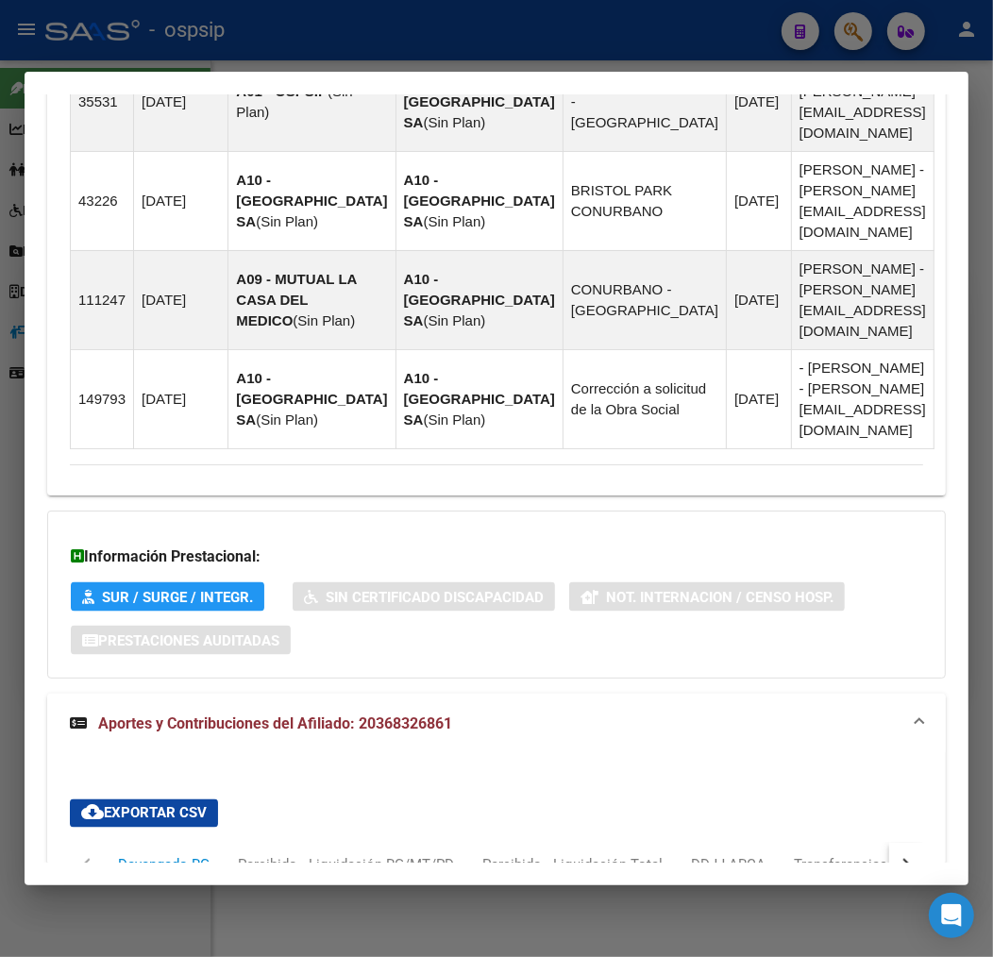
scroll to position [1965, 0]
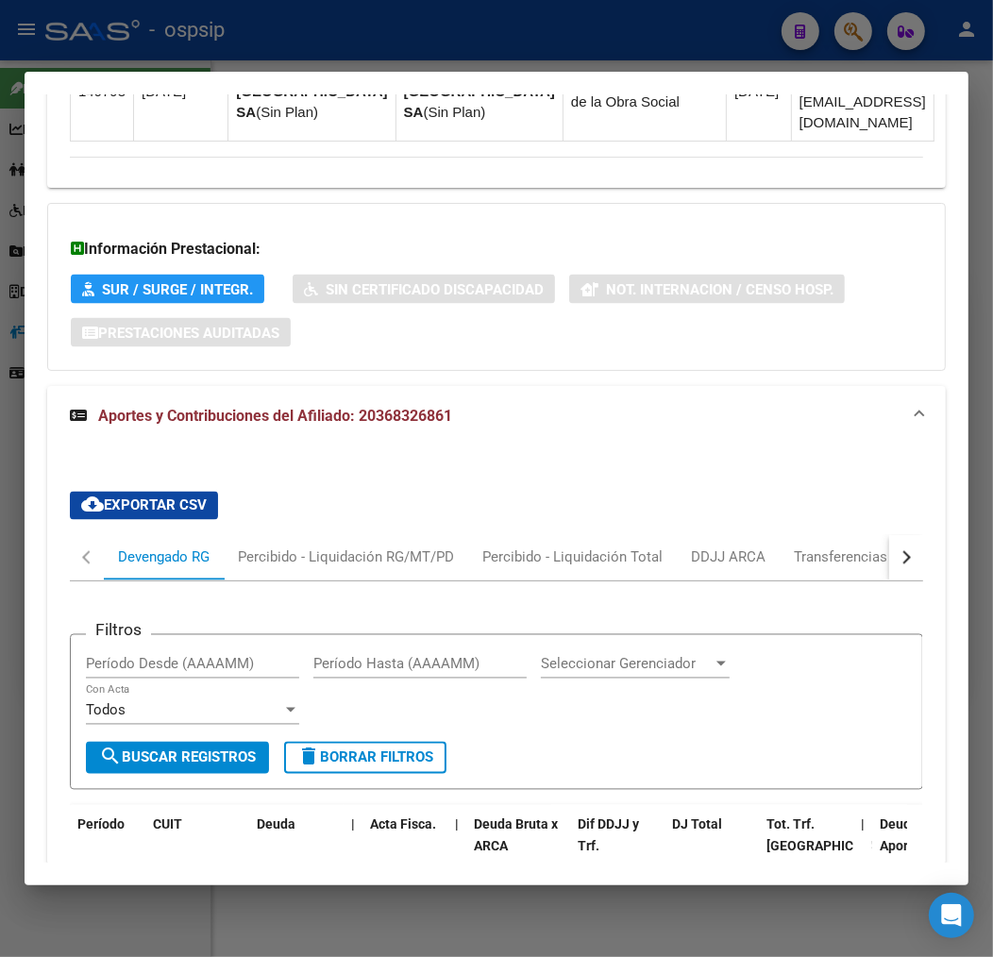
click at [889, 535] on button "button" at bounding box center [906, 557] width 34 height 45
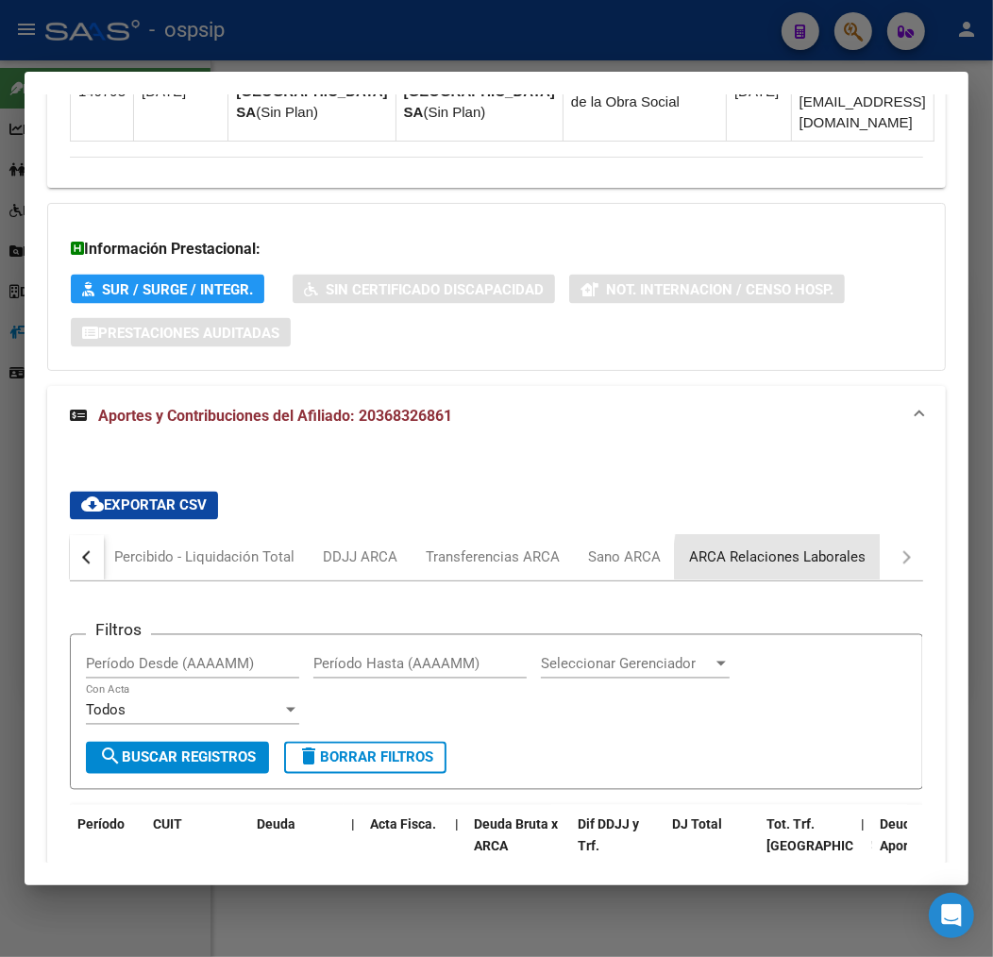
click at [835, 547] on div "ARCA Relaciones Laborales" at bounding box center [777, 557] width 176 height 21
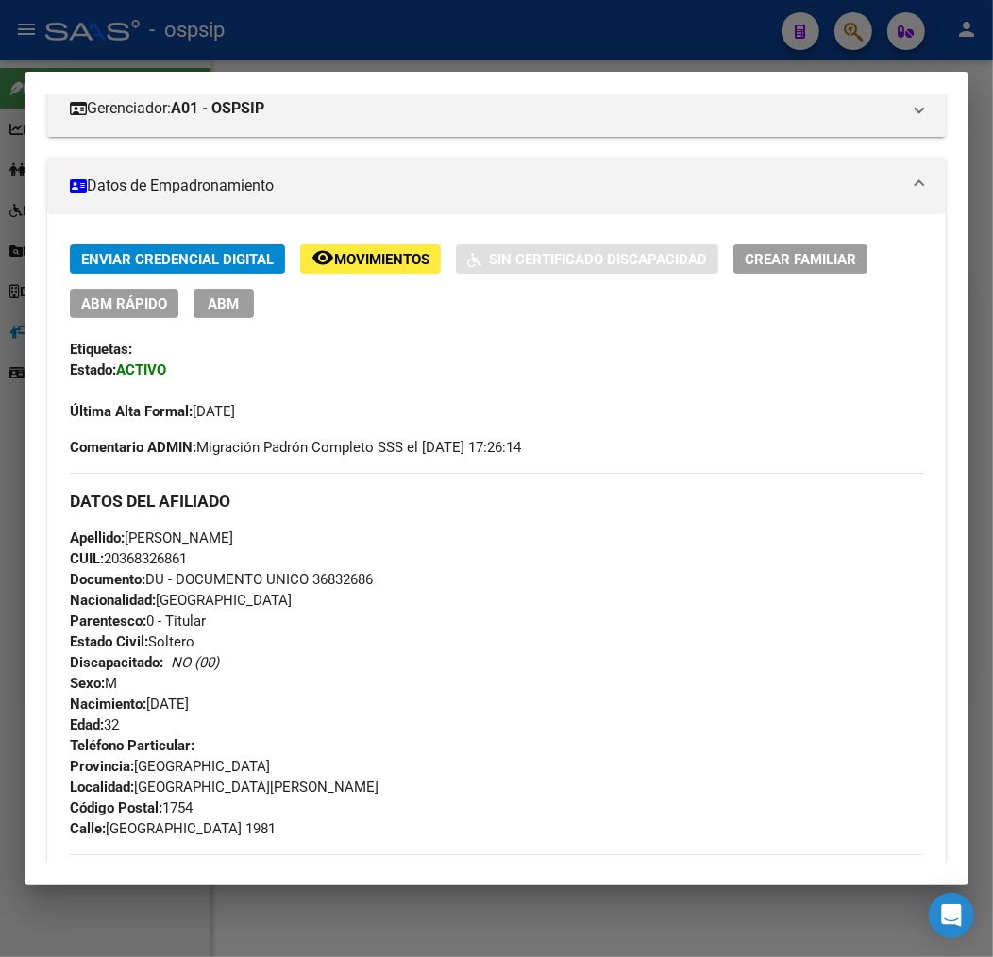
scroll to position [183, 0]
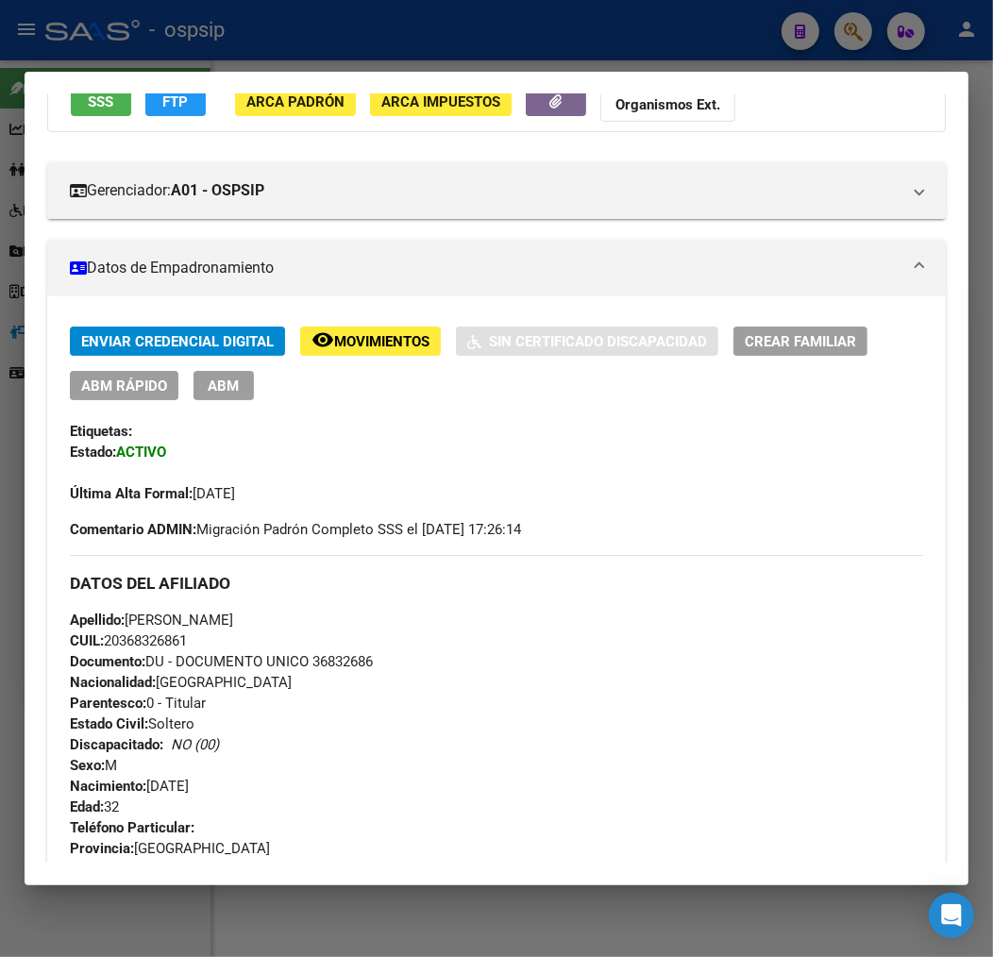
click at [223, 383] on span "ABM" at bounding box center [224, 385] width 31 height 17
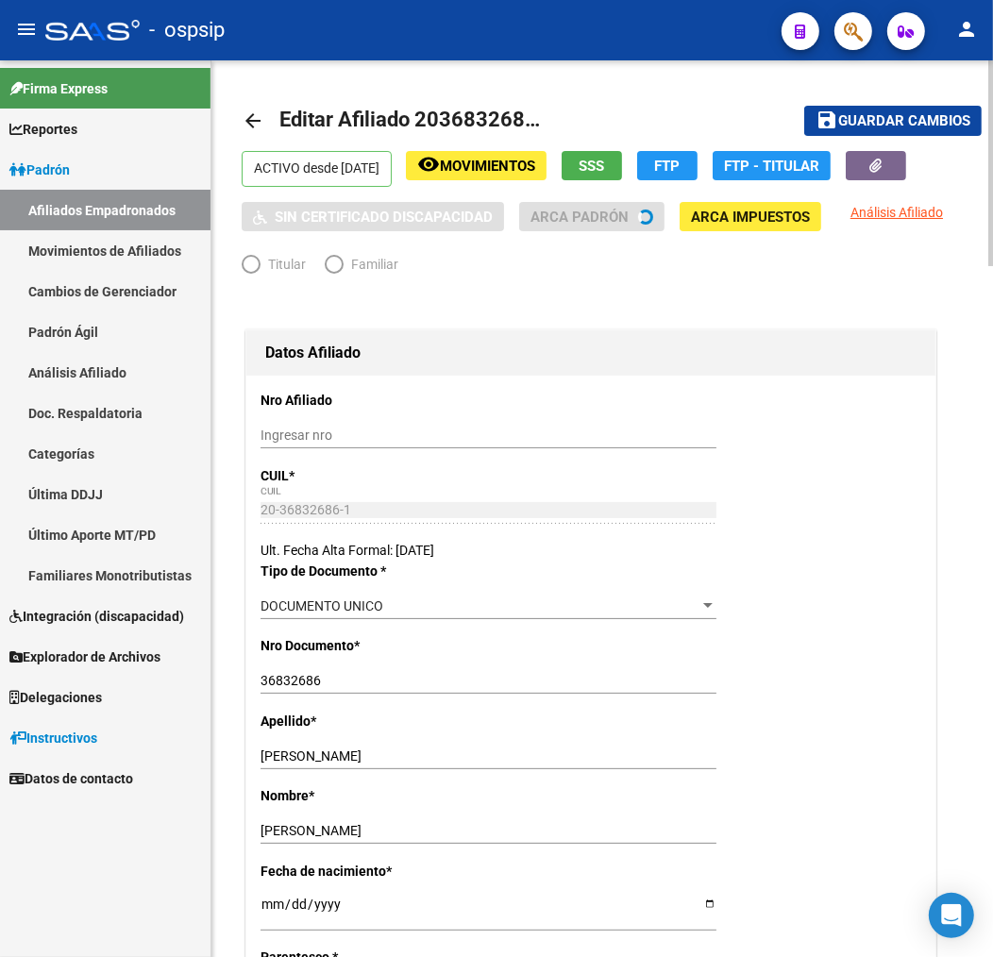
radio input "true"
type input "30-70738606-8"
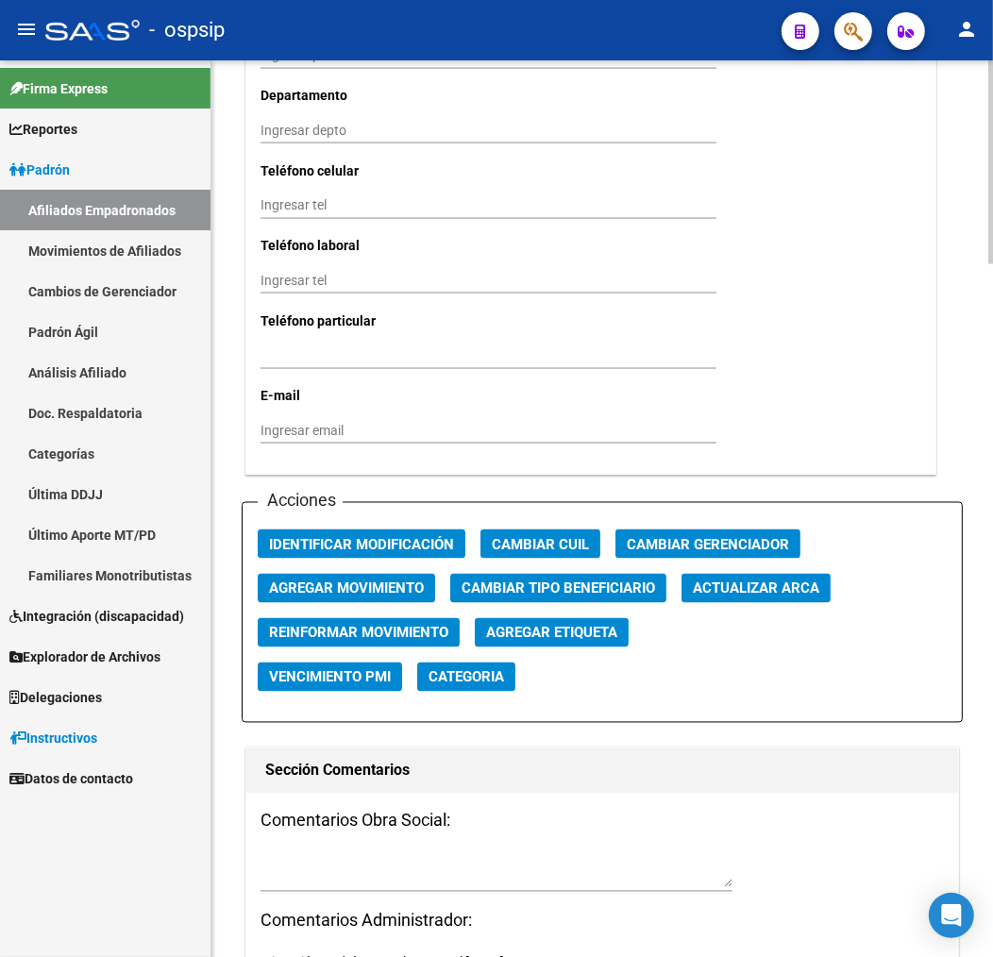
scroll to position [1992, 0]
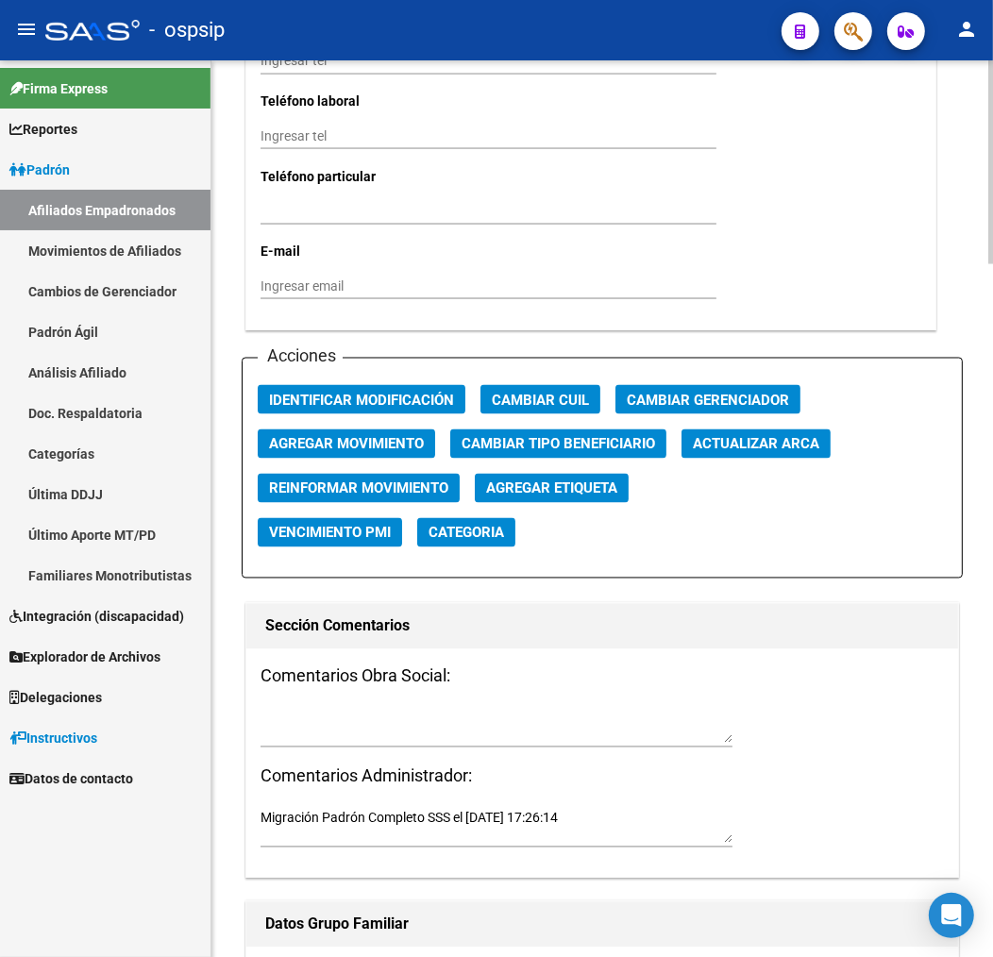
click at [353, 448] on span "Agregar Movimiento" at bounding box center [346, 444] width 155 height 17
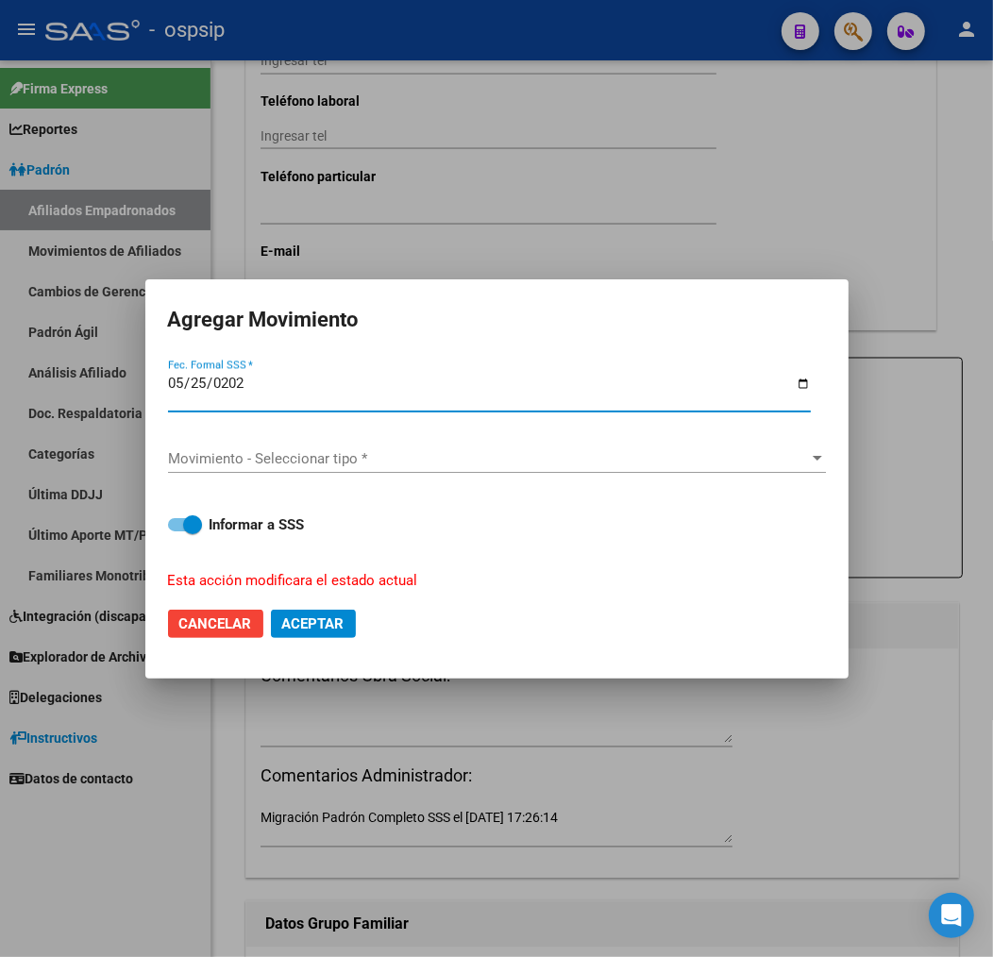
type input "[DATE]"
click at [385, 468] on div "Movimiento - Seleccionar tipo * Movimiento - Seleccionar tipo *" at bounding box center [497, 458] width 658 height 28
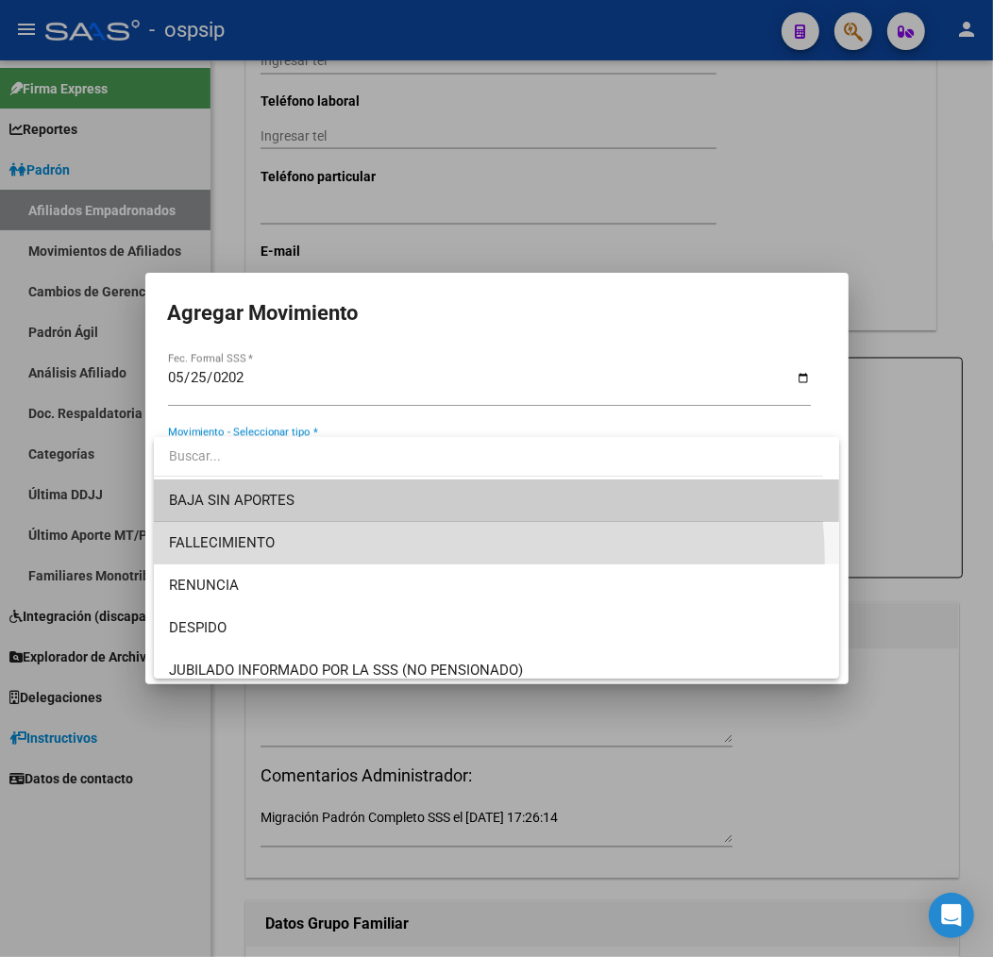
click at [389, 561] on span "FALLECIMIENTO" at bounding box center [496, 543] width 655 height 42
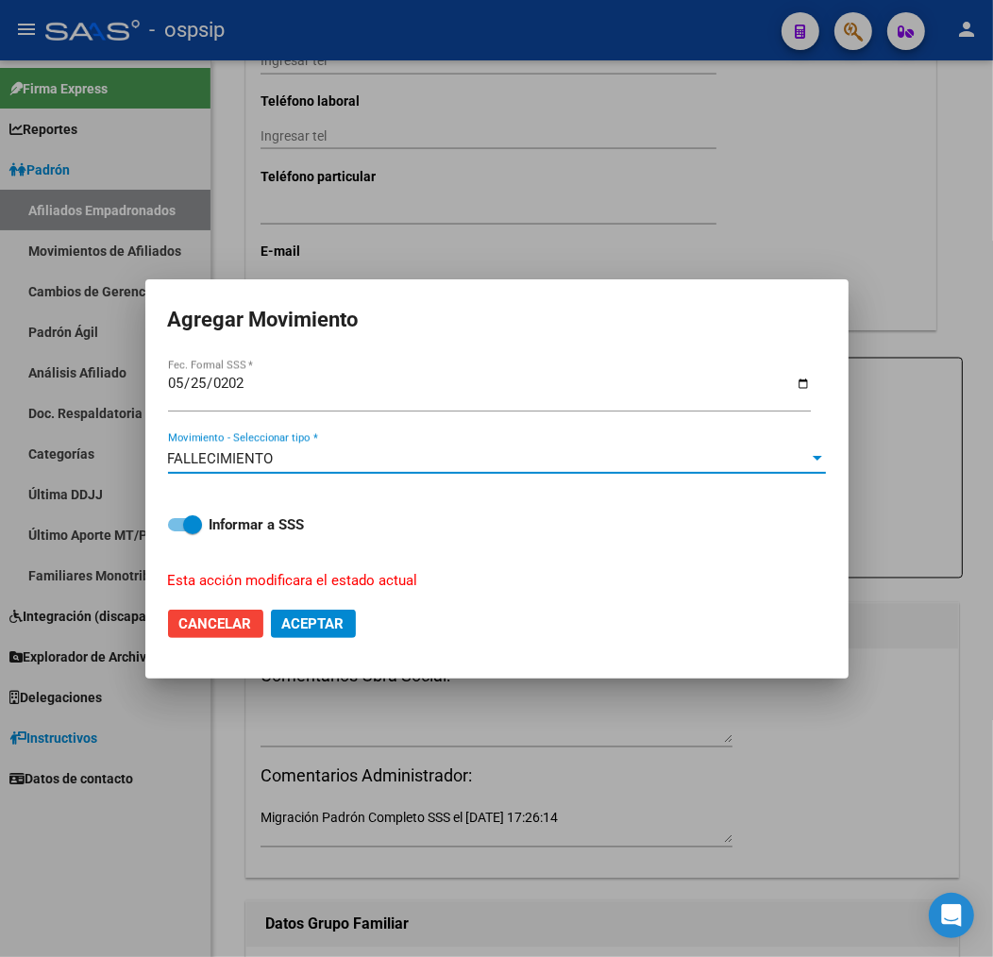
click at [380, 457] on div "FALLECIMIENTO" at bounding box center [488, 458] width 641 height 17
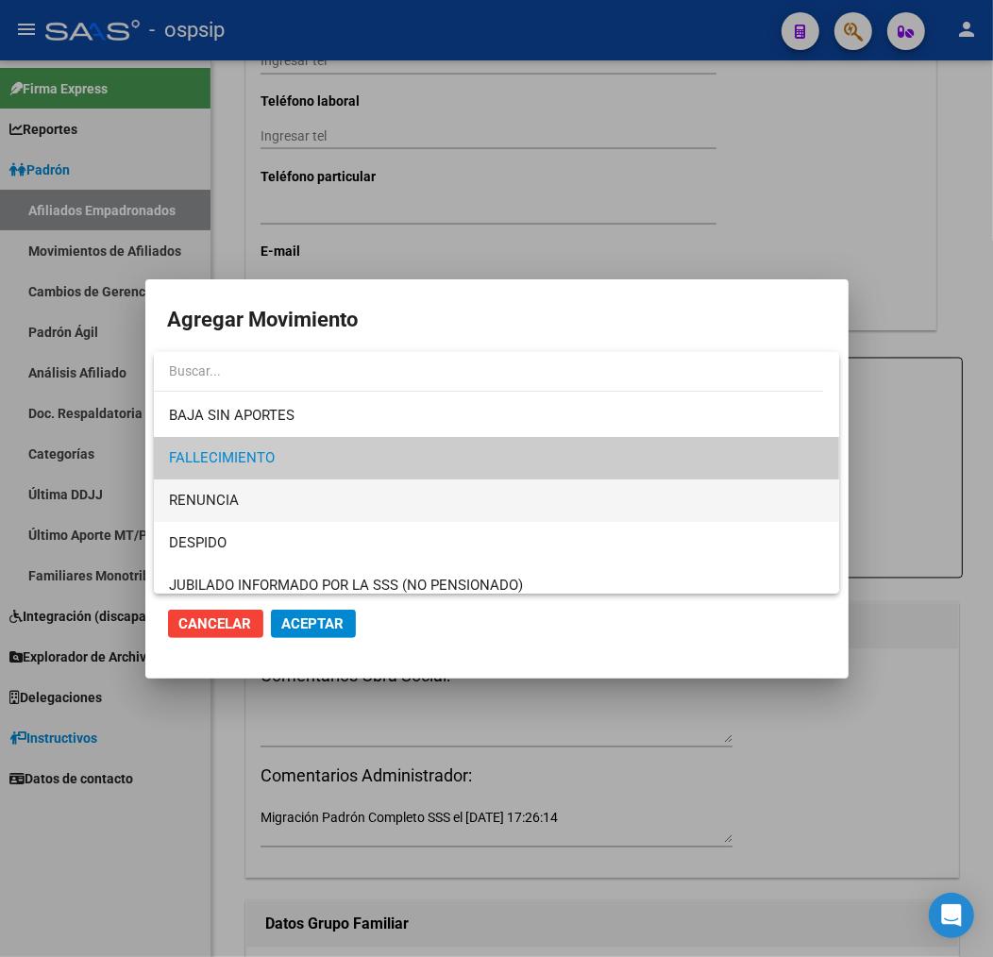
click at [382, 516] on span "RENUNCIA" at bounding box center [496, 500] width 655 height 42
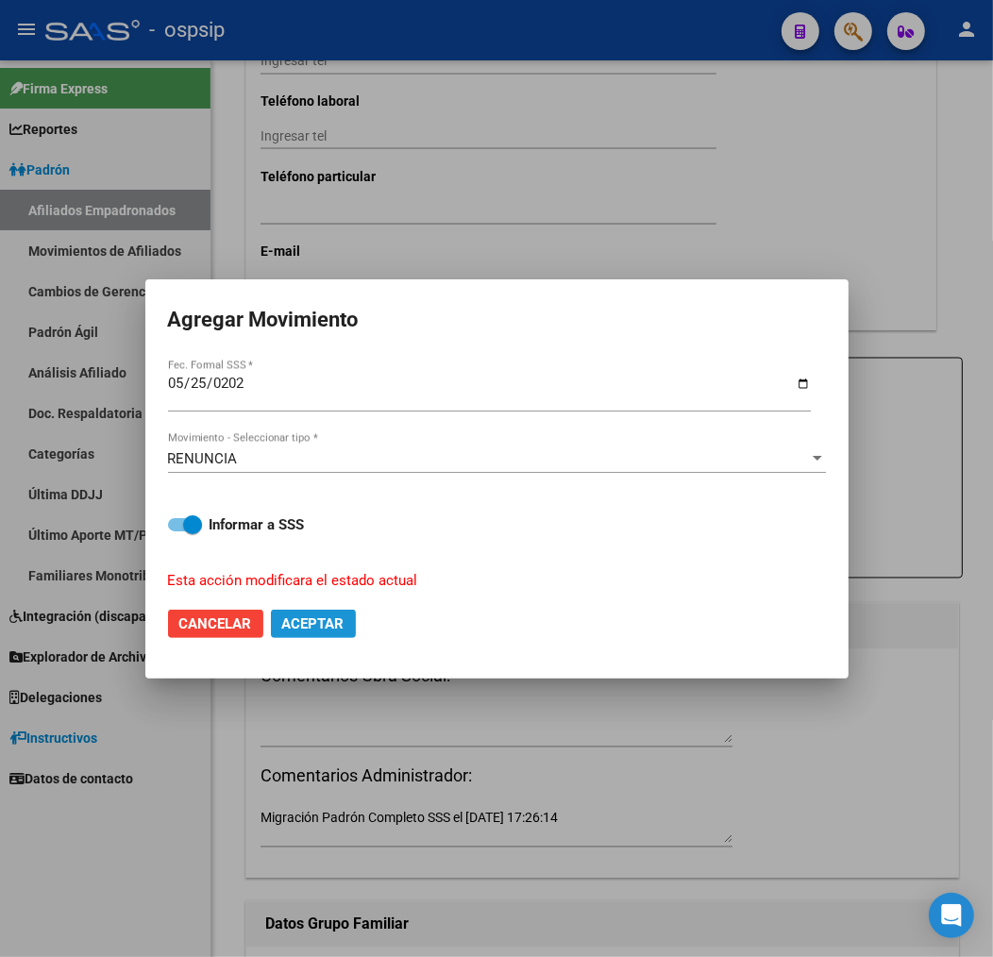
click at [304, 619] on span "Aceptar" at bounding box center [313, 623] width 62 height 17
checkbox input "false"
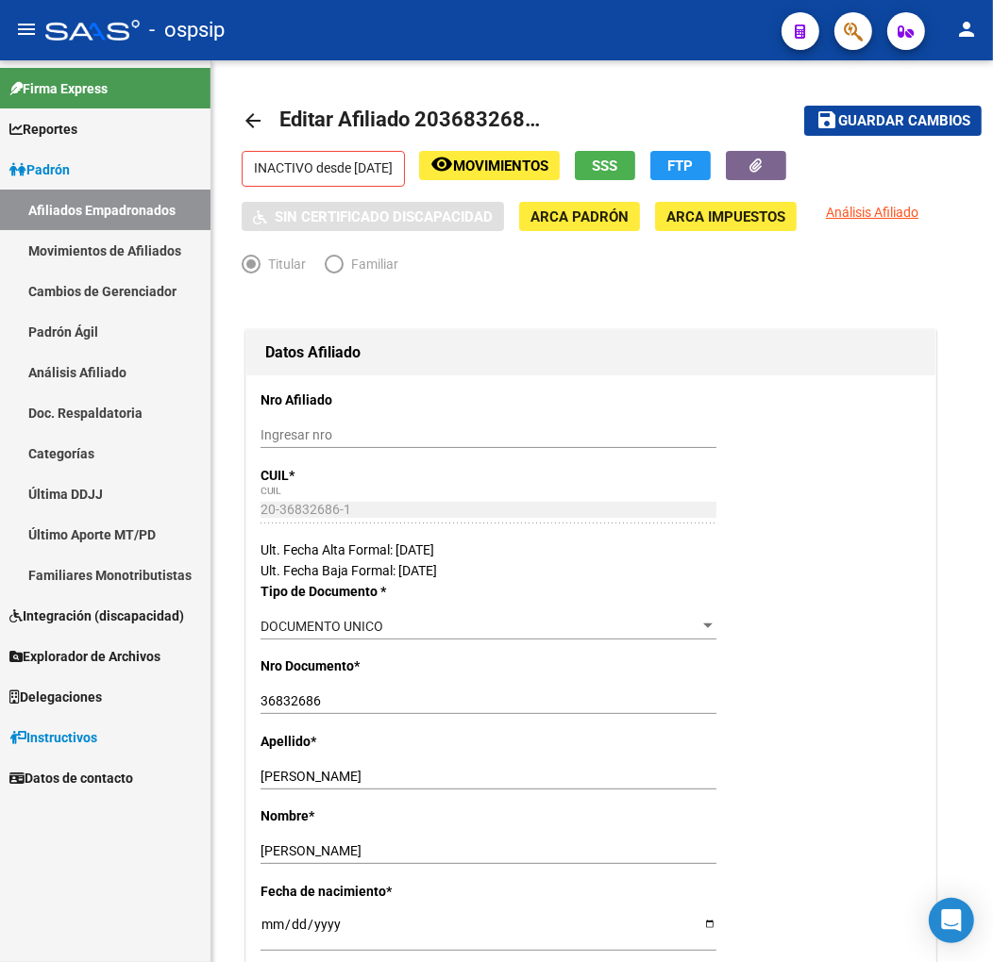
scroll to position [1992, 0]
